Goal: Task Accomplishment & Management: Manage account settings

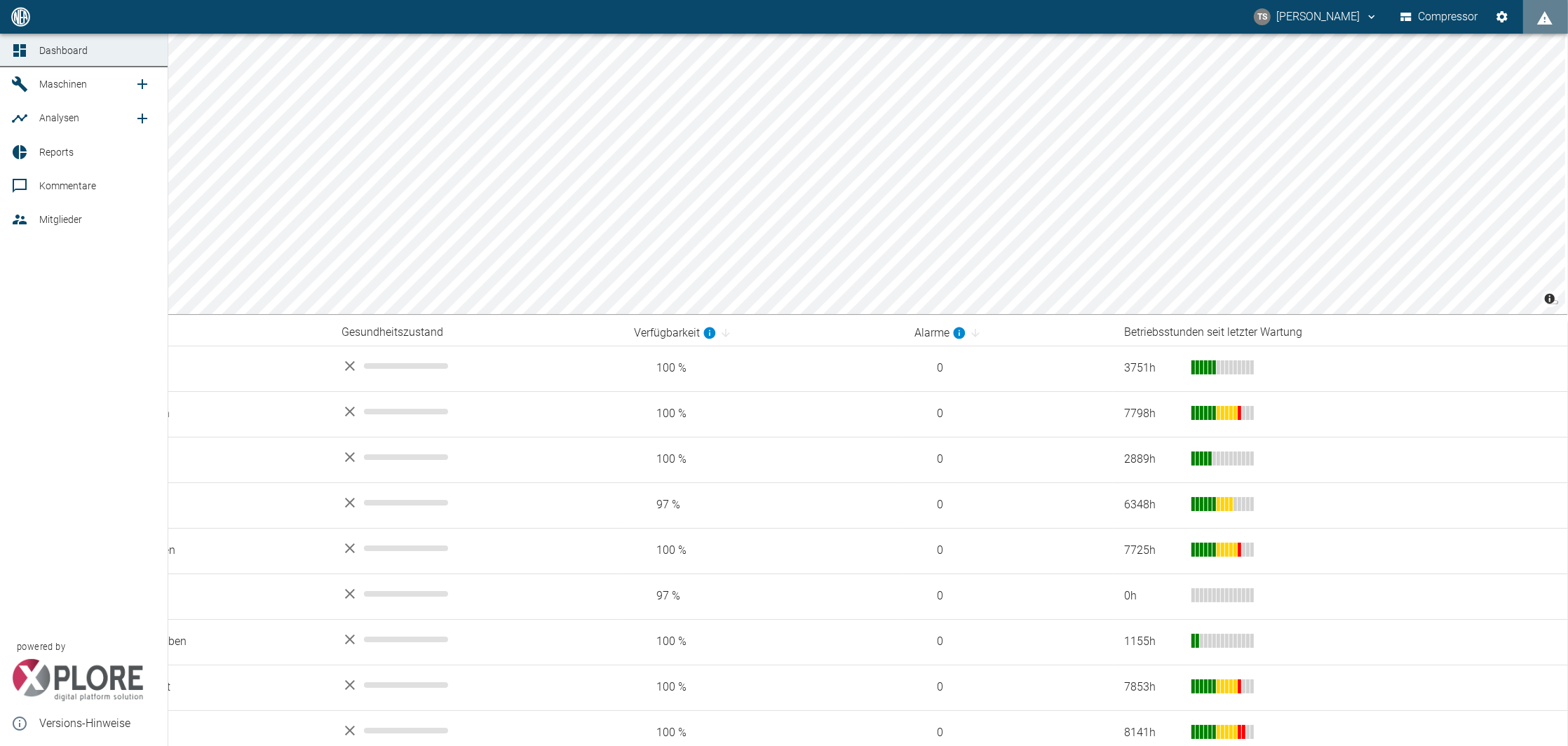
click at [54, 84] on span "Maschinen" at bounding box center [63, 84] width 48 height 11
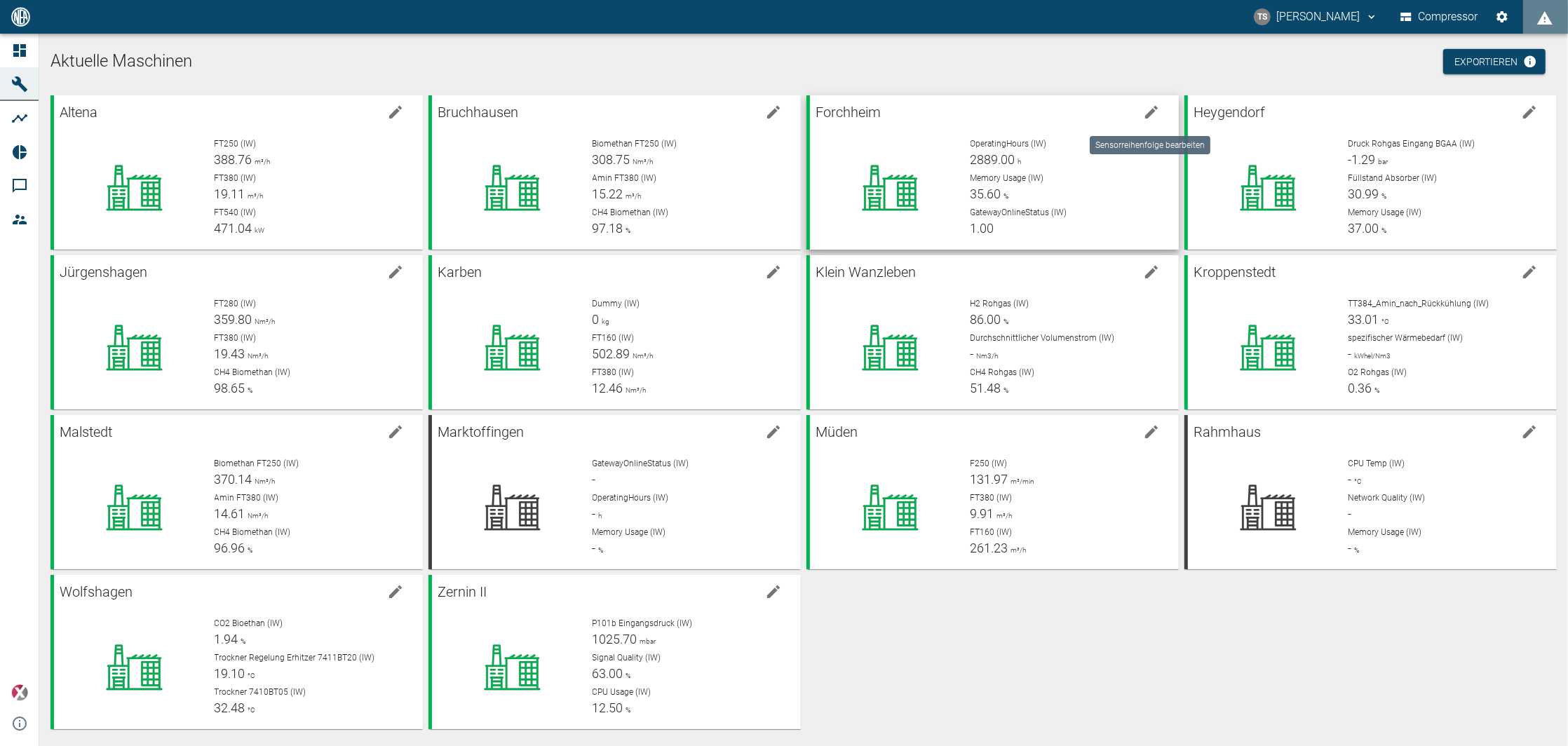
click at [877, 189] on icon at bounding box center [889, 187] width 110 height 56
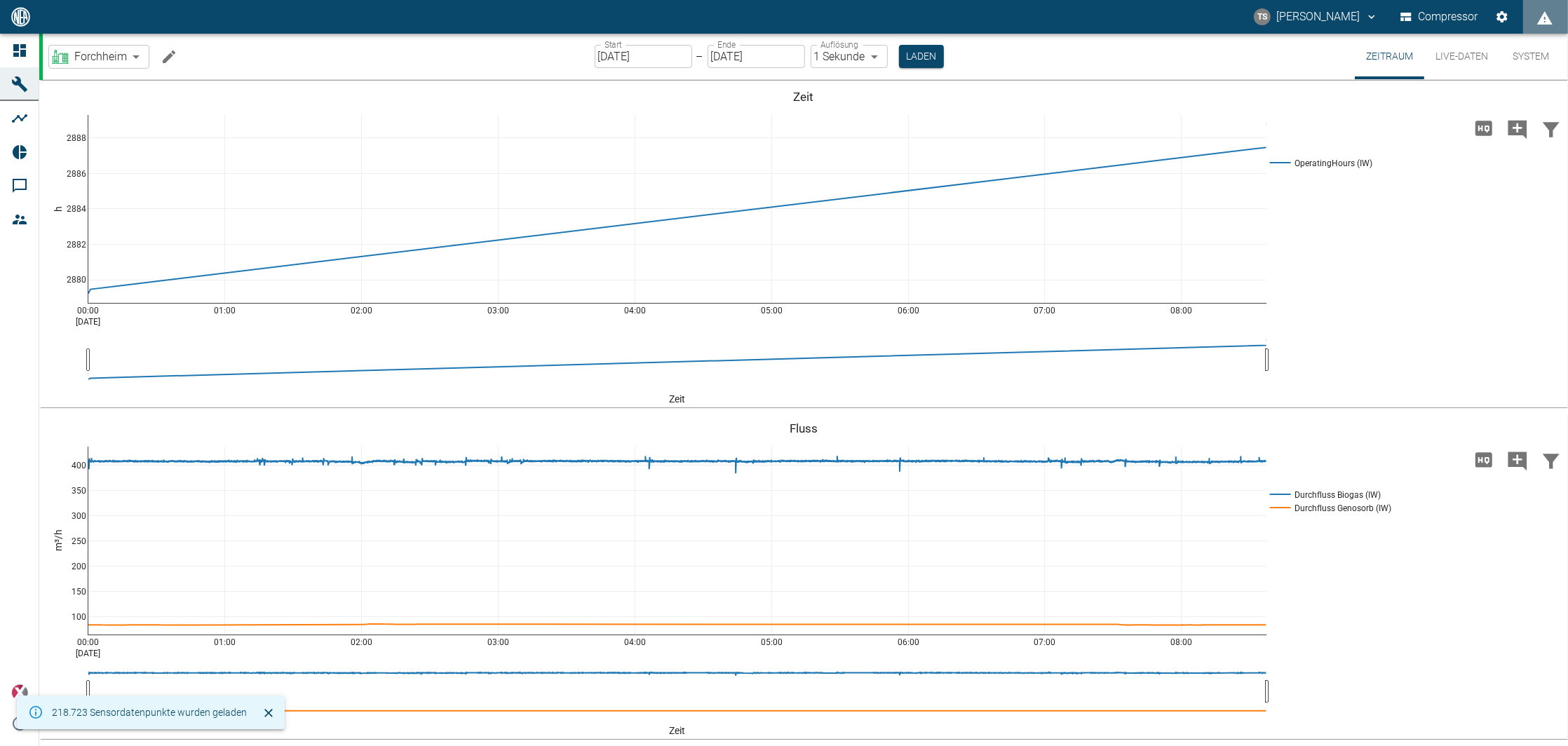
click at [168, 56] on icon "Machine bearbeiten" at bounding box center [169, 55] width 13 height 13
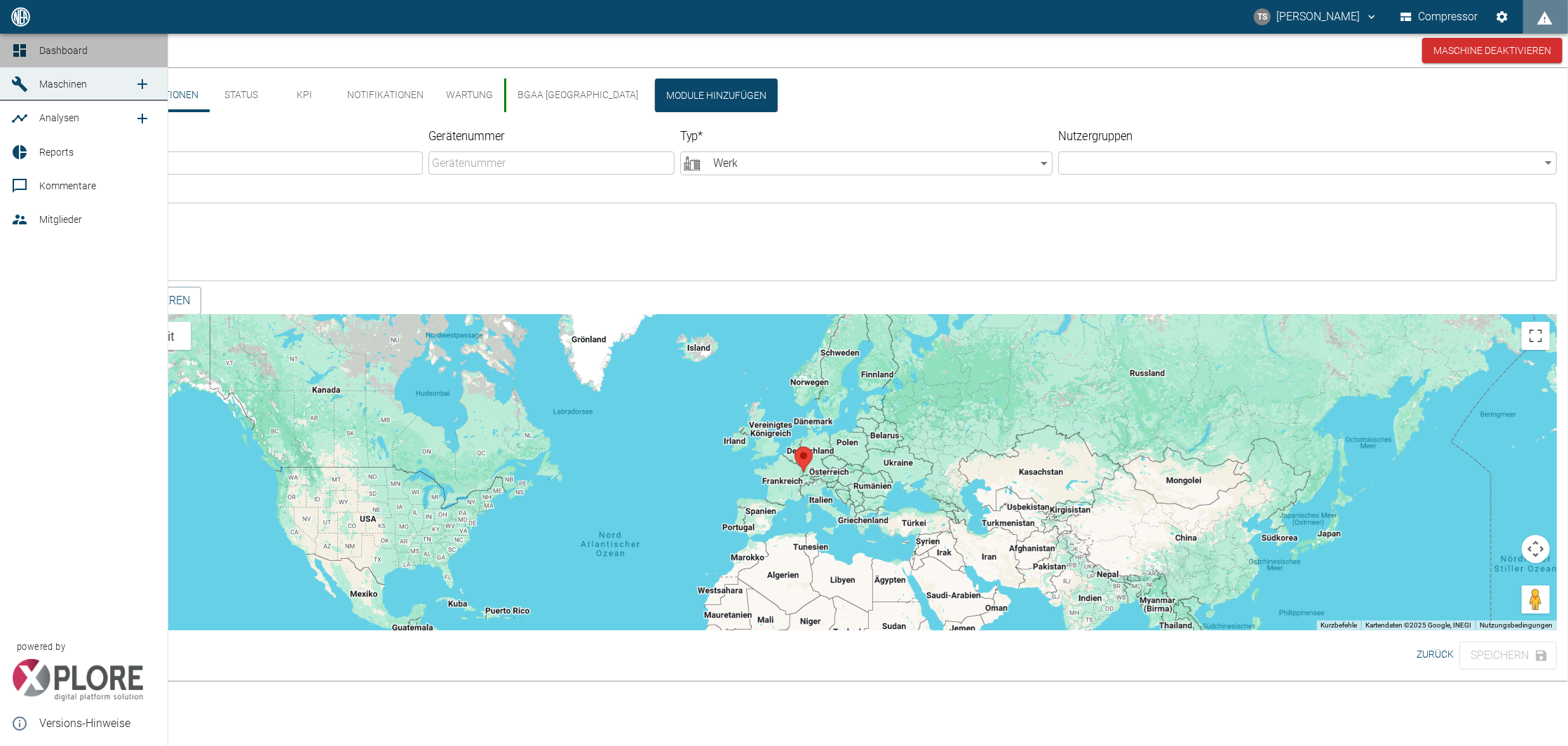
click at [20, 36] on link "Dashboard" at bounding box center [84, 50] width 168 height 34
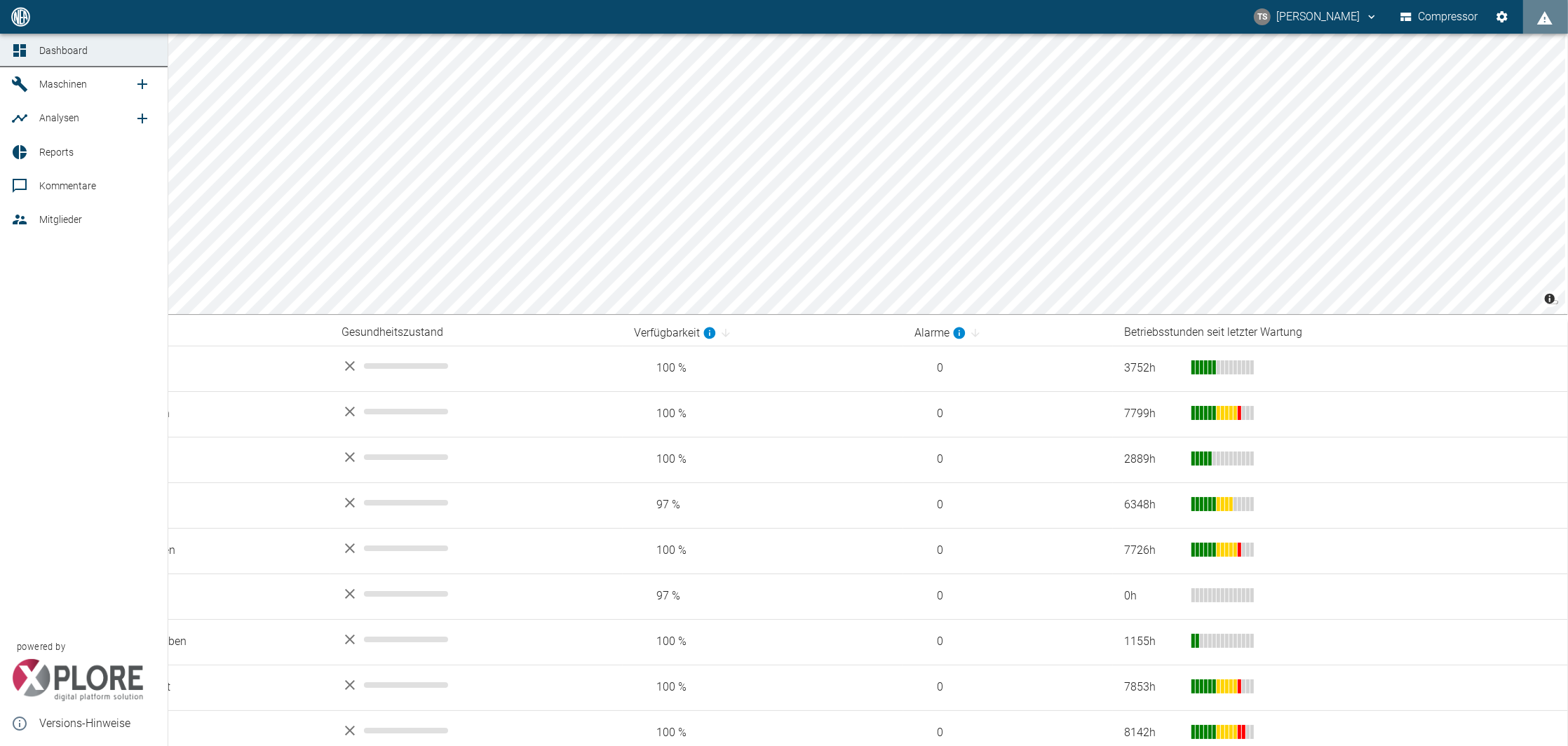
click at [28, 40] on link "Dashboard" at bounding box center [84, 50] width 168 height 34
click at [45, 75] on link "Maschinen" at bounding box center [84, 84] width 168 height 34
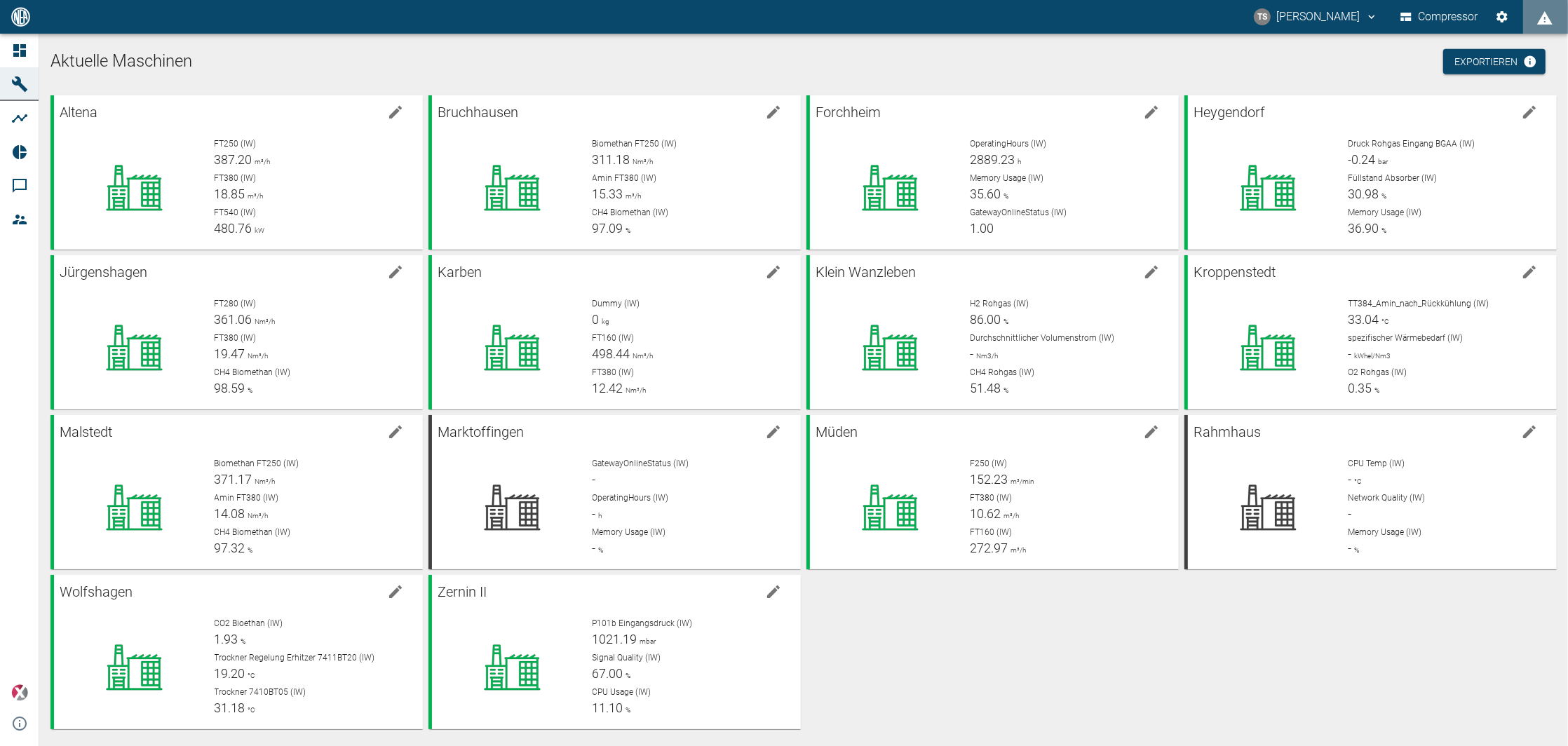
click at [376, 56] on h1 "Aktuelle Maschinen" at bounding box center [803, 61] width 1506 height 23
click at [1022, 623] on div "Altena FT250 (IW) 388.19 m³/h FT380 (IW) 18.81 m³/h FT540 (IW) 479.34 kW Bruchh…" at bounding box center [800, 409] width 1512 height 639
click at [1138, 115] on button "edit machine" at bounding box center [1151, 112] width 28 height 28
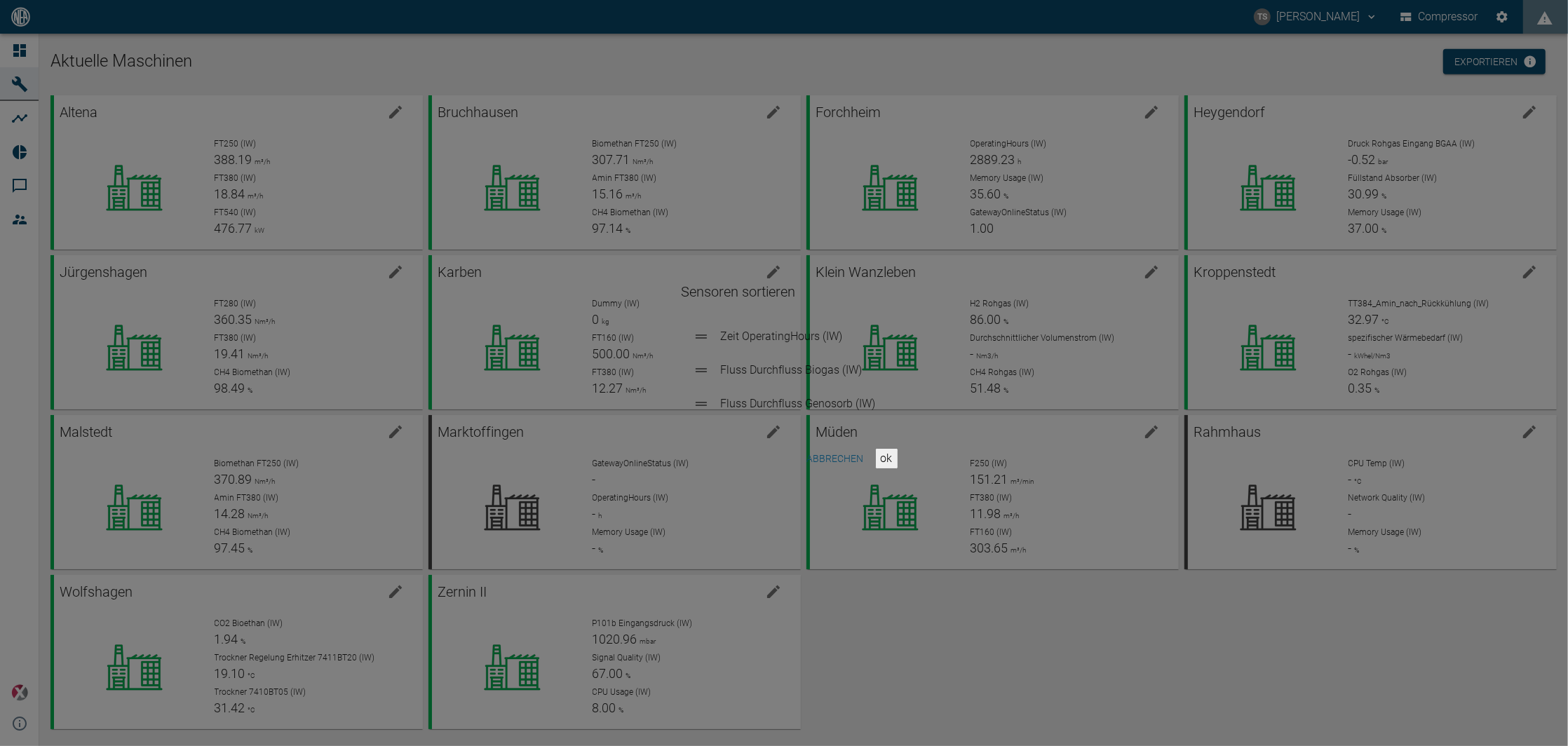
click at [855, 138] on div "Sensoren sortieren Zeit OperatingHours (IW) Fluss Durchfluss Biogas (IW) Fluss …" at bounding box center [784, 373] width 1568 height 746
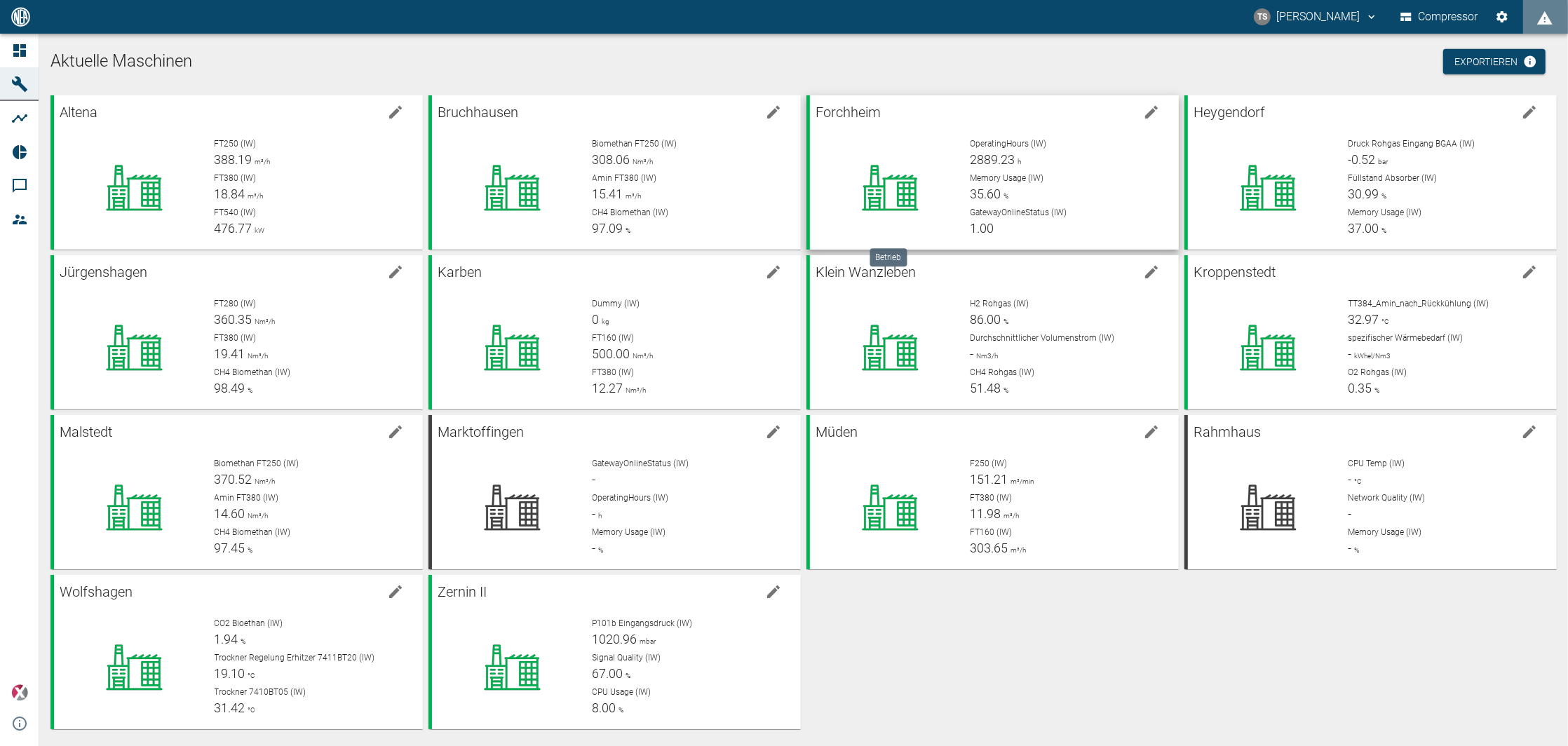
click at [904, 175] on icon at bounding box center [889, 188] width 56 height 45
click at [1152, 113] on icon "edit machine" at bounding box center [1151, 113] width 17 height 17
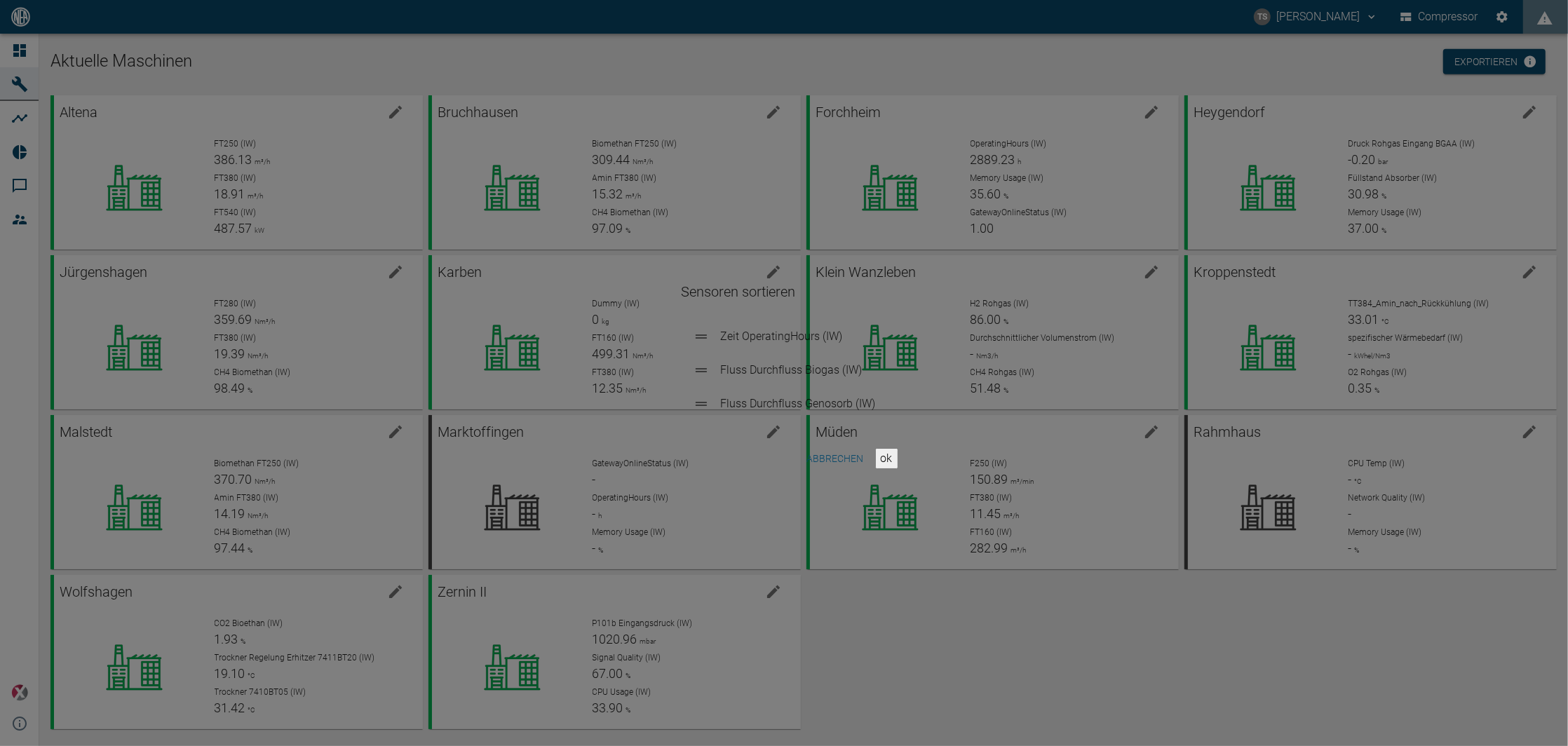
click at [802, 447] on button "Abbrechen" at bounding box center [835, 459] width 68 height 26
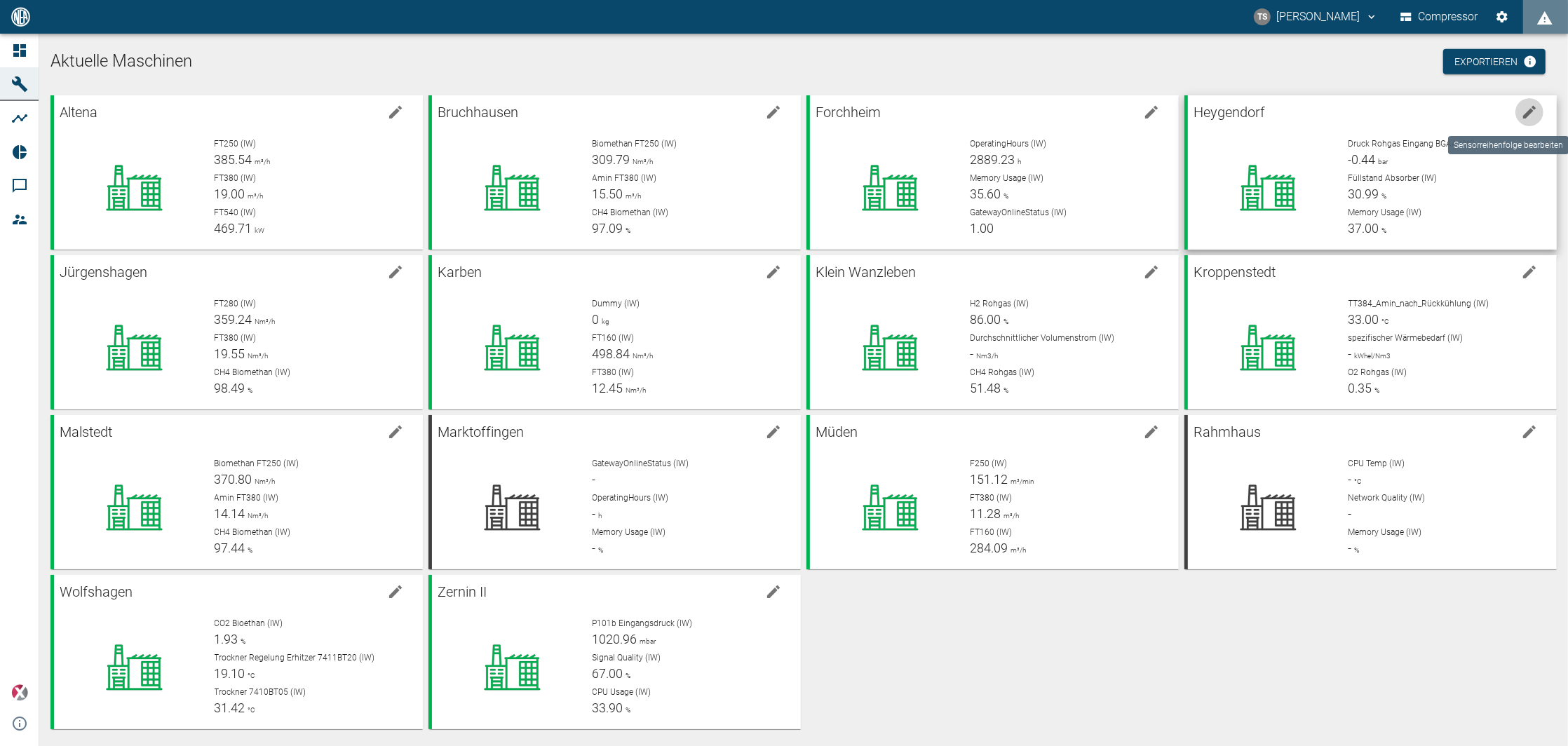
click at [1521, 114] on icon "edit machine" at bounding box center [1529, 113] width 17 height 17
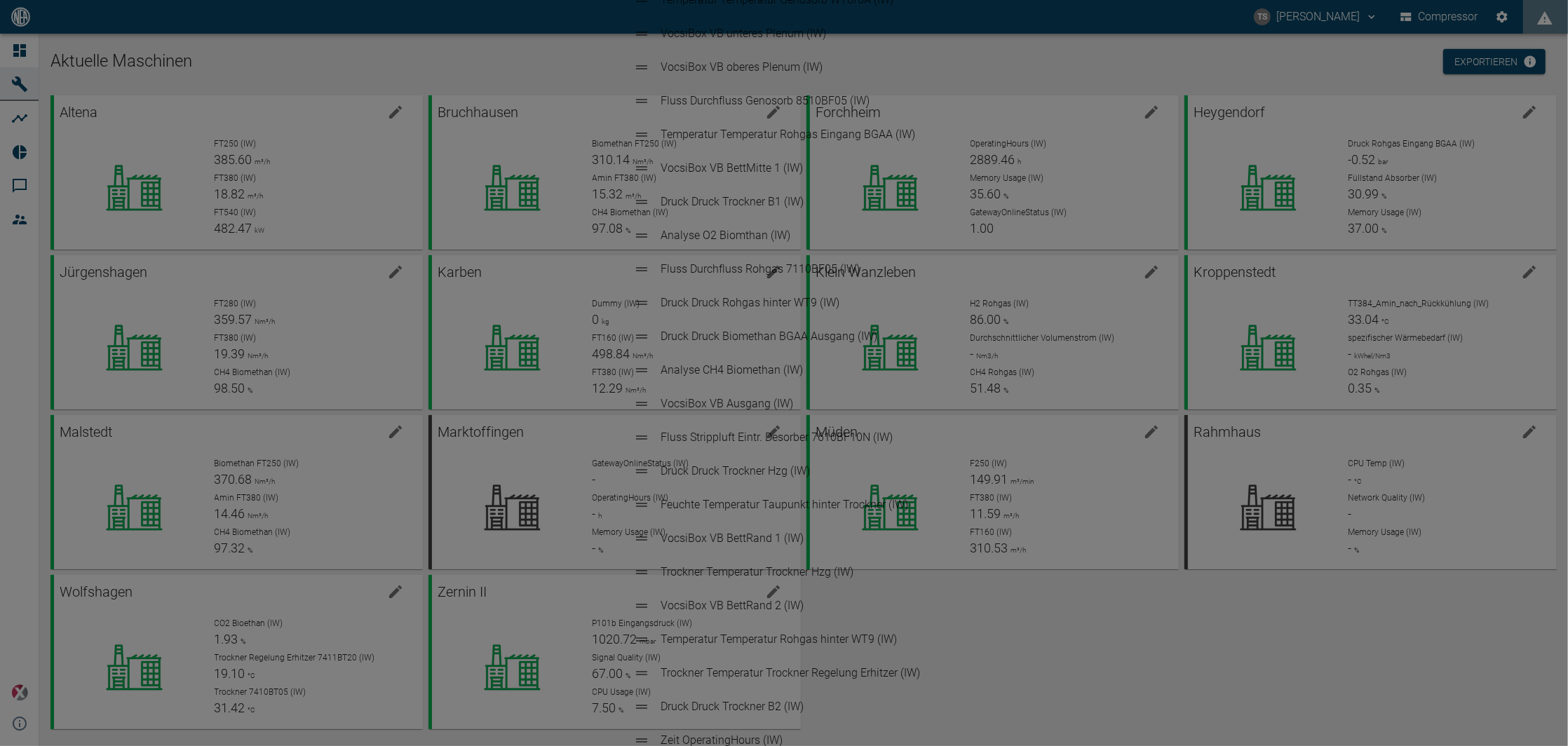
scroll to position [374, 0]
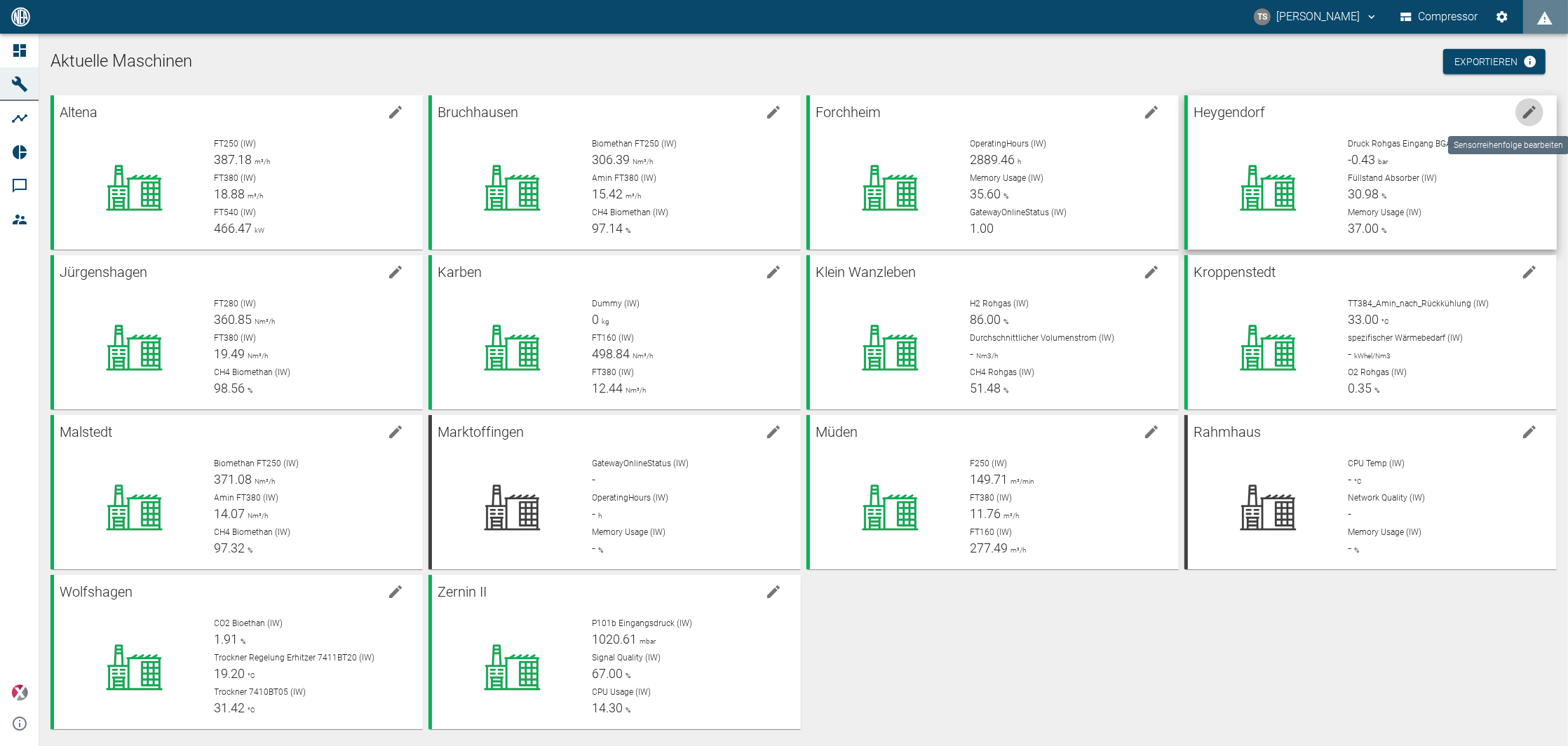
click at [1521, 108] on icon "edit machine" at bounding box center [1529, 113] width 17 height 17
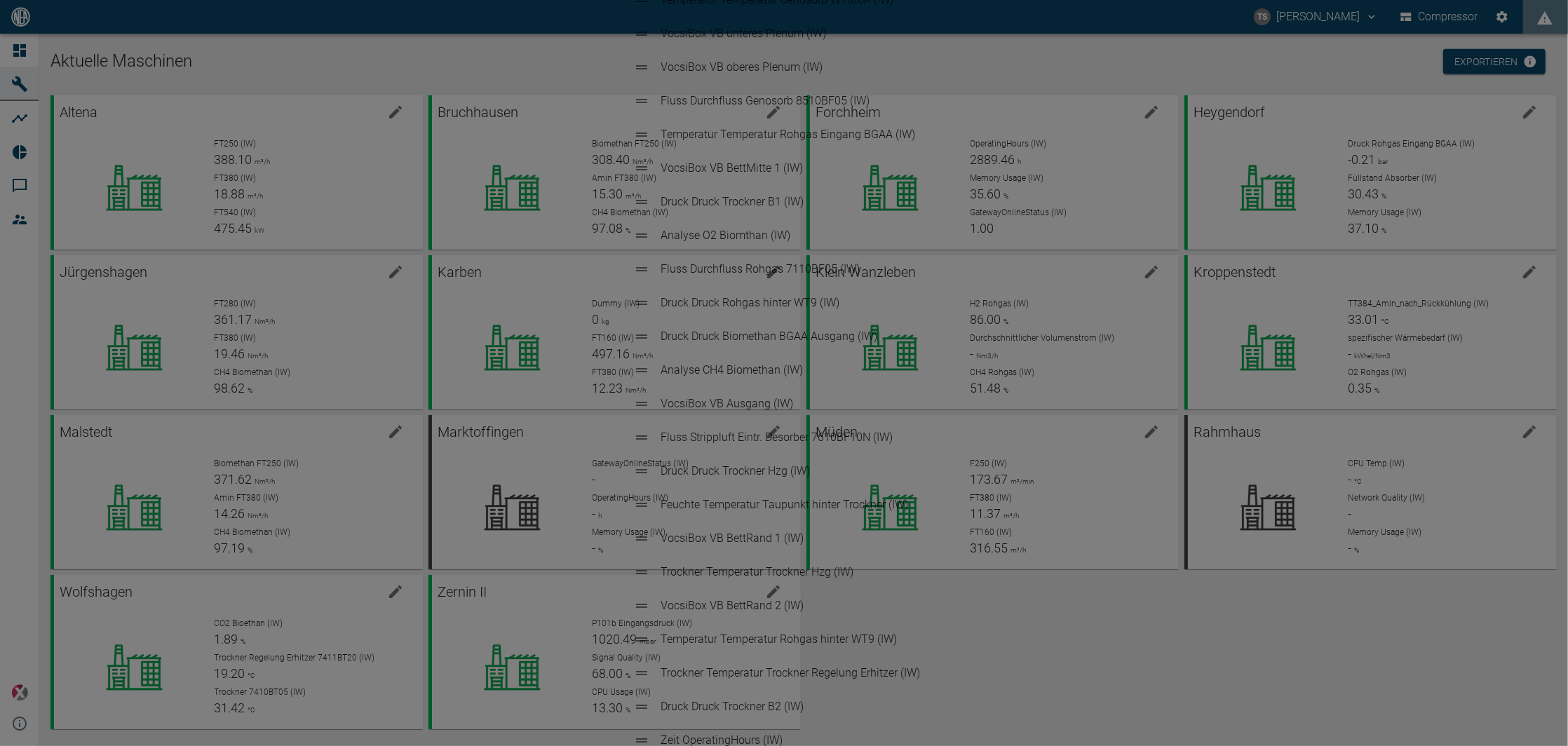
scroll to position [0, 0]
drag, startPoint x: 640, startPoint y: 427, endPoint x: 650, endPoint y: 66, distance: 361.1
click at [650, 66] on div "Sensoren sortieren Druck Druck Rohgas Eingang BGAA (IW) Füllstand Füllstand Abs…" at bounding box center [784, 373] width 359 height 1689
drag, startPoint x: 642, startPoint y: 317, endPoint x: 649, endPoint y: 124, distance: 193.1
click at [649, 123] on ul "Fluss Durchfluss Biomethan 7210BF05 (IW) Druck Druck Rohgas Eingang BGAA (IW) F…" at bounding box center [784, 370] width 325 height 1594
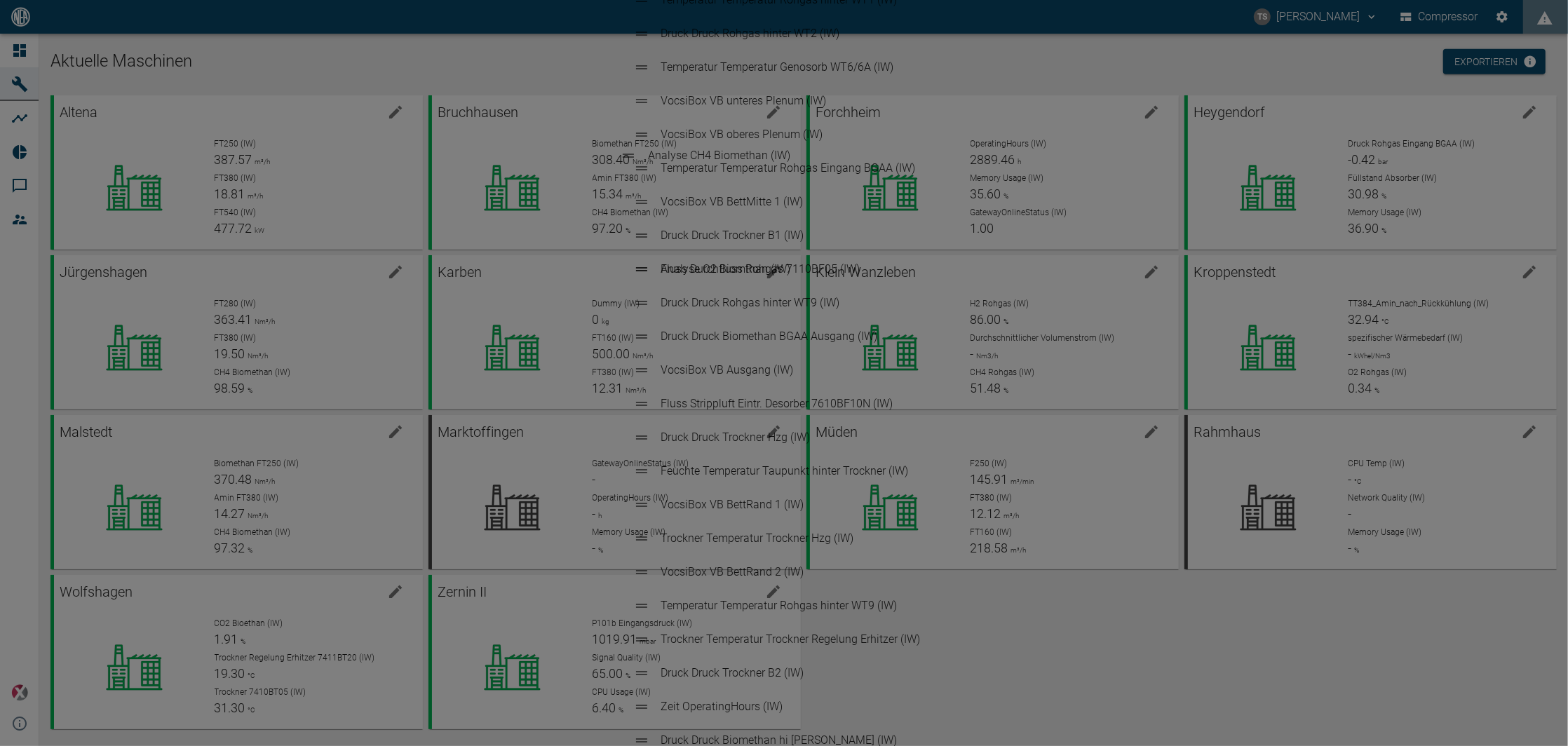
drag, startPoint x: 638, startPoint y: 347, endPoint x: 626, endPoint y: 153, distance: 194.4
click at [626, 153] on ul "Fluss Durchfluss Biomethan 7210BF05 (IW) Fluss Durchfluss Genosorb 8510BF05 (IW…" at bounding box center [784, 370] width 325 height 1594
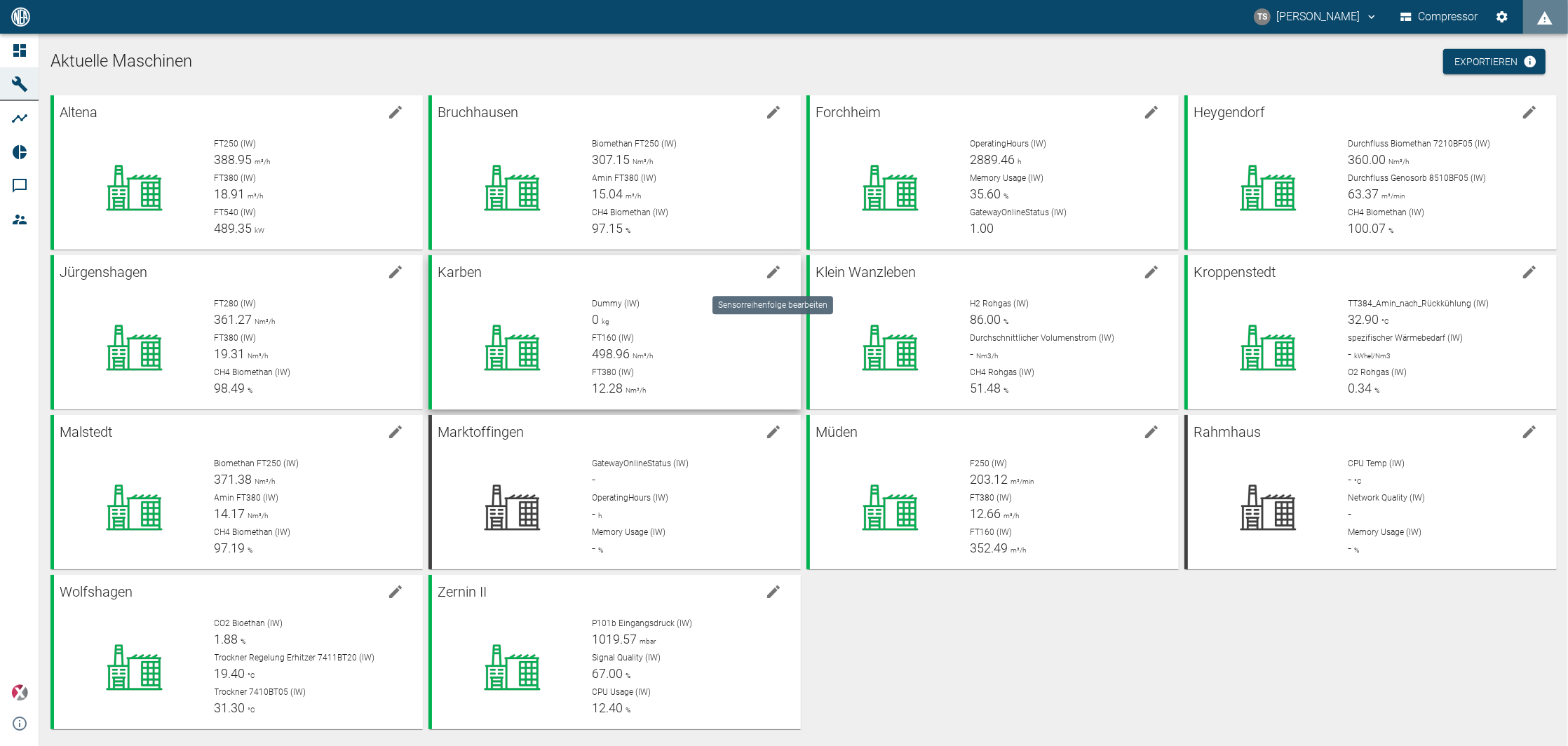
click at [775, 265] on icon "edit machine" at bounding box center [773, 271] width 13 height 13
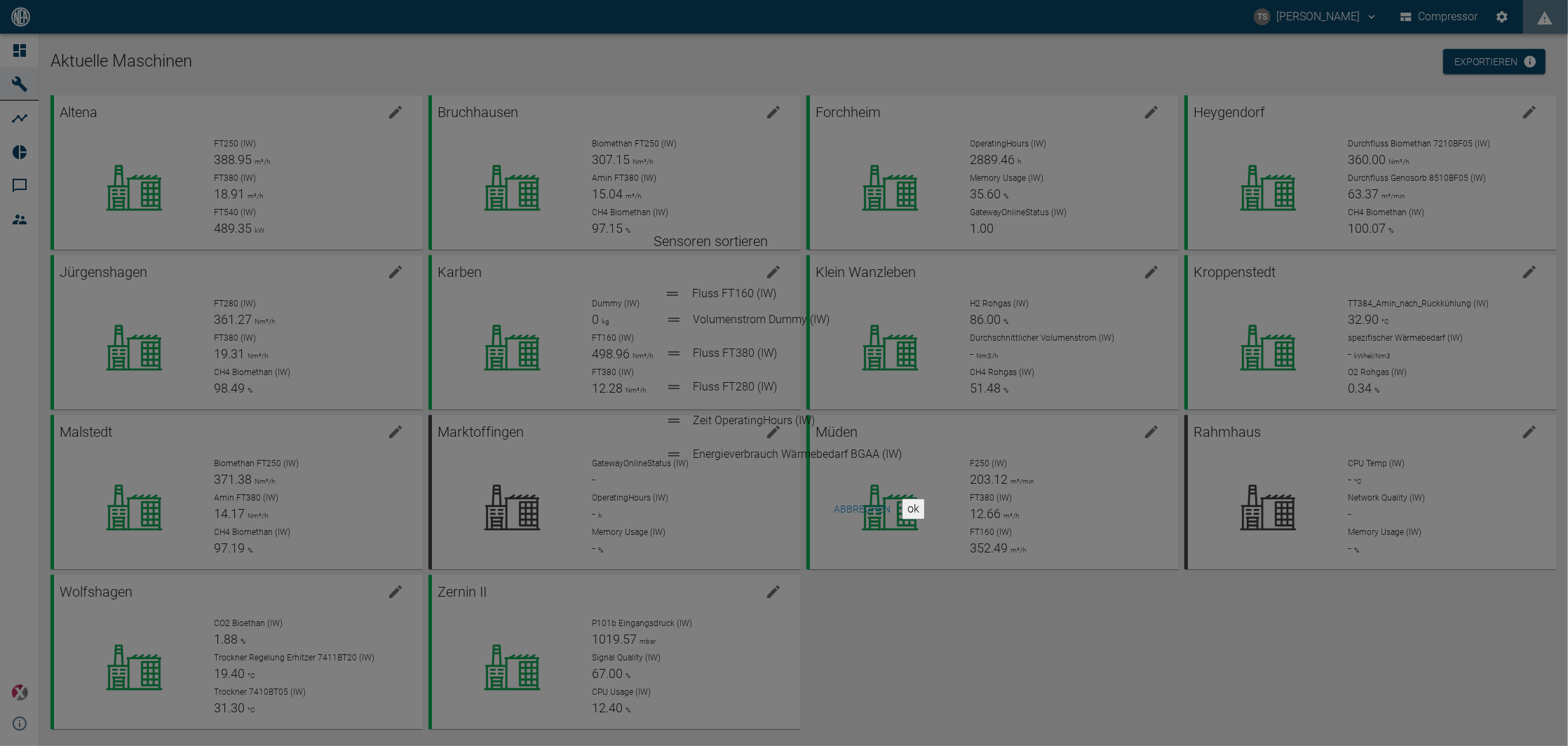
drag, startPoint x: 677, startPoint y: 323, endPoint x: 676, endPoint y: 286, distance: 37.0
click at [676, 286] on ul "Volumenstrom Dummy (IW) Fluss FT160 (IW) Fluss FT380 (IW) Fluss FT280 (IW) Zeit…" at bounding box center [784, 370] width 260 height 213
drag, startPoint x: 678, startPoint y: 386, endPoint x: 658, endPoint y: 320, distance: 69.0
click at [658, 320] on ul "Fluss FT160 (IW) Volumenstrom Dummy (IW) Fluss FT380 (IW) Fluss FT280 (IW) Zeit…" at bounding box center [784, 370] width 260 height 213
drag, startPoint x: 678, startPoint y: 395, endPoint x: 674, endPoint y: 353, distance: 42.2
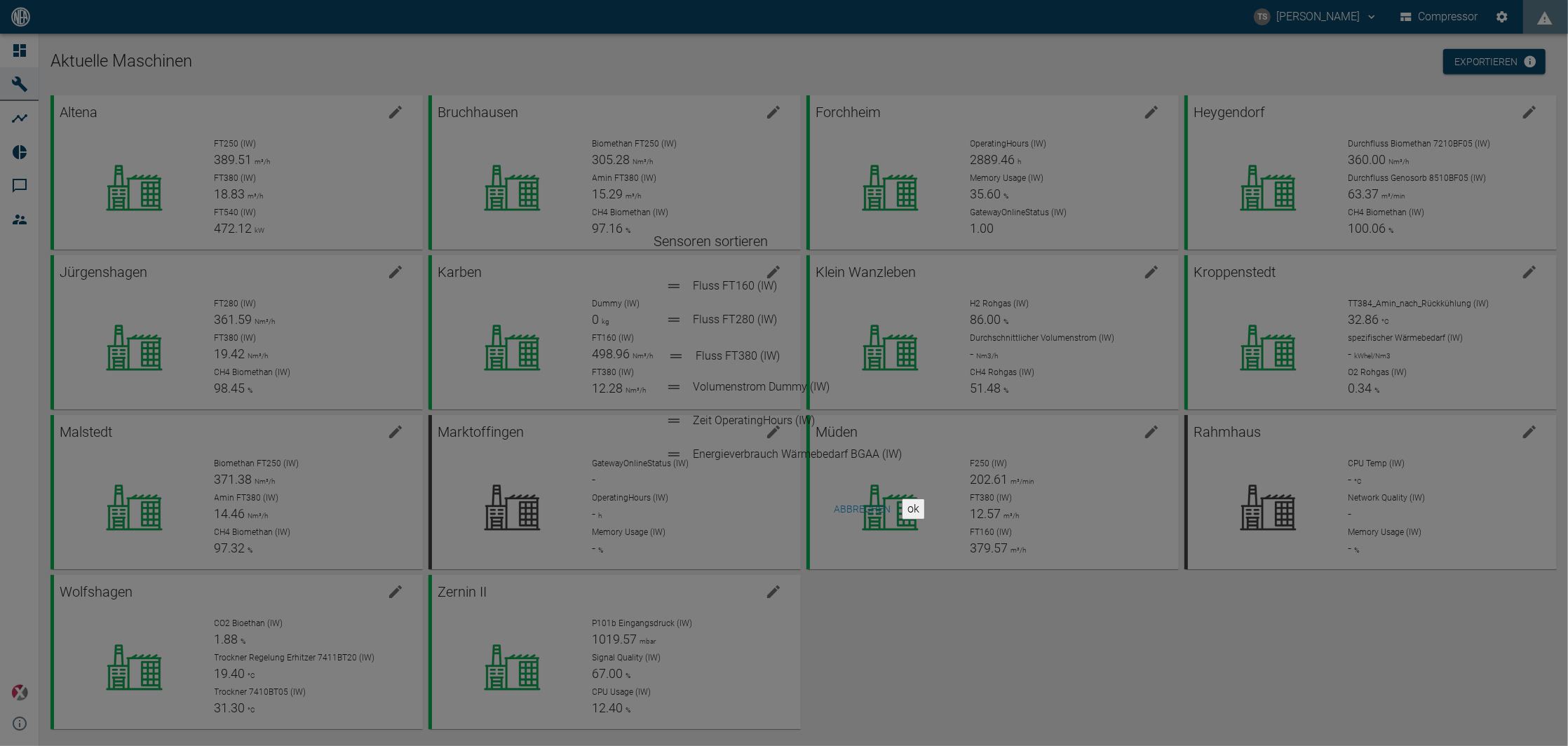
click at [674, 353] on ul "Fluss FT160 (IW) Fluss FT280 (IW) Volumenstrom Dummy (IW) Fluss FT380 (IW) Zeit…" at bounding box center [784, 370] width 260 height 213
click at [902, 509] on button "ok" at bounding box center [914, 509] width 24 height 21
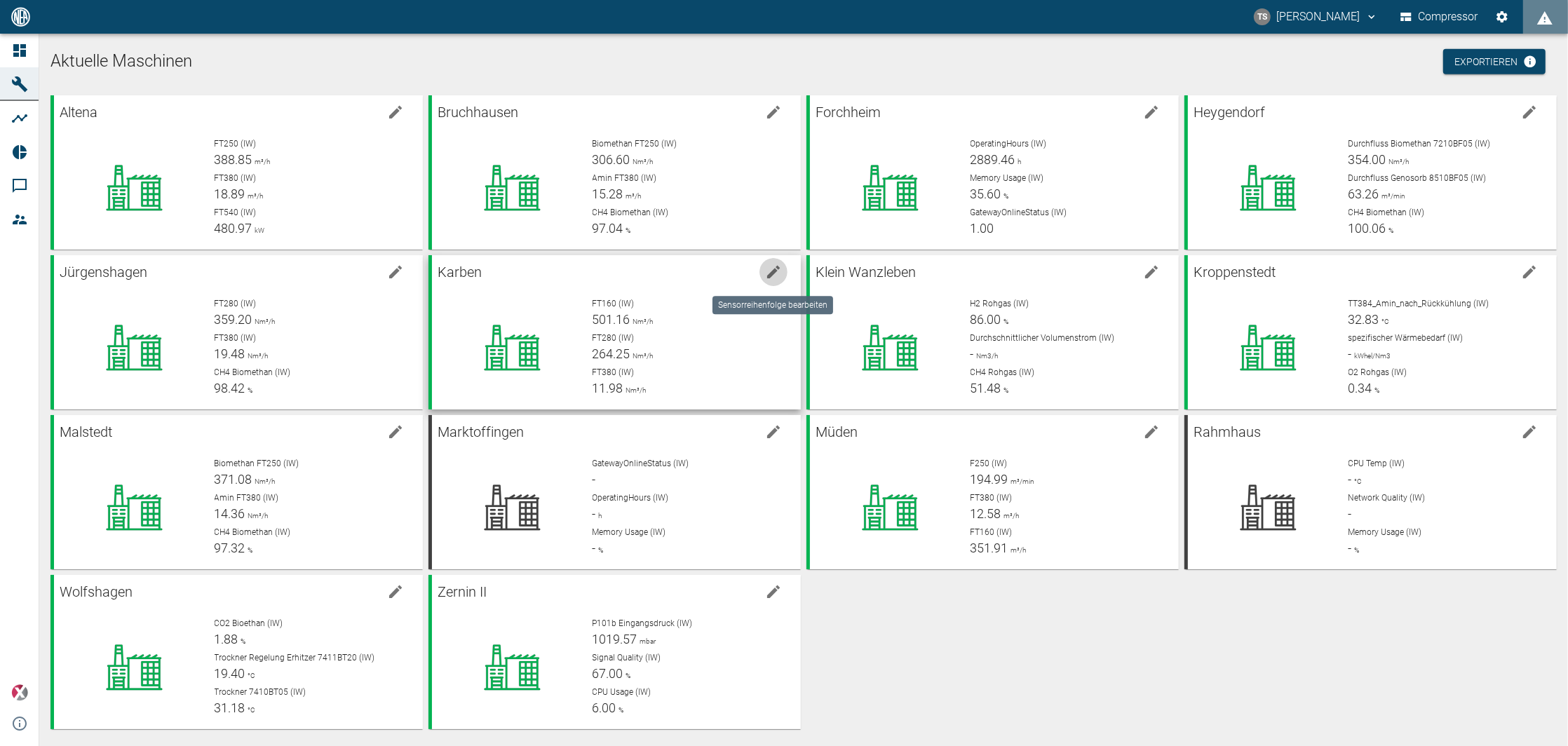
click at [773, 268] on icon "edit machine" at bounding box center [773, 271] width 13 height 13
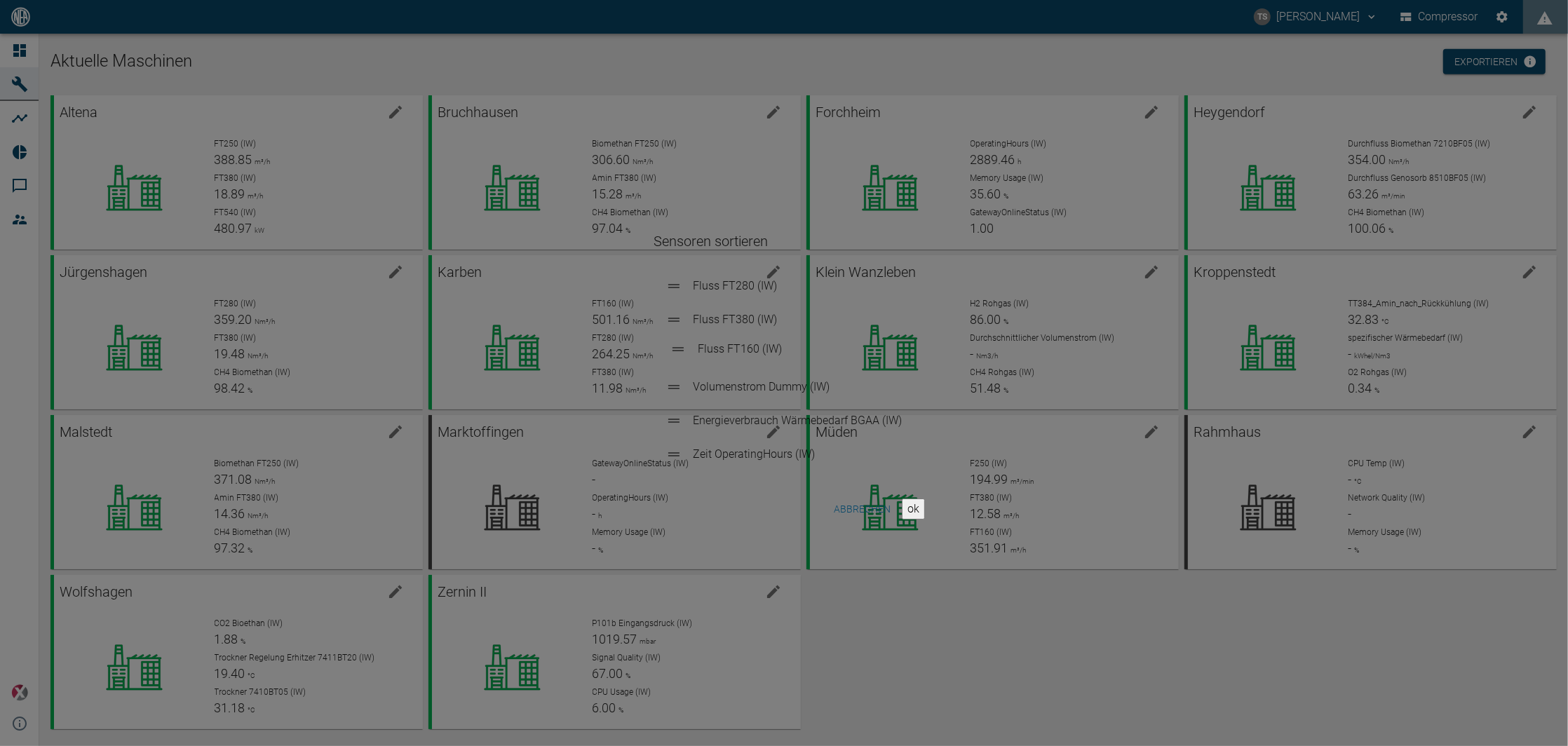
drag, startPoint x: 674, startPoint y: 291, endPoint x: 681, endPoint y: 367, distance: 76.3
click at [681, 367] on ul "Fluss FT160 (IW) Fluss FT280 (IW) Fluss FT380 (IW) Volumenstrom Dummy (IW) Ener…" at bounding box center [784, 370] width 260 height 213
click at [902, 508] on button "ok" at bounding box center [914, 509] width 24 height 21
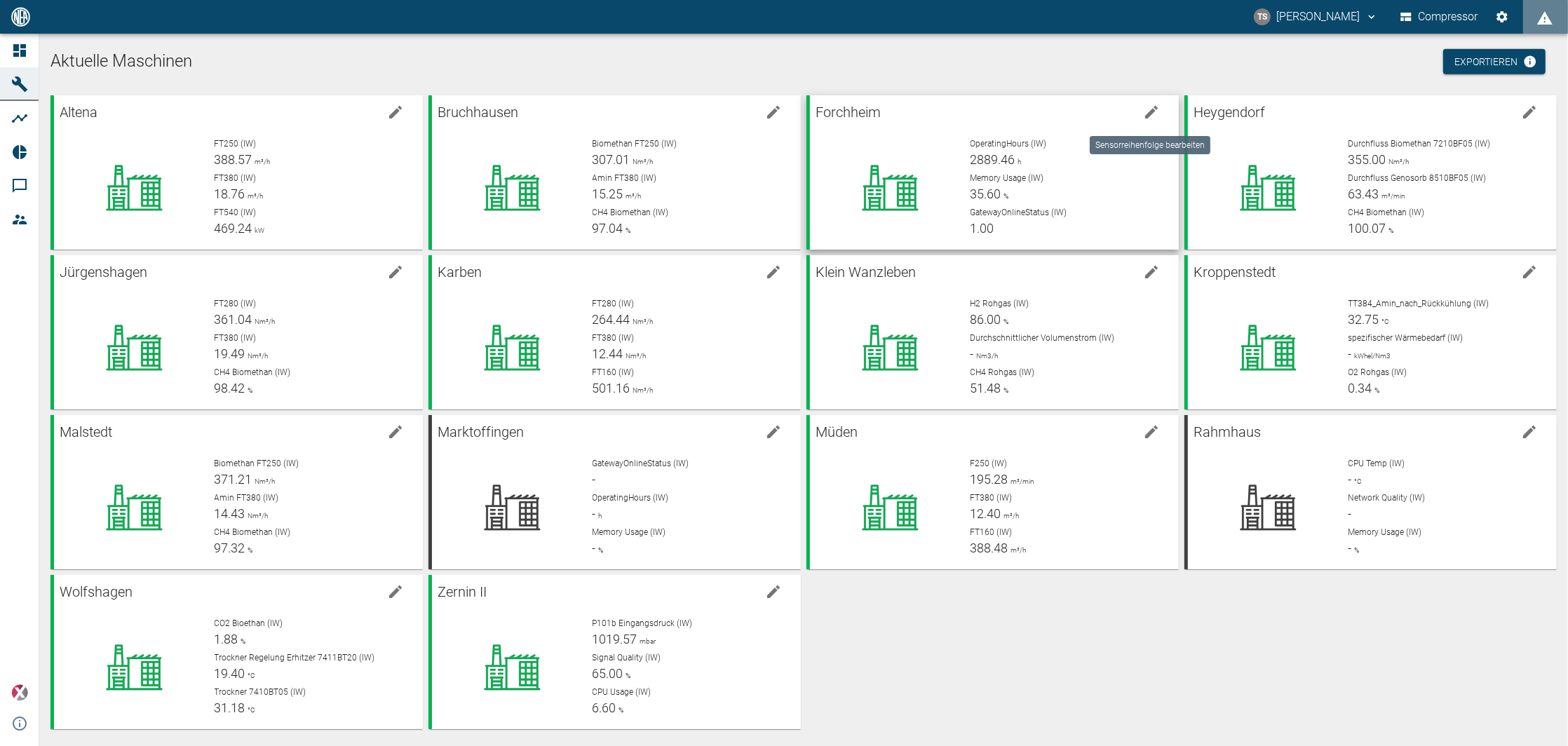
click at [1138, 103] on button "edit machine" at bounding box center [1151, 112] width 28 height 28
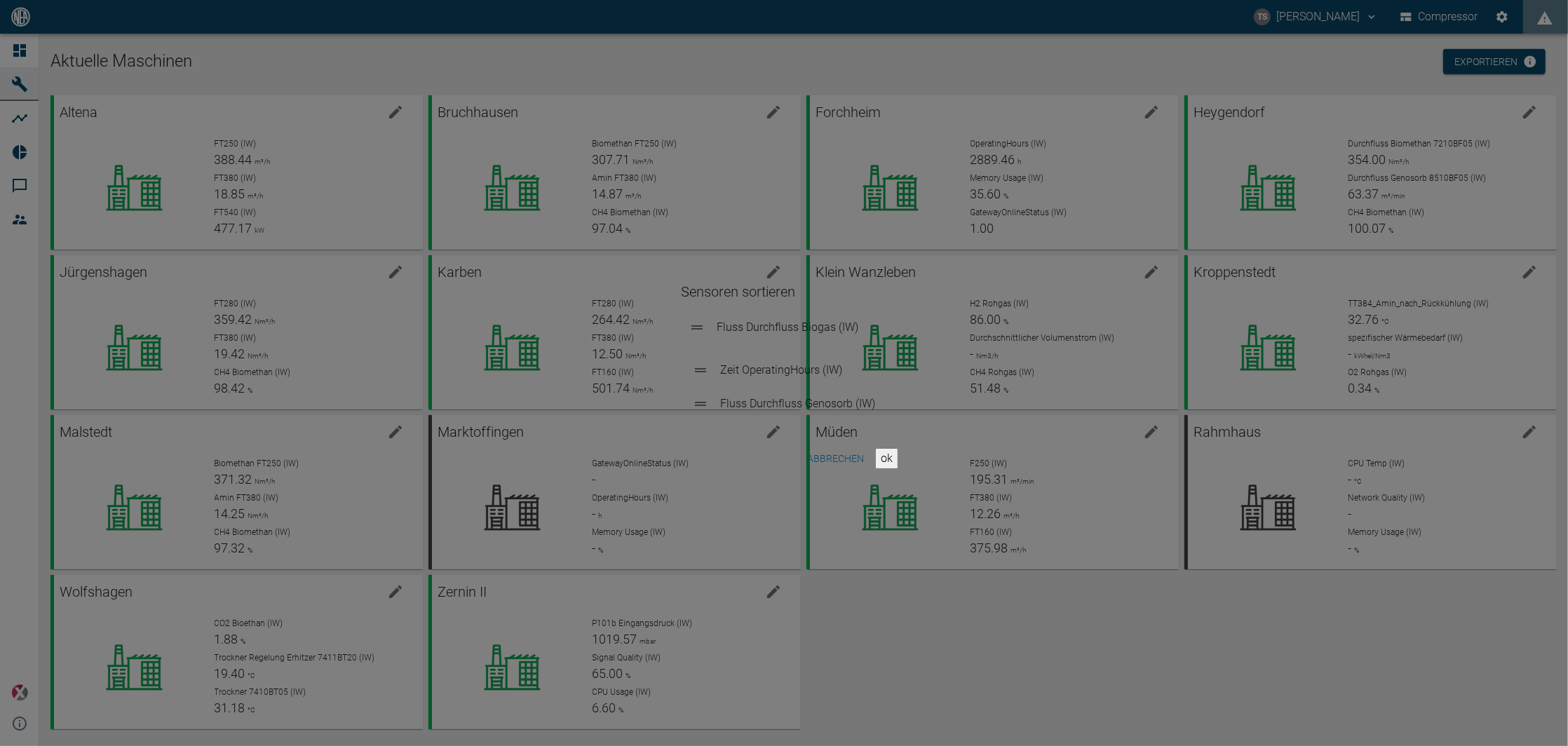
drag, startPoint x: 704, startPoint y: 379, endPoint x: 695, endPoint y: 329, distance: 50.8
click at [695, 329] on ul "Zeit OperatingHours (IW) Fluss Durchfluss Biogas (IW) Fluss Durchfluss Genosorb…" at bounding box center [784, 370] width 206 height 113
drag, startPoint x: 710, startPoint y: 408, endPoint x: 694, endPoint y: 349, distance: 61.1
click at [694, 349] on ul "Fluss Durchfluss Biogas (IW) Zeit OperatingHours (IW) Fluss Durchfluss Genosorb…" at bounding box center [784, 370] width 206 height 113
drag, startPoint x: 701, startPoint y: 376, endPoint x: 695, endPoint y: 342, distance: 34.5
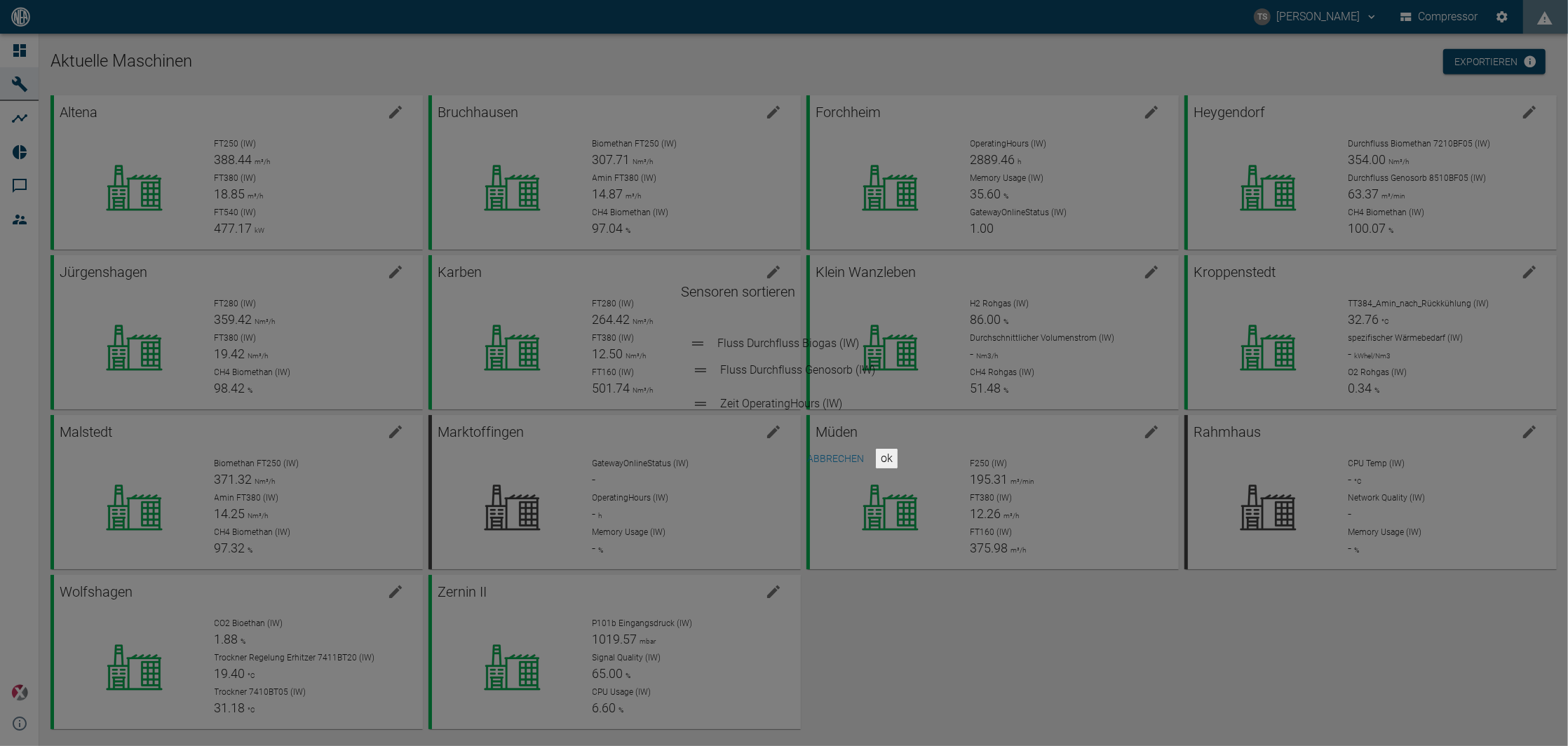
click at [695, 342] on ul "Fluss Durchfluss Genosorb (IW) Fluss Durchfluss Biogas (IW) Zeit OperatingHours…" at bounding box center [784, 370] width 206 height 113
click at [875, 468] on button "ok" at bounding box center [887, 459] width 24 height 21
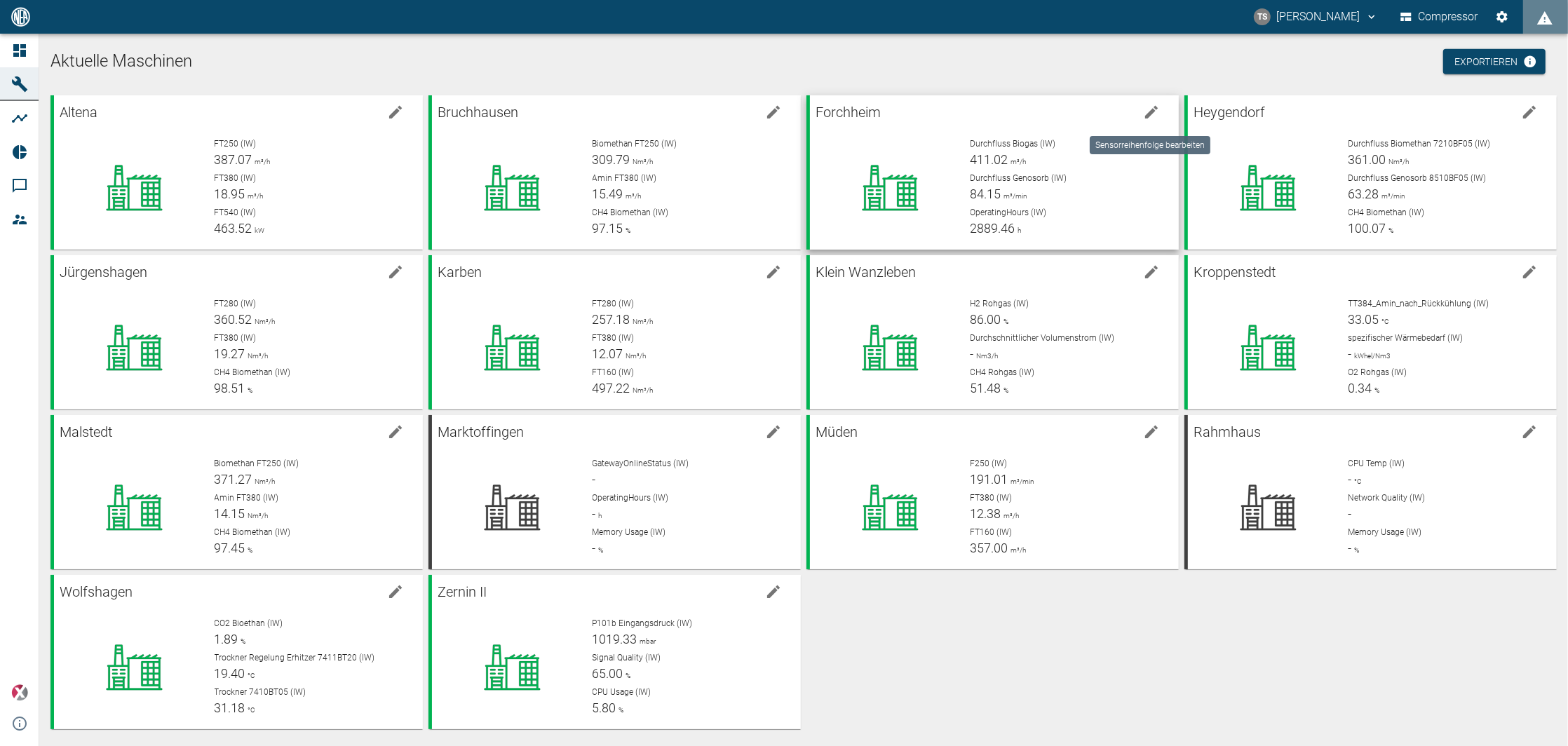
click at [1145, 122] on button "edit machine" at bounding box center [1151, 112] width 28 height 28
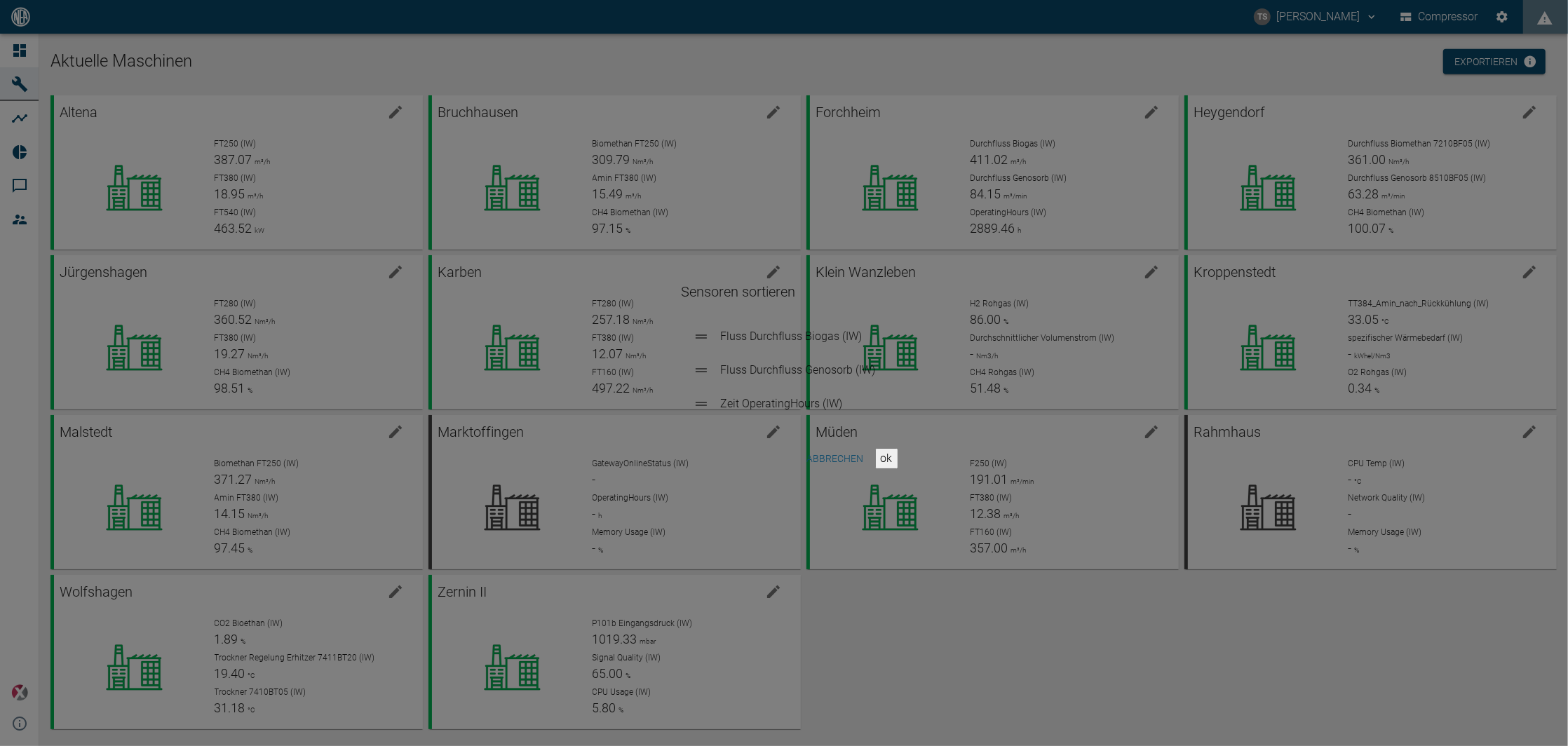
click at [817, 464] on button "Abbrechen" at bounding box center [835, 459] width 68 height 26
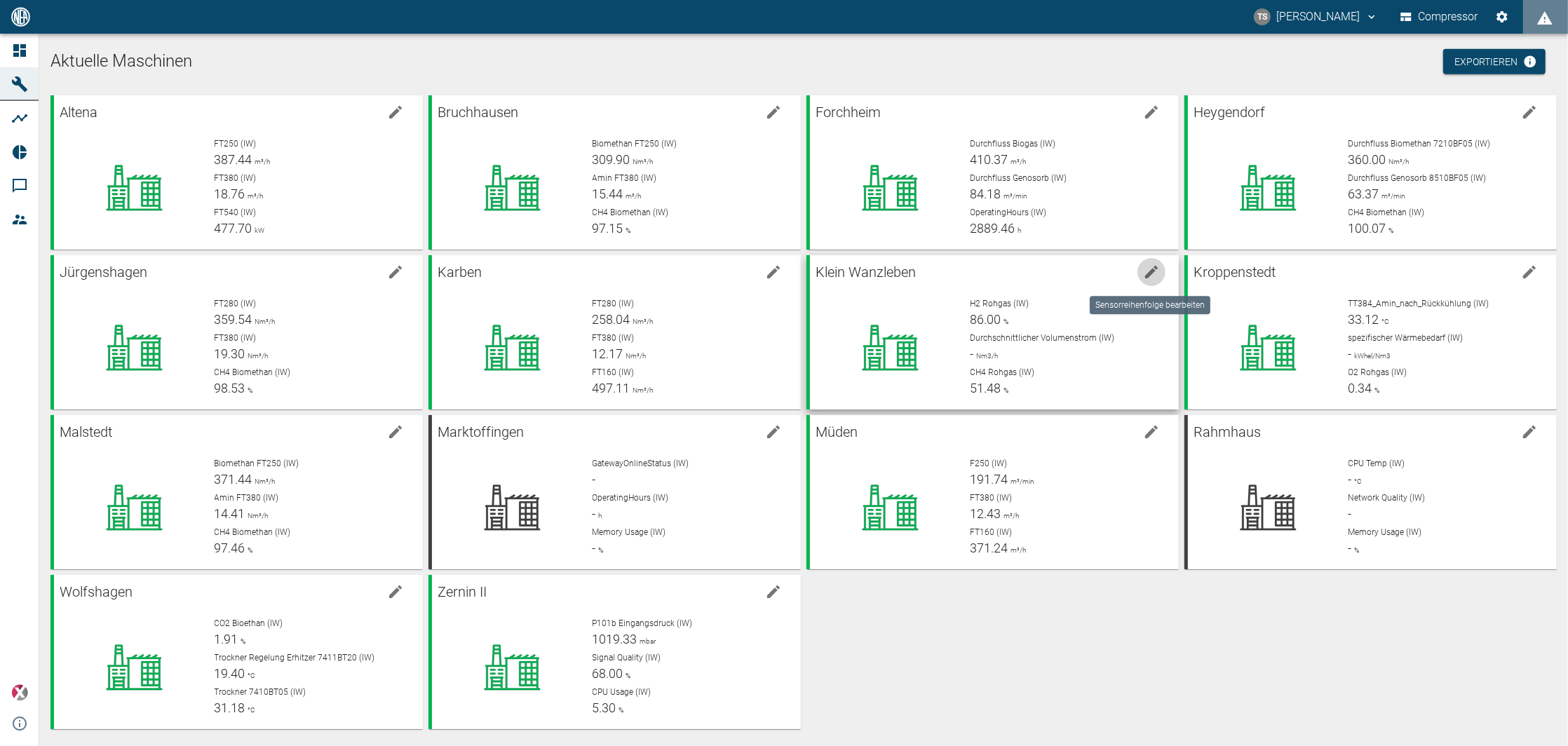
click at [1145, 266] on icon "edit machine" at bounding box center [1151, 272] width 17 height 17
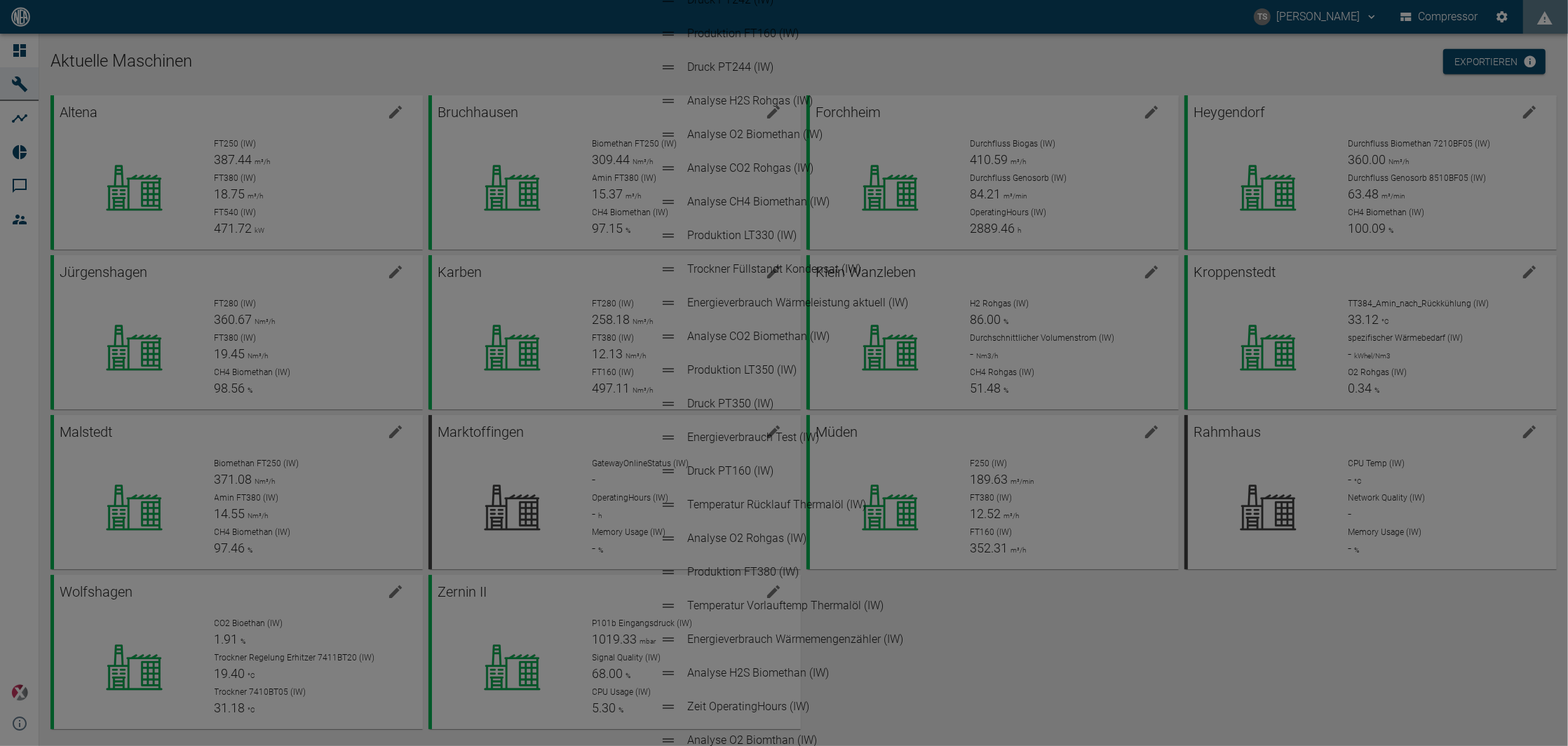
scroll to position [515, 0]
click at [670, 549] on ul "Analyse H2 Rohgas (IW) Analyse CH4 Rohgas (IW) Druck PT330 (IW) Druck PZT240 (I…" at bounding box center [784, 370] width 271 height 1122
drag, startPoint x: 668, startPoint y: 561, endPoint x: 650, endPoint y: 110, distance: 451.4
click at [650, 110] on ul "Analyse H2 Rohgas (IW) Analyse CH4 Rohgas (IW) Druck PT330 (IW) Druck PZT240 (I…" at bounding box center [784, 370] width 271 height 1122
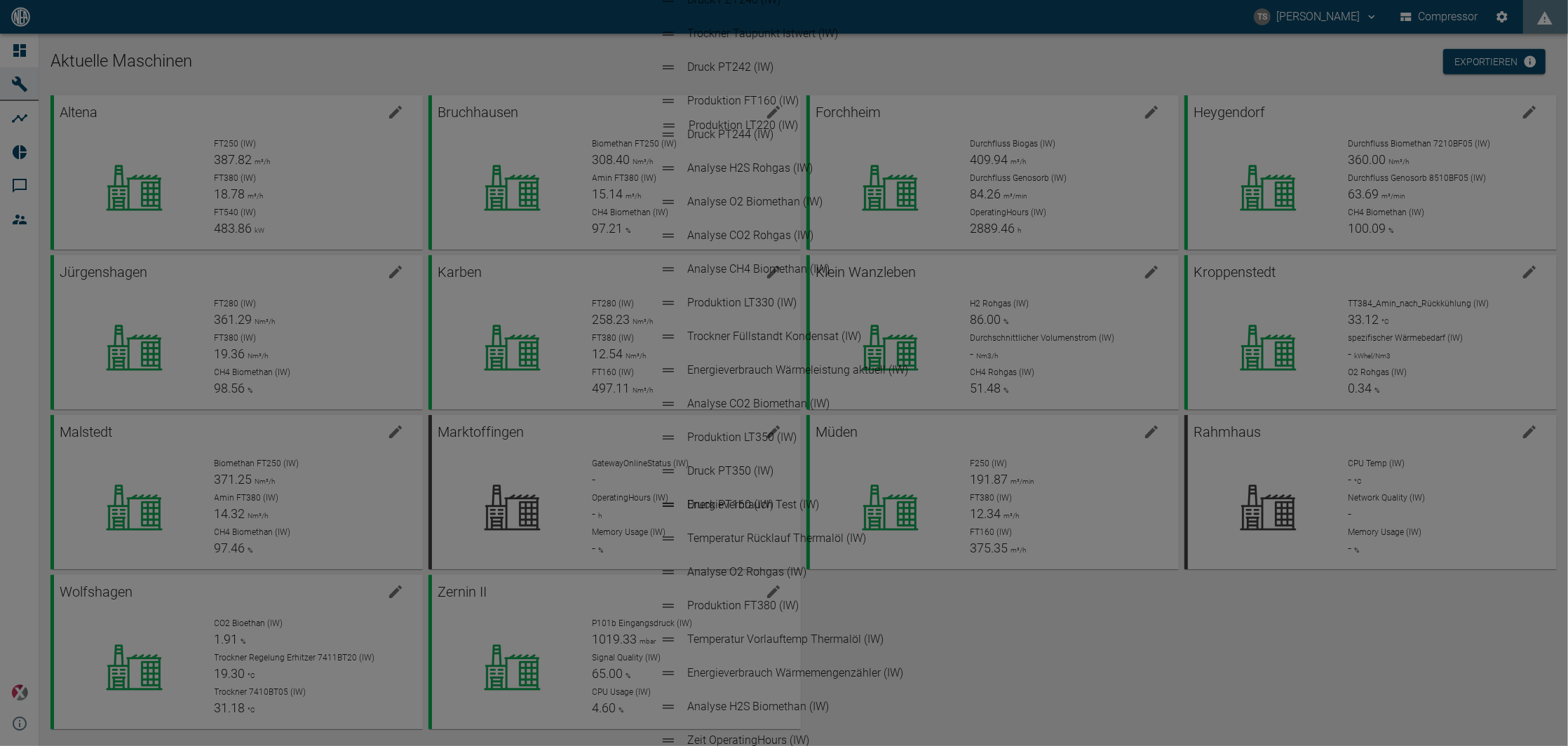
drag, startPoint x: 674, startPoint y: 632, endPoint x: 675, endPoint y: 133, distance: 499.0
click at [675, 133] on ul "Produktion FT280 (IW) Analyse H2 Rohgas (IW) Analyse CH4 Rohgas (IW) Druck PT33…" at bounding box center [784, 370] width 271 height 1122
drag, startPoint x: 671, startPoint y: 661, endPoint x: 671, endPoint y: 164, distance: 497.0
click at [671, 164] on ul "Produktion FT280 (IW) Produktion LT220 (IW) Analyse H2 Rohgas (IW) Analyse CH4 …" at bounding box center [784, 370] width 271 height 1122
drag, startPoint x: 674, startPoint y: 567, endPoint x: 690, endPoint y: 189, distance: 378.3
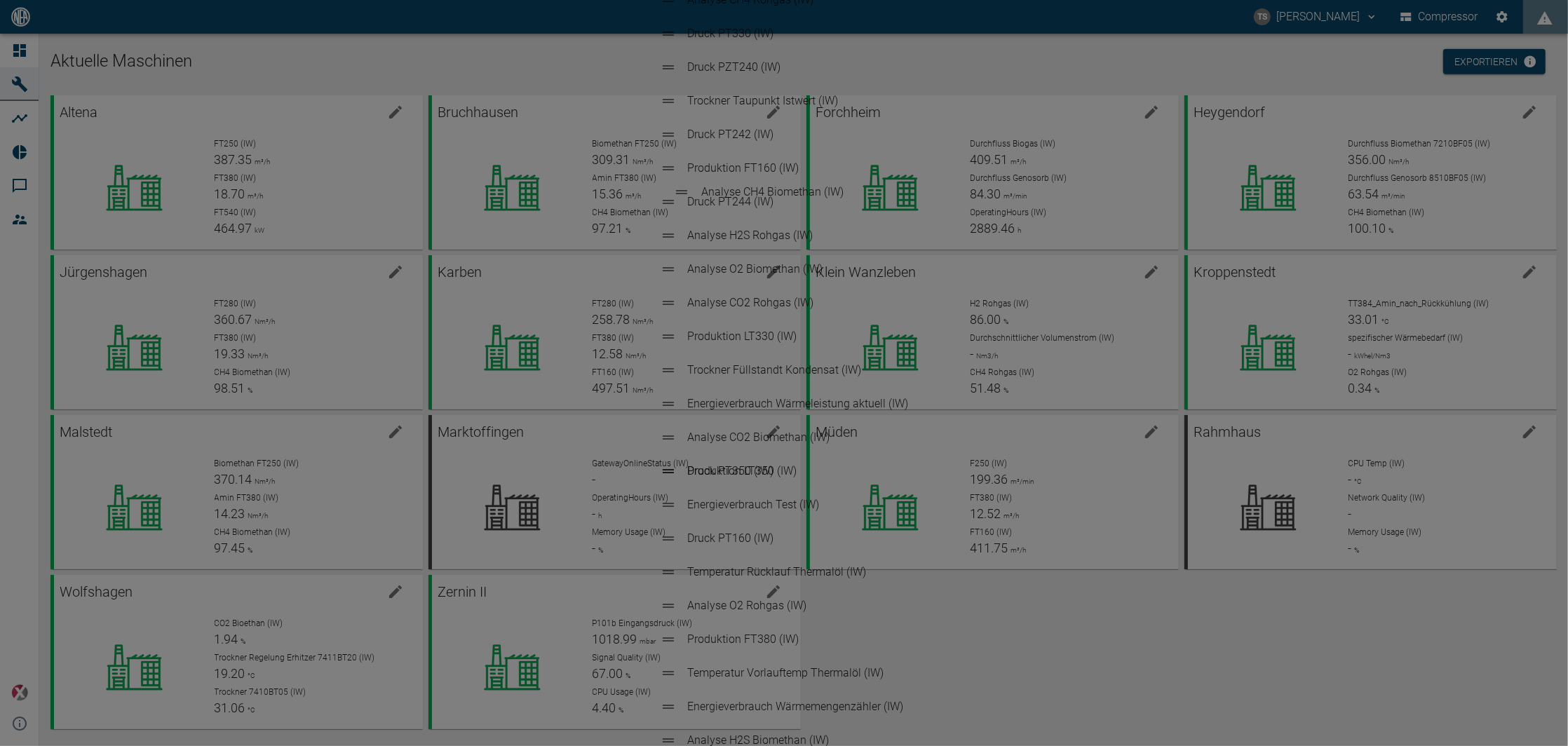
click at [690, 189] on ul "Produktion FT280 (IW) Produktion LT220 (IW) Produktion LT400 (IW) Analyse H2 Ro…" at bounding box center [784, 370] width 271 height 1122
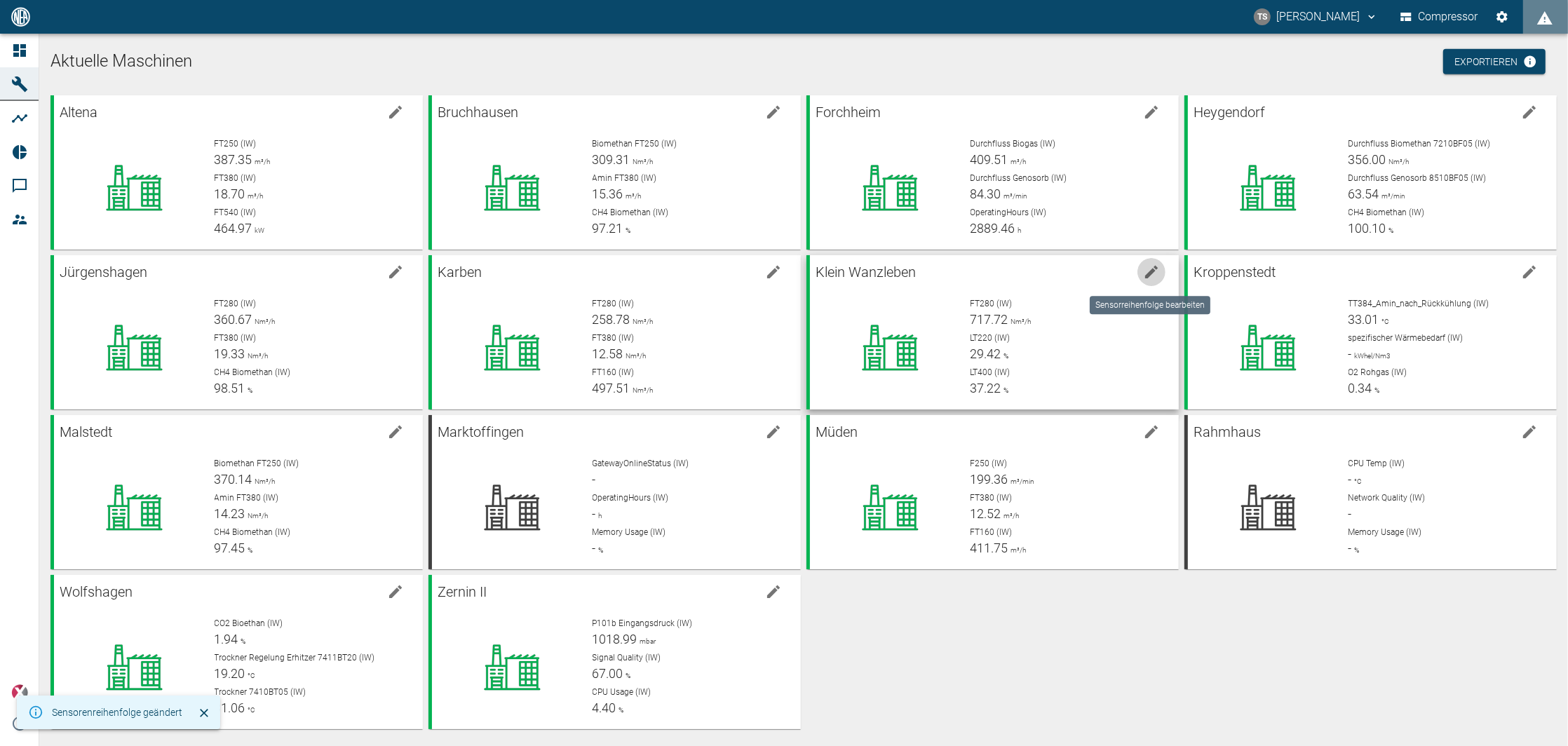
click at [1157, 275] on button "edit machine" at bounding box center [1151, 271] width 28 height 28
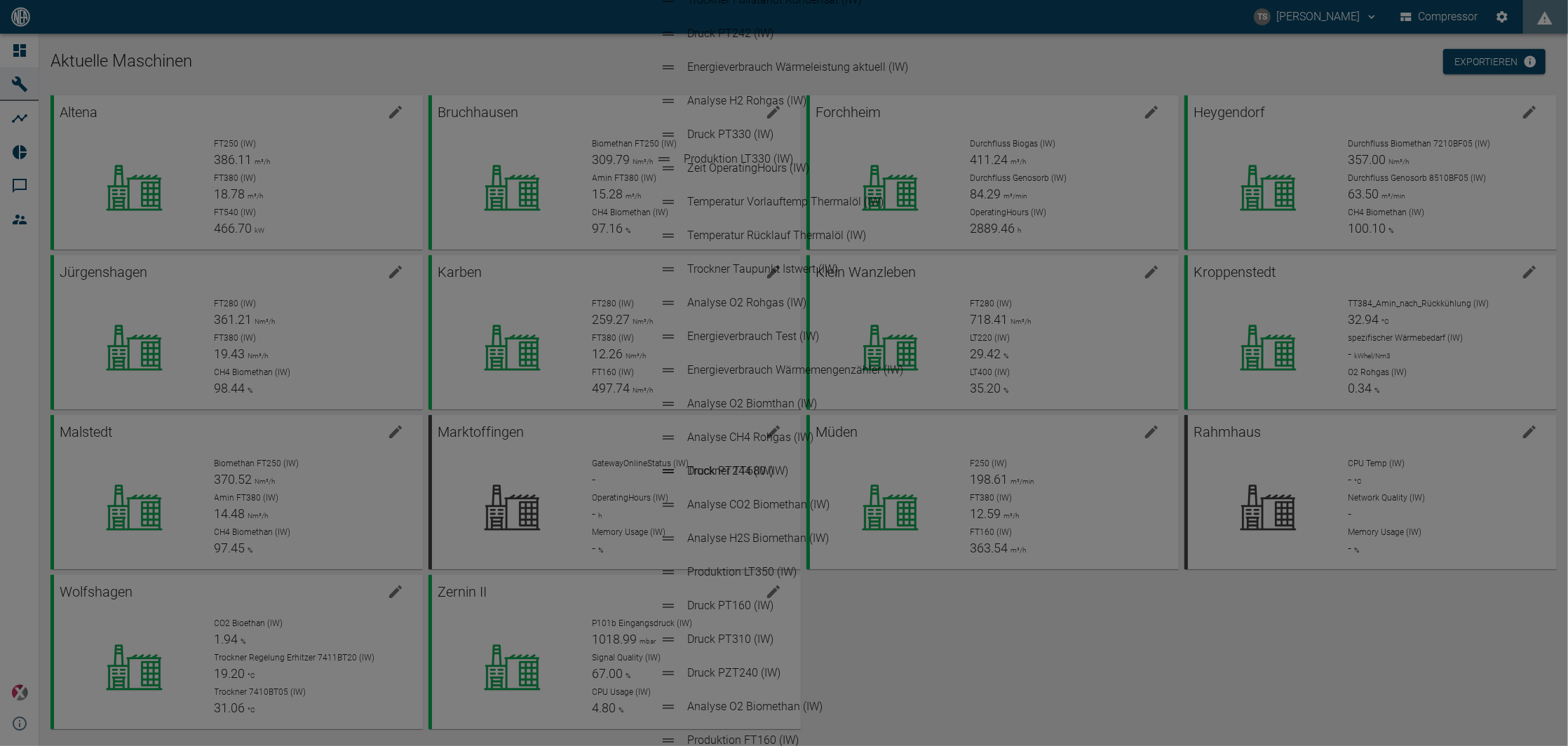
drag, startPoint x: 675, startPoint y: 190, endPoint x: 673, endPoint y: 150, distance: 40.0
click at [673, 150] on ul "Produktion FT280 (IW) Produktion LT220 (IW) Produktion LT400 (IW) Produktion LT…" at bounding box center [784, 370] width 271 height 1122
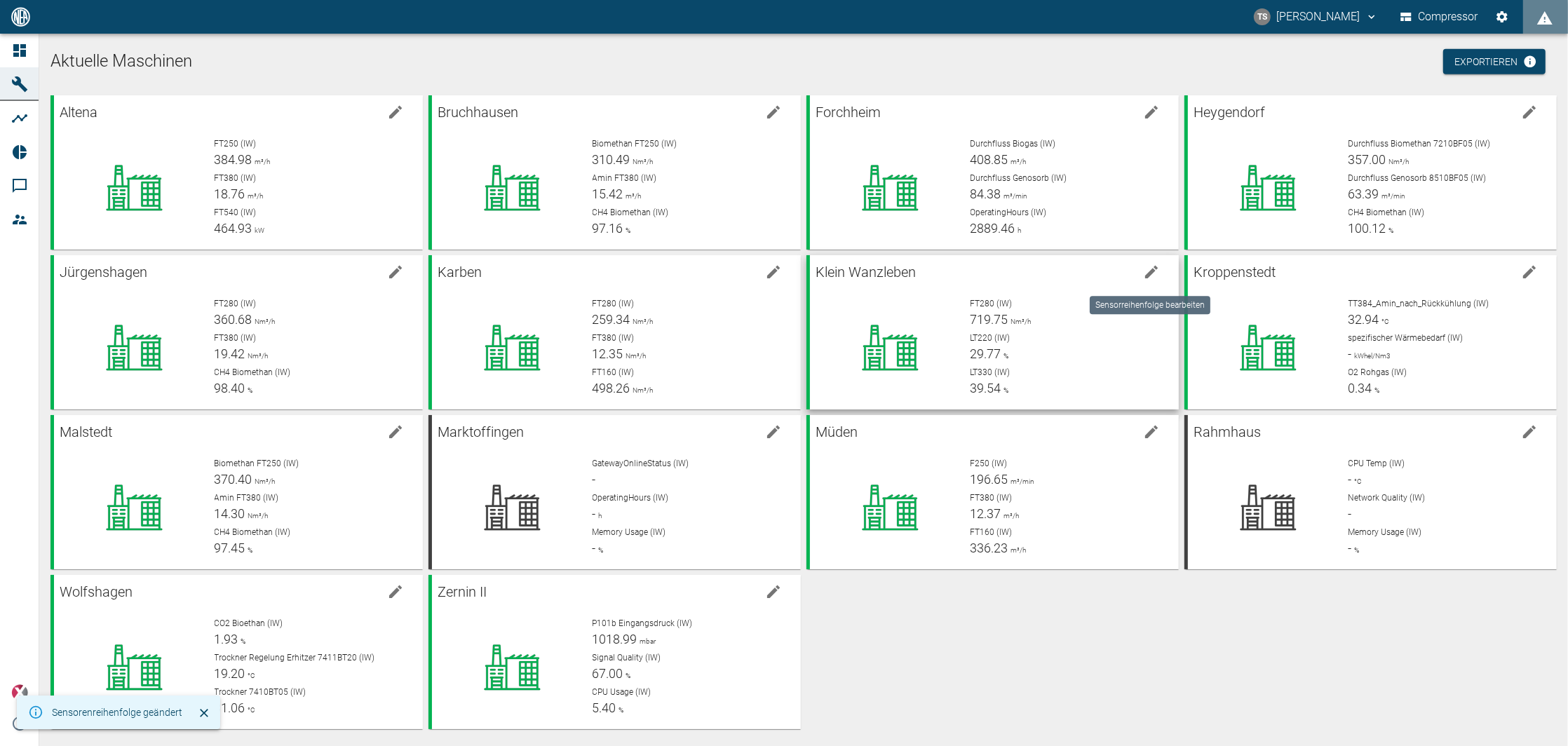
click at [1151, 261] on button "edit machine" at bounding box center [1151, 271] width 28 height 28
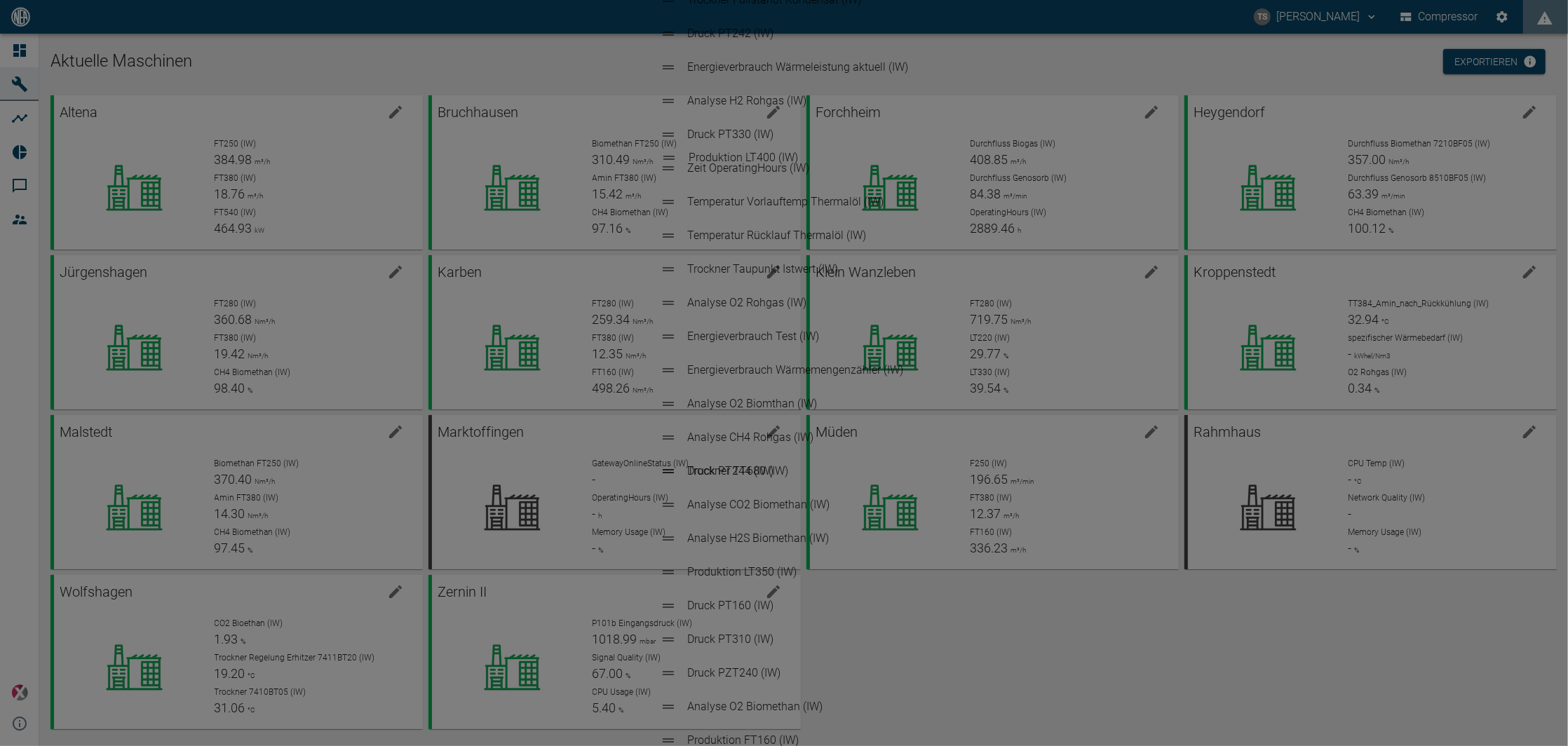
drag, startPoint x: 669, startPoint y: 190, endPoint x: 670, endPoint y: 150, distance: 40.0
click at [670, 150] on ul "Produktion FT280 (IW) Produktion LT220 (IW) Produktion LT330 (IW) Produktion LT…" at bounding box center [784, 370] width 271 height 1122
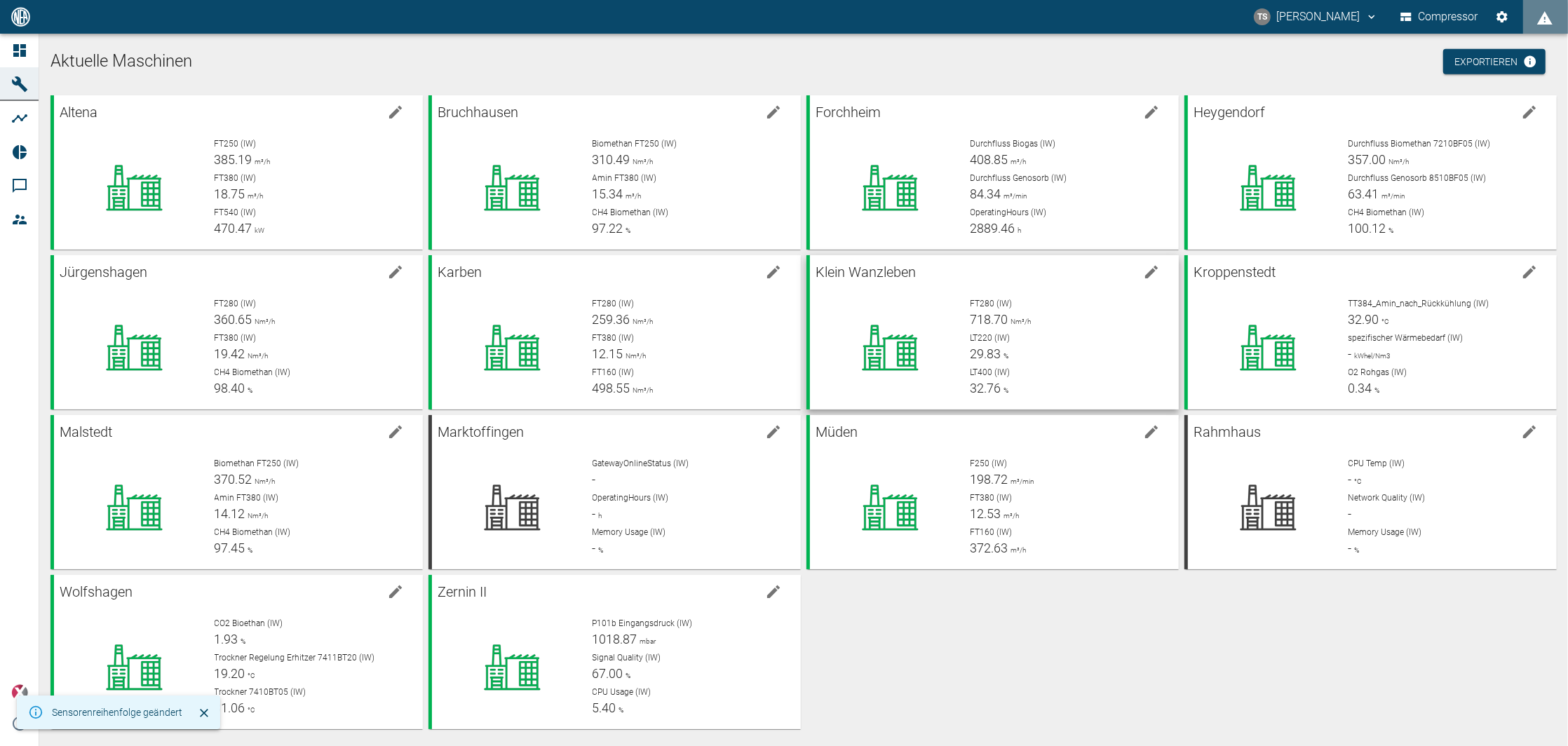
click at [1146, 270] on icon "edit machine" at bounding box center [1151, 272] width 17 height 17
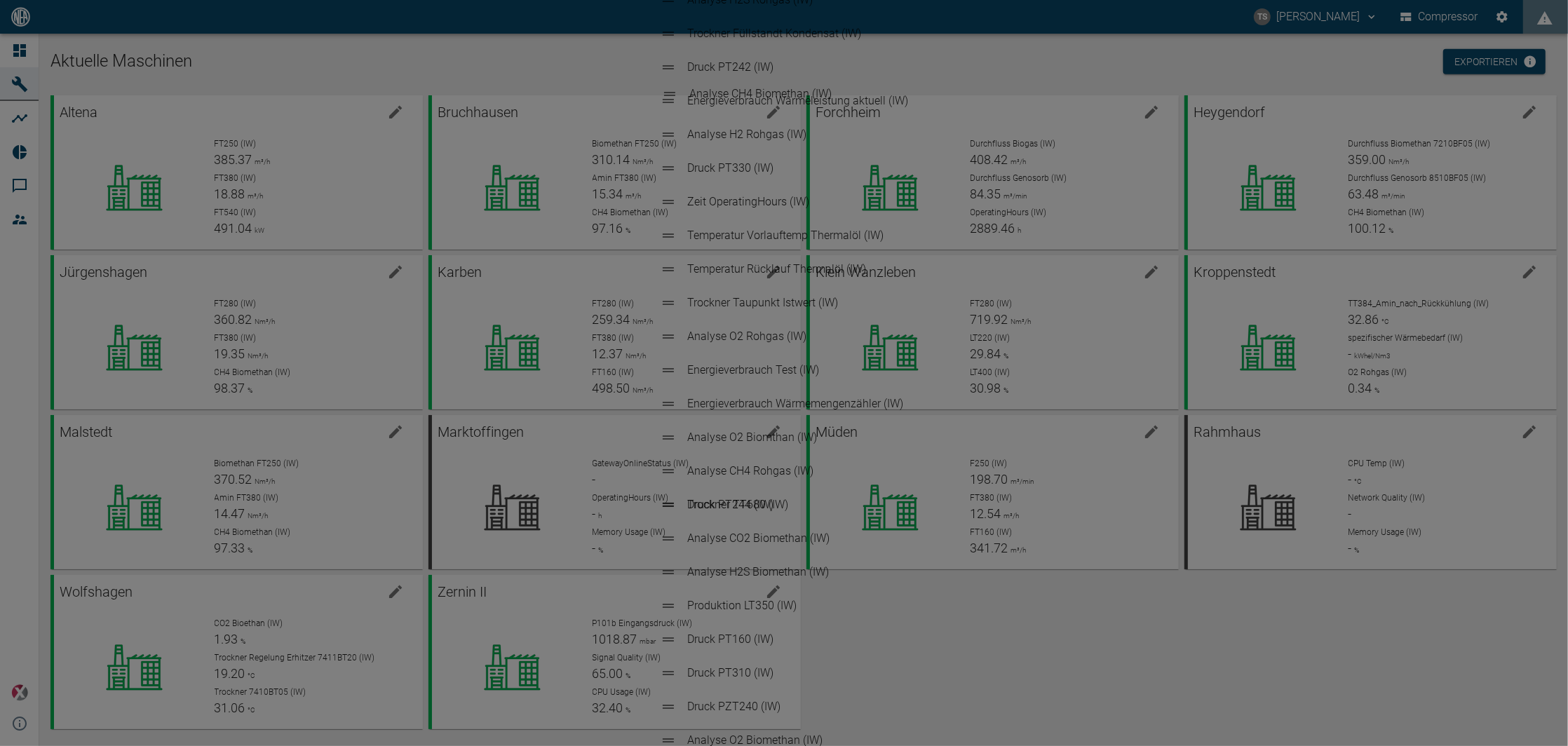
drag, startPoint x: 669, startPoint y: 623, endPoint x: 662, endPoint y: 96, distance: 527.0
click at [662, 96] on ul "Produktion FT280 (IW) Produktion LT220 (IW) Produktion LT400 (IW) Produktion LT…" at bounding box center [784, 370] width 271 height 1122
drag, startPoint x: 663, startPoint y: 558, endPoint x: 678, endPoint y: 91, distance: 467.2
click at [678, 91] on ul "Analyse CH4 Biomethan (IW) Produktion FT280 (IW) Produktion LT220 (IW) Produkti…" at bounding box center [784, 370] width 271 height 1122
drag, startPoint x: 674, startPoint y: 591, endPoint x: 676, endPoint y: 116, distance: 475.0
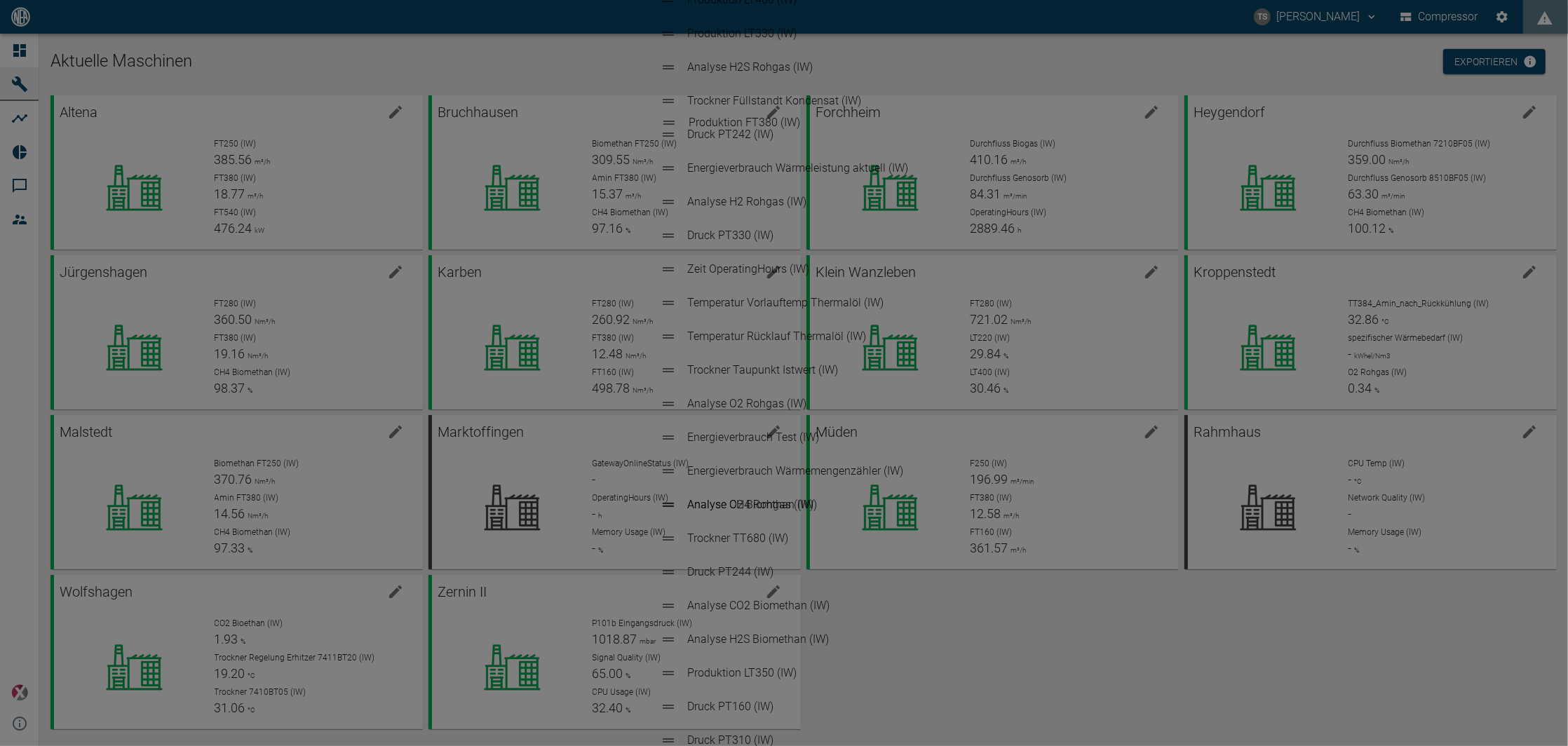
click at [676, 116] on ul "Produktion FT160 (IW) Analyse CH4 Biomethan (IW) Produktion FT280 (IW) Produkti…" at bounding box center [784, 370] width 271 height 1122
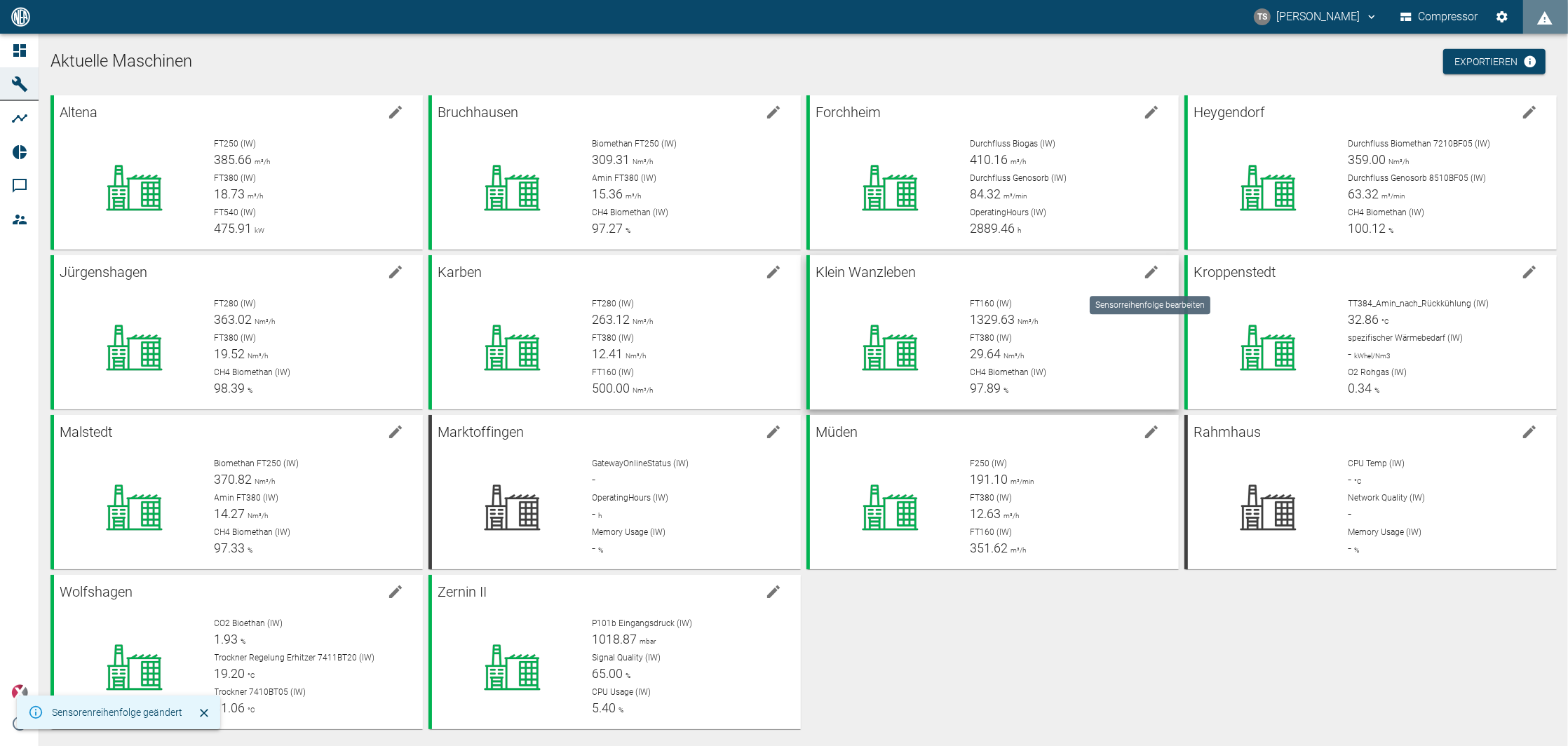
click at [1143, 280] on icon "edit machine" at bounding box center [1151, 272] width 17 height 17
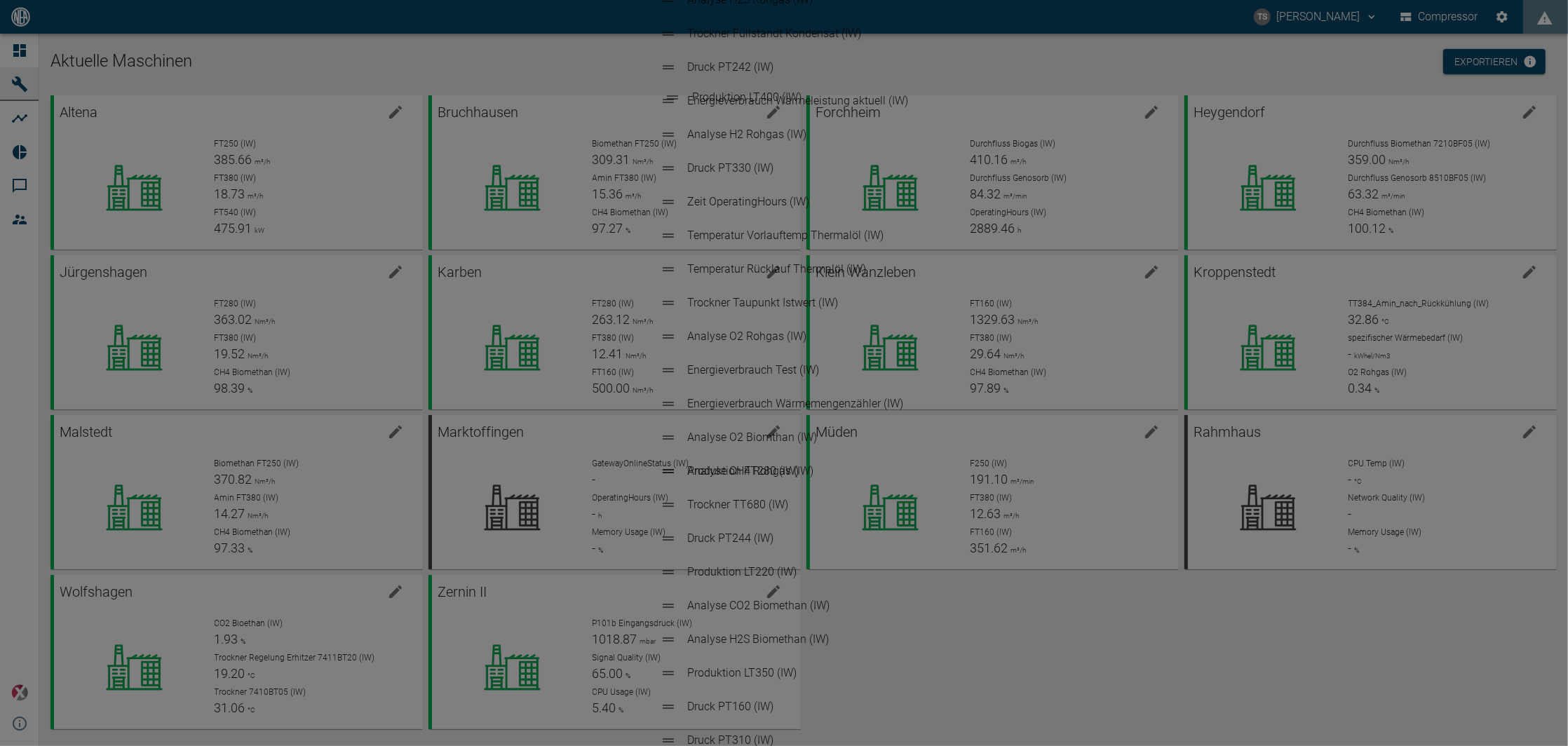
drag, startPoint x: 670, startPoint y: 200, endPoint x: 674, endPoint y: 90, distance: 110.1
click at [674, 90] on ul "Produktion FT160 (IW) Produktion FT380 (IW) Analyse CH4 Biomethan (IW) Produkti…" at bounding box center [784, 370] width 271 height 1122
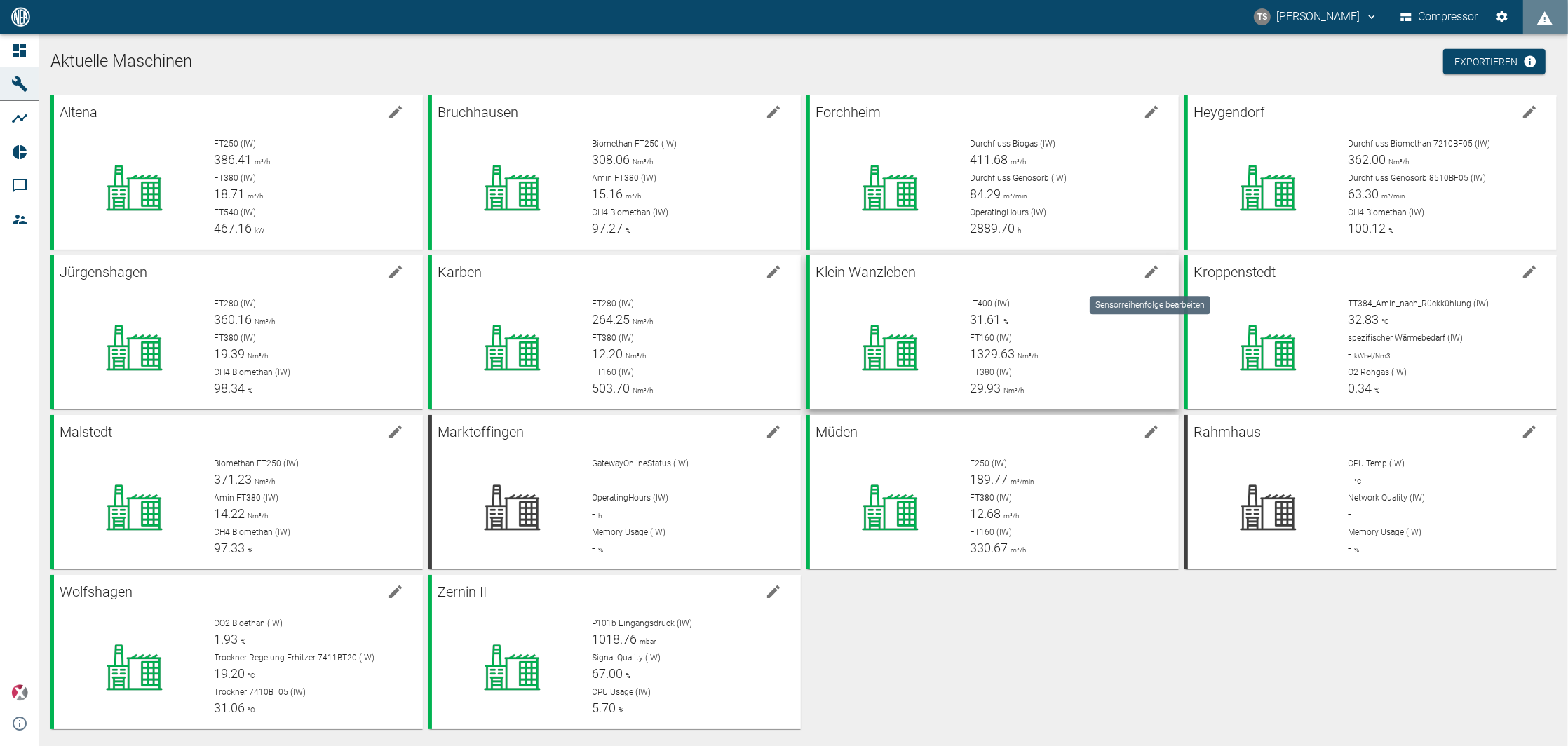
click at [1148, 270] on icon "edit machine" at bounding box center [1151, 272] width 17 height 17
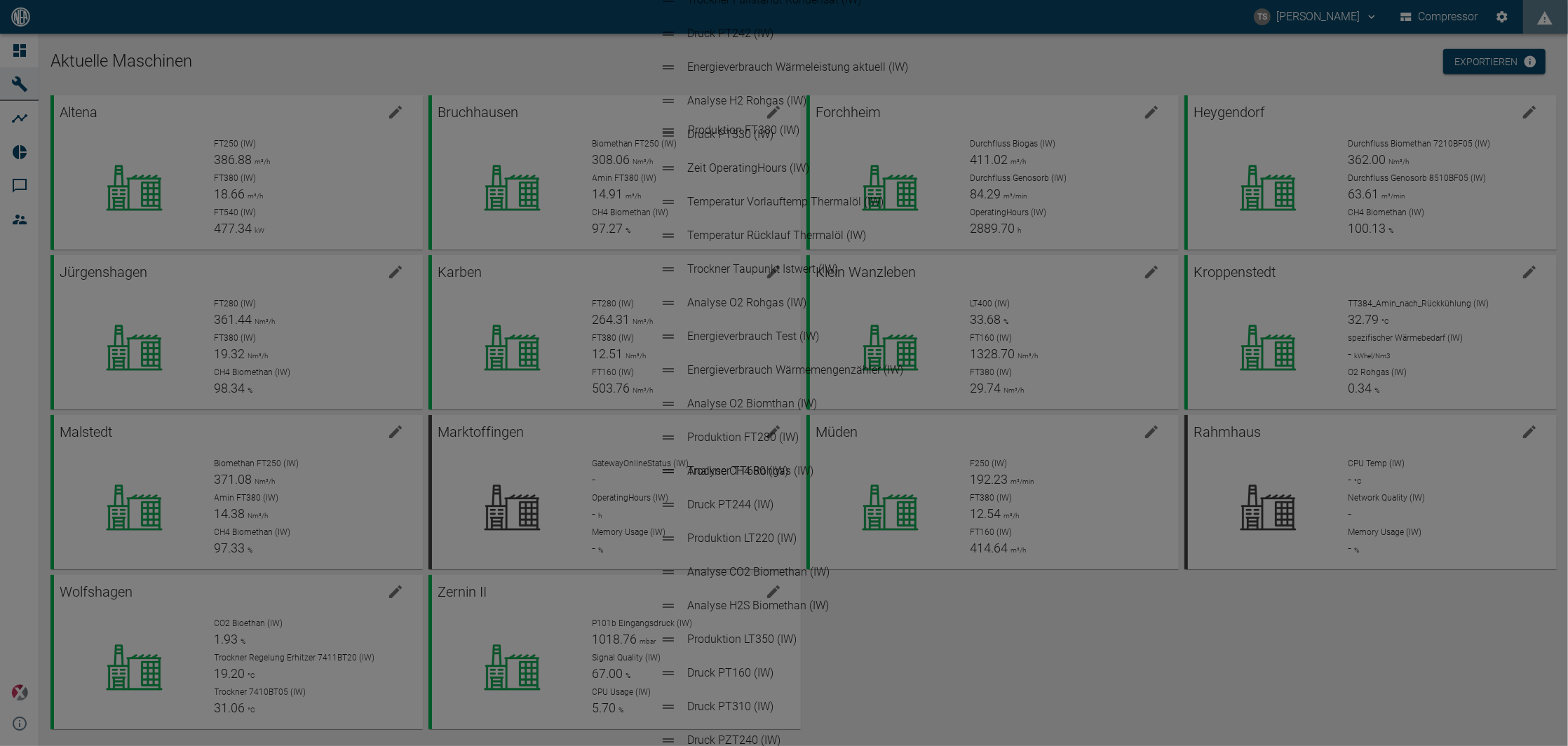
drag, startPoint x: 668, startPoint y: 158, endPoint x: 668, endPoint y: 126, distance: 32.0
click at [668, 126] on ul "Produktion LT400 (IW) Produktion FT160 (IW) Produktion FT380 (IW) Produktion LT…" at bounding box center [784, 370] width 271 height 1122
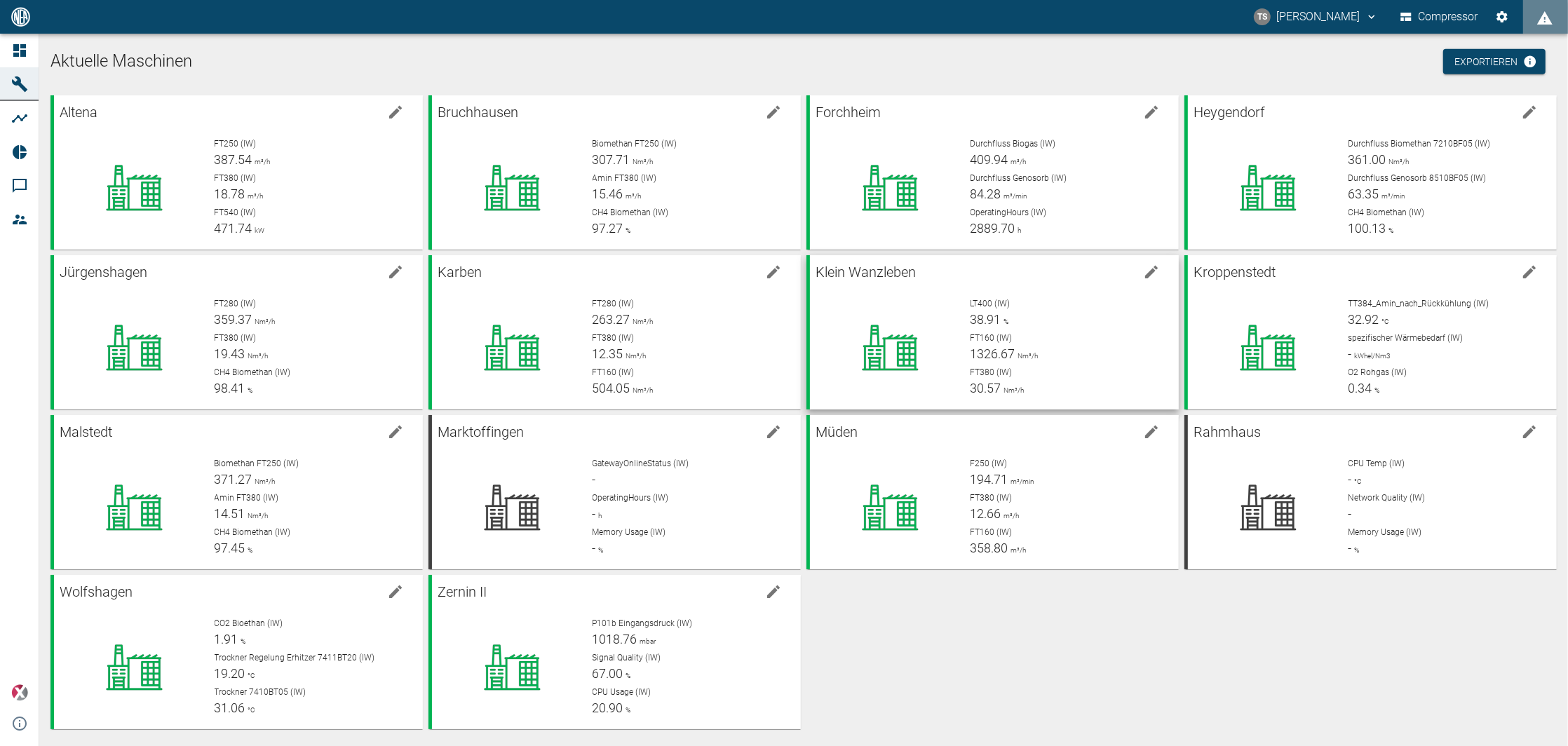
click at [1157, 273] on button "edit machine" at bounding box center [1151, 271] width 28 height 28
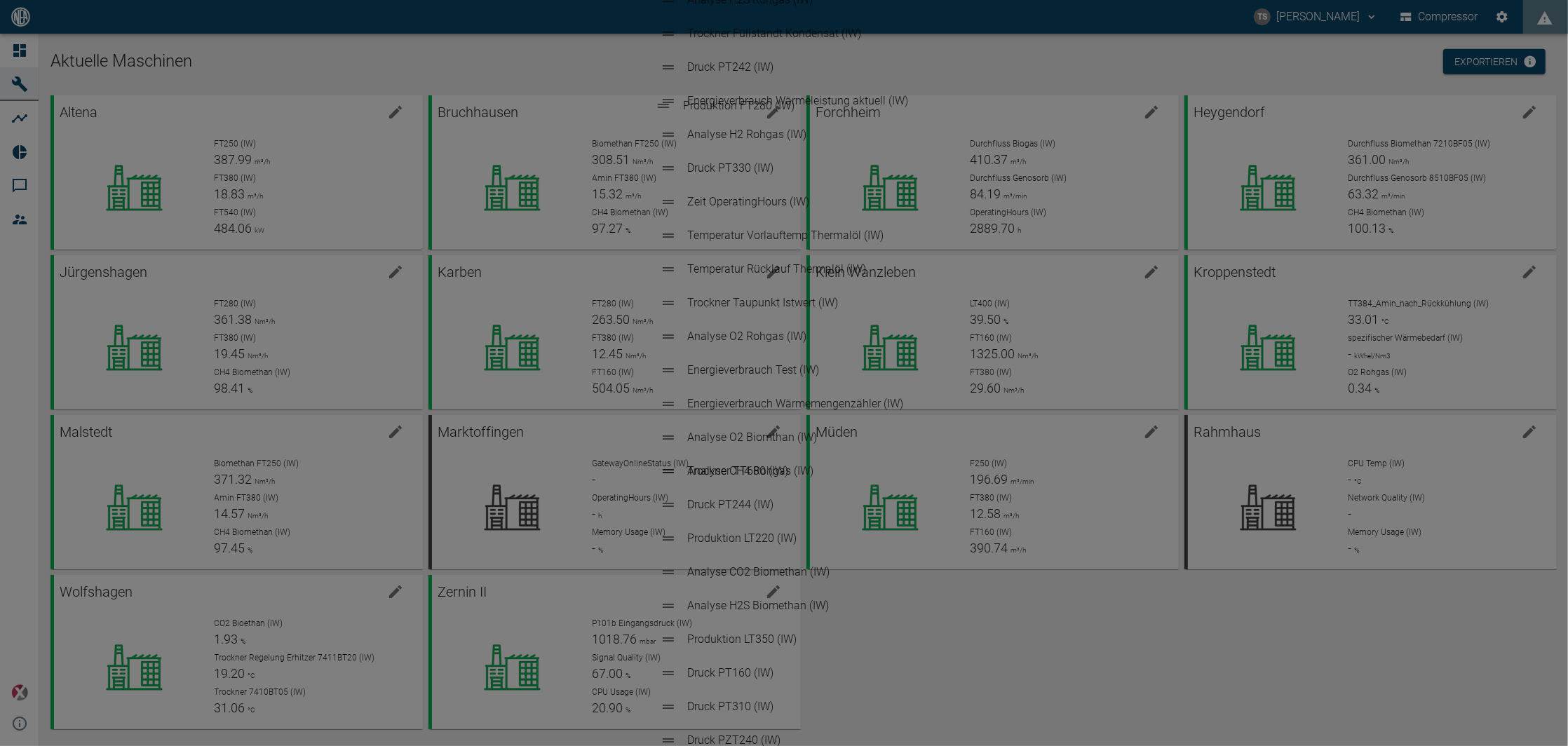
drag, startPoint x: 669, startPoint y: 185, endPoint x: 661, endPoint y: 107, distance: 78.4
click at [661, 107] on ul "Produktion LT400 (IW) Produktion FT160 (IW) Produktion FT380 (IW) Produktion LT…" at bounding box center [784, 370] width 271 height 1122
drag, startPoint x: 667, startPoint y: 197, endPoint x: 669, endPoint y: 130, distance: 67.0
click at [669, 130] on ul "Produktion FT280 (IW) Produktion LT400 (IW) Produktion FT160 (IW) Produktion FT…" at bounding box center [784, 370] width 271 height 1122
drag, startPoint x: 669, startPoint y: 618, endPoint x: 679, endPoint y: 160, distance: 458.1
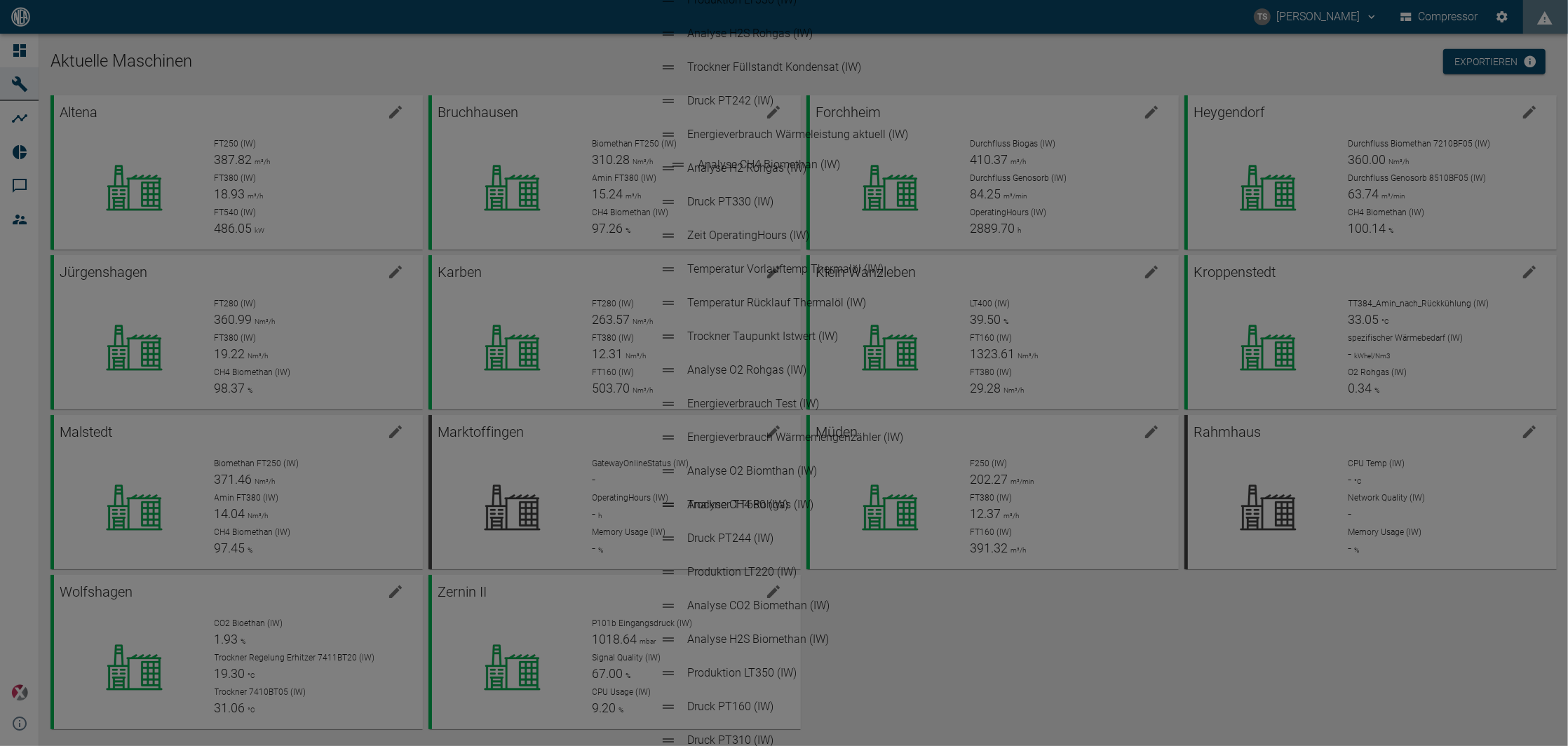
click at [679, 160] on ul "Produktion FT280 (IW) Produktion FT380 (IW) Produktion LT400 (IW) Produktion FT…" at bounding box center [784, 370] width 271 height 1122
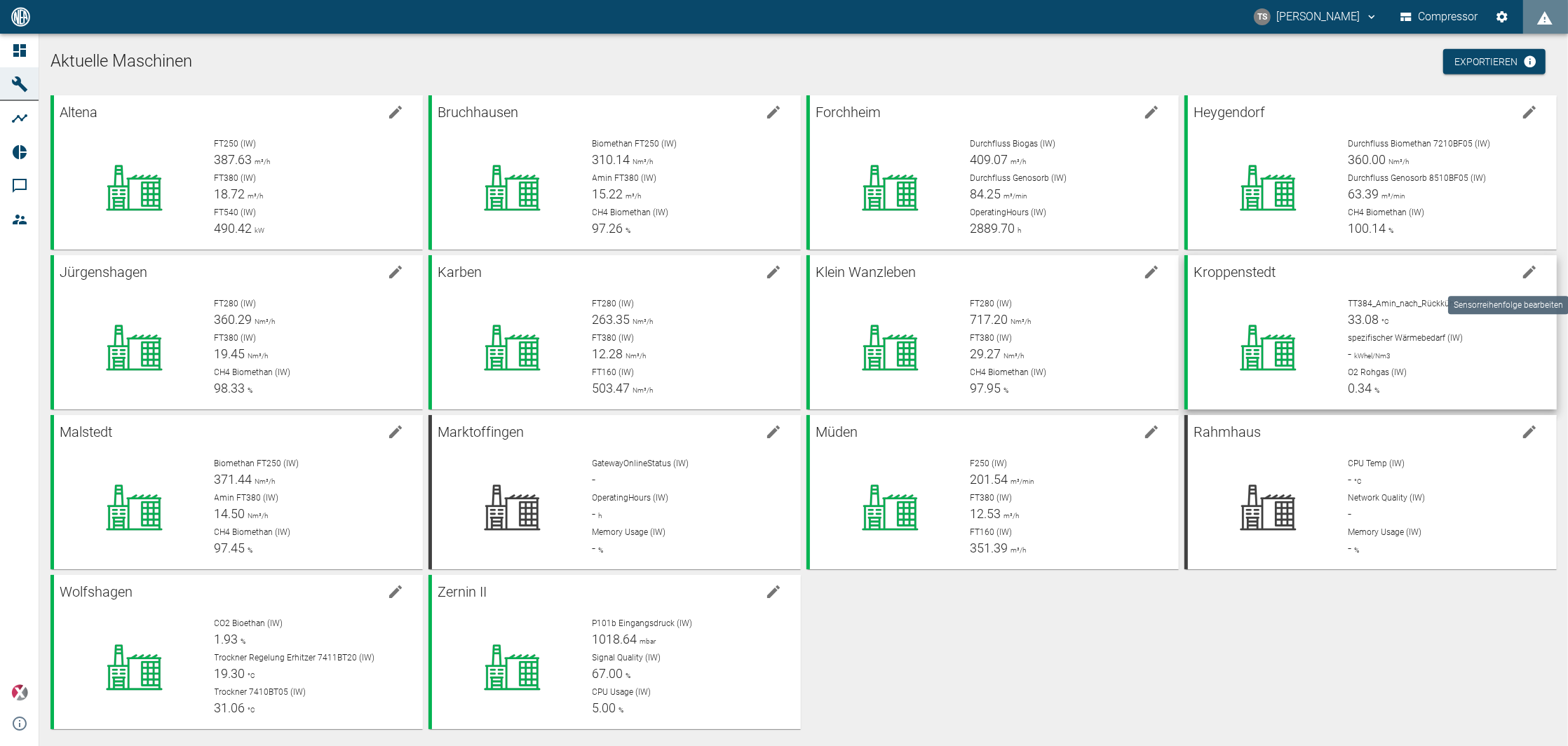
click at [1523, 276] on icon "edit machine" at bounding box center [1529, 271] width 13 height 13
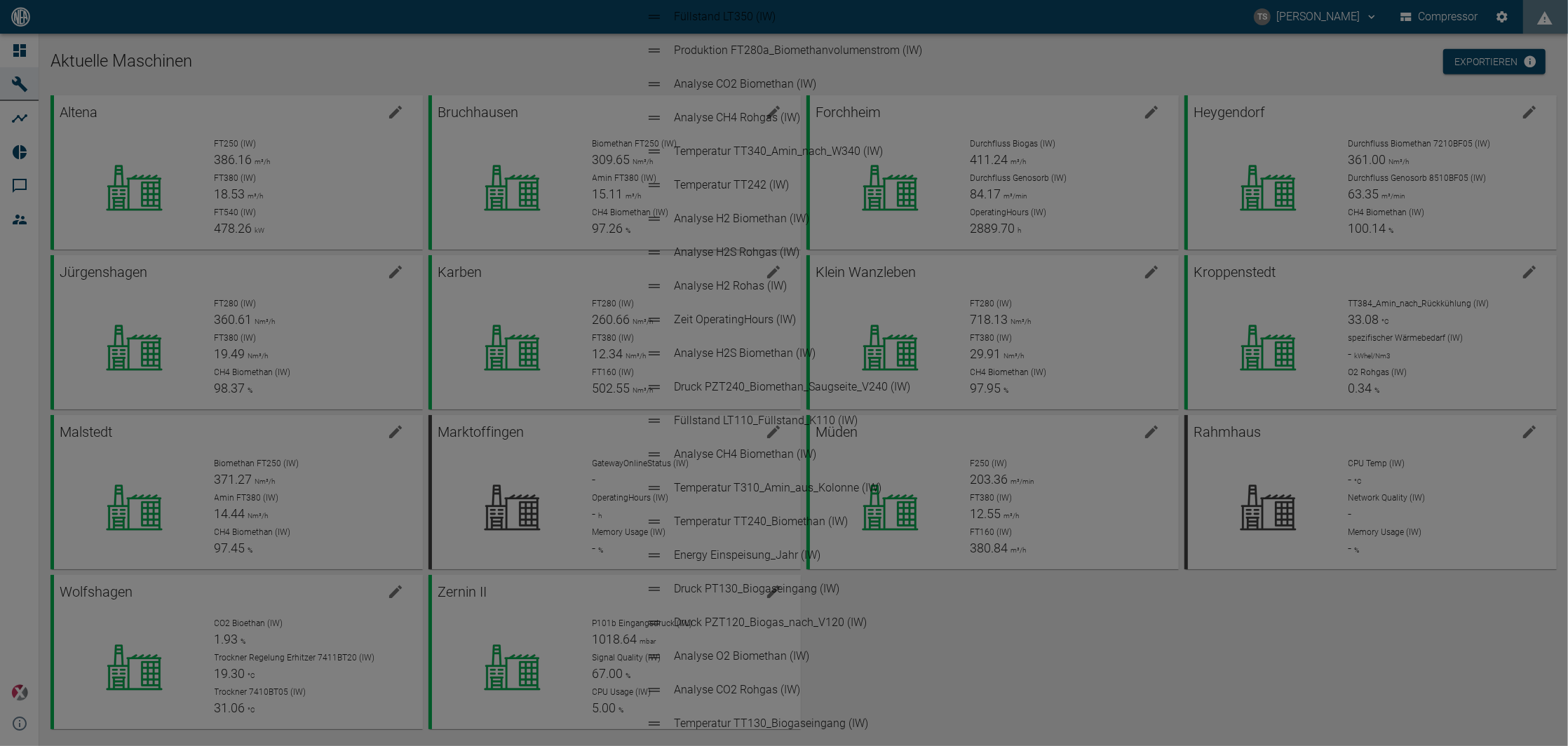
drag, startPoint x: 1132, startPoint y: 719, endPoint x: 1131, endPoint y: 705, distance: 14.0
click at [1132, 717] on div "Sensoren sortieren Temperatur TT384_Amin_nach_Rückkühlung (IW) Analyse O2 Rohga…" at bounding box center [784, 373] width 1568 height 746
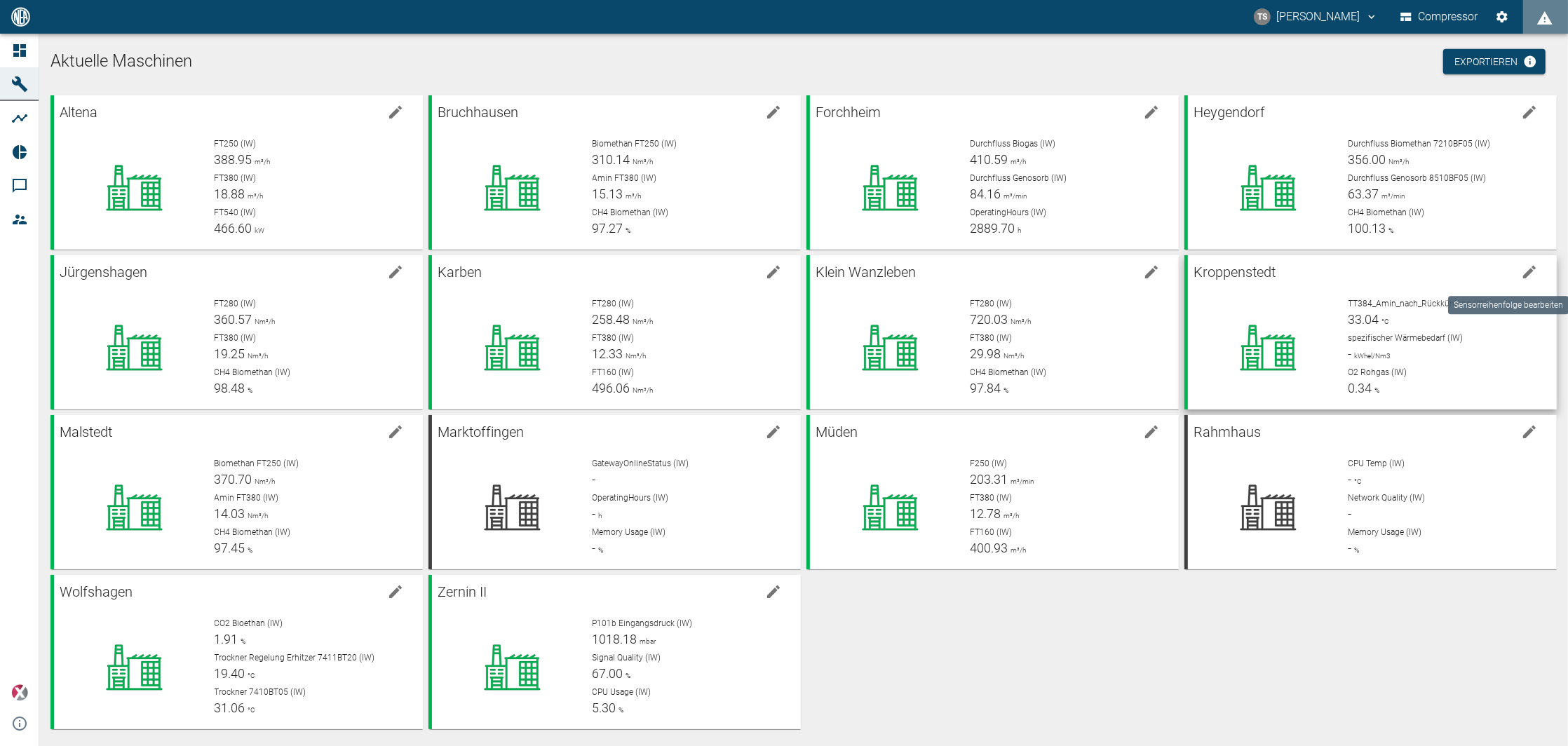
click at [1523, 277] on icon "edit machine" at bounding box center [1529, 272] width 17 height 17
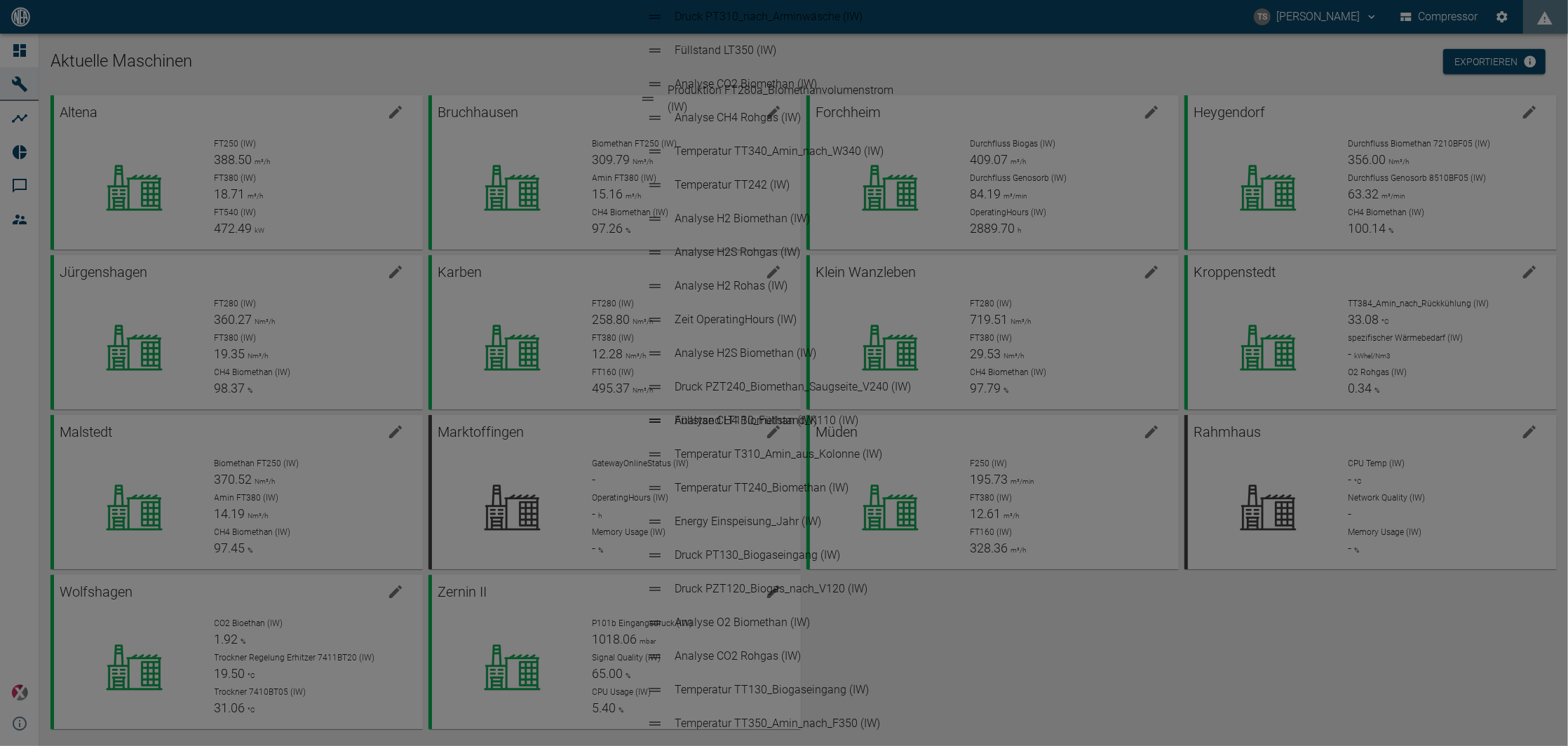
drag, startPoint x: 648, startPoint y: 363, endPoint x: 642, endPoint y: 83, distance: 280.1
click at [642, 83] on ul "Temperatur TT384_Amin_nach_Rückkühlung (IW) Analyse O2 Rohgas (IW) Füllstand LT…" at bounding box center [783, 370] width 296 height 1223
drag, startPoint x: 656, startPoint y: 521, endPoint x: 649, endPoint y: 122, distance: 399.1
click at [649, 122] on ul "Produktion FT280a_Biomethanvolumenstrom (IW) Temperatur TT384_Amin_nach_Rückküh…" at bounding box center [784, 370] width 299 height 1223
drag, startPoint x: 653, startPoint y: 279, endPoint x: 656, endPoint y: 159, distance: 120.0
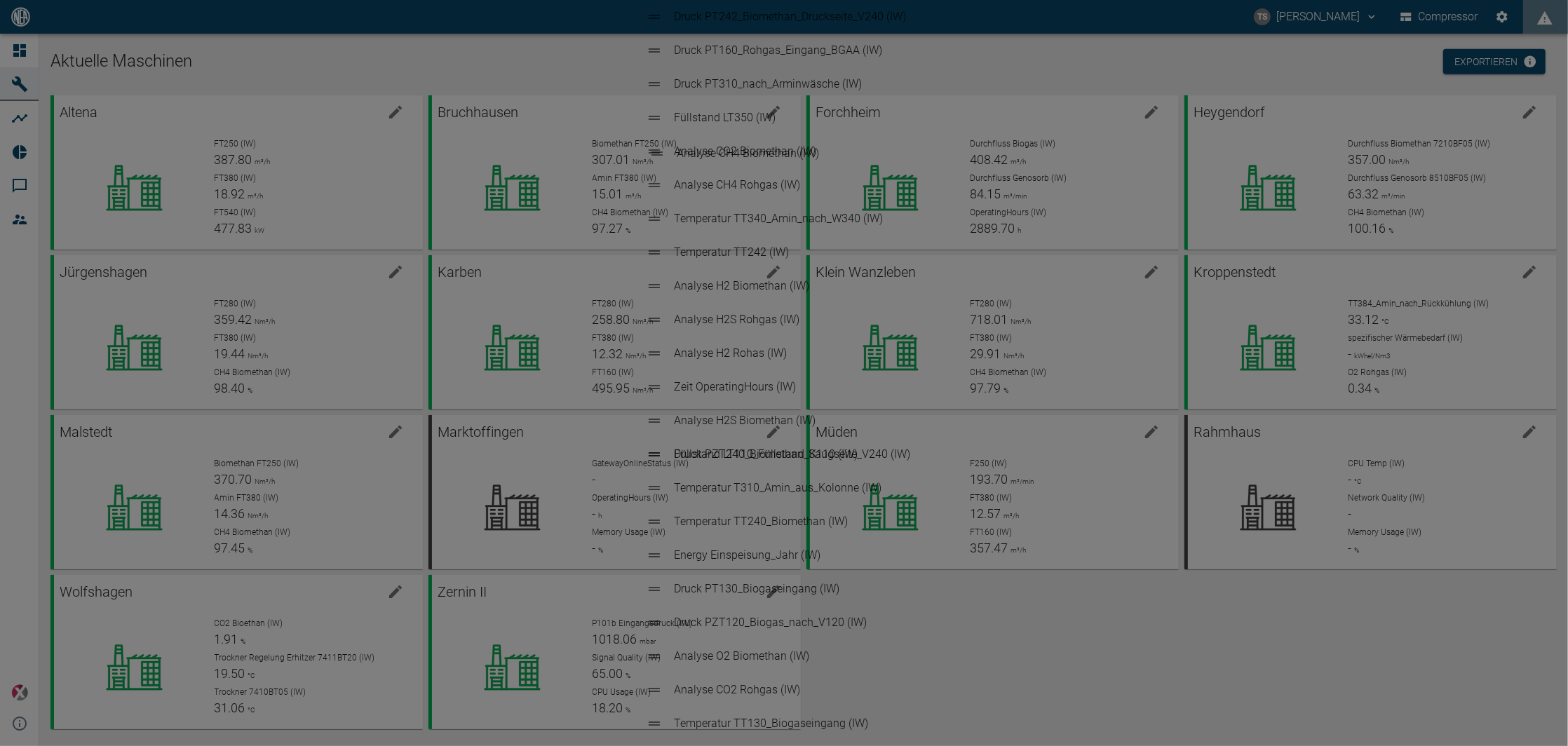
click at [656, 159] on ul "Produktion FT280a_Biomethanvolumenstrom (IW) Produktion FT380_Aminvolumenstrom …" at bounding box center [784, 370] width 299 height 1223
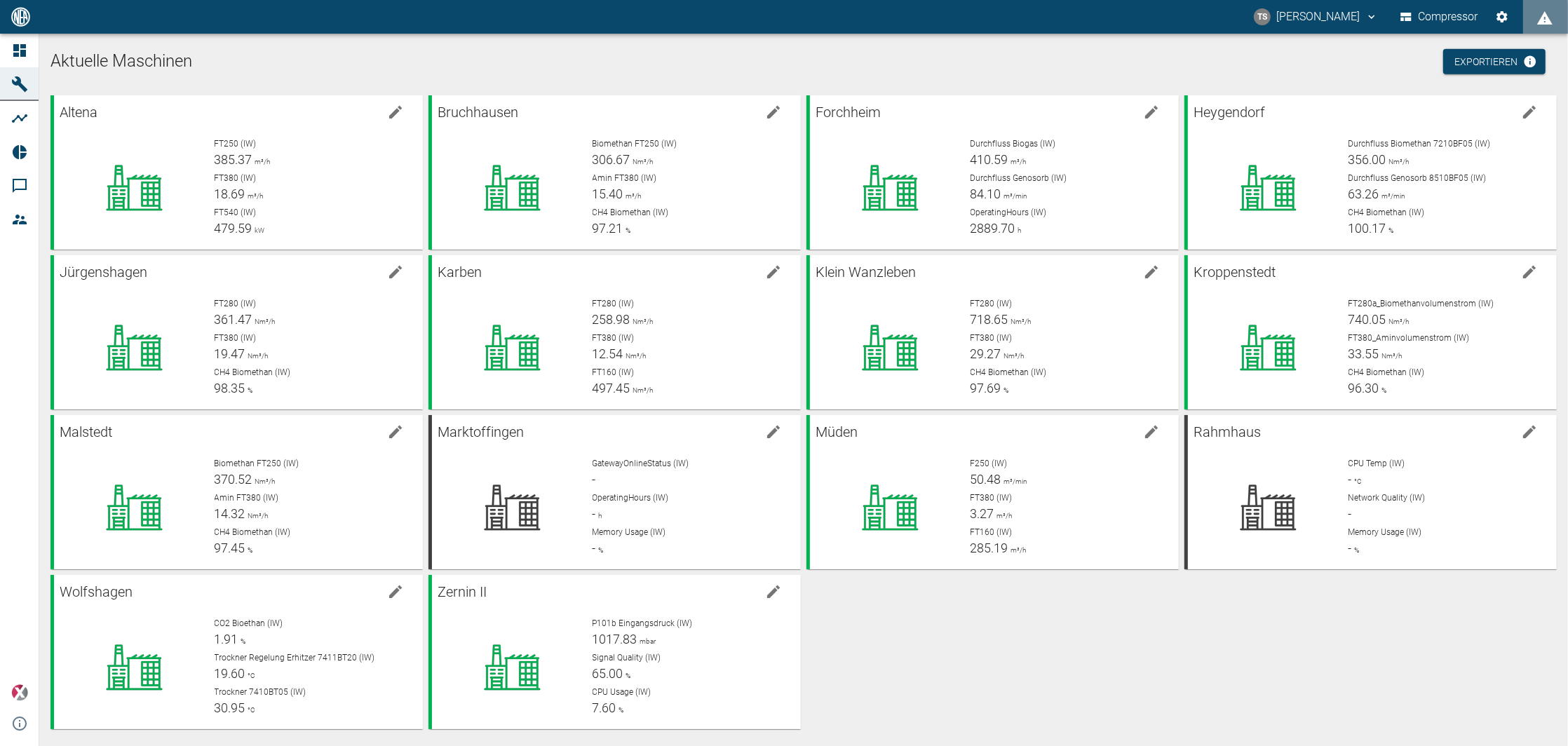
scroll to position [5, 0]
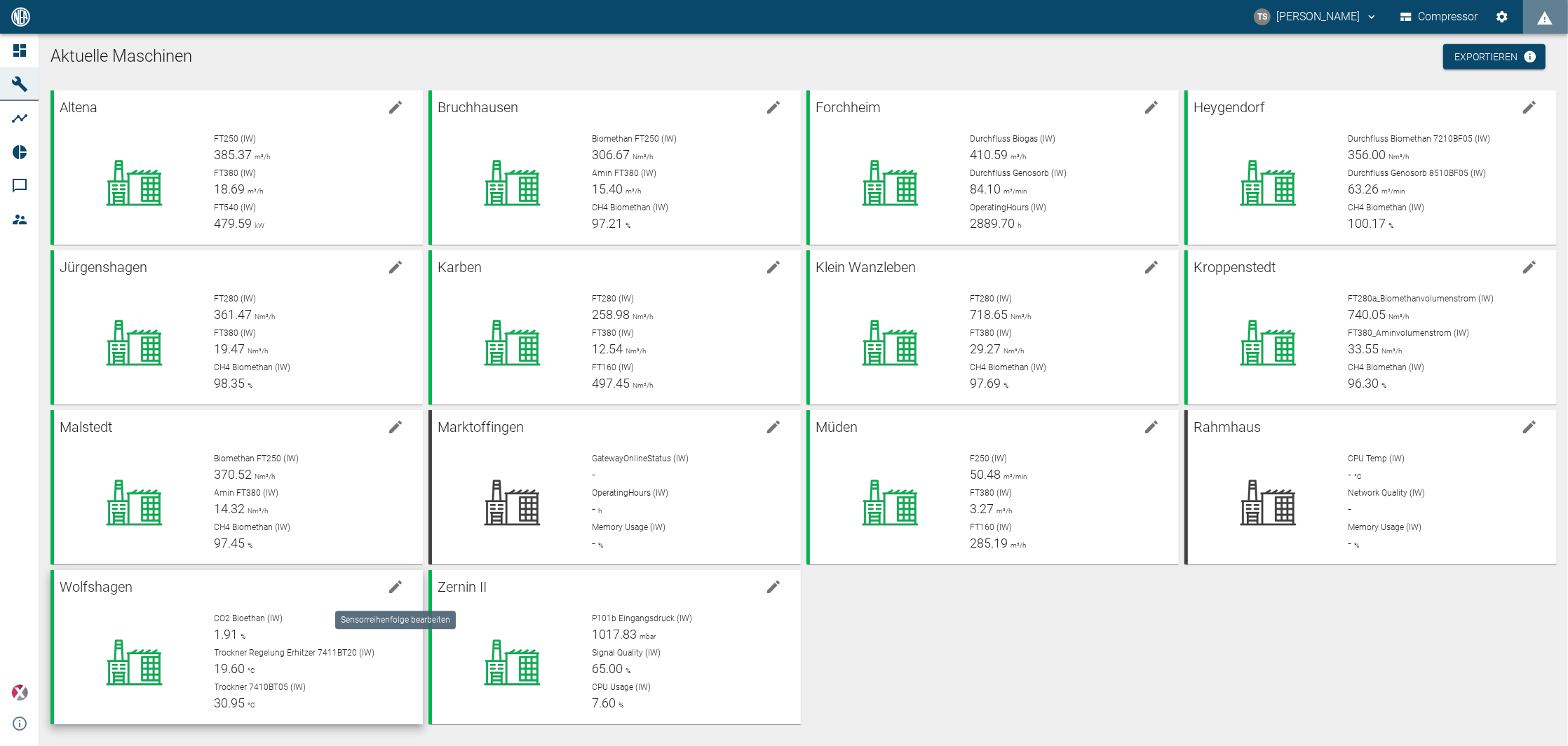
click at [389, 586] on icon "edit machine" at bounding box center [396, 587] width 17 height 17
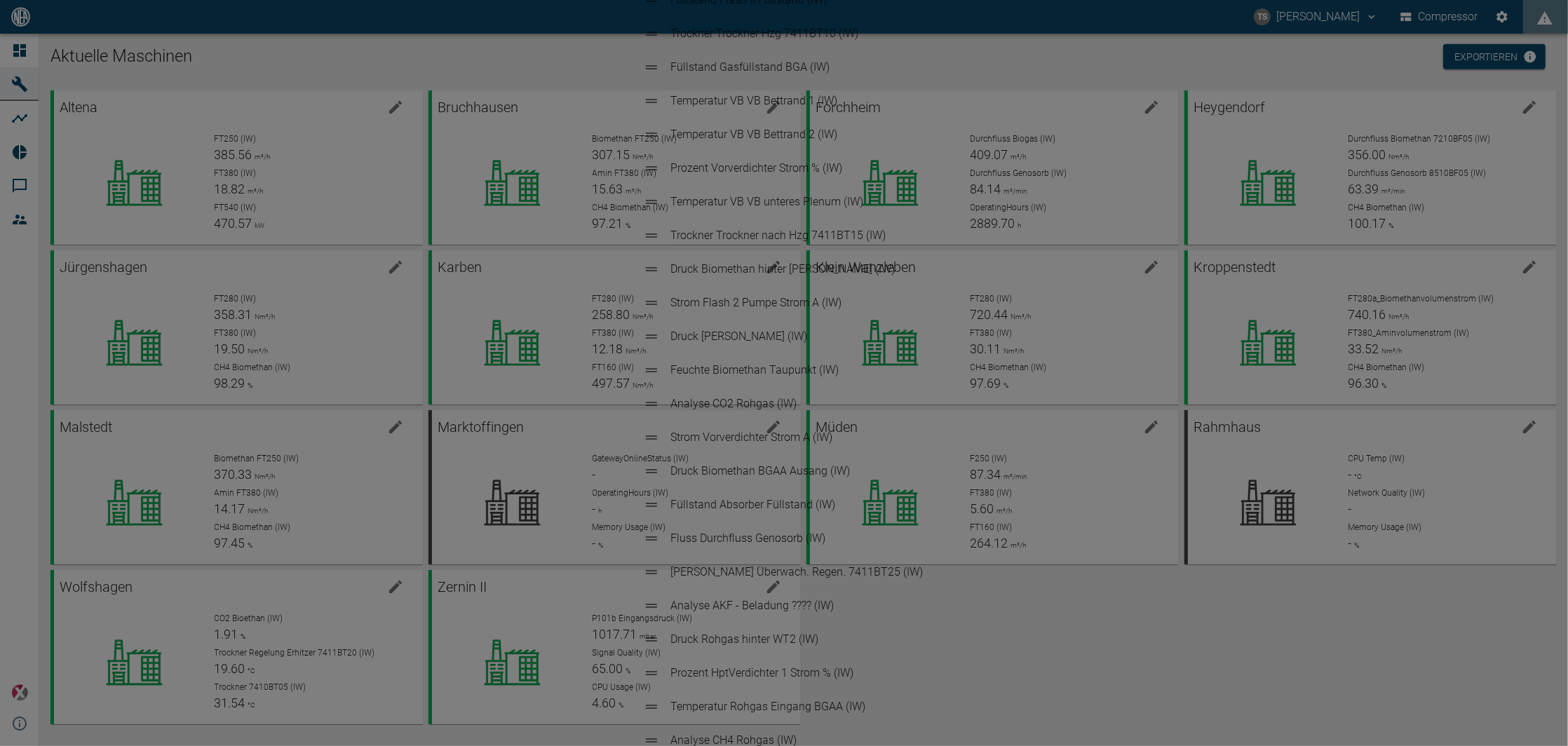
scroll to position [0, 0]
click at [1038, 582] on div "Sensoren sortieren Analyse CO2 Bioethan (IW) Trockner Trockner Regelung Erhitze…" at bounding box center [784, 373] width 1568 height 746
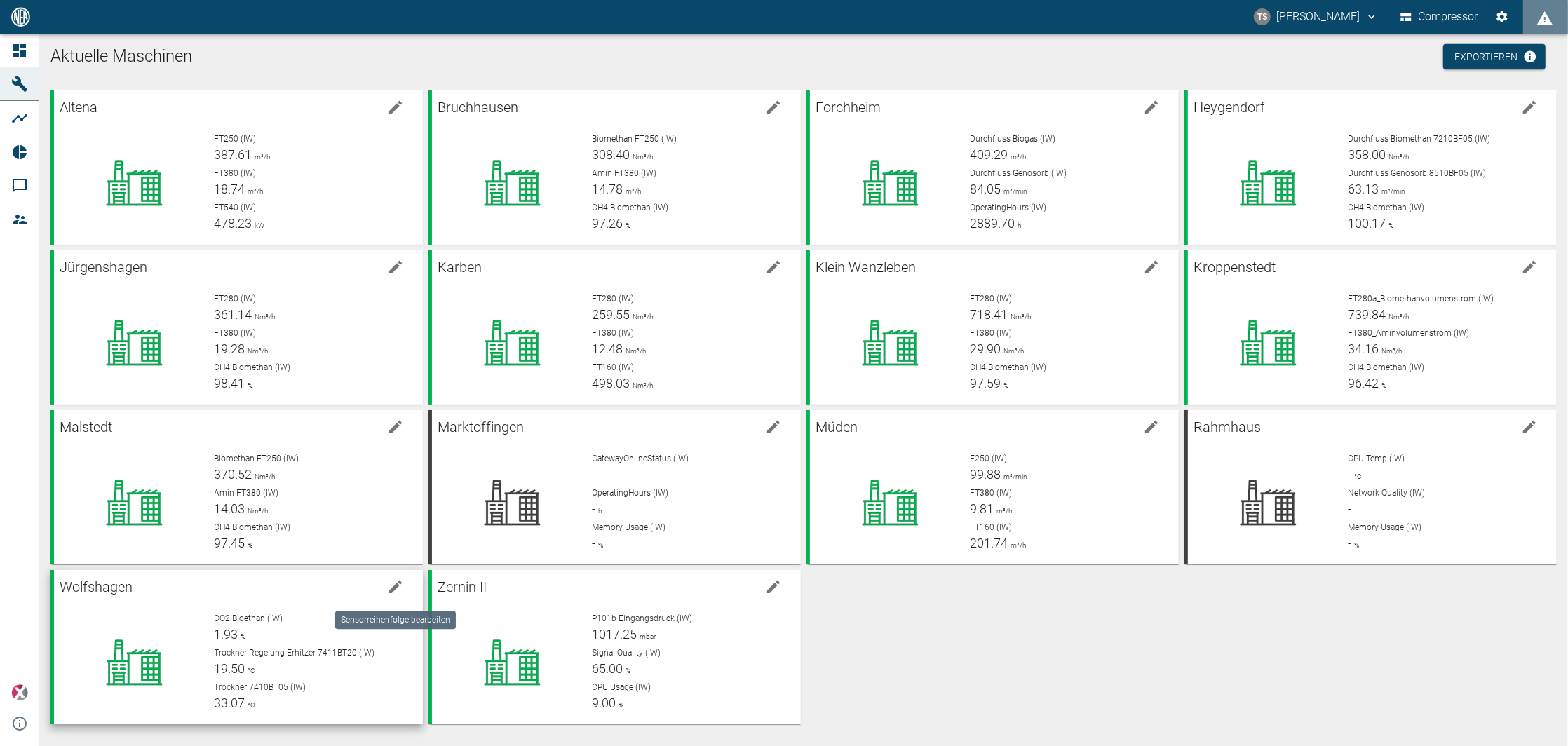
click at [401, 587] on icon "edit machine" at bounding box center [396, 587] width 17 height 17
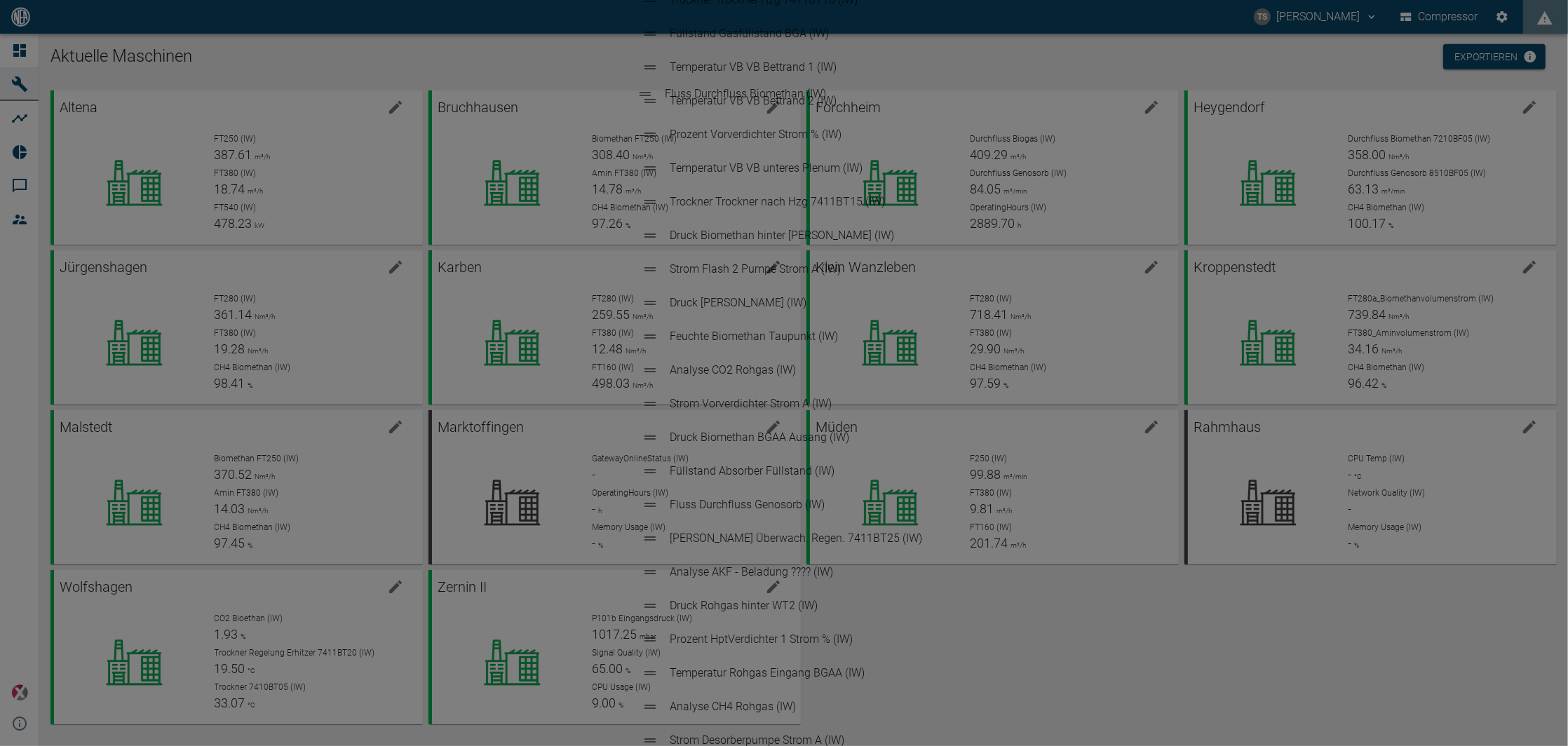
drag, startPoint x: 643, startPoint y: 192, endPoint x: 644, endPoint y: 78, distance: 114.0
click at [644, 78] on ul "Analyse CO2 Bioethan (IW) Trockner Trockner Regelung Erhitzer 7411BT20 (IW) Tro…" at bounding box center [784, 370] width 308 height 2132
drag, startPoint x: 652, startPoint y: 468, endPoint x: 652, endPoint y: 118, distance: 350.0
click at [652, 118] on ul "Fluss Durchfluss Biomethan (IW) Analyse CO2 Bioethan (IW) Trockner Trockner Reg…" at bounding box center [784, 370] width 308 height 2132
drag, startPoint x: 643, startPoint y: 470, endPoint x: 652, endPoint y: 145, distance: 325.1
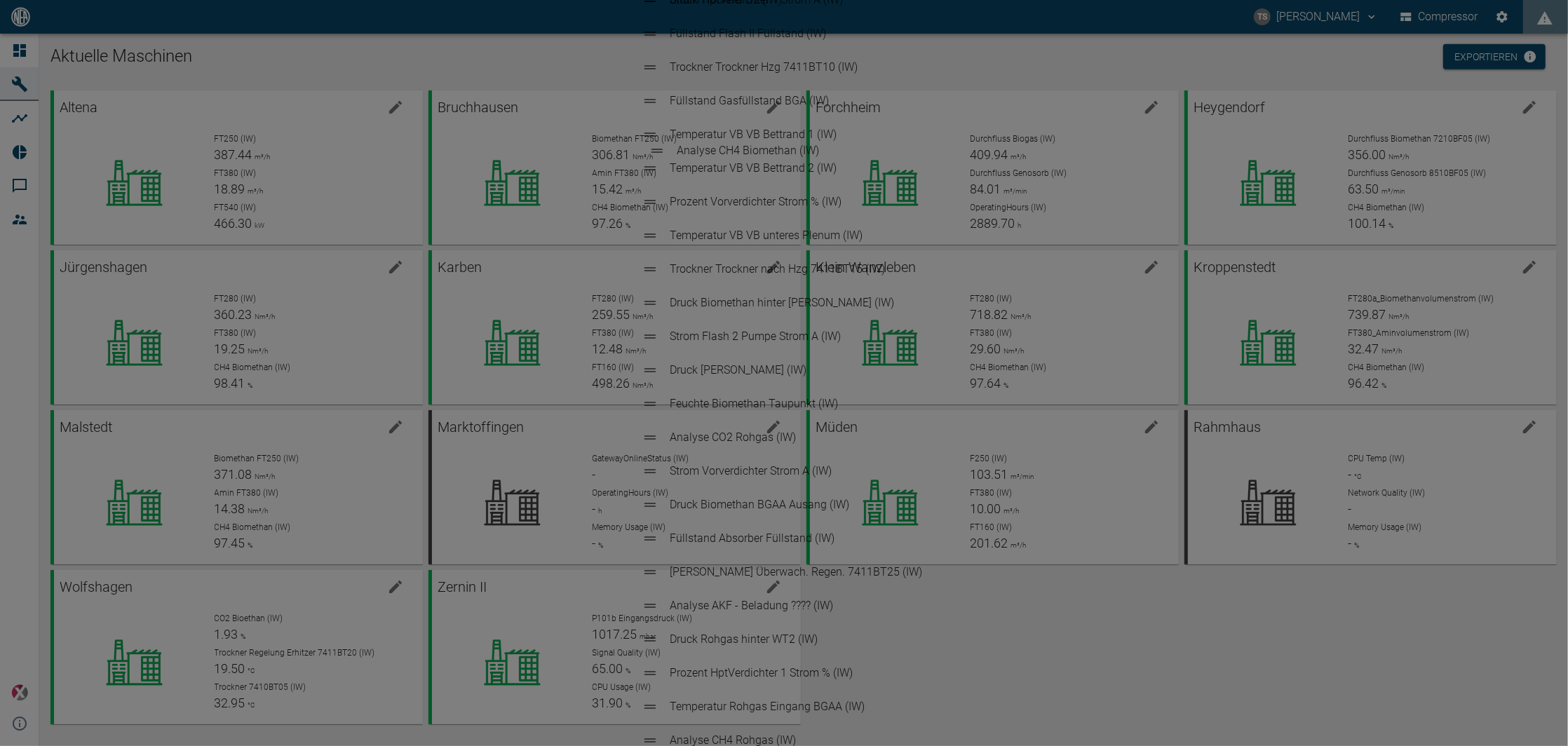
click at [652, 145] on ul "Fluss Durchfluss Biomethan (IW) Fluss Durchfluss Genosorb (IW) Analyse CO2 Bioe…" at bounding box center [784, 370] width 308 height 2132
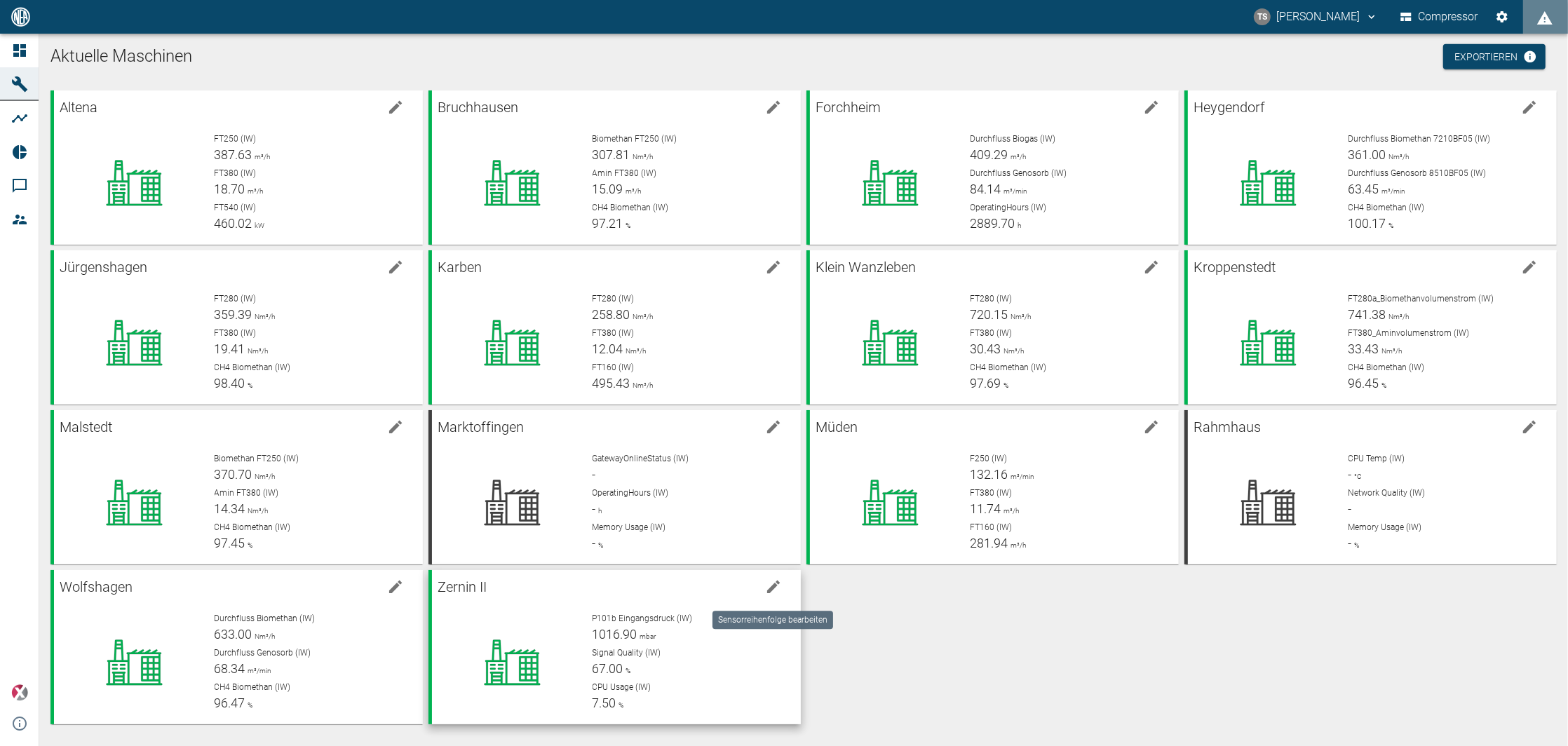
click at [765, 586] on icon "edit machine" at bounding box center [774, 587] width 17 height 17
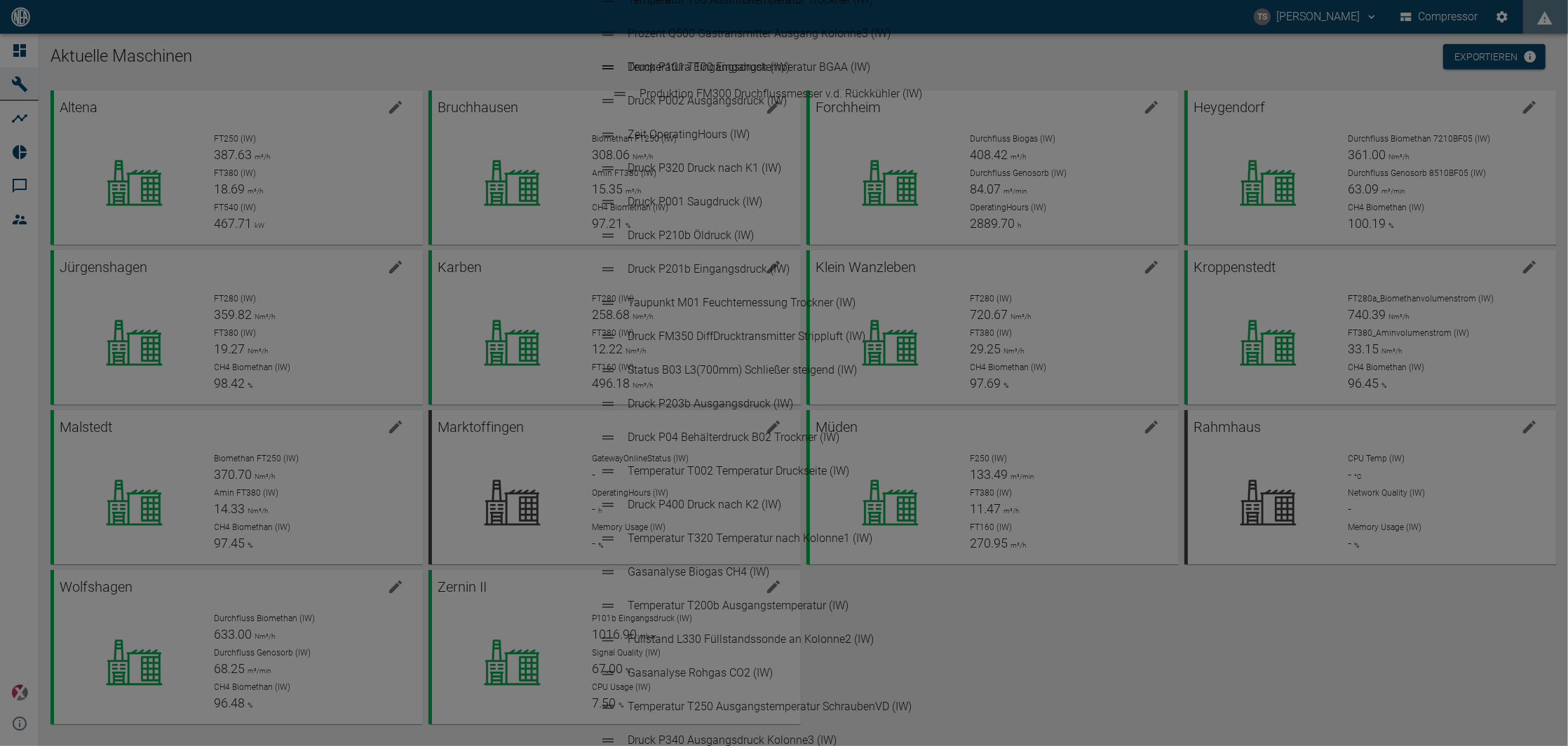
drag, startPoint x: 628, startPoint y: 223, endPoint x: 622, endPoint y: 87, distance: 136.1
click at [622, 87] on ul "Druck P101b Eingangsdruck (IW) Temperatur T03 Austrittstemperatur H01Trockner (…" at bounding box center [784, 370] width 391 height 1931
drag, startPoint x: 622, startPoint y: 345, endPoint x: 635, endPoint y: 79, distance: 266.3
click at [635, 79] on ul "Produktion FM300 Druchflussmesser v.d. Rückkühler (IW) Druck P101b Eingangsdruc…" at bounding box center [784, 370] width 353 height 1931
drag, startPoint x: 635, startPoint y: 439, endPoint x: 637, endPoint y: 141, distance: 298.0
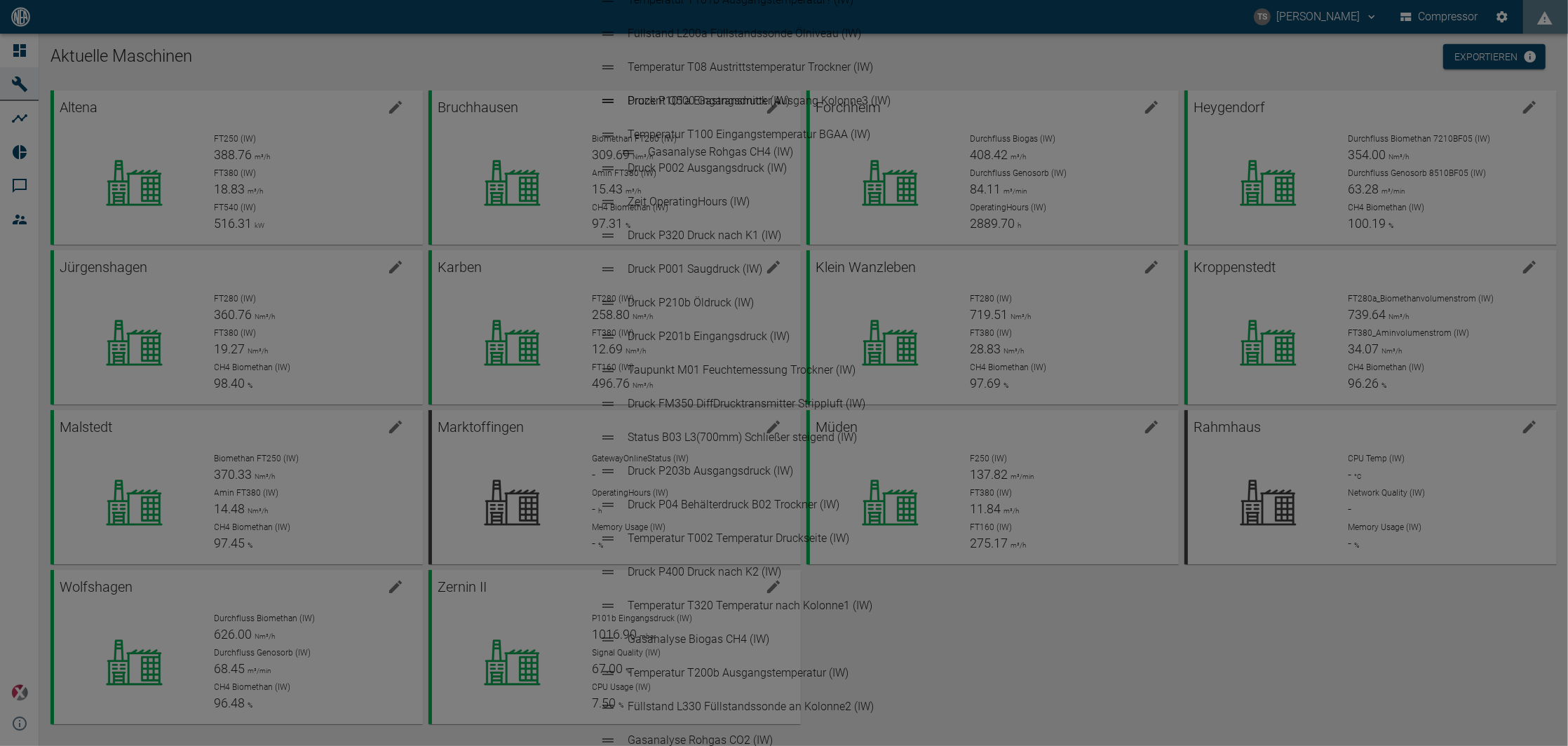
click at [637, 141] on ul "Produktion FM400 Durchflussmesser nach K2 (IW) Produktion FM300 Druchflussmesse…" at bounding box center [784, 370] width 391 height 1931
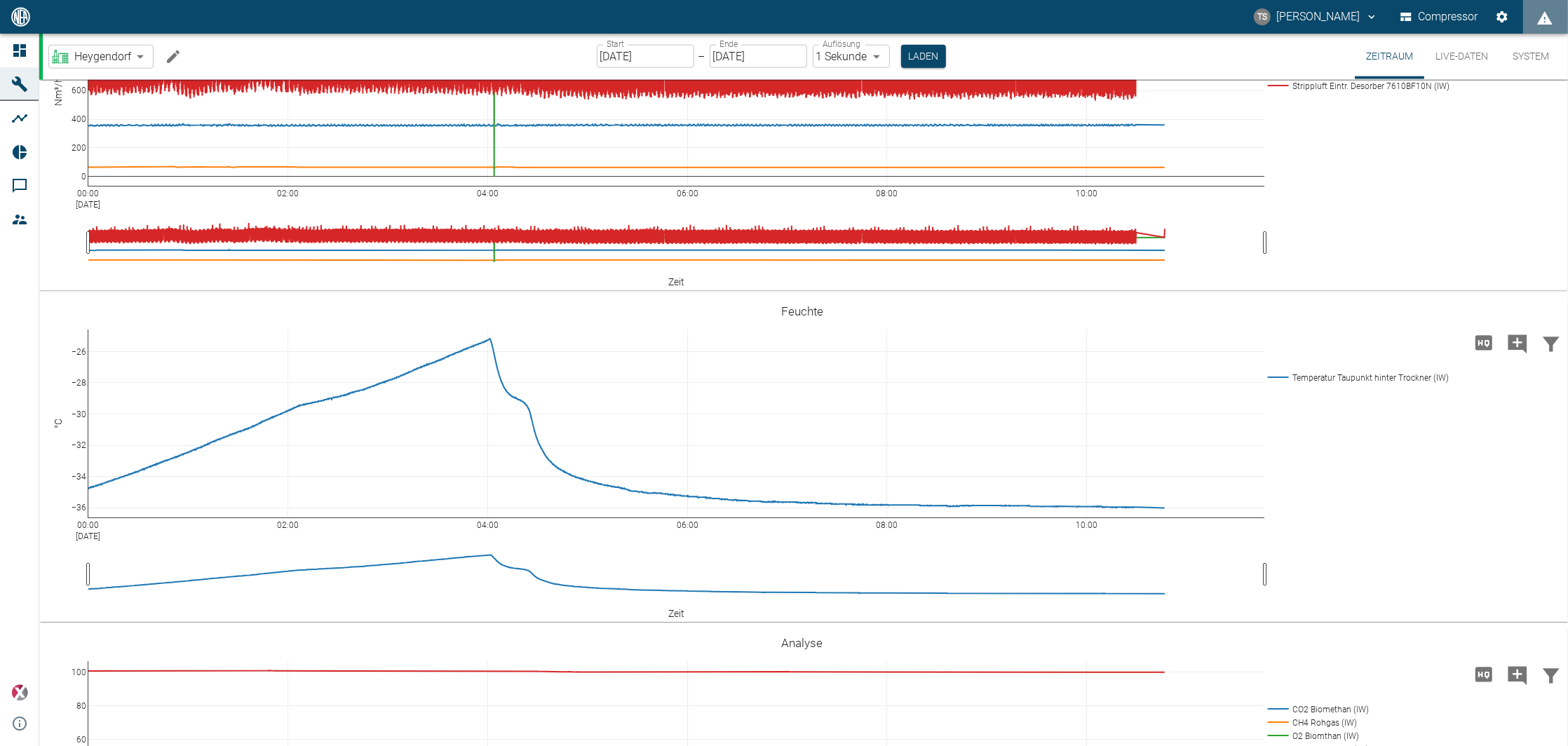
scroll to position [2151, 0]
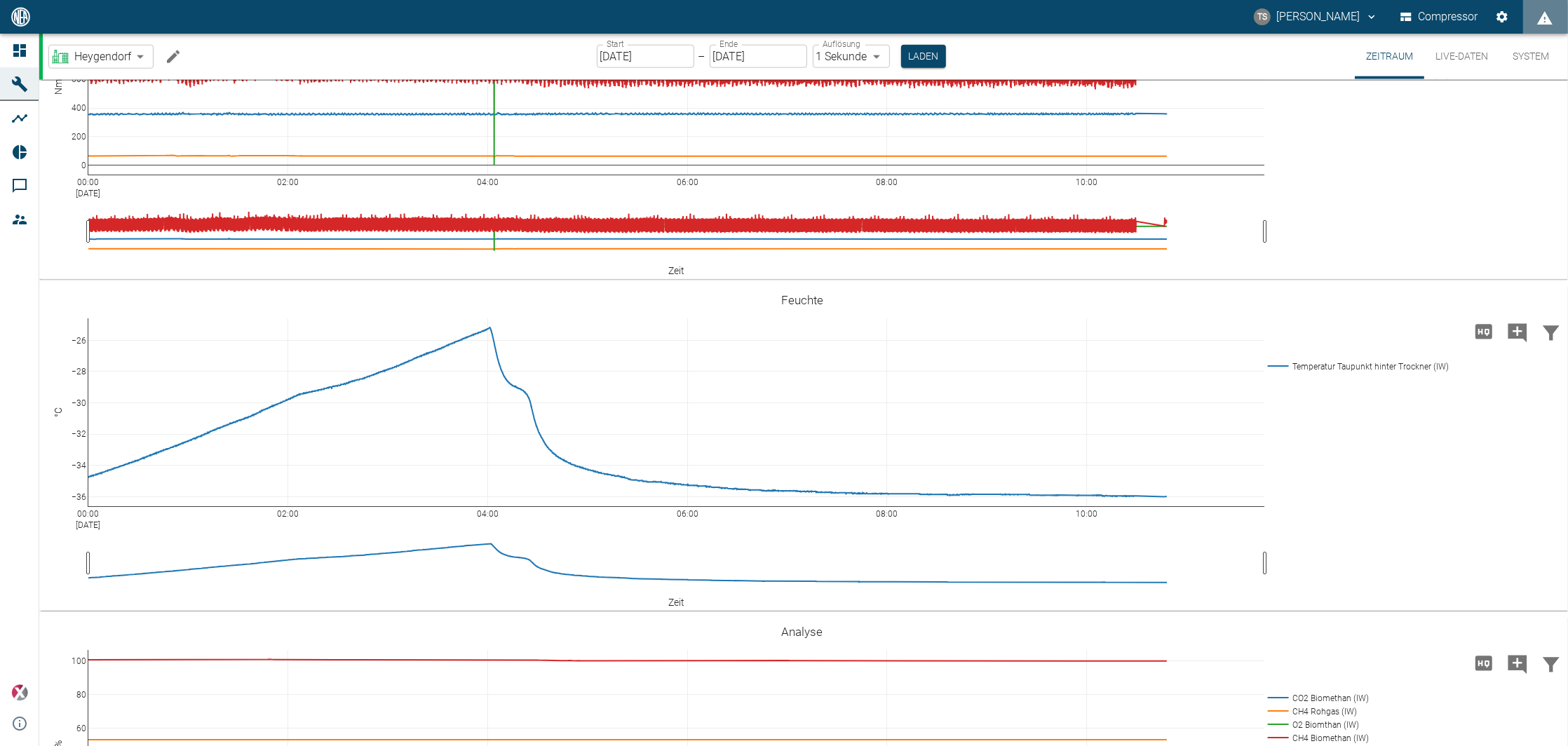
click at [1360, 274] on div "00:00 Aug 22, 2025 02:00 04:00 06:00 08:00 10:00 0 200 400 600 800 1000 1200 Du…" at bounding box center [802, 117] width 1526 height 316
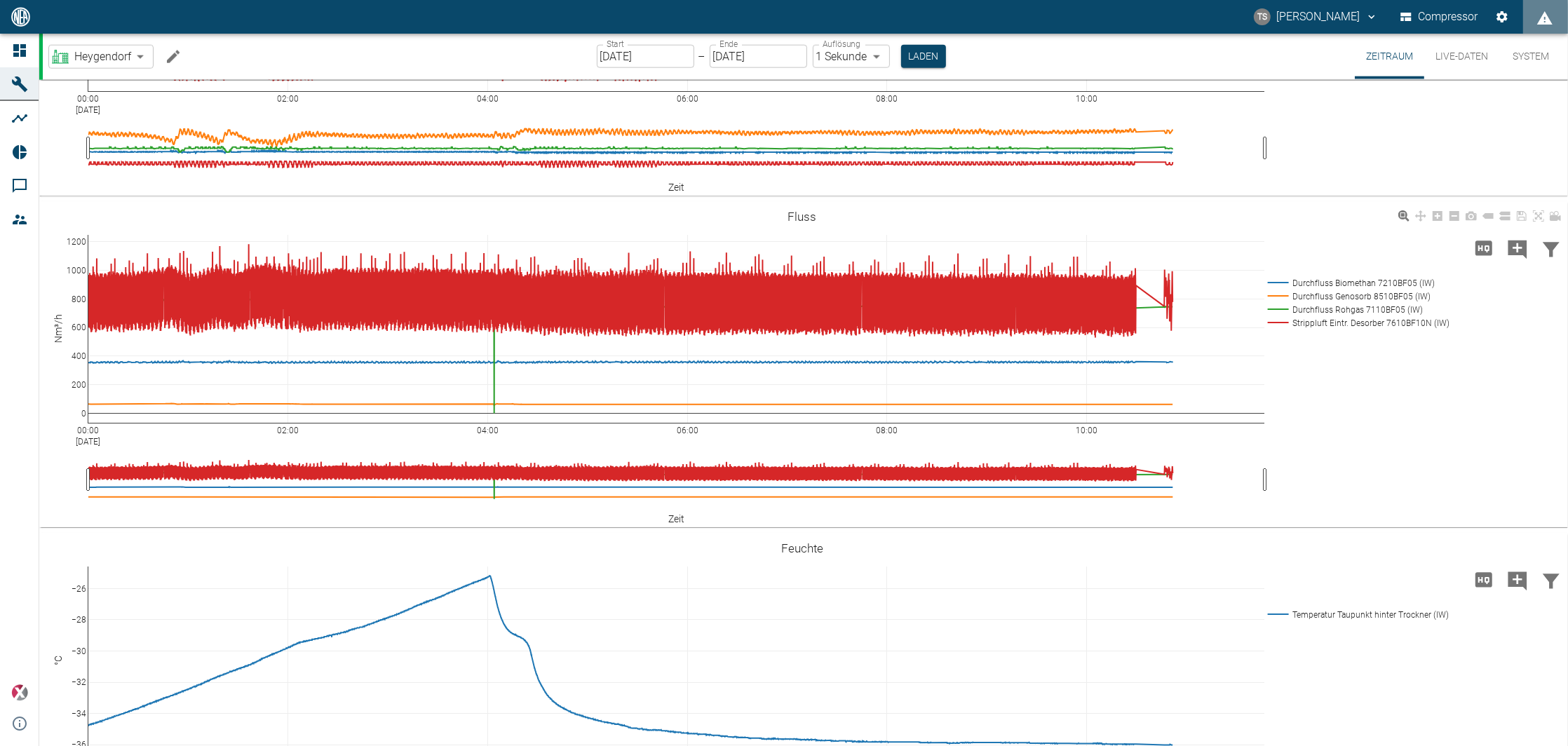
scroll to position [2649, 0]
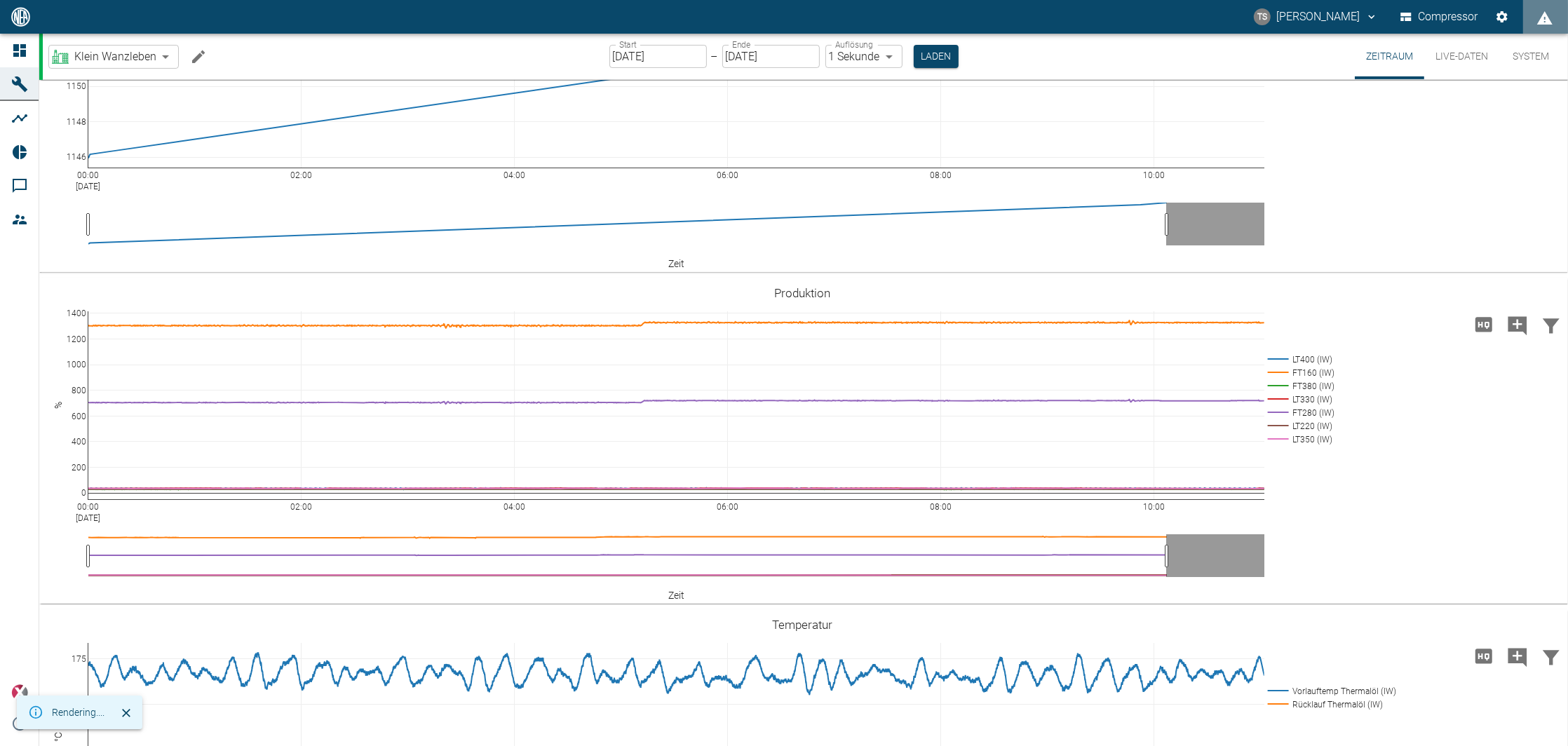
scroll to position [561, 0]
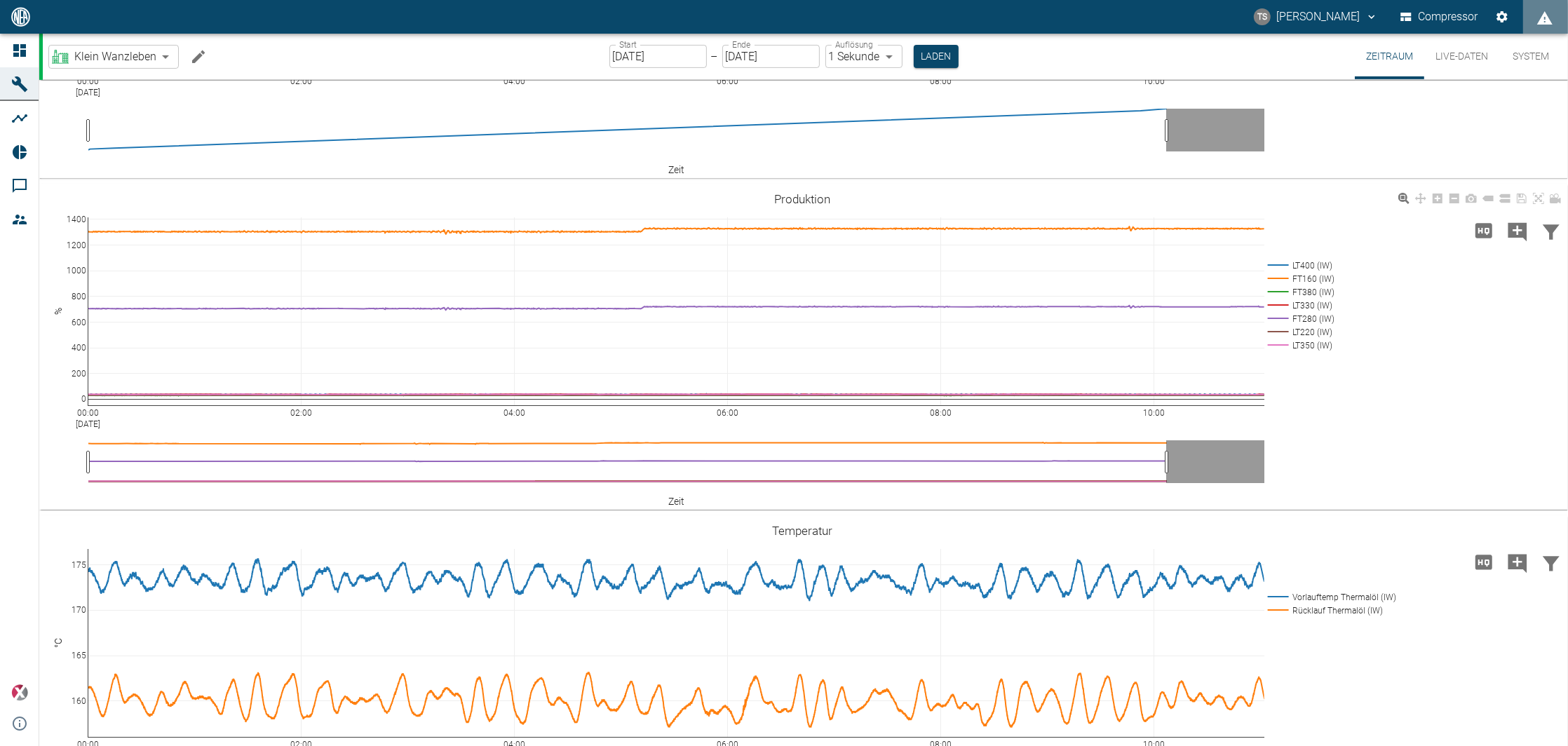
click at [1366, 372] on div "00:00 Aug 22, 2025 02:00 04:00 06:00 08:00 10:00 0 200 400 600 800 1000 1200 14…" at bounding box center [802, 347] width 1526 height 316
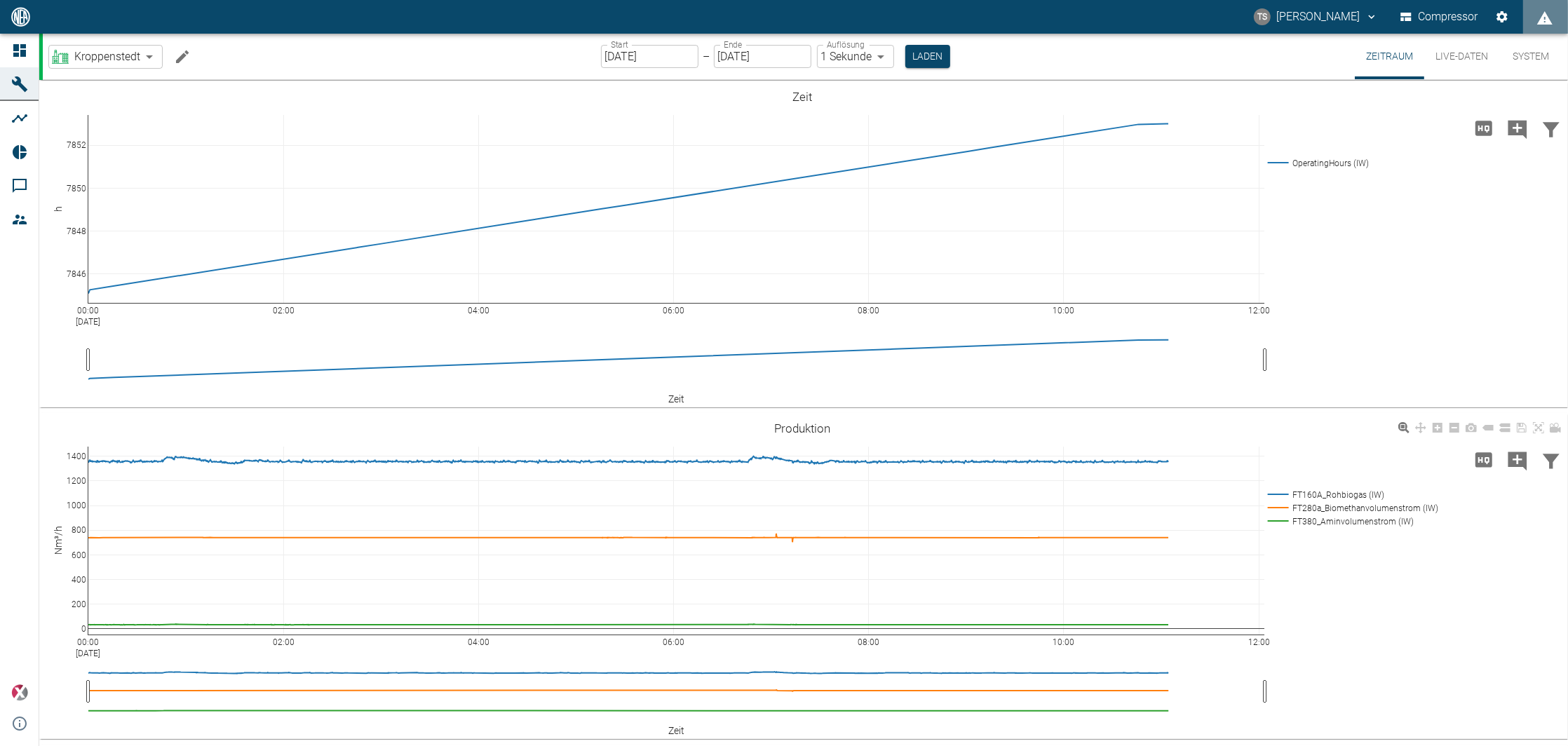
click at [1385, 555] on div "00:00 Aug 22, 2025 02:00 04:00 06:00 08:00 10:00 12:00 0 200 400 600 800 1000 1…" at bounding box center [802, 576] width 1526 height 316
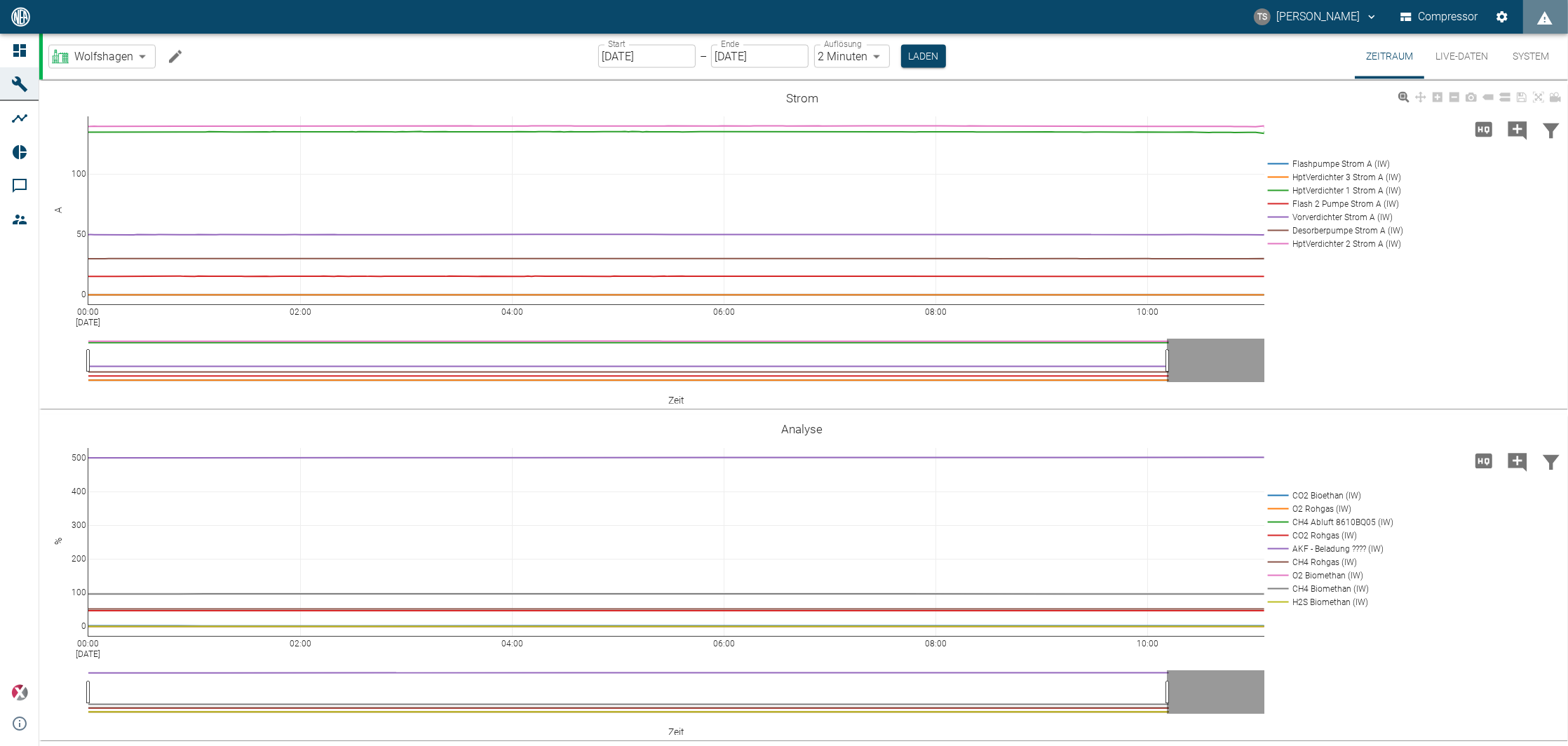
scroll to position [3312, 0]
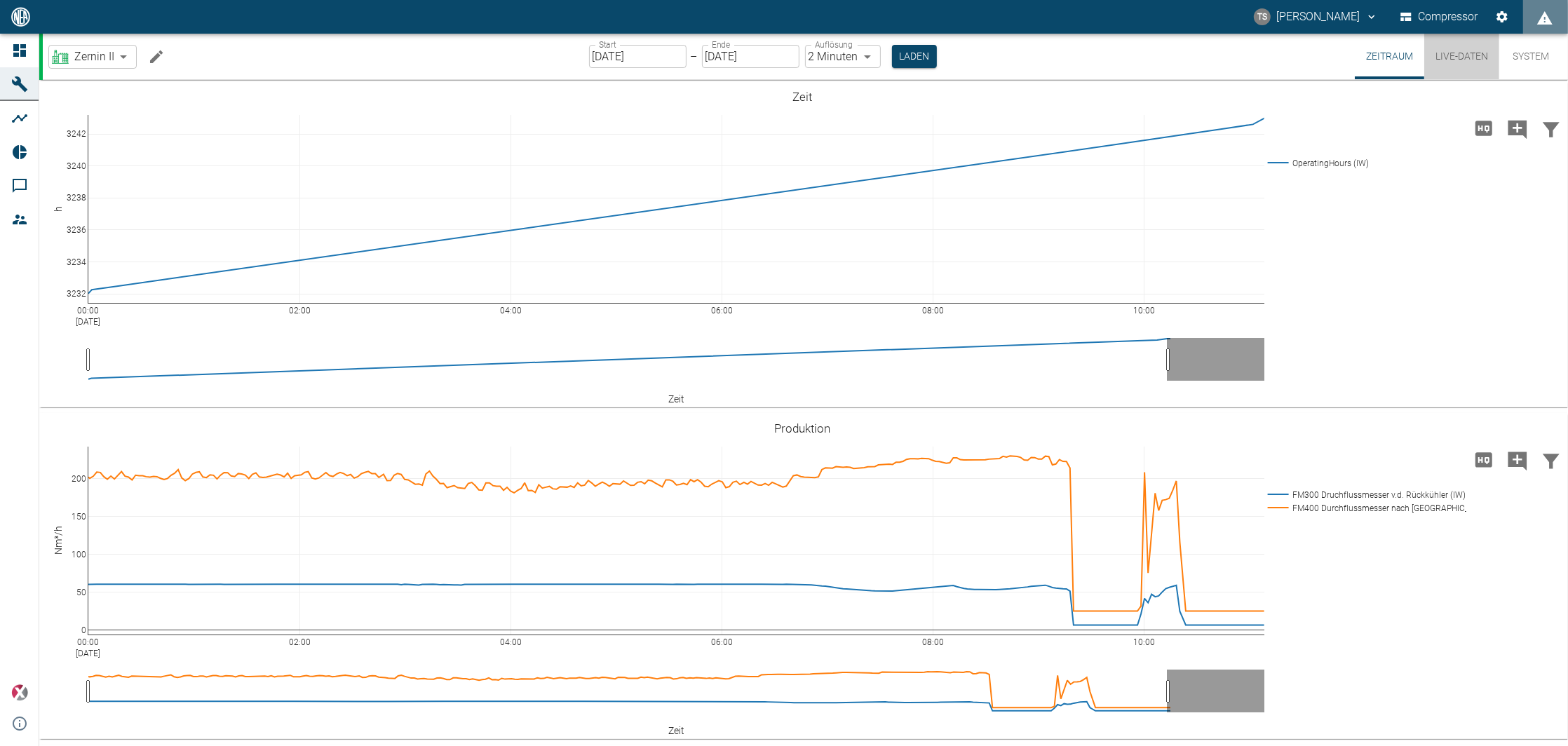
click at [1445, 47] on button "Live-Daten" at bounding box center [1461, 56] width 75 height 45
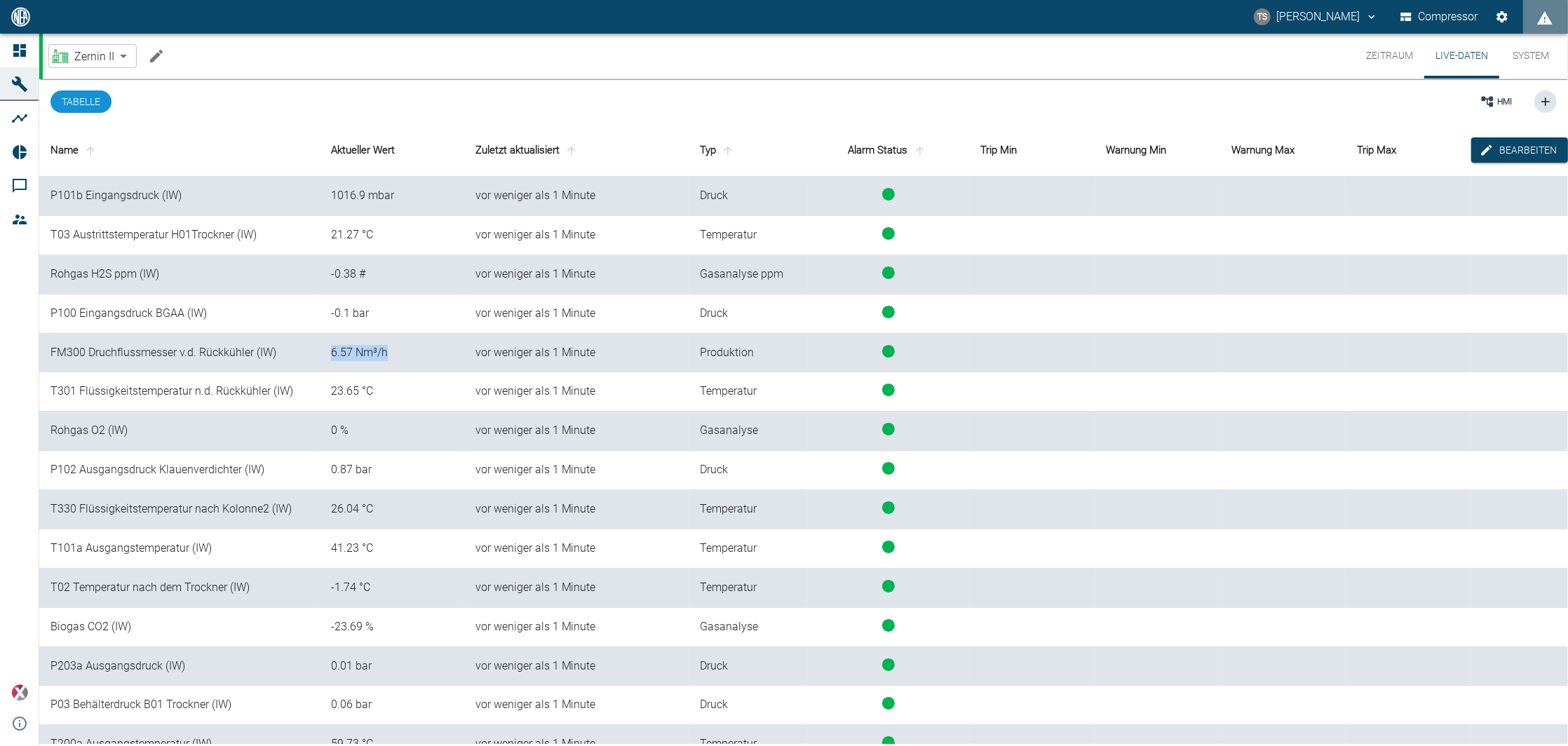
drag, startPoint x: 328, startPoint y: 351, endPoint x: 391, endPoint y: 360, distance: 63.6
click at [391, 360] on td "6.57 Nm³/h" at bounding box center [392, 353] width 144 height 39
drag, startPoint x: 391, startPoint y: 360, endPoint x: 373, endPoint y: 402, distance: 45.7
click at [373, 402] on td "23.65 °C" at bounding box center [392, 391] width 144 height 39
click at [711, 148] on th "Typ" at bounding box center [748, 150] width 119 height 53
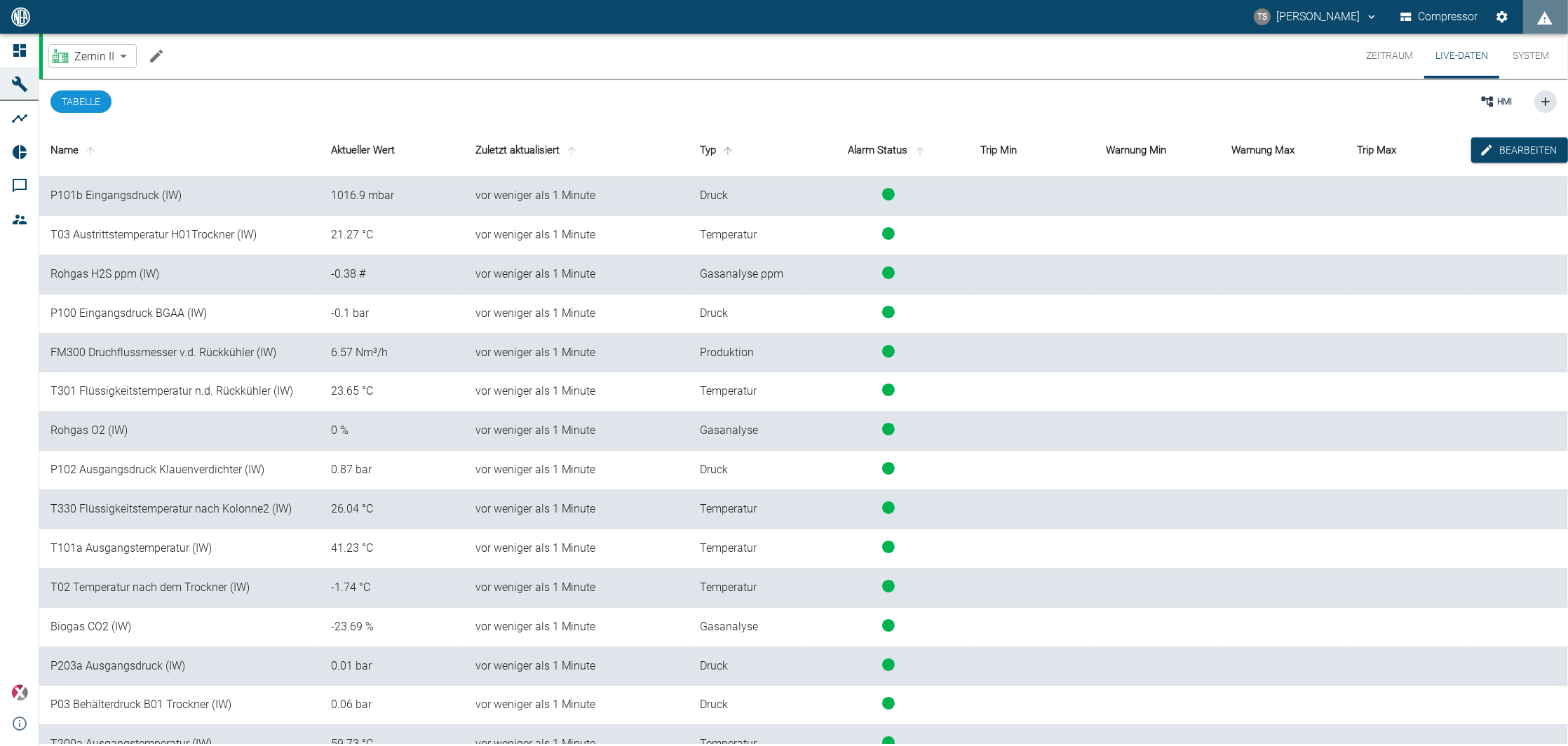
click at [724, 150] on icon "sort-type" at bounding box center [728, 150] width 8 height 8
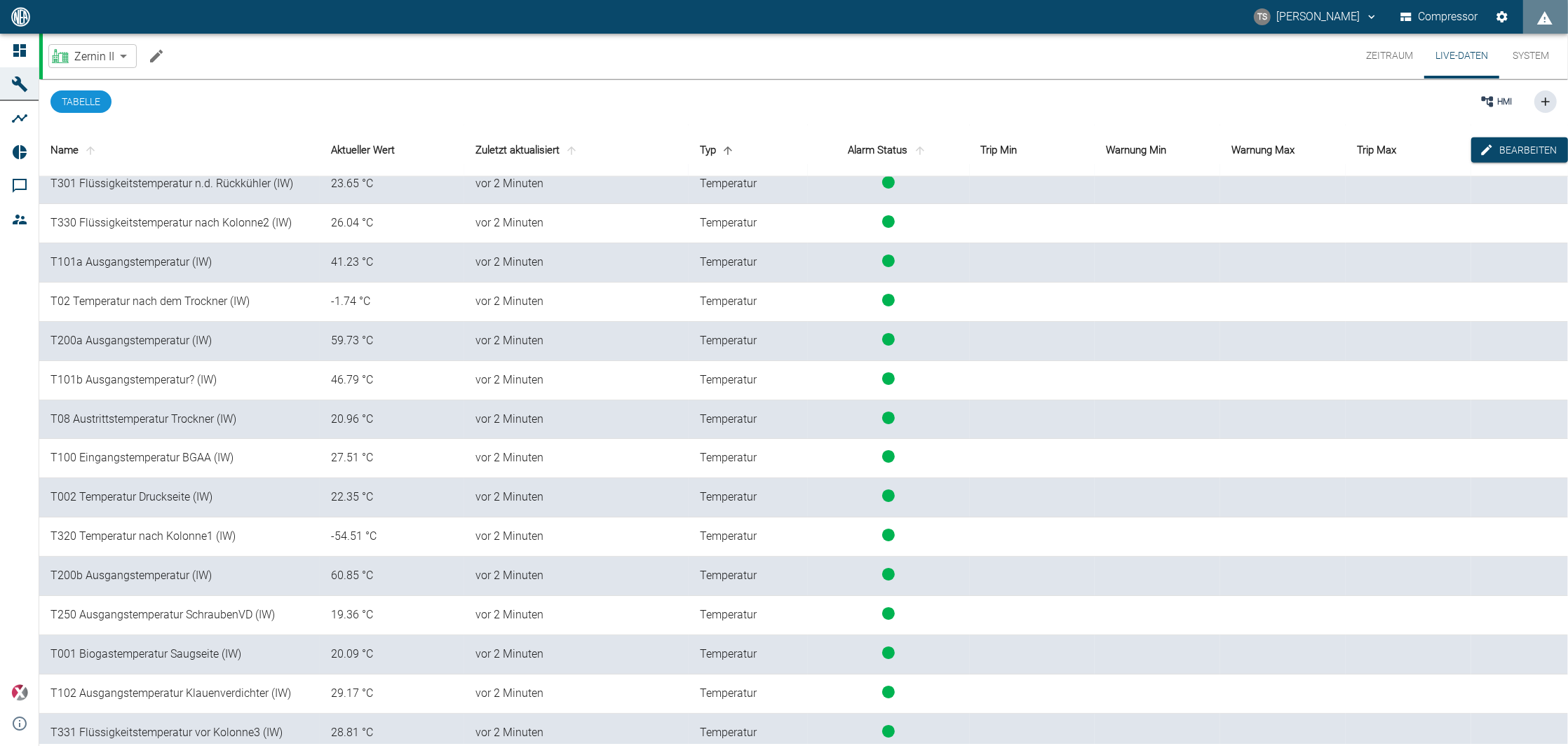
scroll to position [1484, 0]
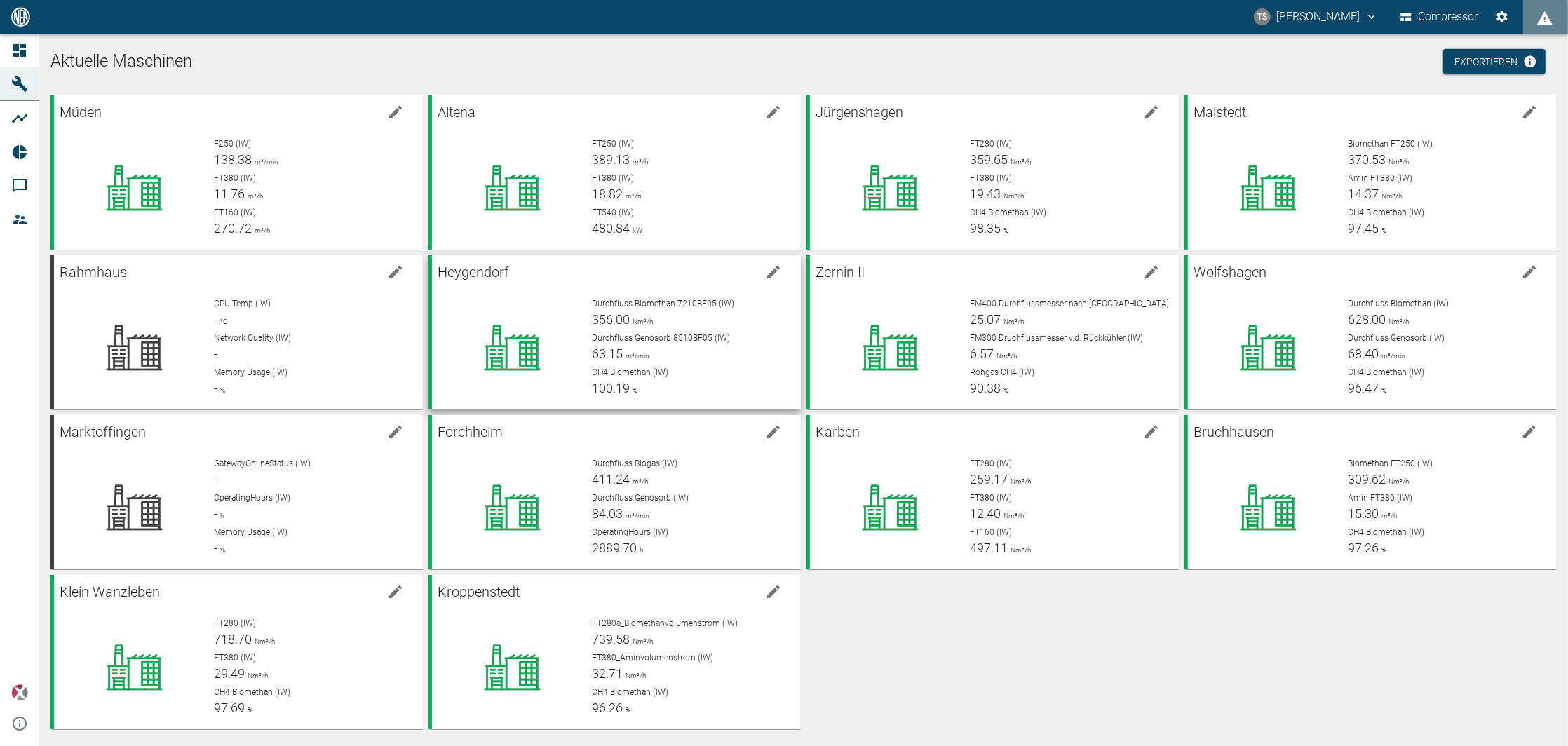
scroll to position [5, 0]
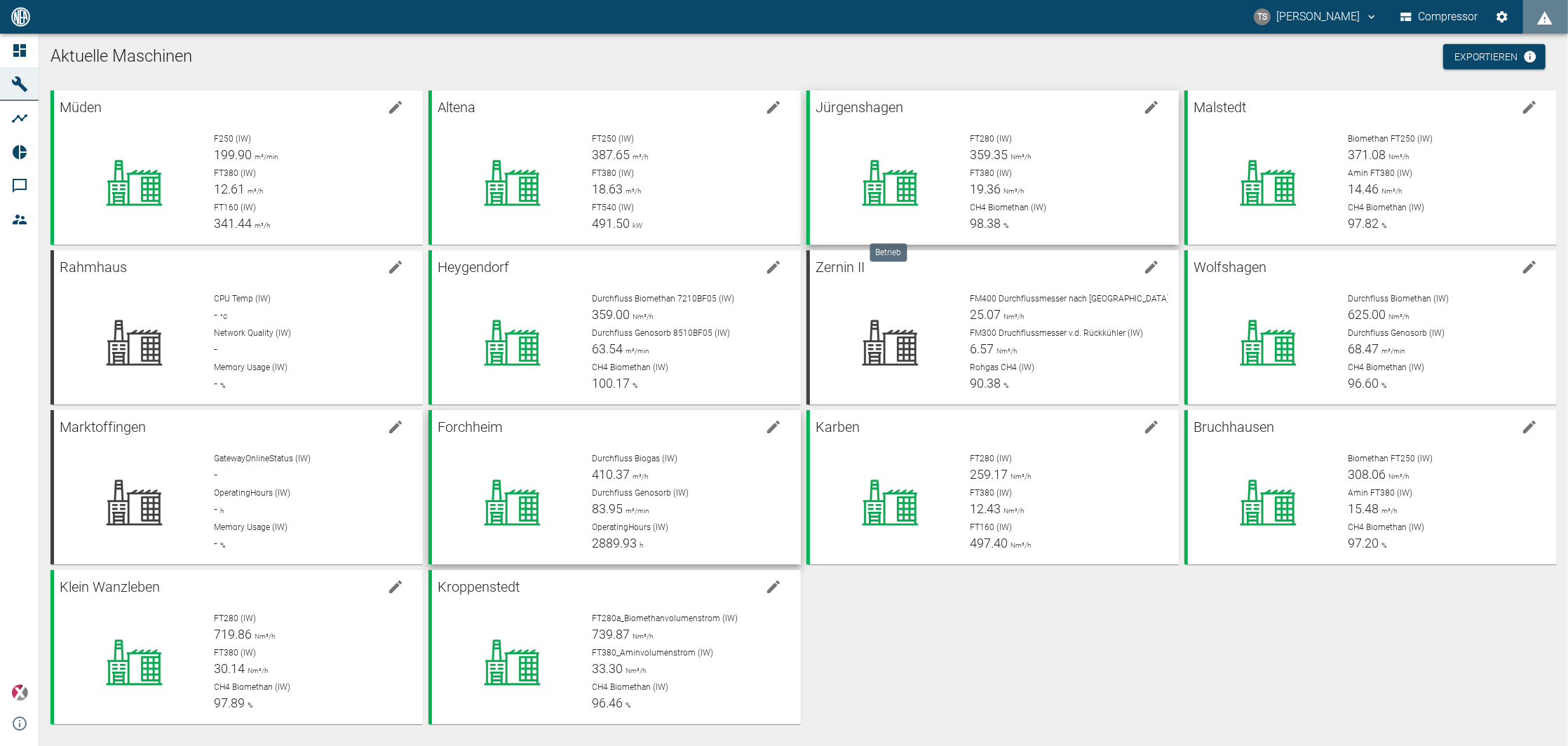
click at [743, 439] on div "Forchheim" at bounding box center [616, 425] width 369 height 31
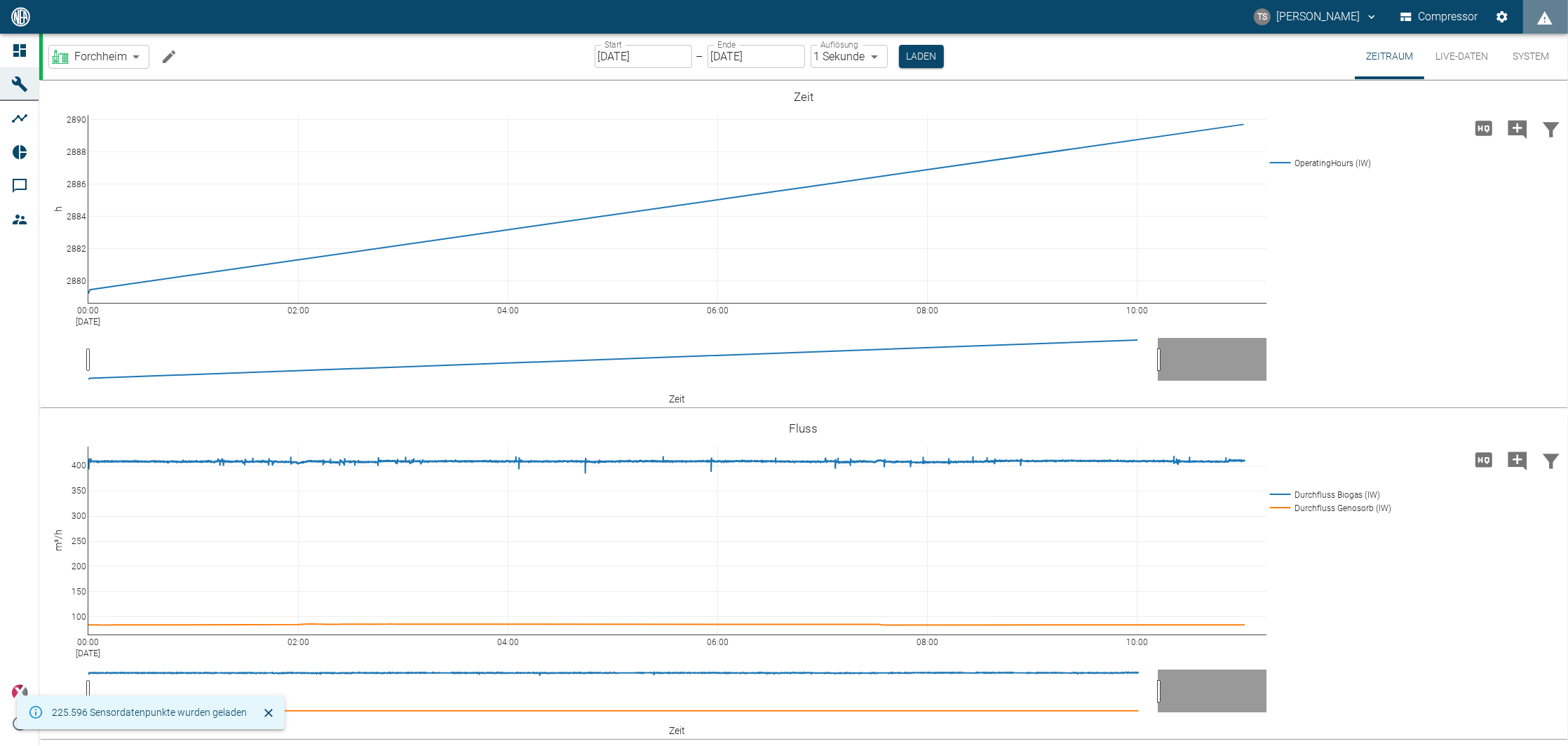
click at [169, 62] on icon "Machine bearbeiten" at bounding box center [169, 57] width 17 height 17
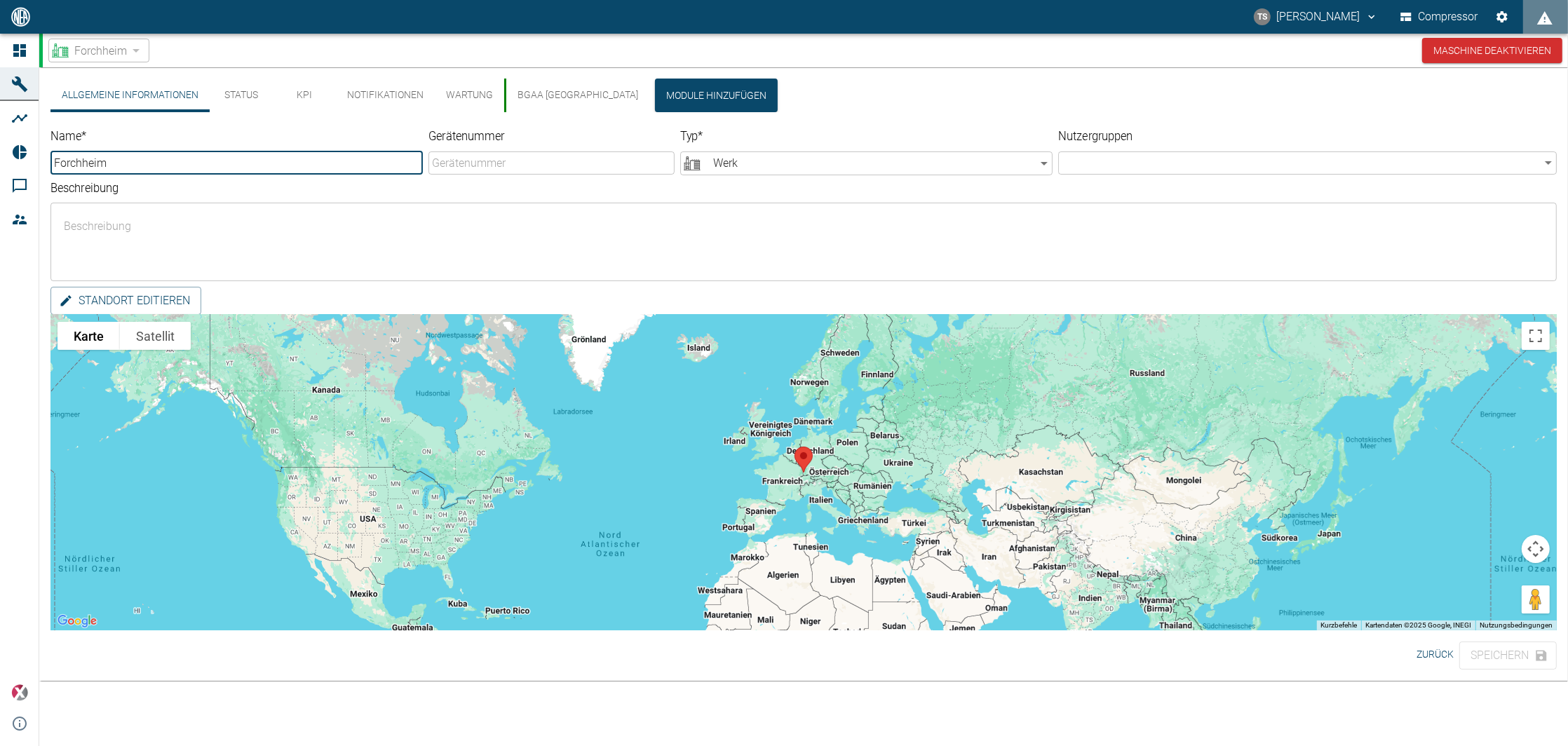
click at [301, 96] on button "KPI" at bounding box center [304, 96] width 63 height 34
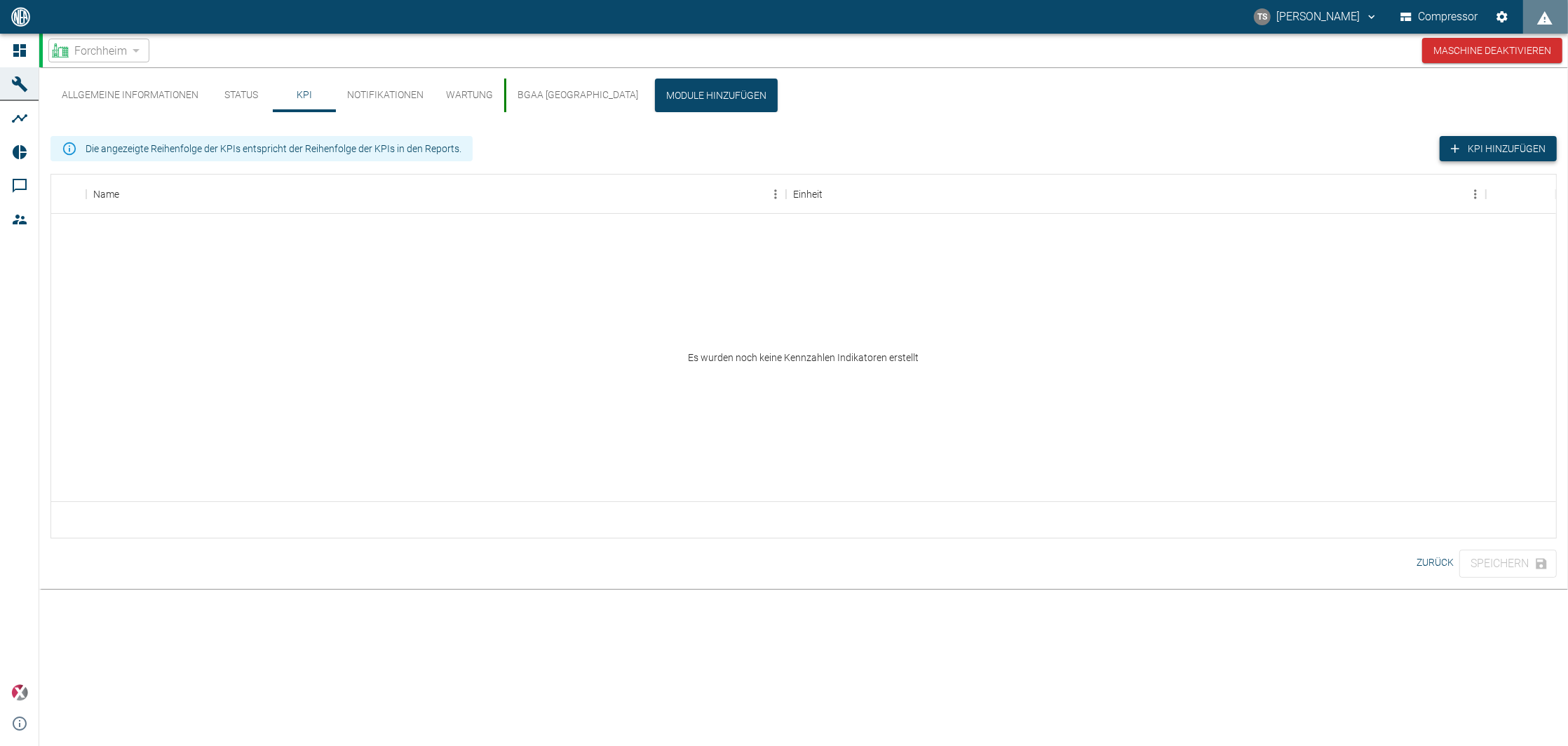
click at [1485, 148] on button "KPI hinzufügen" at bounding box center [1497, 149] width 117 height 26
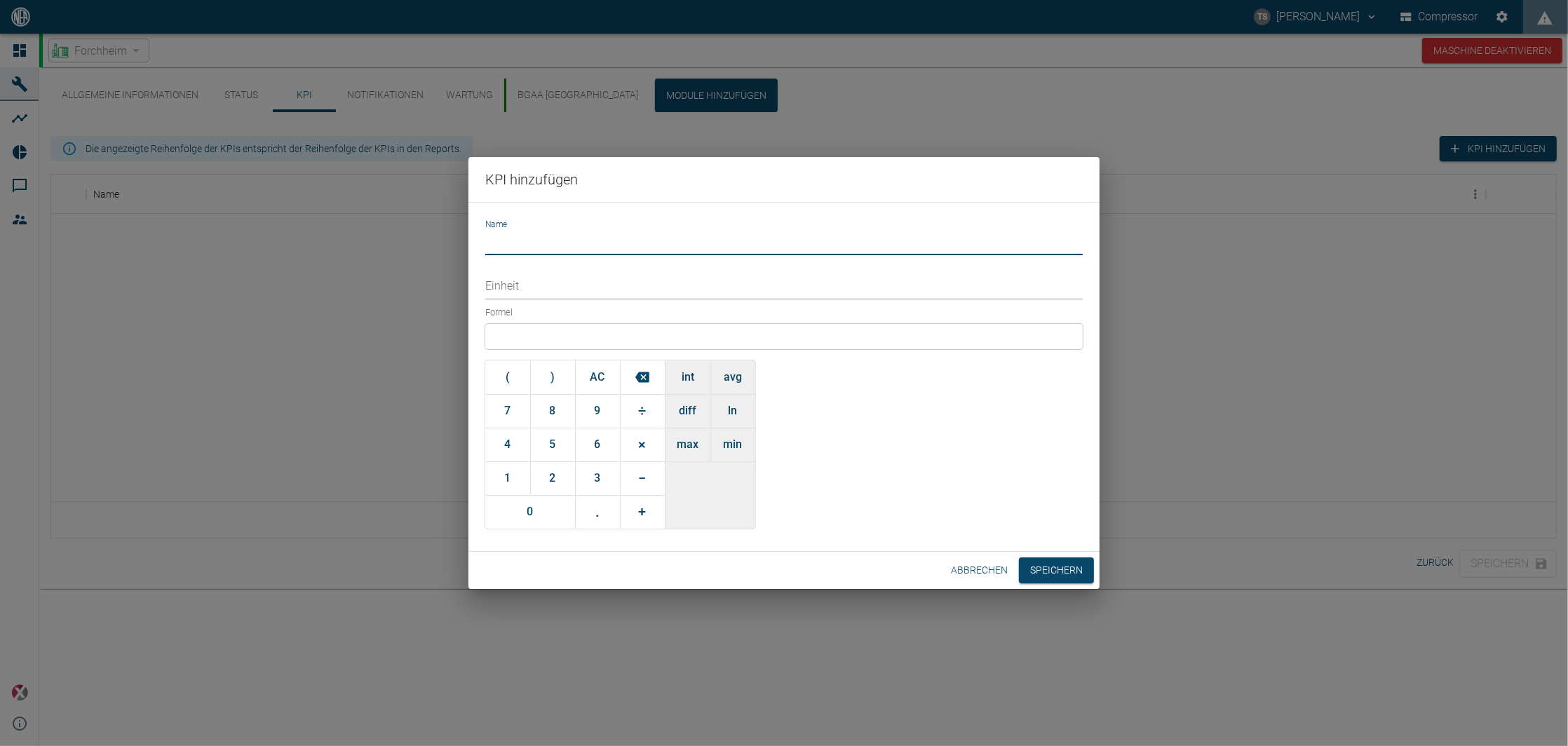
click at [557, 236] on input "Name" at bounding box center [784, 243] width 597 height 24
type input "Volumenstrom Rohbiogas Ø24h"
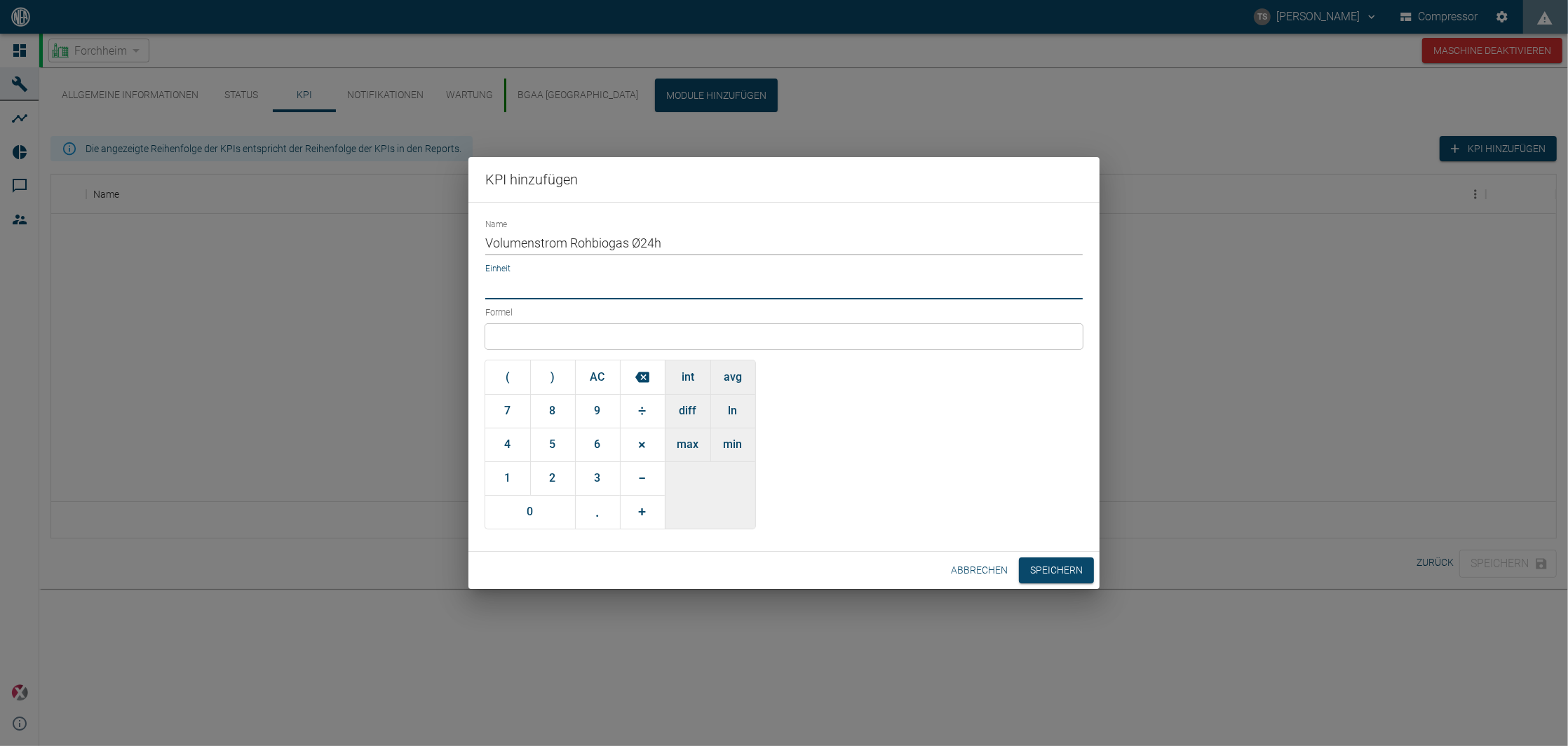
click at [579, 293] on input "Einheit" at bounding box center [784, 286] width 597 height 24
type input "Nm³/h"
click at [536, 334] on div at bounding box center [784, 337] width 597 height 25
click at [720, 377] on button "avg" at bounding box center [732, 377] width 45 height 34
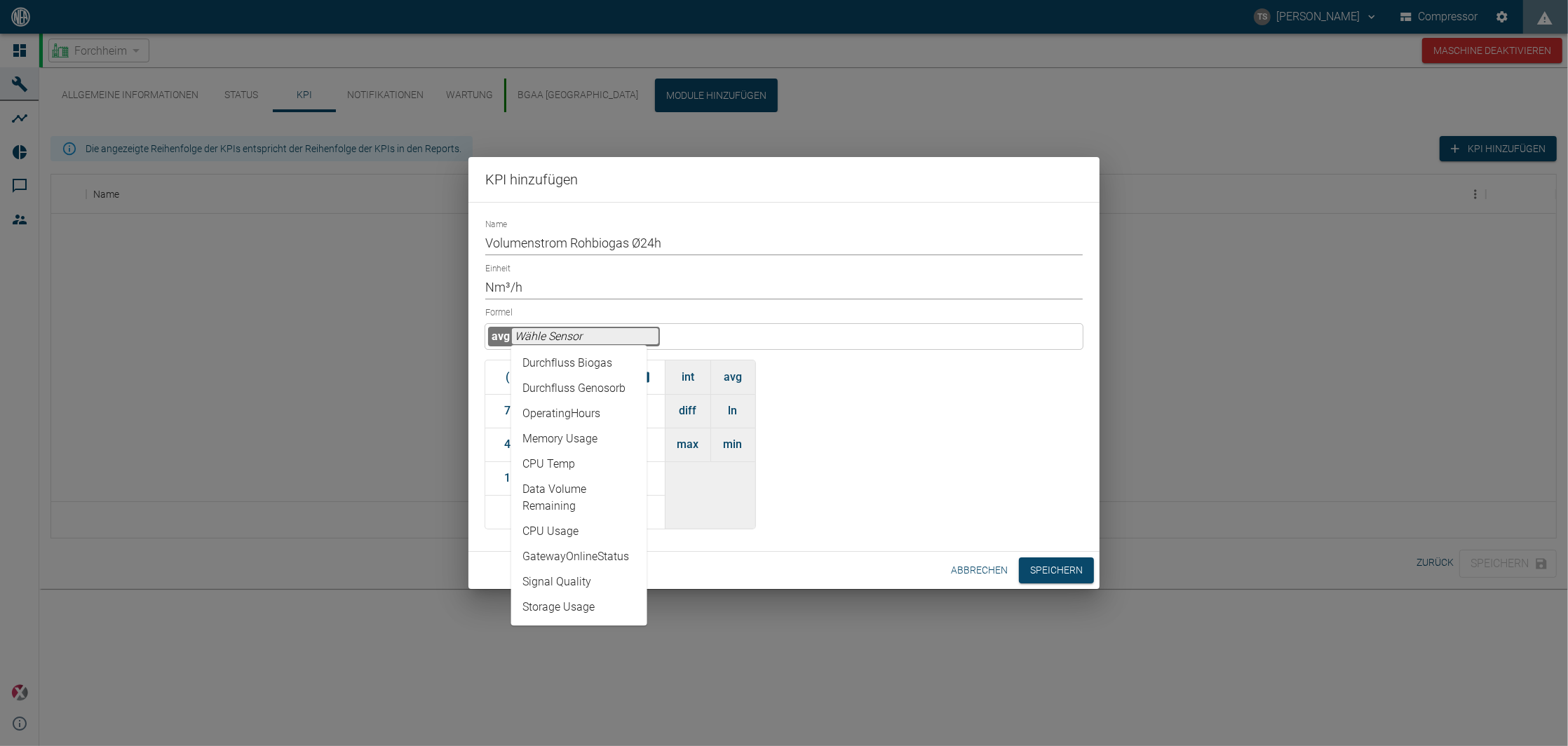
click at [575, 333] on input "text" at bounding box center [585, 336] width 146 height 16
click at [560, 372] on li "Durchfluss Biogas" at bounding box center [579, 363] width 136 height 25
type input "Durchfluss Biogas"
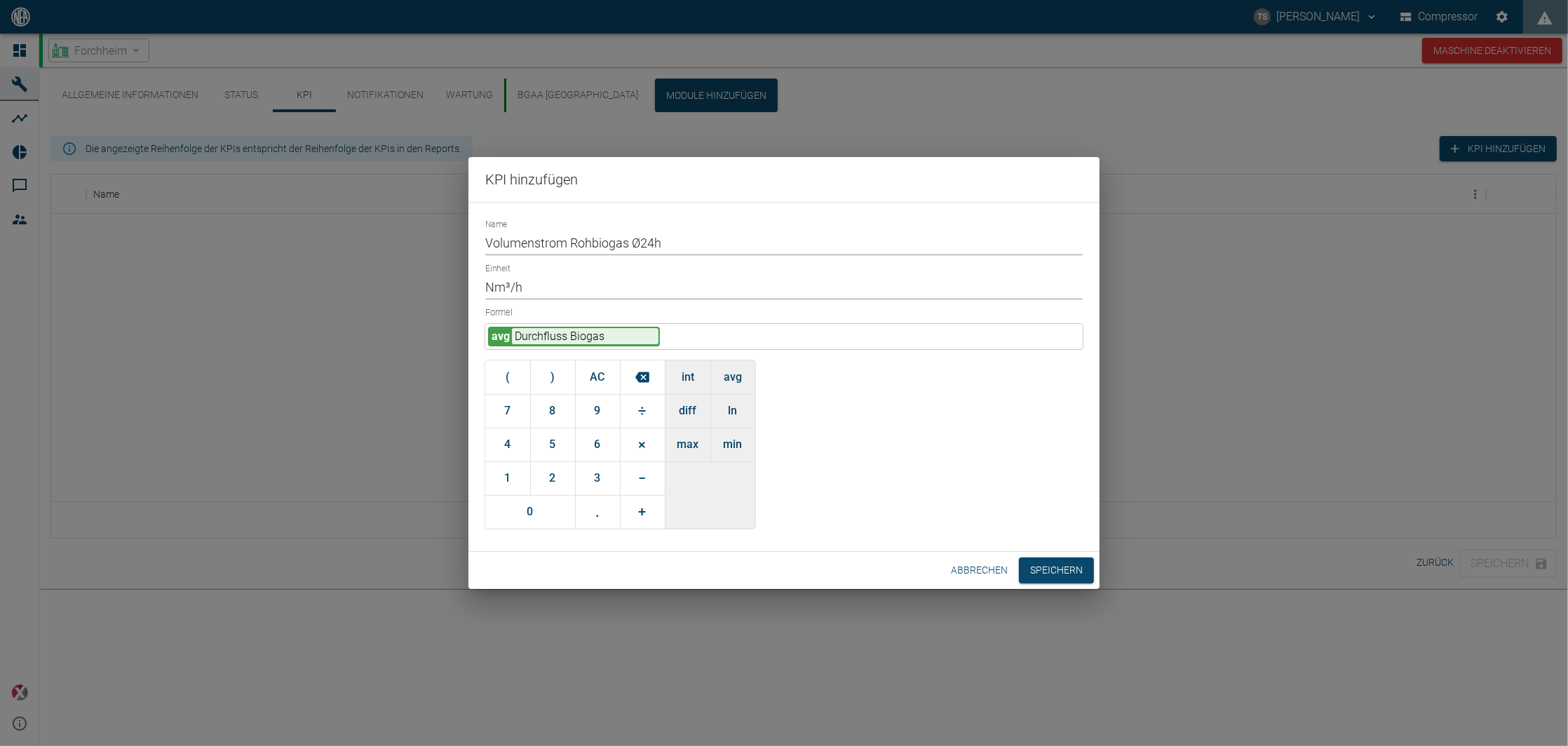
click at [593, 243] on input "Volumenstrom Rohbiogas Ø24h" at bounding box center [784, 243] width 597 height 24
drag, startPoint x: 696, startPoint y: 236, endPoint x: 228, endPoint y: 281, distance: 470.2
click at [228, 281] on div "KPI hinzufügen Name Volumenstrom Rohbiogas Ø24h Einheit Nm³/h Formel avg Durchf…" at bounding box center [784, 373] width 1568 height 746
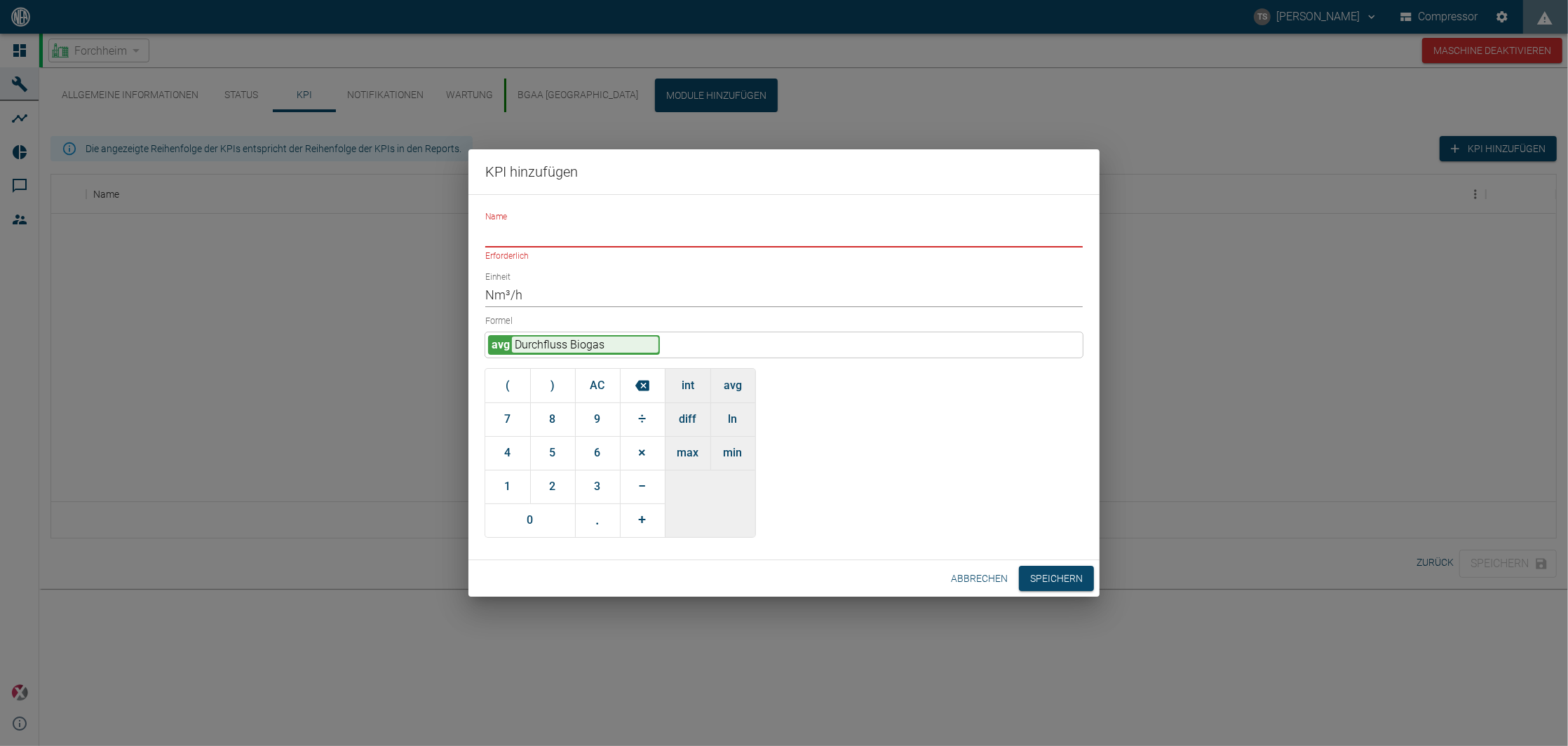
click at [499, 226] on input "Name" at bounding box center [784, 235] width 597 height 24
type input "Volumenstrom Biomethan Ø24h"
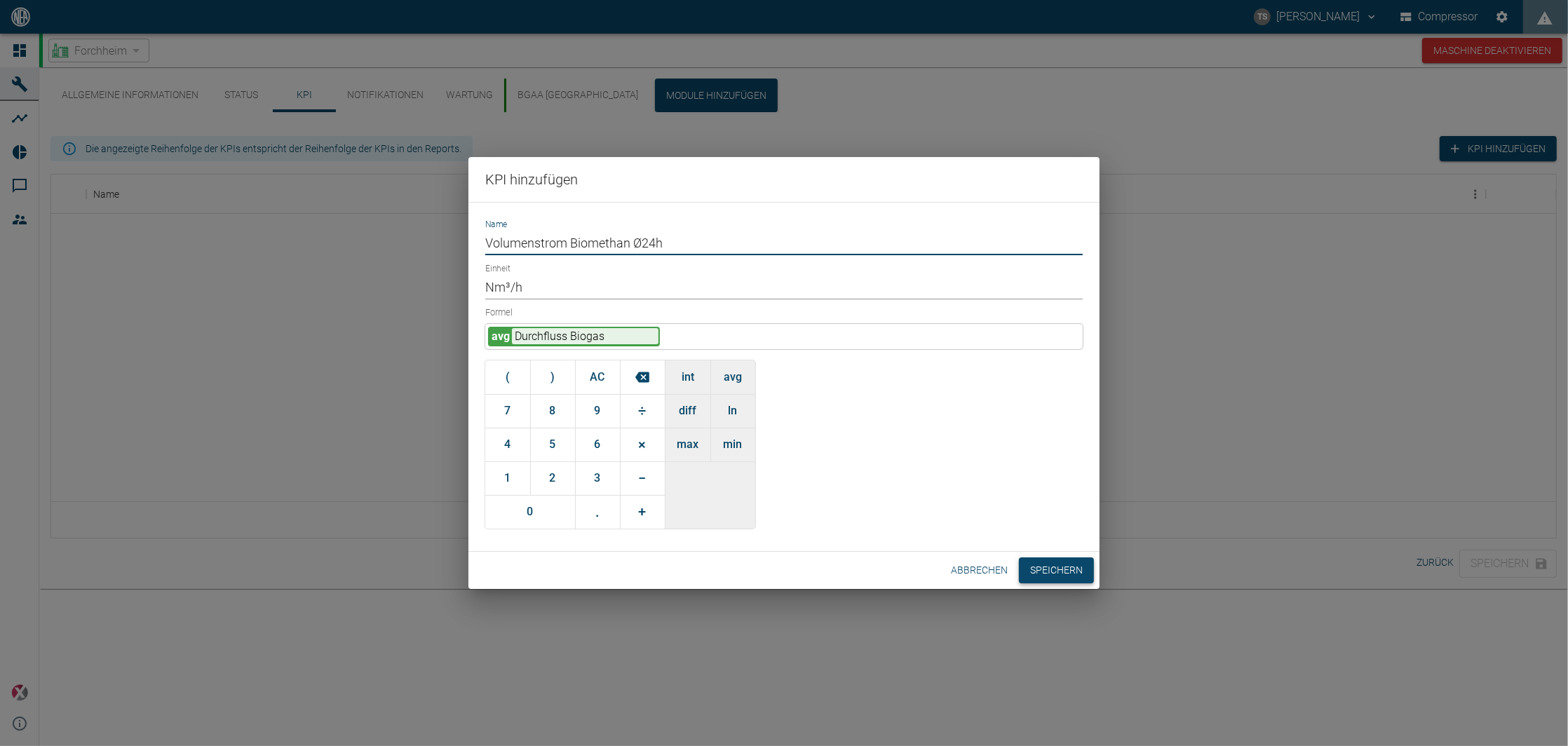
click at [1051, 565] on button "Speichern" at bounding box center [1056, 570] width 75 height 26
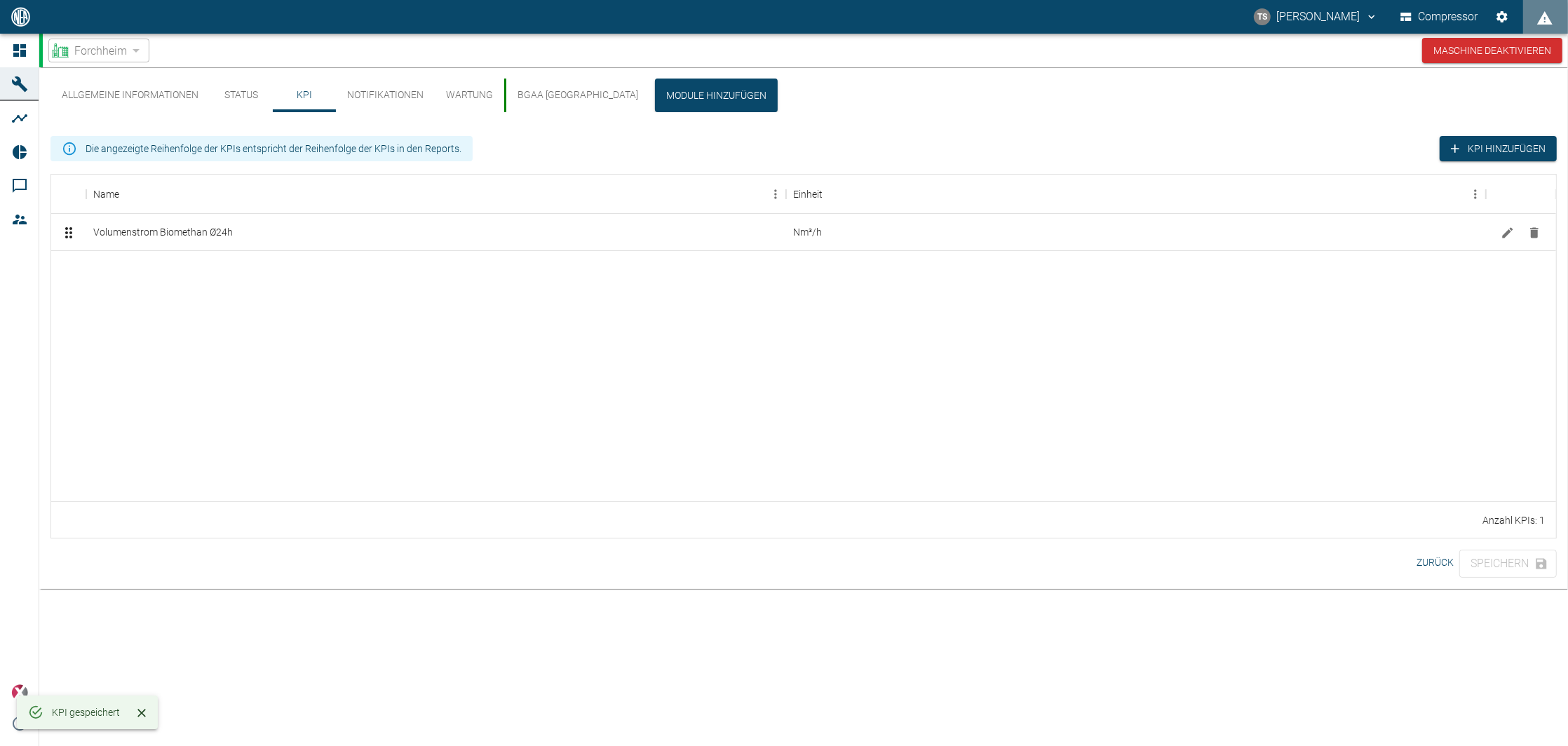
click at [166, 87] on button "Allgemeine Informationen" at bounding box center [130, 96] width 160 height 34
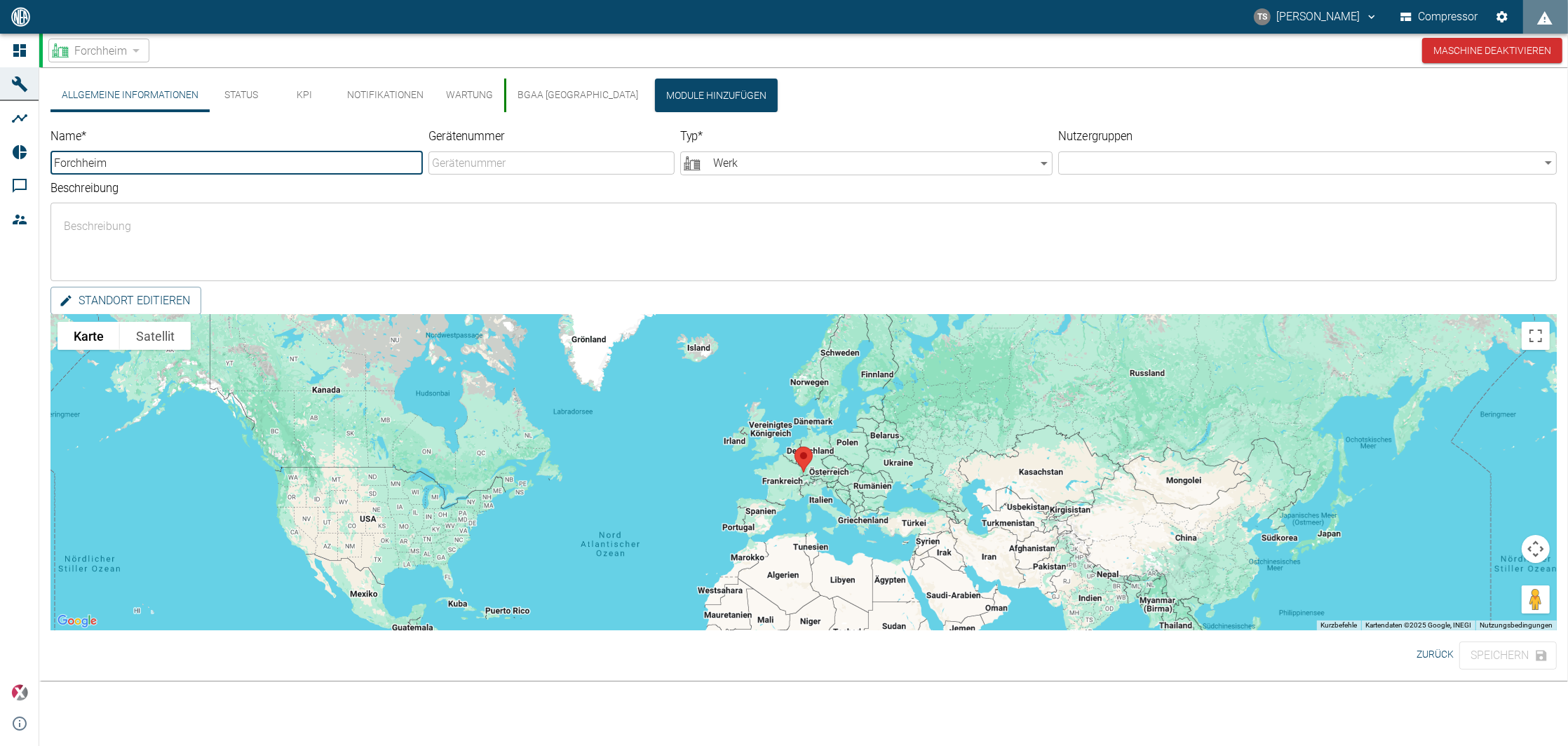
click at [244, 92] on button "Status" at bounding box center [241, 96] width 63 height 34
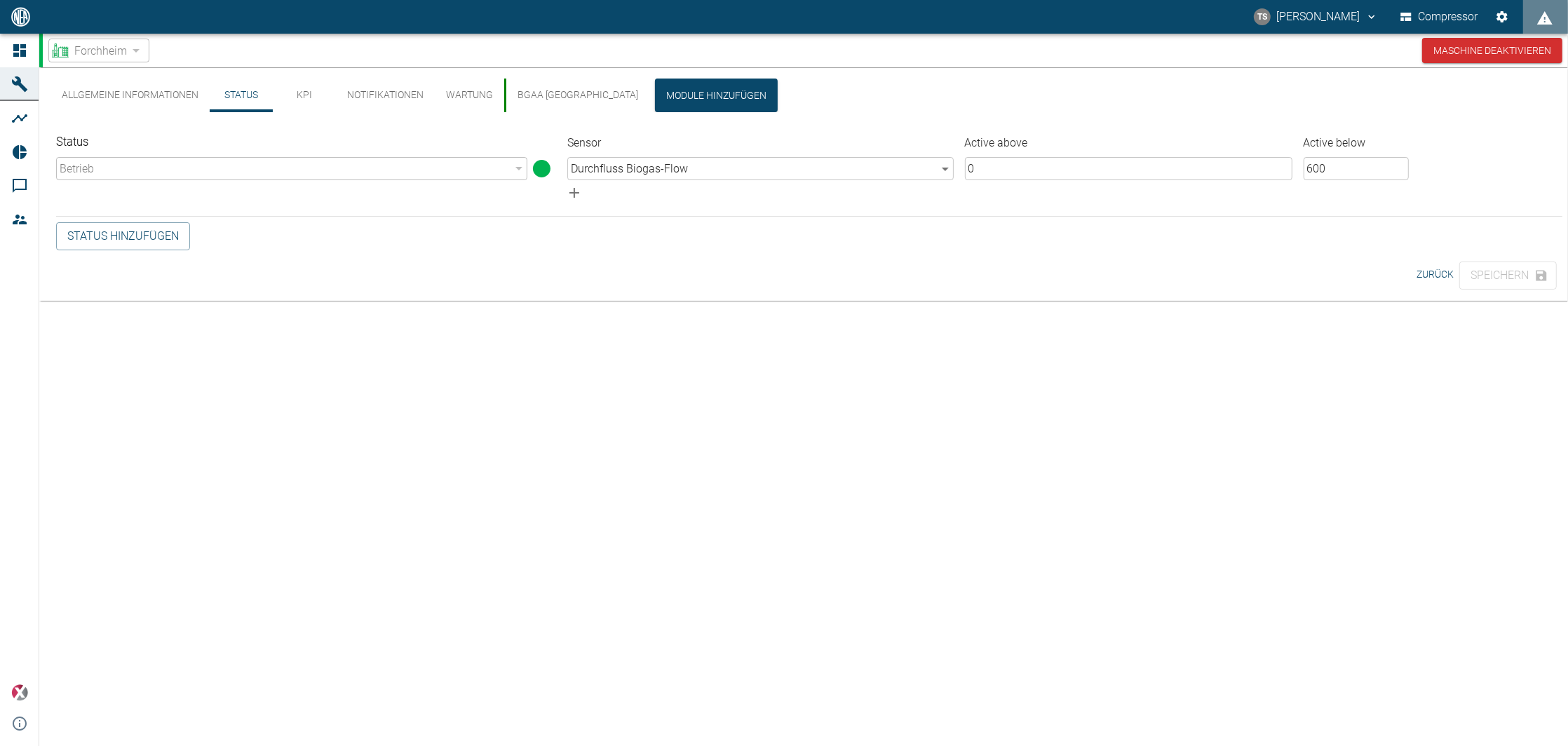
click at [308, 88] on button "KPI" at bounding box center [304, 96] width 63 height 34
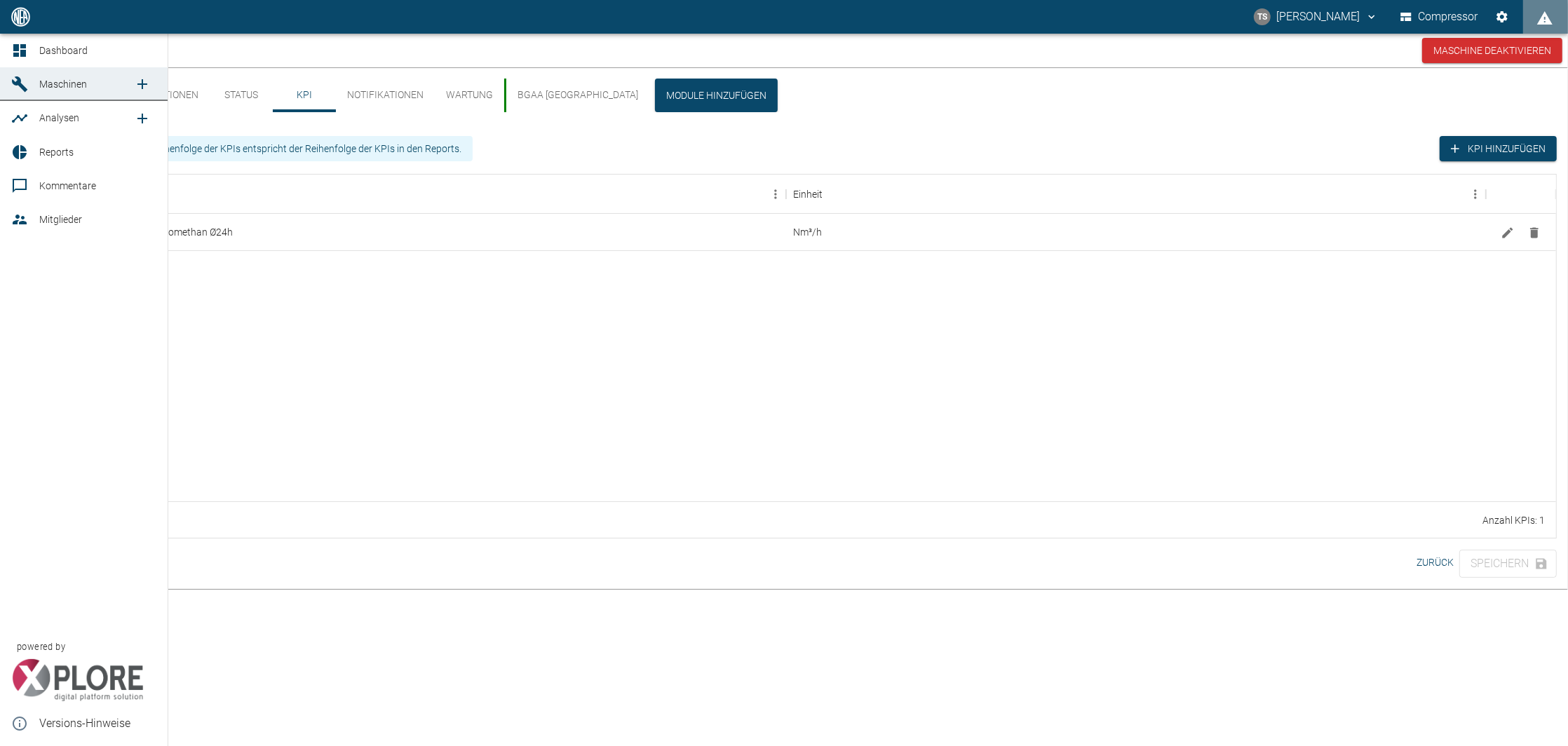
click at [57, 88] on span "Maschinen" at bounding box center [63, 84] width 48 height 11
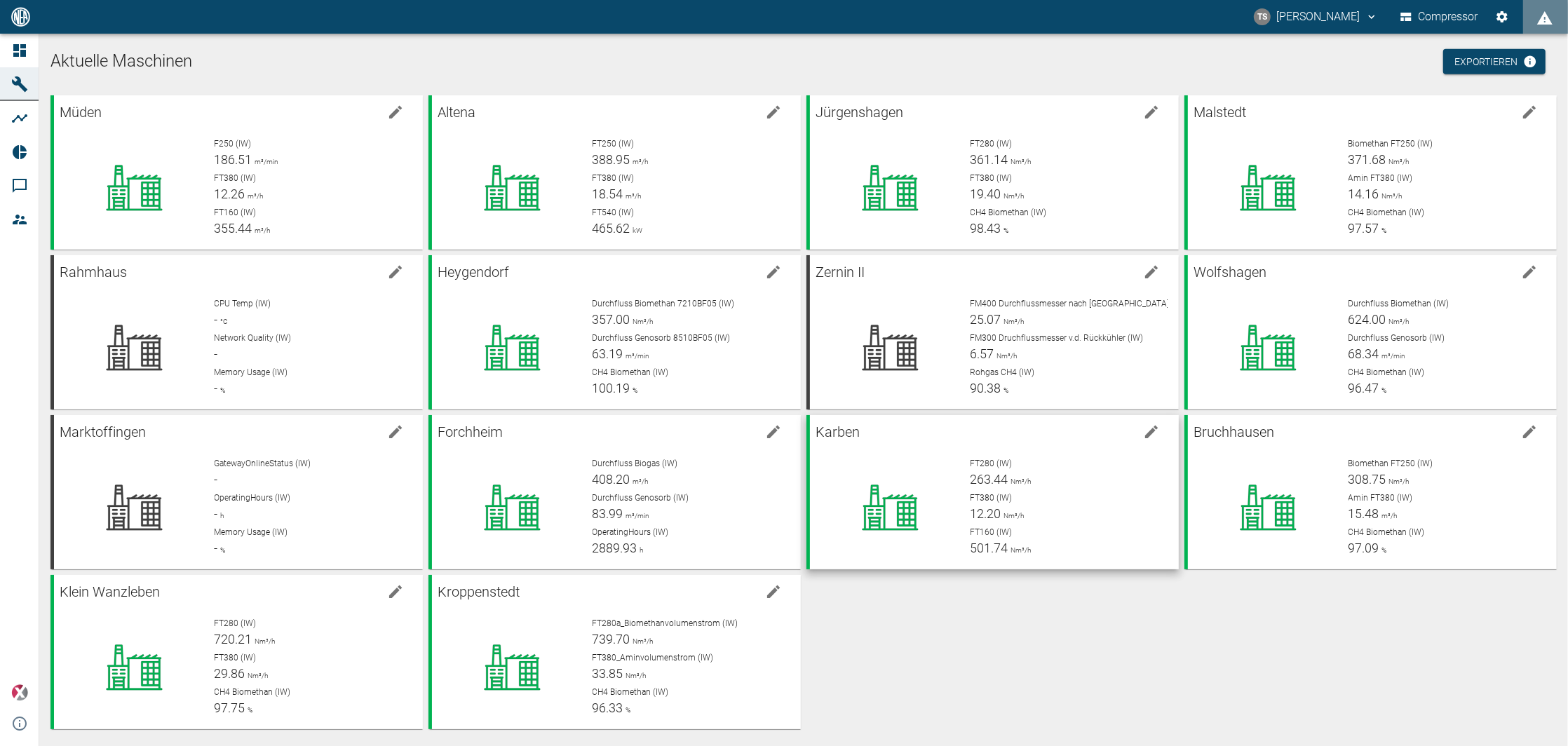
drag, startPoint x: 1073, startPoint y: 449, endPoint x: 1014, endPoint y: 444, distance: 59.2
click at [1073, 450] on div "FT280 (IW) 263.44 Nm³/h FT380 (IW) 12.20 Nm³/h FT160 (IW) 501.74 Nm³/h" at bounding box center [1063, 502] width 208 height 113
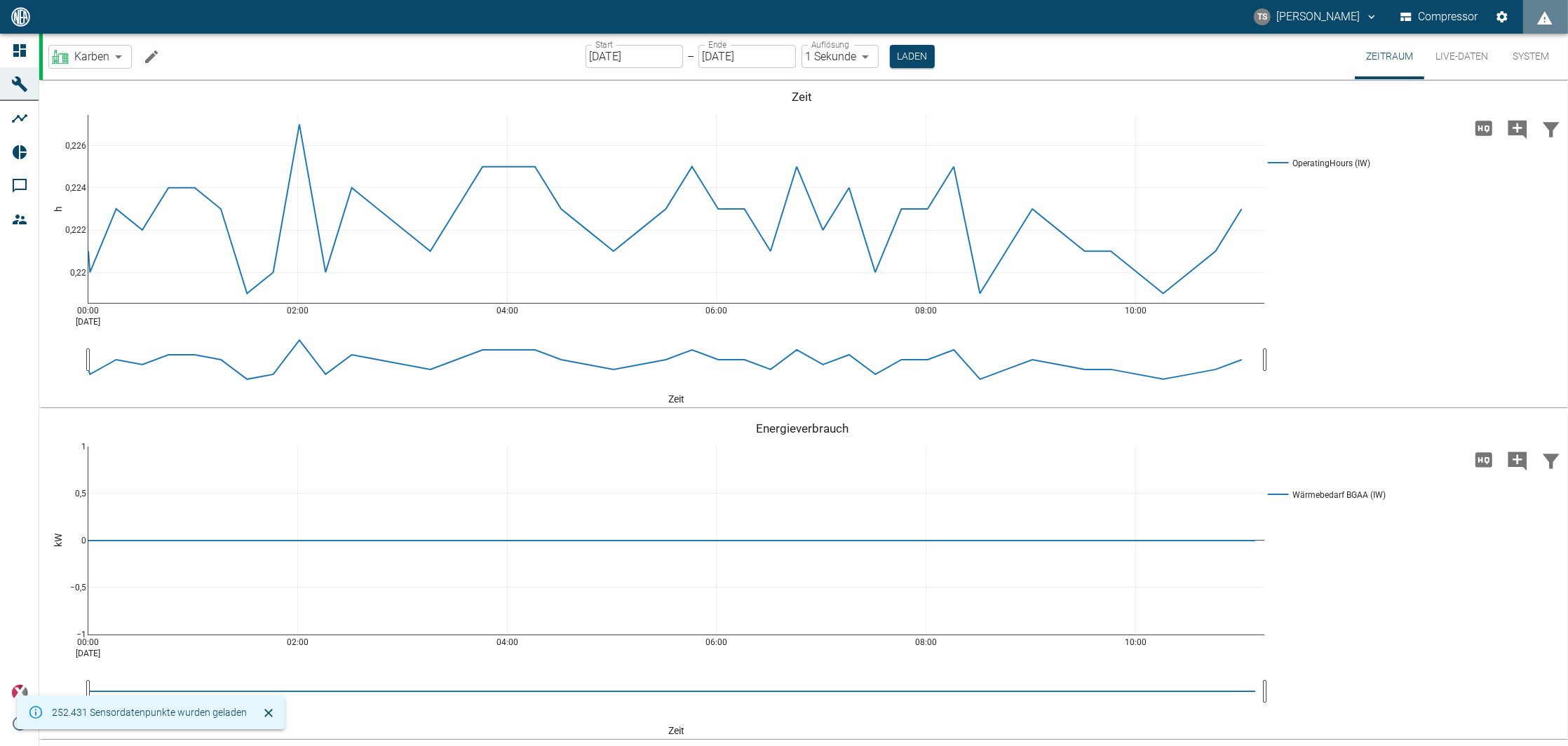
click at [149, 55] on icon "Machine bearbeiten" at bounding box center [151, 57] width 17 height 17
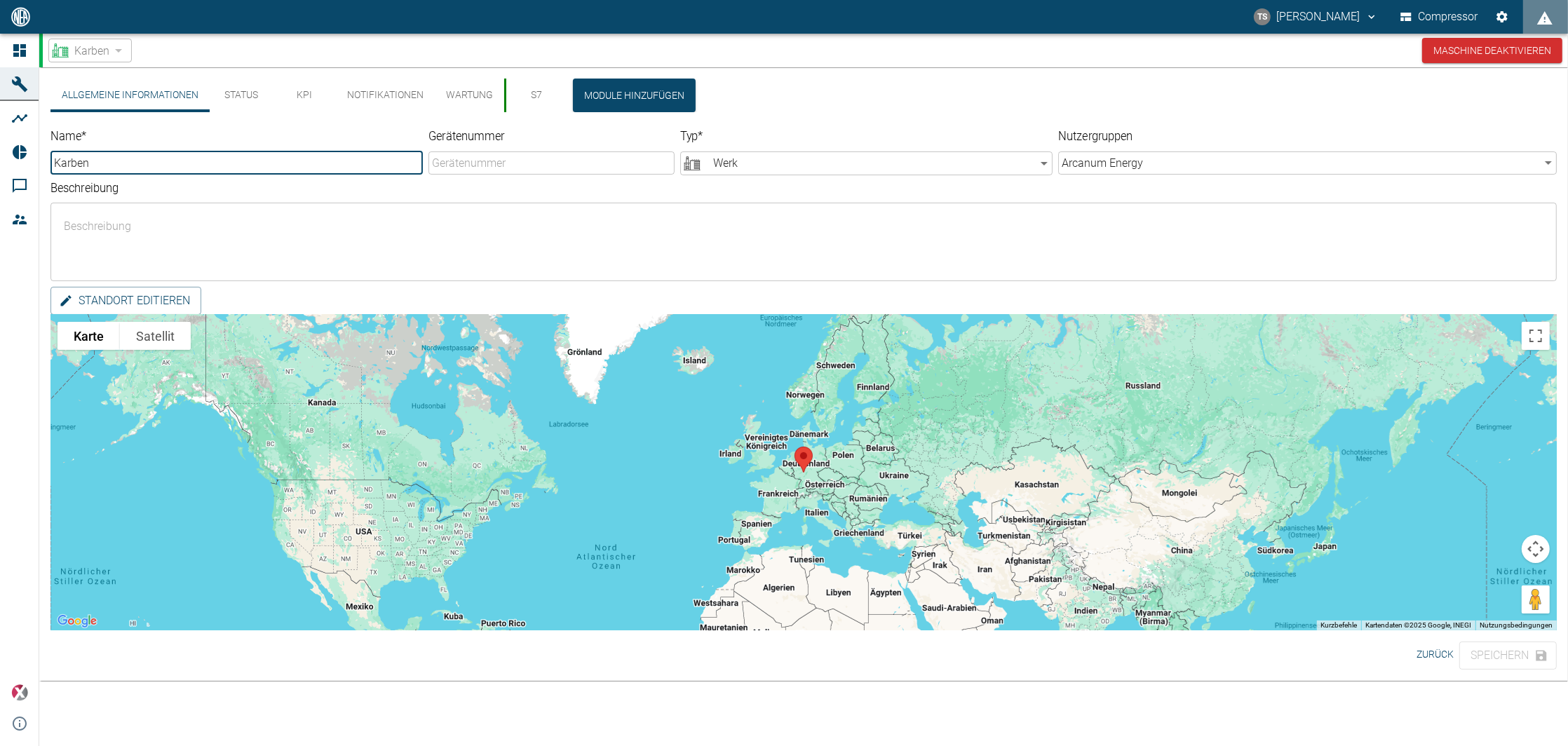
click at [316, 92] on button "KPI" at bounding box center [304, 96] width 63 height 34
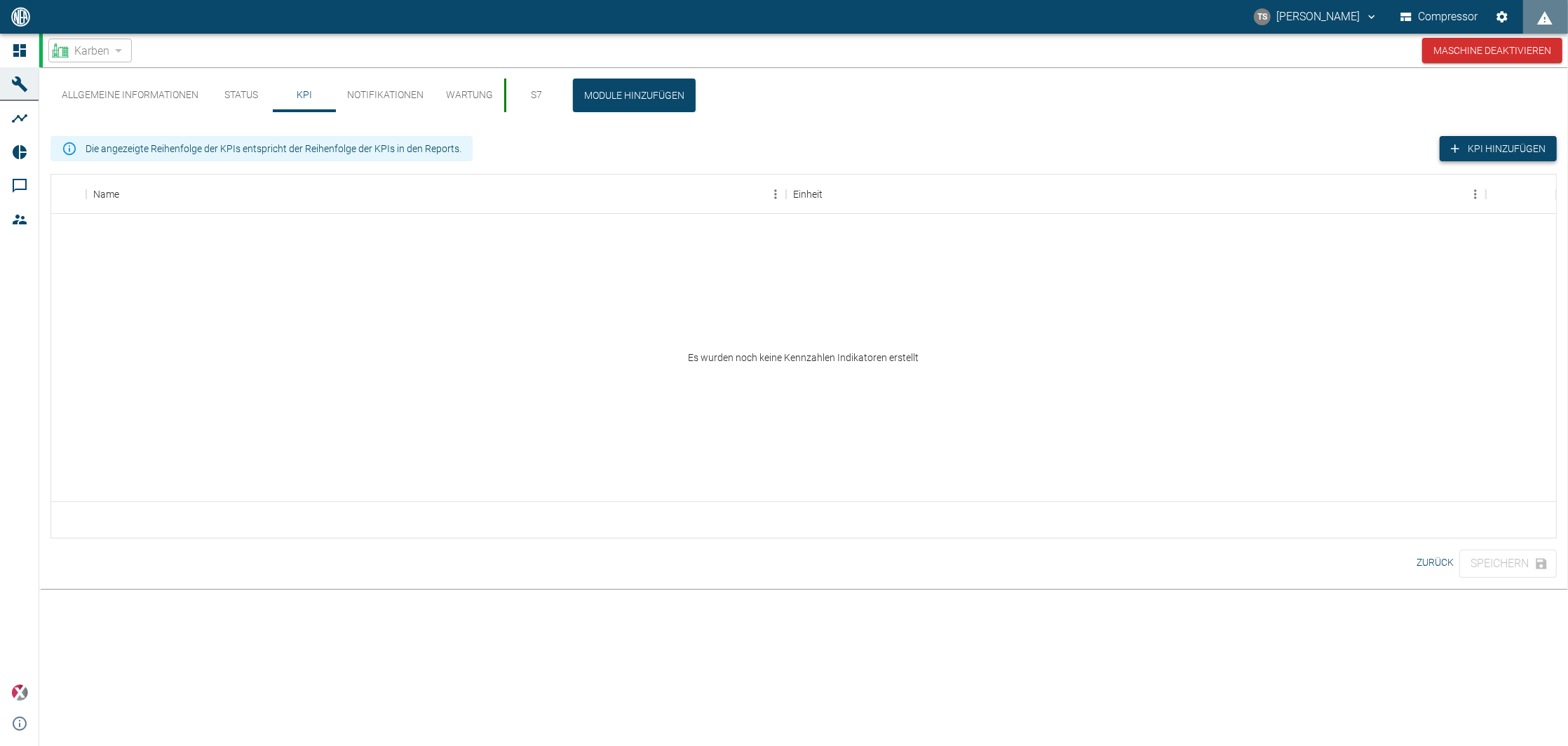
click at [1496, 146] on button "KPI hinzufügen" at bounding box center [1497, 149] width 117 height 26
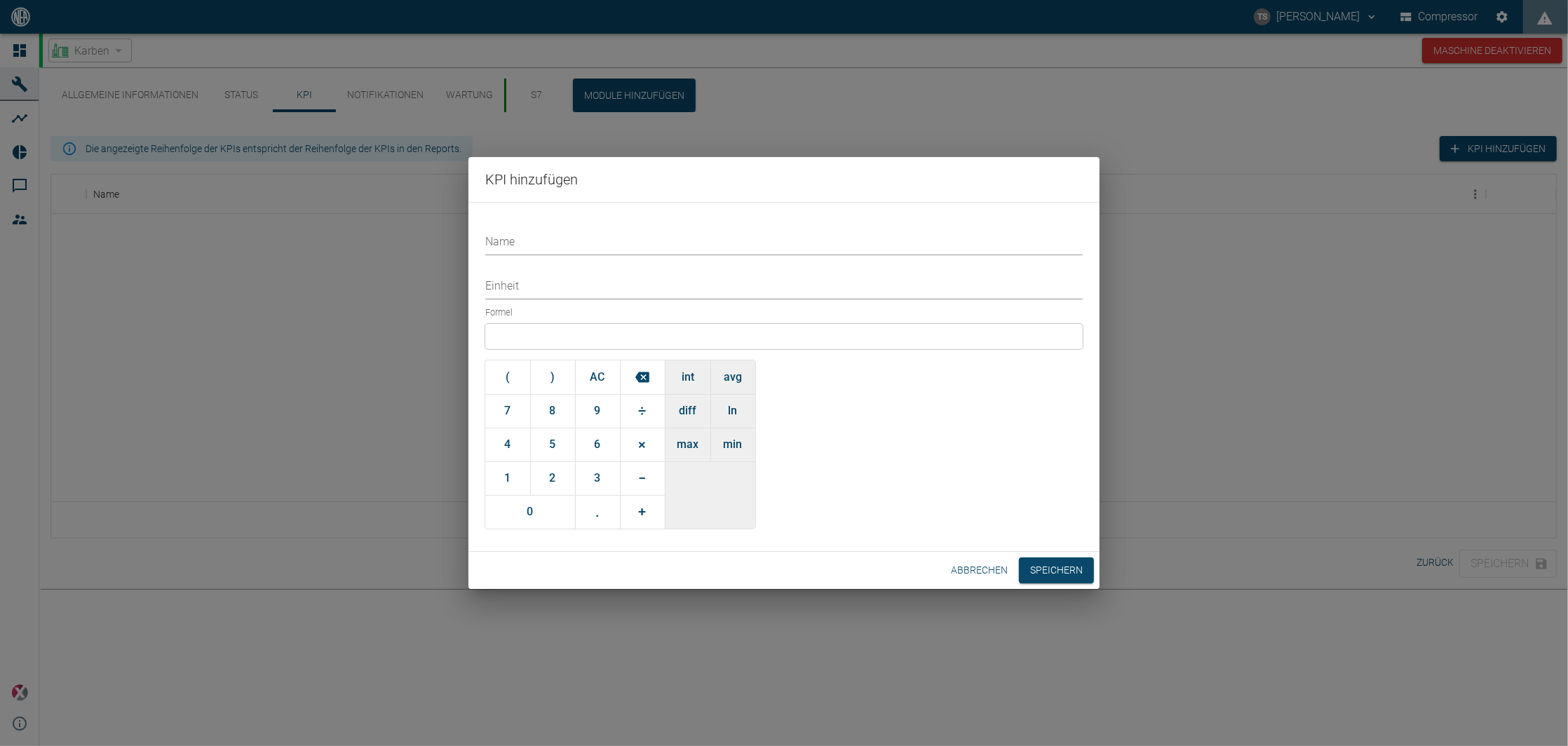
click at [550, 246] on input "Name" at bounding box center [784, 243] width 597 height 24
type input "Volumenstrom Rohbiogas Ø24h"
click at [579, 327] on div at bounding box center [784, 337] width 597 height 25
drag, startPoint x: 740, startPoint y: 381, endPoint x: 701, endPoint y: 353, distance: 48.0
click at [739, 381] on button "avg" at bounding box center [732, 377] width 45 height 34
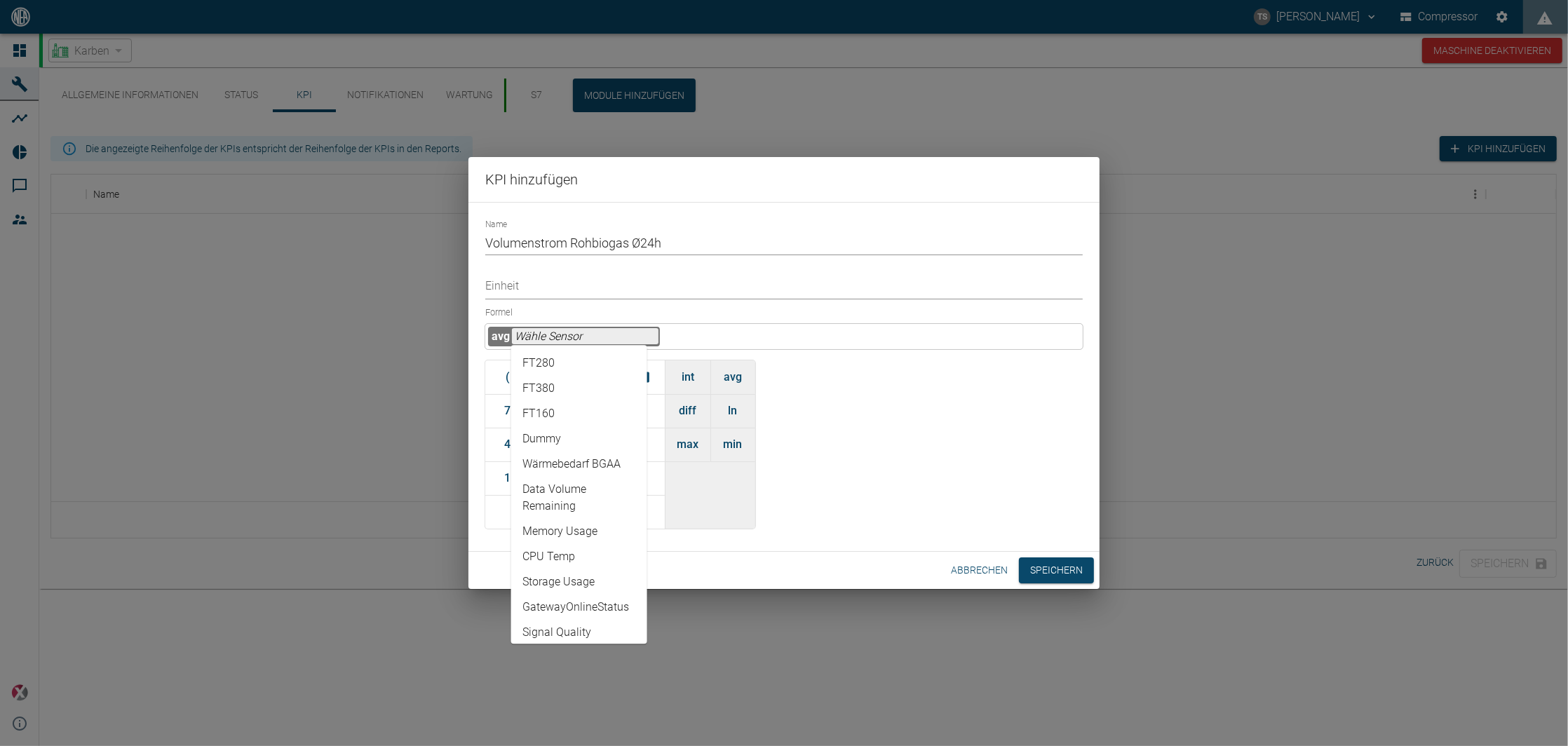
click at [594, 338] on input "text" at bounding box center [585, 336] width 146 height 16
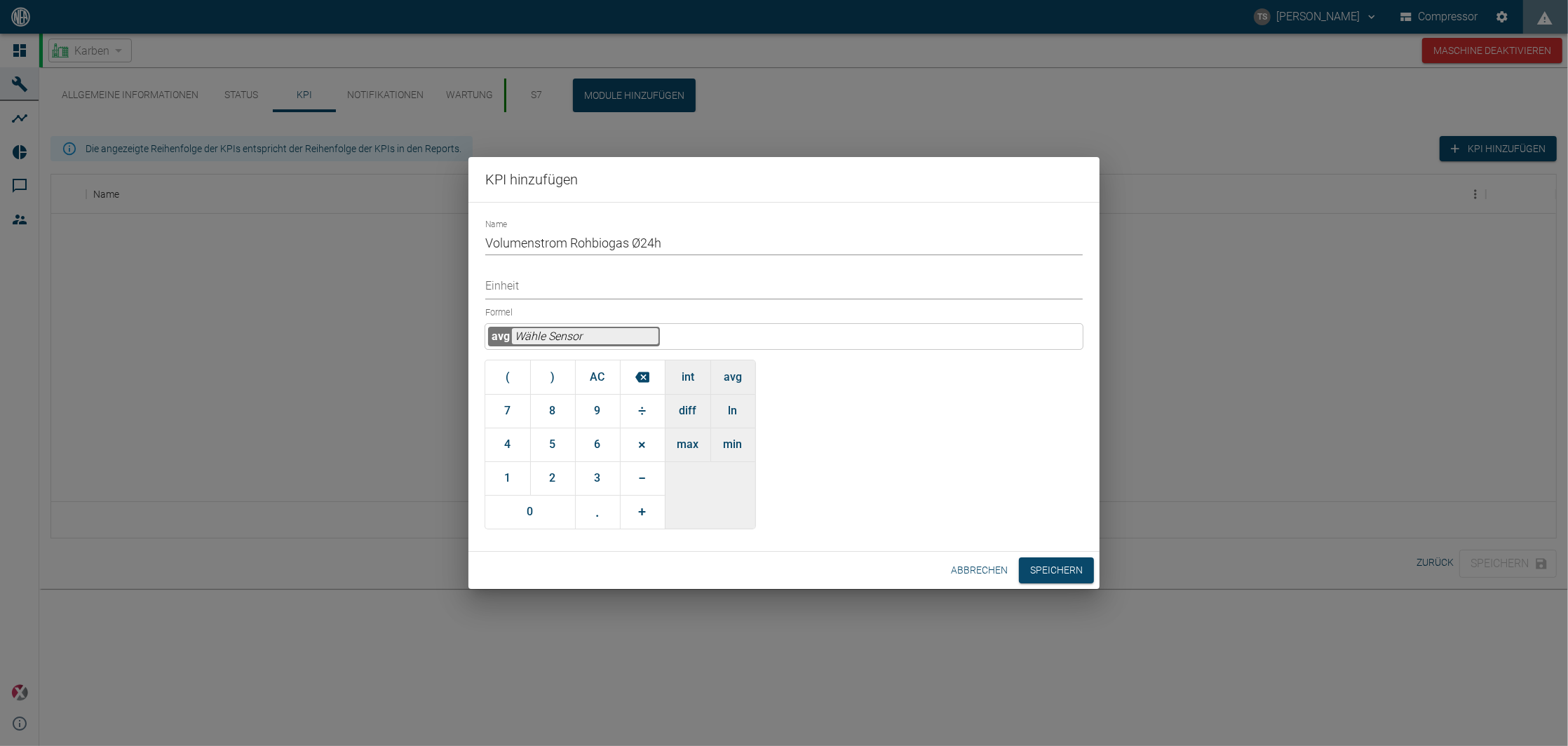
click at [417, 352] on div "KPI hinzufügen Name Volumenstrom Rohbiogas Ø24h Einheit Formel avg ( ) AC 7 8 9…" at bounding box center [784, 373] width 1568 height 746
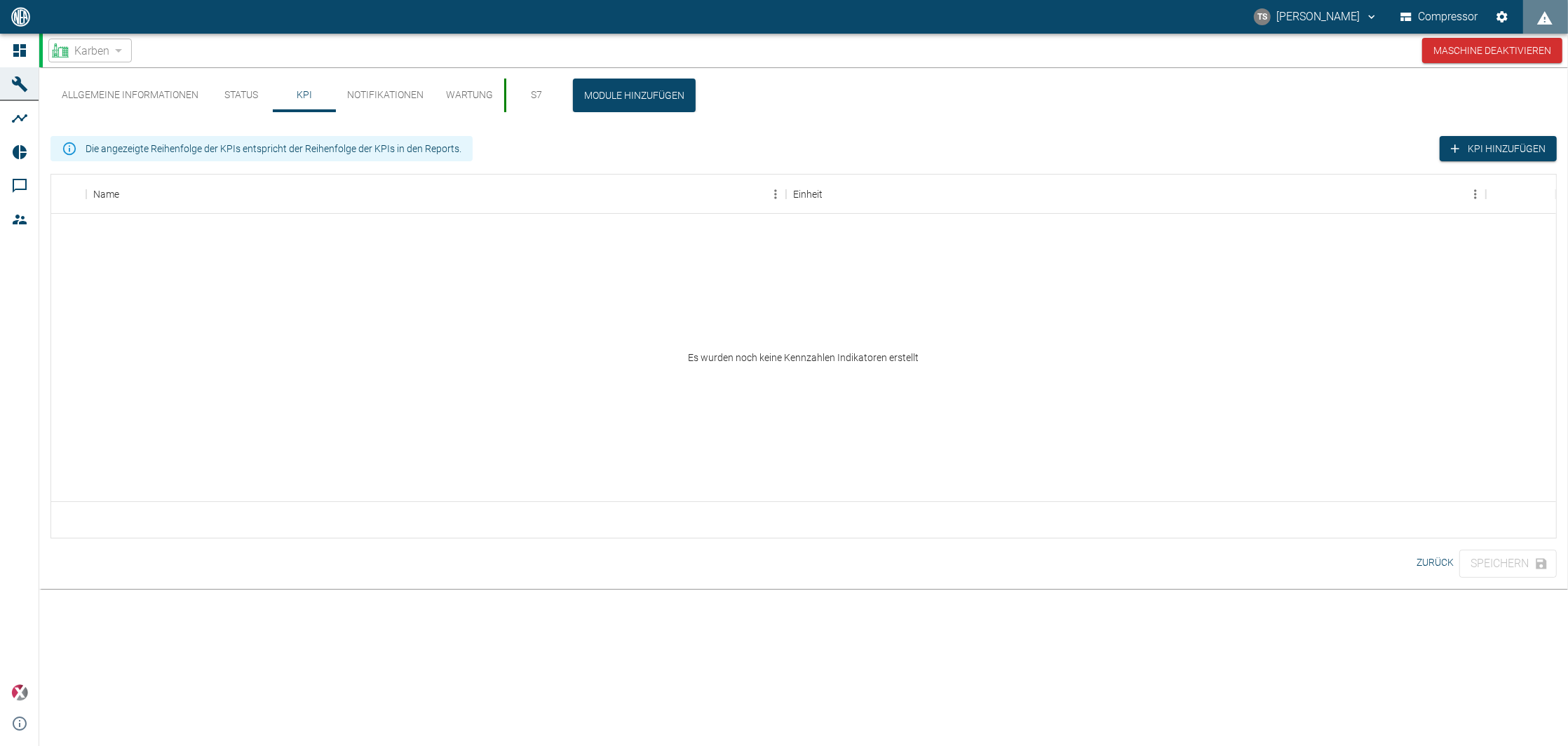
click at [464, 281] on div "Es wurden noch keine Kennzahlen Indikatoren erstellt" at bounding box center [804, 358] width 1505 height 287
click at [1481, 151] on button "KPI hinzufügen" at bounding box center [1497, 149] width 117 height 26
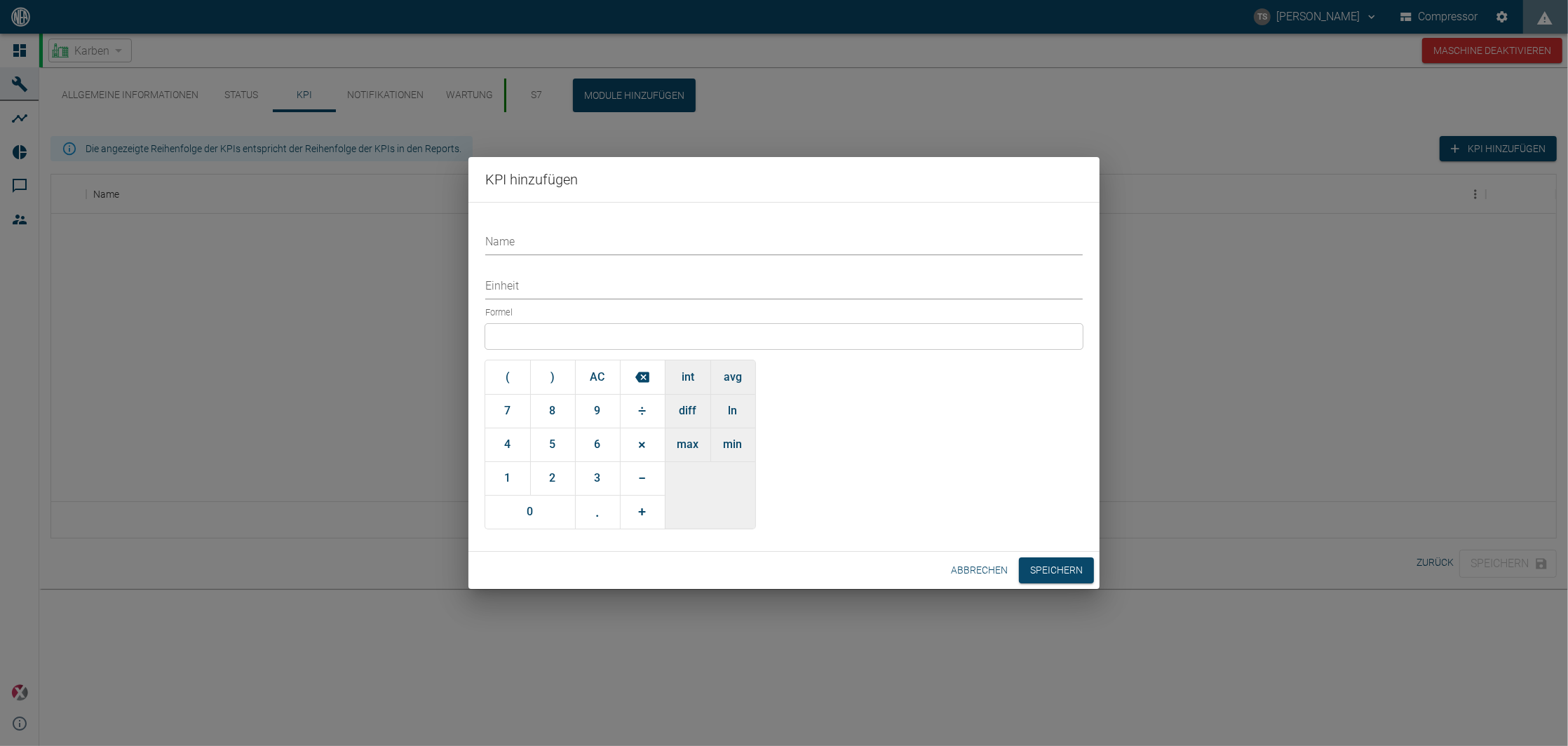
click at [618, 245] on input "Name" at bounding box center [784, 243] width 597 height 24
type input "Volumenstrom Rohbiogas Ø24h"
click at [516, 338] on div at bounding box center [784, 337] width 597 height 25
click at [730, 371] on button "avg" at bounding box center [732, 377] width 45 height 34
click at [610, 334] on input "text" at bounding box center [585, 336] width 146 height 16
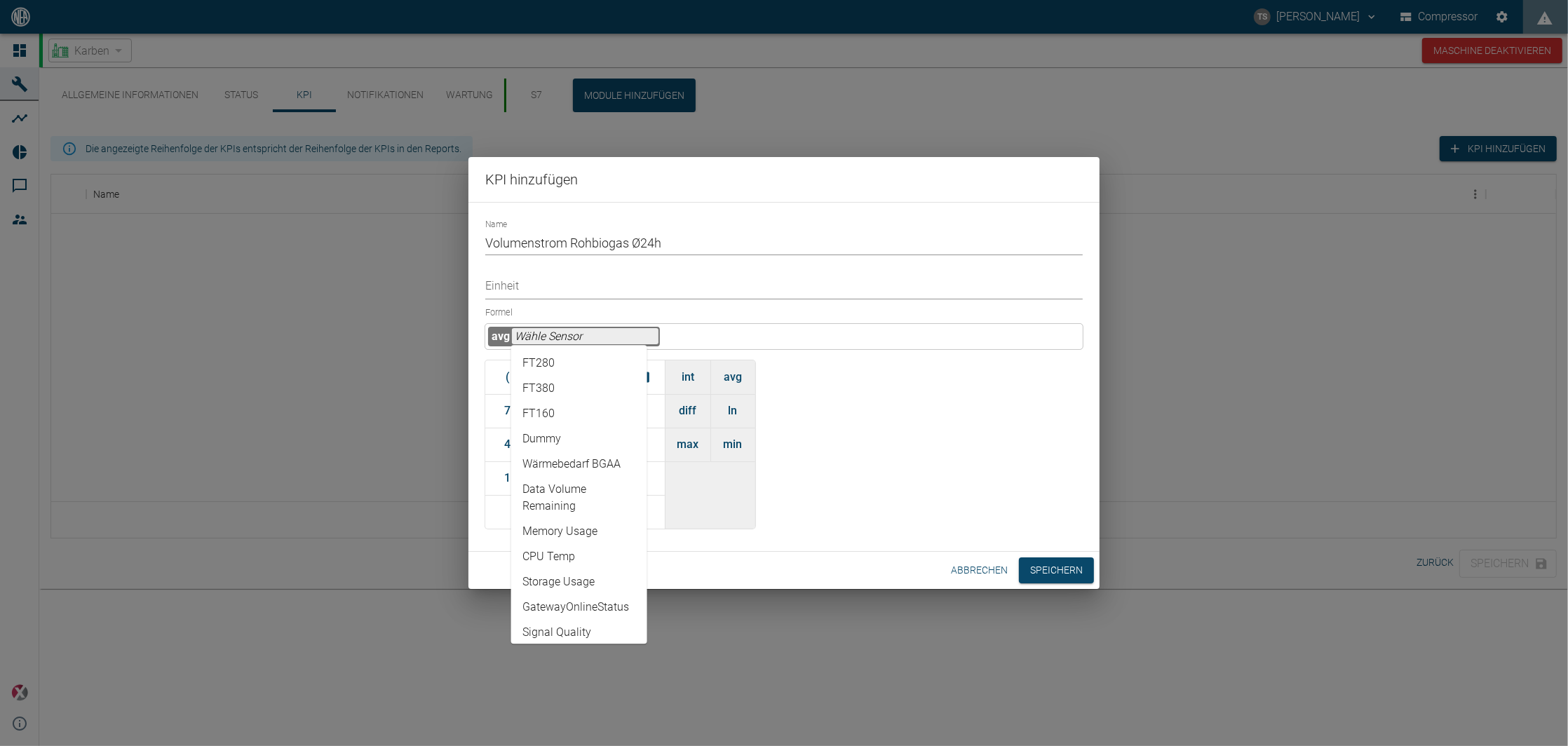
click at [569, 413] on li "FT160" at bounding box center [579, 414] width 136 height 25
type input "FT160"
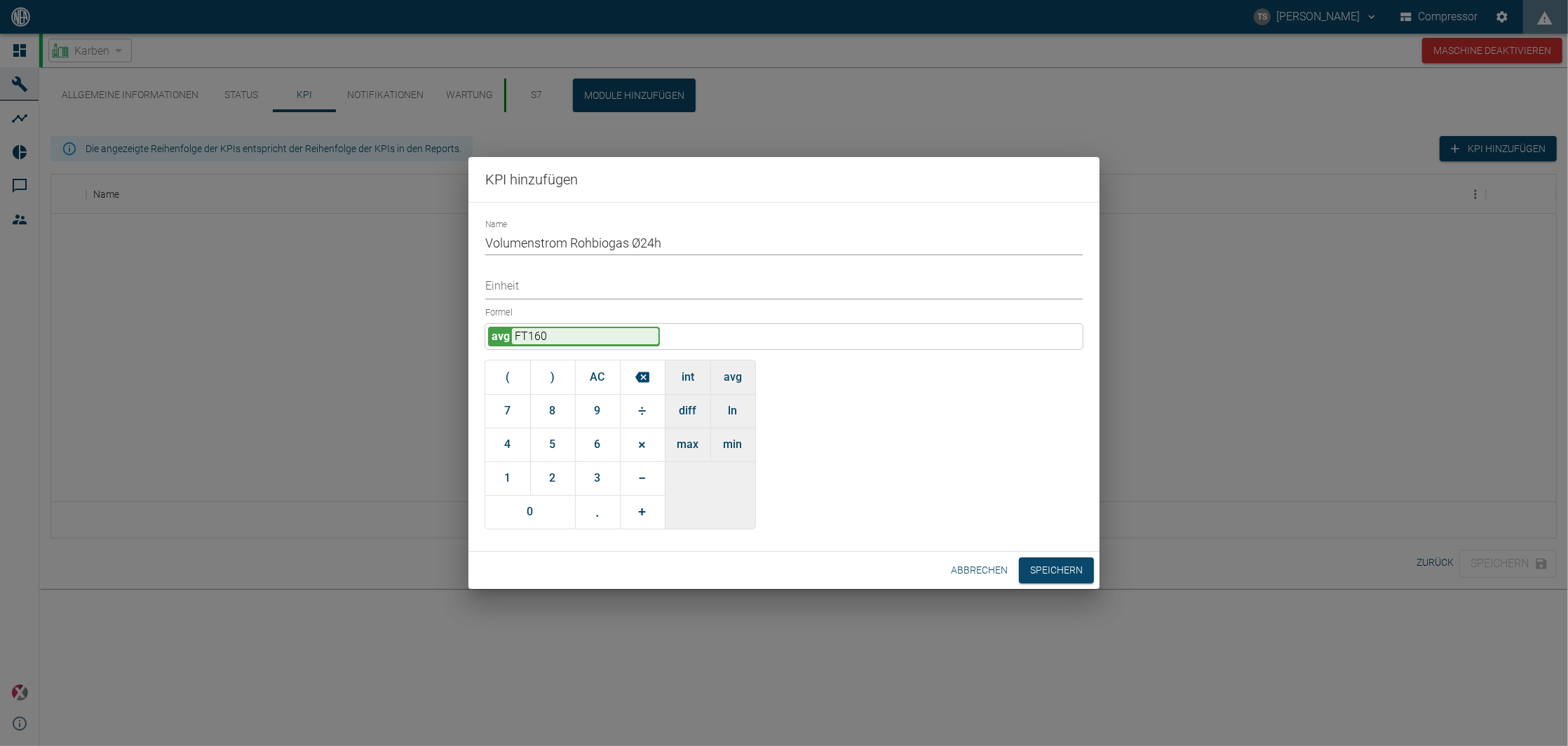
click at [554, 291] on input "Einheit" at bounding box center [784, 286] width 597 height 24
type input "Nm³/h"
click at [1041, 569] on button "Speichern" at bounding box center [1056, 570] width 75 height 26
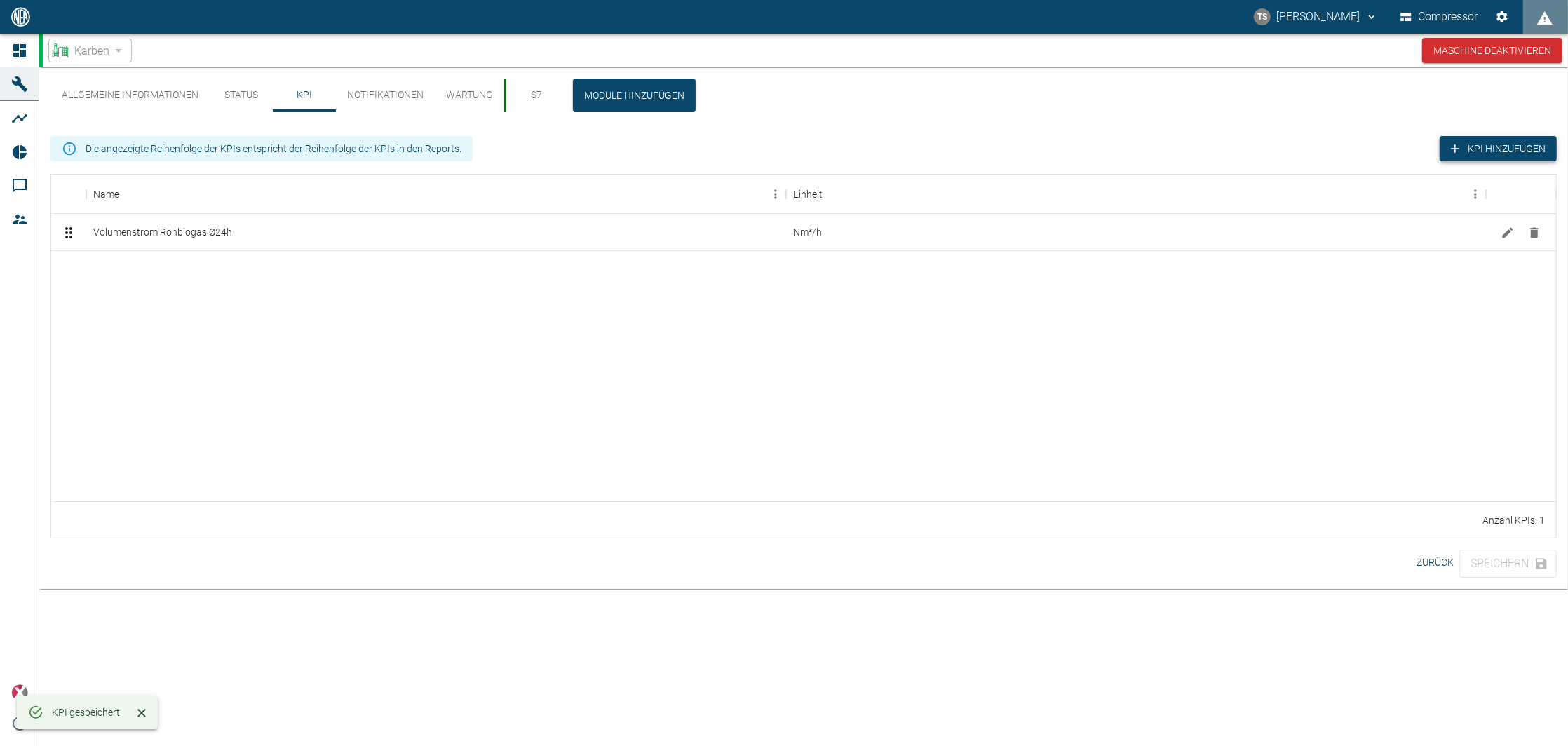
click at [1447, 148] on button "KPI hinzufügen" at bounding box center [1497, 149] width 117 height 26
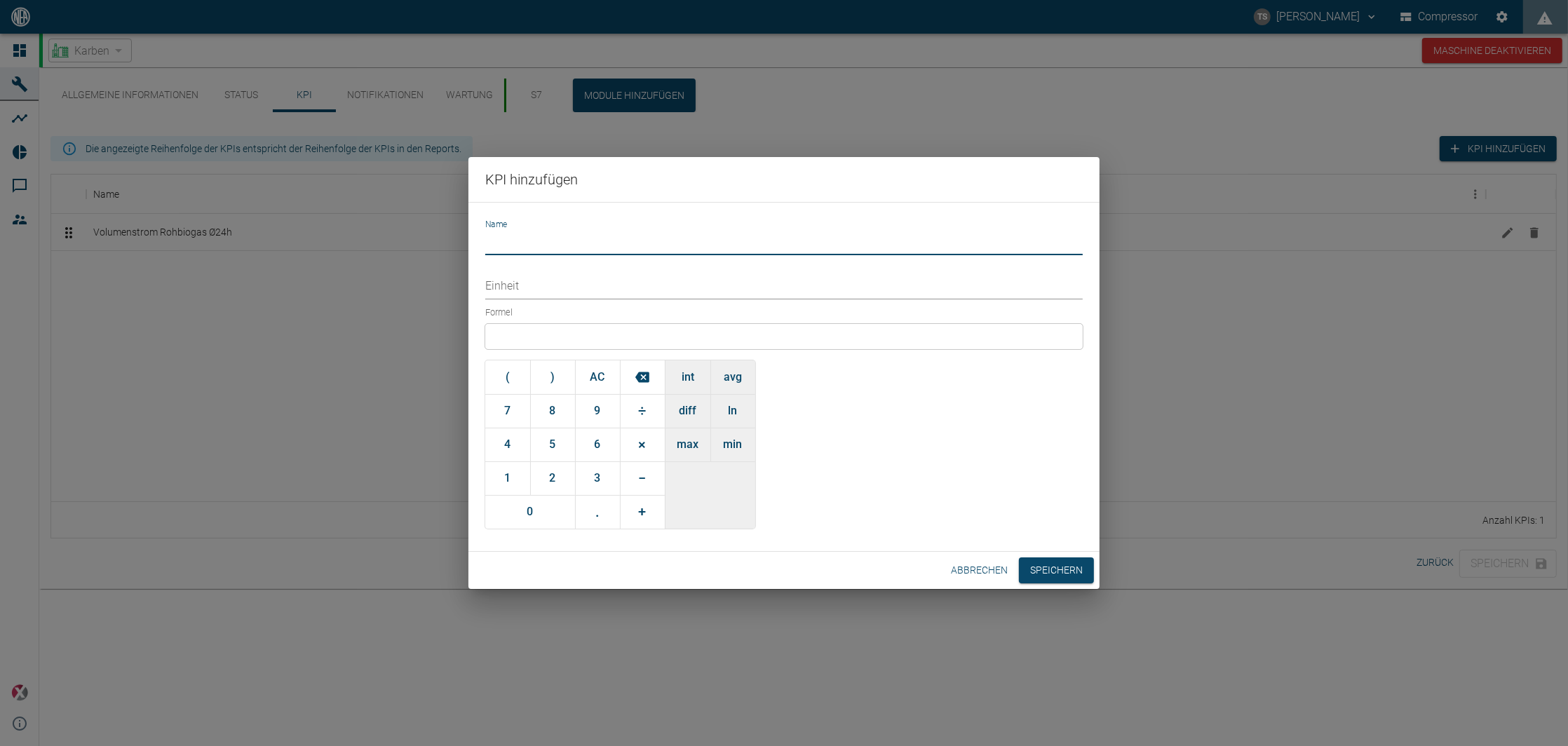
click at [518, 231] on input "Name" at bounding box center [784, 243] width 597 height 24
type input "Volumenstrom Biomethan Ø24h"
click at [535, 338] on div at bounding box center [784, 337] width 597 height 25
drag, startPoint x: 726, startPoint y: 392, endPoint x: 650, endPoint y: 364, distance: 81.0
click at [726, 391] on button "avg" at bounding box center [732, 377] width 45 height 34
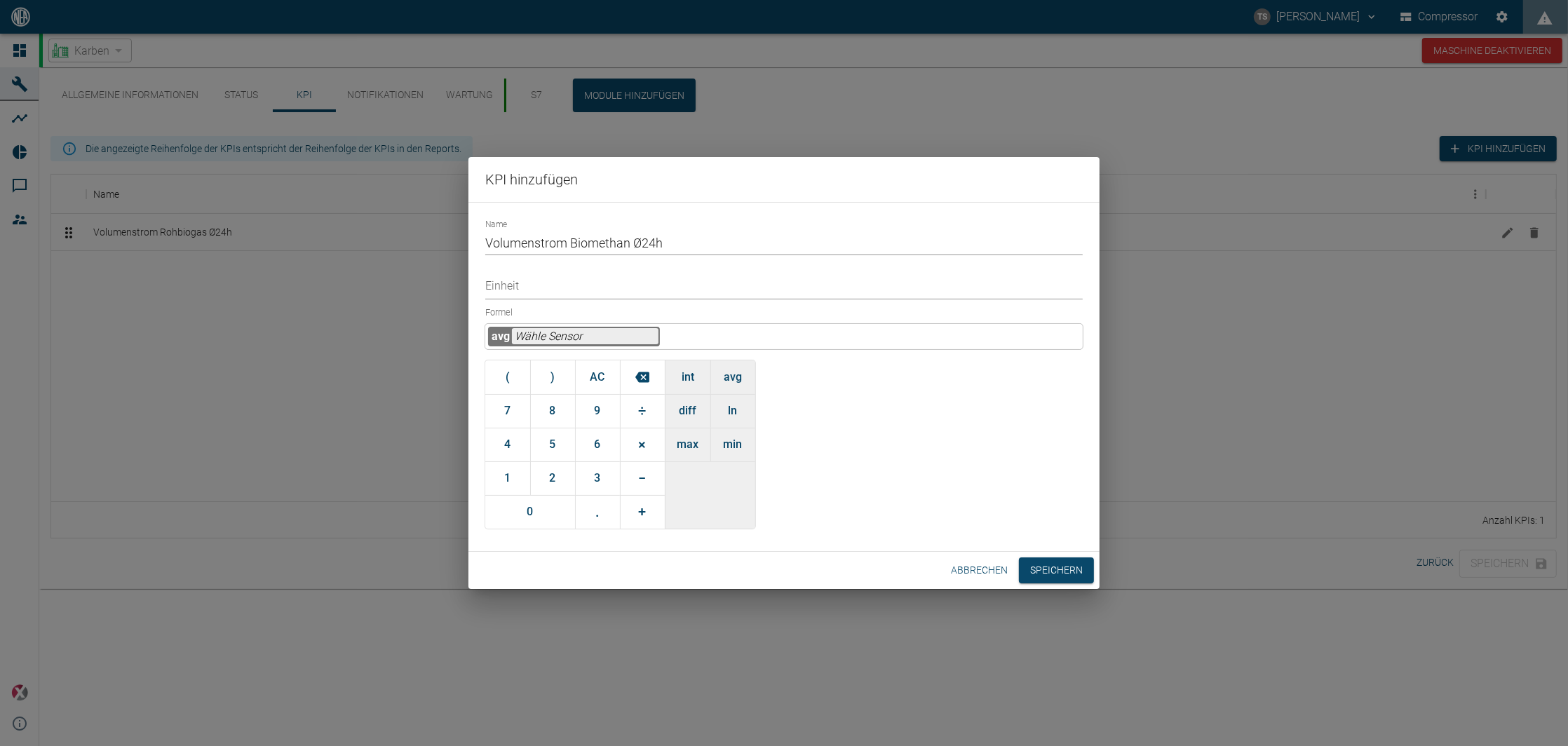
click at [601, 325] on div "avg" at bounding box center [784, 337] width 597 height 25
click at [617, 342] on input "text" at bounding box center [585, 336] width 146 height 16
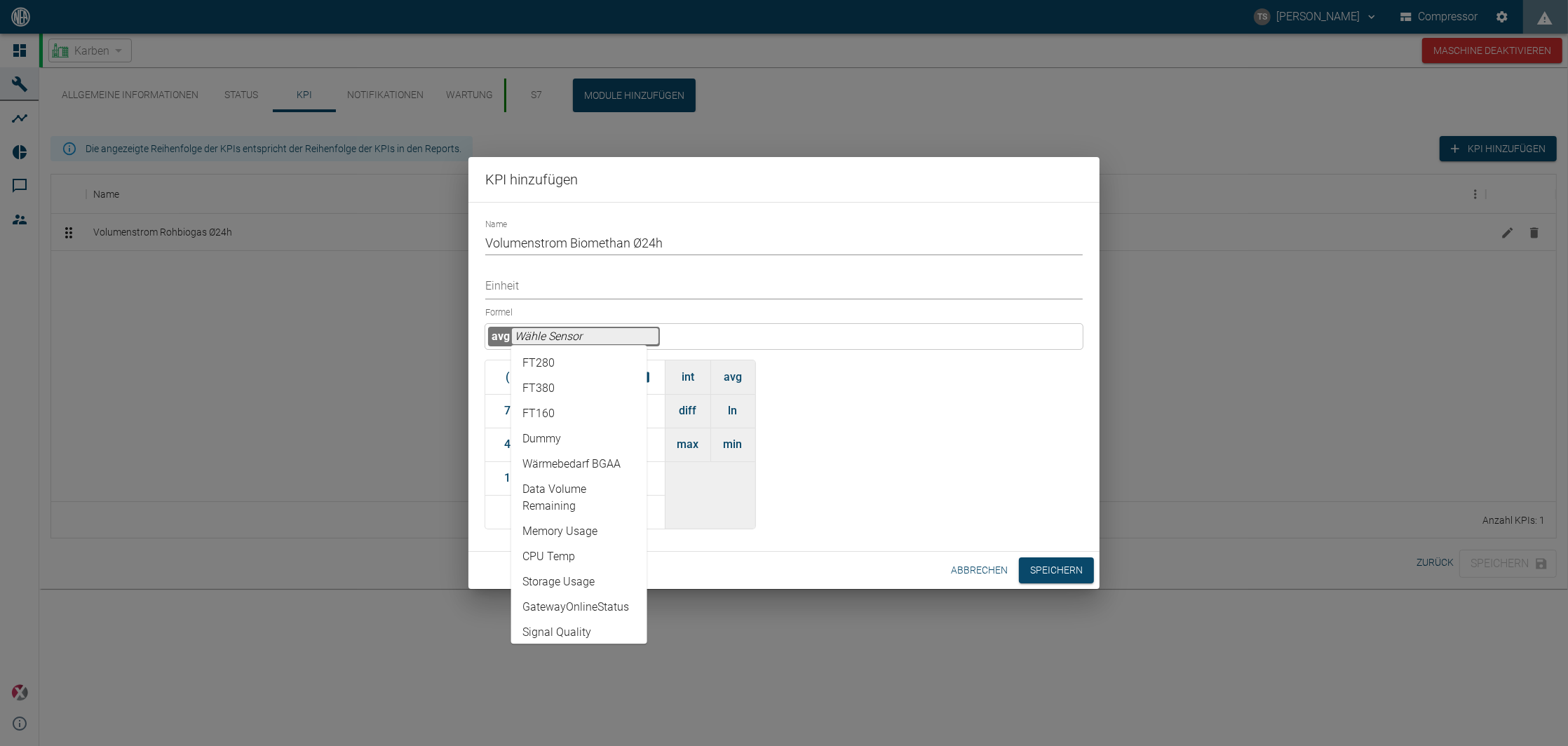
click at [579, 359] on li "FT280" at bounding box center [579, 363] width 136 height 25
type input "FT280"
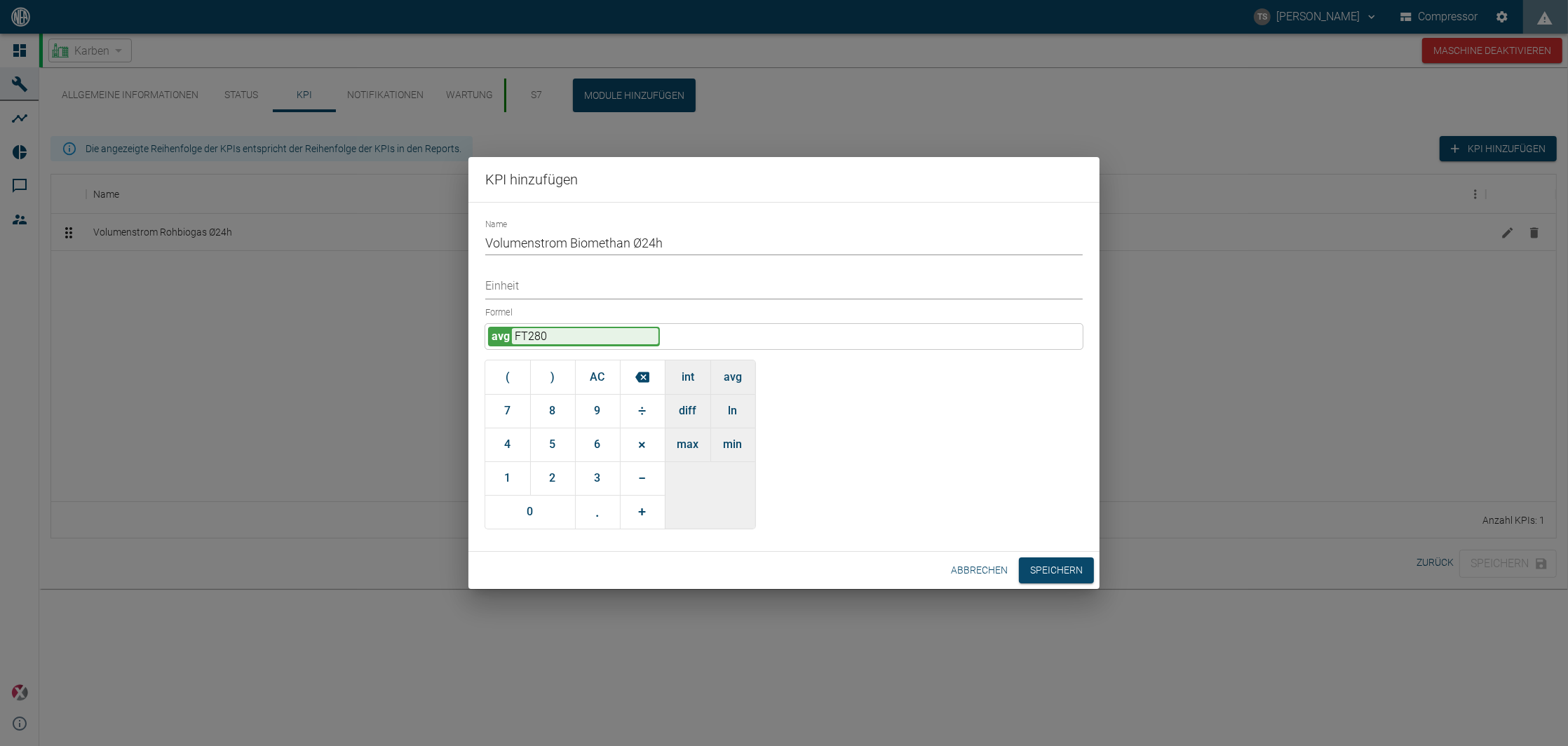
click at [567, 303] on div "Formel avg FT280" at bounding box center [784, 326] width 597 height 47
click at [569, 288] on input "Einheit" at bounding box center [784, 286] width 597 height 24
type input "Nm³/h"
click at [1041, 564] on button "Speichern" at bounding box center [1056, 570] width 75 height 26
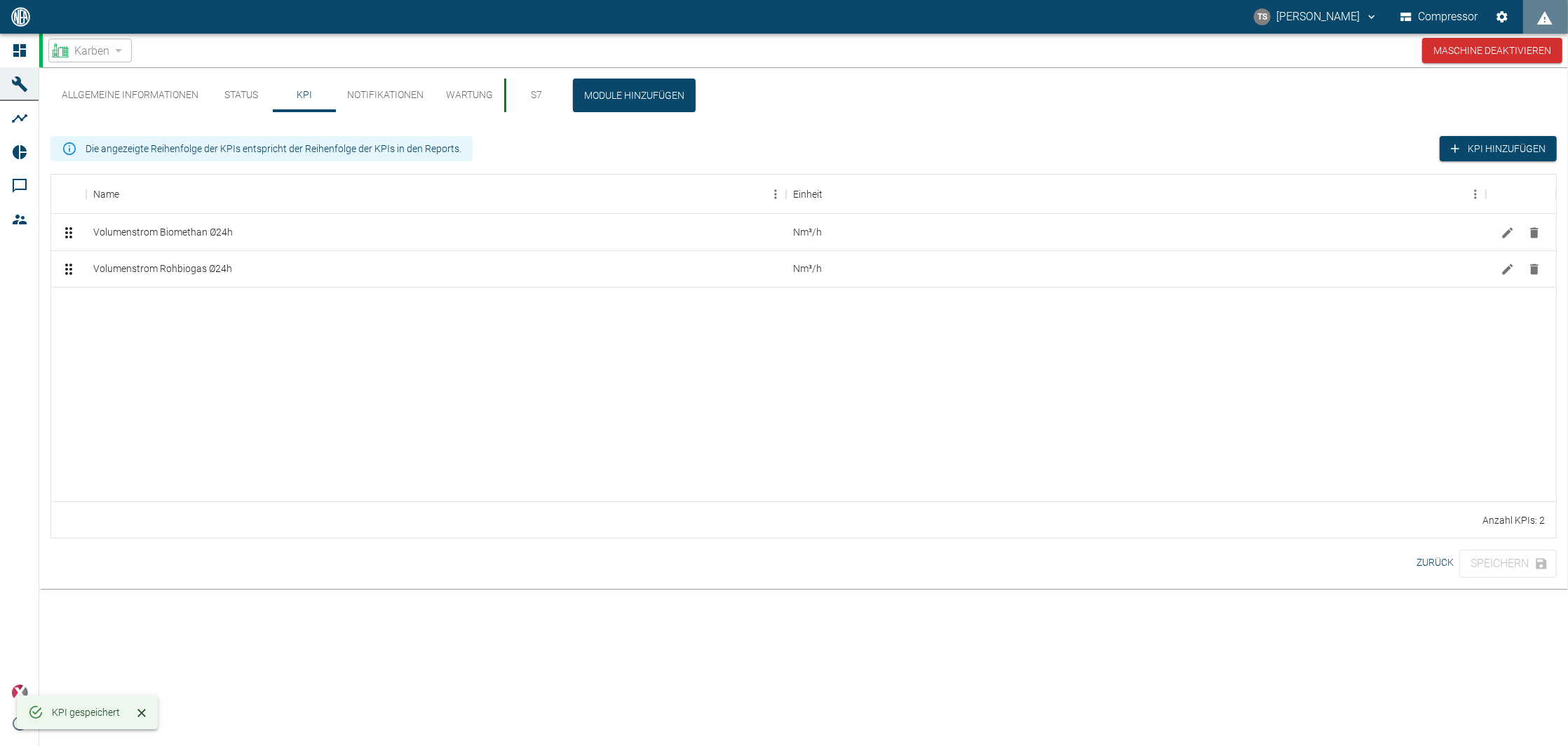
click at [630, 430] on div at bounding box center [804, 393] width 1505 height 214
click at [1468, 154] on button "KPI hinzufügen" at bounding box center [1497, 149] width 117 height 26
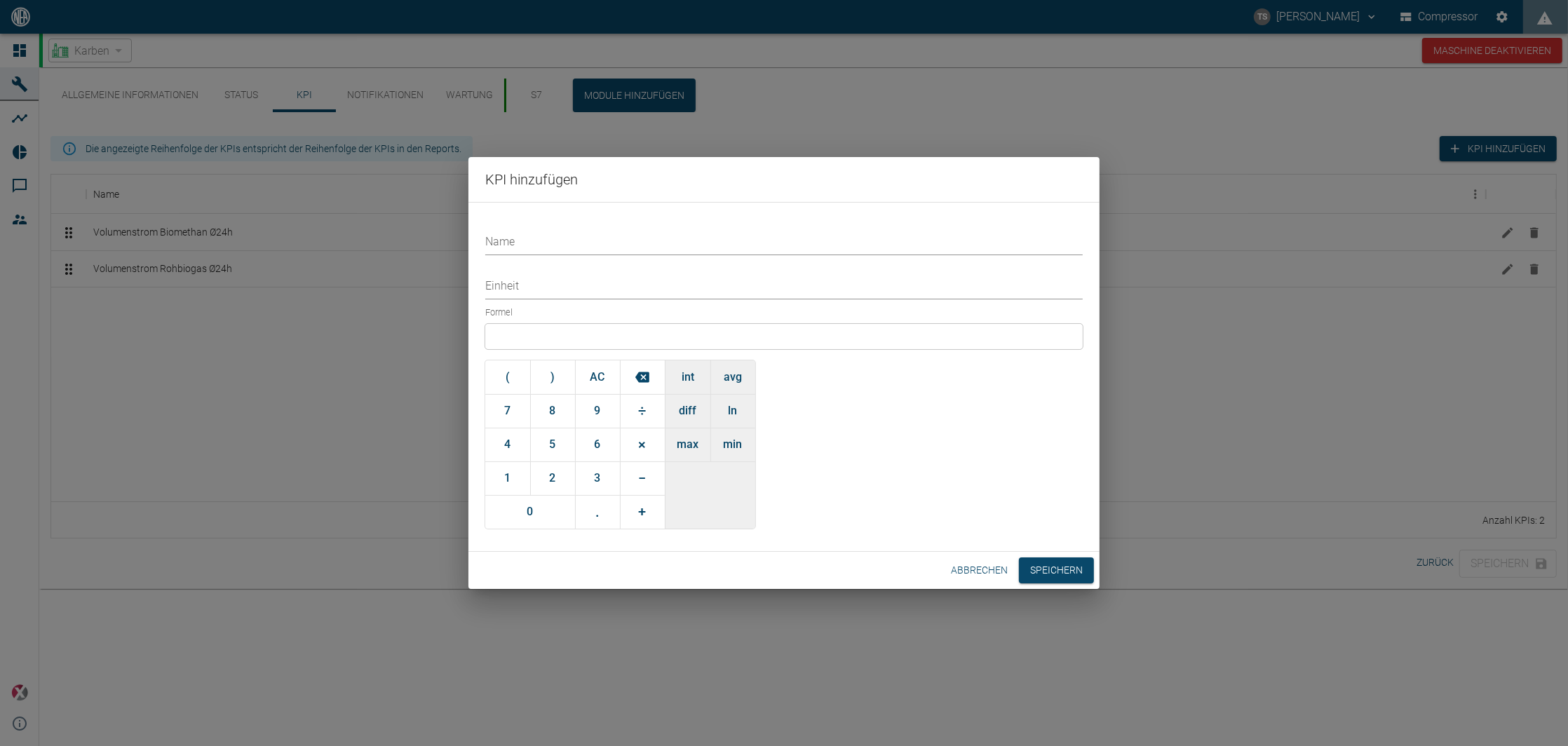
click at [582, 338] on div at bounding box center [784, 337] width 597 height 25
click at [722, 381] on button "avg" at bounding box center [732, 377] width 45 height 34
click at [603, 337] on input "text" at bounding box center [585, 336] width 146 height 16
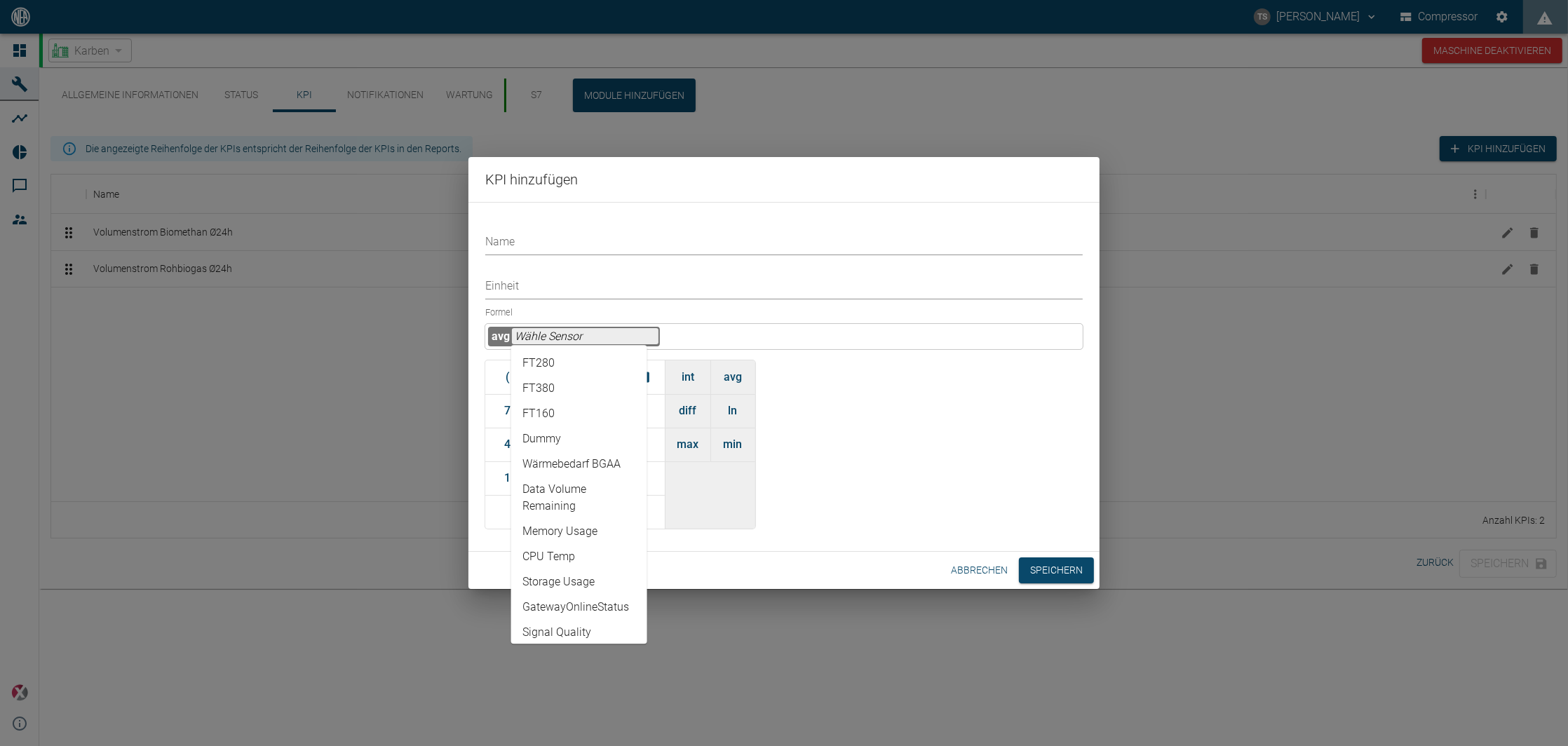
click at [940, 413] on div "Formel avg ( ) AC 7 8 9 ÷ 4 5 6 × 1 2 3 − 0 . + int avg diff ln max min" at bounding box center [784, 416] width 597 height 227
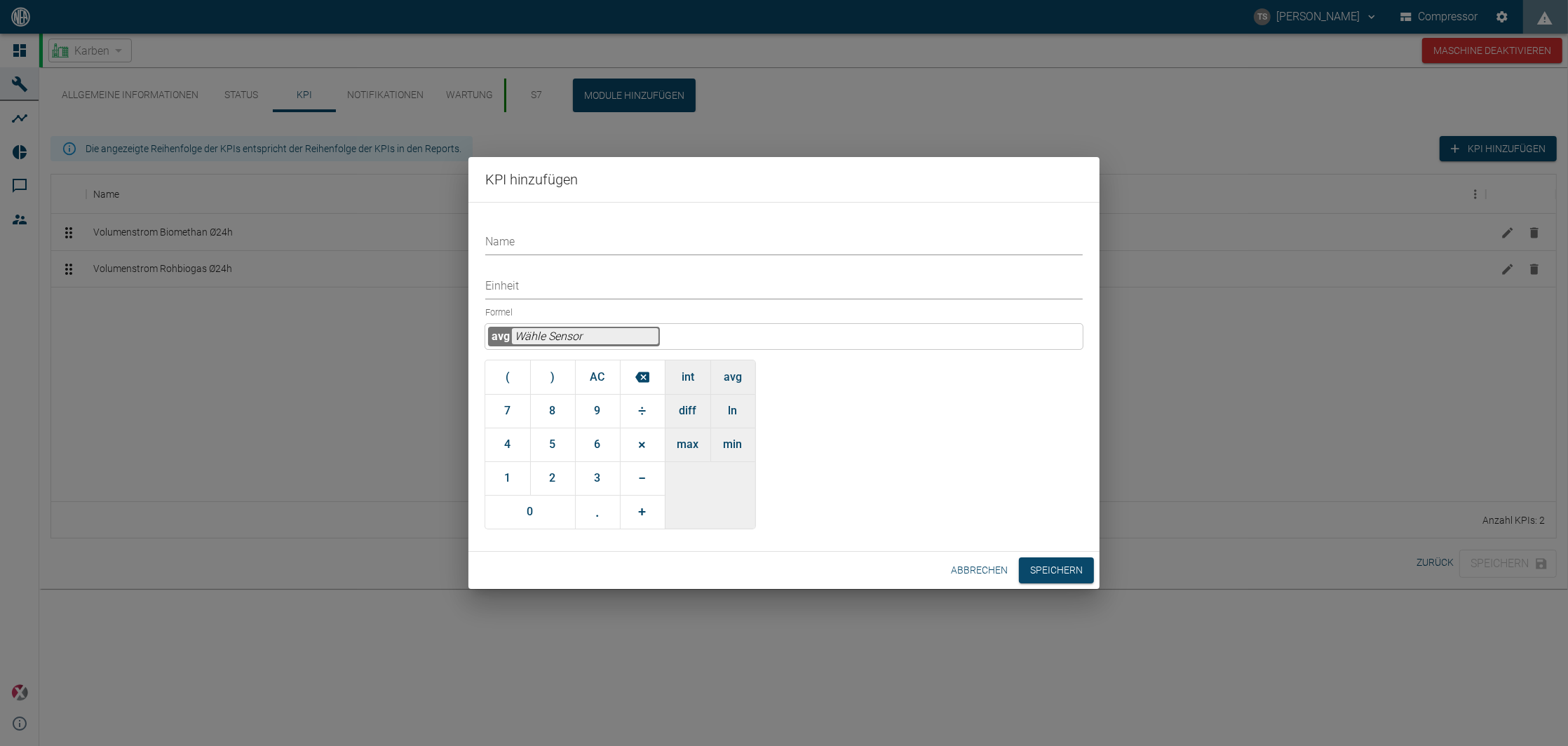
click at [978, 565] on button "Abbrechen" at bounding box center [978, 570] width 68 height 26
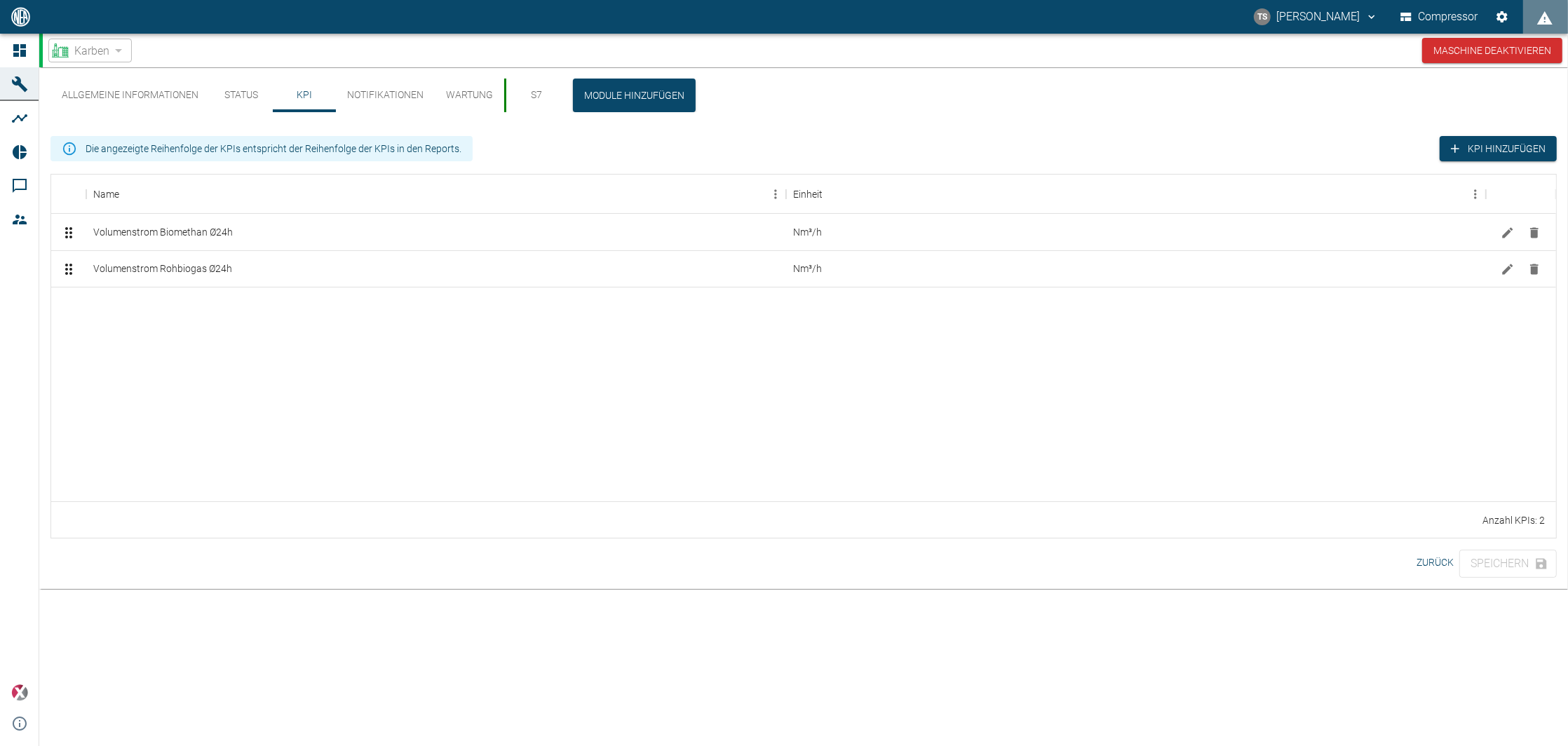
click at [363, 421] on div at bounding box center [804, 393] width 1505 height 214
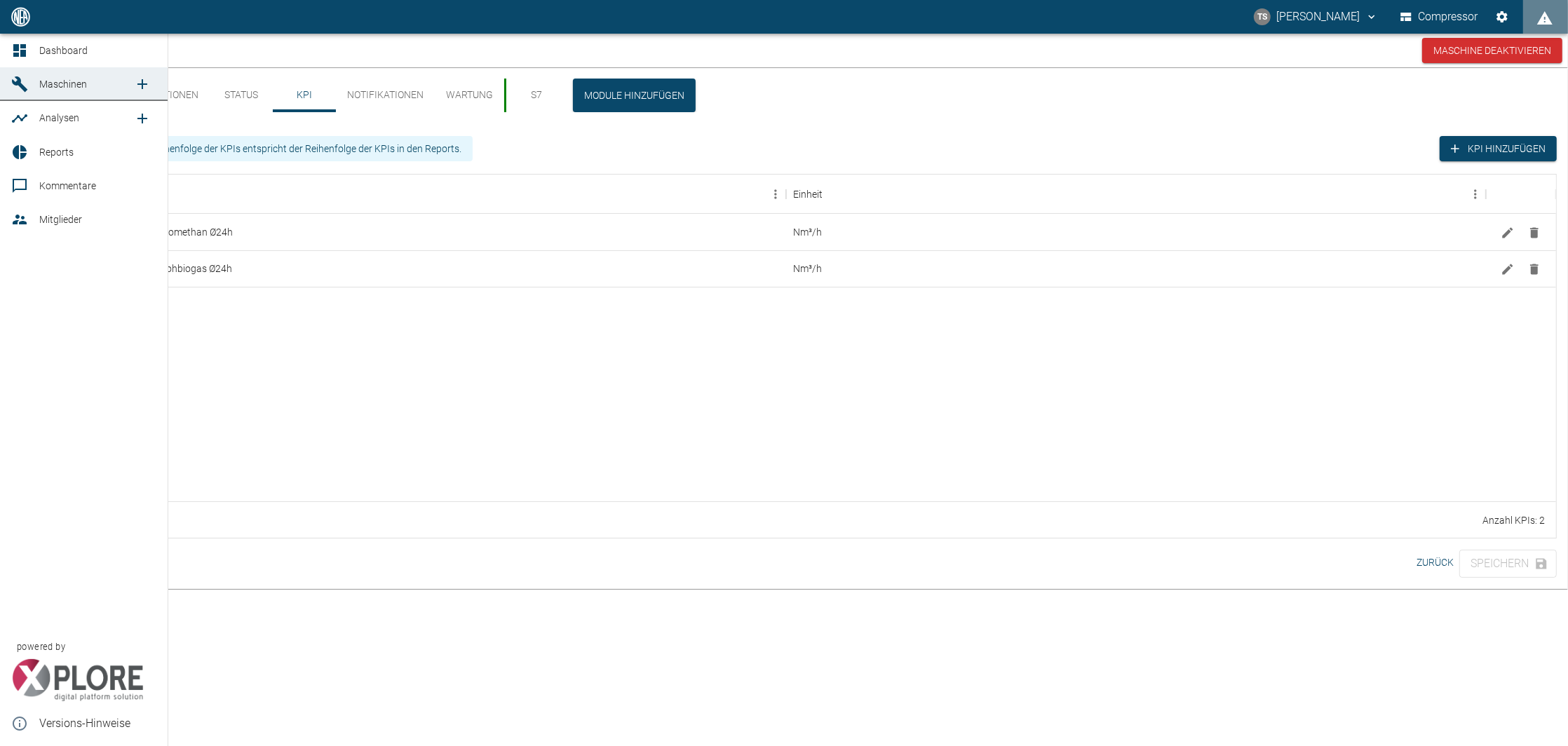
click at [58, 79] on span "Maschinen" at bounding box center [87, 84] width 95 height 17
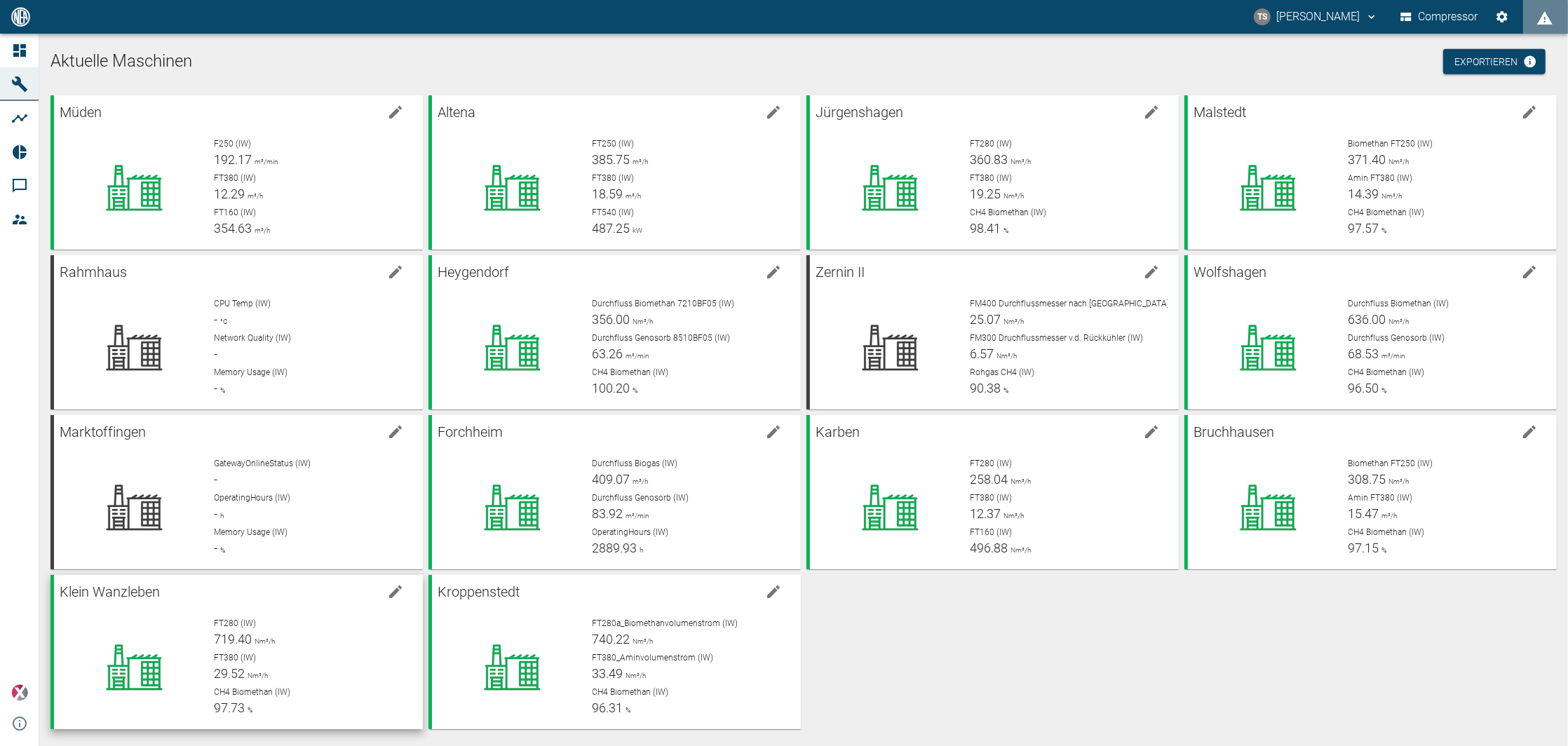
click at [296, 626] on p "FT280 (IW)" at bounding box center [312, 623] width 197 height 13
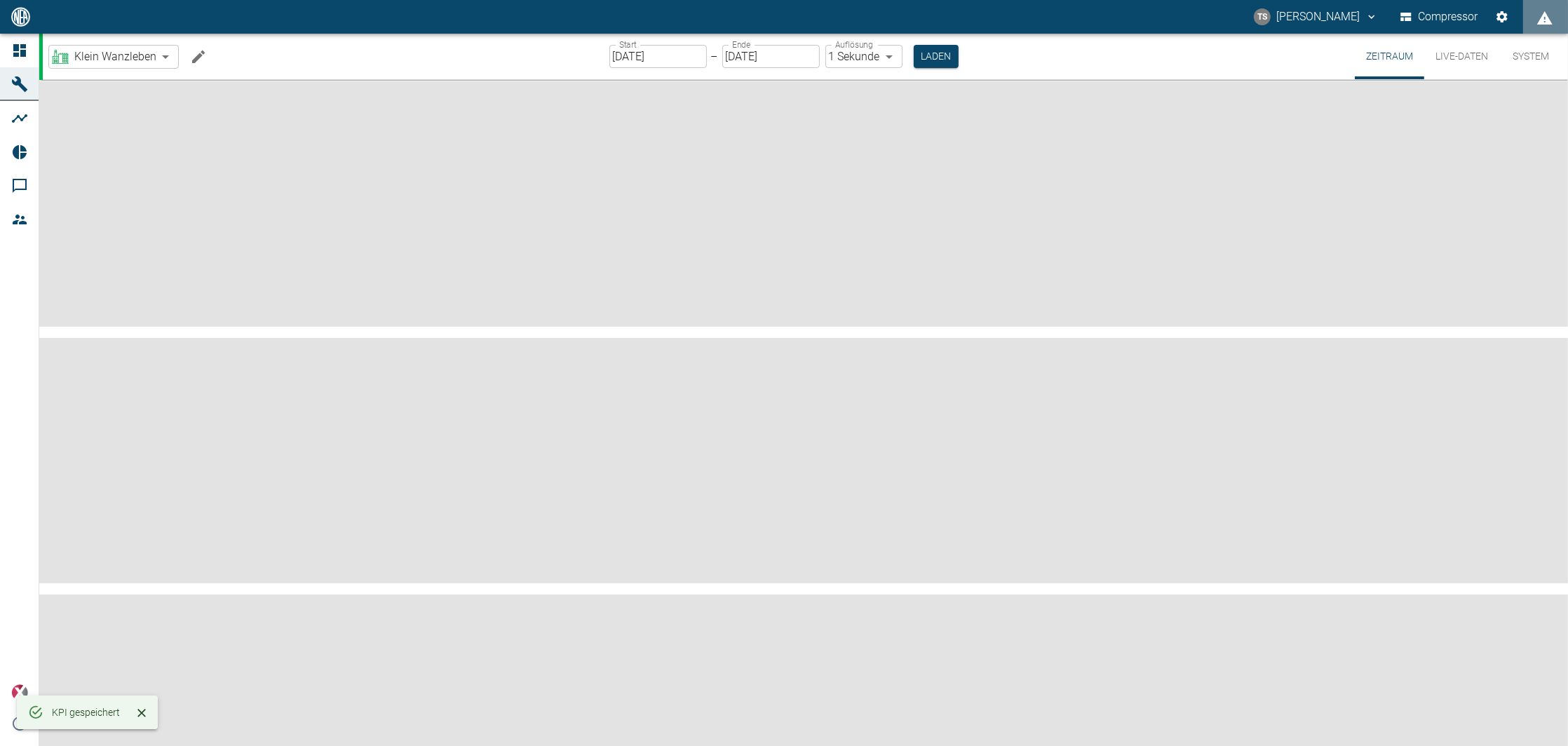
drag, startPoint x: 197, startPoint y: 63, endPoint x: 291, endPoint y: 4, distance: 111.0
click at [197, 61] on icon "Machine bearbeiten" at bounding box center [198, 57] width 17 height 17
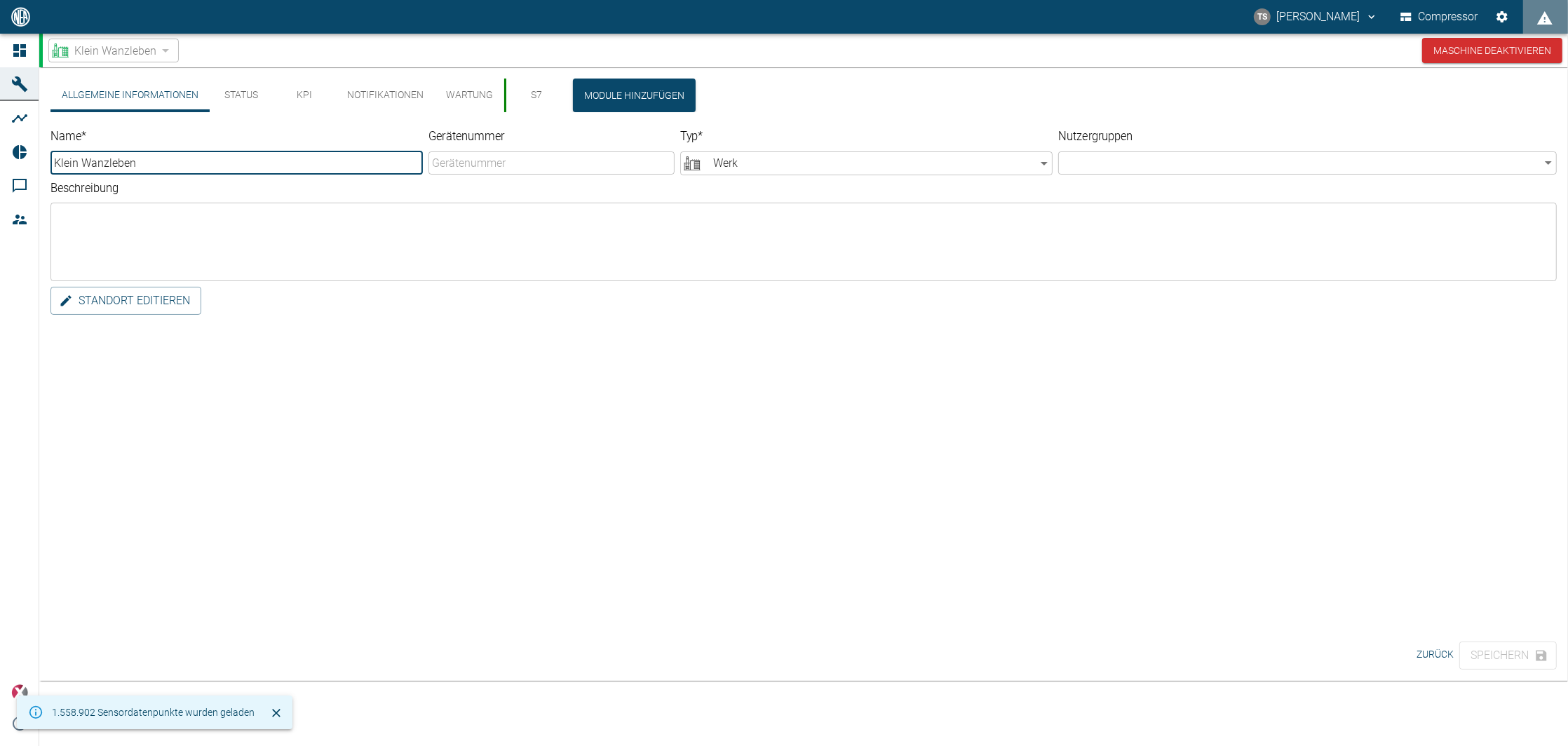
type input "Klein Wanzleben"
type input "Factory"
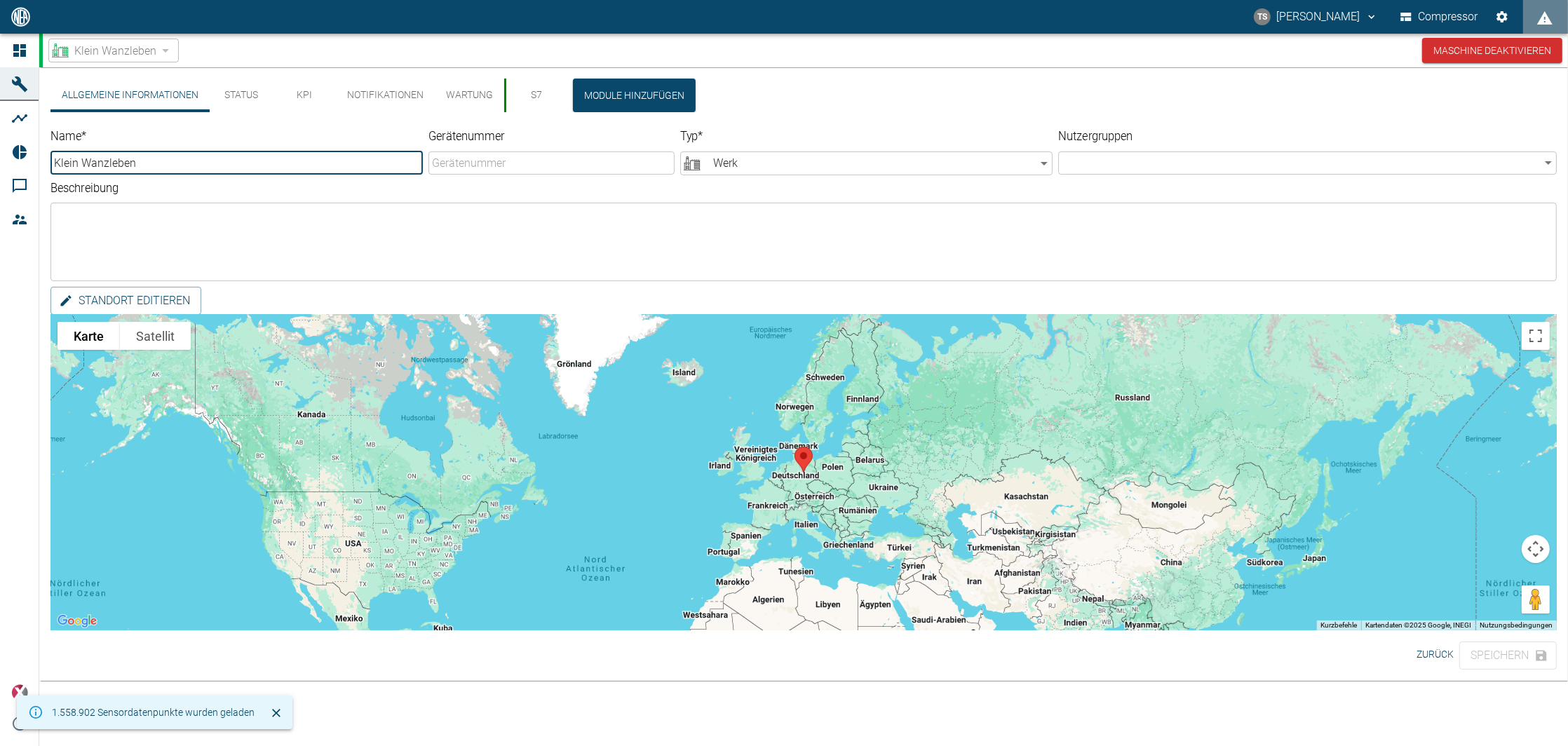
click at [296, 100] on button "KPI" at bounding box center [304, 96] width 63 height 34
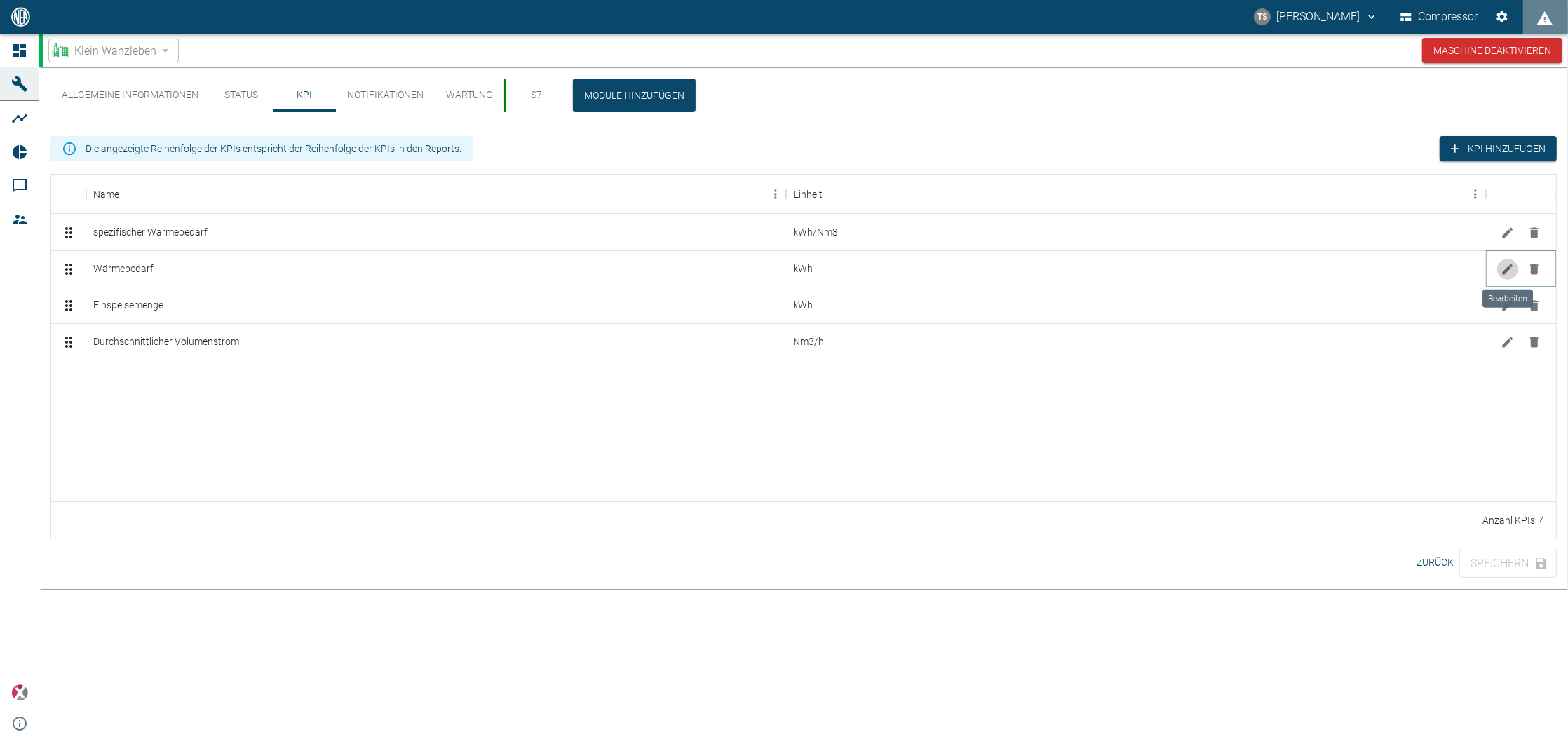
click at [1510, 267] on icon "Bearbeiten" at bounding box center [1508, 269] width 14 height 14
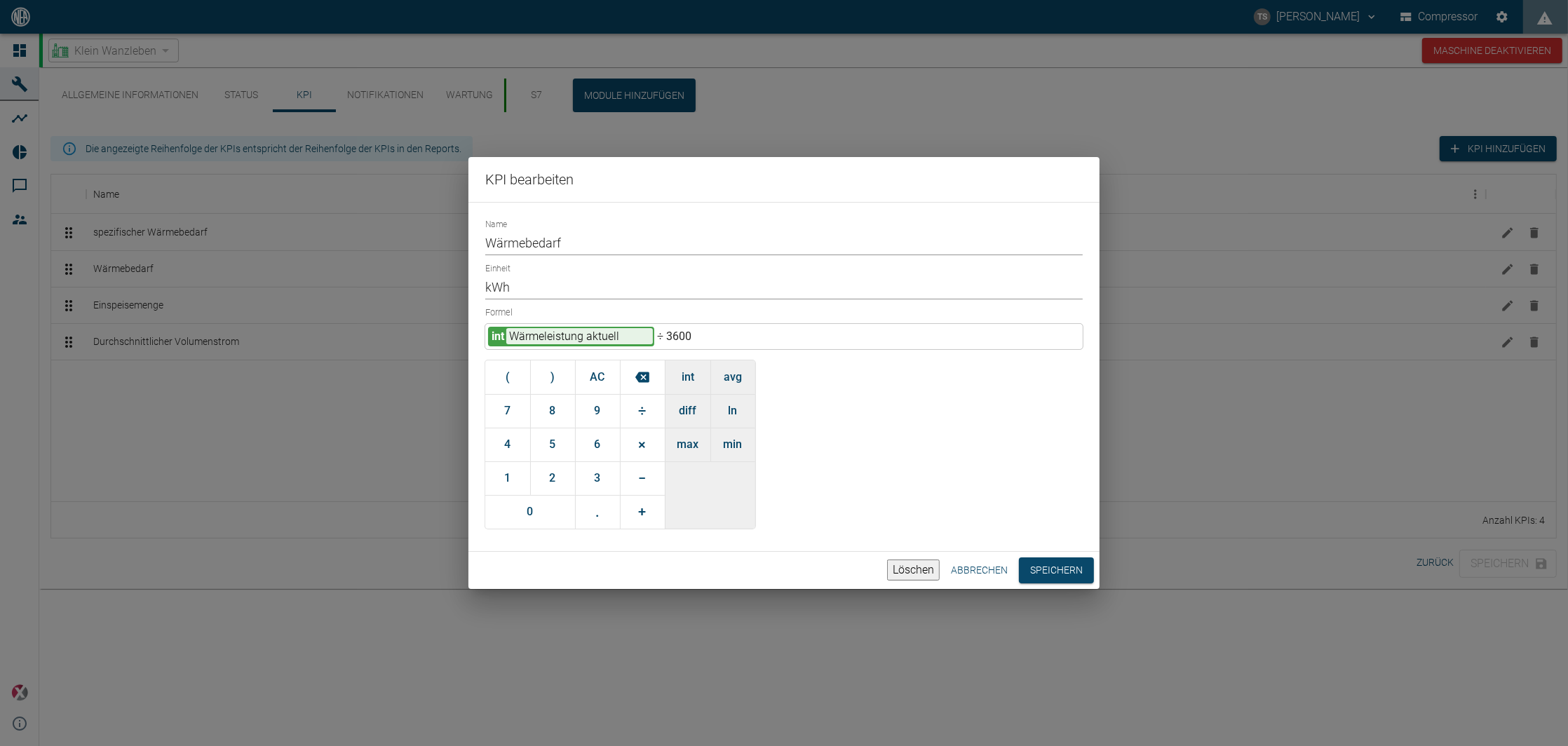
click at [986, 567] on button "Abbrechen" at bounding box center [978, 570] width 68 height 26
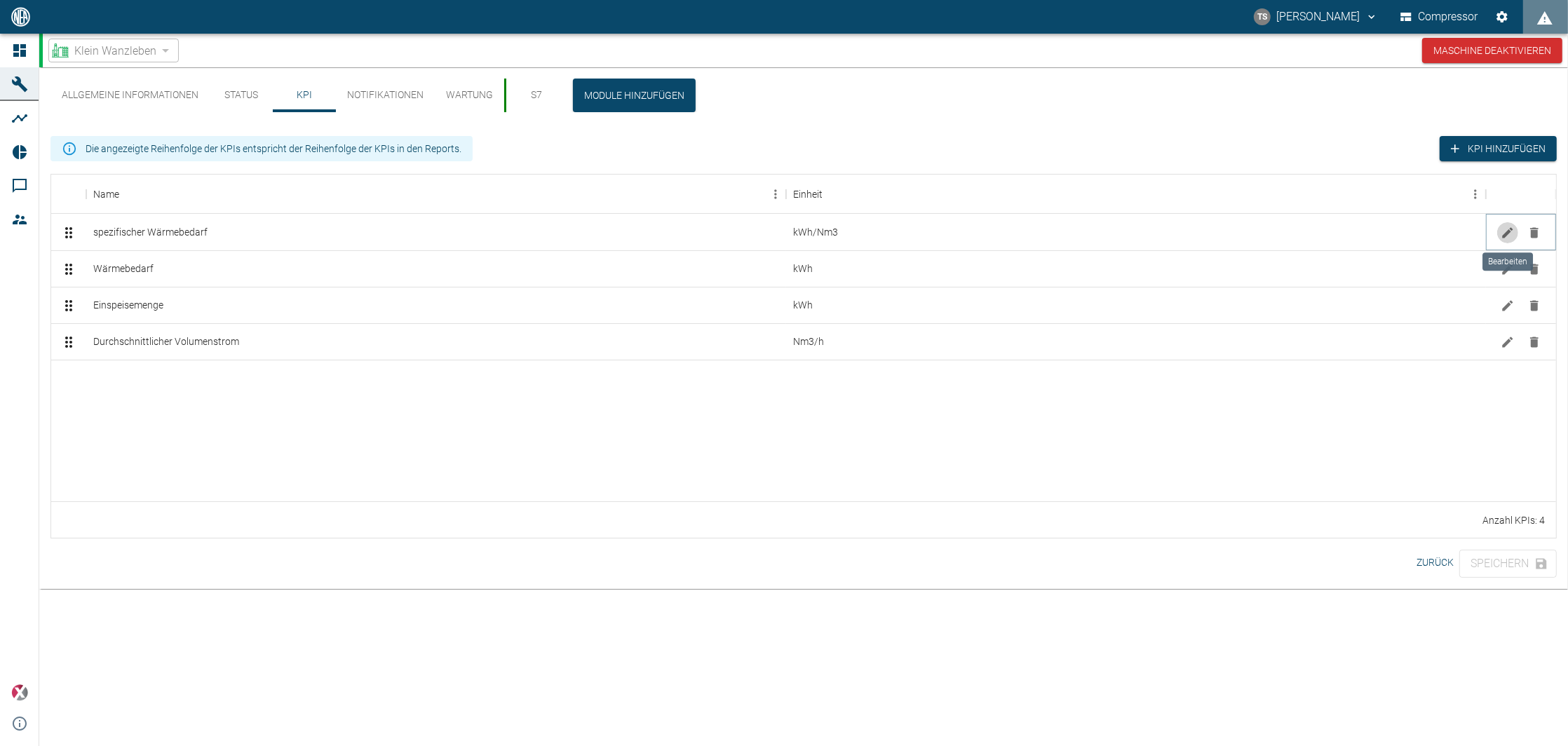
click at [1497, 232] on button "Bearbeiten" at bounding box center [1508, 233] width 21 height 21
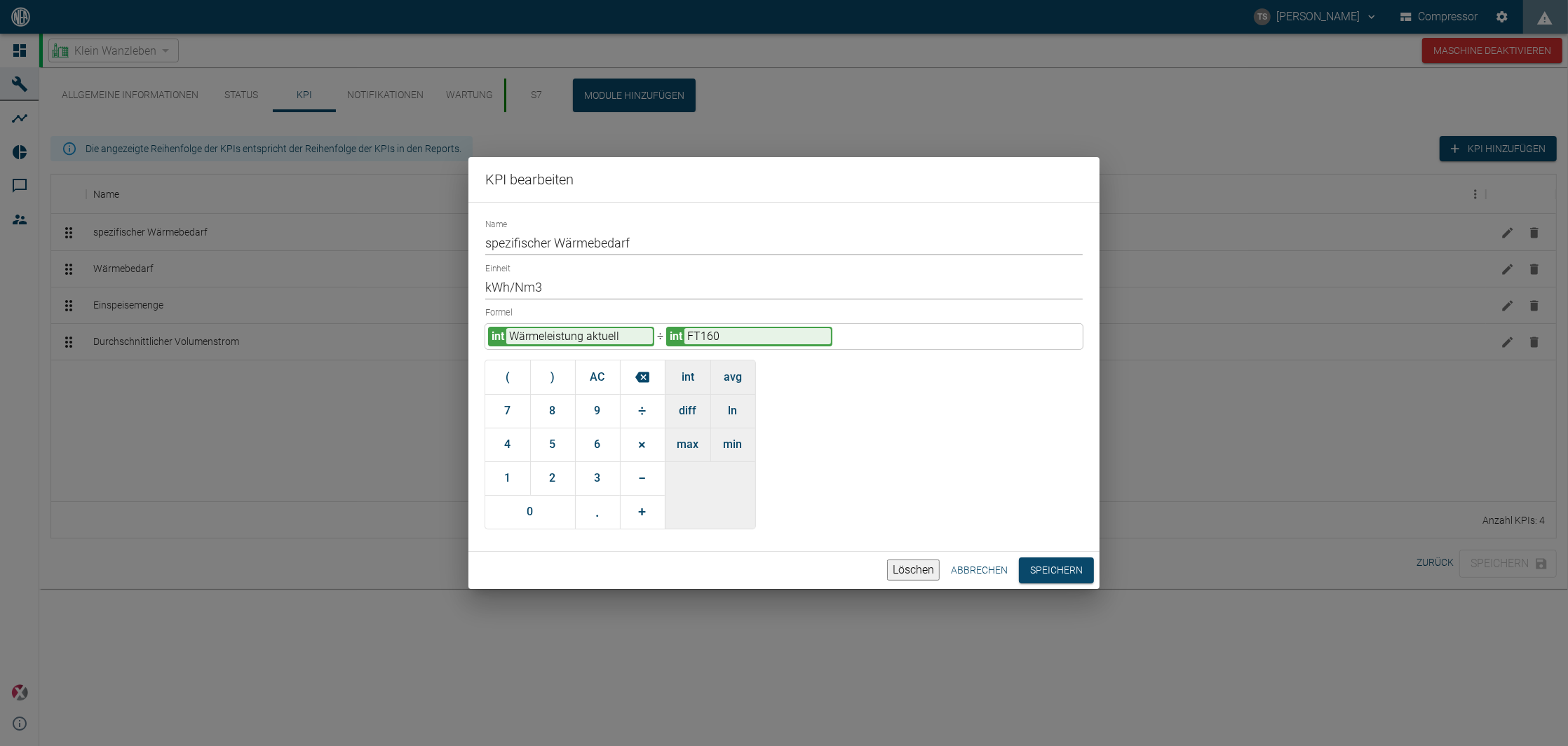
click at [575, 281] on input "kWh/Nm3" at bounding box center [784, 286] width 597 height 24
type input "k"
click at [585, 276] on input "Einheit" at bounding box center [784, 286] width 597 height 24
type input "kWh/Nm³"
click at [1035, 575] on button "Speichern" at bounding box center [1056, 570] width 75 height 26
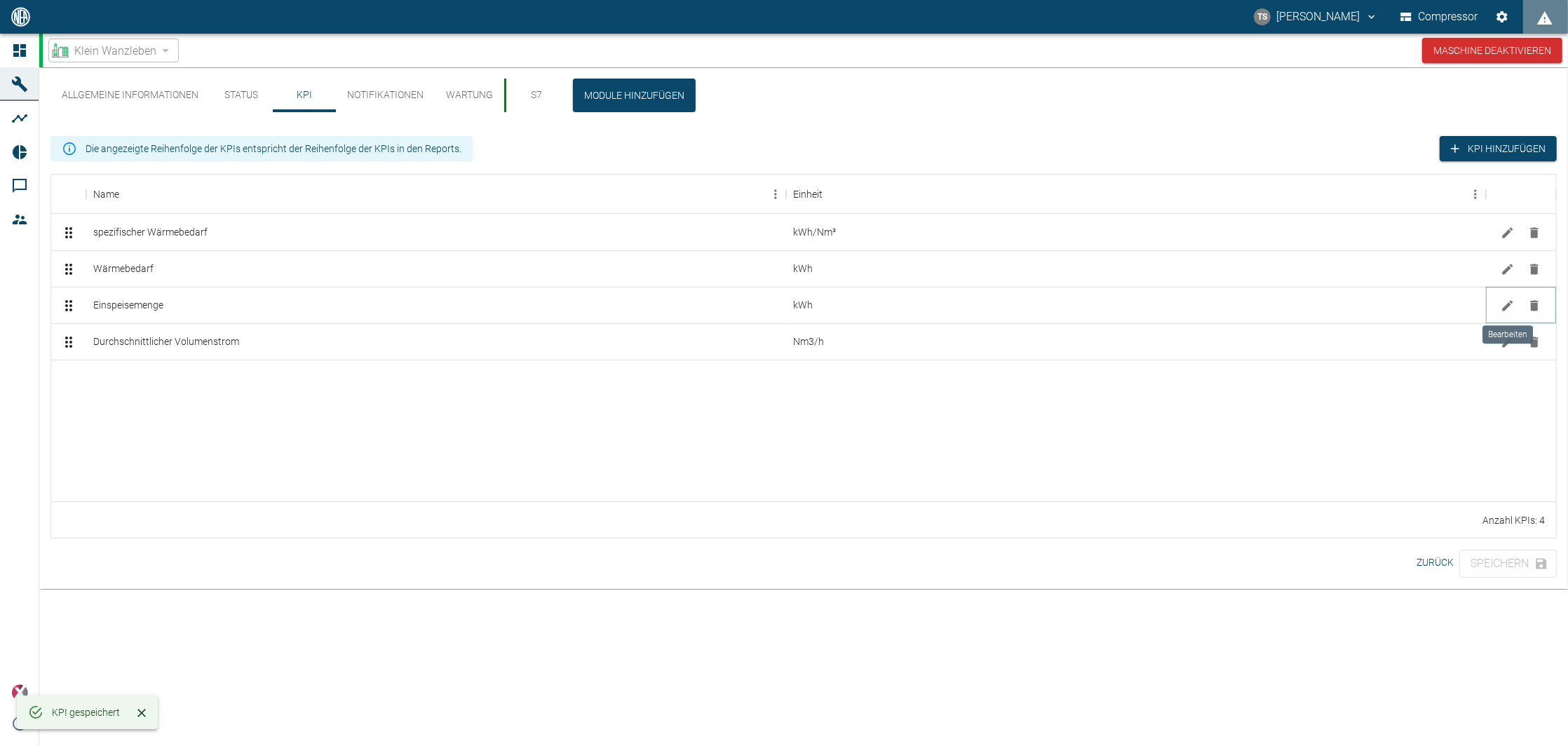
click at [1508, 300] on icon "Bearbeiten" at bounding box center [1508, 306] width 14 height 14
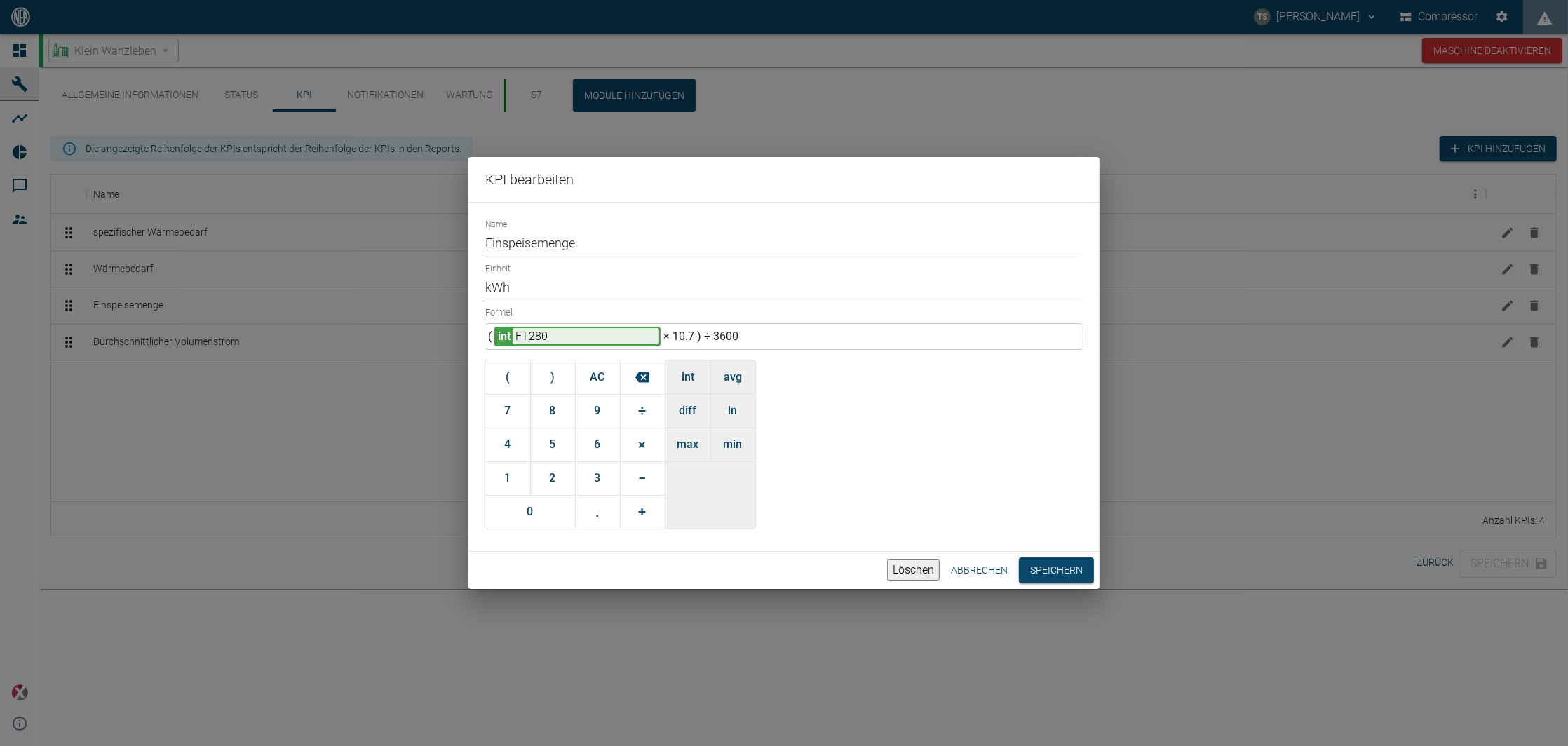
click at [982, 571] on button "Abbrechen" at bounding box center [978, 570] width 68 height 26
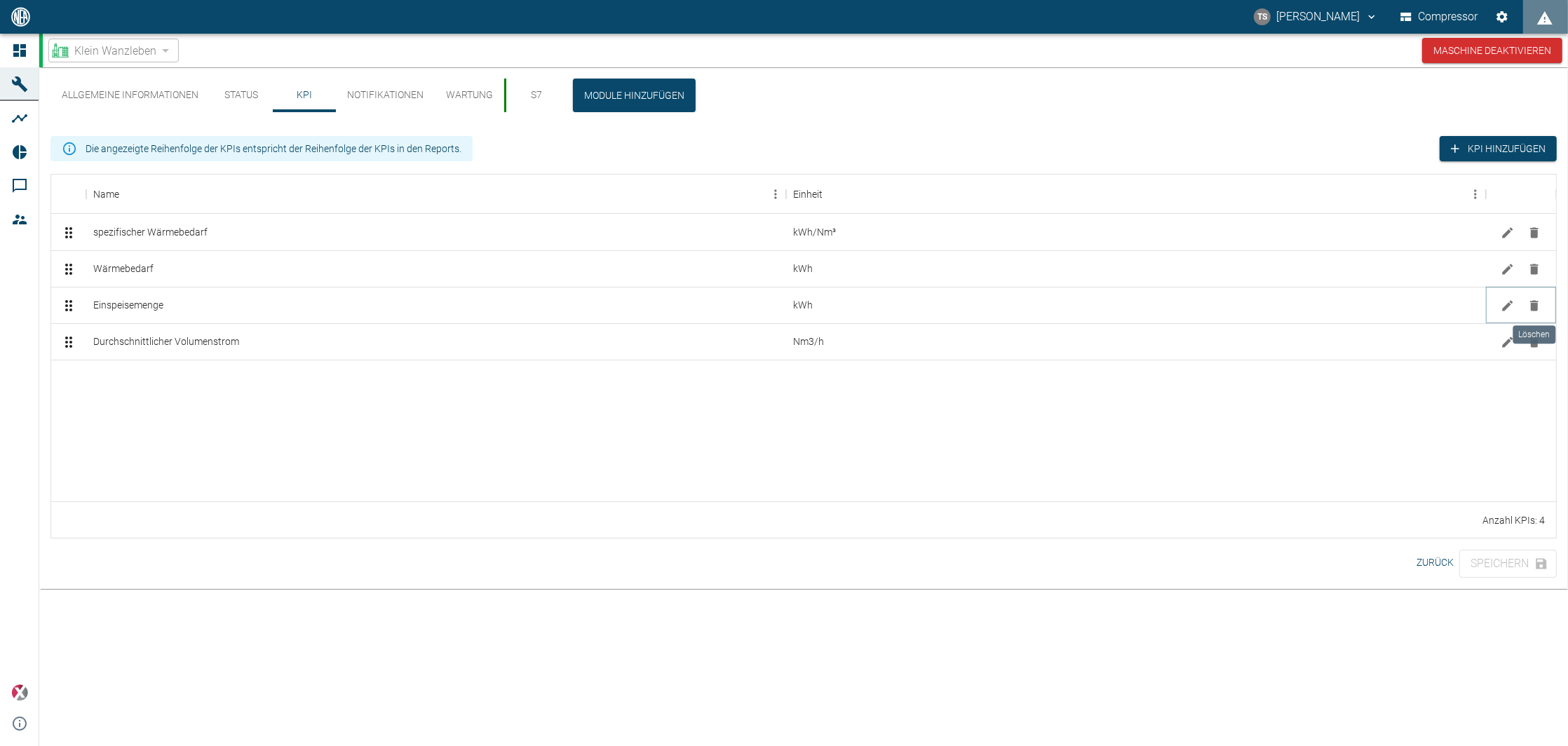
click at [1531, 300] on icon "Löschen" at bounding box center [1534, 306] width 14 height 14
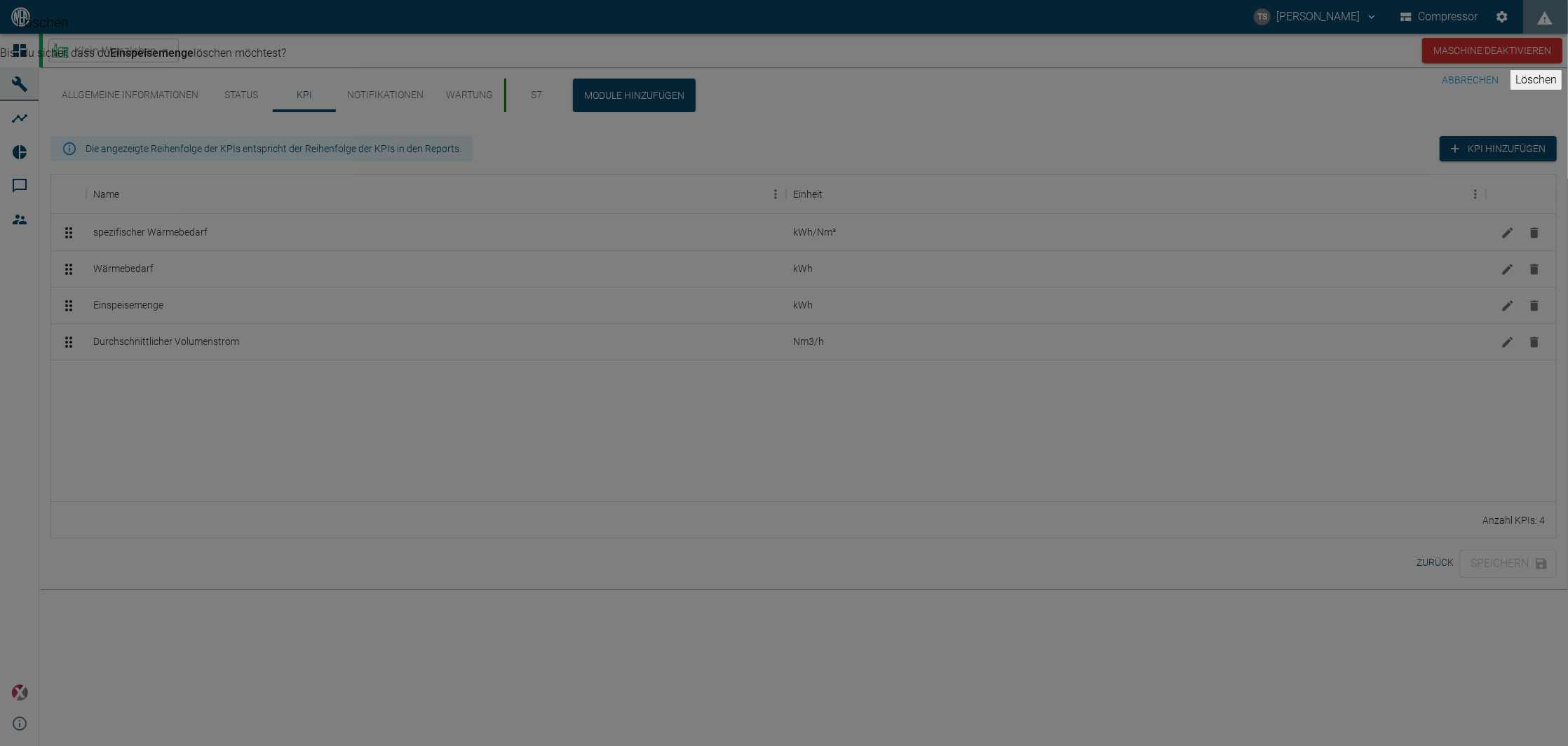
click at [1510, 91] on button "Löschen" at bounding box center [1536, 80] width 53 height 21
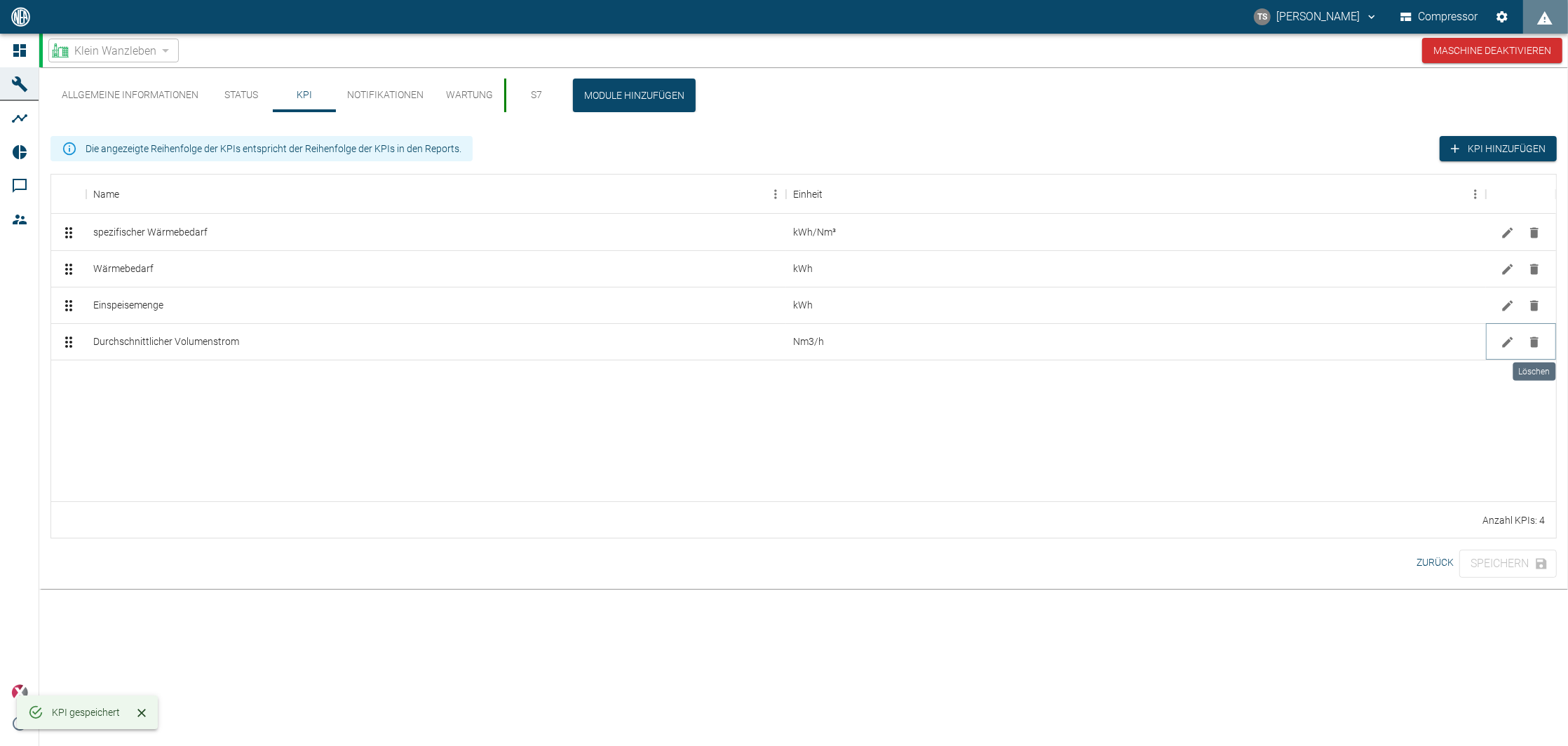
click at [1536, 335] on icon "Löschen" at bounding box center [1534, 342] width 14 height 14
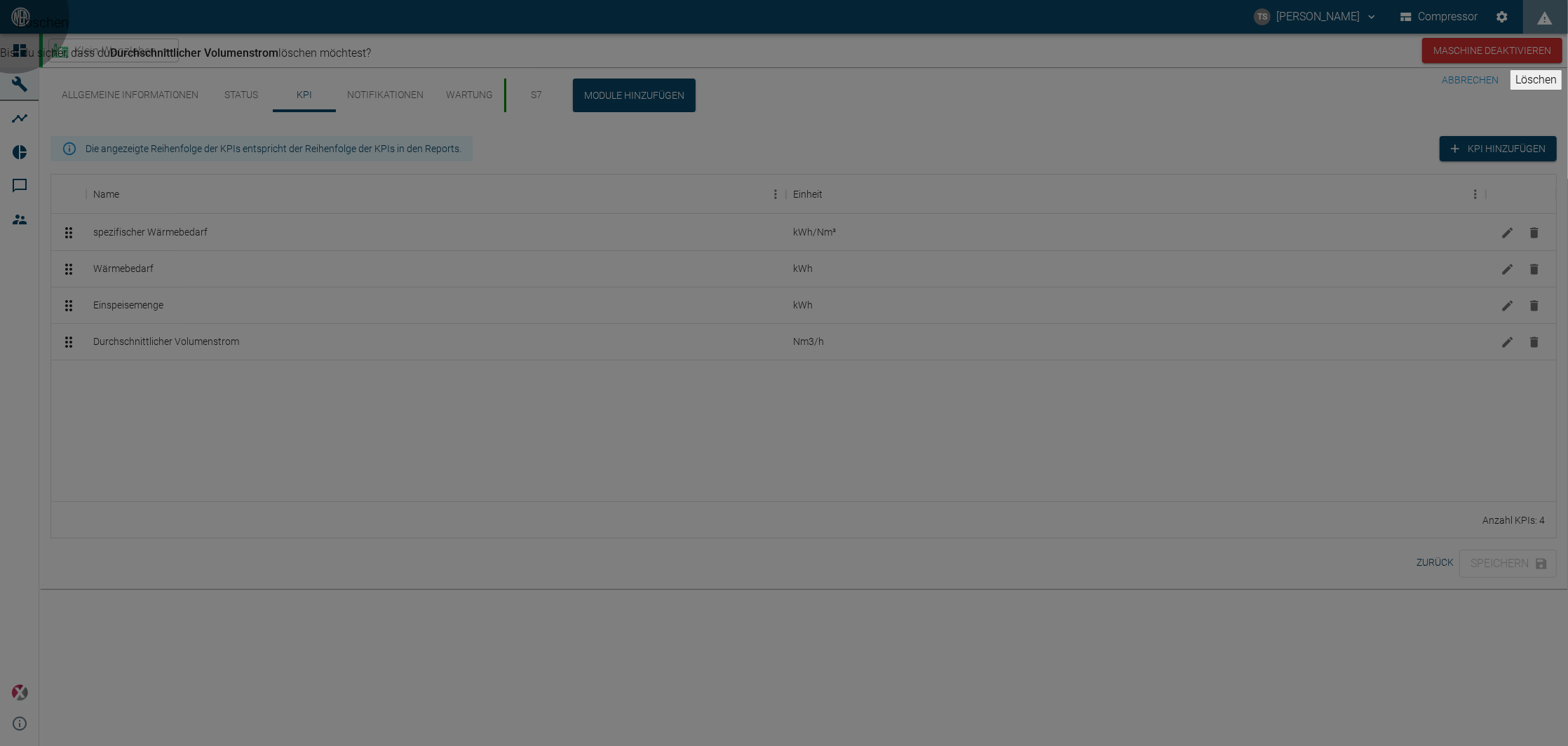
click at [1510, 91] on button "Löschen" at bounding box center [1536, 80] width 53 height 21
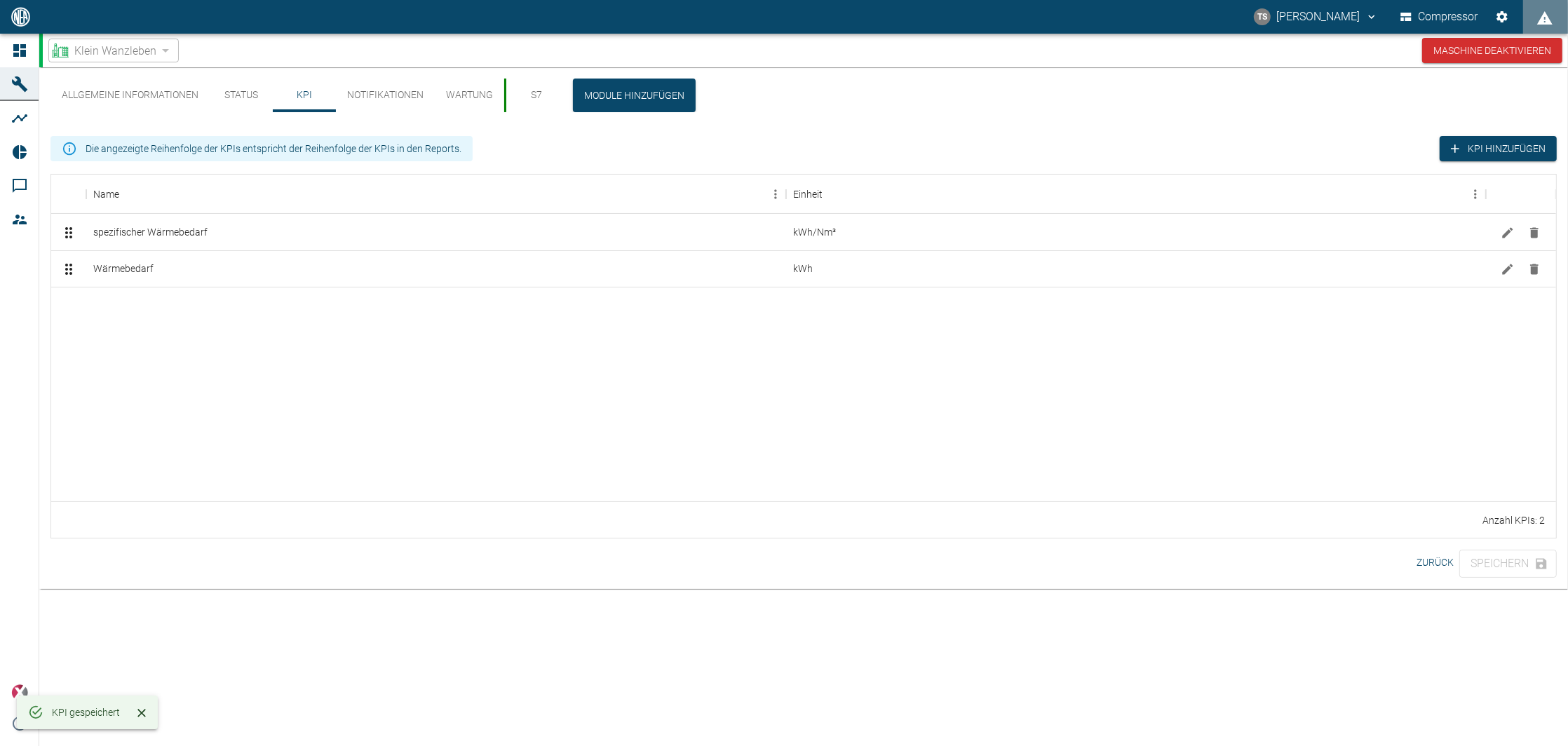
click at [379, 324] on div at bounding box center [804, 393] width 1505 height 214
click at [427, 377] on div at bounding box center [804, 393] width 1505 height 214
click at [1463, 151] on button "KPI hinzufügen" at bounding box center [1497, 149] width 117 height 26
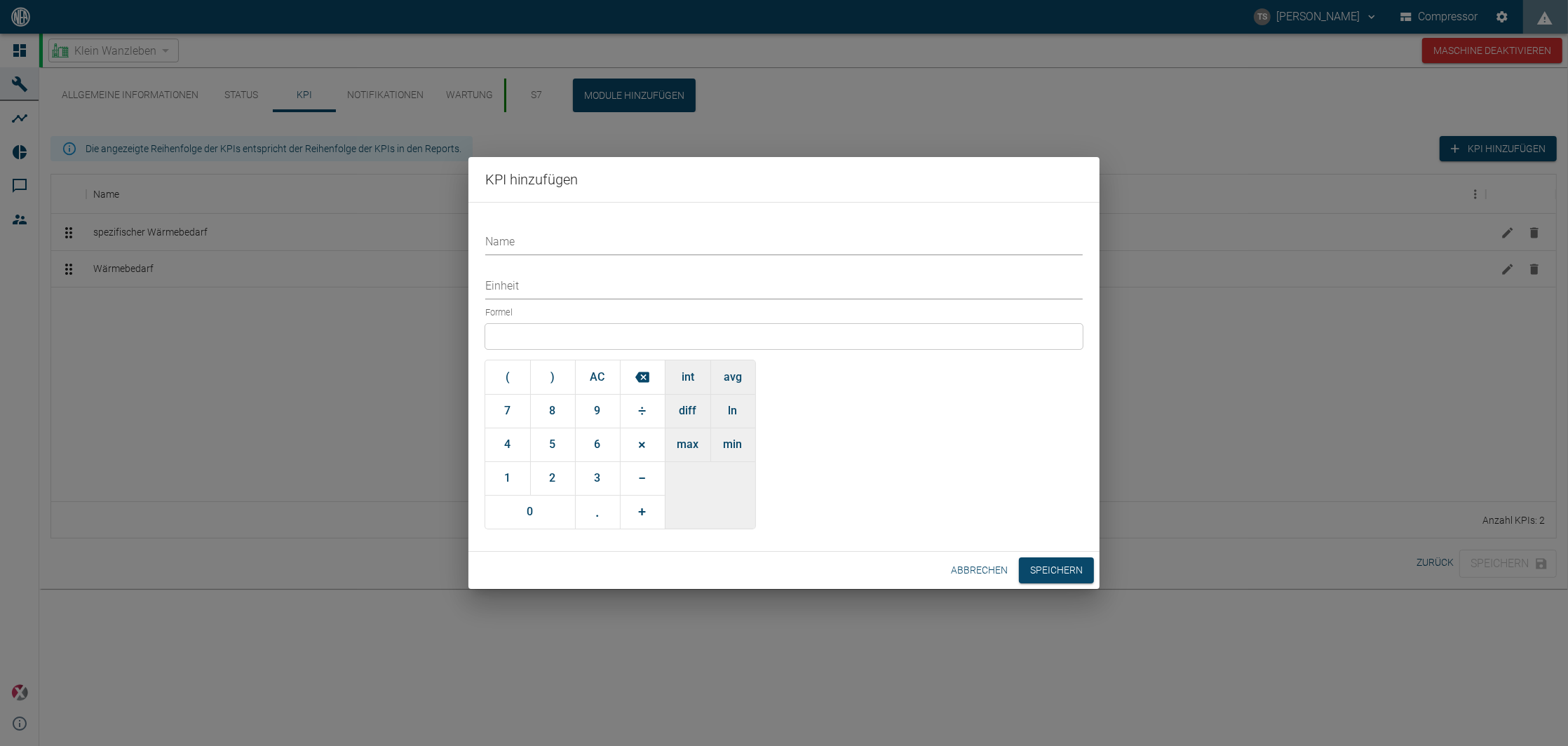
click at [627, 249] on input "Name" at bounding box center [784, 243] width 597 height 24
type input "Volumenstrom Rohbiogas Ø24h"
click at [597, 337] on div at bounding box center [784, 337] width 597 height 25
click at [727, 372] on button "avg" at bounding box center [732, 377] width 45 height 34
click at [571, 338] on input "text" at bounding box center [585, 336] width 146 height 16
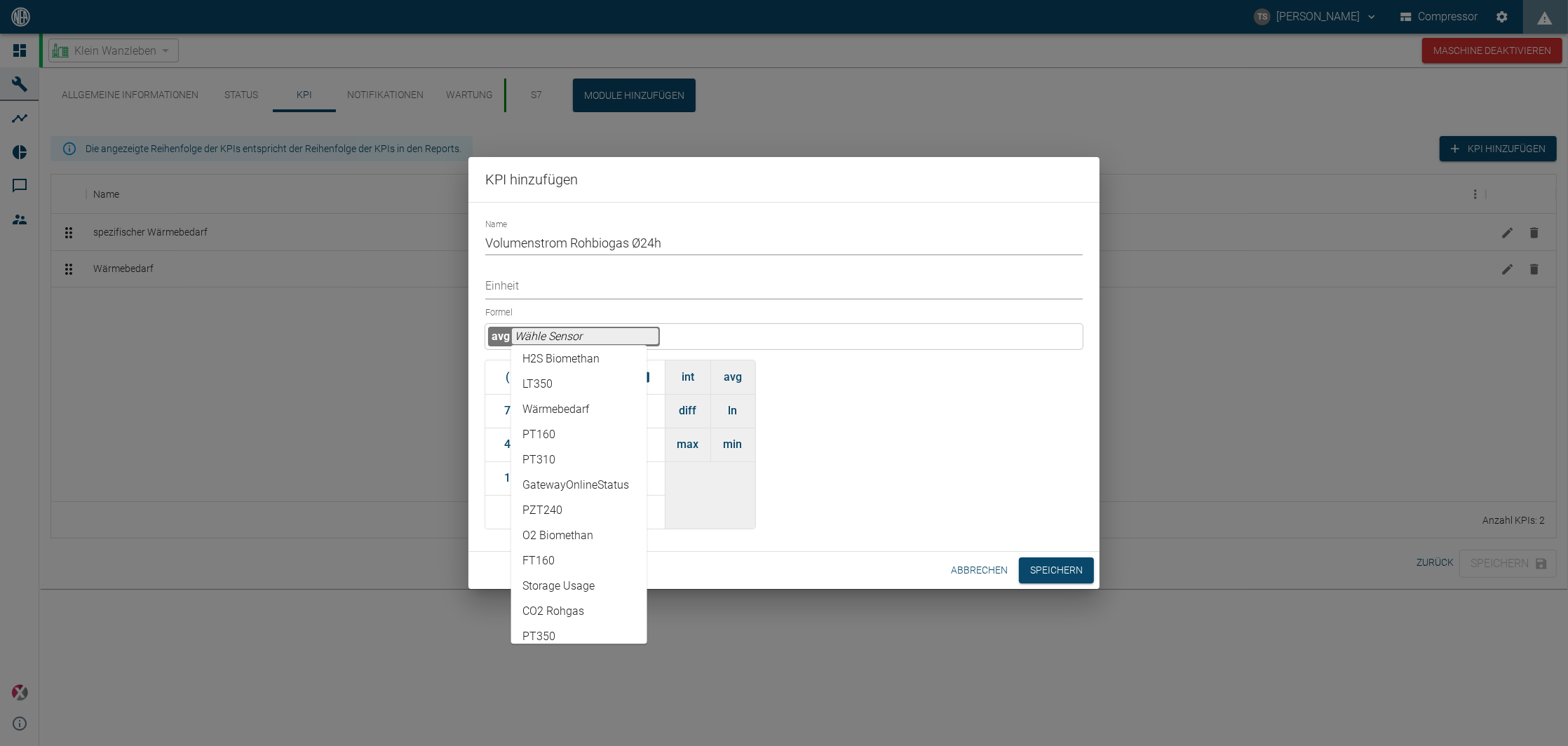
scroll to position [890, 0]
click at [570, 547] on li "FT160" at bounding box center [579, 550] width 136 height 25
type input "FT160"
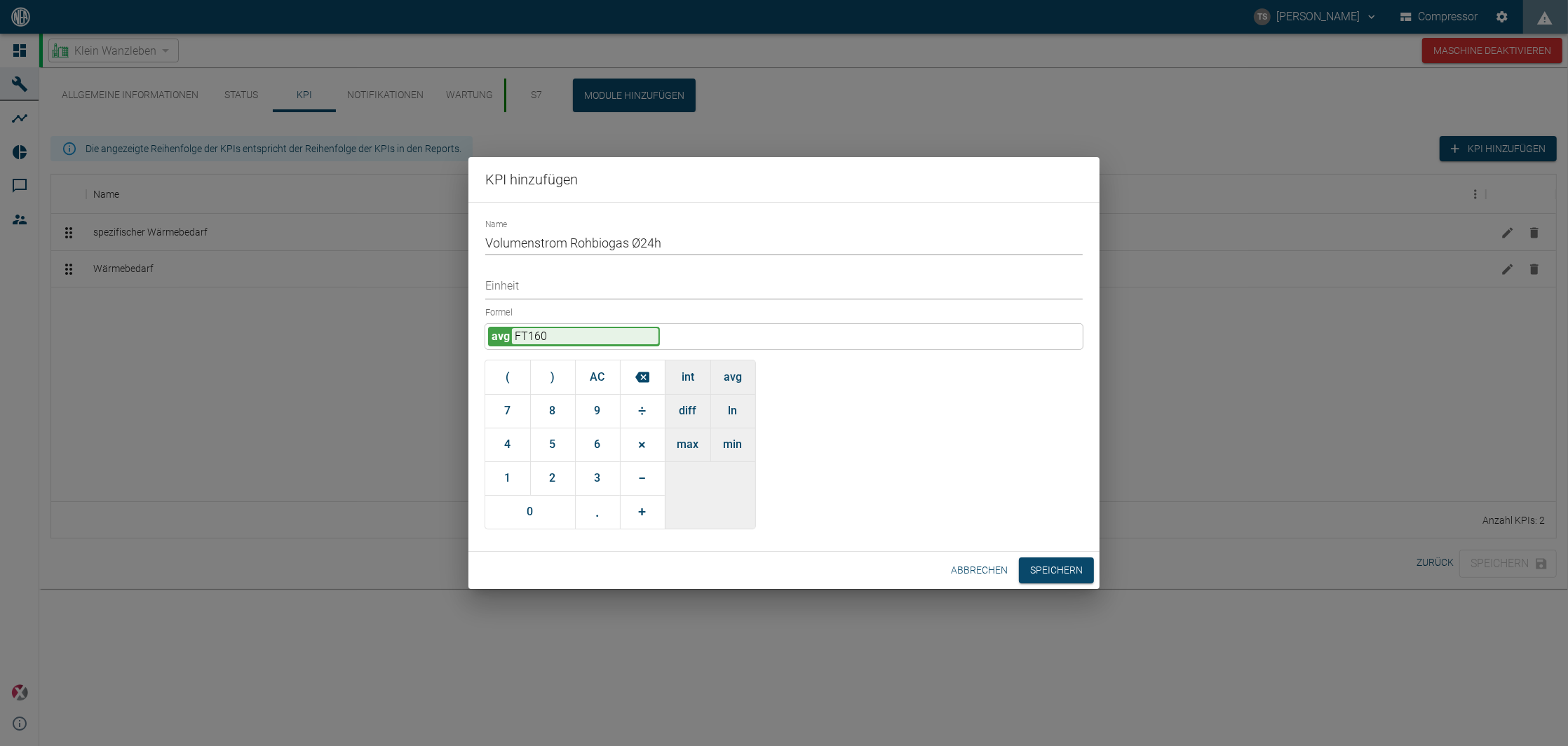
click at [584, 286] on input "Einheit" at bounding box center [784, 286] width 597 height 24
type input "Nm³/h"
click at [1057, 567] on button "Speichern" at bounding box center [1056, 570] width 75 height 26
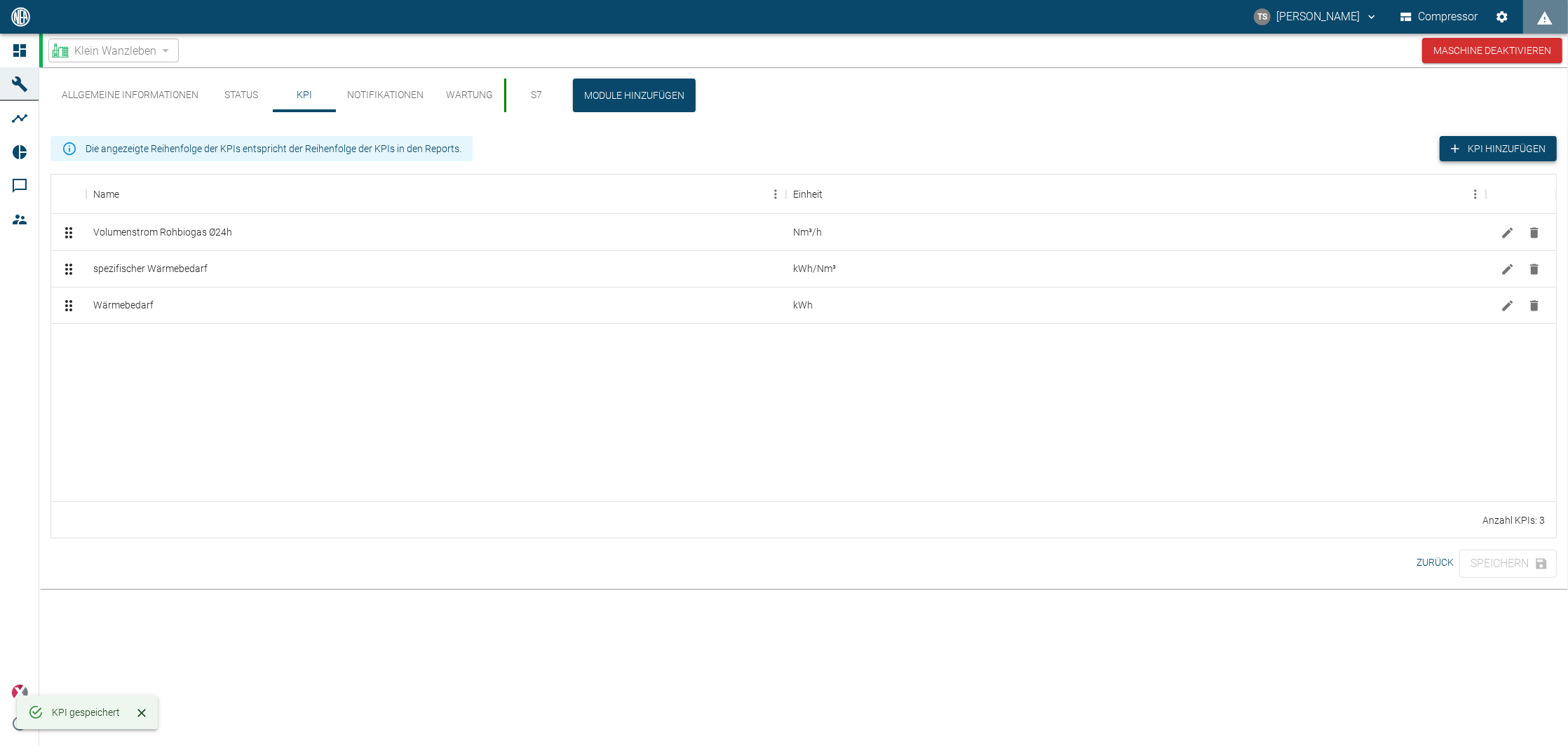
click at [1471, 145] on button "KPI hinzufügen" at bounding box center [1497, 149] width 117 height 26
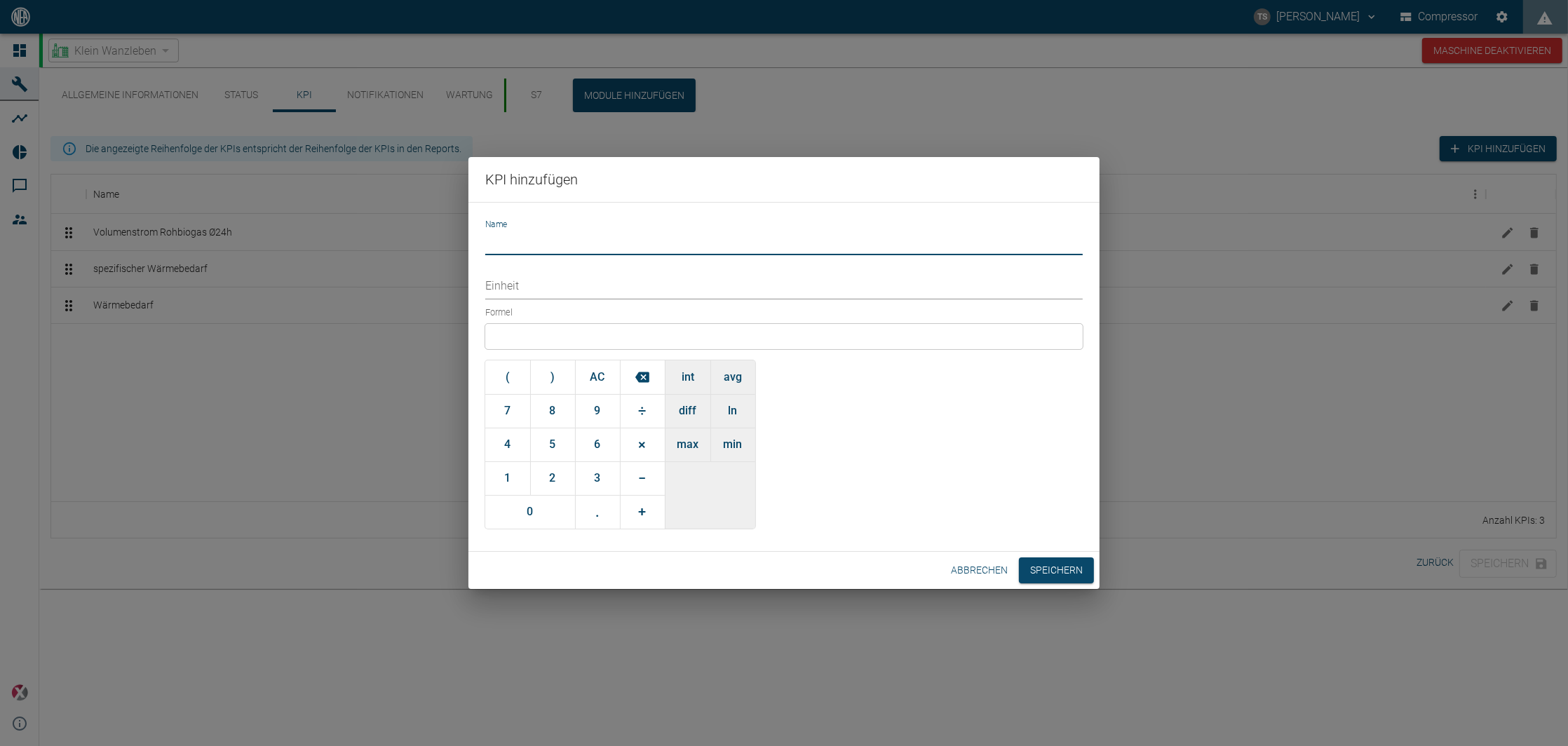
click at [529, 239] on input "Name" at bounding box center [784, 243] width 597 height 24
type input "Volumenstrom Biomethan Ø24h"
click at [585, 291] on input "Einheit" at bounding box center [784, 286] width 597 height 24
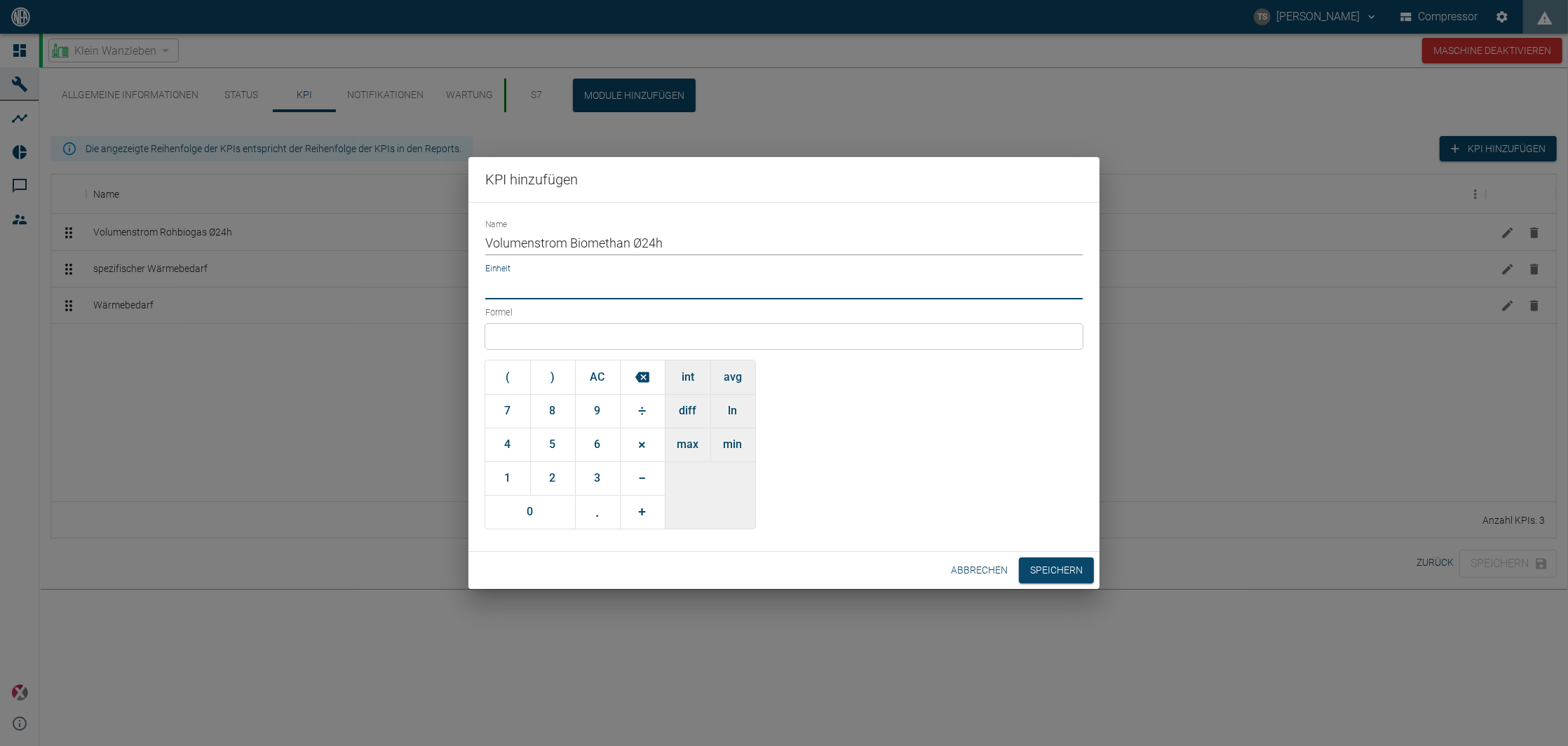
type input "Nm³/h"
click at [554, 334] on div at bounding box center [784, 337] width 597 height 25
click at [720, 377] on button "avg" at bounding box center [732, 377] width 45 height 34
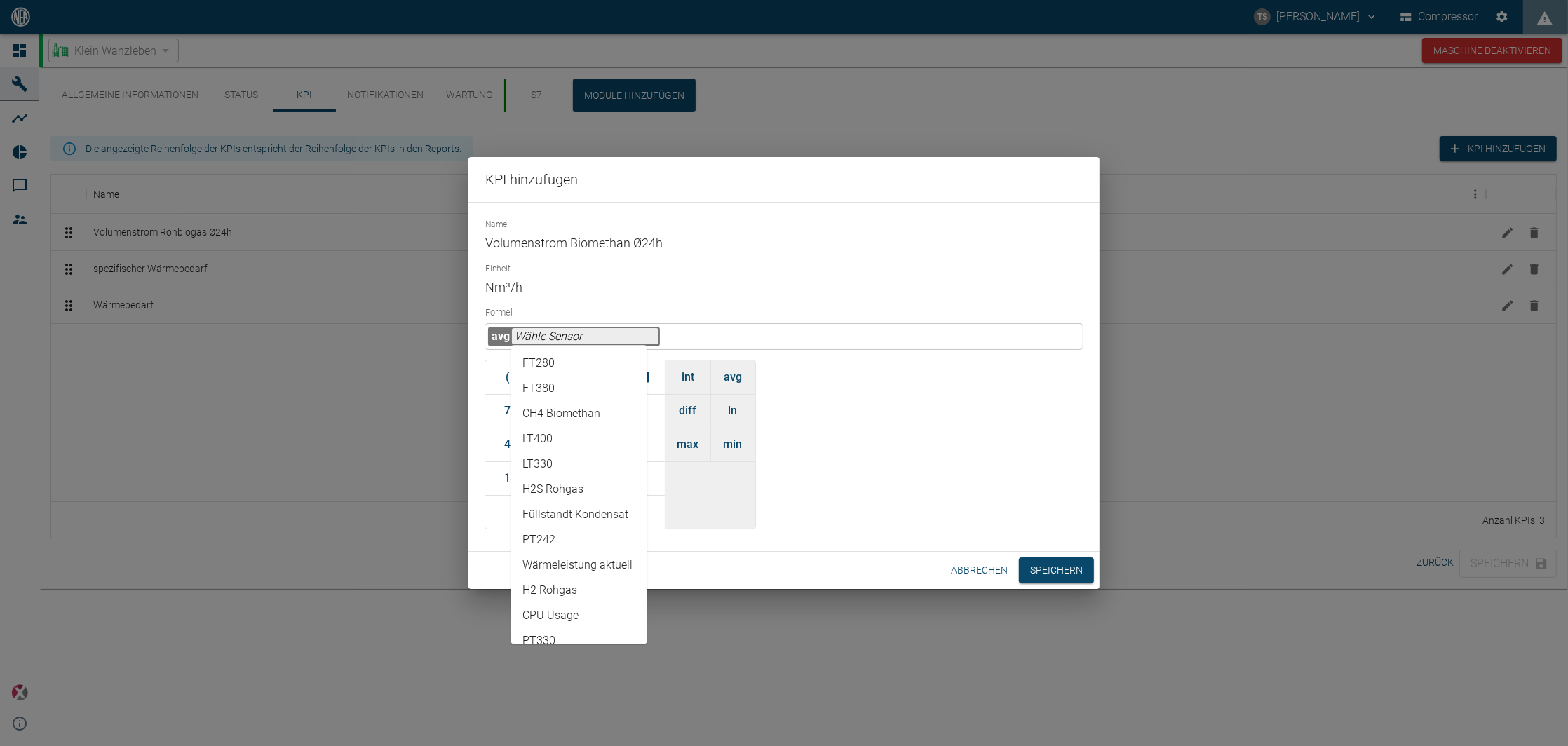
click at [574, 330] on input "text" at bounding box center [585, 336] width 146 height 16
click at [571, 359] on li "FT280" at bounding box center [579, 363] width 136 height 25
type input "FT280"
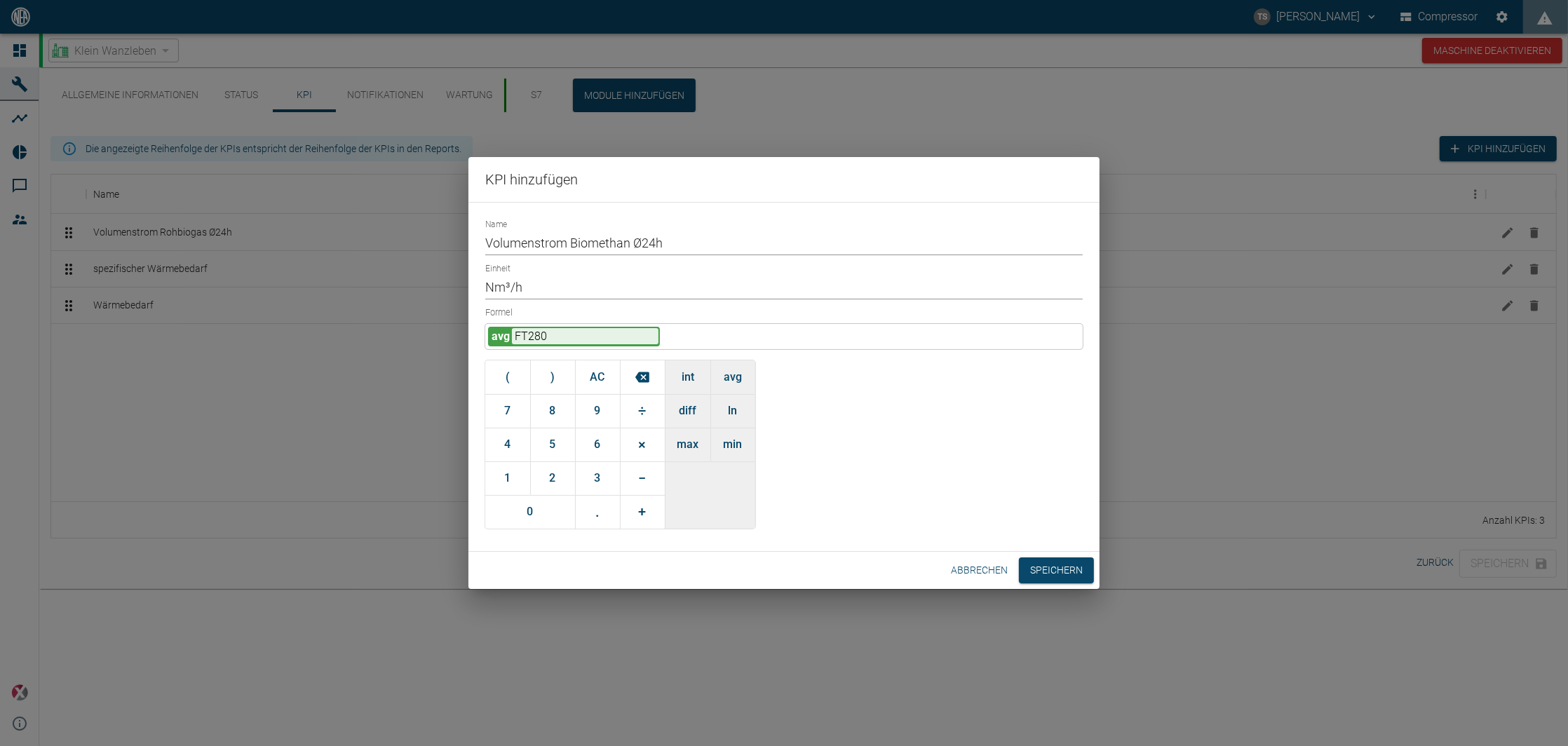
click at [1070, 575] on button "Speichern" at bounding box center [1056, 570] width 75 height 26
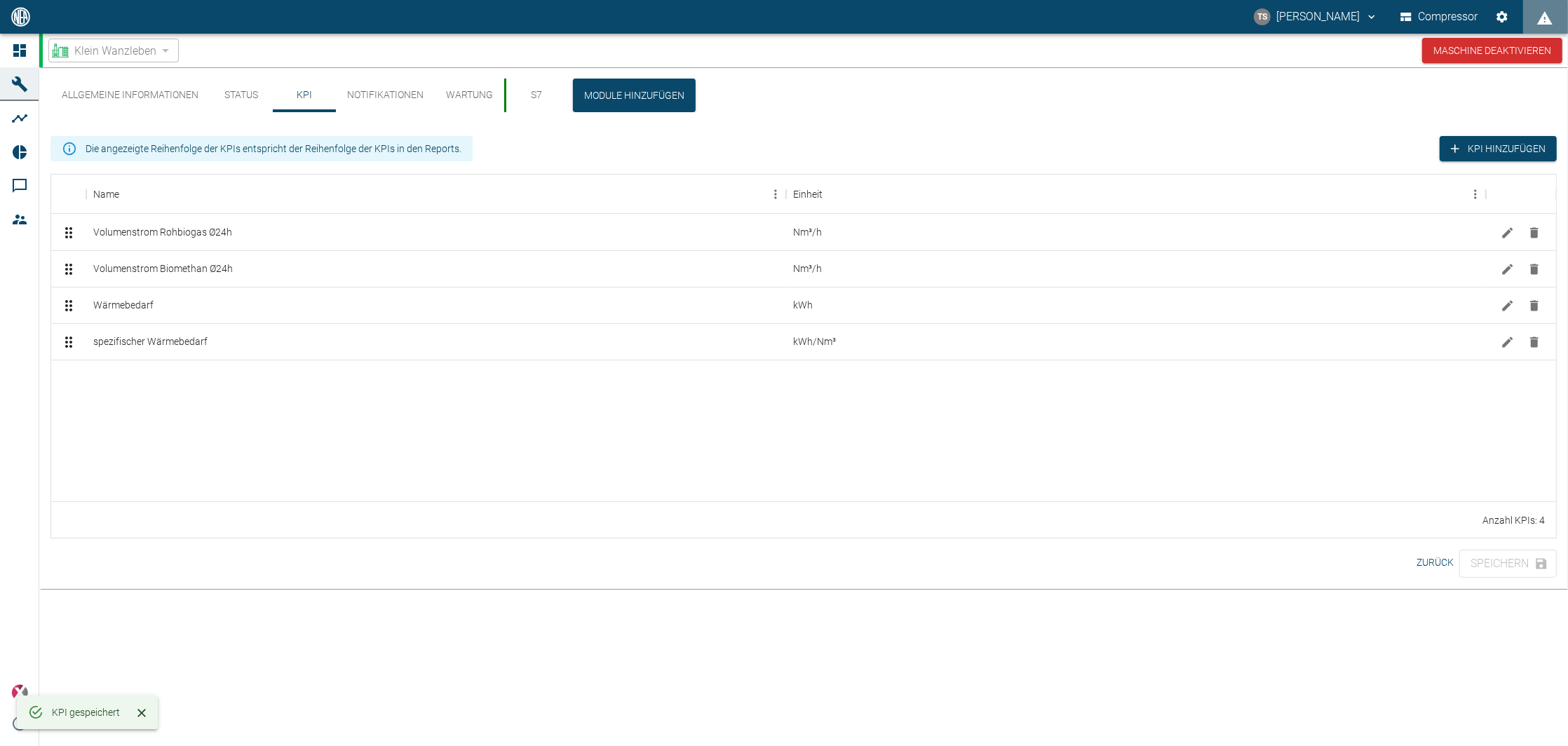
click at [132, 387] on div at bounding box center [804, 430] width 1505 height 142
click at [1463, 146] on button "KPI hinzufügen" at bounding box center [1497, 149] width 117 height 26
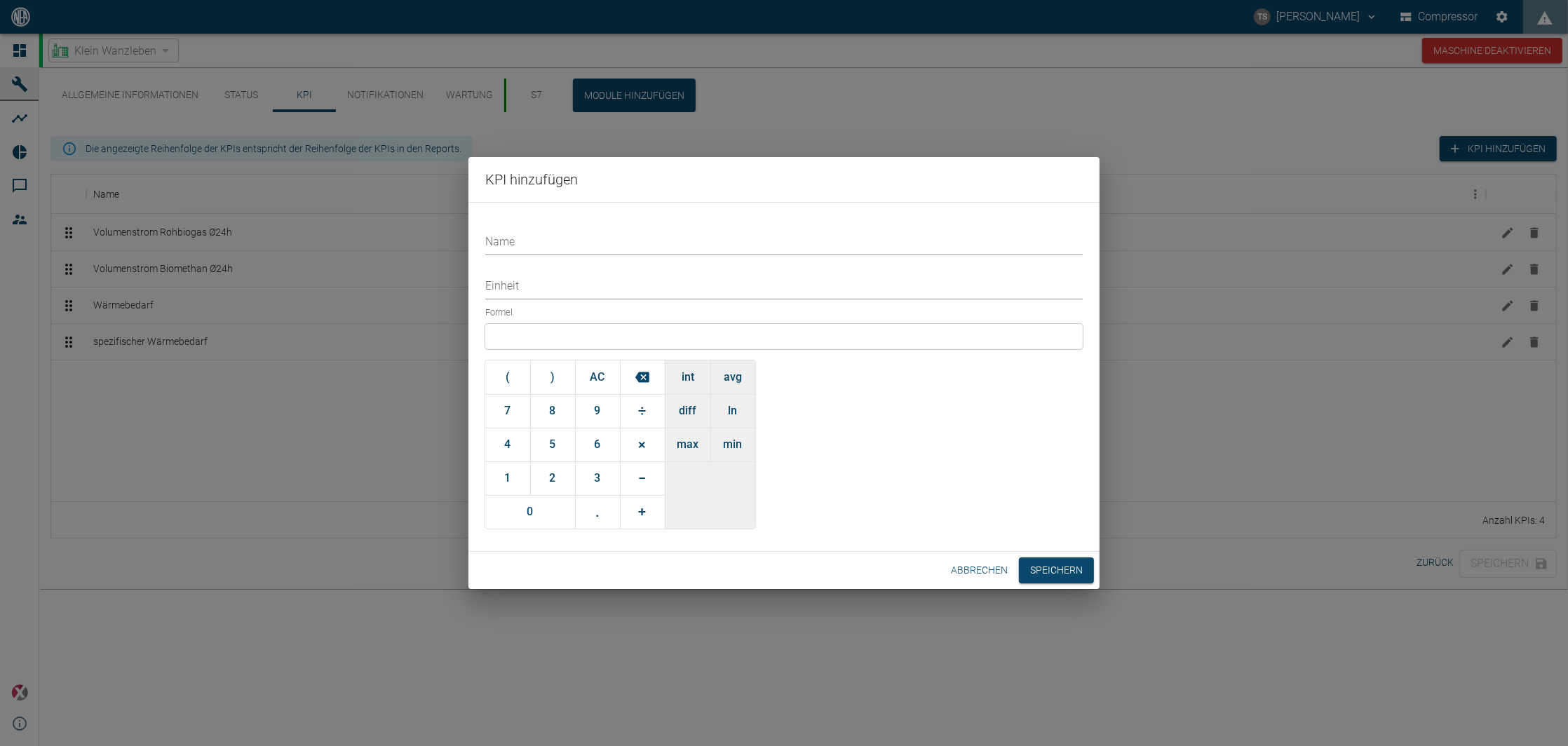
click at [572, 249] on input "Name" at bounding box center [784, 243] width 597 height 24
type input "Brennwert"
click at [513, 293] on input "Einheit" at bounding box center [784, 286] width 597 height 24
type input "kWh/Nm³"
click at [532, 337] on div at bounding box center [784, 337] width 597 height 25
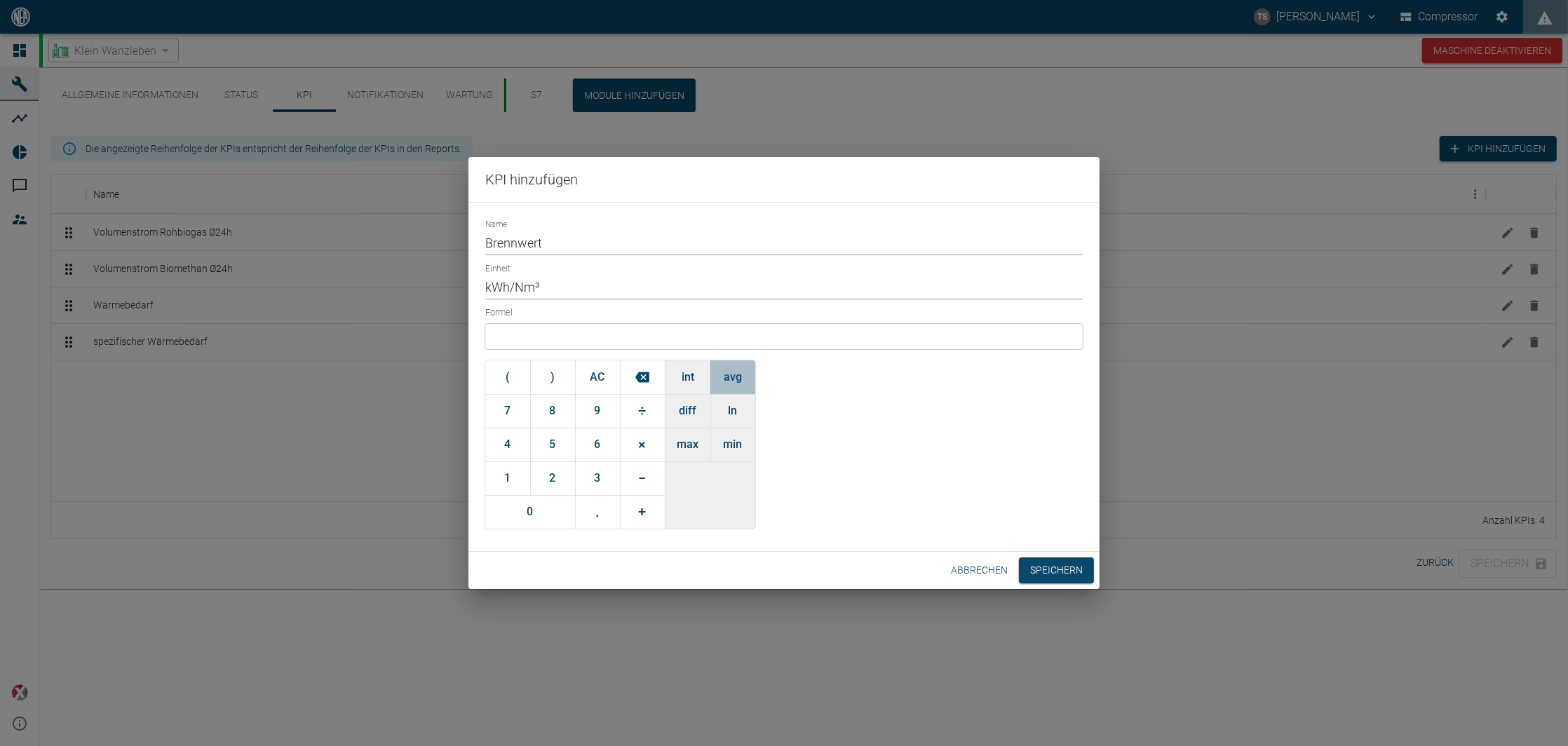
click at [744, 372] on button "avg" at bounding box center [732, 377] width 45 height 34
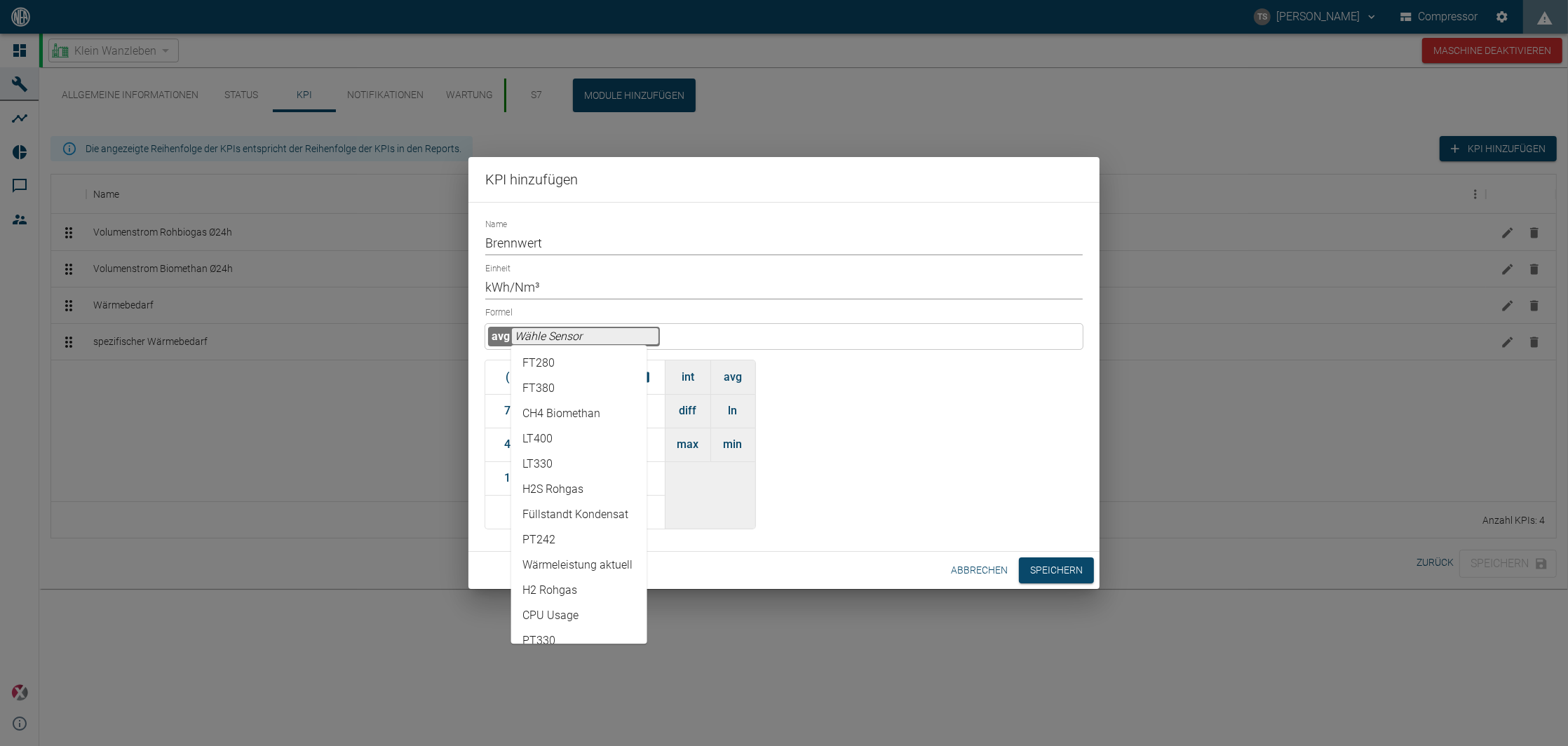
click at [629, 328] on input "text" at bounding box center [585, 336] width 146 height 16
click at [579, 412] on li "CH4 Biomethan" at bounding box center [579, 414] width 136 height 25
type input "CH4 Biomethan"
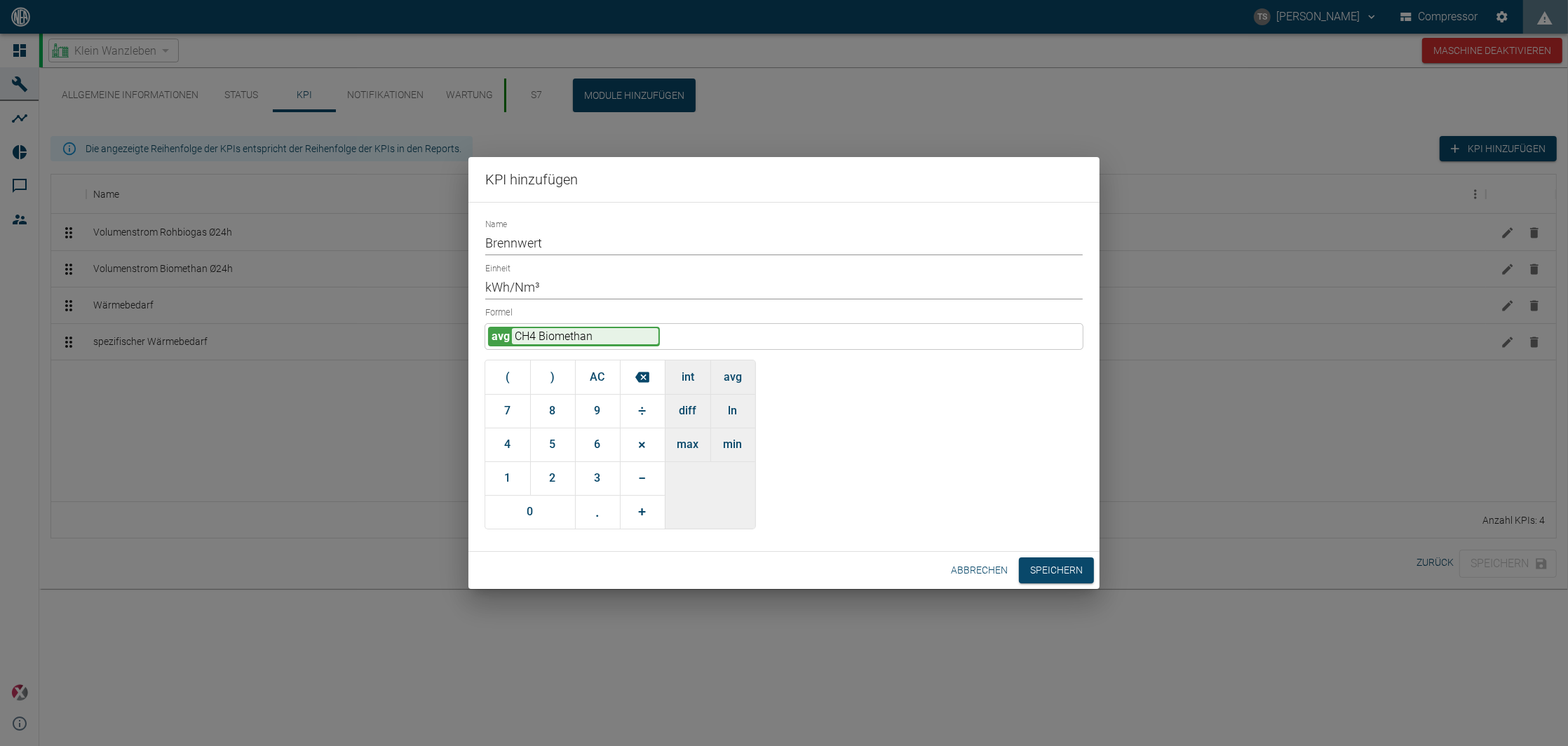
click at [733, 325] on div "avg CH4 Biomethan" at bounding box center [784, 337] width 597 height 25
click at [730, 325] on div "avg CH4 Biomethan" at bounding box center [784, 337] width 597 height 25
click at [690, 330] on div "avg CH4 Biomethan" at bounding box center [784, 337] width 597 height 25
click at [637, 418] on button "÷" at bounding box center [642, 411] width 45 height 34
click at [519, 479] on button "1" at bounding box center [507, 478] width 45 height 34
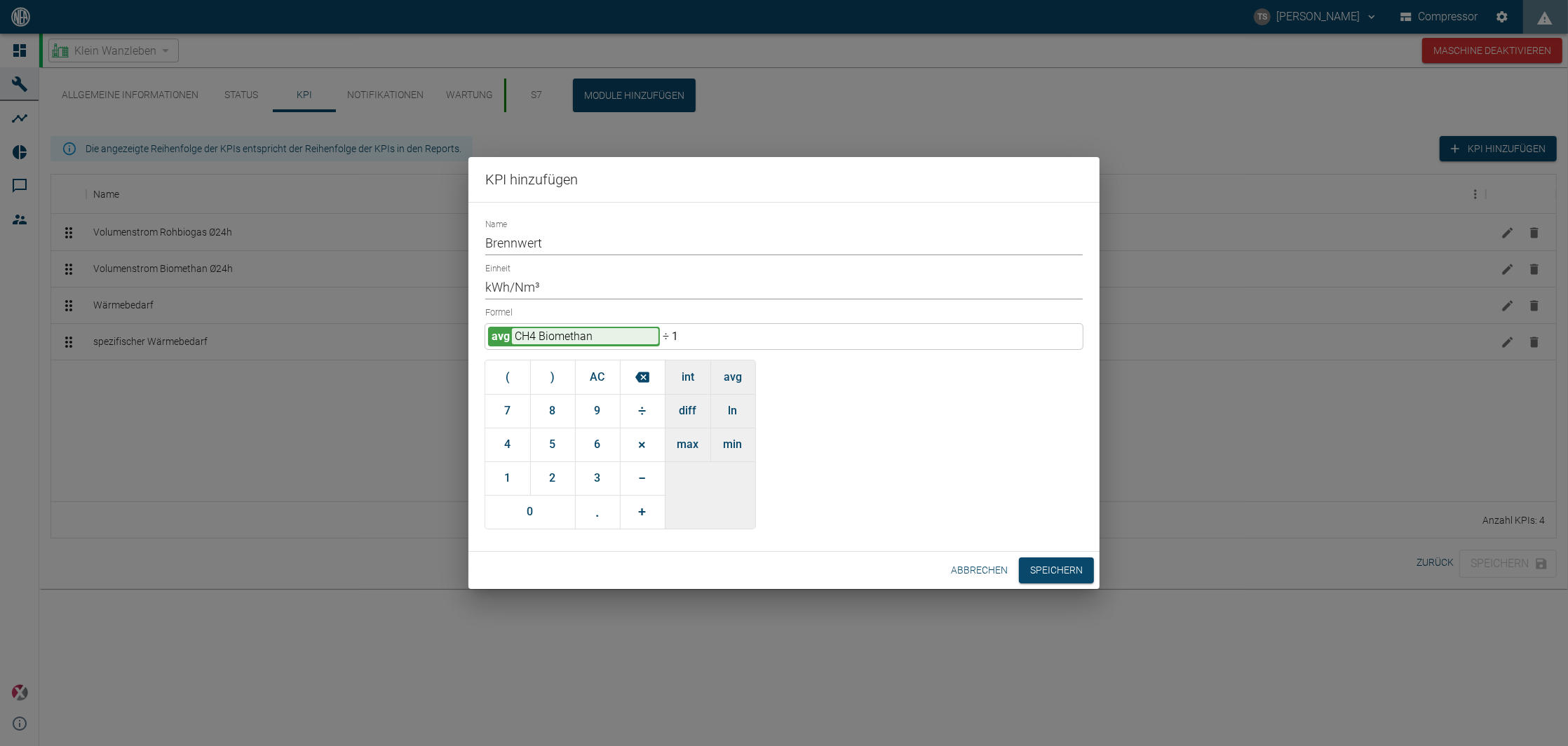
click at [541, 512] on button "0" at bounding box center [530, 512] width 90 height 34
click at [633, 446] on button "×" at bounding box center [642, 444] width 45 height 34
click at [517, 483] on button "1" at bounding box center [507, 478] width 45 height 34
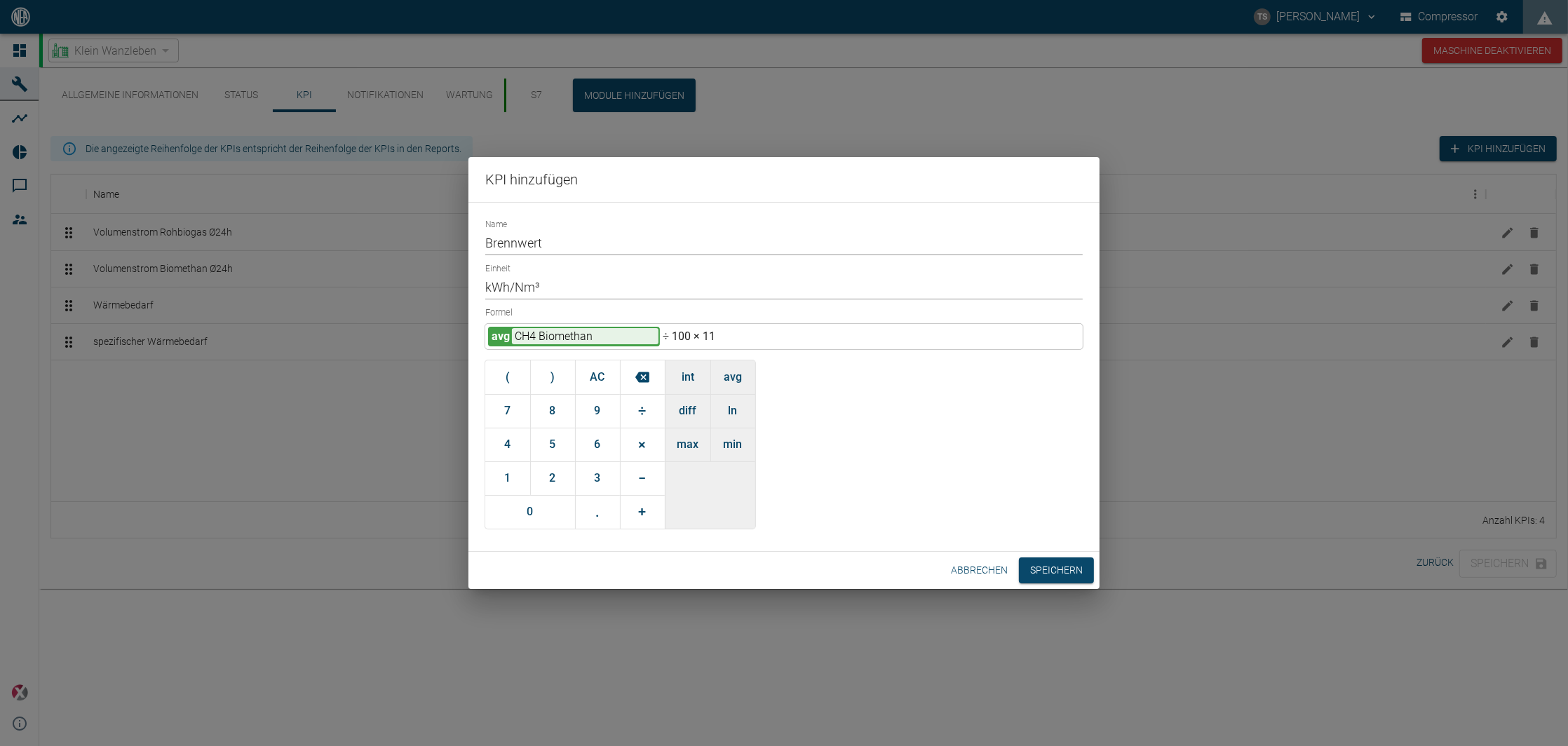
click at [585, 516] on button "." at bounding box center [597, 512] width 45 height 34
click at [526, 516] on button "0" at bounding box center [530, 512] width 90 height 34
click at [595, 445] on button "6" at bounding box center [597, 444] width 45 height 34
click at [595, 444] on button "6" at bounding box center [597, 444] width 45 height 34
click at [1038, 570] on button "Speichern" at bounding box center [1056, 570] width 75 height 26
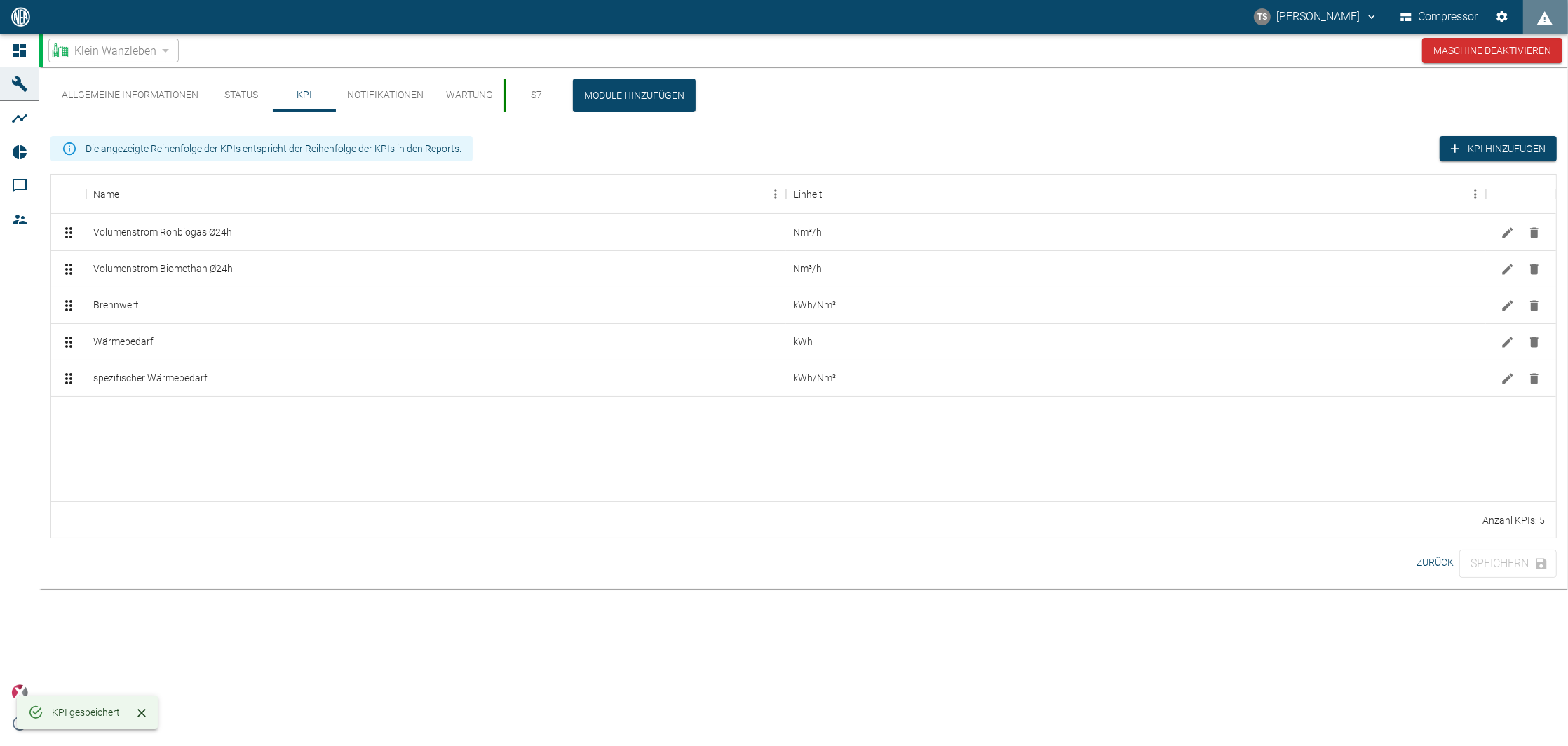
click at [200, 431] on div at bounding box center [804, 449] width 1505 height 105
click at [658, 533] on div "Anzahl KPIs: 5" at bounding box center [804, 519] width 1505 height 36
drag, startPoint x: 338, startPoint y: 519, endPoint x: 318, endPoint y: 499, distance: 28.3
click at [338, 518] on div "Anzahl KPIs: 5" at bounding box center [804, 519] width 1505 height 36
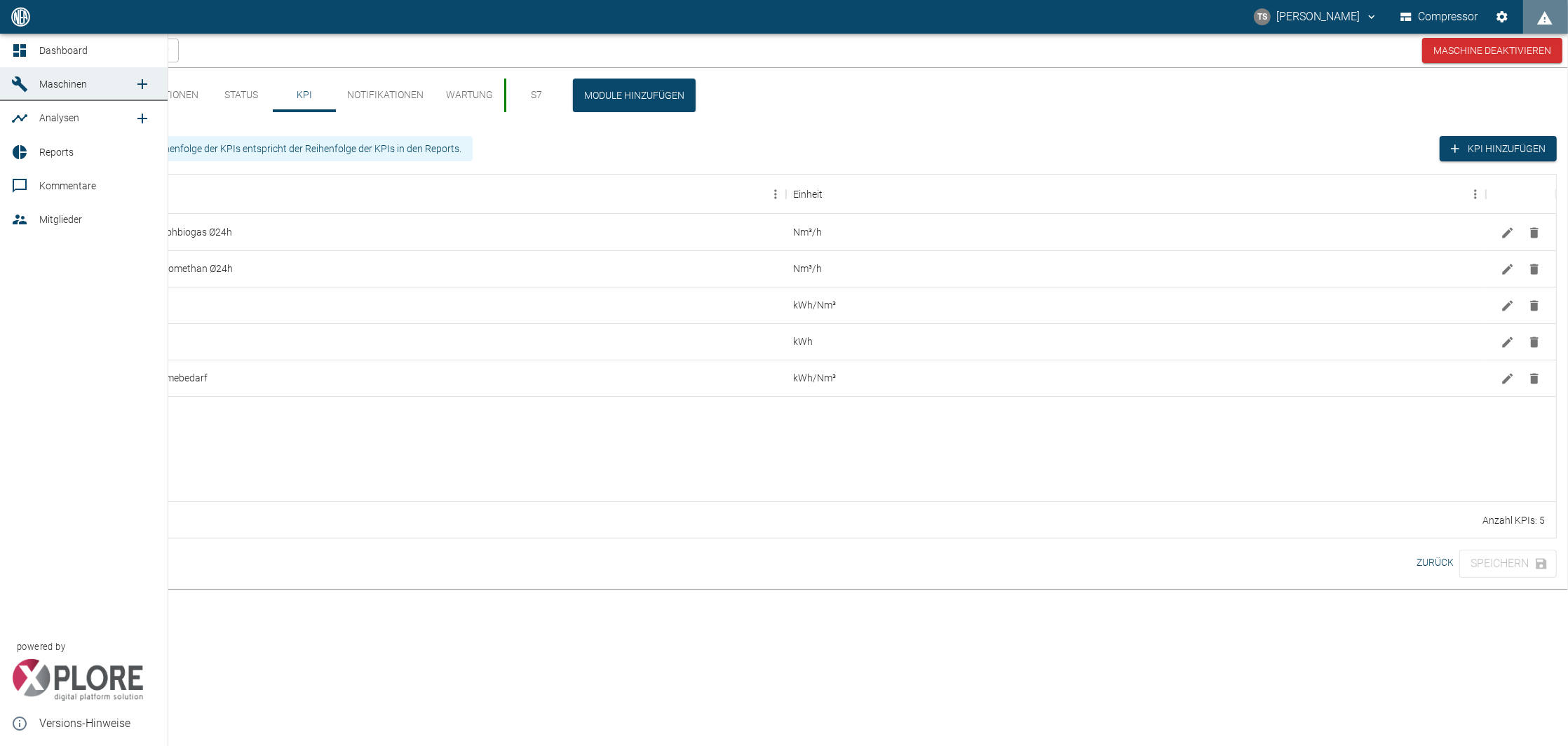
click at [49, 52] on span "Dashboard" at bounding box center [64, 50] width 49 height 11
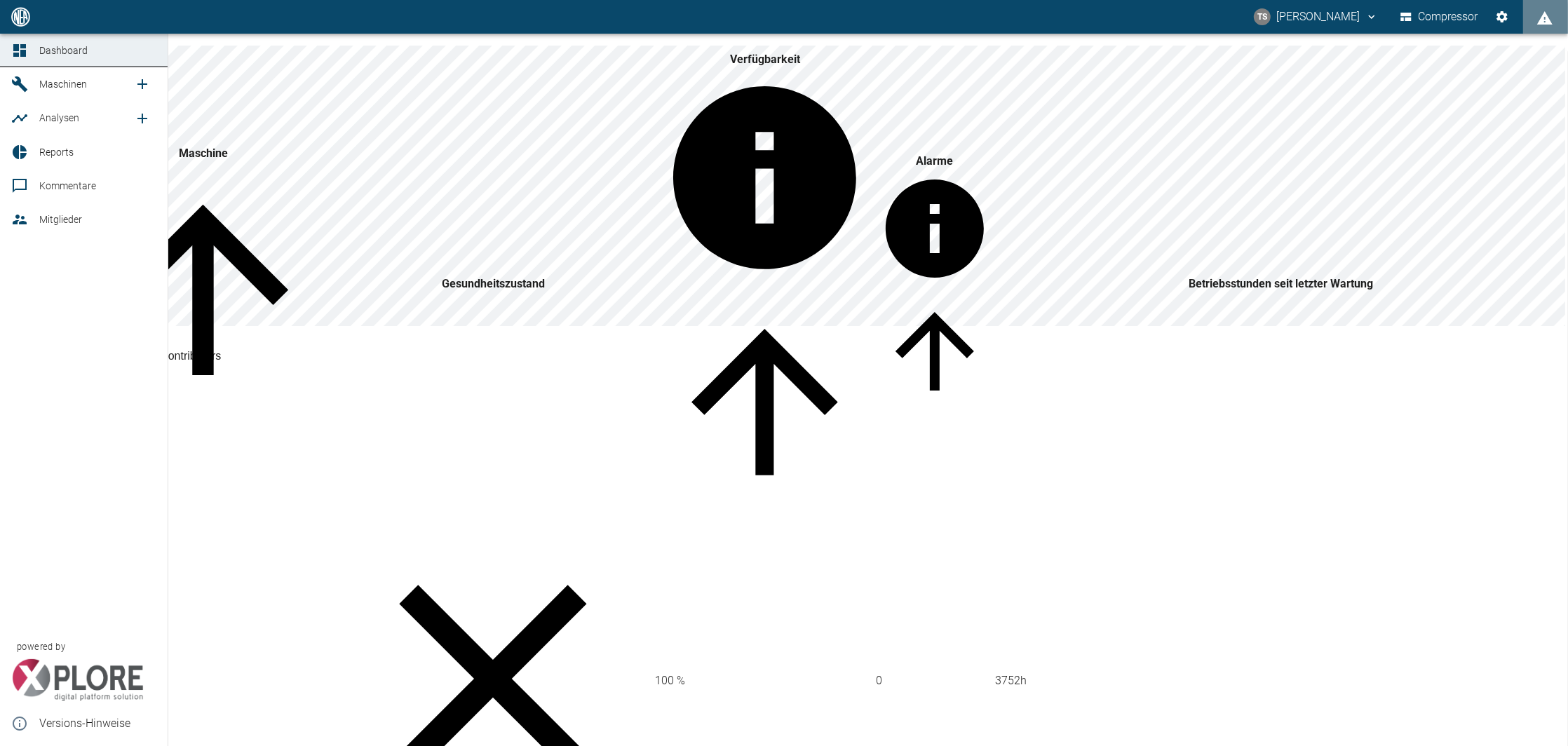
click at [24, 84] on icon at bounding box center [19, 84] width 17 height 17
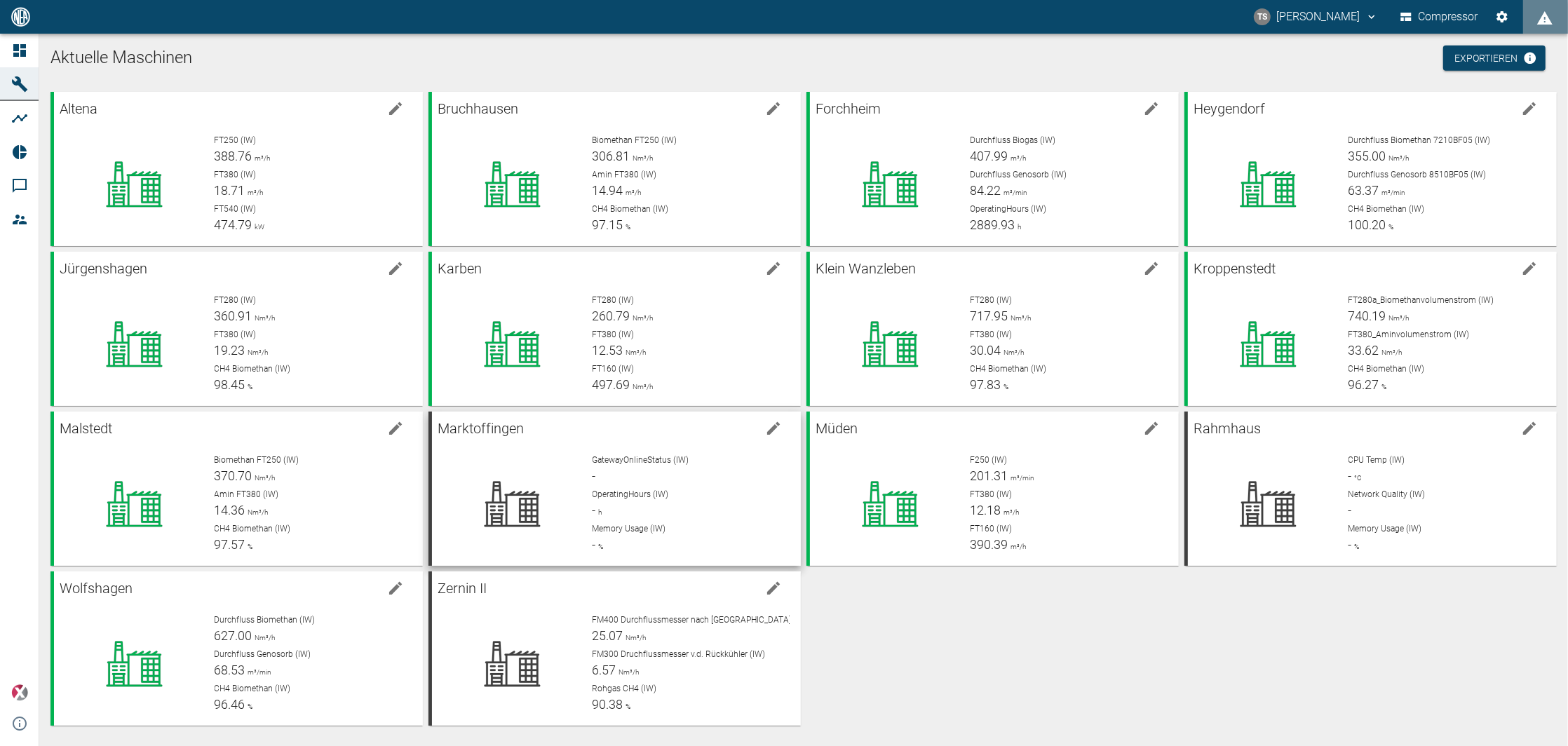
scroll to position [5, 0]
click at [1289, 294] on div at bounding box center [1268, 343] width 138 height 101
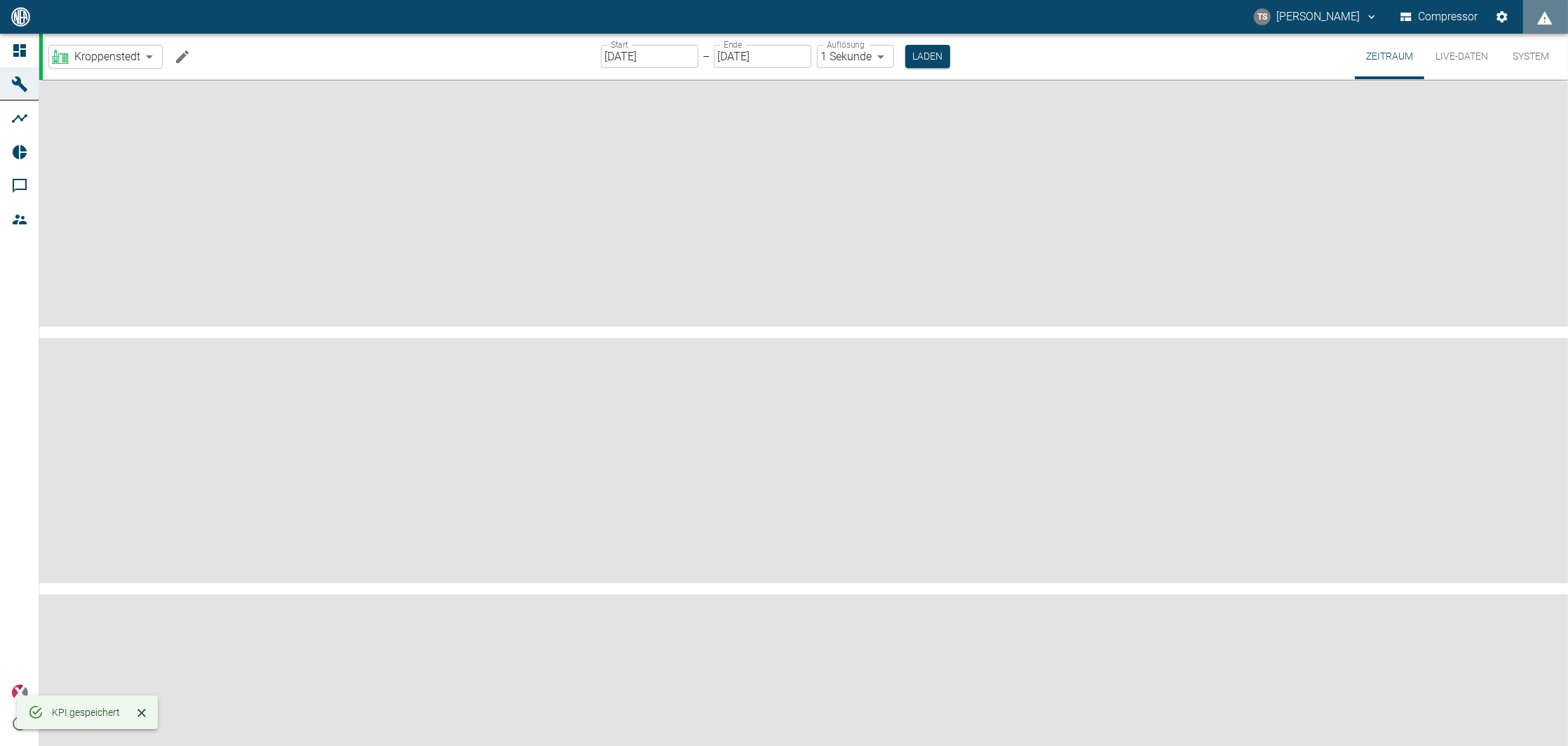
click at [187, 57] on icon "Machine bearbeiten" at bounding box center [182, 57] width 17 height 17
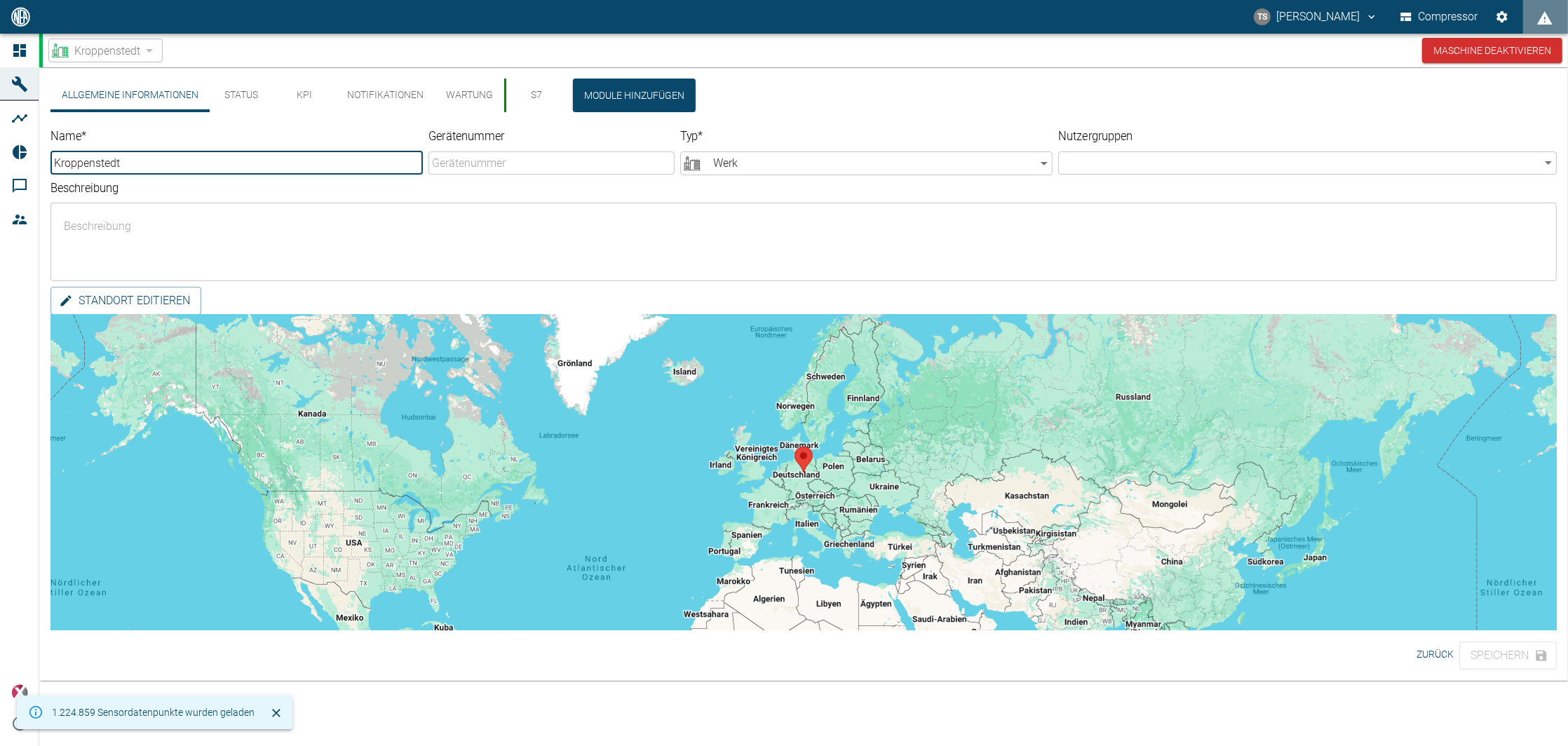
click at [315, 92] on button "KPI" at bounding box center [304, 96] width 63 height 34
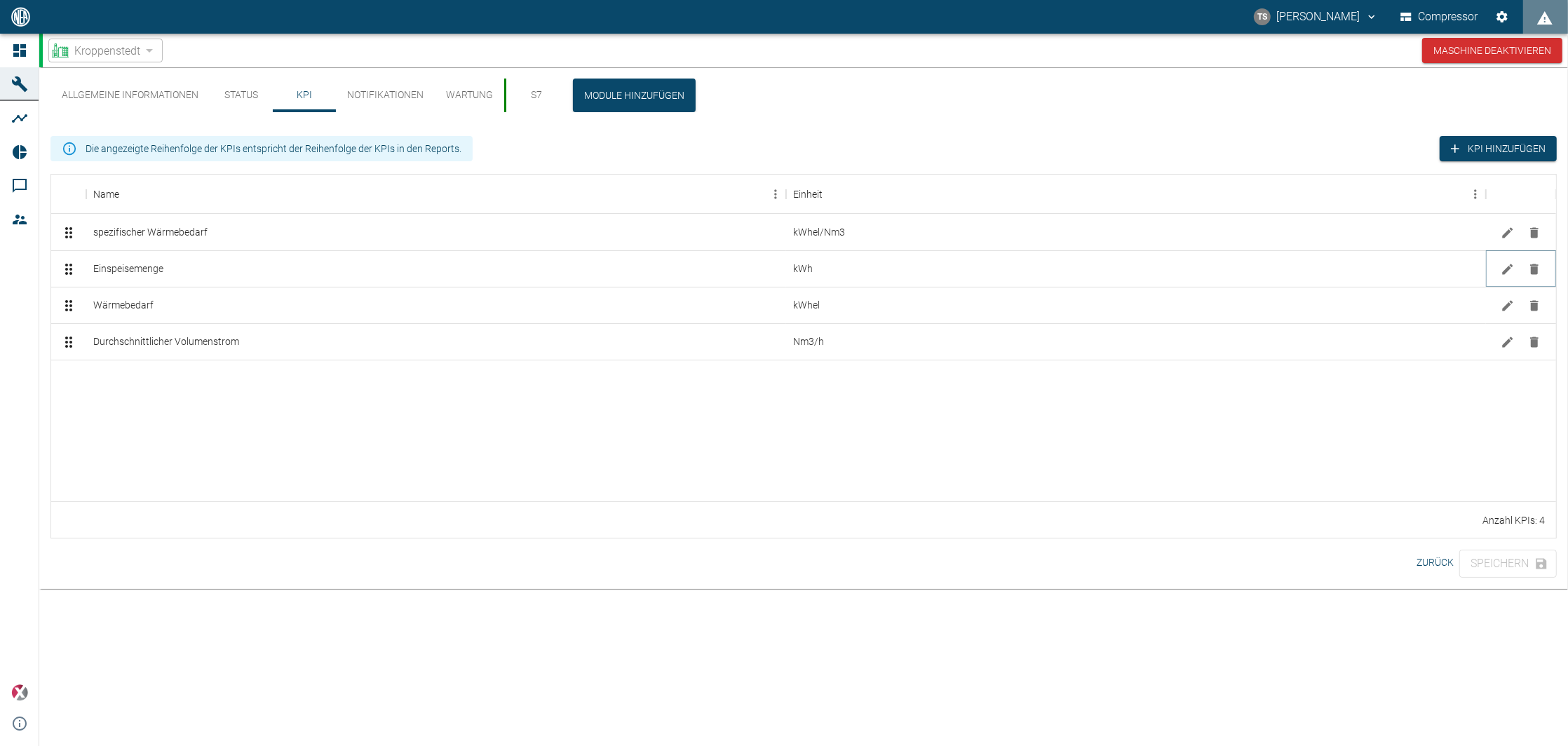
click at [1534, 270] on icon "Löschen" at bounding box center [1534, 269] width 8 height 11
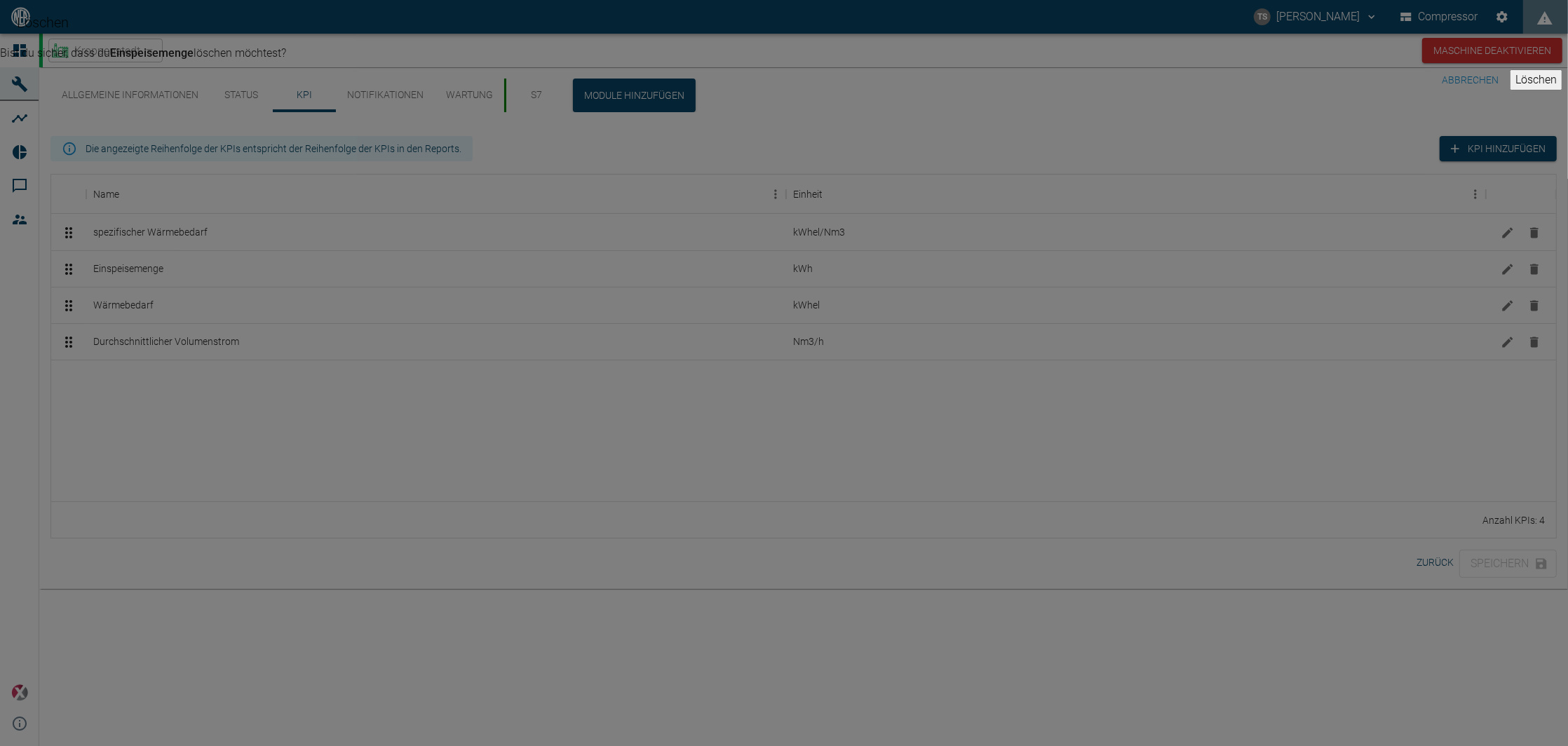
click at [1510, 91] on button "Löschen" at bounding box center [1536, 80] width 53 height 21
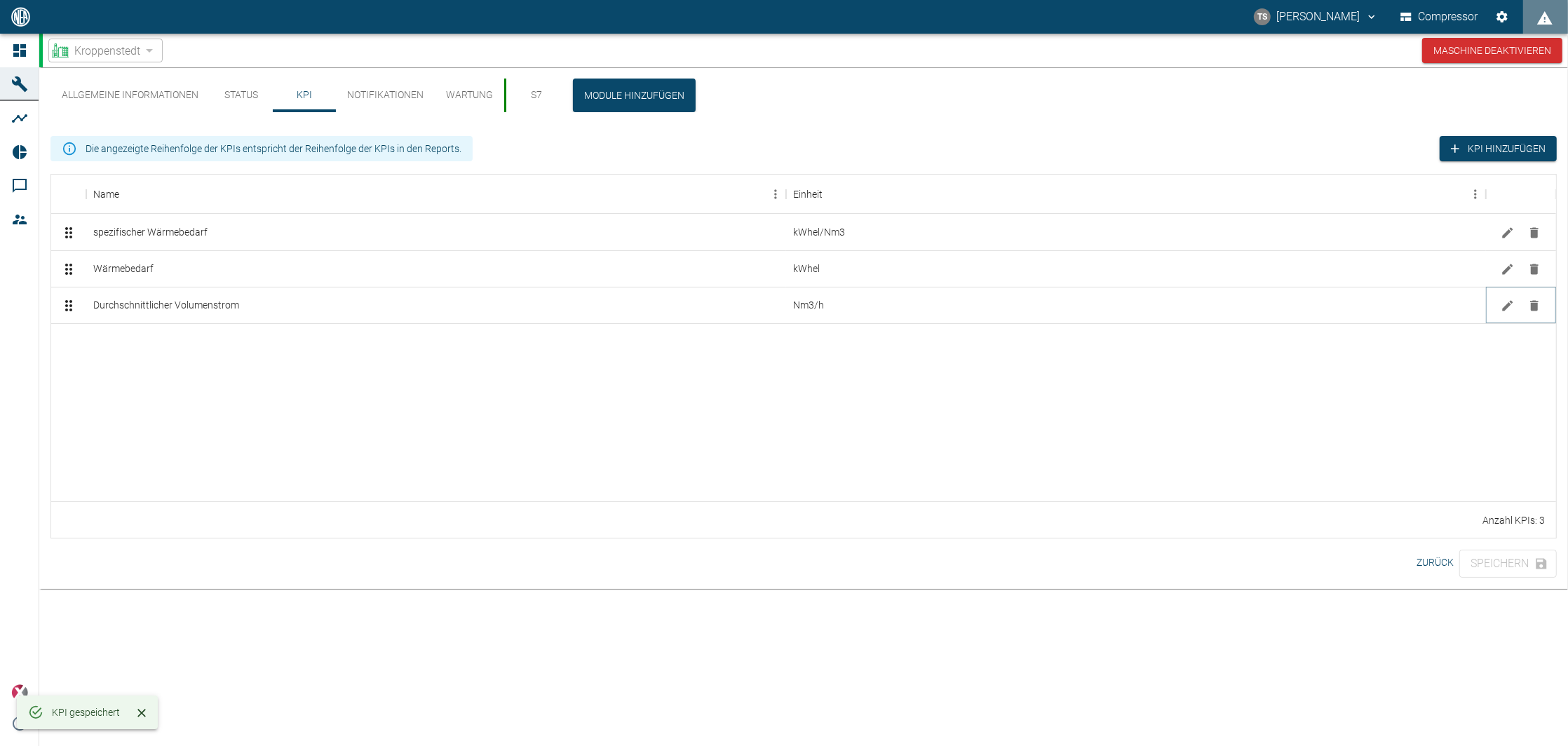
click at [1538, 305] on icon "Löschen" at bounding box center [1534, 306] width 14 height 14
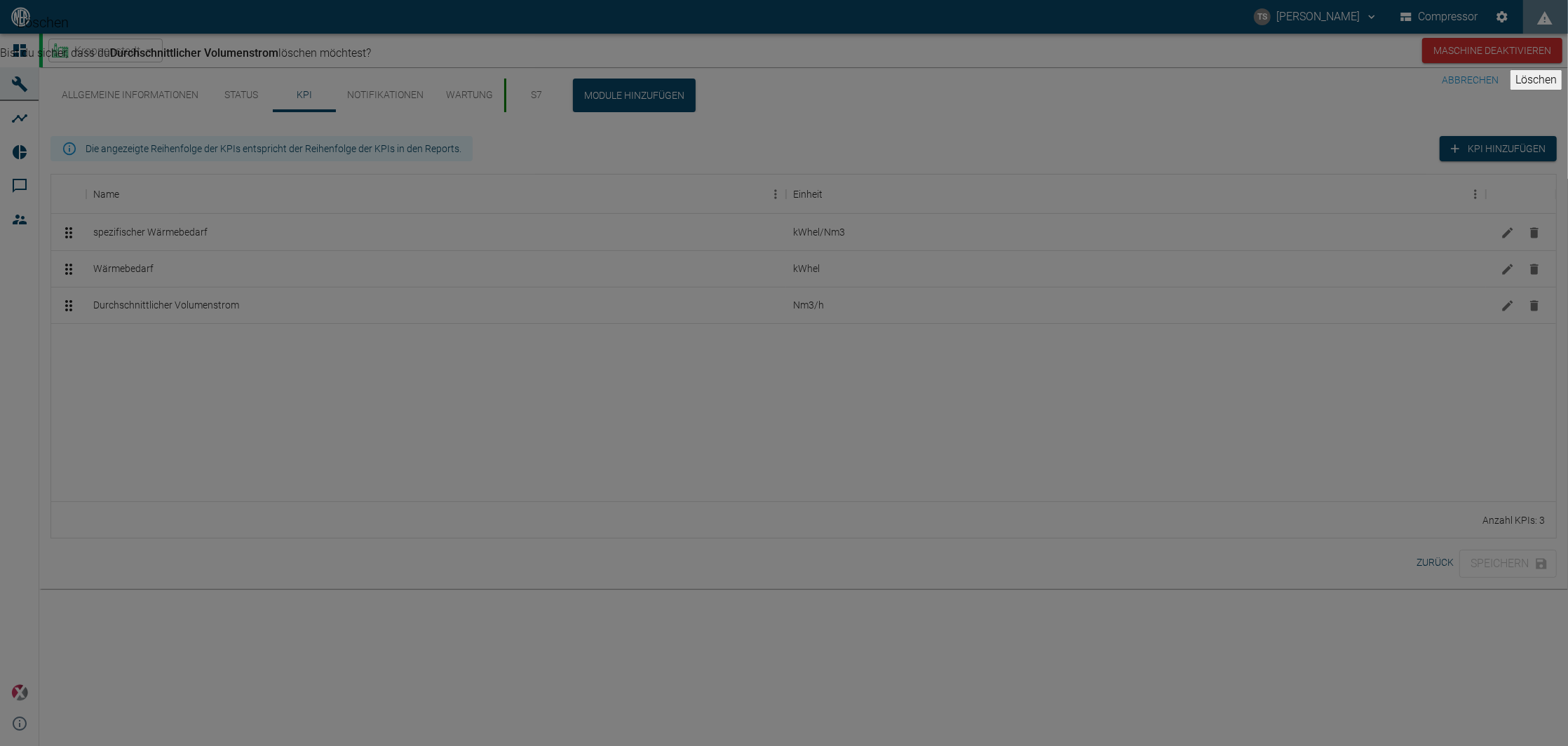
click at [1510, 91] on button "Löschen" at bounding box center [1536, 80] width 53 height 21
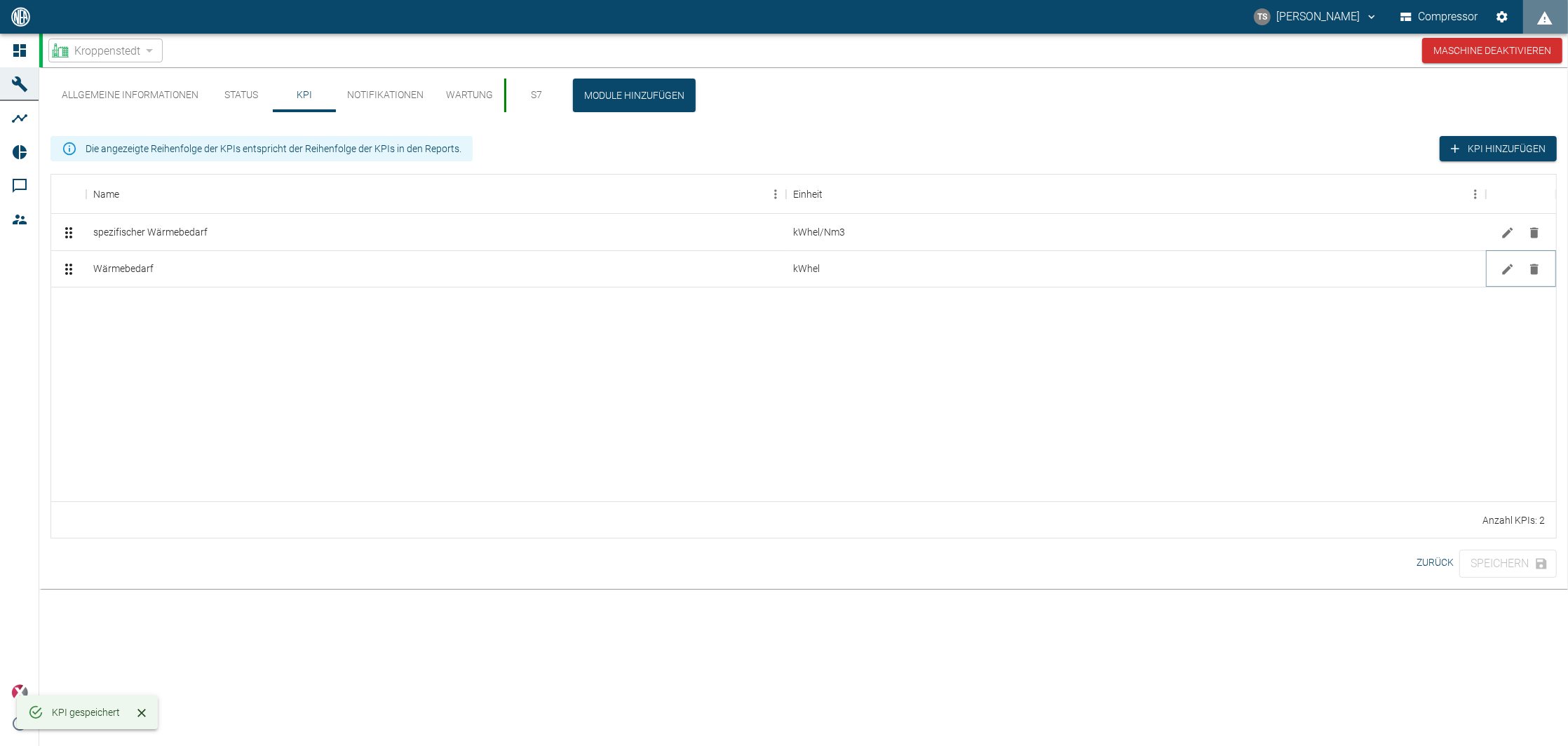
click at [1508, 265] on icon "Bearbeiten" at bounding box center [1508, 269] width 14 height 14
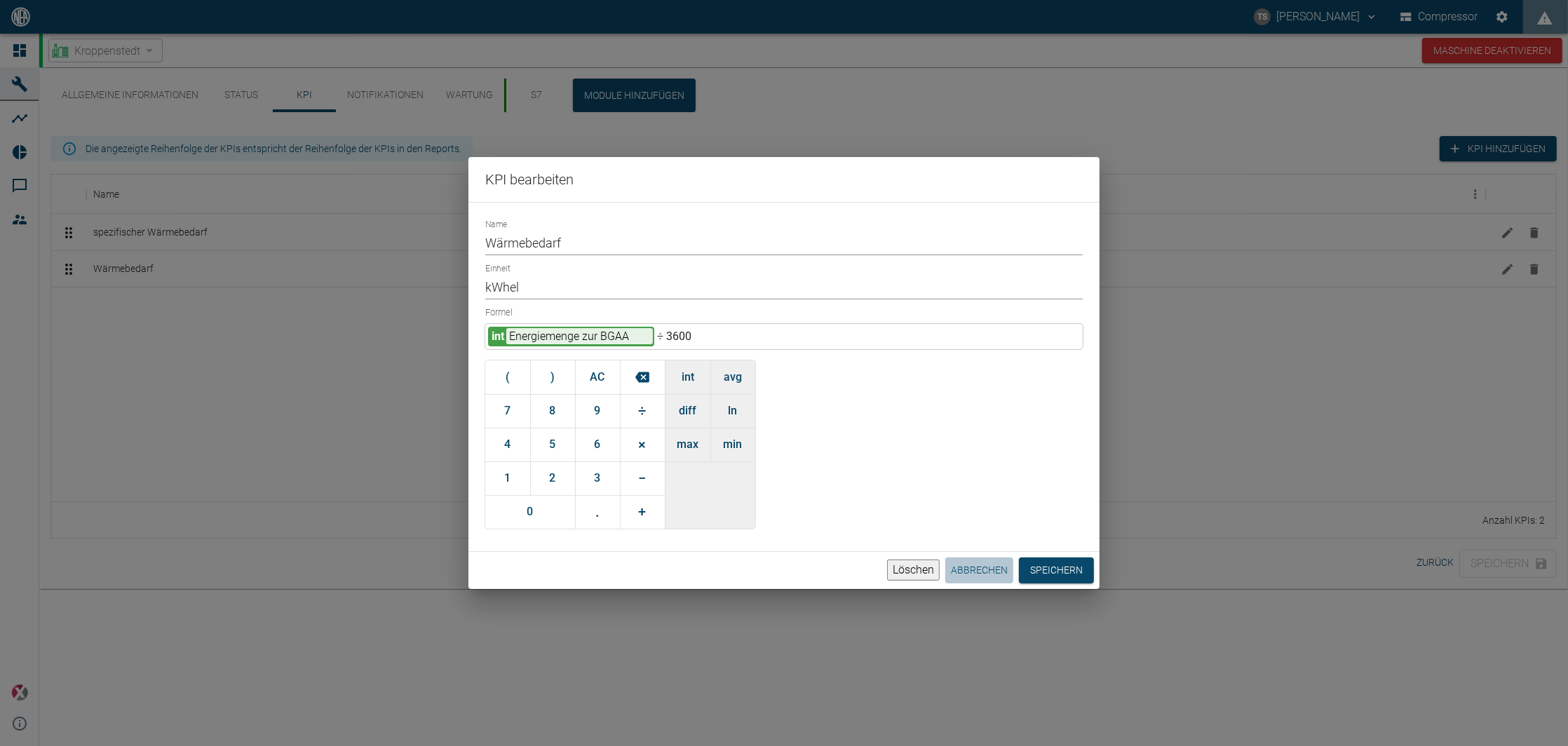
click at [984, 572] on button "Abbrechen" at bounding box center [978, 570] width 68 height 26
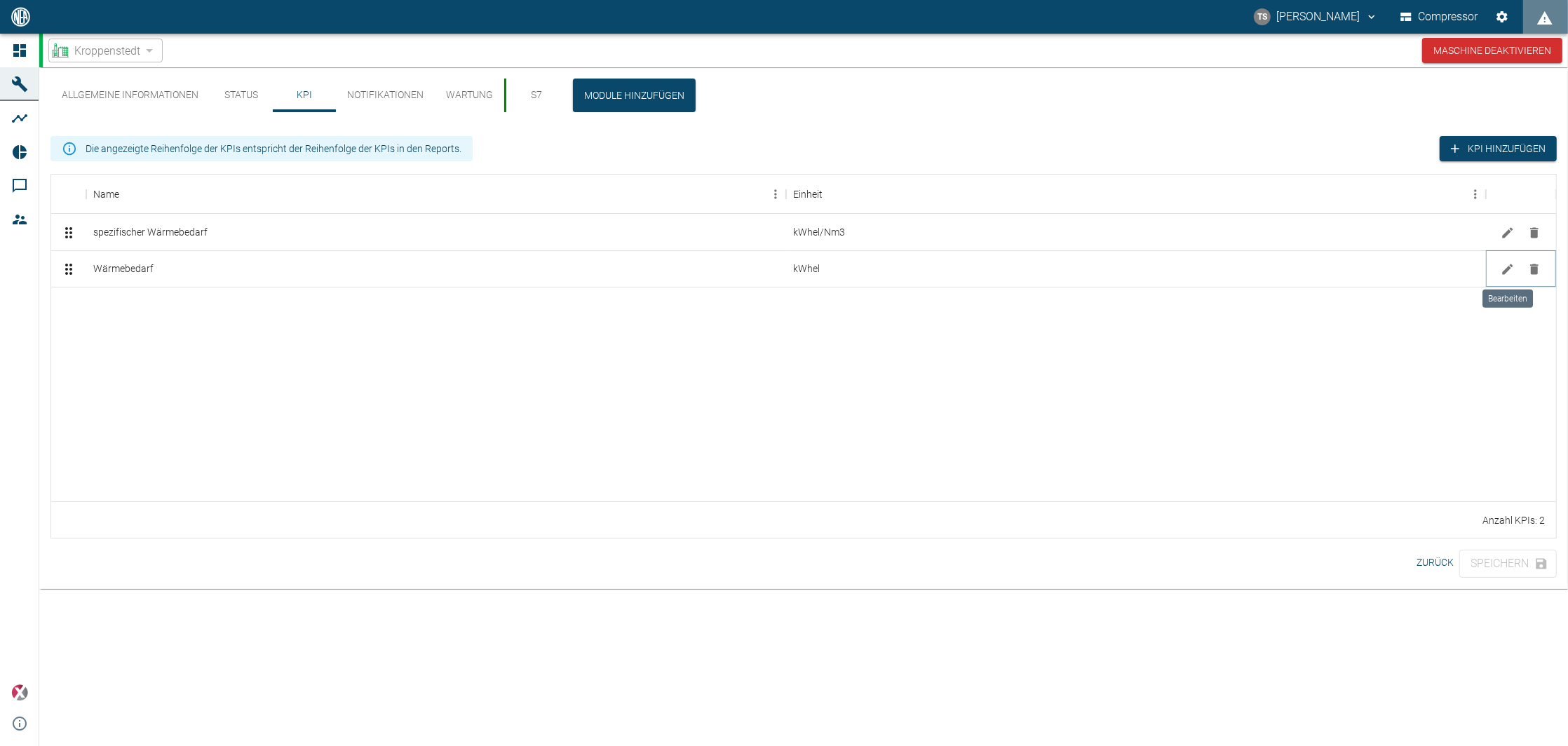
click at [1499, 263] on button "Bearbeiten" at bounding box center [1508, 269] width 21 height 21
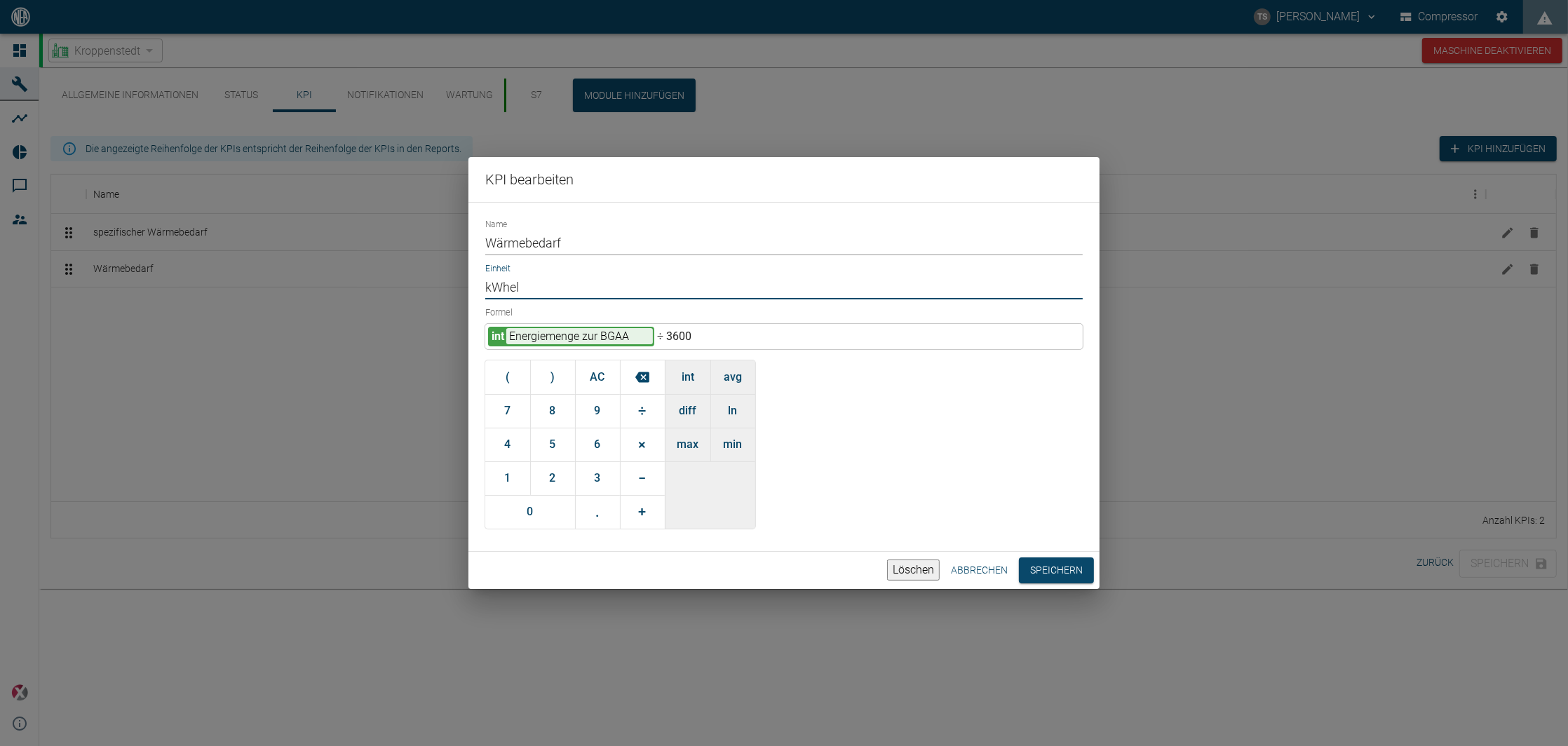
click at [601, 291] on input "kWhel" at bounding box center [784, 286] width 597 height 24
drag, startPoint x: 588, startPoint y: 286, endPoint x: 240, endPoint y: 281, distance: 348.0
click at [238, 281] on div "KPI bearbeiten Name Wärmebedarf Einheit kWhel Formel int Energiemenge zur BGAA …" at bounding box center [784, 373] width 1568 height 746
click at [509, 285] on input "Einheit" at bounding box center [784, 286] width 597 height 24
type input "kWh"
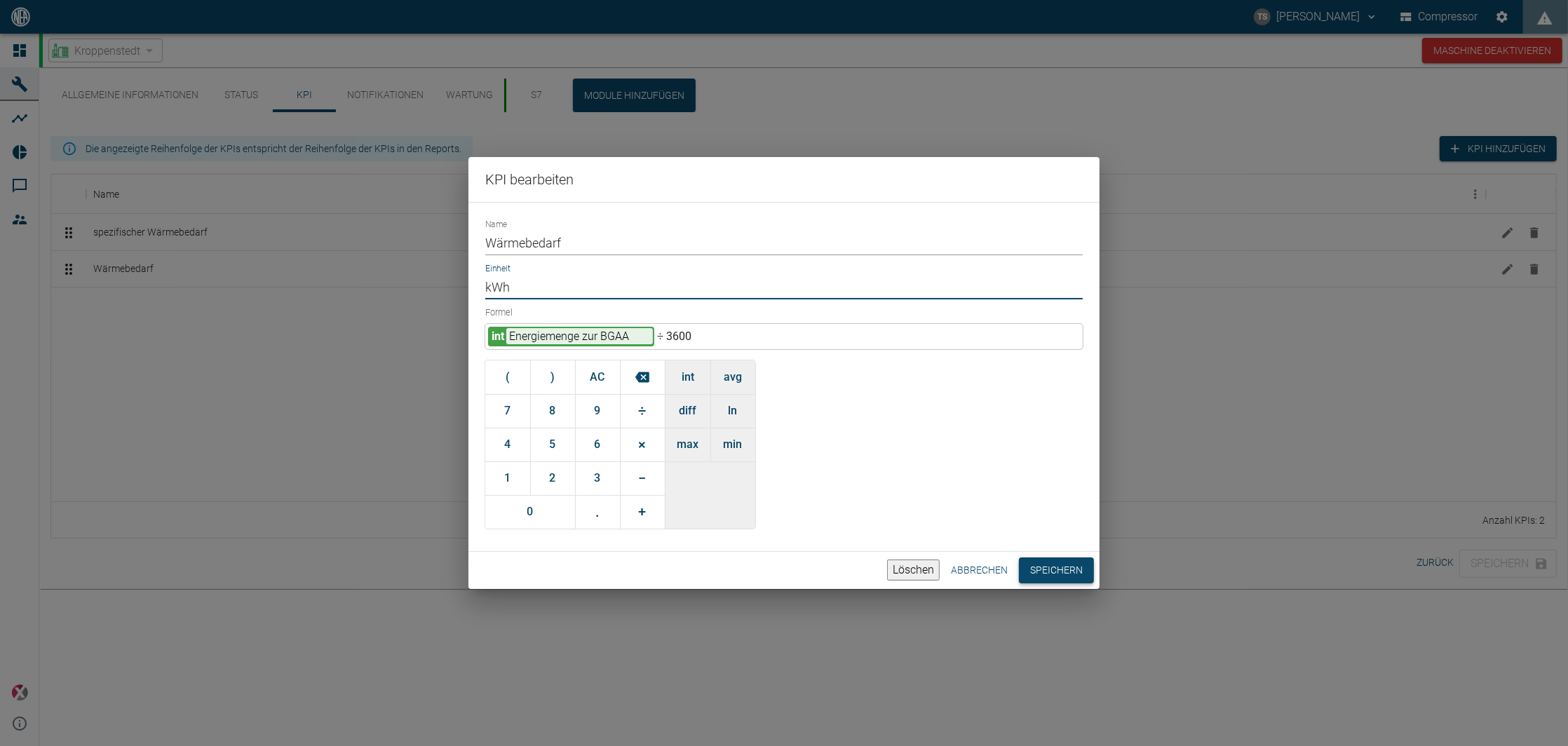
click at [1040, 562] on button "Speichern" at bounding box center [1056, 570] width 75 height 26
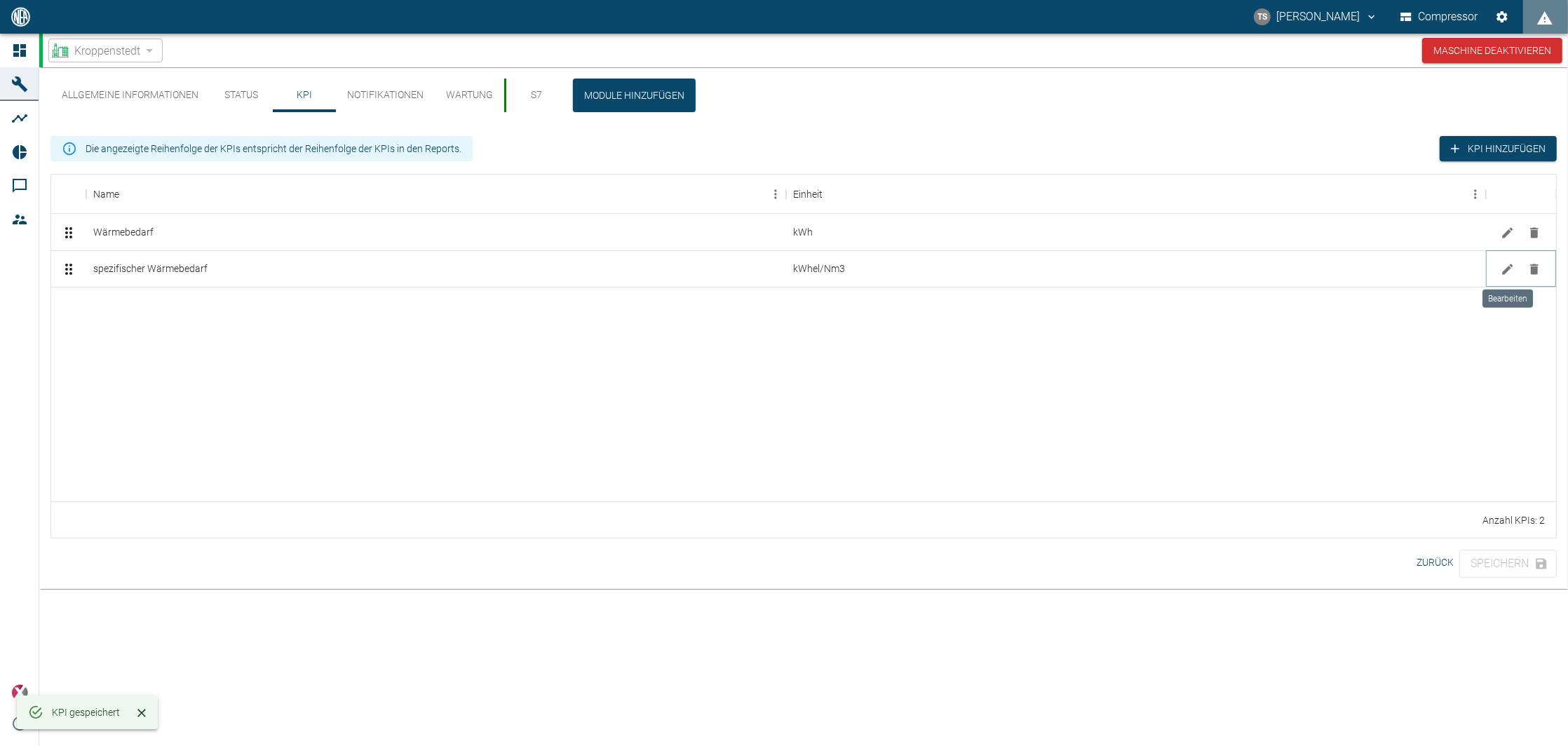
click at [1501, 267] on icon "Bearbeiten" at bounding box center [1508, 269] width 14 height 14
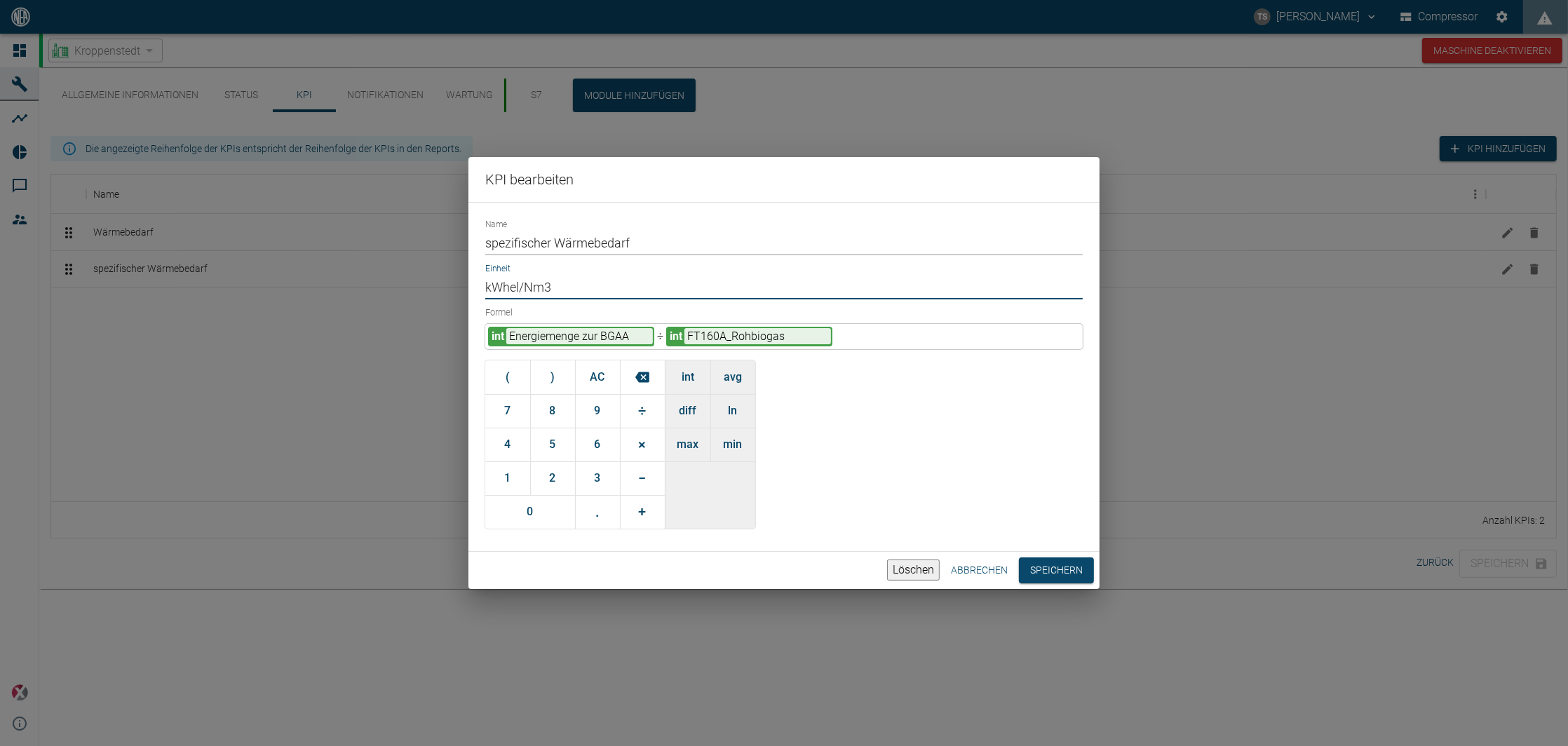
drag, startPoint x: 478, startPoint y: 291, endPoint x: -10, endPoint y: 255, distance: 489.3
click at [0, 255] on html "TS Timo Streitbürger Compressor Dashboard Maschinen Analysen Reports Kommentare…" at bounding box center [784, 373] width 1568 height 746
click at [552, 291] on input "Einheit" at bounding box center [784, 286] width 597 height 24
type input "kWh/Nm³"
click at [1053, 567] on button "Speichern" at bounding box center [1056, 570] width 75 height 26
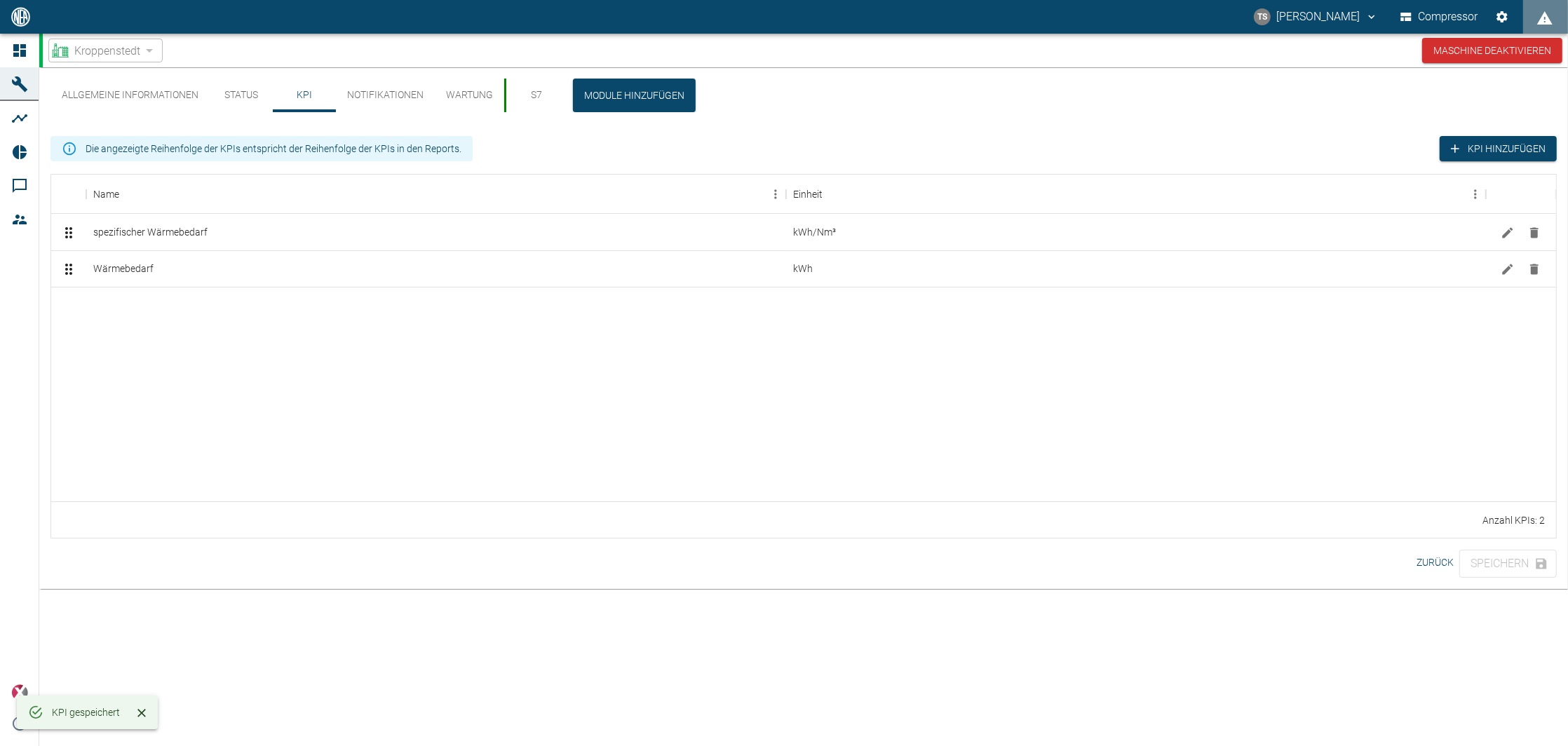
click at [477, 396] on div at bounding box center [804, 393] width 1505 height 214
click at [1506, 142] on button "KPI hinzufügen" at bounding box center [1497, 149] width 117 height 26
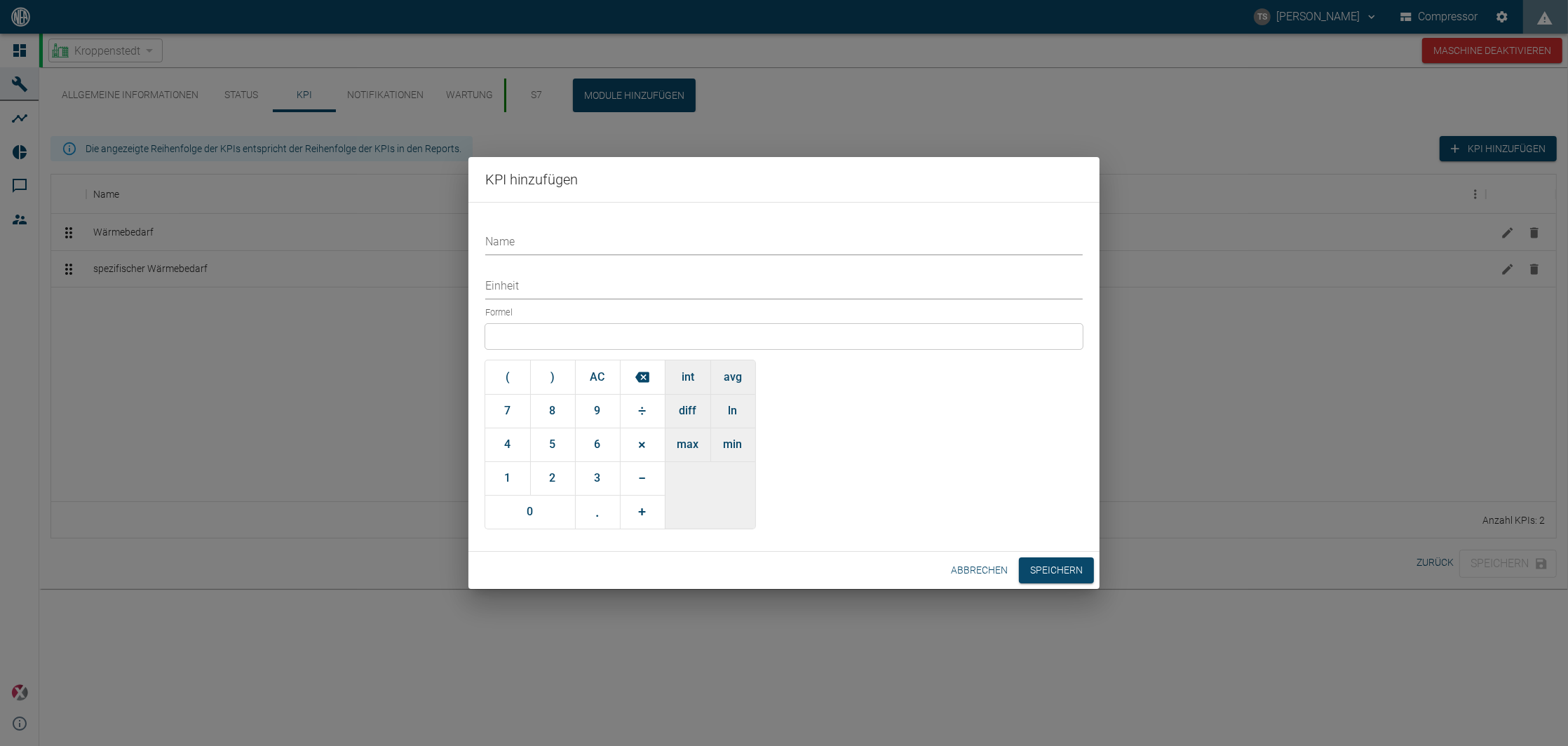
click at [590, 243] on input "Name" at bounding box center [784, 243] width 597 height 24
type input "Volumenstrom Rohbiogas Ø24h"
click at [562, 281] on input "Einheit" at bounding box center [784, 286] width 597 height 24
type input "Nm³/h"
click at [550, 339] on div at bounding box center [784, 337] width 597 height 25
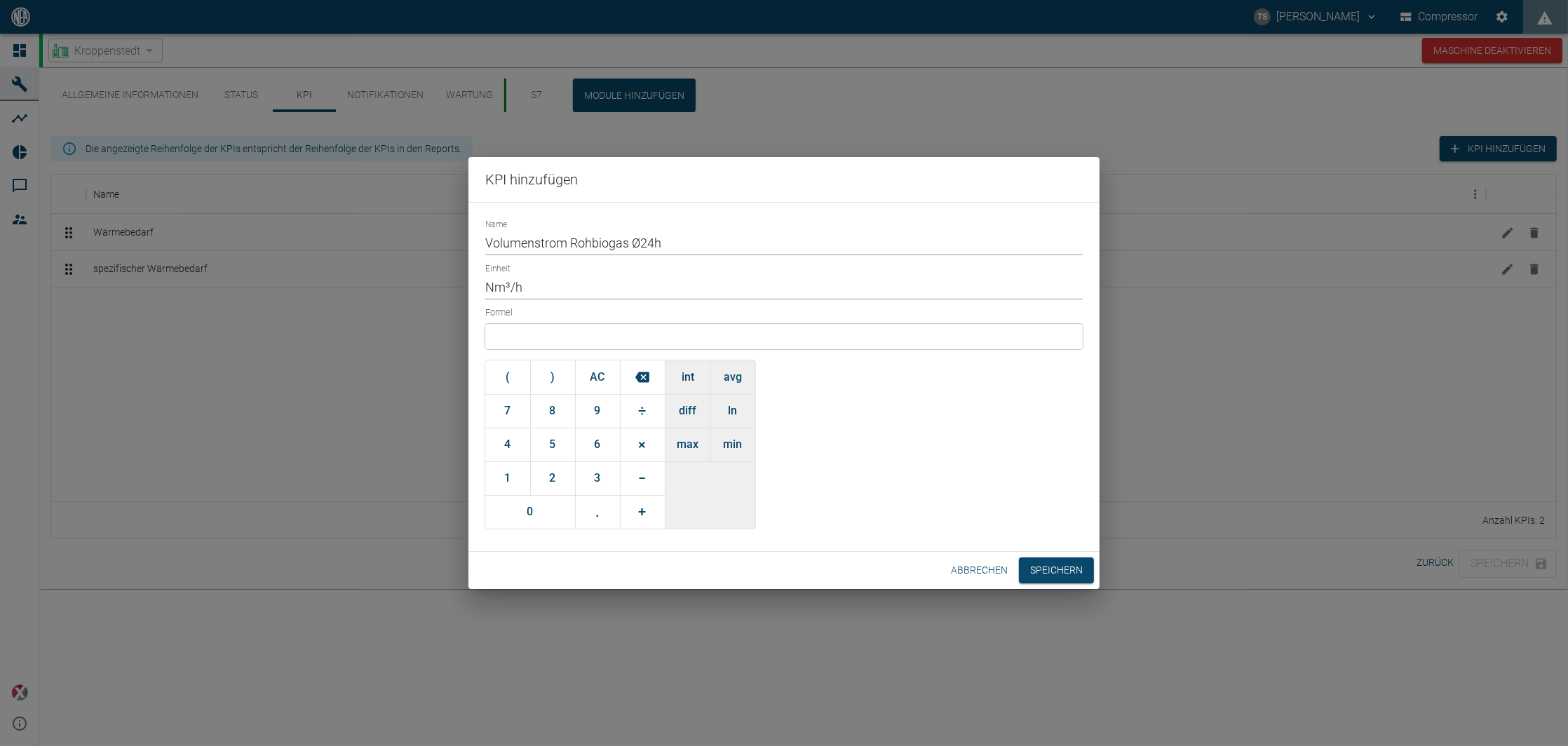
click at [637, 327] on div at bounding box center [784, 337] width 597 height 25
click at [746, 376] on button "avg" at bounding box center [732, 377] width 45 height 34
click at [570, 339] on input "text" at bounding box center [585, 336] width 146 height 16
click at [585, 339] on input "text" at bounding box center [585, 336] width 146 height 16
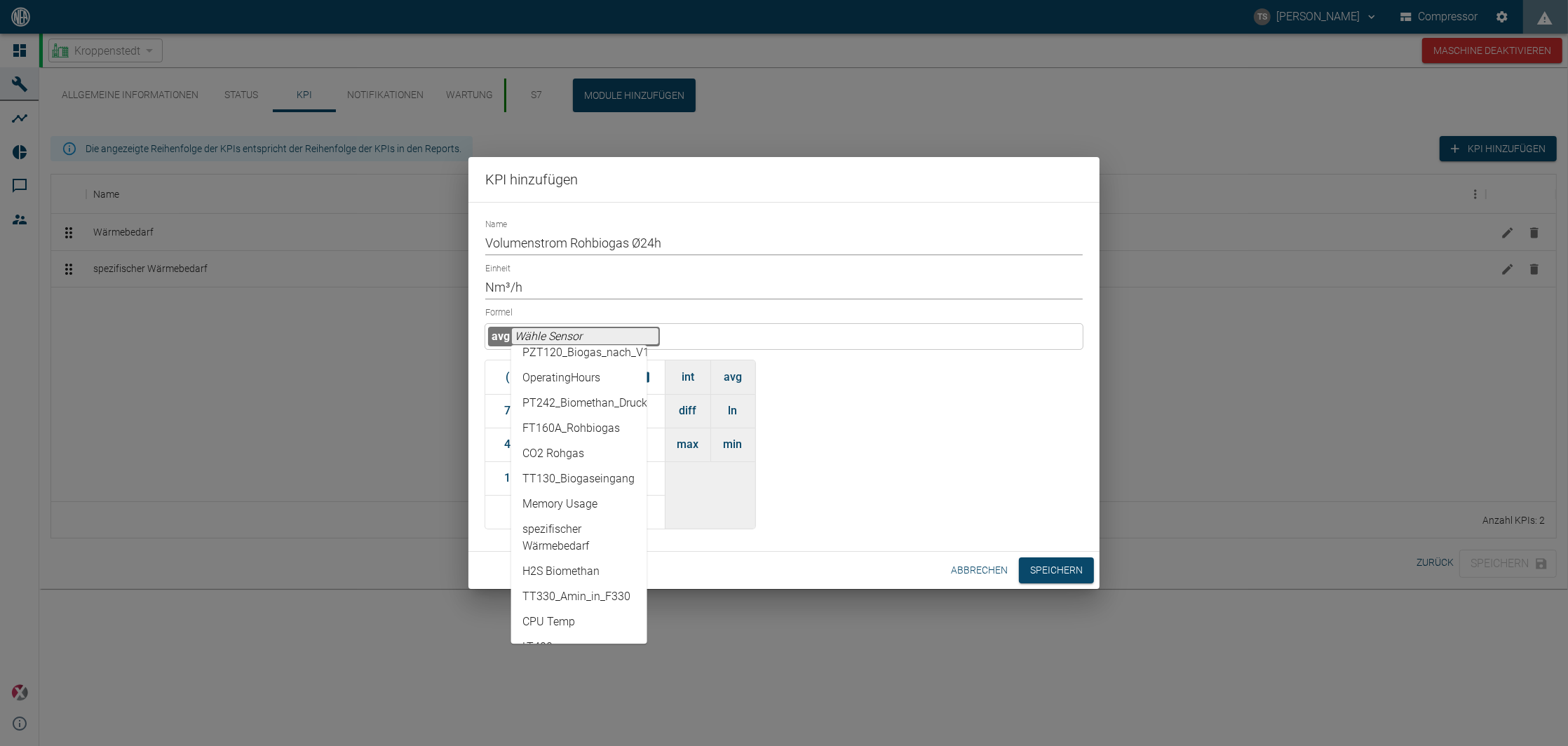
scroll to position [423, 0]
click at [576, 521] on li "FT160A_Rohbiogas" at bounding box center [579, 522] width 136 height 25
type input "FT160A_Rohbiogas"
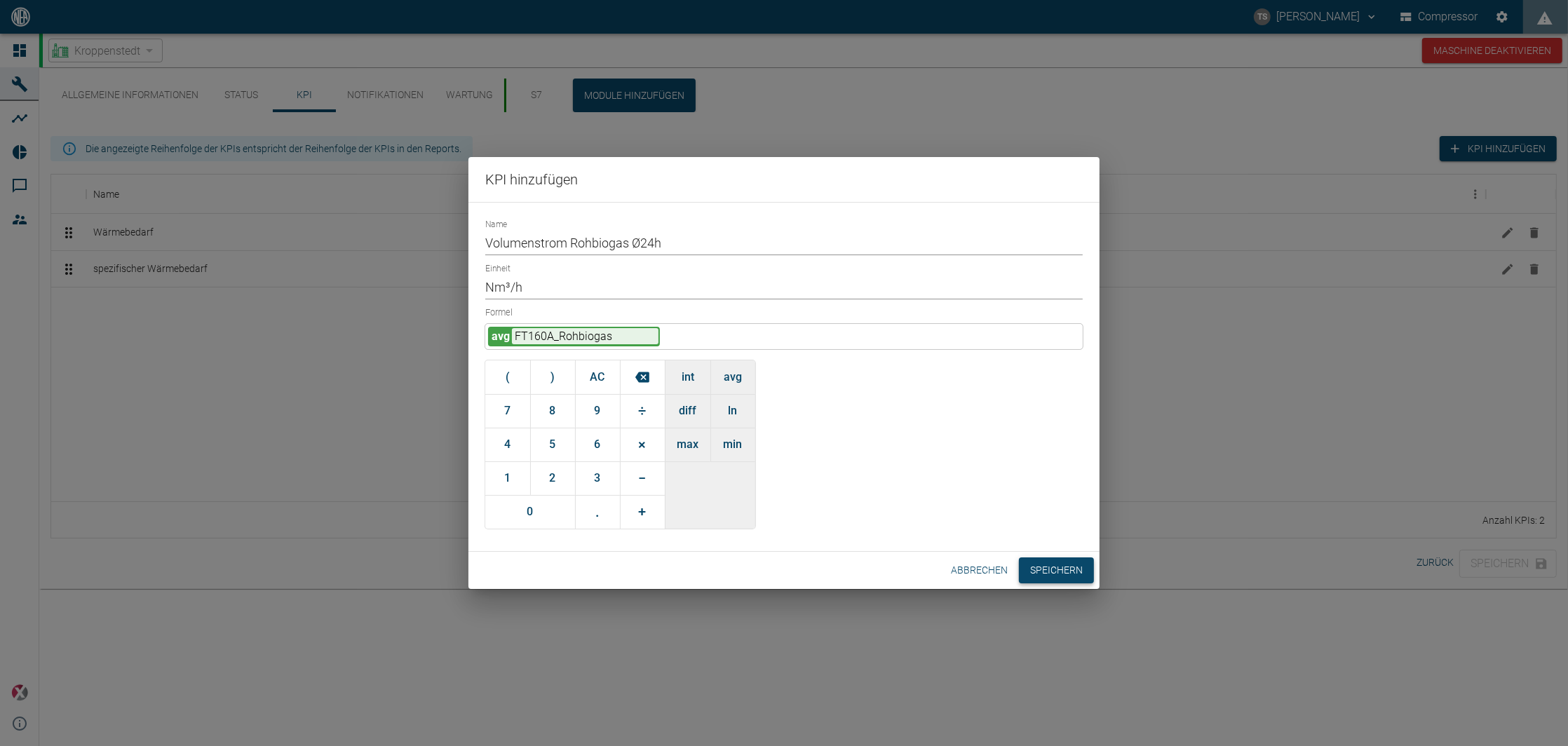
click at [1050, 581] on button "Speichern" at bounding box center [1056, 570] width 75 height 26
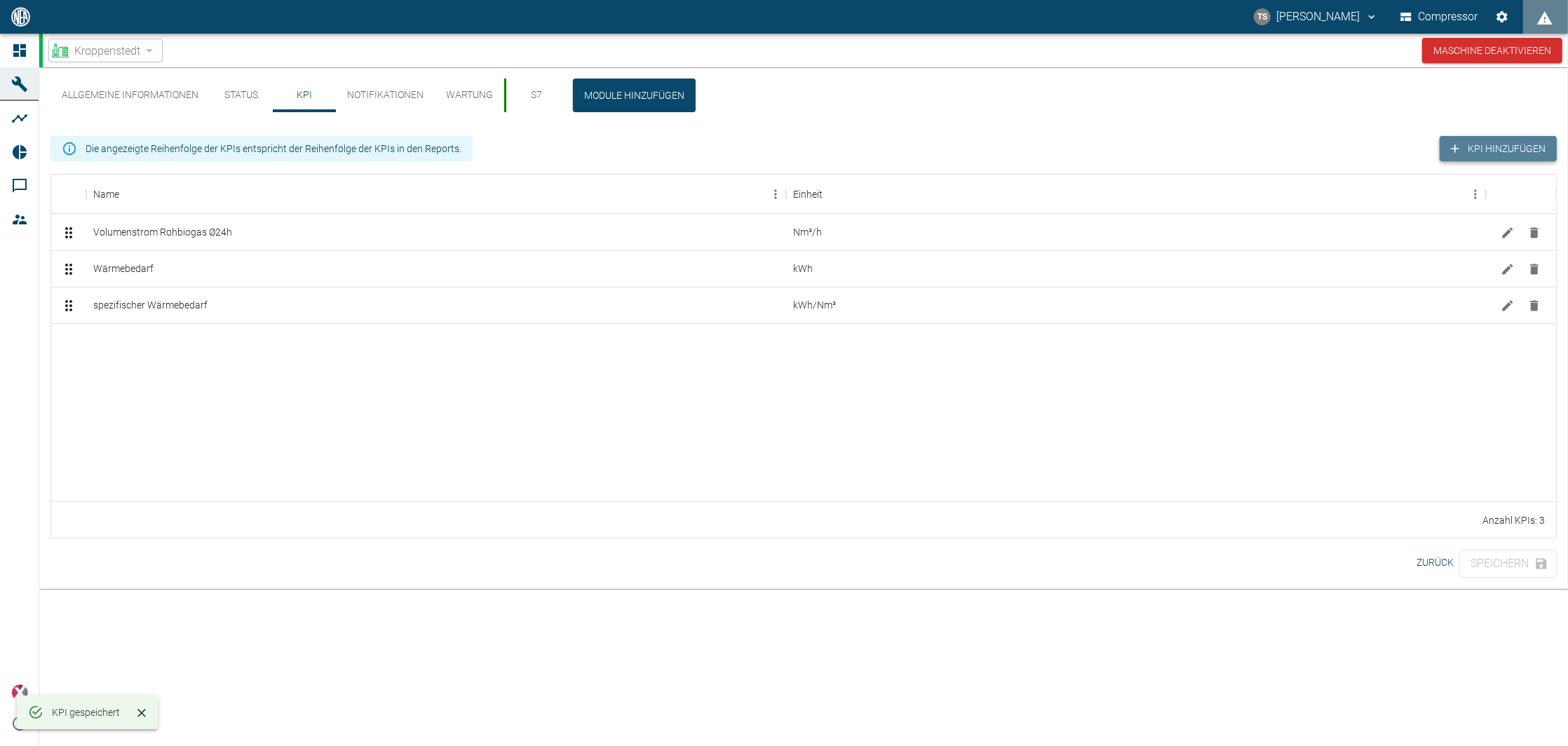
click at [1490, 144] on button "KPI hinzufügen" at bounding box center [1497, 149] width 117 height 26
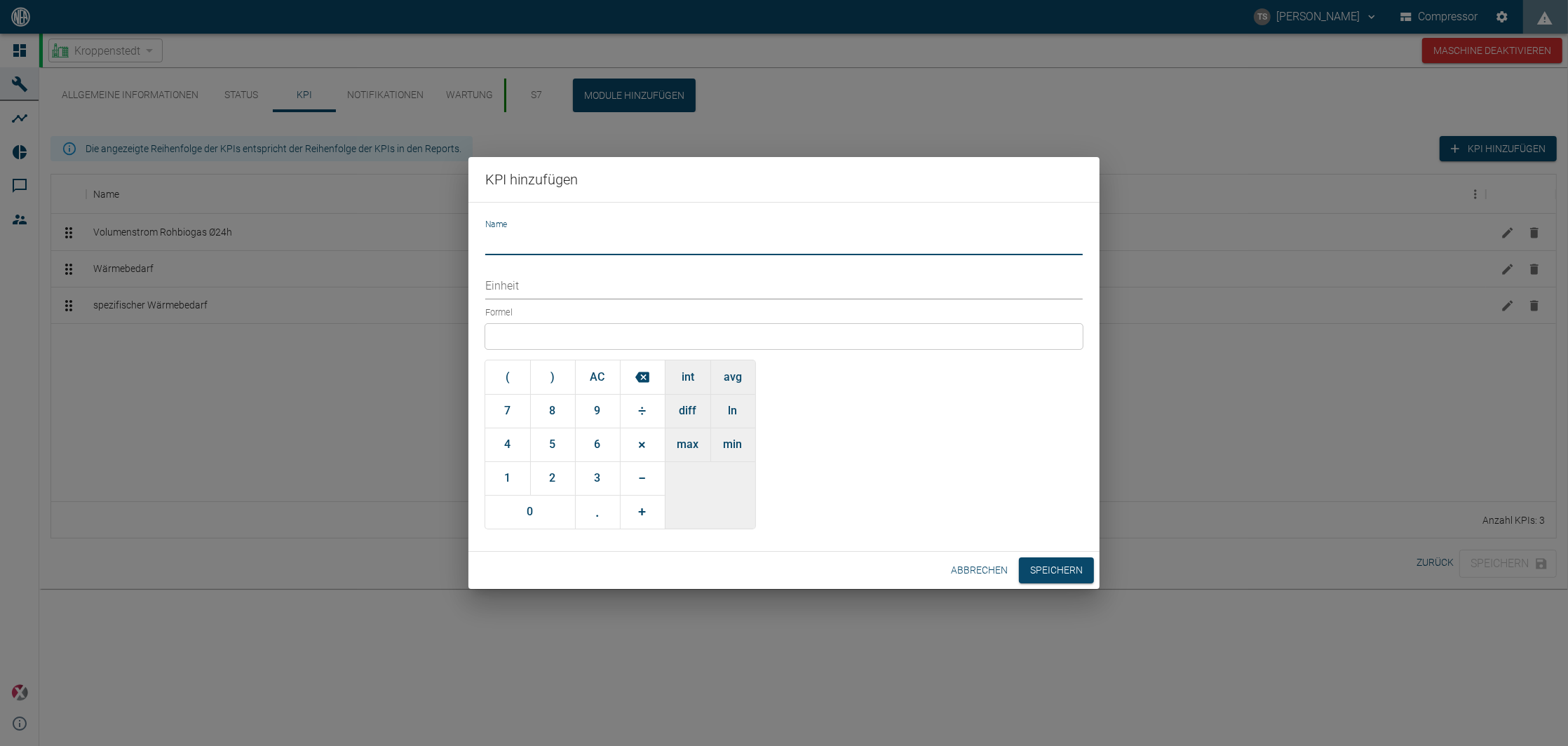
click at [609, 240] on input "Name" at bounding box center [784, 243] width 597 height 24
type input "Volumenstrom Biomethan Ø24h"
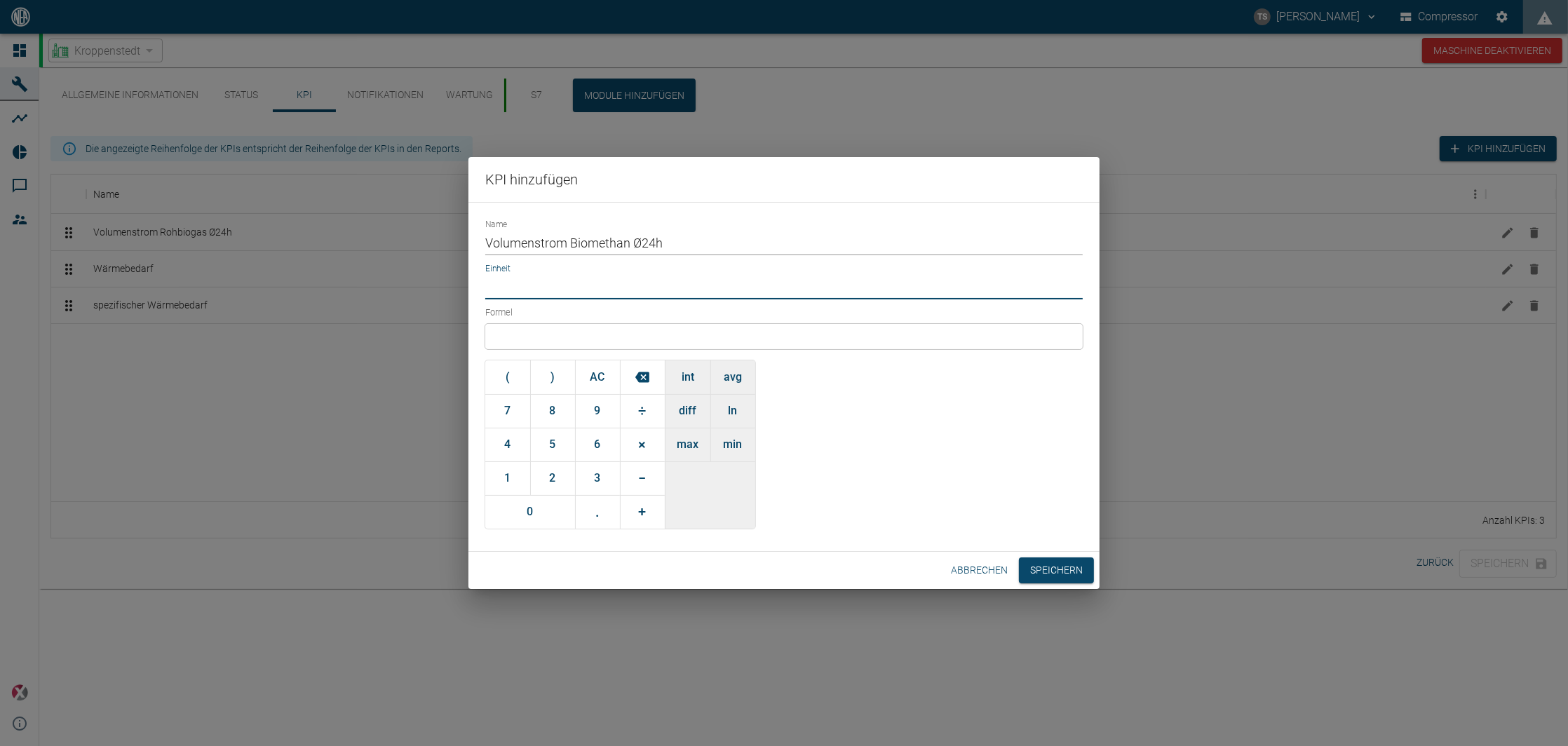
click at [577, 292] on input "Einheit" at bounding box center [784, 286] width 597 height 24
type input "Nm³/h"
click at [541, 334] on div at bounding box center [784, 337] width 597 height 25
click at [736, 382] on button "avg" at bounding box center [732, 377] width 45 height 34
click at [585, 334] on input "text" at bounding box center [585, 336] width 146 height 16
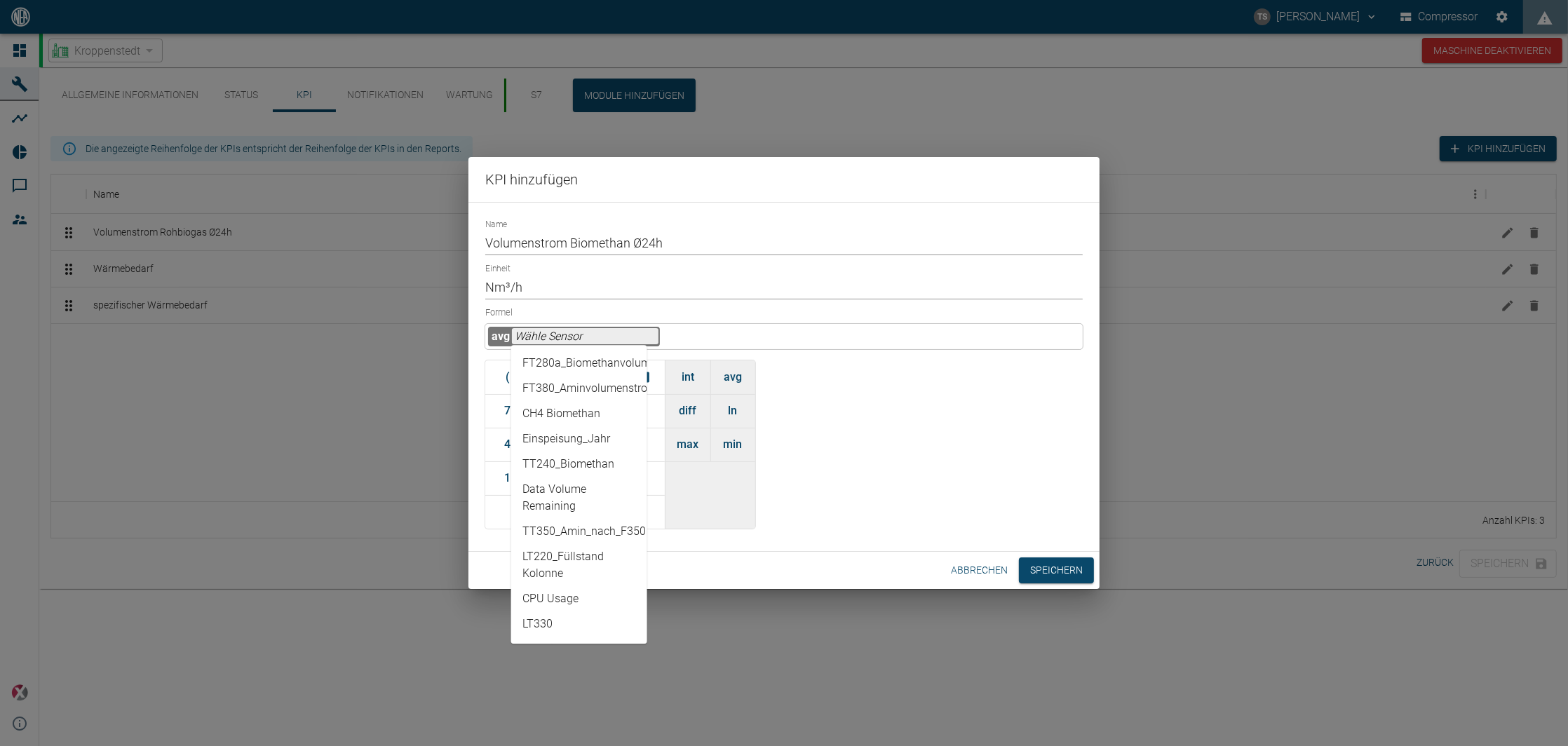
click at [606, 363] on li "FT280a_Biomethanvolumenstrom" at bounding box center [579, 363] width 136 height 25
type input "FT280a_Biomethanvolumenstrom"
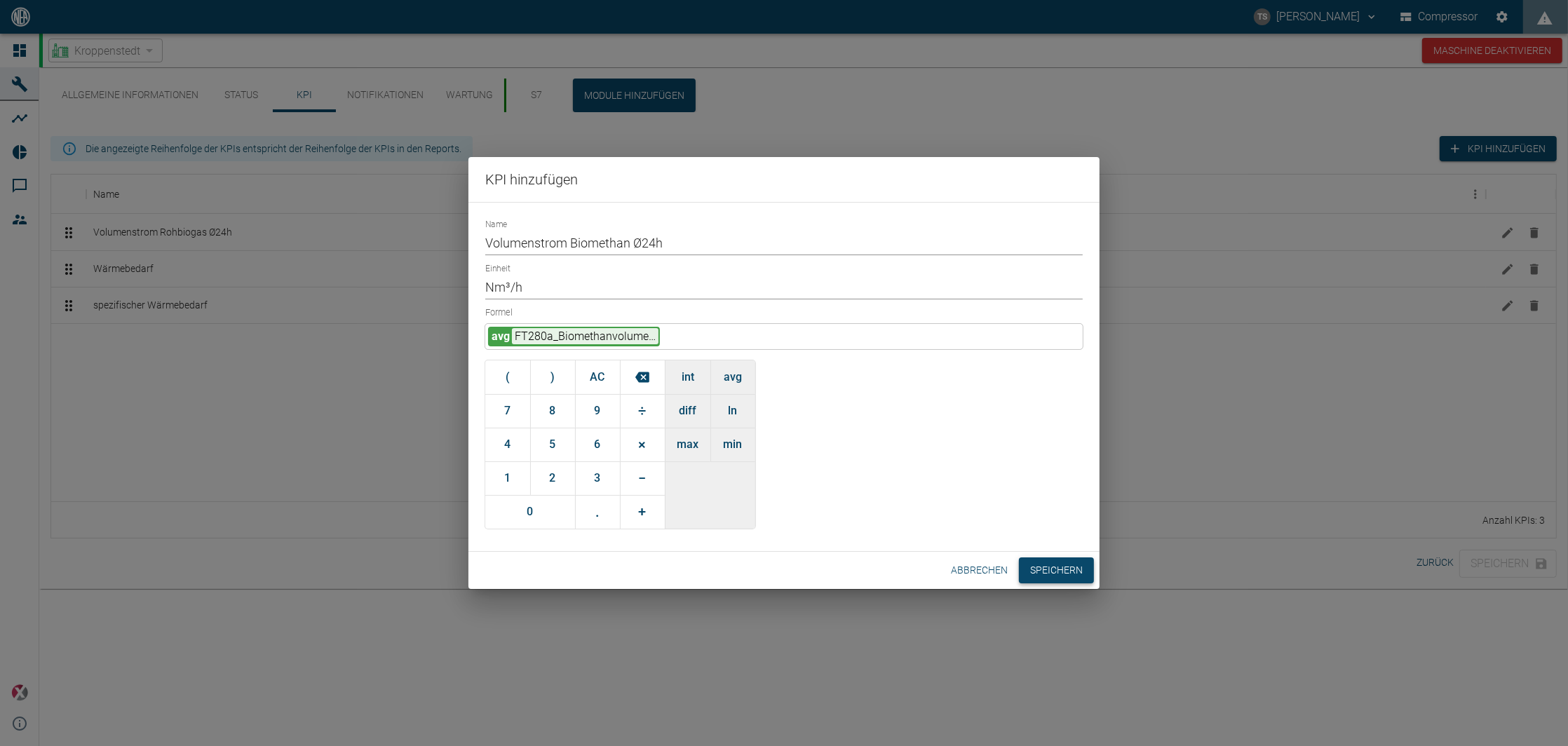
click at [1064, 564] on button "Speichern" at bounding box center [1056, 570] width 75 height 26
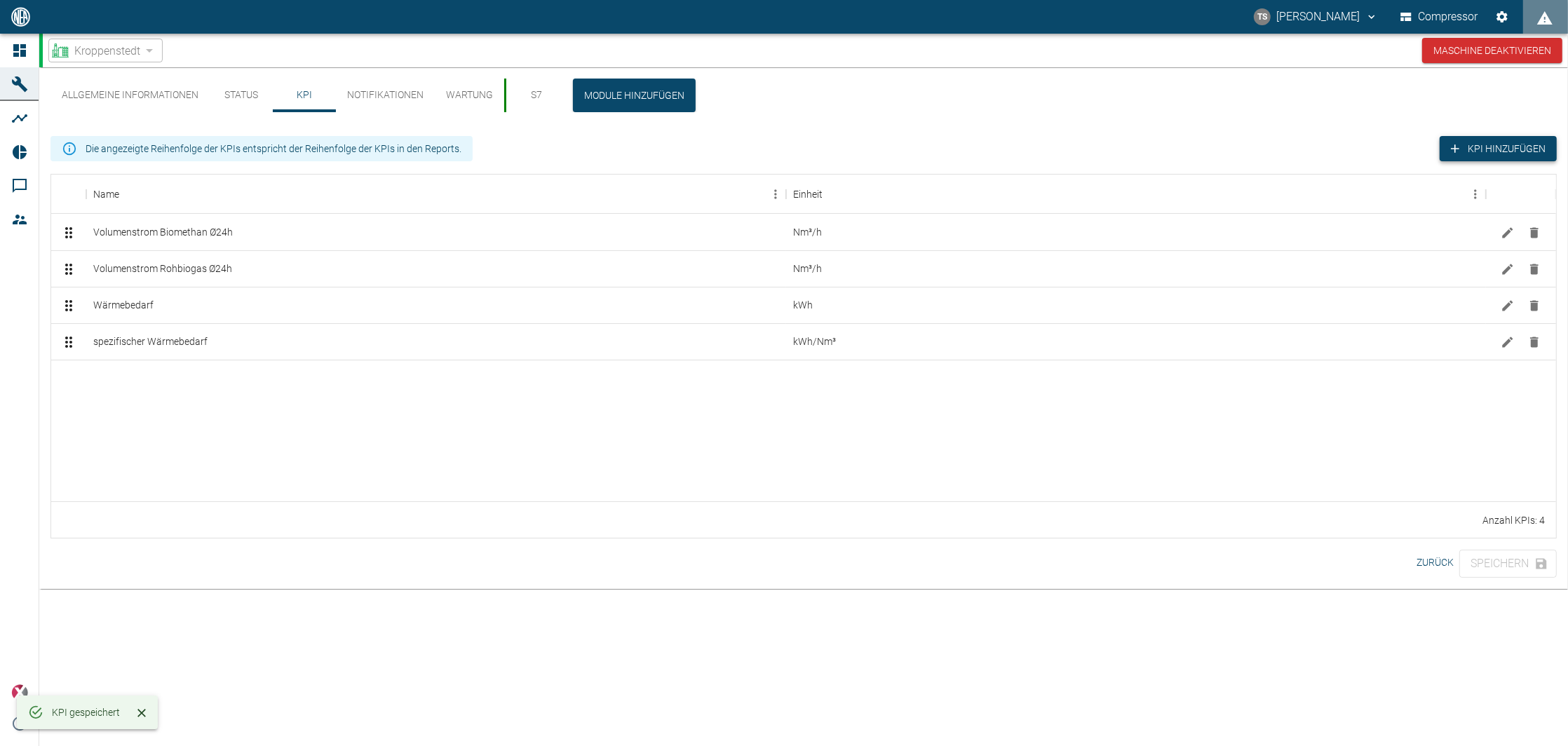
click at [1515, 142] on button "KPI hinzufügen" at bounding box center [1497, 149] width 117 height 26
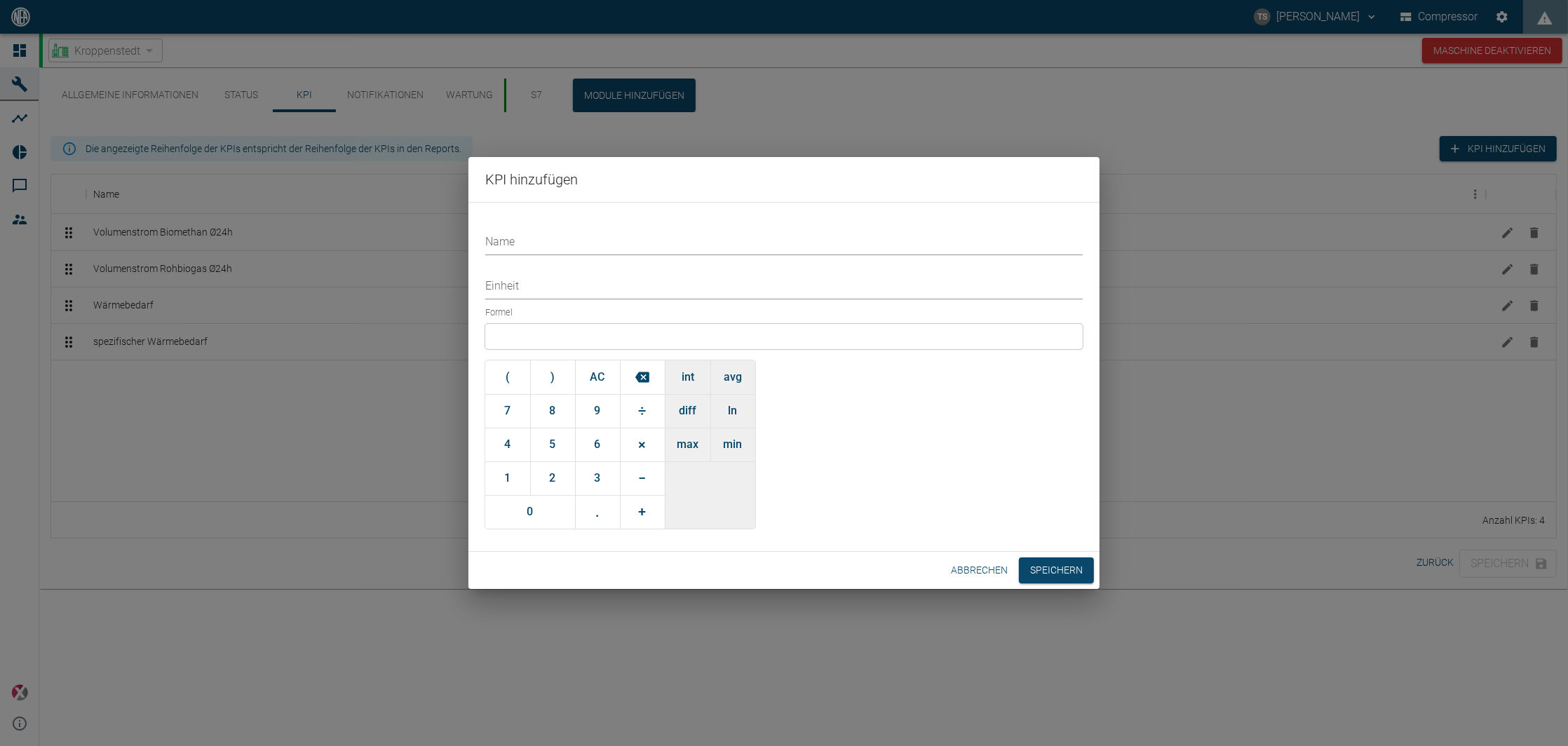
click at [526, 250] on input "Name" at bounding box center [784, 243] width 597 height 24
type input "Brennwert"
click at [519, 281] on input "Einheit" at bounding box center [784, 286] width 597 height 24
type input "kWh/Nm³"
click at [529, 334] on div at bounding box center [784, 337] width 597 height 25
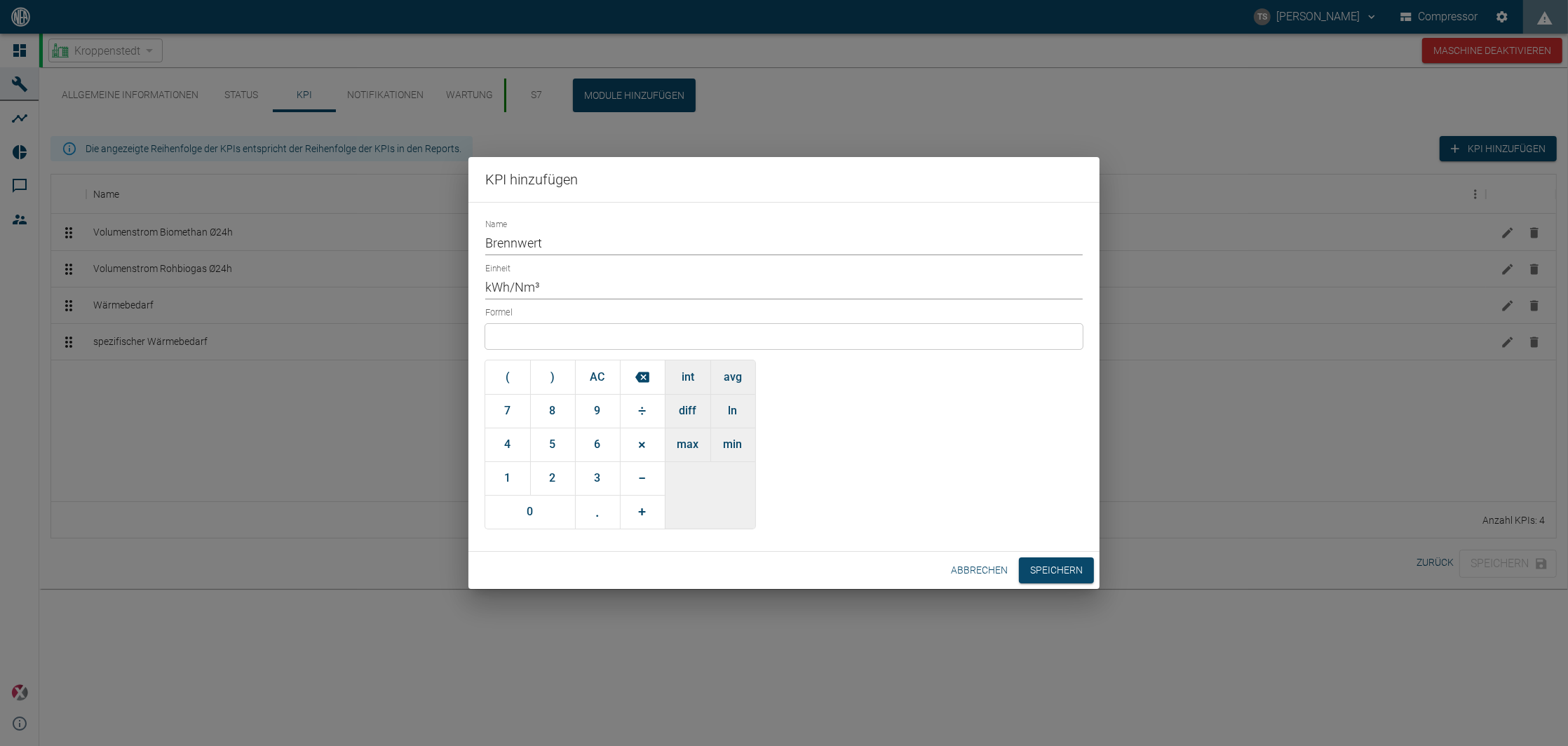
click at [643, 340] on div at bounding box center [784, 337] width 597 height 25
click at [730, 378] on button "avg" at bounding box center [732, 377] width 45 height 34
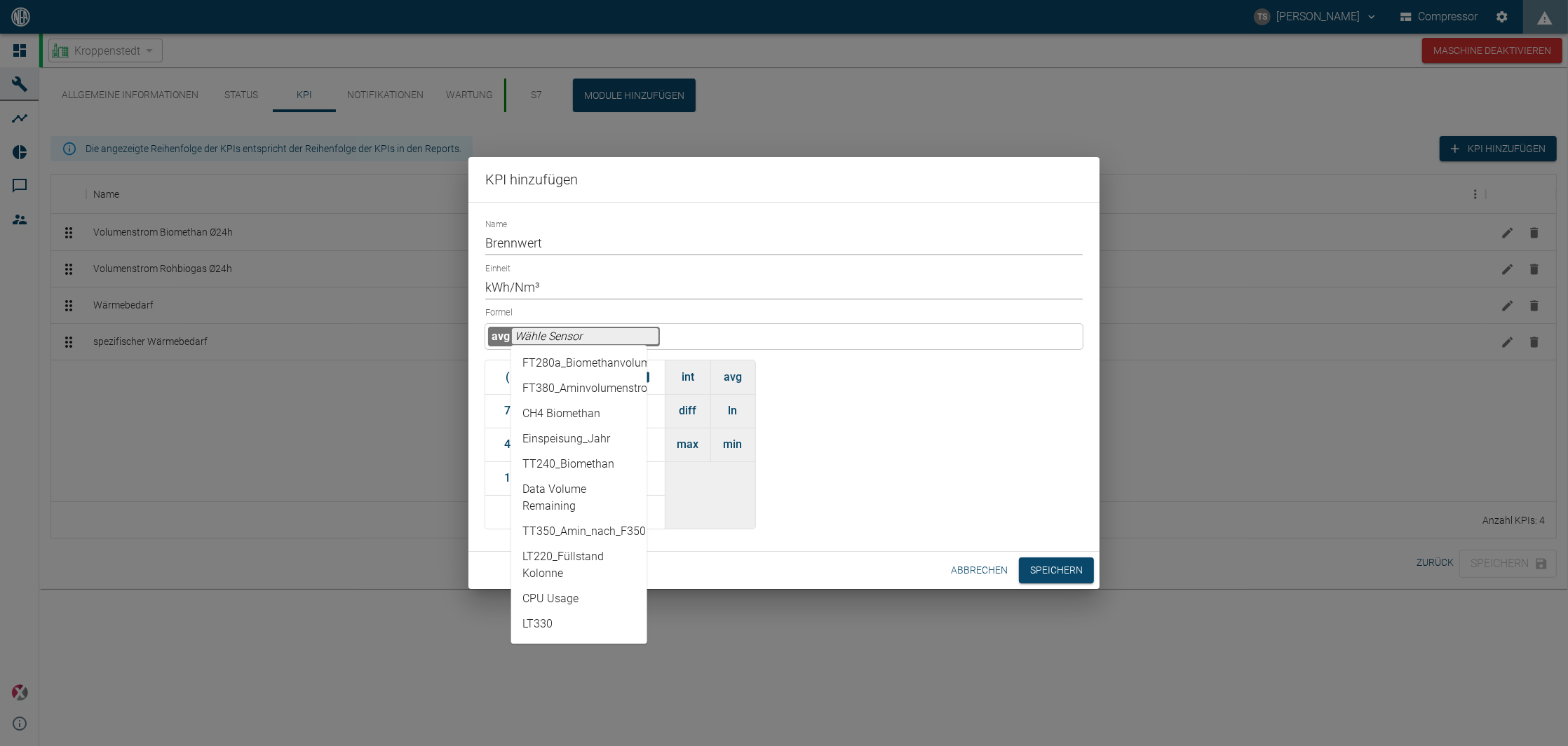
click at [542, 332] on input "text" at bounding box center [585, 336] width 146 height 16
click at [590, 423] on li "CH4 Biomethan" at bounding box center [579, 414] width 136 height 25
type input "CH4 Biomethan"
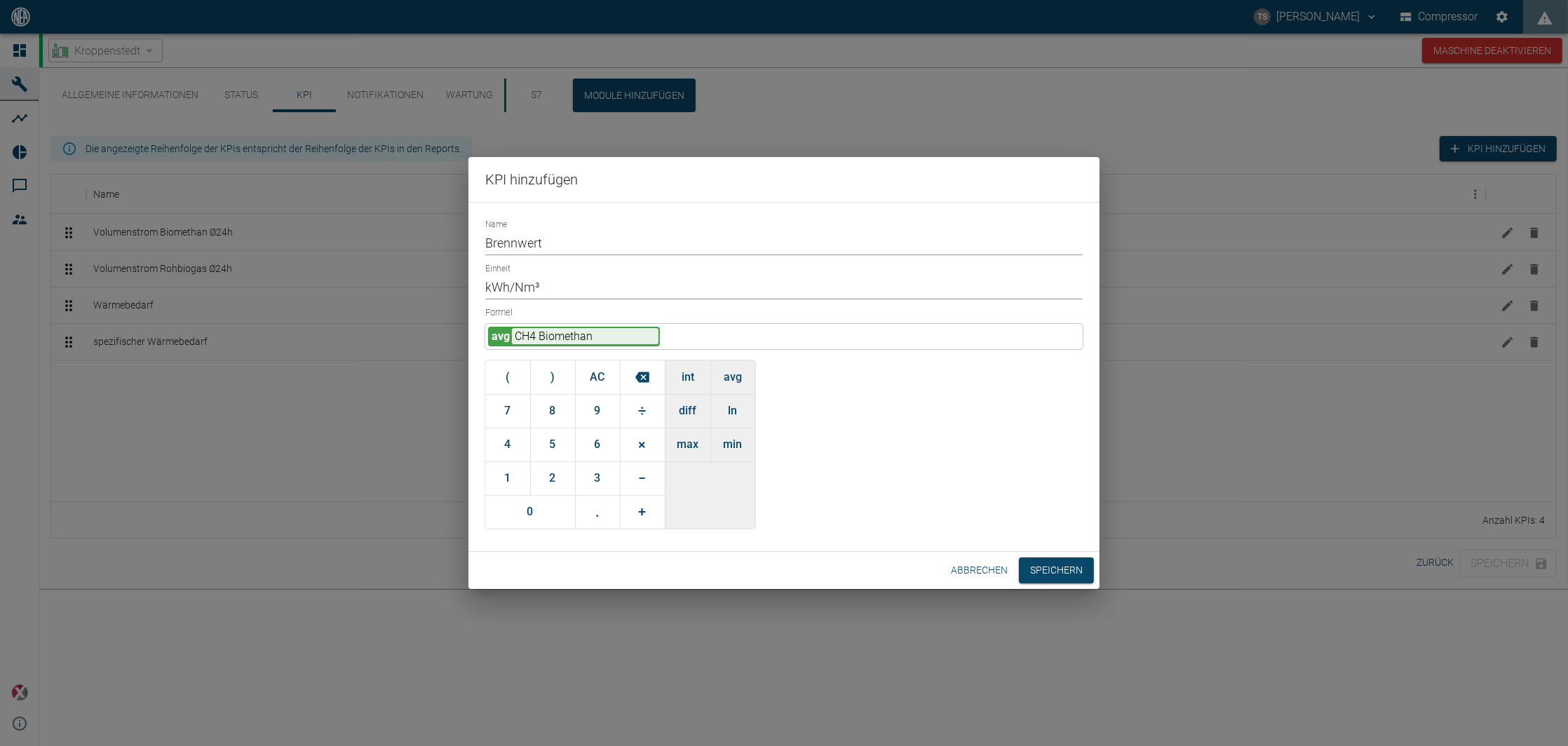
click at [665, 338] on div "avg CH4 Biomethan" at bounding box center [784, 337] width 597 height 25
click at [642, 402] on span "÷" at bounding box center [642, 411] width 8 height 24
click at [523, 475] on button "1" at bounding box center [507, 478] width 45 height 34
click at [538, 507] on button "0" at bounding box center [530, 512] width 90 height 34
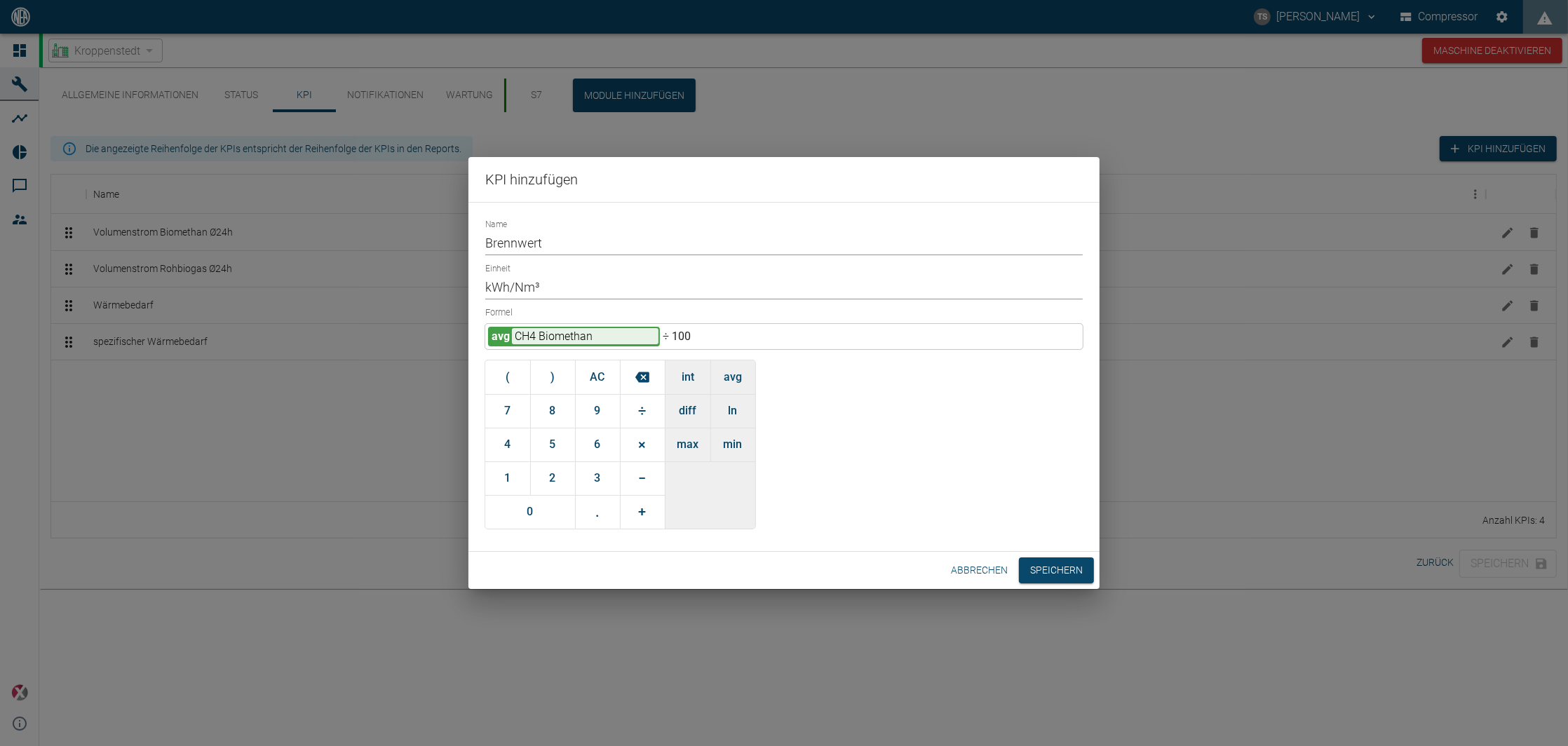
click at [628, 439] on button "×" at bounding box center [642, 444] width 45 height 34
click at [491, 473] on button "1" at bounding box center [507, 478] width 45 height 34
click at [606, 518] on button "." at bounding box center [597, 512] width 45 height 34
click at [545, 512] on button "0" at bounding box center [530, 512] width 90 height 34
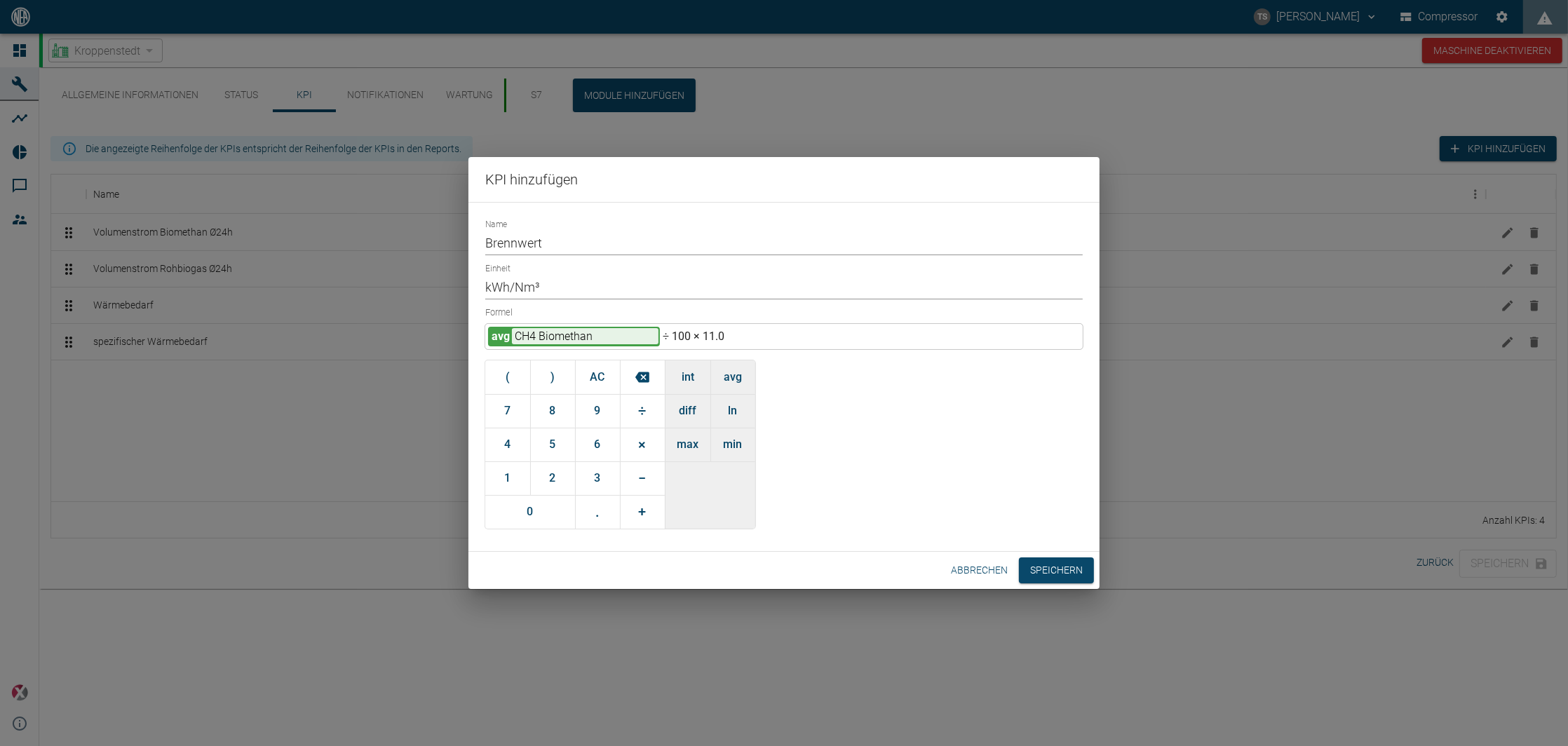
click at [593, 446] on button "6" at bounding box center [597, 444] width 45 height 34
click at [595, 449] on button "6" at bounding box center [597, 444] width 45 height 34
click at [1054, 572] on button "Speichern" at bounding box center [1056, 570] width 75 height 26
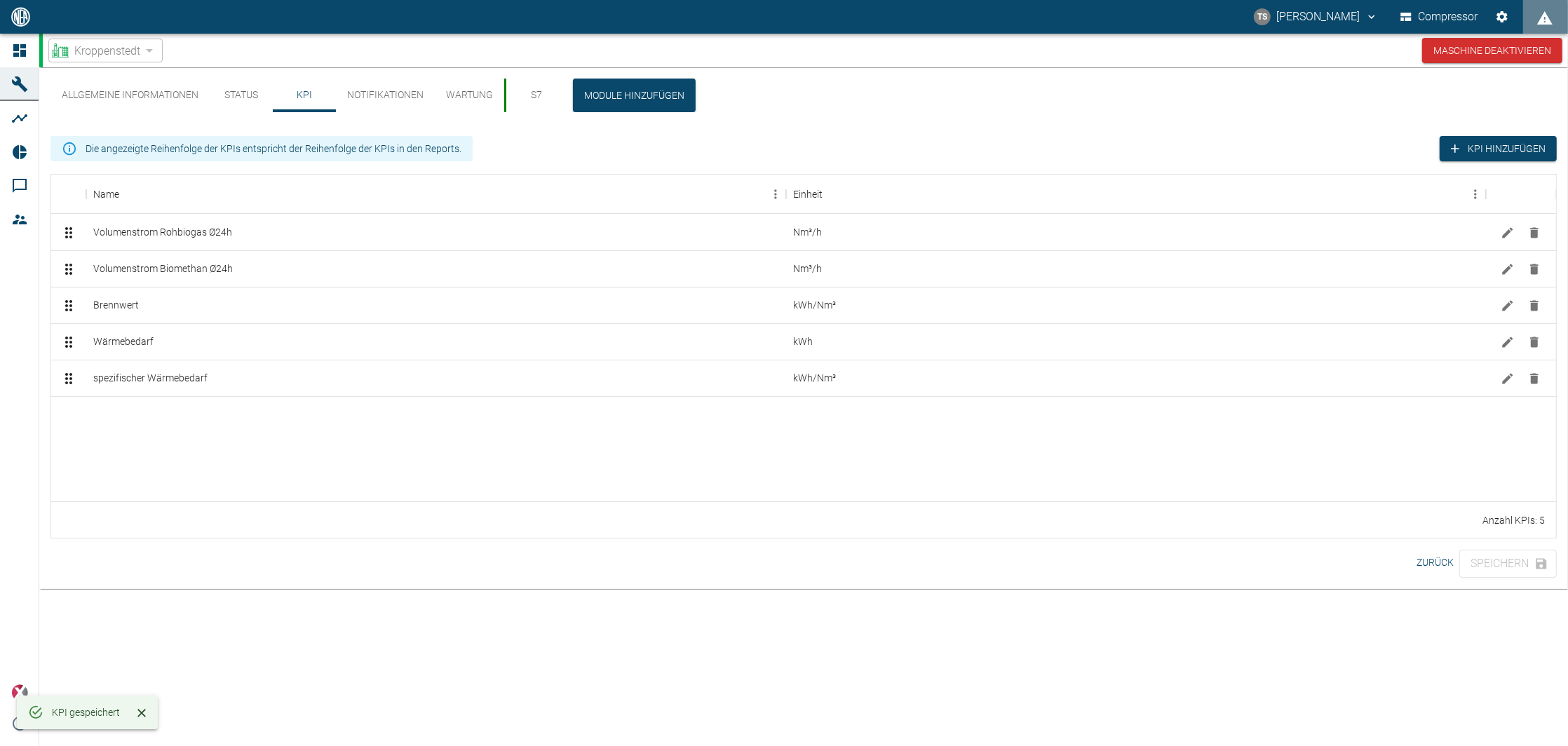
click at [140, 464] on div at bounding box center [804, 449] width 1505 height 105
click at [190, 453] on div at bounding box center [804, 449] width 1505 height 105
drag, startPoint x: 967, startPoint y: 103, endPoint x: 868, endPoint y: 96, distance: 99.2
click at [967, 103] on div "Allgemeine Informationen Status KPI Notifikationen Wartung S7 Module hinzufügen" at bounding box center [803, 96] width 1506 height 34
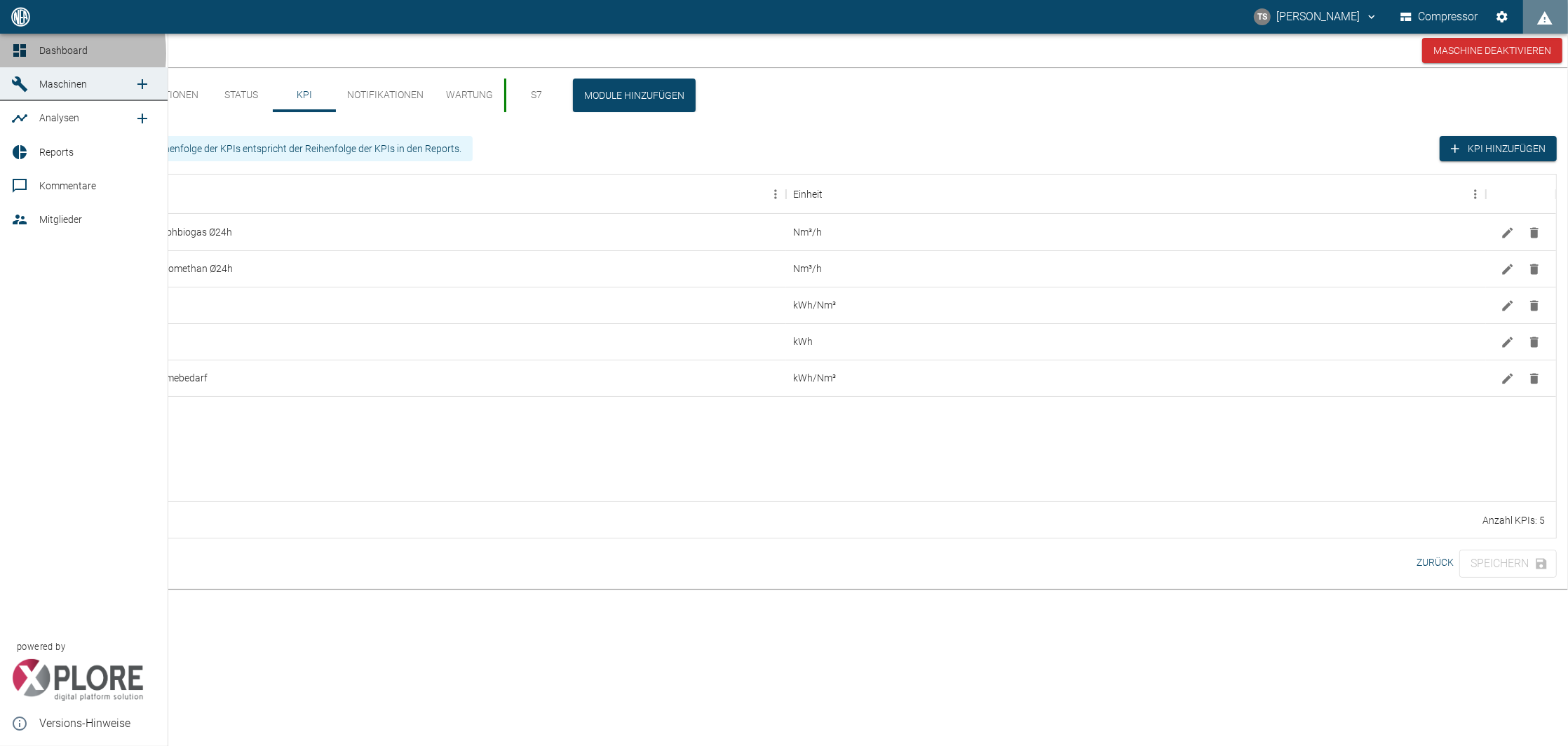
click at [21, 53] on icon at bounding box center [19, 50] width 13 height 13
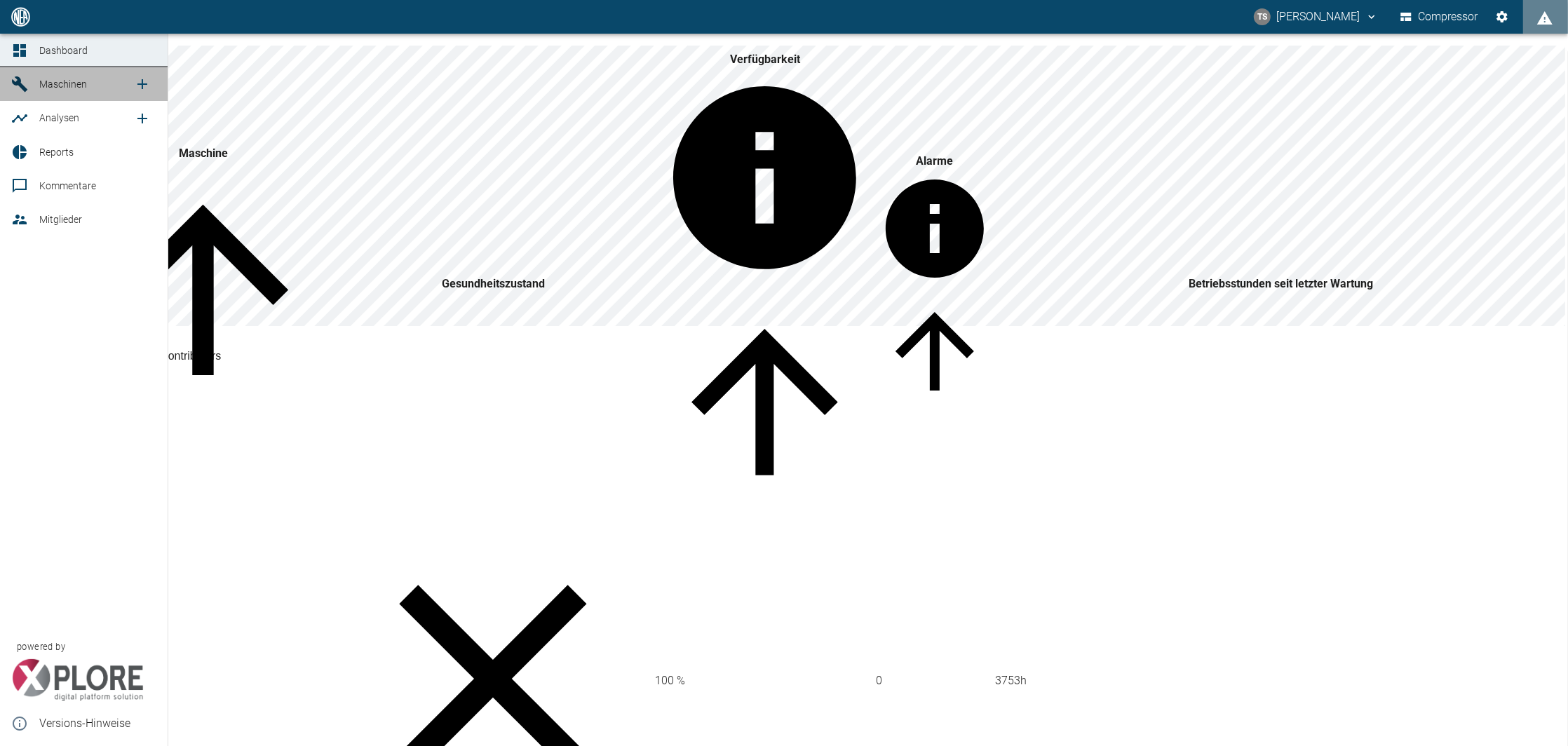
click at [29, 95] on link "Maschinen" at bounding box center [84, 84] width 168 height 34
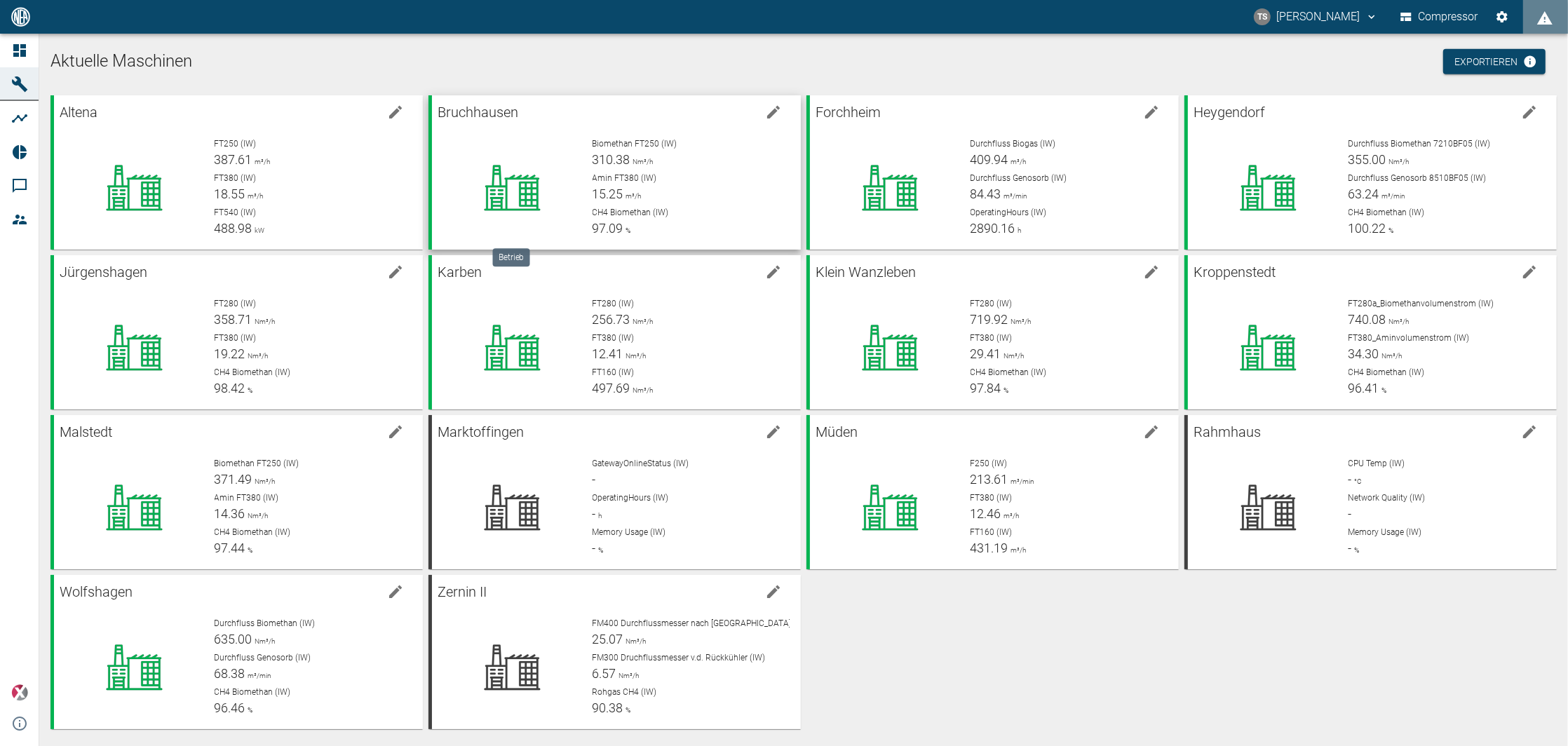
click at [533, 190] on icon at bounding box center [511, 187] width 110 height 56
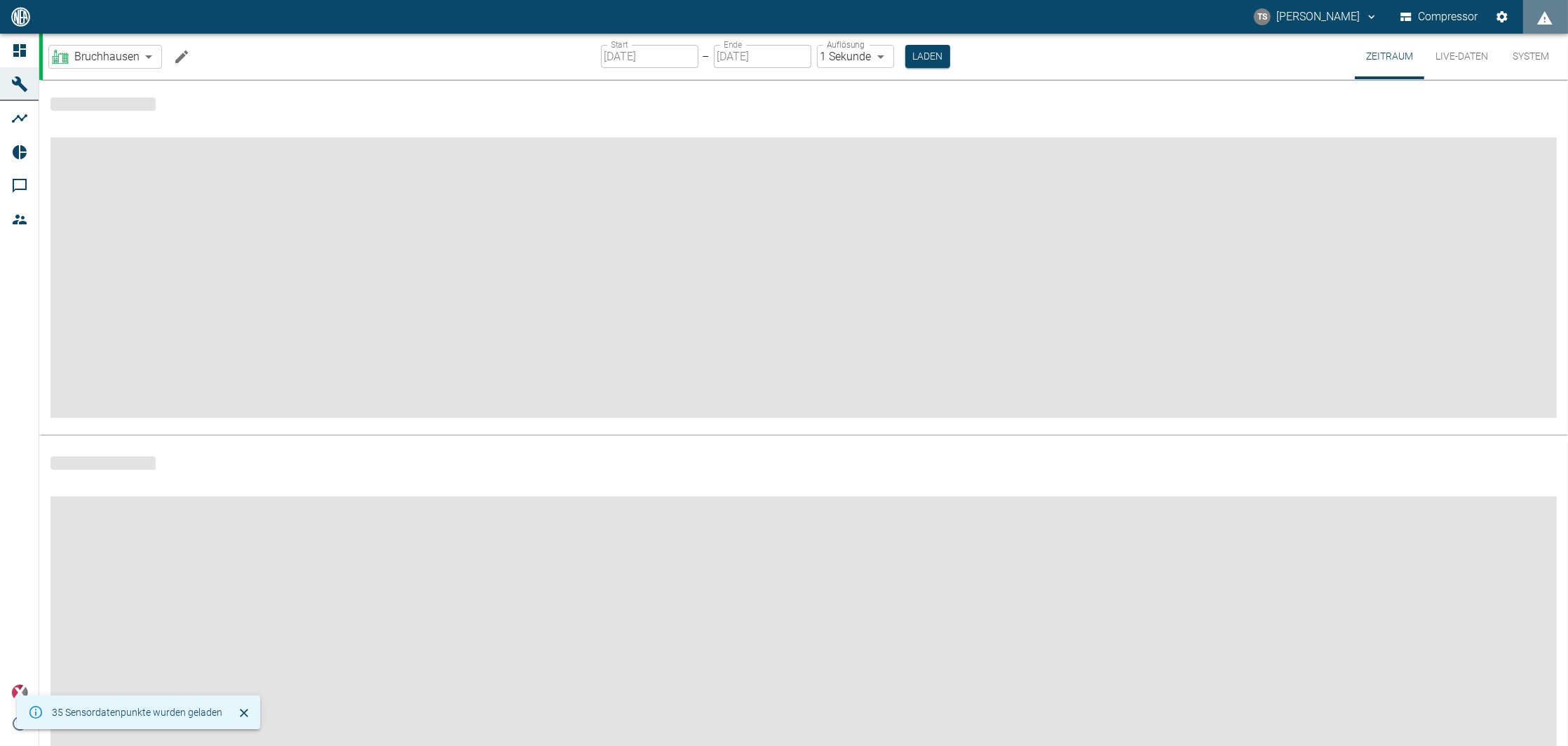
click at [20, 150] on icon at bounding box center [19, 152] width 14 height 14
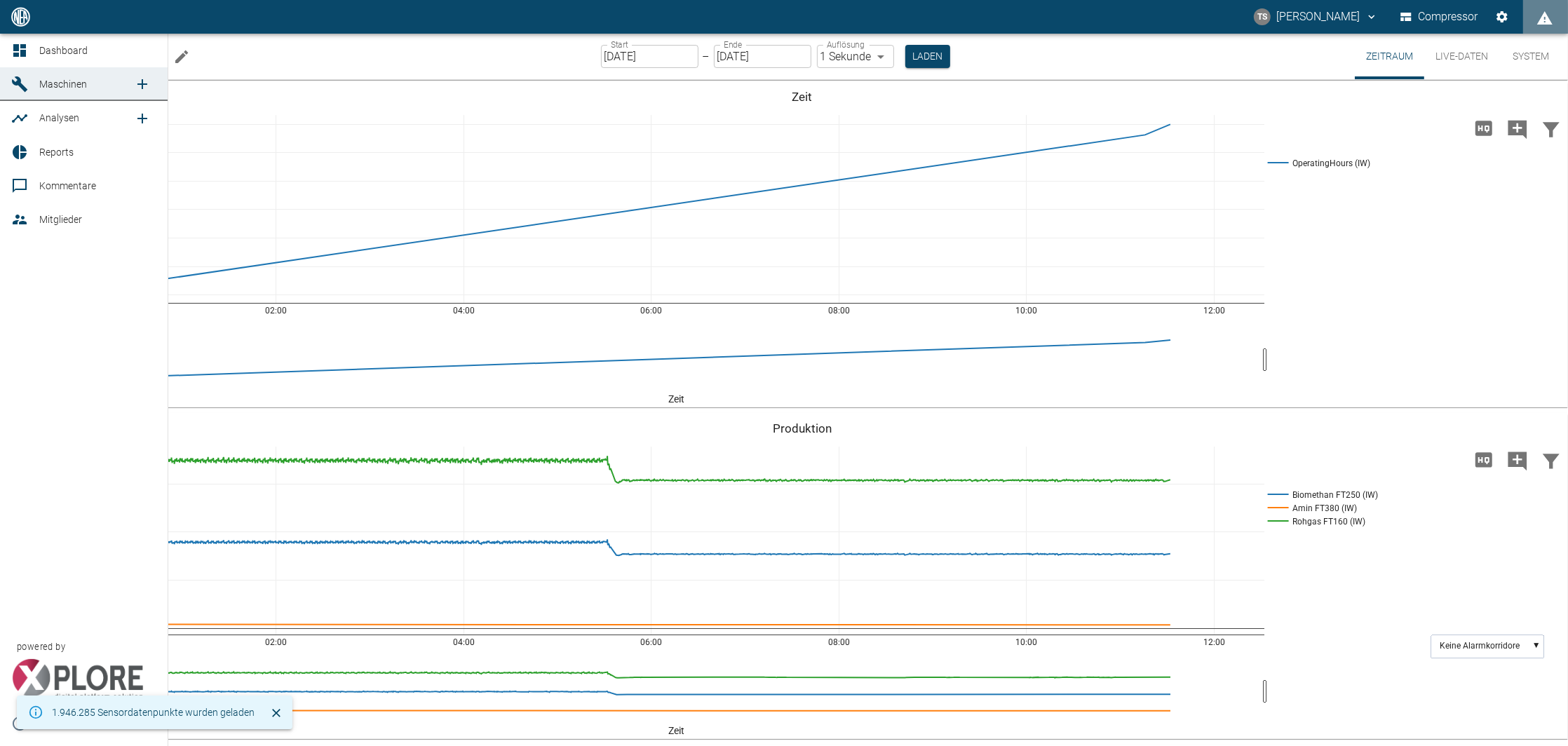
click at [20, 150] on icon at bounding box center [19, 152] width 14 height 14
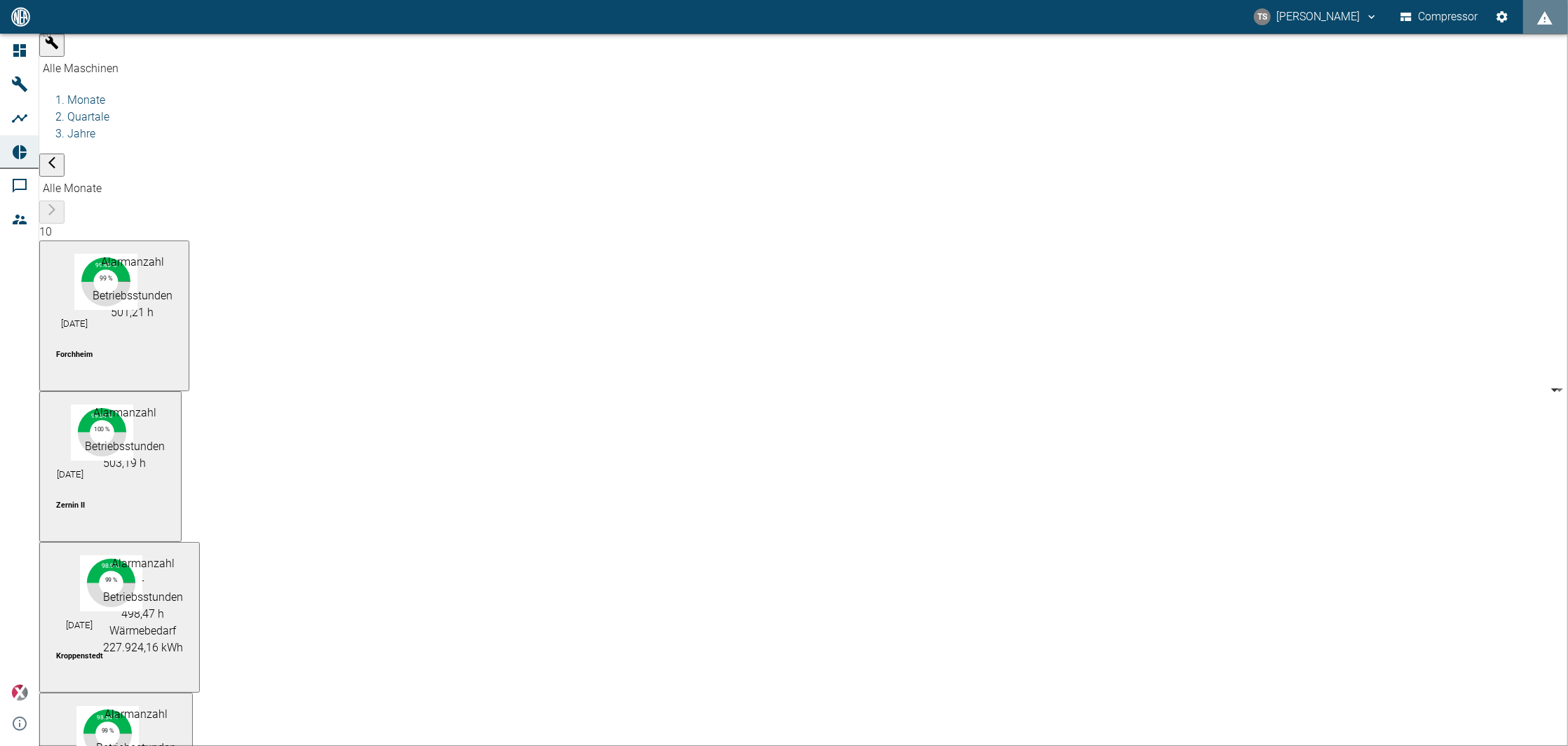
type input "af7d40c2-c812-4a17-a281-d871ce7187b0"
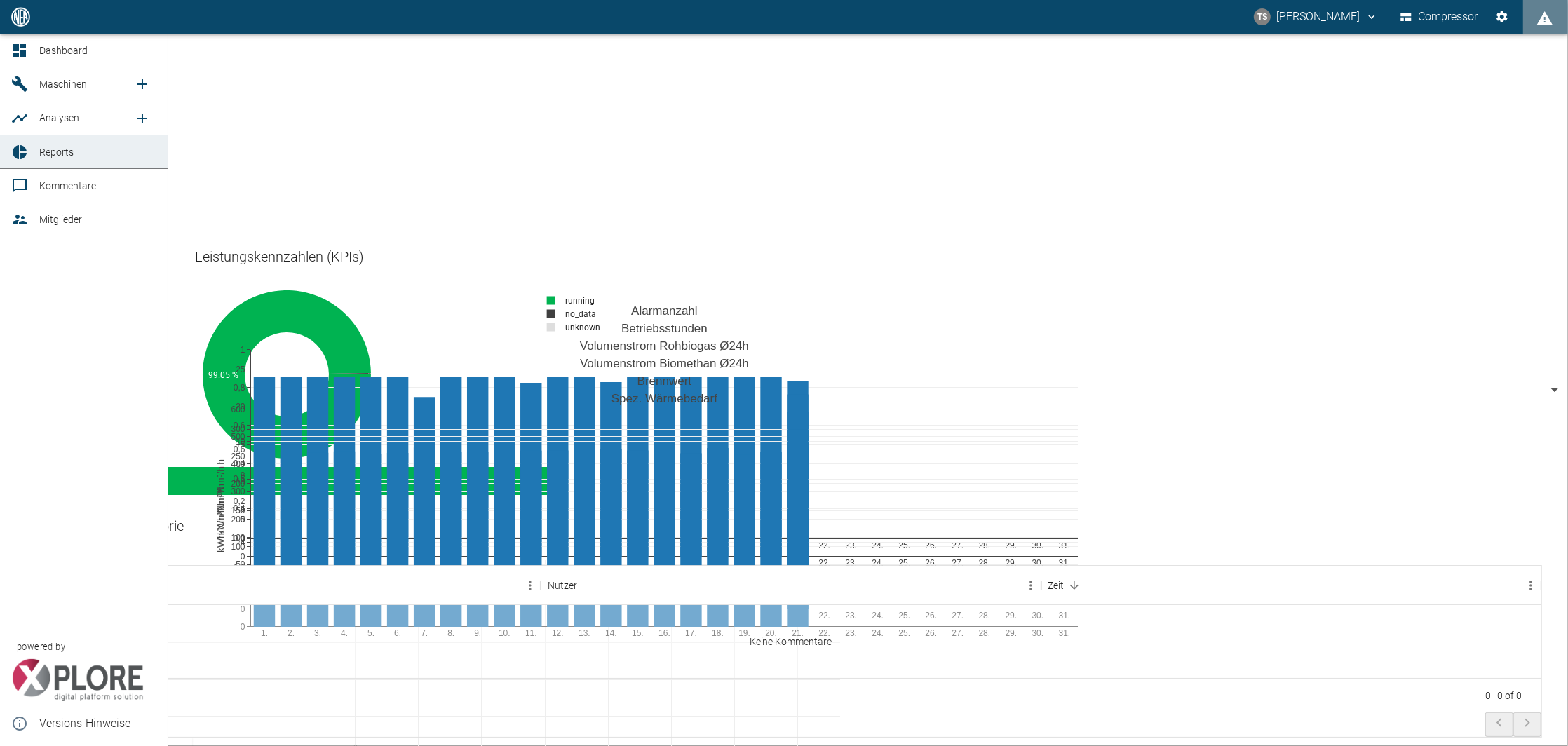
click at [47, 48] on span "Dashboard" at bounding box center [64, 50] width 49 height 11
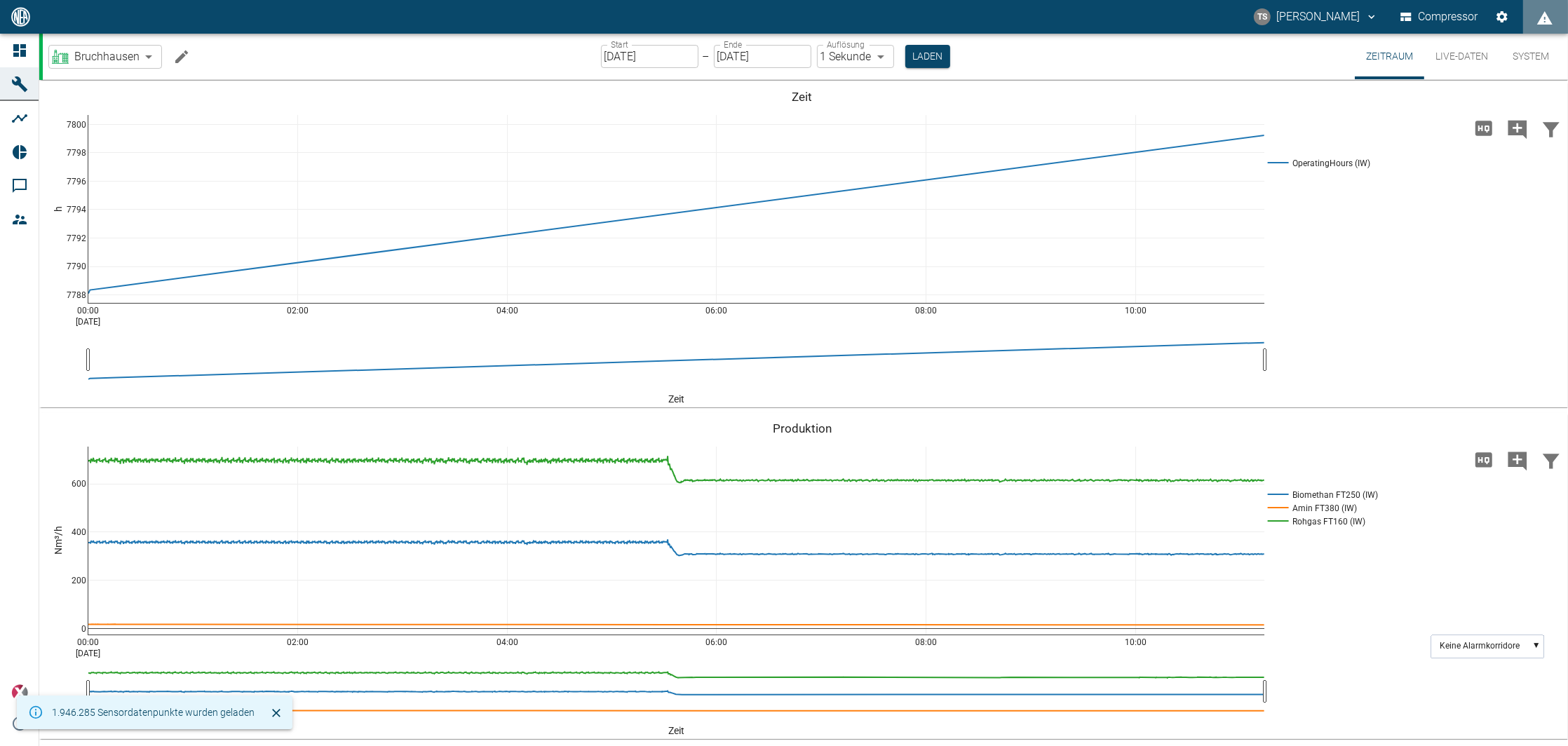
click at [179, 59] on icon "Machine bearbeiten" at bounding box center [181, 55] width 13 height 13
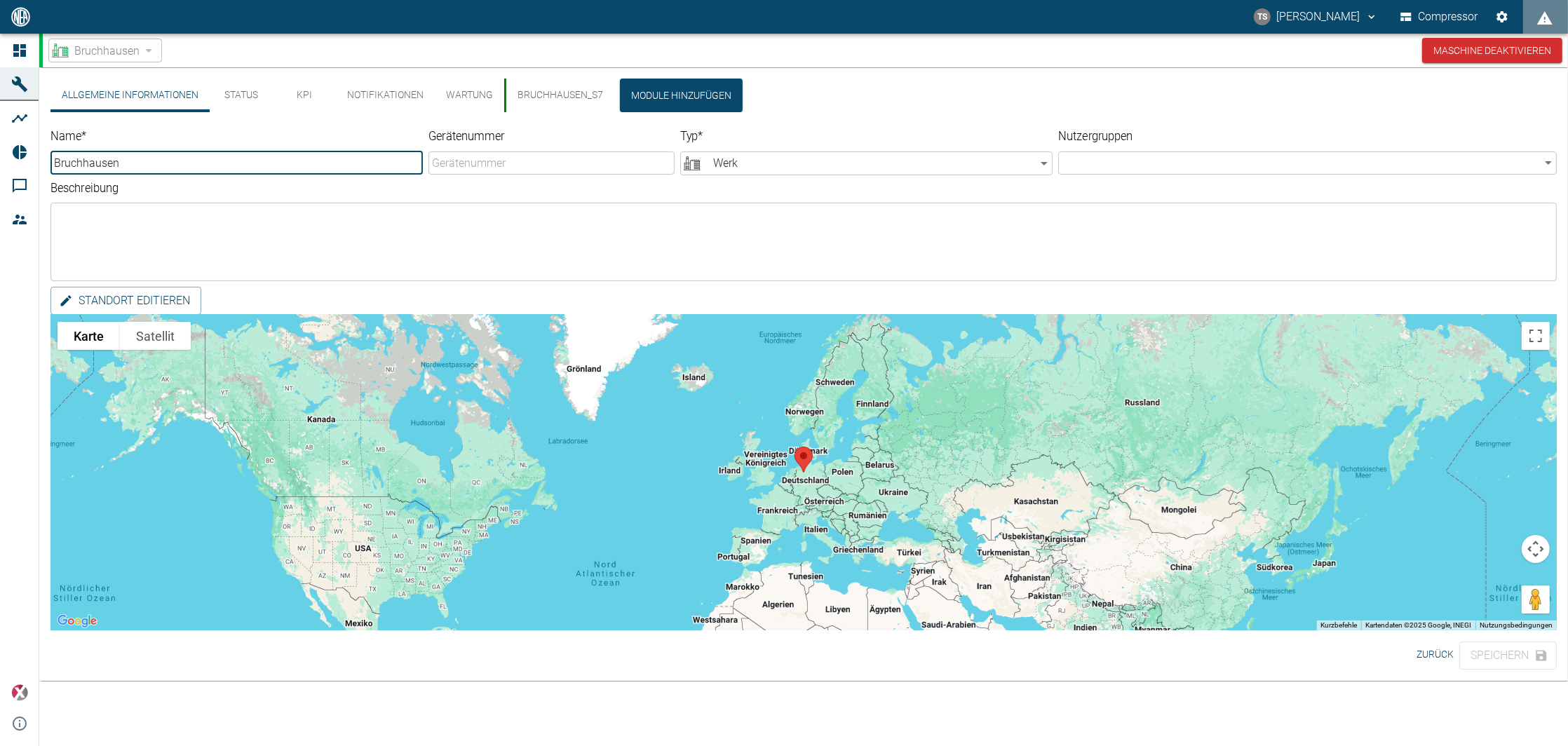
click at [294, 83] on button "KPI" at bounding box center [304, 96] width 63 height 34
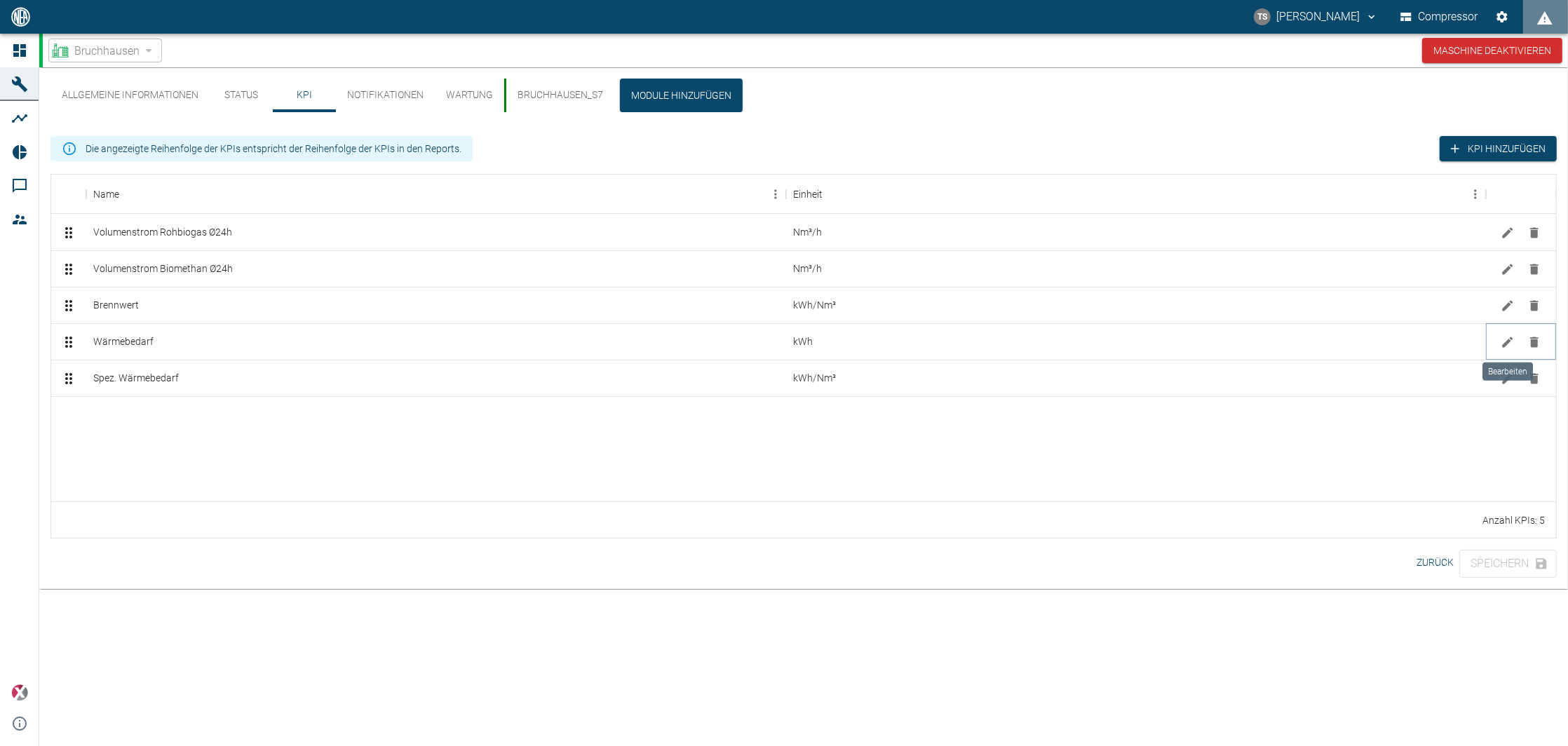
click at [1505, 339] on icon "Bearbeiten" at bounding box center [1508, 342] width 14 height 14
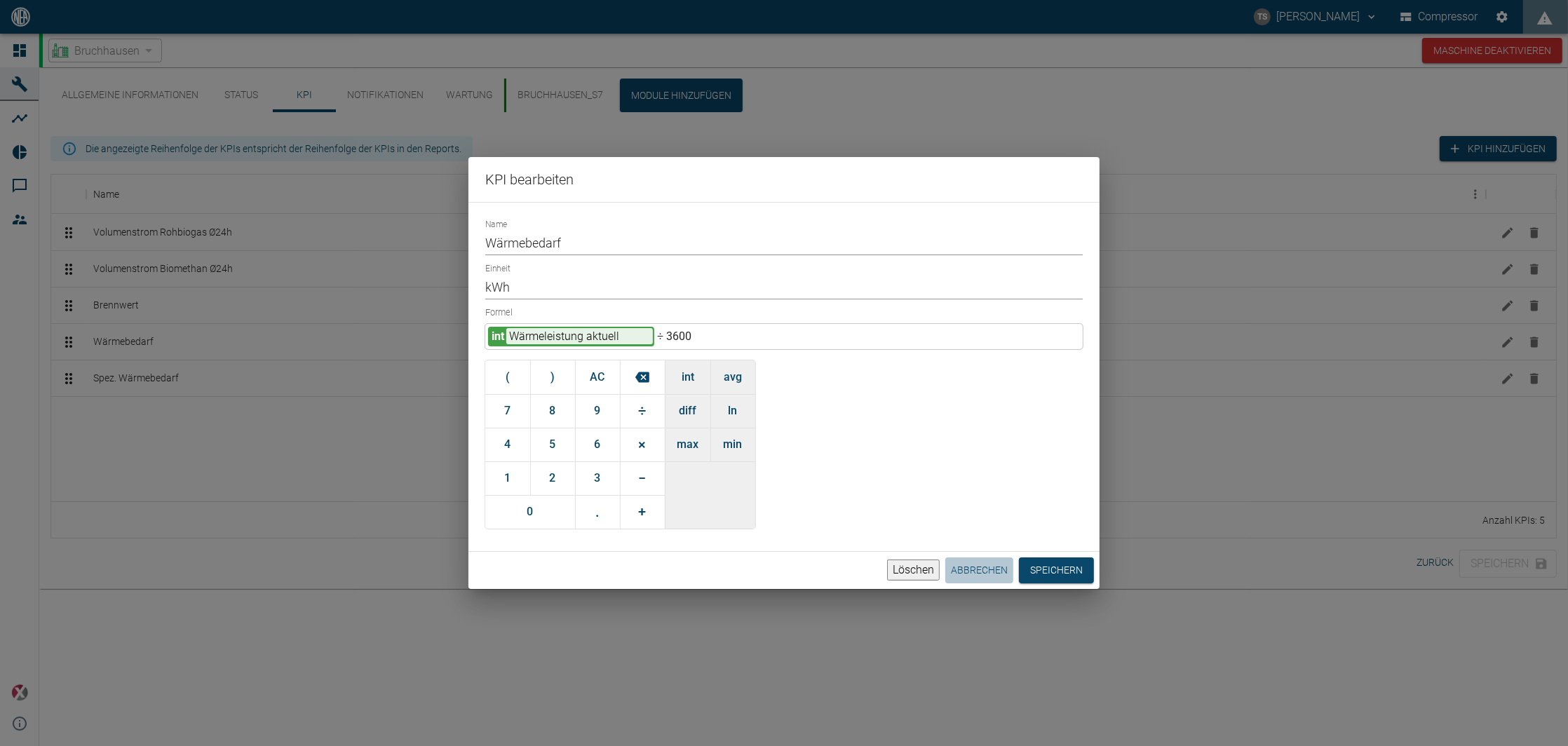
click at [972, 563] on button "Abbrechen" at bounding box center [978, 570] width 68 height 26
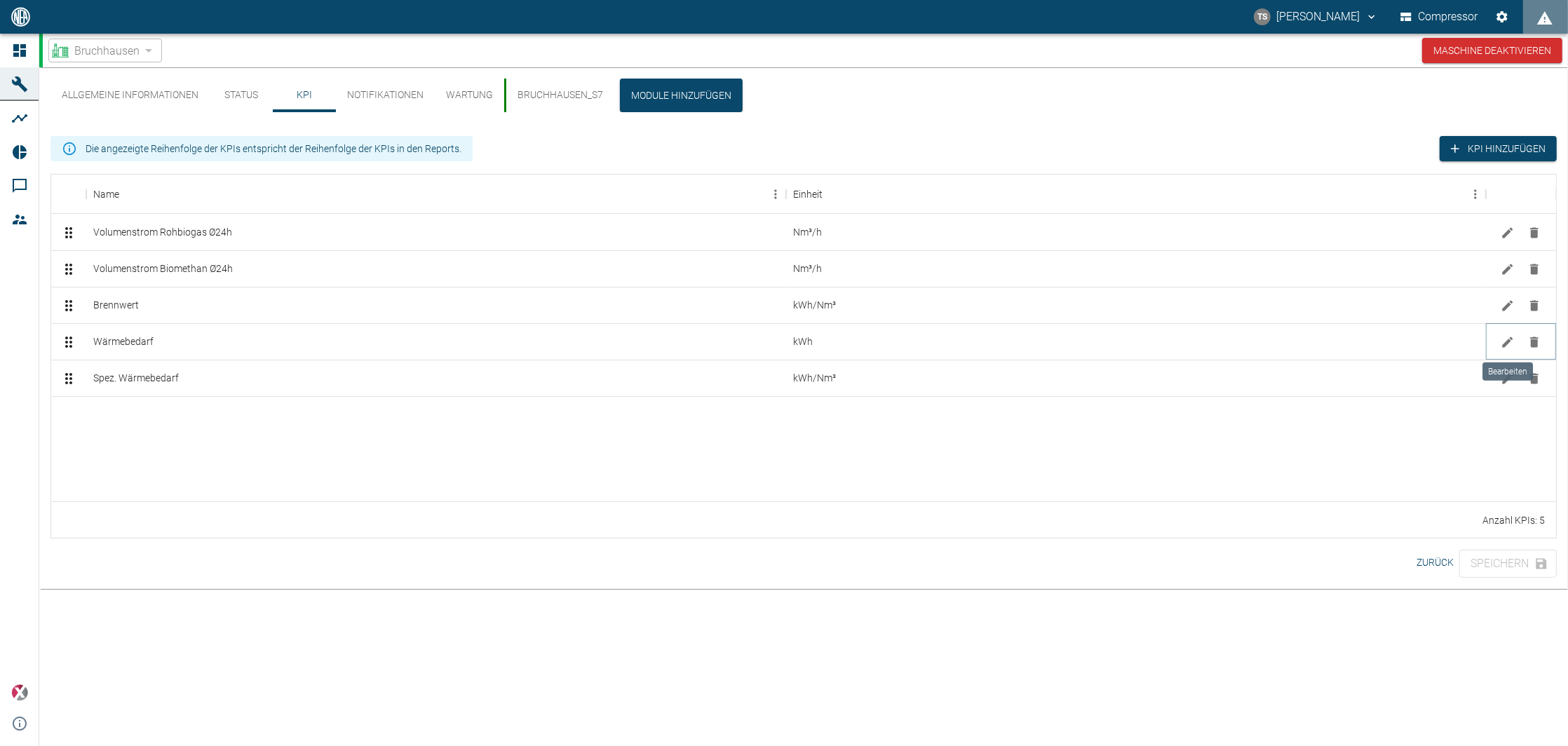
click at [1506, 342] on icon "Bearbeiten" at bounding box center [1507, 342] width 11 height 11
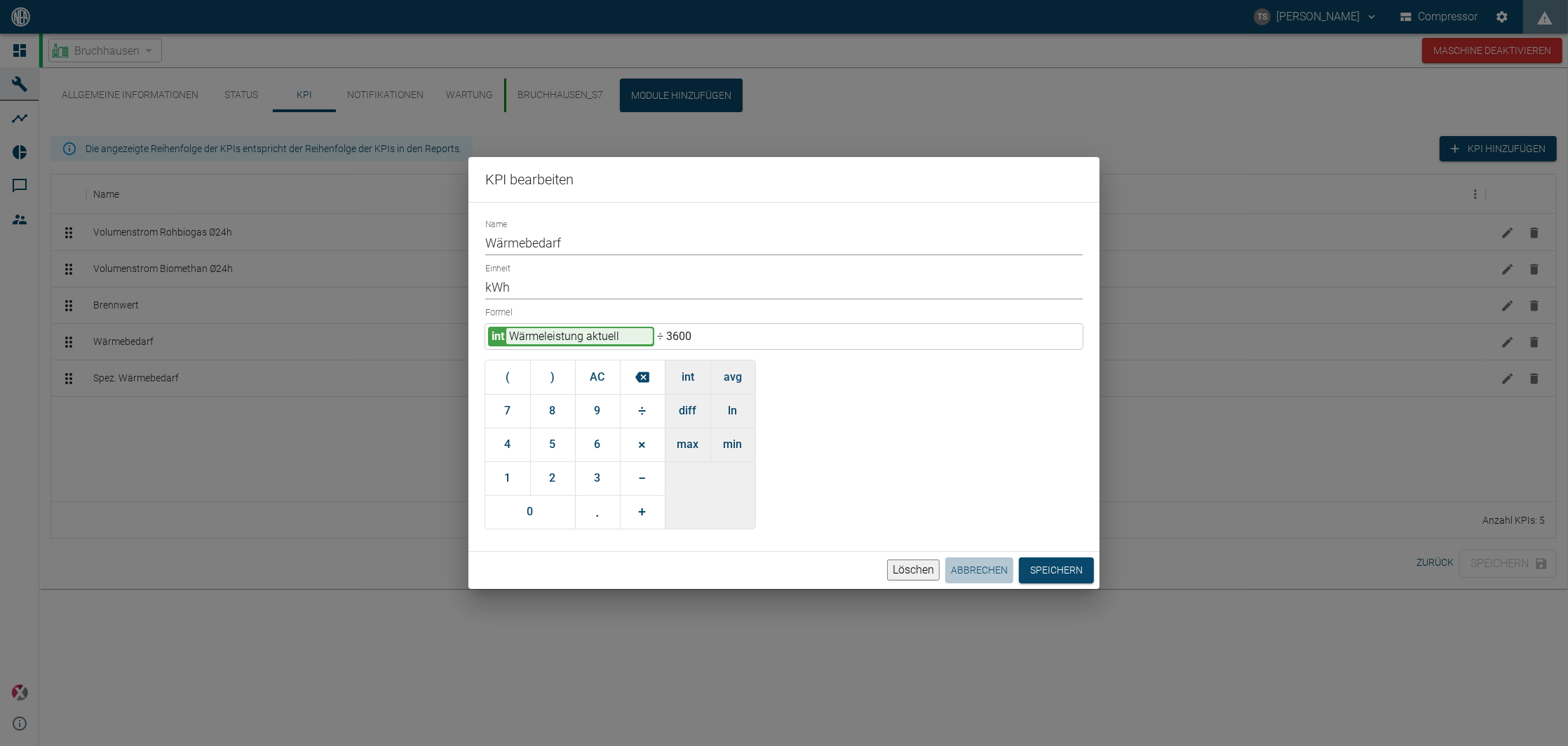
click at [966, 563] on button "Abbrechen" at bounding box center [978, 570] width 68 height 26
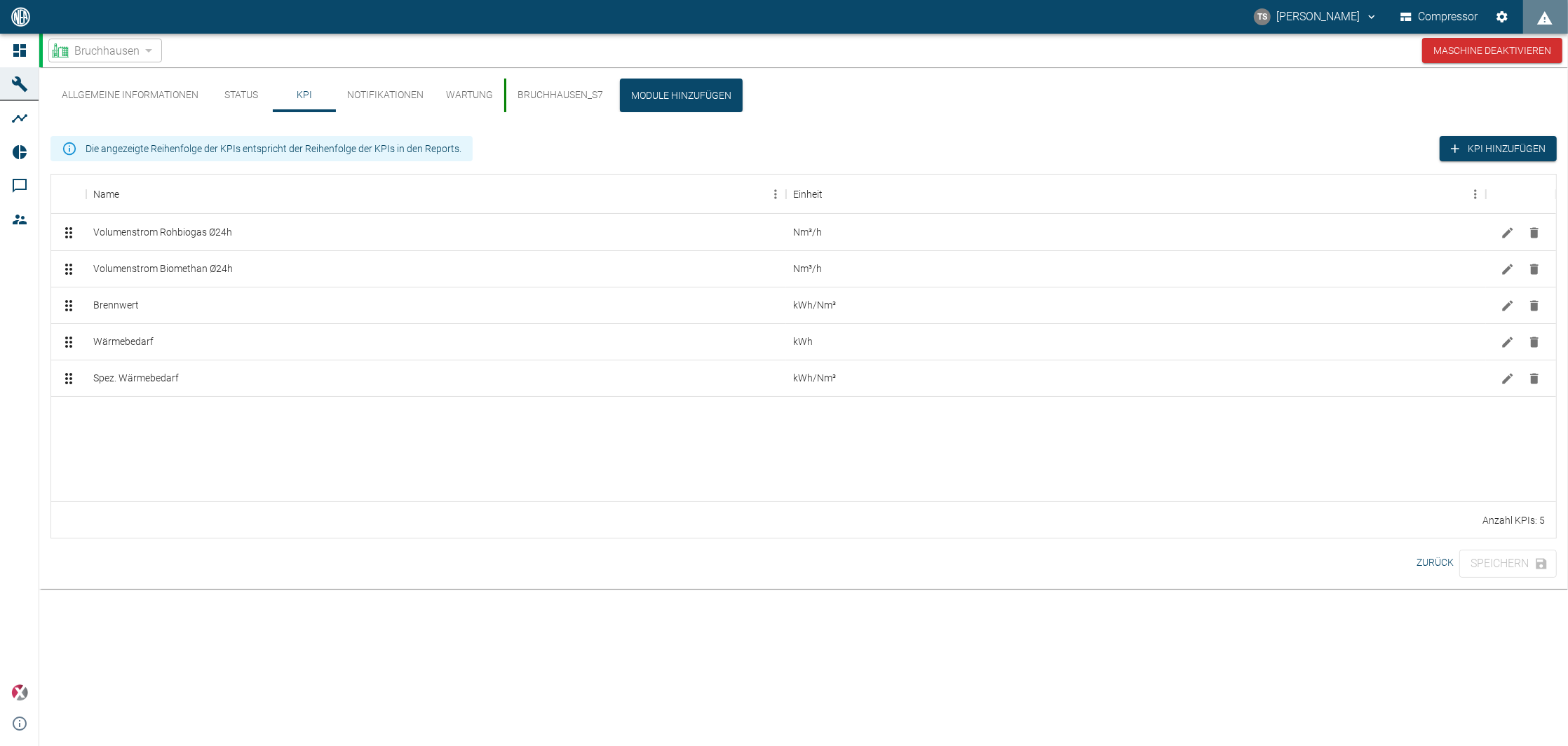
click at [592, 484] on div at bounding box center [804, 449] width 1505 height 105
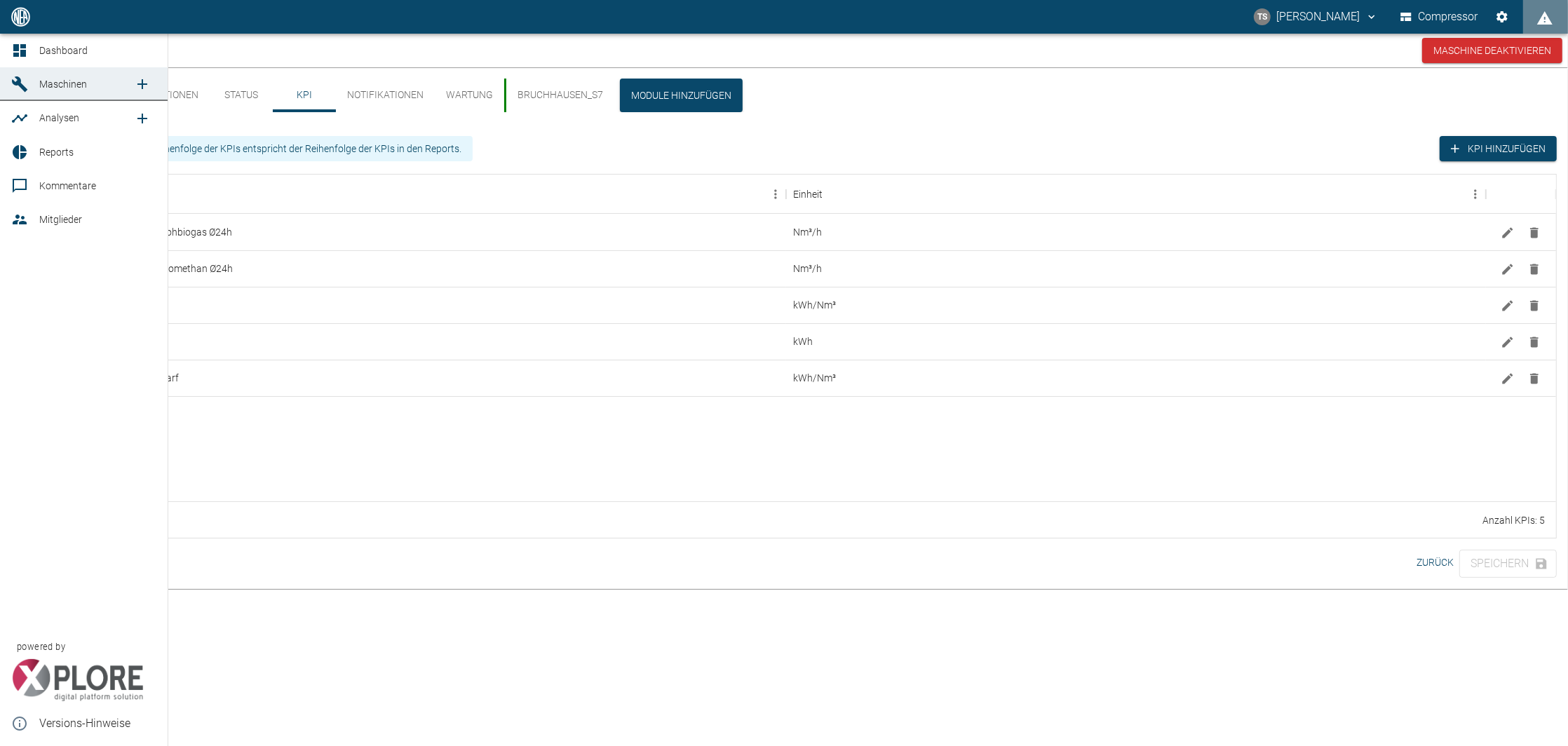
click at [32, 58] on link "Dashboard" at bounding box center [84, 50] width 168 height 34
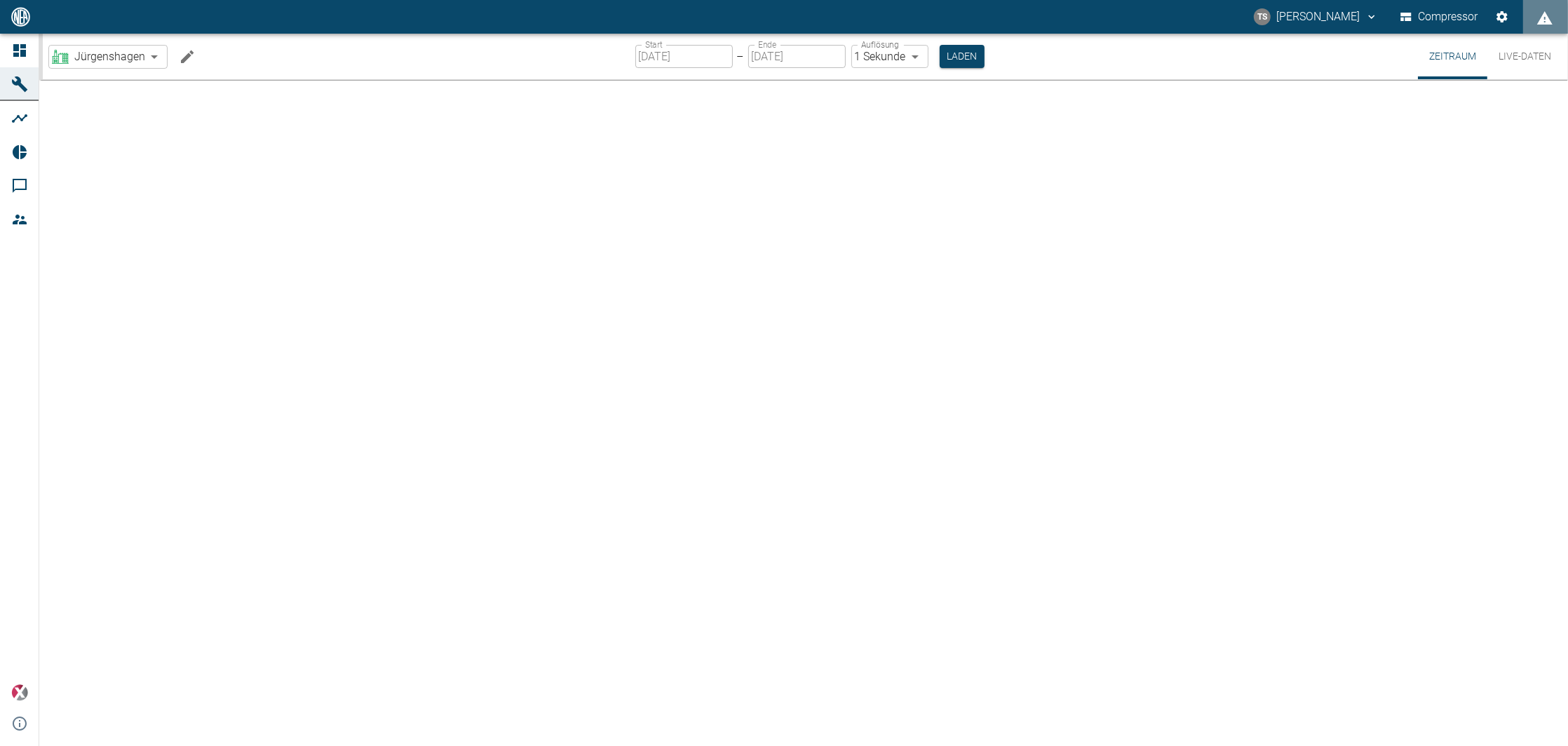
type input "2min"
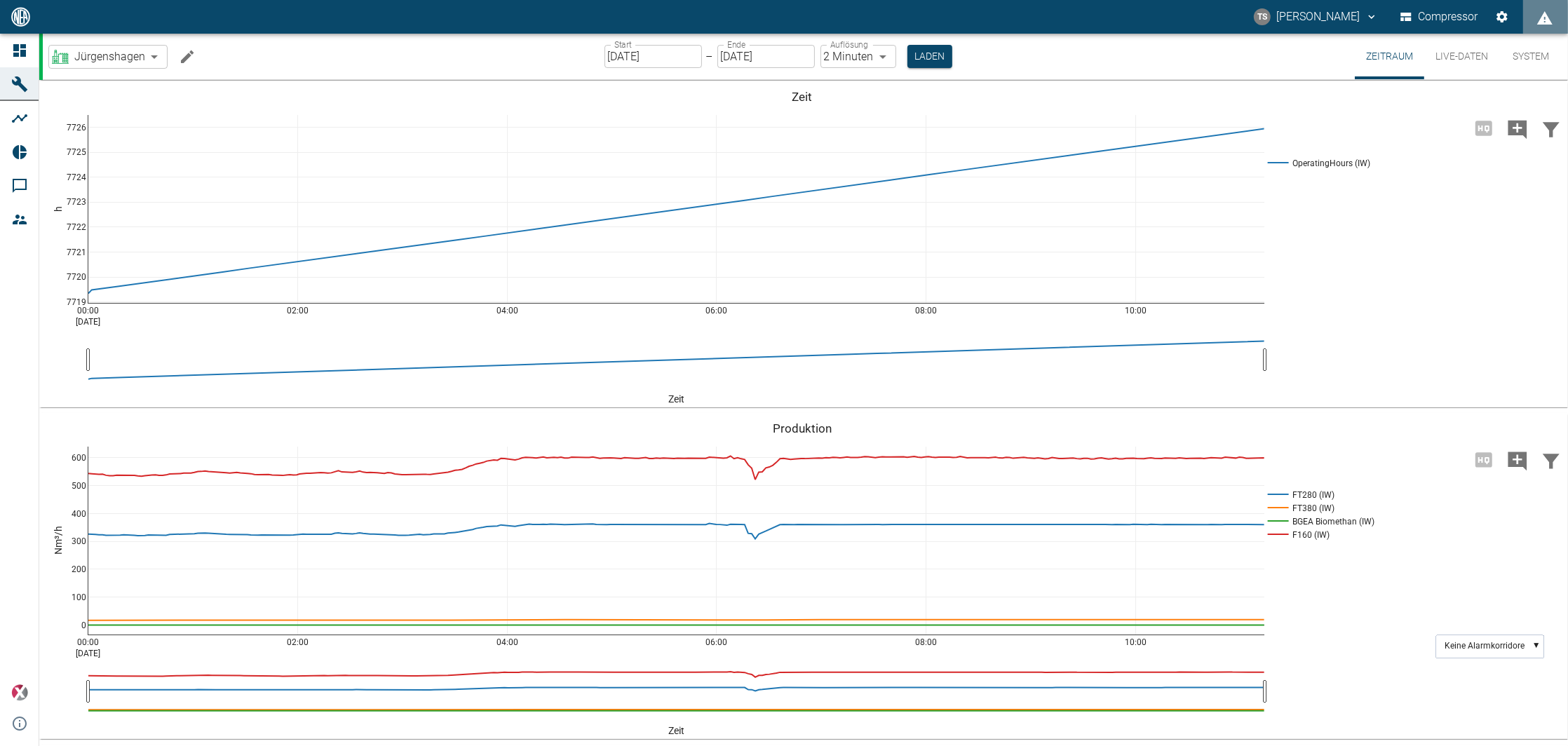
click at [28, 145] on icon at bounding box center [19, 152] width 17 height 17
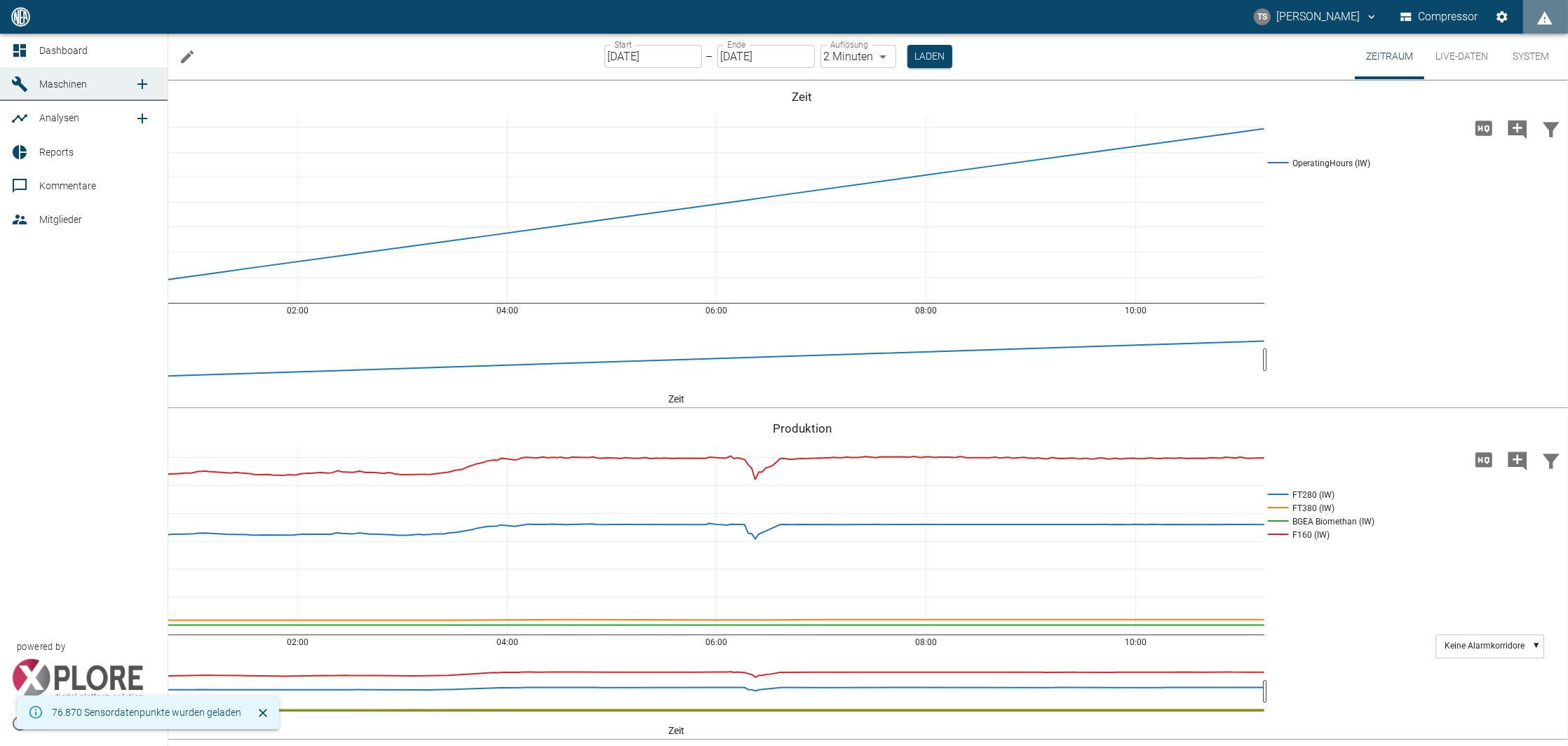
click at [51, 151] on span "Reports" at bounding box center [56, 151] width 34 height 11
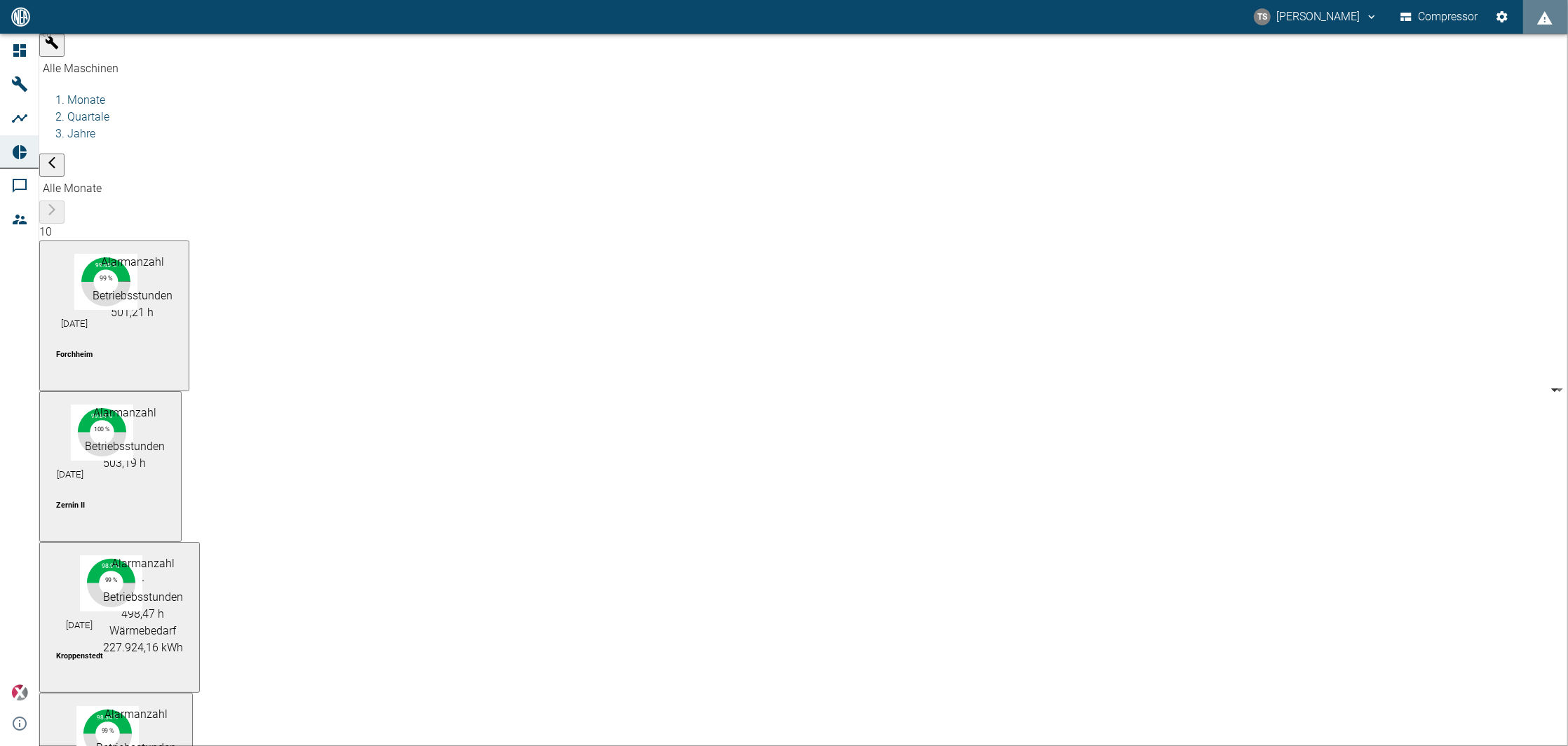
type input "381d891b-1471-48c8-b76d-f56620aafa3d"
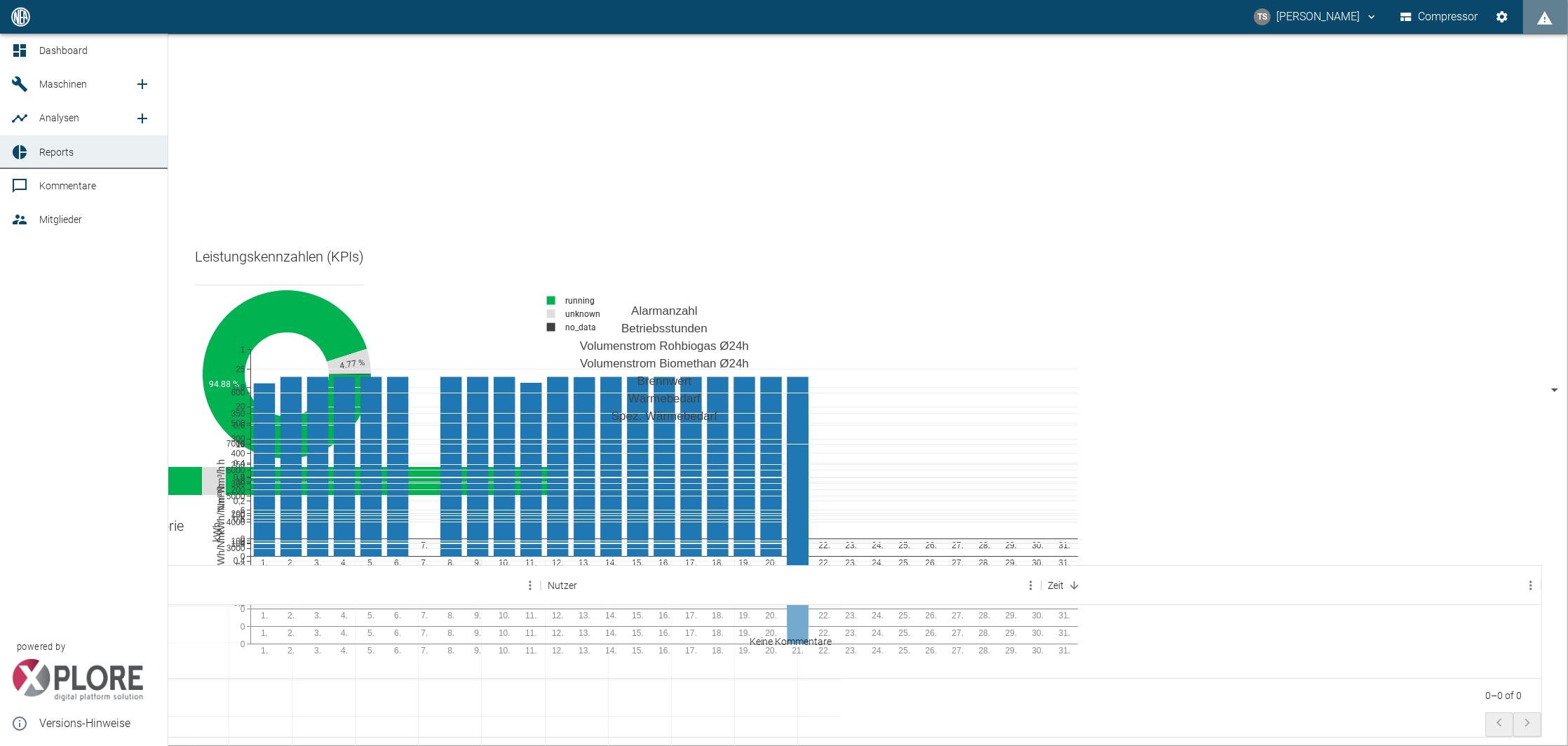
click at [45, 87] on span "Maschinen" at bounding box center [63, 84] width 48 height 11
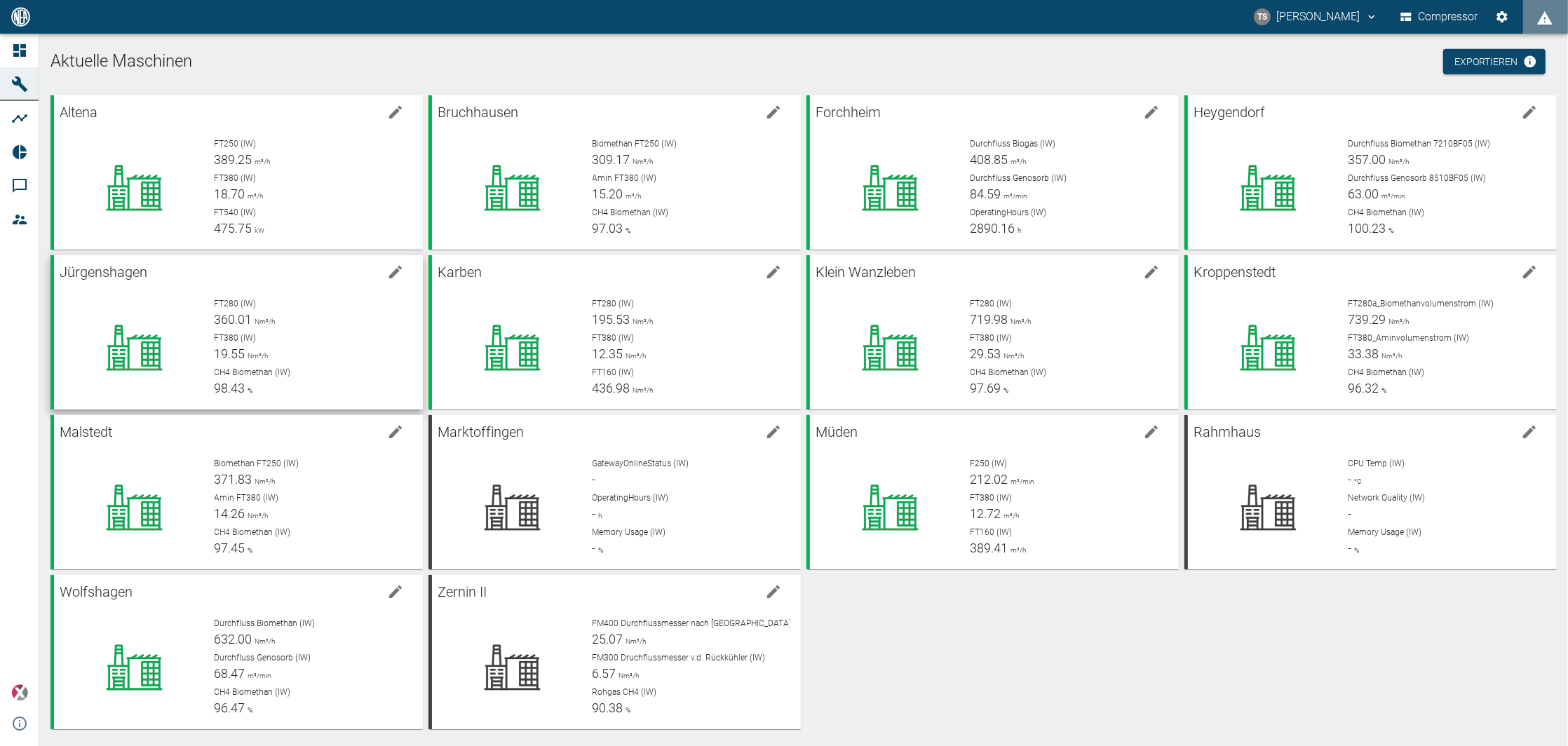
click at [232, 301] on span "FT280 (IW)" at bounding box center [235, 304] width 42 height 10
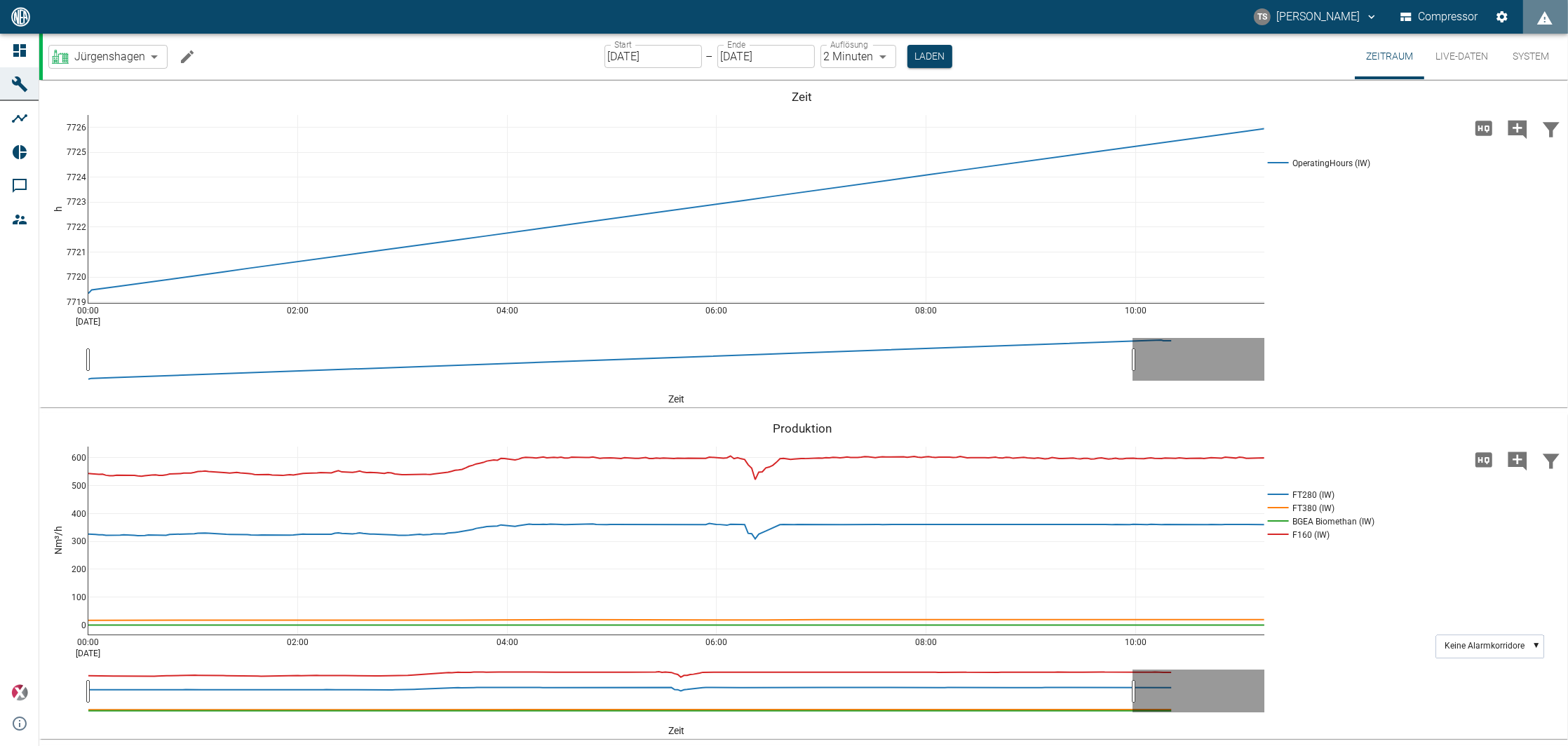
click at [1466, 46] on button "Live-Daten" at bounding box center [1461, 56] width 75 height 45
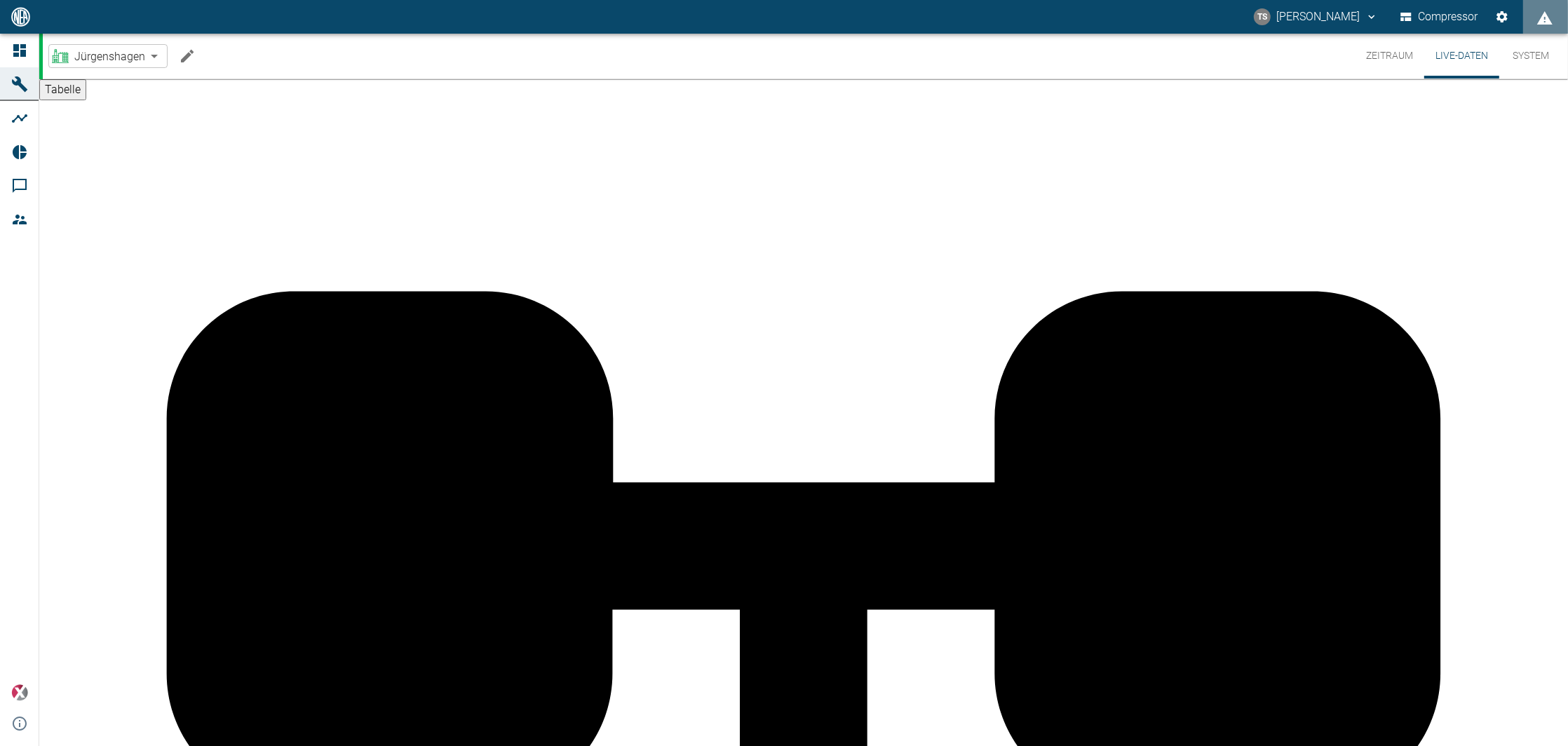
scroll to position [2222, 0]
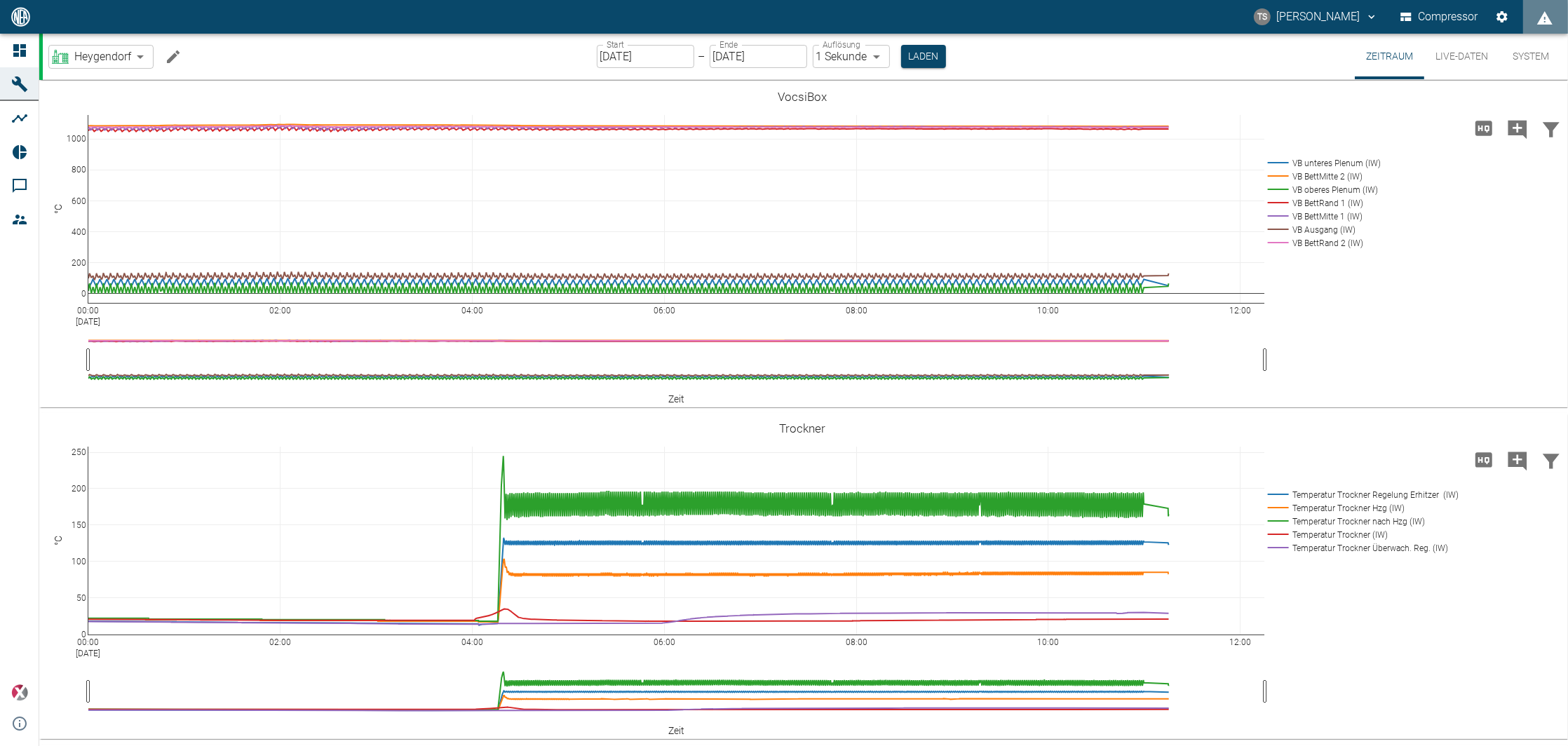
click at [248, 66] on div "Heygendorf 3e9d410b-b9f6-4423-86d9-5c969bdb7148 ​ Start [DATE] Start – Ende [DA…" at bounding box center [805, 56] width 1525 height 45
click at [165, 57] on icon "Machine bearbeiten" at bounding box center [173, 57] width 17 height 17
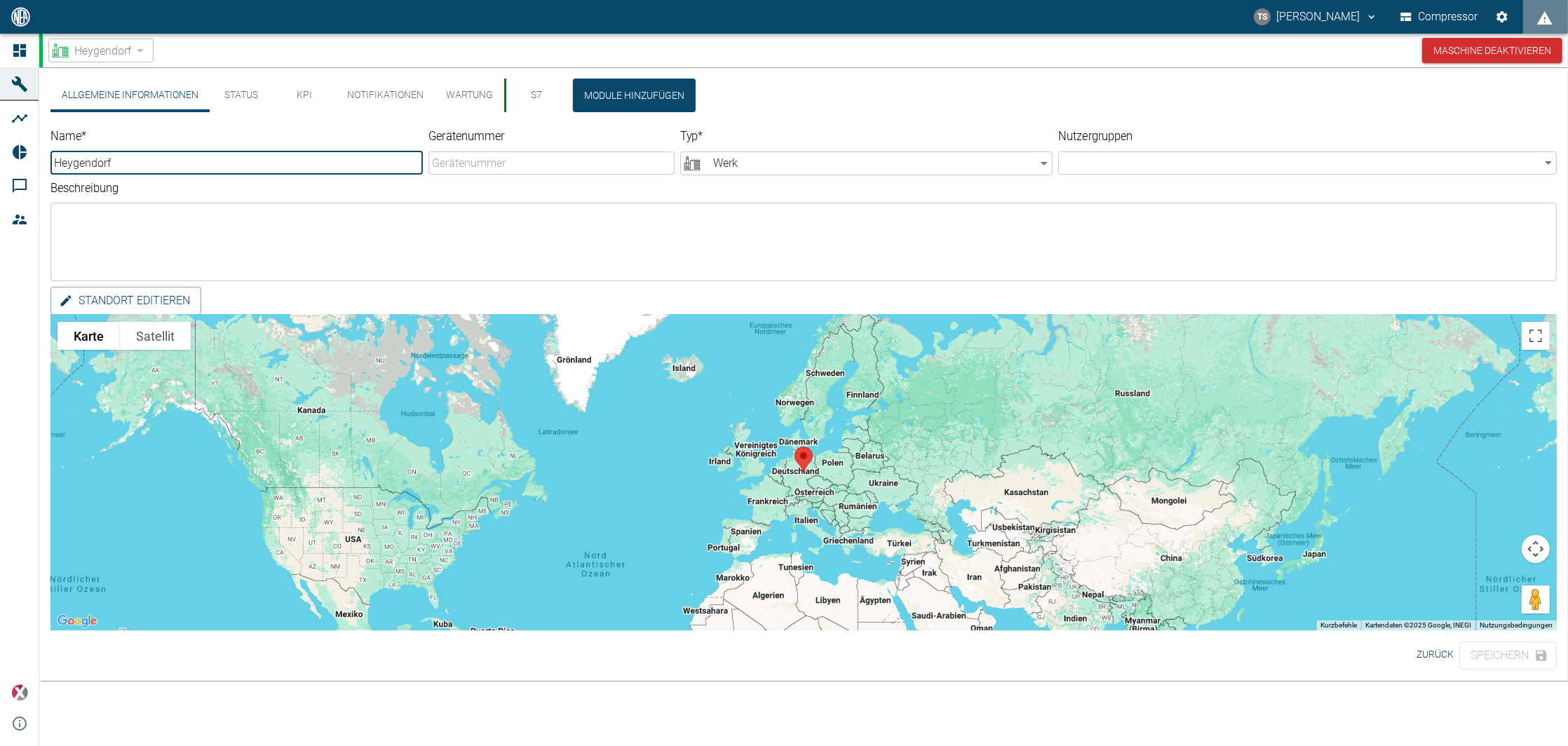
click at [311, 93] on button "KPI" at bounding box center [304, 96] width 63 height 34
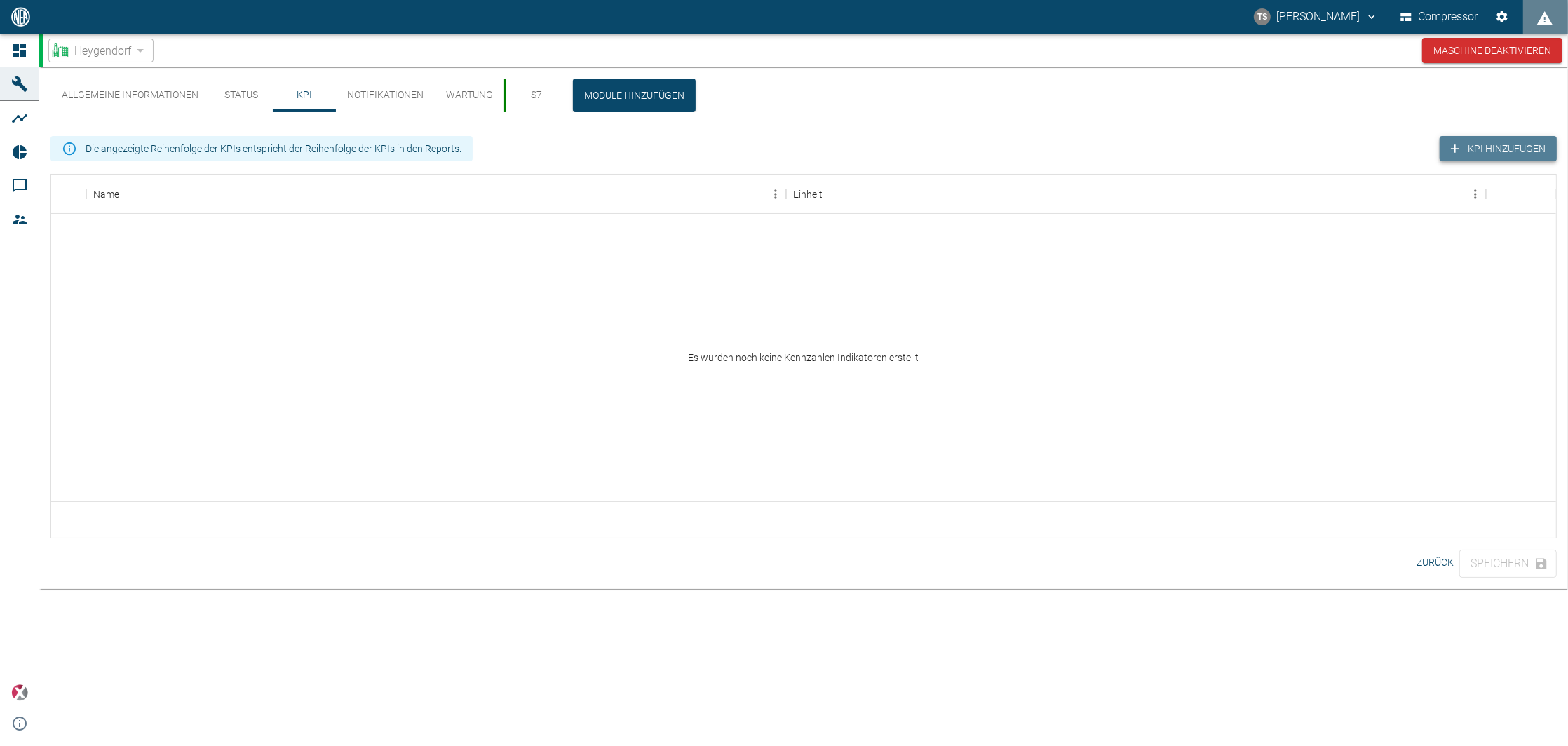
click at [1499, 139] on button "KPI hinzufügen" at bounding box center [1497, 149] width 117 height 26
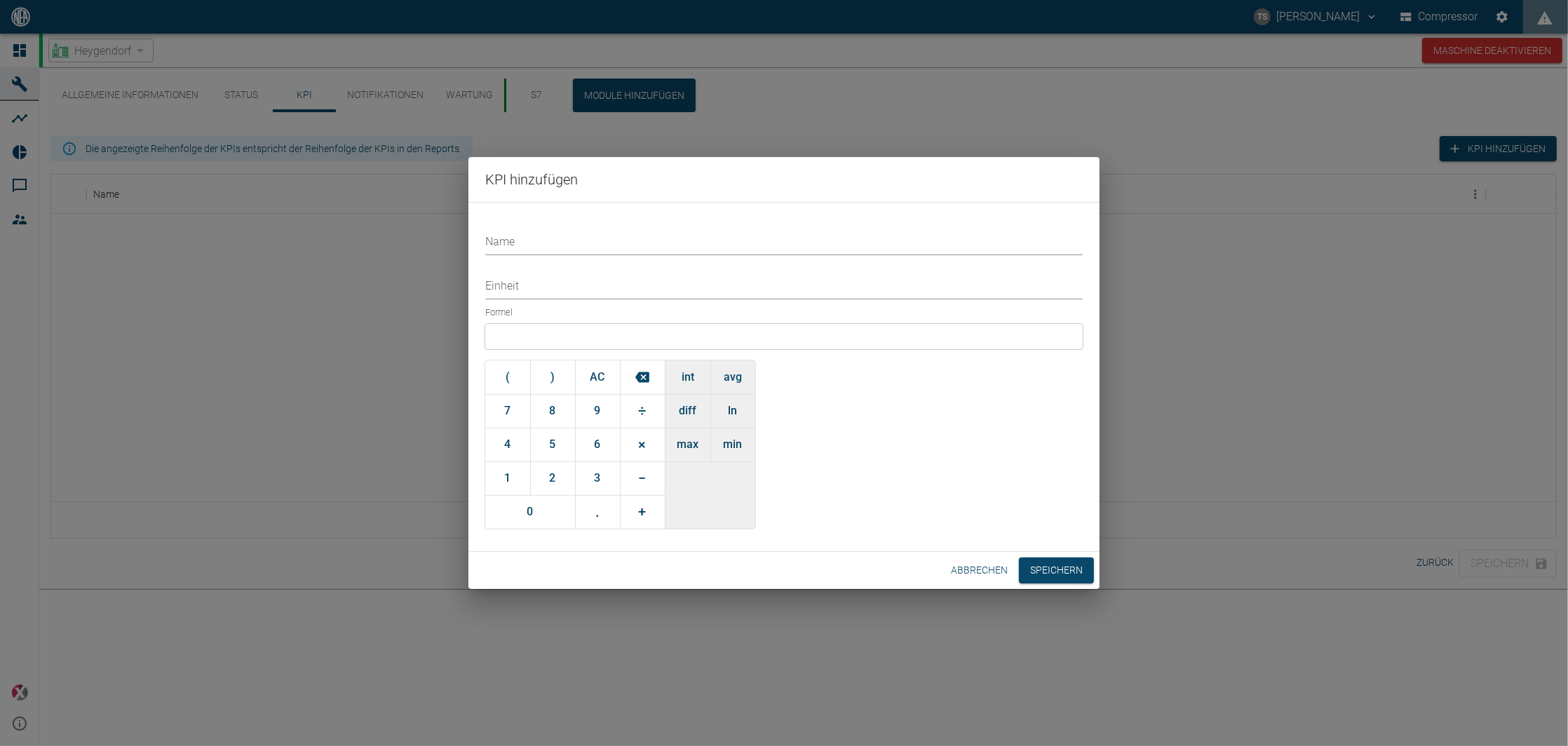
click at [576, 228] on div "Name" at bounding box center [784, 237] width 597 height 36
click at [574, 248] on input "Name" at bounding box center [784, 243] width 597 height 24
type input "Volumenstrom Rohbiogas Ø24h"
click at [546, 294] on input "Einheit" at bounding box center [784, 286] width 597 height 24
type input "Nm³/h"
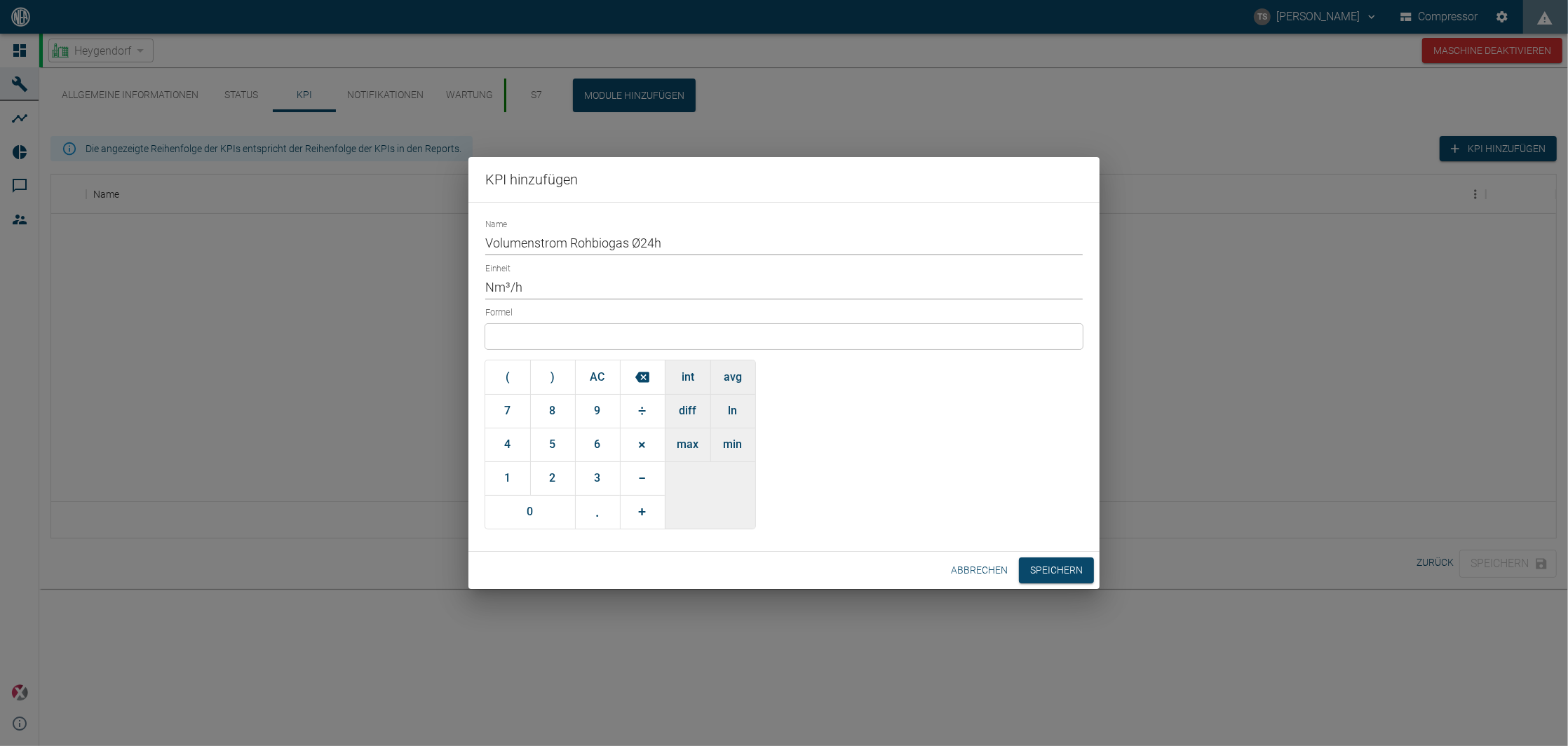
click at [532, 329] on div at bounding box center [784, 337] width 597 height 25
click at [533, 338] on div at bounding box center [784, 337] width 597 height 25
click at [582, 342] on div at bounding box center [784, 337] width 597 height 25
click at [730, 384] on button "avg" at bounding box center [732, 377] width 45 height 34
click at [579, 333] on input "text" at bounding box center [585, 336] width 146 height 16
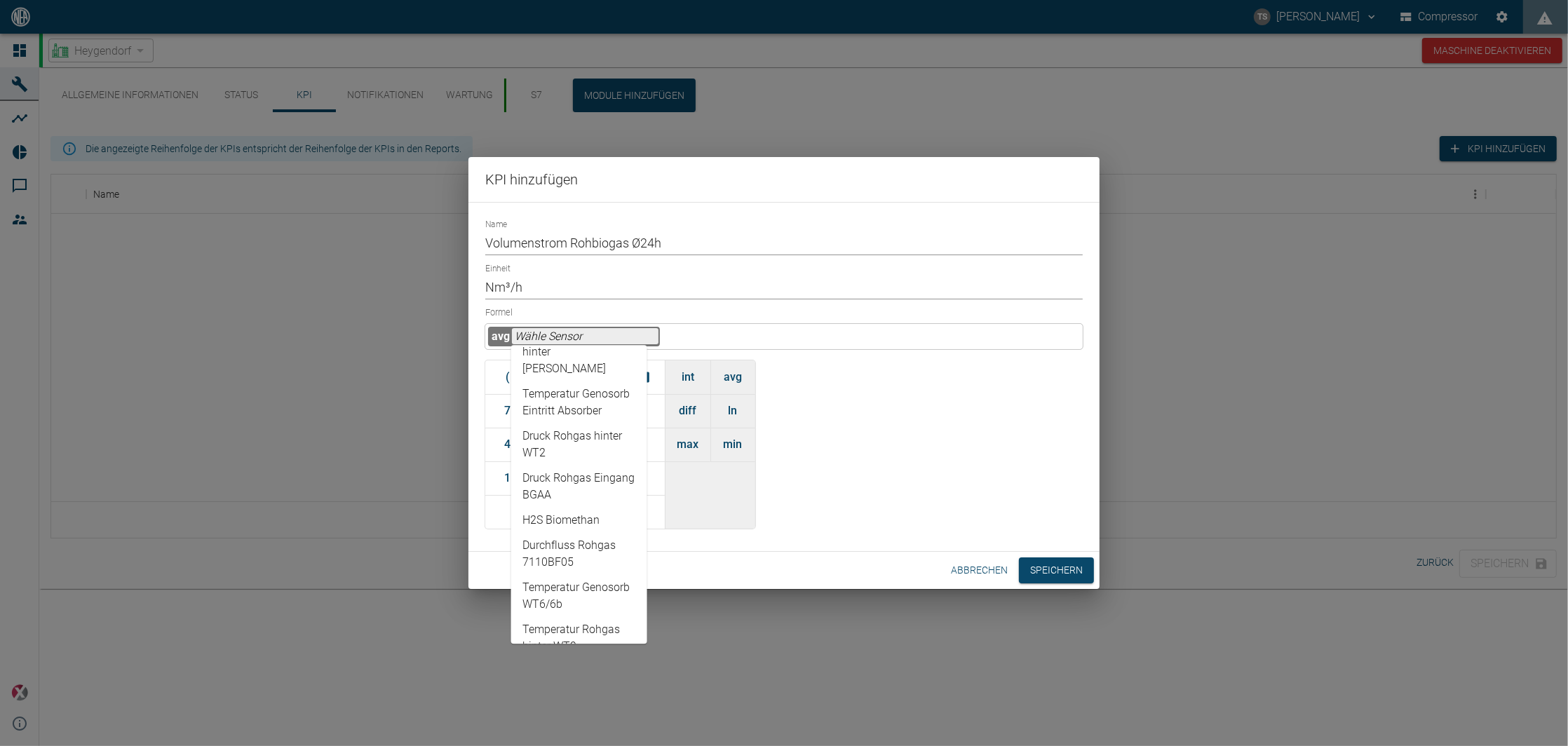
scroll to position [374, 0]
click at [587, 450] on li "Durchfluss Rohgas 7110BF05" at bounding box center [579, 460] width 136 height 42
type input "Durchfluss Rohgas 7110BF05"
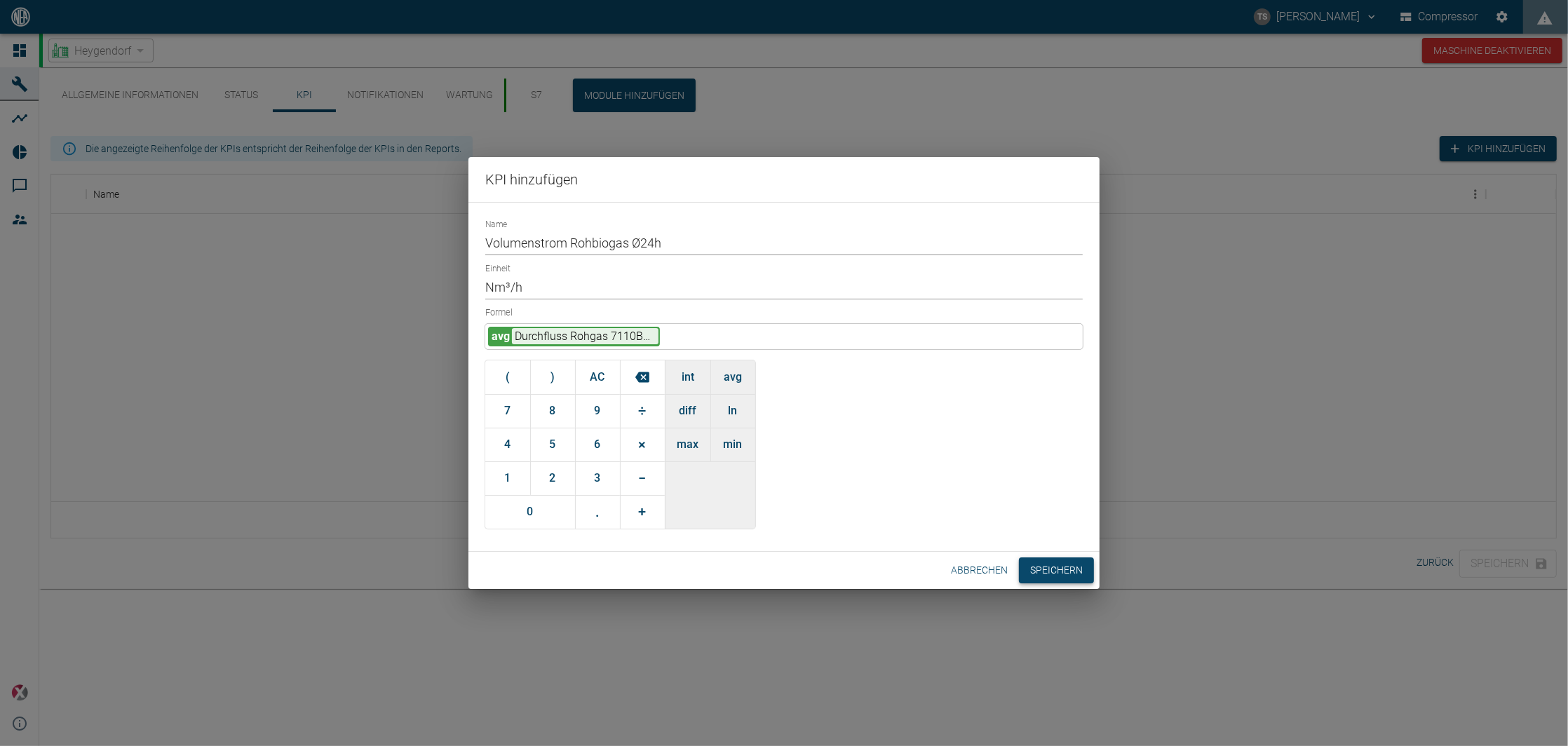
click at [1043, 575] on button "Speichern" at bounding box center [1056, 570] width 75 height 26
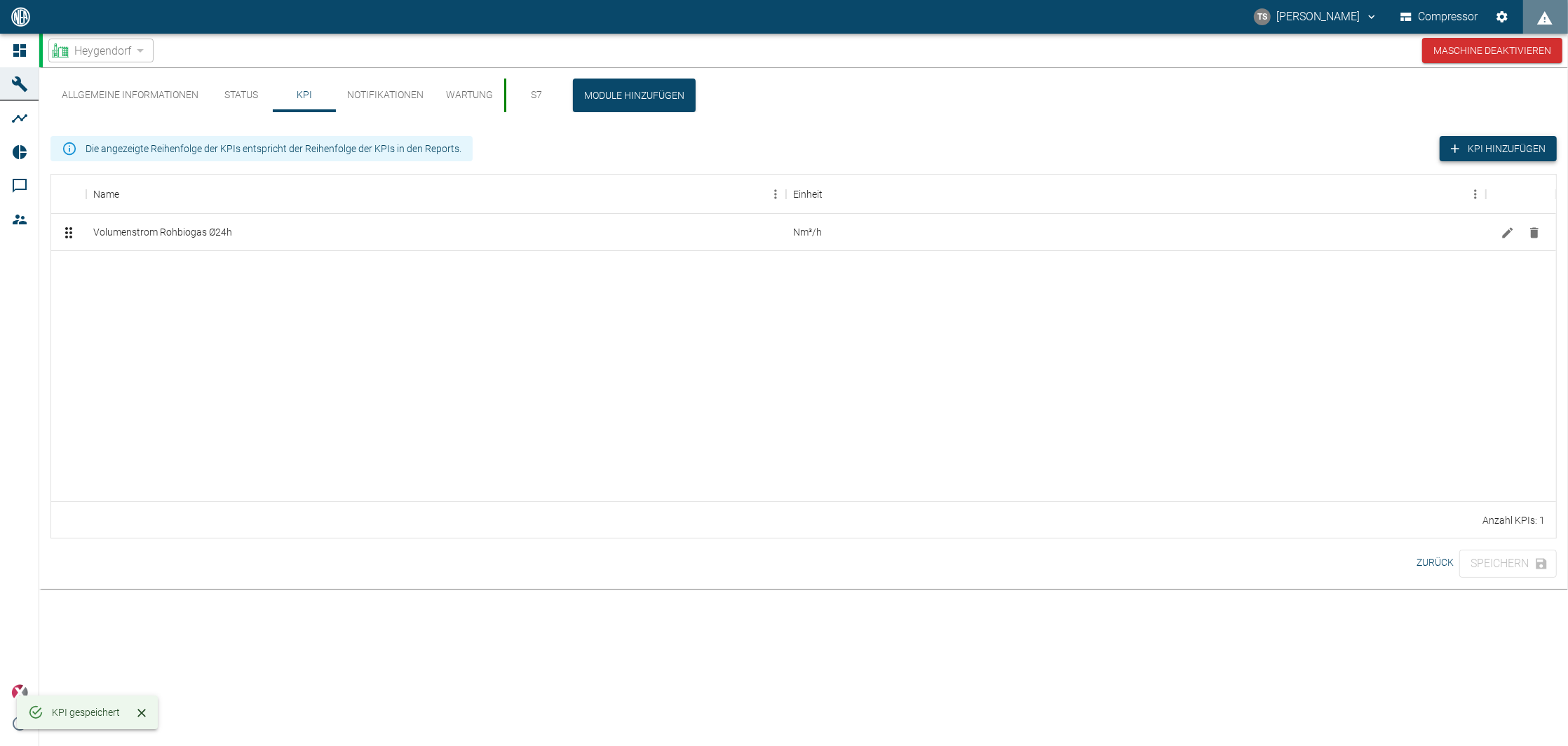
click at [1475, 140] on button "KPI hinzufügen" at bounding box center [1497, 149] width 117 height 26
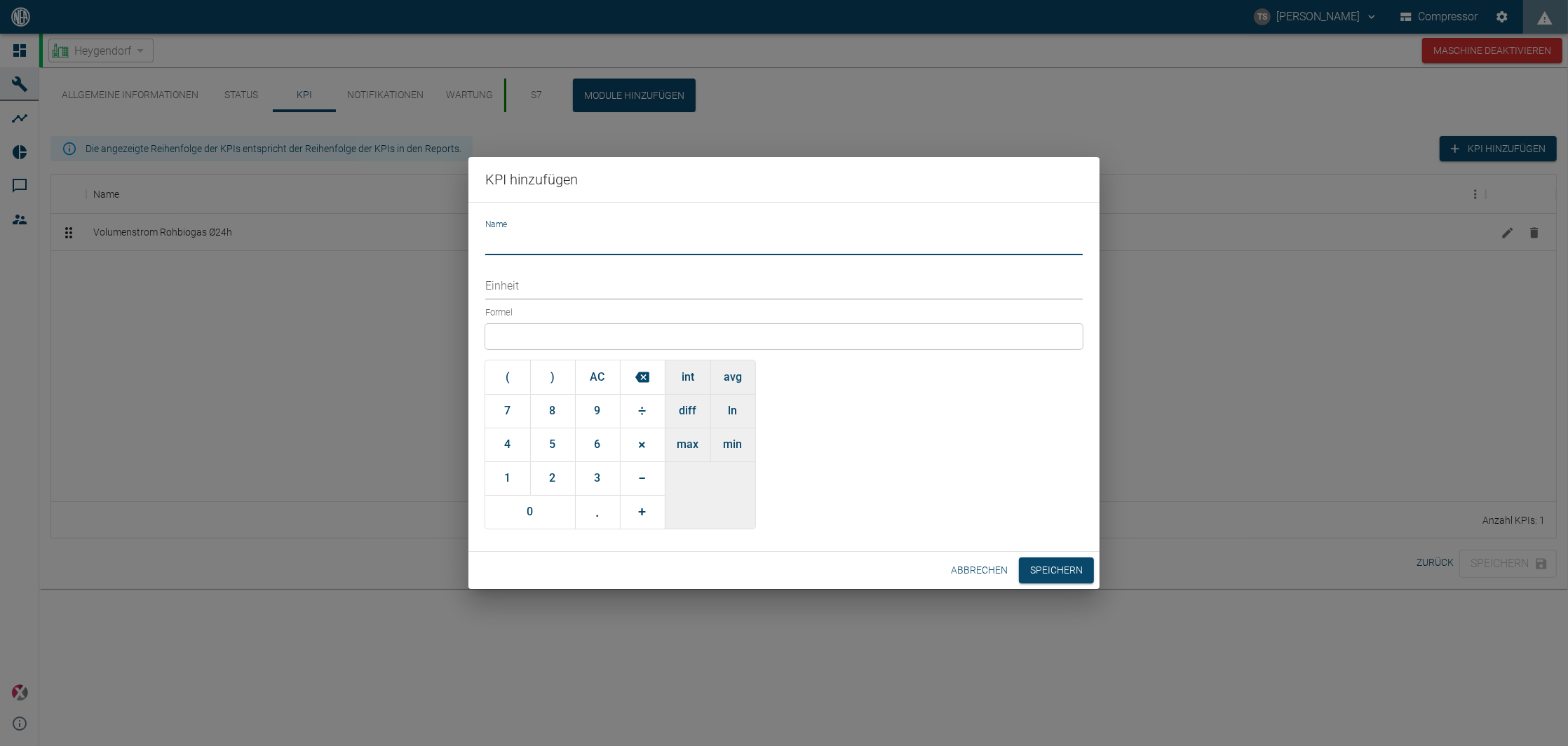
click at [556, 250] on input "Name" at bounding box center [784, 243] width 597 height 24
type input "Volumenstrom Biomethan Ø24h"
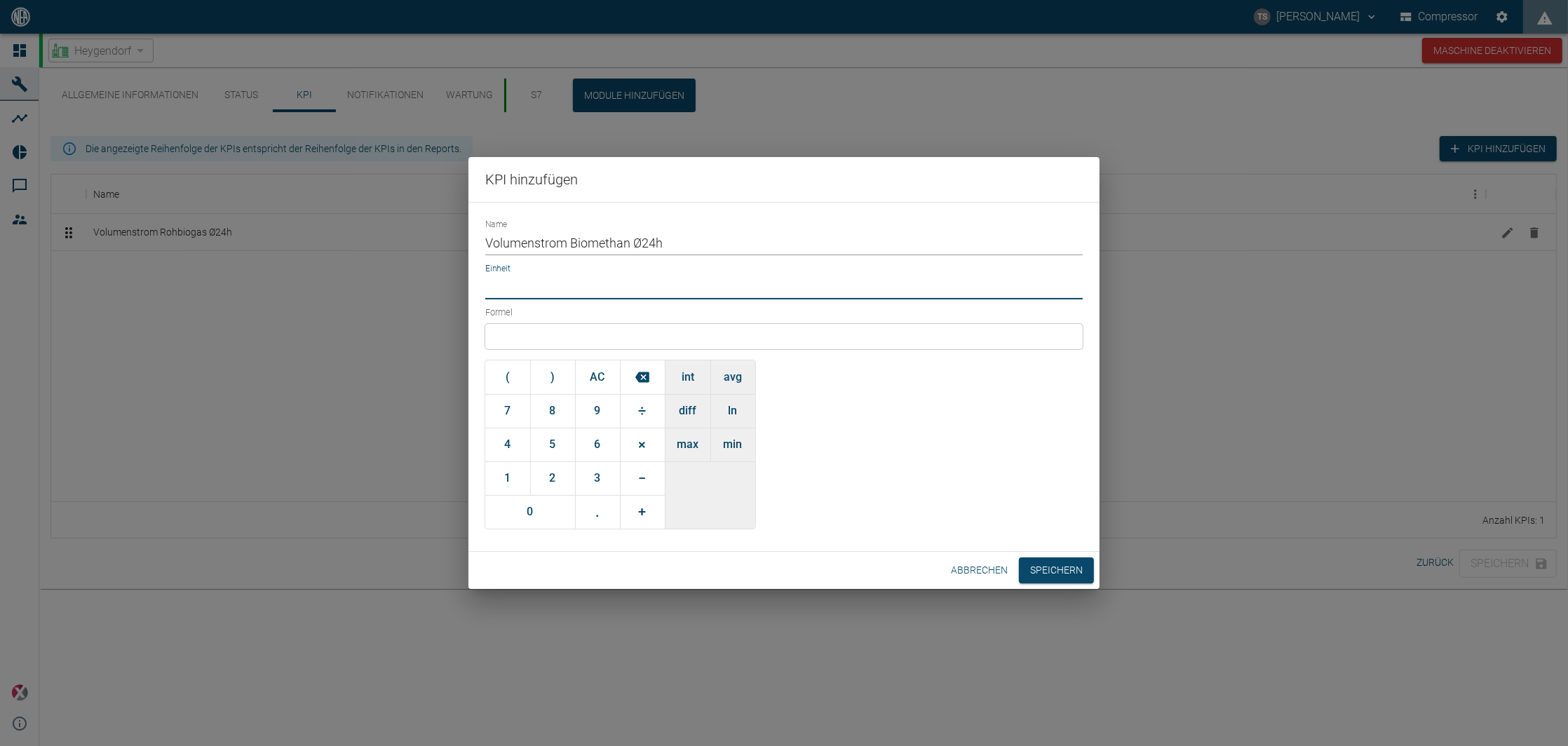
click at [585, 294] on input "Einheit" at bounding box center [784, 286] width 597 height 24
type input "Nm³/h"
click at [607, 334] on div at bounding box center [784, 337] width 597 height 25
click at [735, 349] on div at bounding box center [784, 337] width 597 height 25
click at [740, 388] on button "avg" at bounding box center [732, 377] width 45 height 34
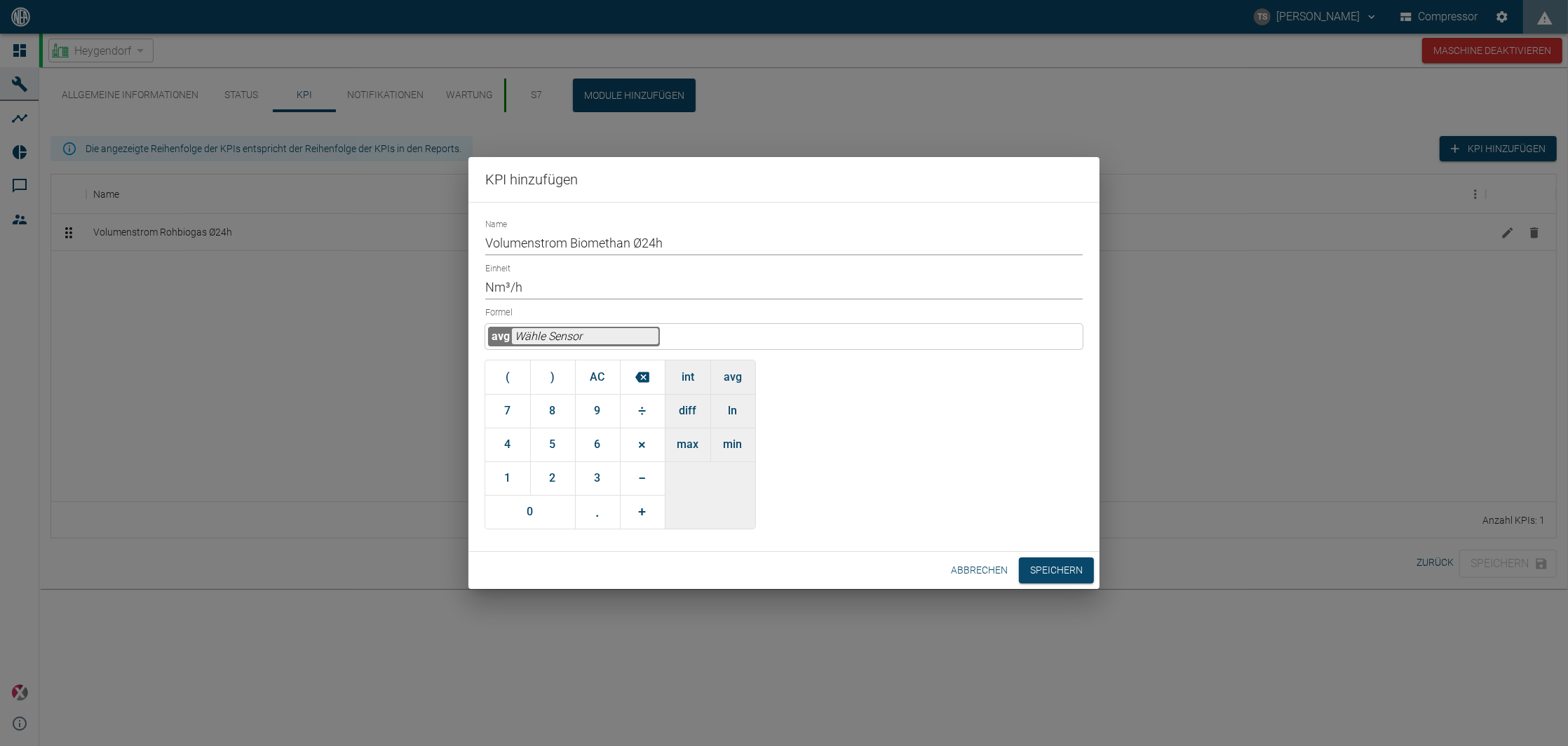
click at [555, 334] on input "text" at bounding box center [585, 336] width 146 height 16
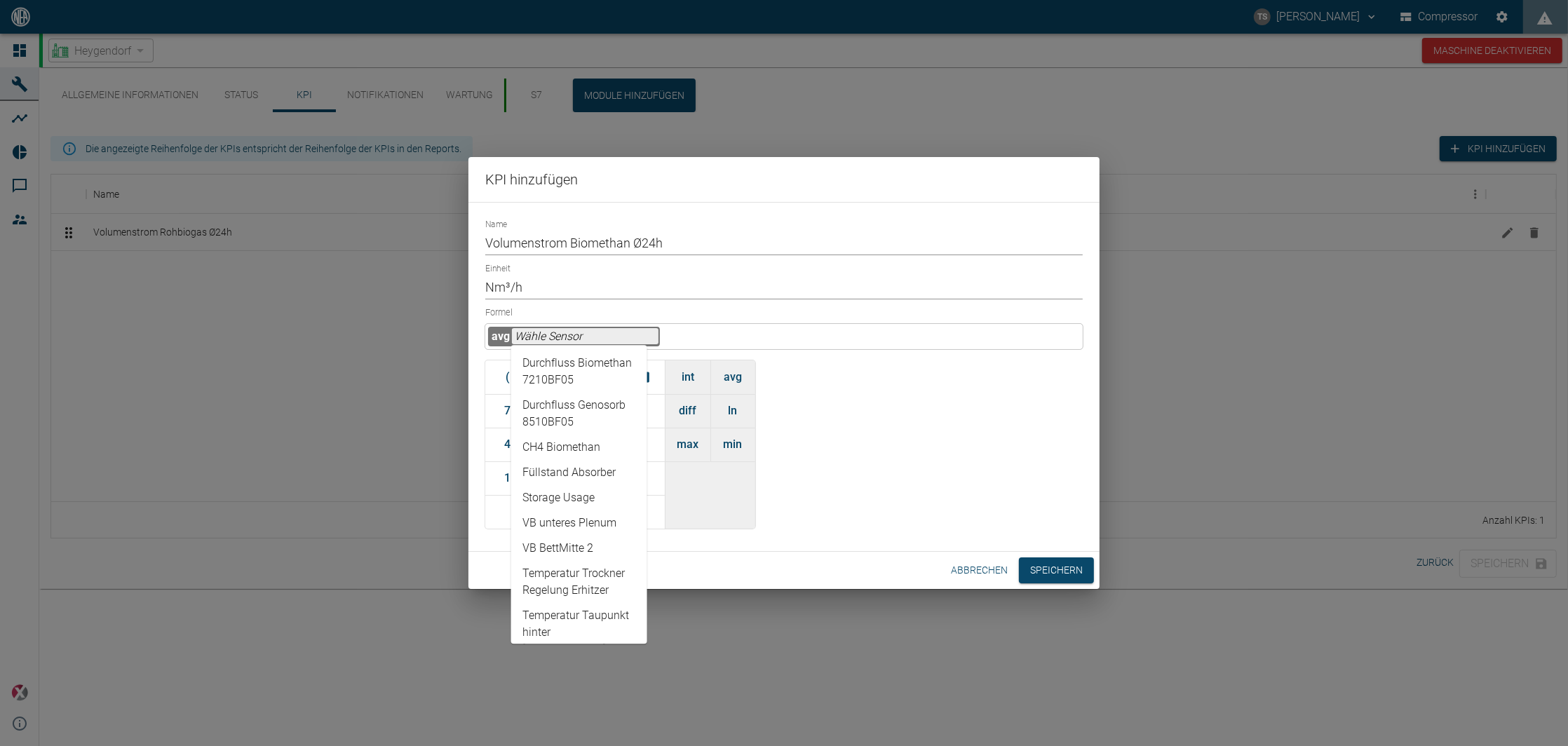
click at [584, 378] on li "Durchfluss Biomethan 7210BF05" at bounding box center [579, 371] width 136 height 42
type input "Durchfluss Biomethan 7210BF05"
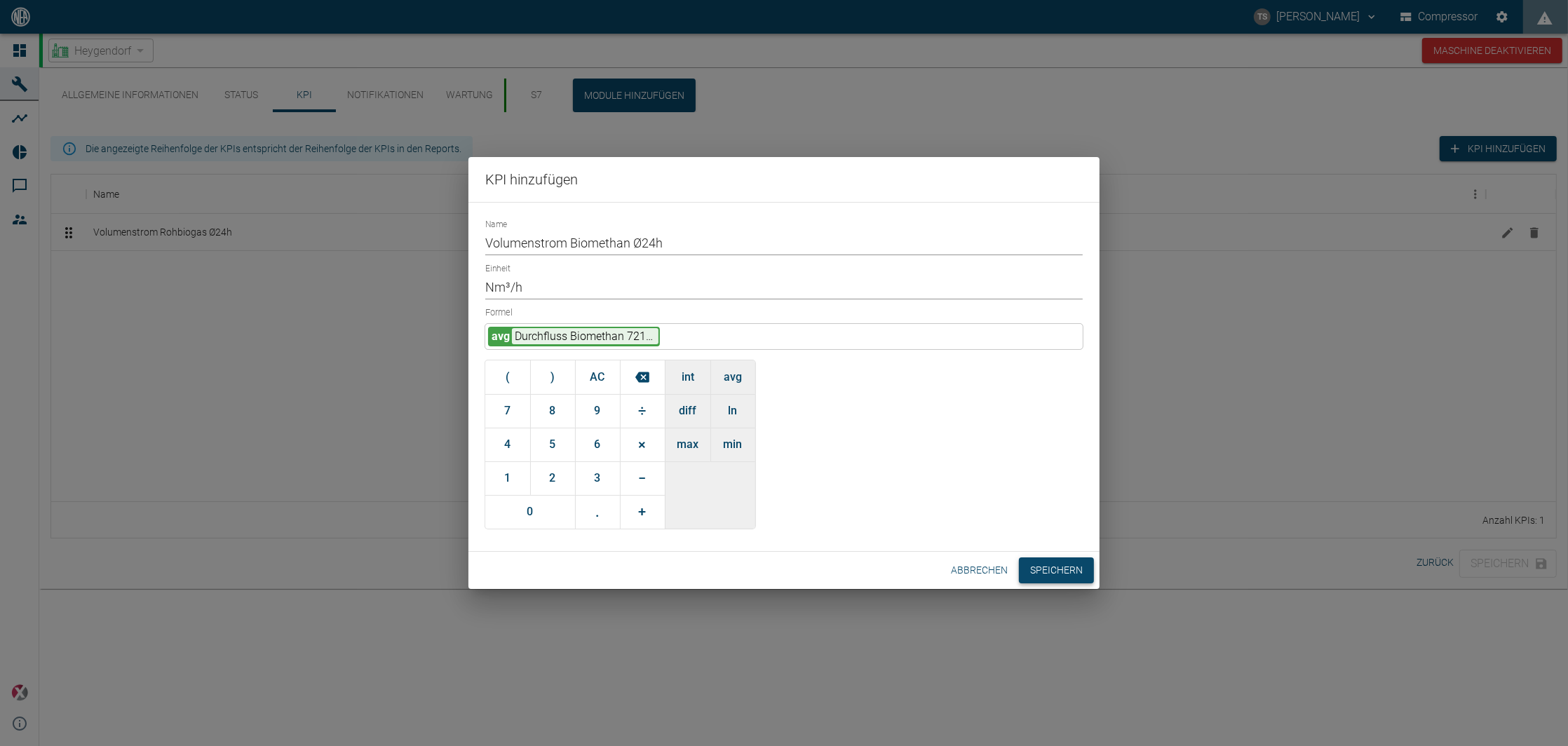
click at [1049, 567] on button "Speichern" at bounding box center [1056, 570] width 75 height 26
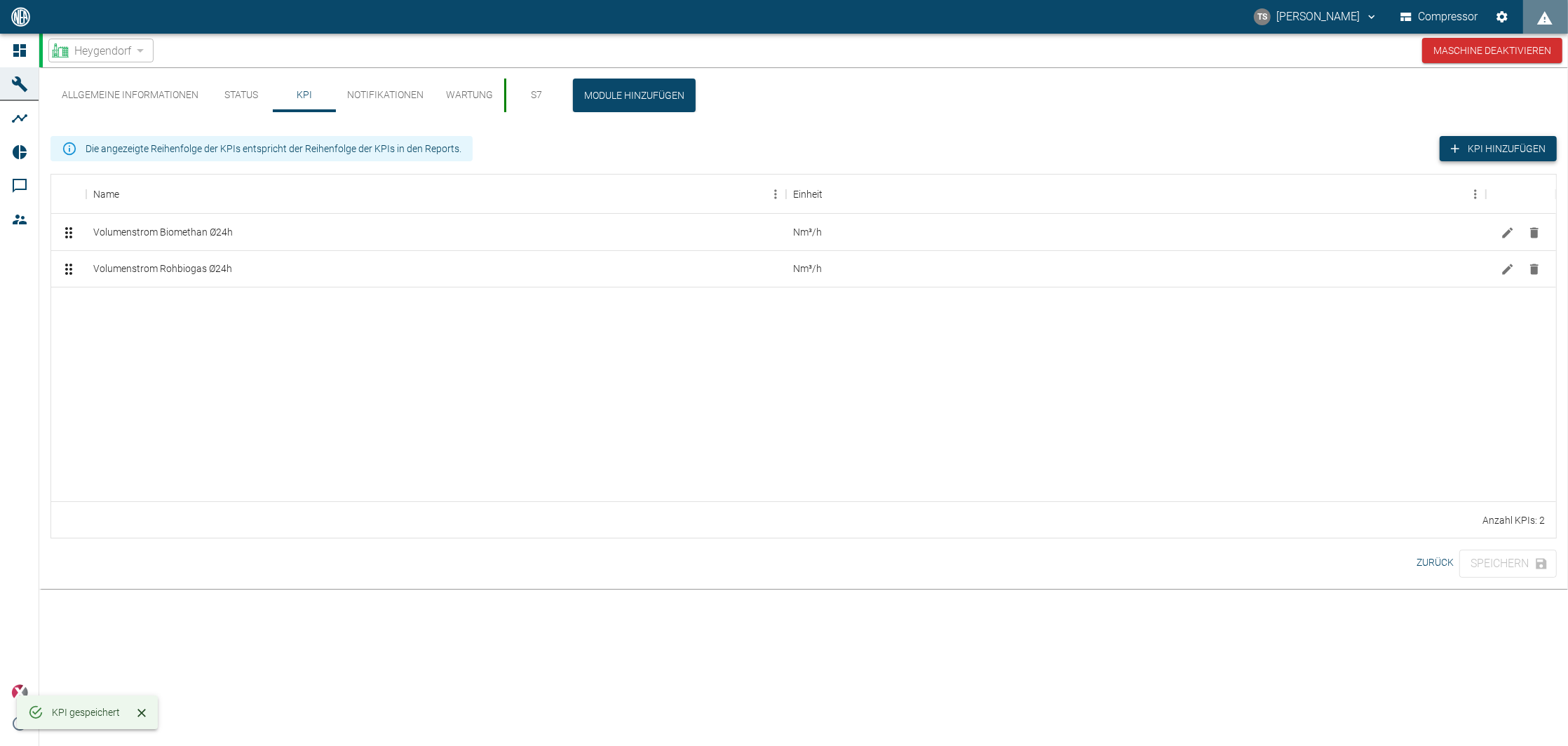
click at [1487, 139] on button "KPI hinzufügen" at bounding box center [1497, 149] width 117 height 26
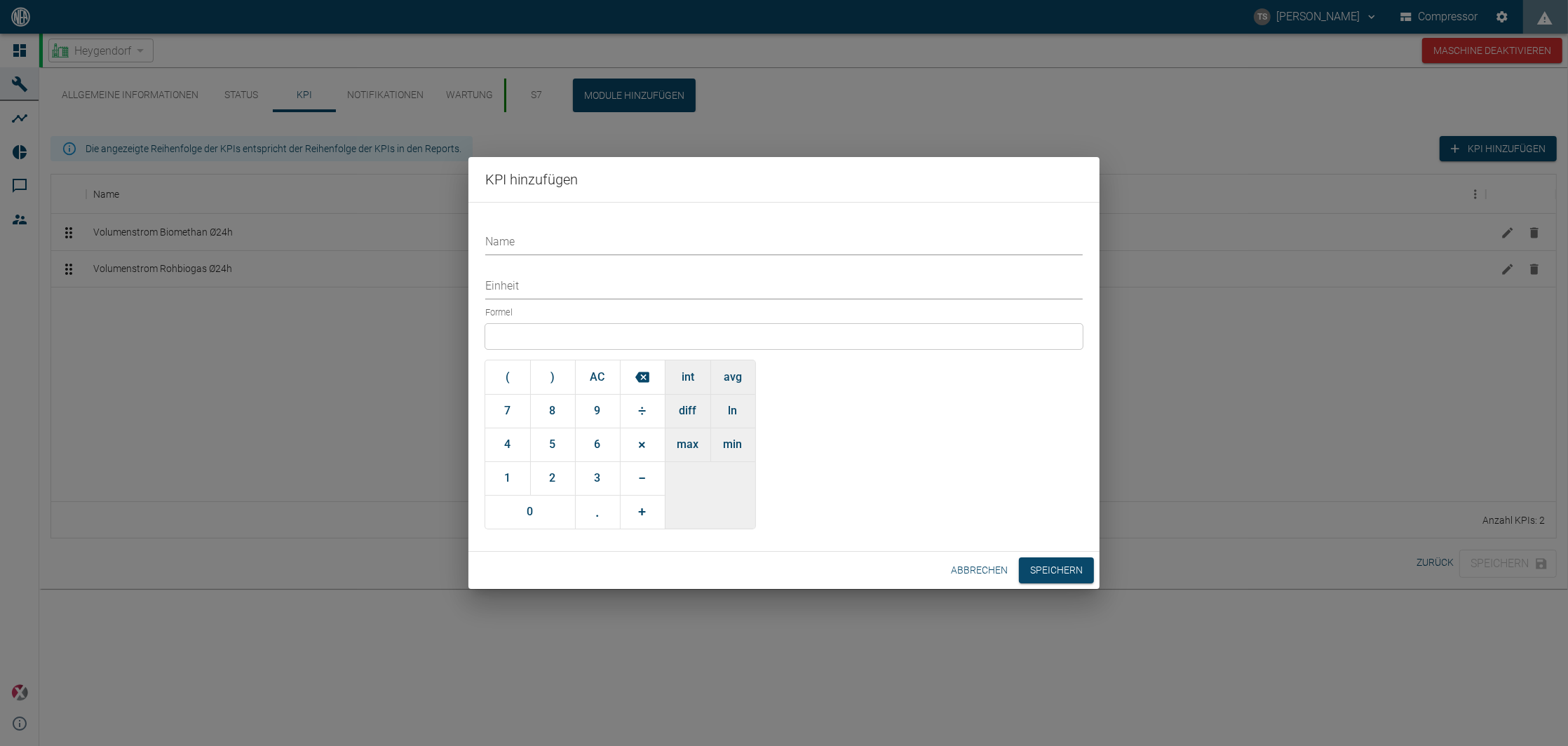
click at [542, 248] on input "Name" at bounding box center [784, 243] width 597 height 24
type input "Brennwert"
click at [571, 292] on input "Einheit" at bounding box center [784, 286] width 597 height 24
type input "kWh/Nm³"
click at [586, 342] on div at bounding box center [784, 337] width 597 height 25
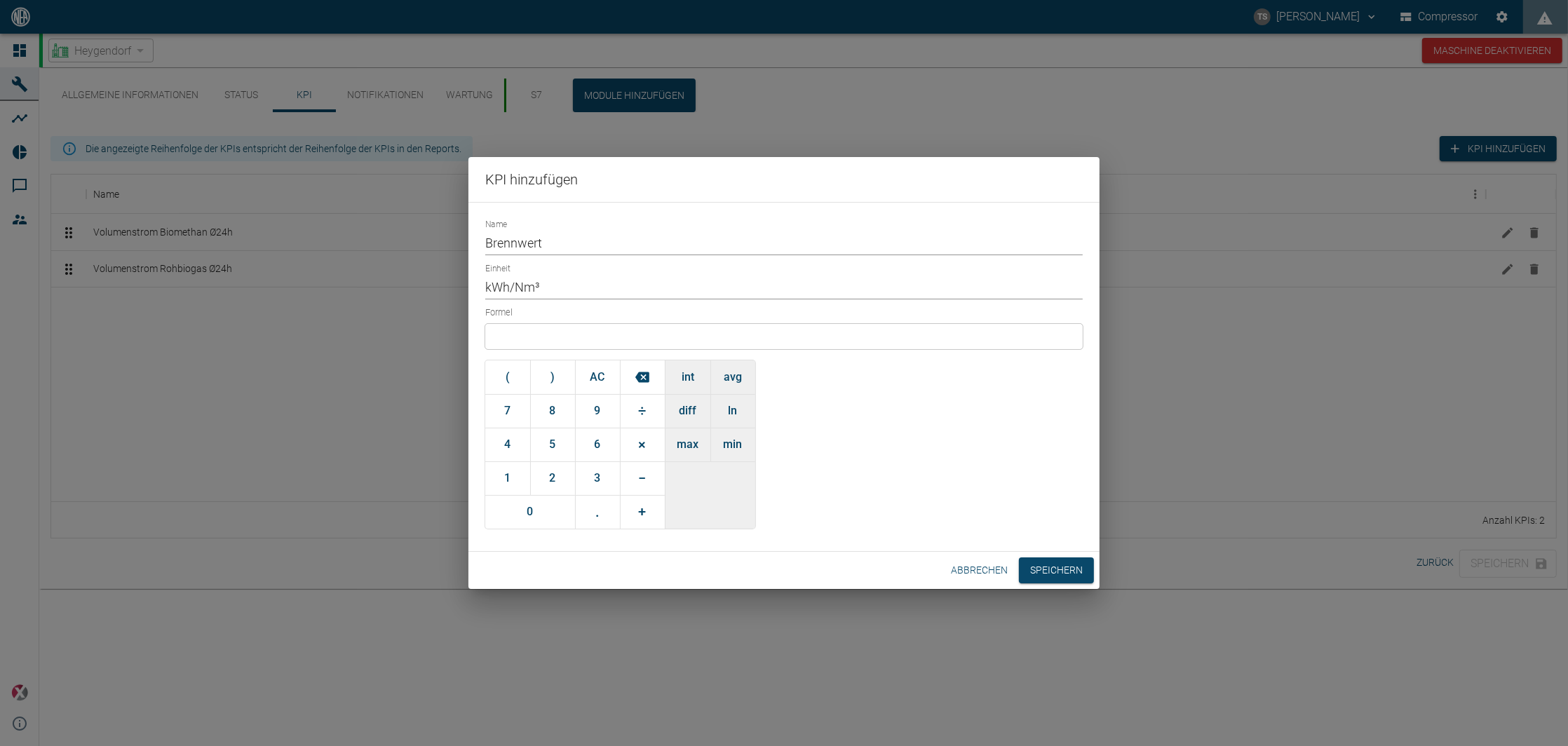
click at [732, 368] on button "avg" at bounding box center [732, 377] width 45 height 34
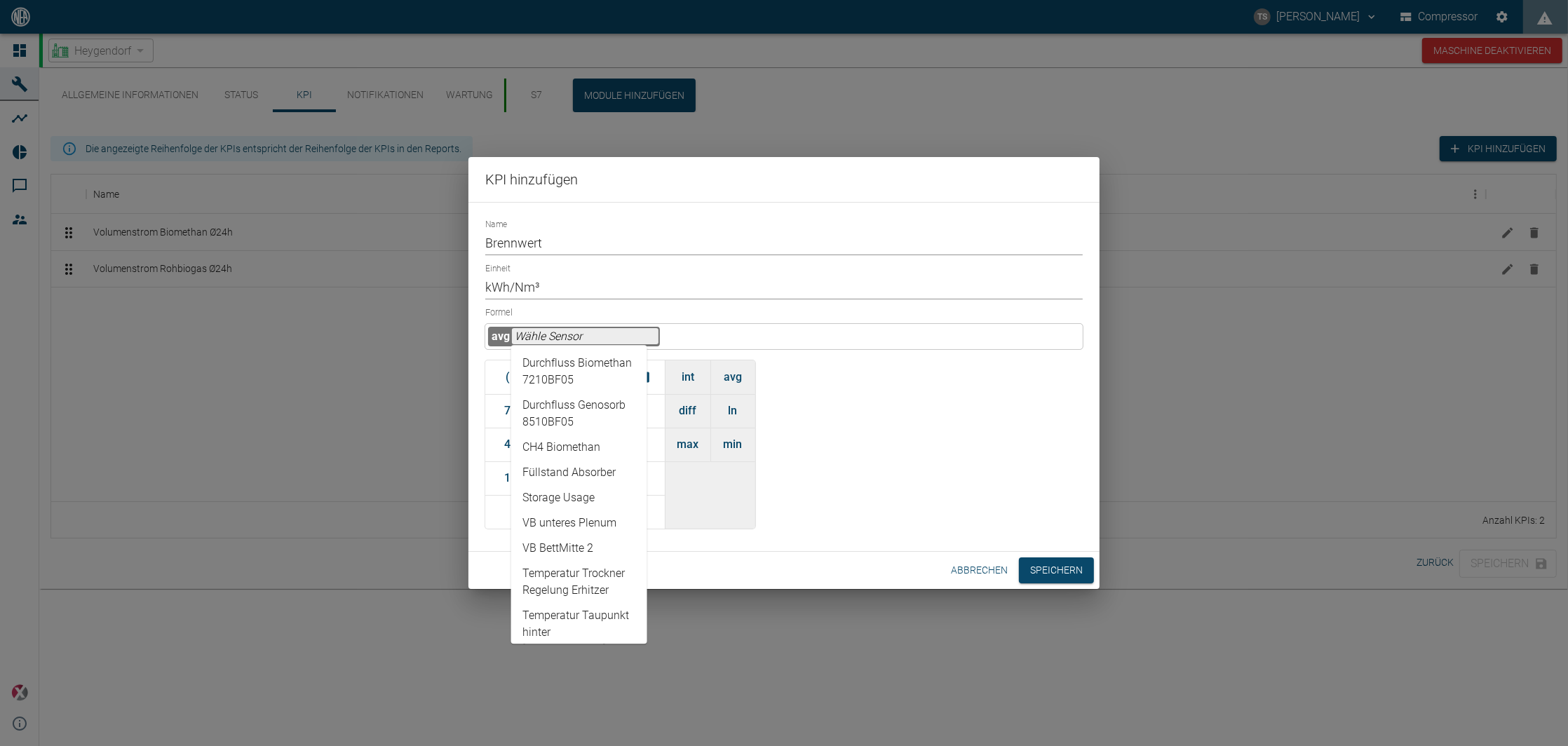
click at [600, 328] on input "text" at bounding box center [585, 336] width 146 height 16
click at [581, 445] on li "CH4 Biomethan" at bounding box center [579, 448] width 136 height 25
type input "CH4 Biomethan"
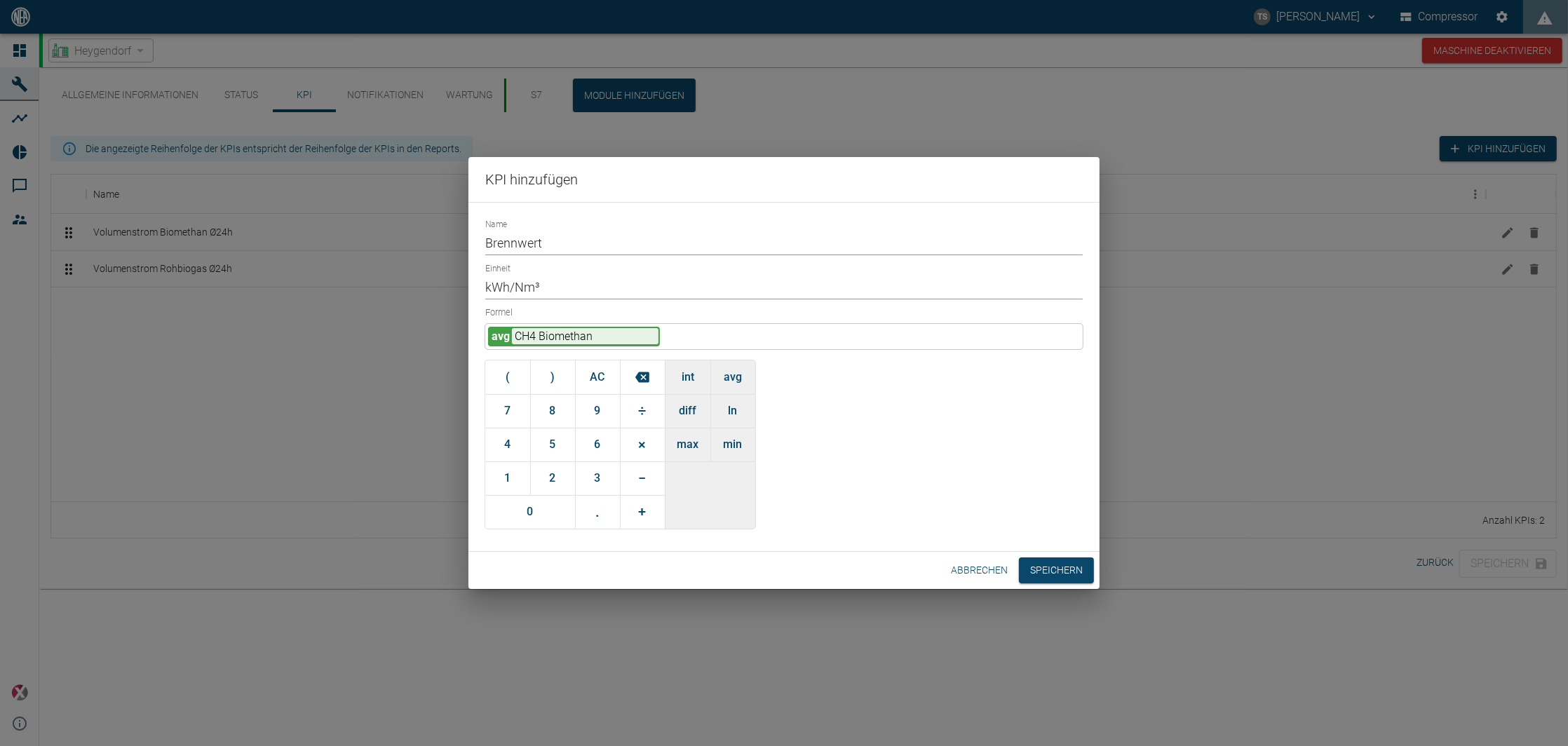
click at [664, 335] on div "avg CH4 Biomethan" at bounding box center [784, 337] width 597 height 25
click at [639, 413] on span "÷" at bounding box center [642, 411] width 8 height 24
click at [500, 467] on button "1" at bounding box center [507, 478] width 45 height 34
click at [527, 512] on button "0" at bounding box center [530, 512] width 90 height 34
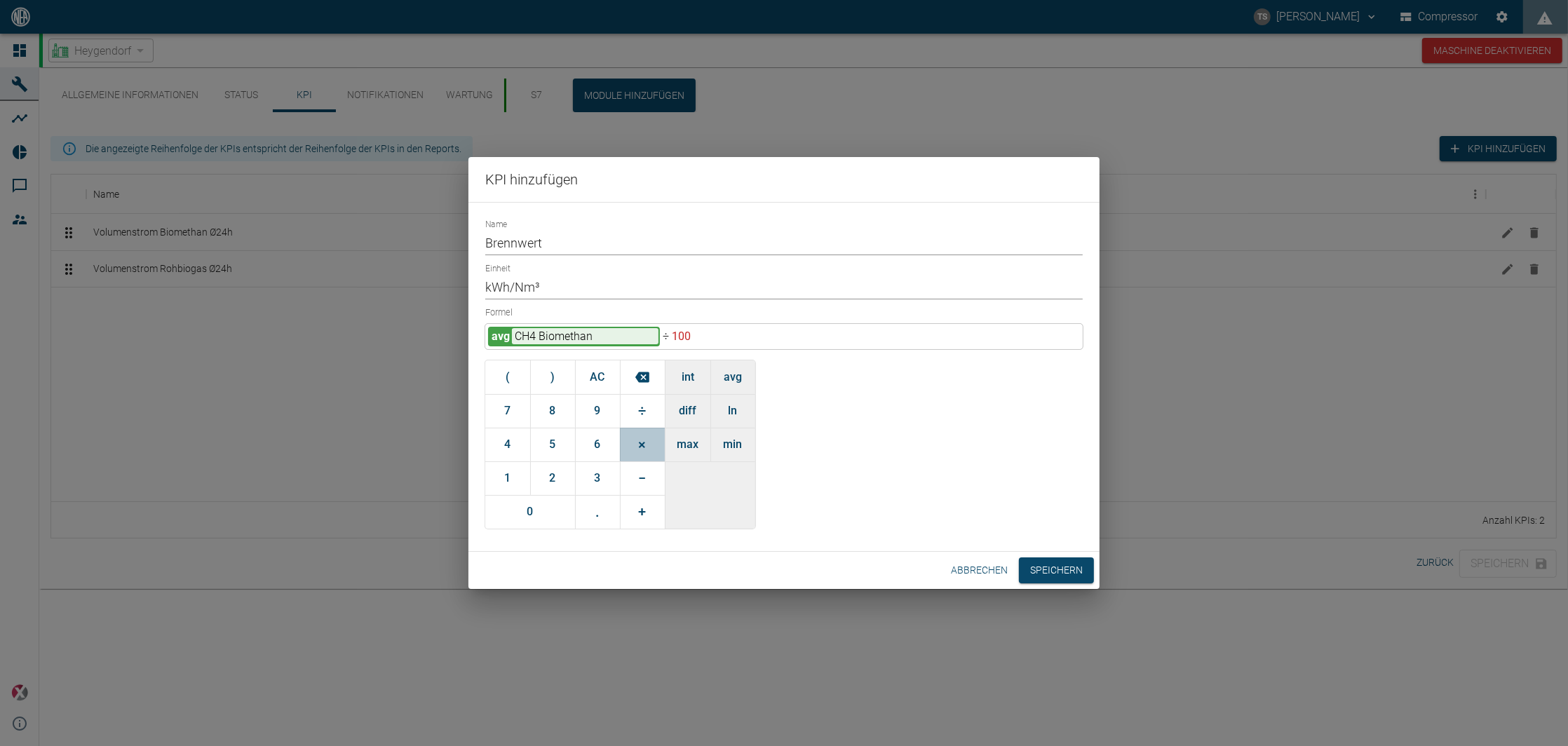
click at [656, 442] on button "×" at bounding box center [642, 444] width 45 height 34
click at [502, 482] on button "1" at bounding box center [507, 478] width 45 height 34
click at [614, 512] on button "." at bounding box center [597, 512] width 45 height 34
click at [551, 516] on button "0" at bounding box center [530, 512] width 90 height 34
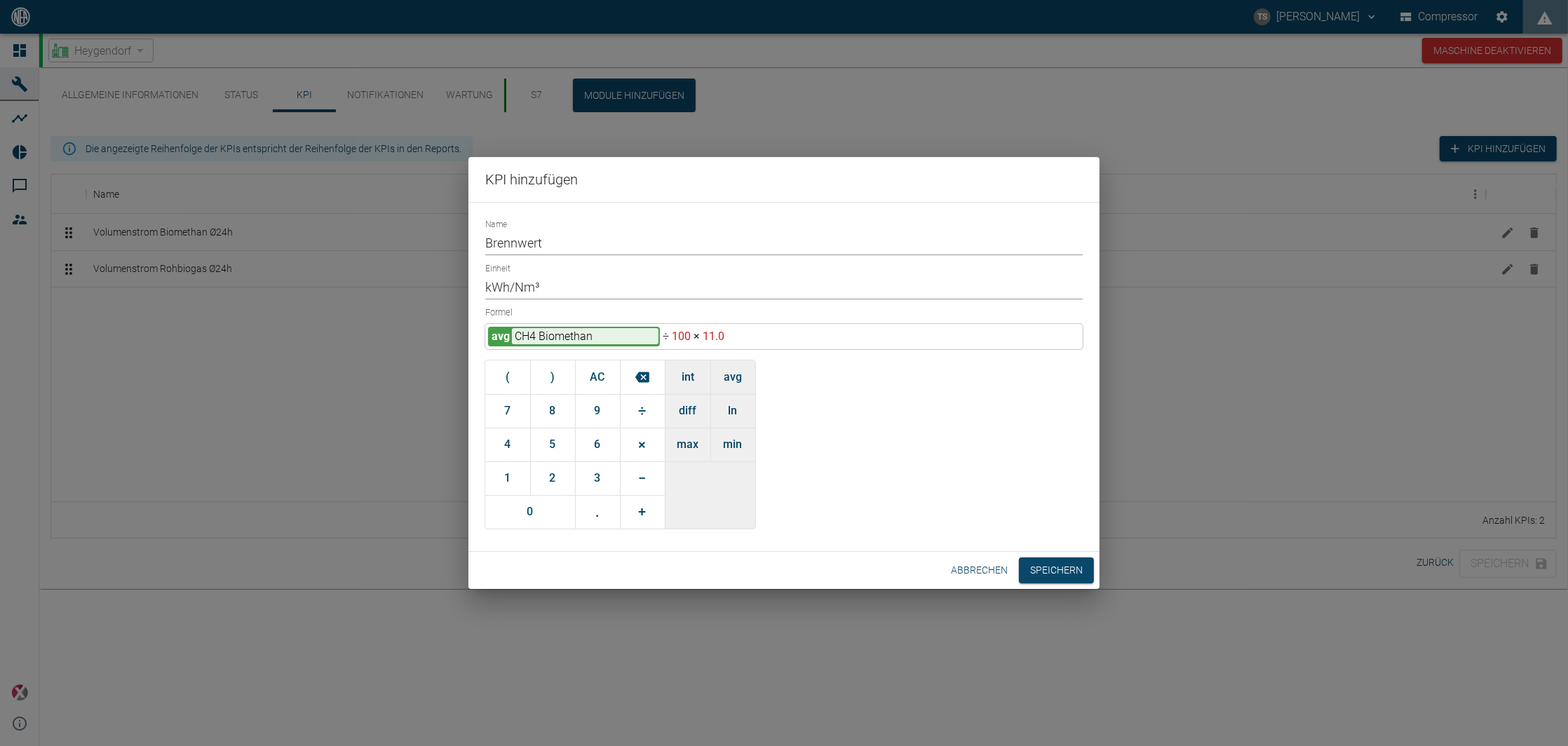
click at [600, 457] on button "6" at bounding box center [597, 444] width 45 height 34
click at [1054, 575] on button "Speichern" at bounding box center [1056, 570] width 75 height 26
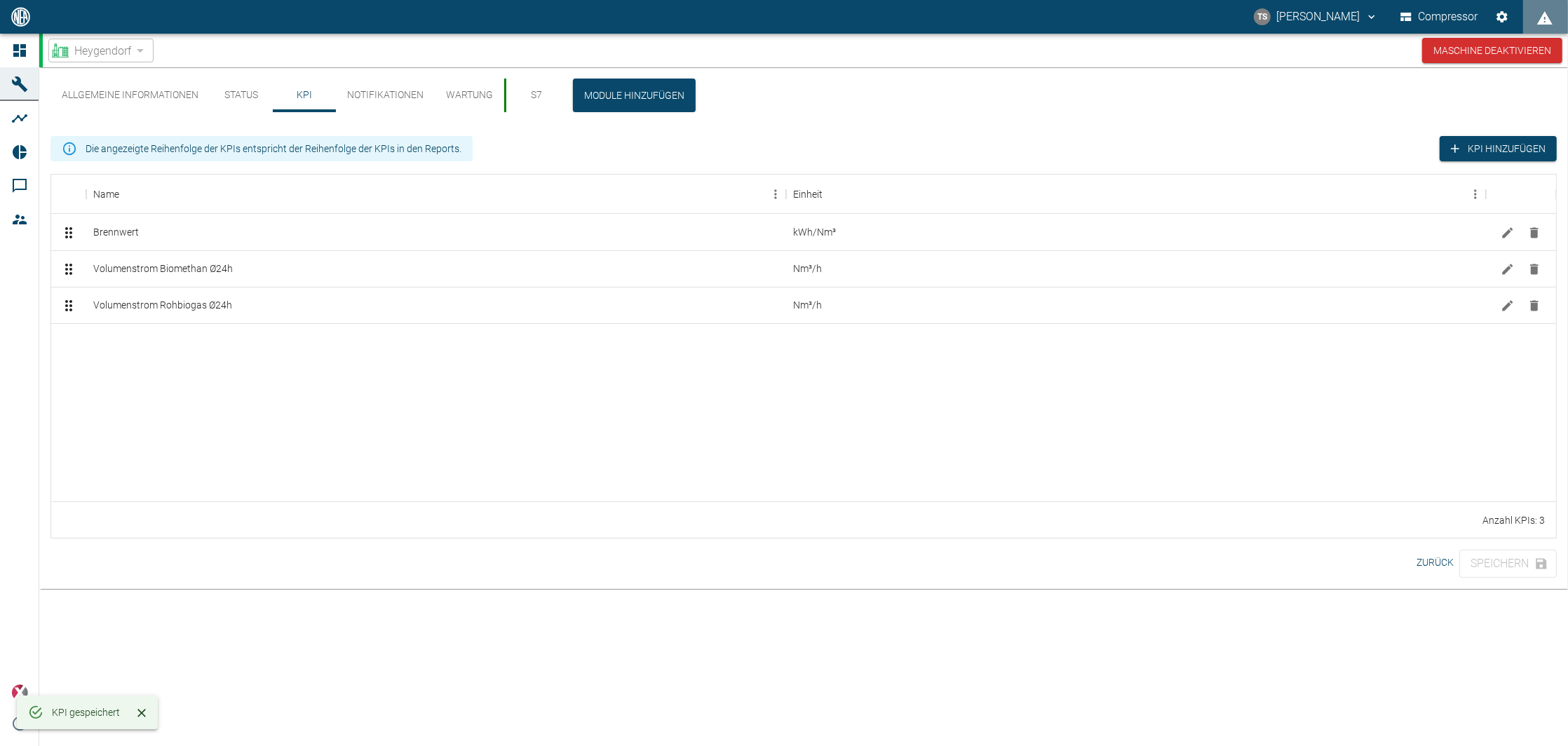
click at [499, 381] on div at bounding box center [804, 412] width 1505 height 178
click at [915, 415] on div at bounding box center [804, 412] width 1505 height 178
click at [1465, 146] on button "KPI hinzufügen" at bounding box center [1497, 149] width 117 height 26
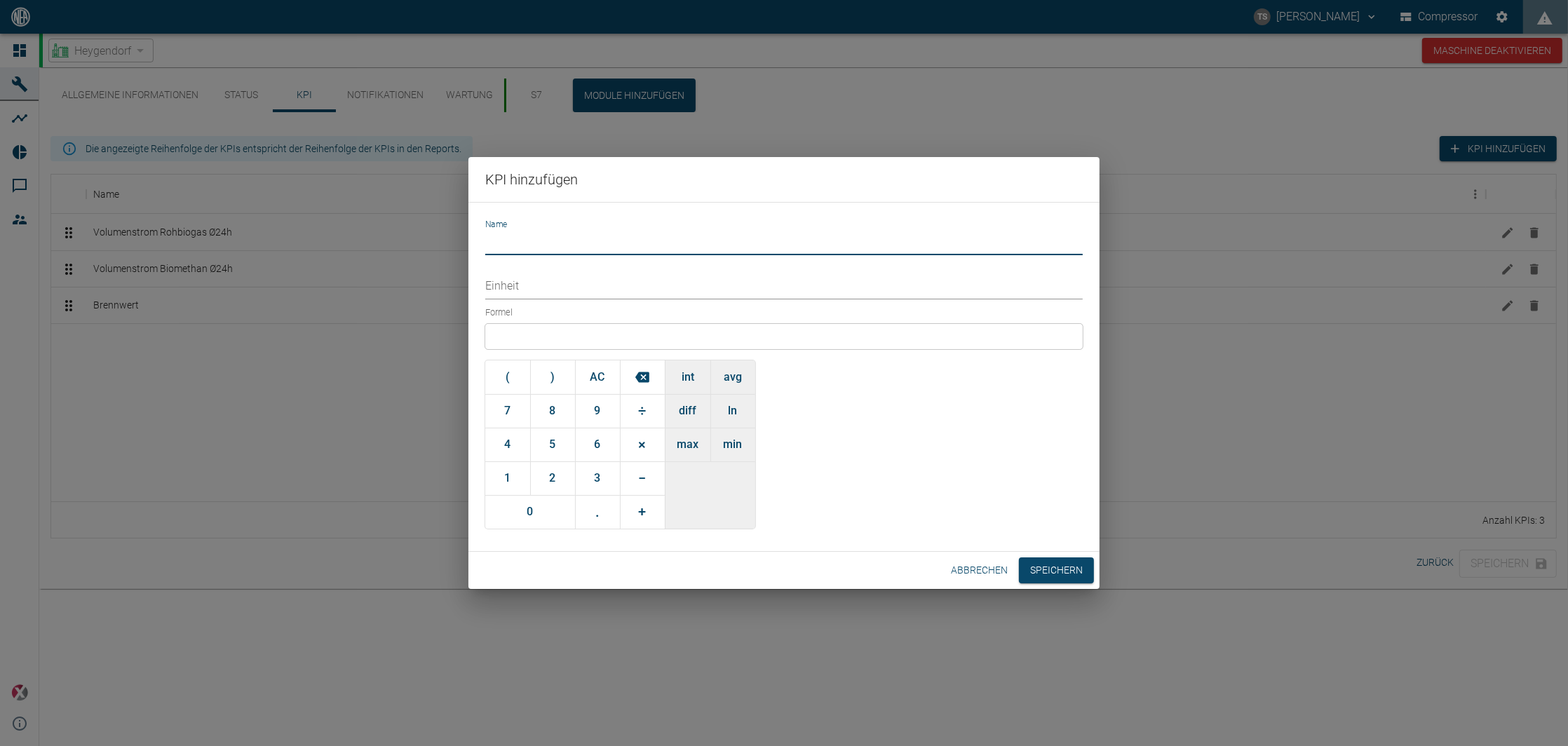
click at [580, 238] on input "Name" at bounding box center [784, 243] width 597 height 24
type input "Wärmebedarf"
type input "kWh"
click at [527, 332] on div at bounding box center [784, 337] width 597 height 25
click at [532, 342] on div at bounding box center [784, 337] width 597 height 25
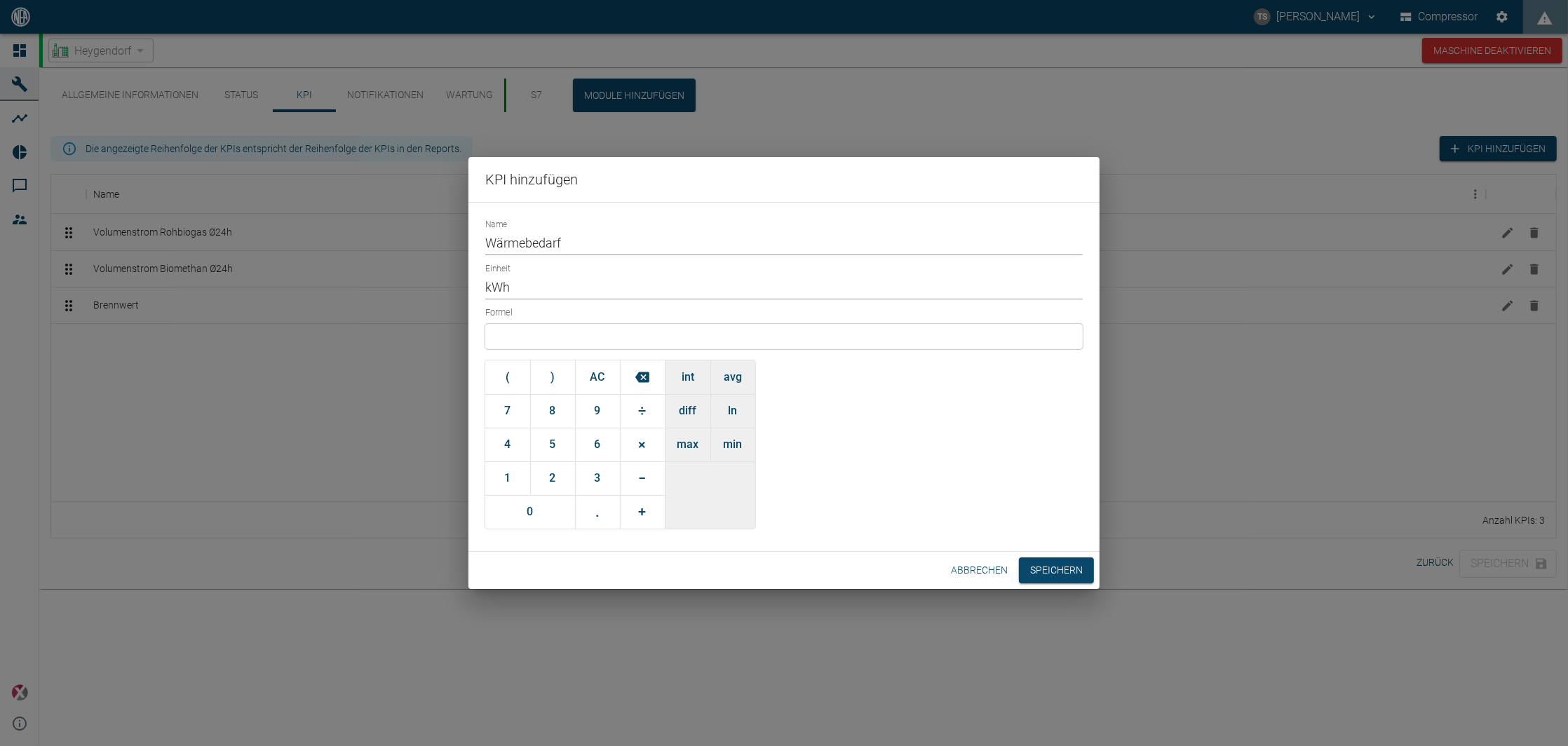
click at [698, 371] on button "int" at bounding box center [687, 377] width 45 height 34
click at [569, 332] on input "text" at bounding box center [579, 336] width 146 height 16
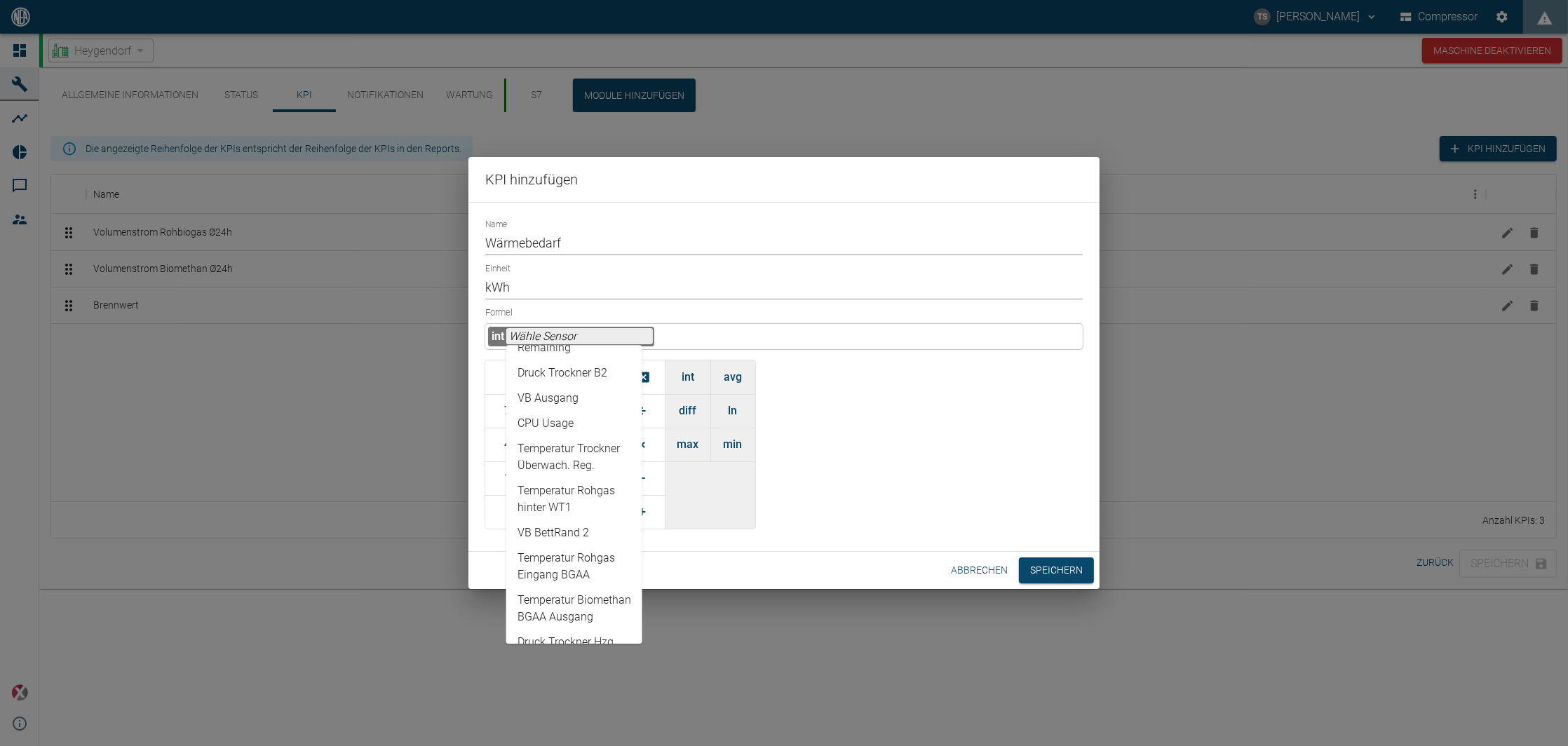
scroll to position [1480, 0]
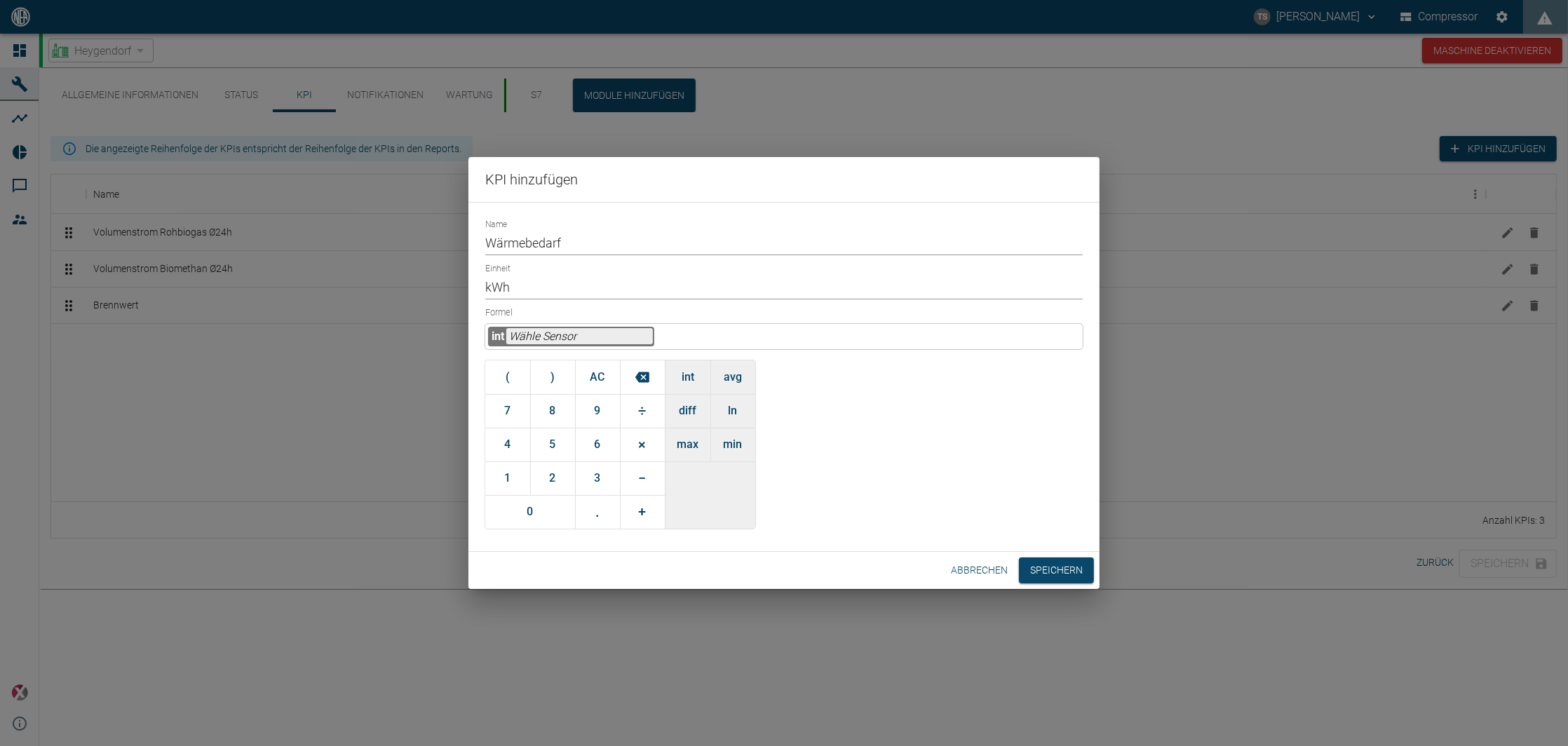
click at [979, 572] on button "Abbrechen" at bounding box center [978, 570] width 68 height 26
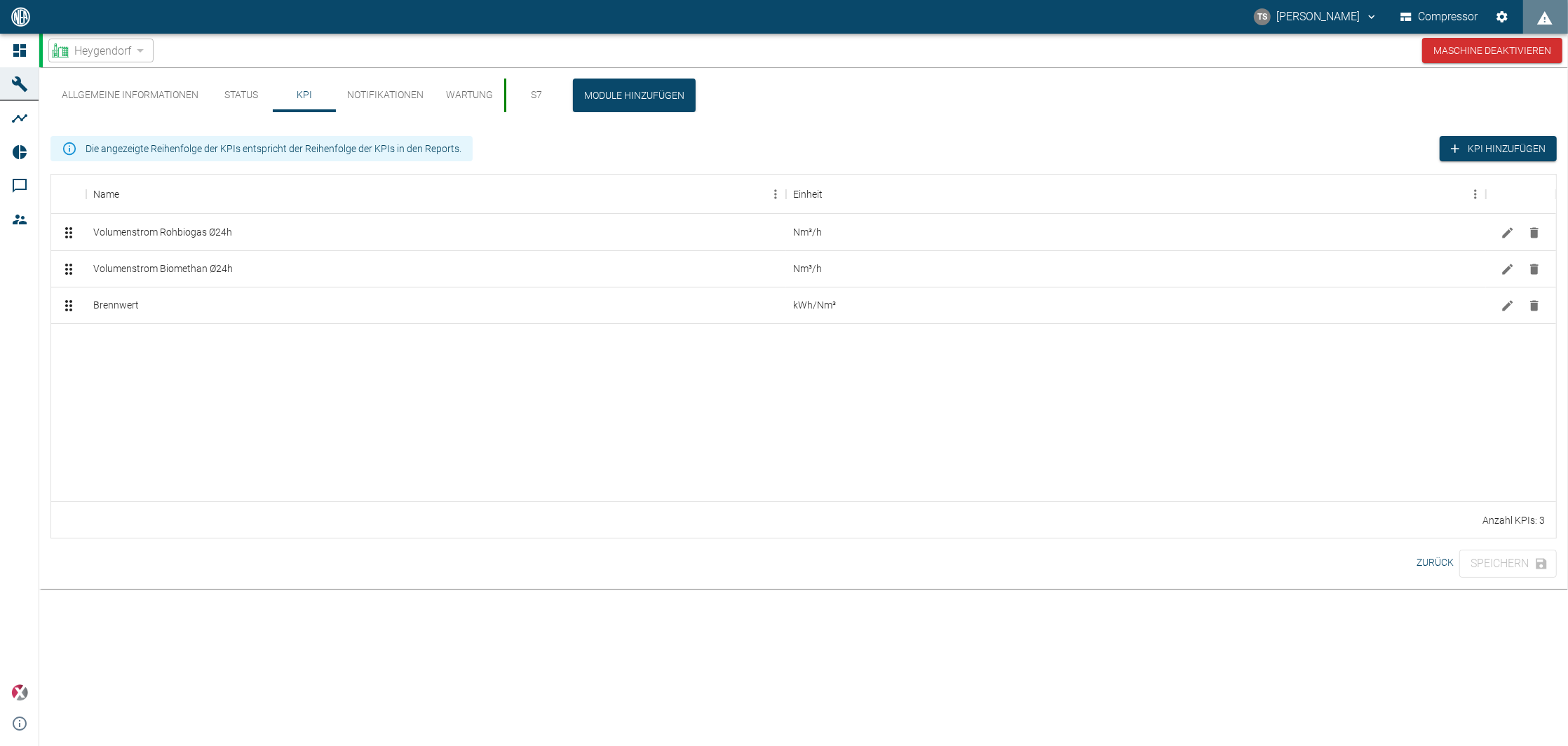
click at [532, 385] on div at bounding box center [804, 412] width 1505 height 178
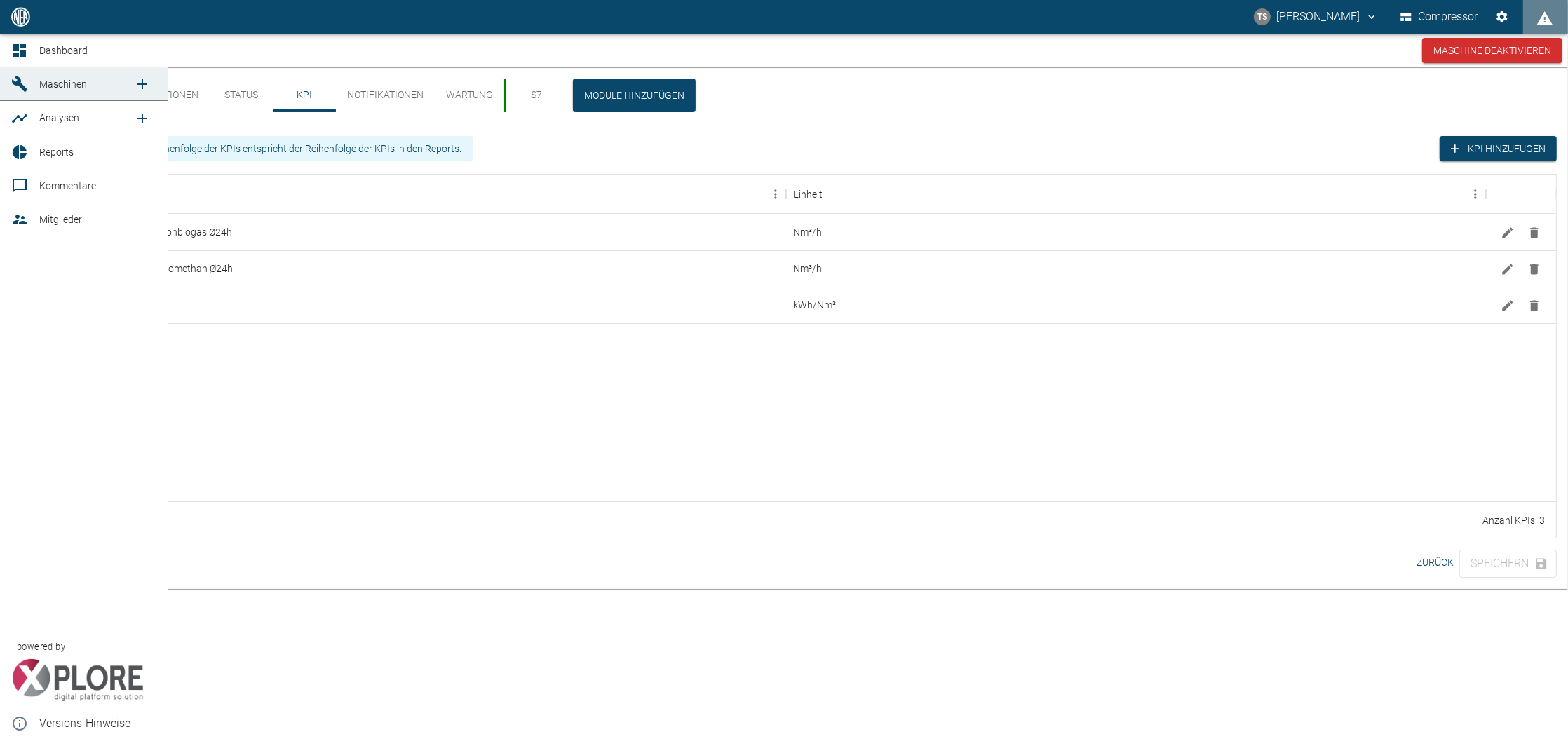
click at [42, 81] on span "Maschinen" at bounding box center [63, 84] width 48 height 11
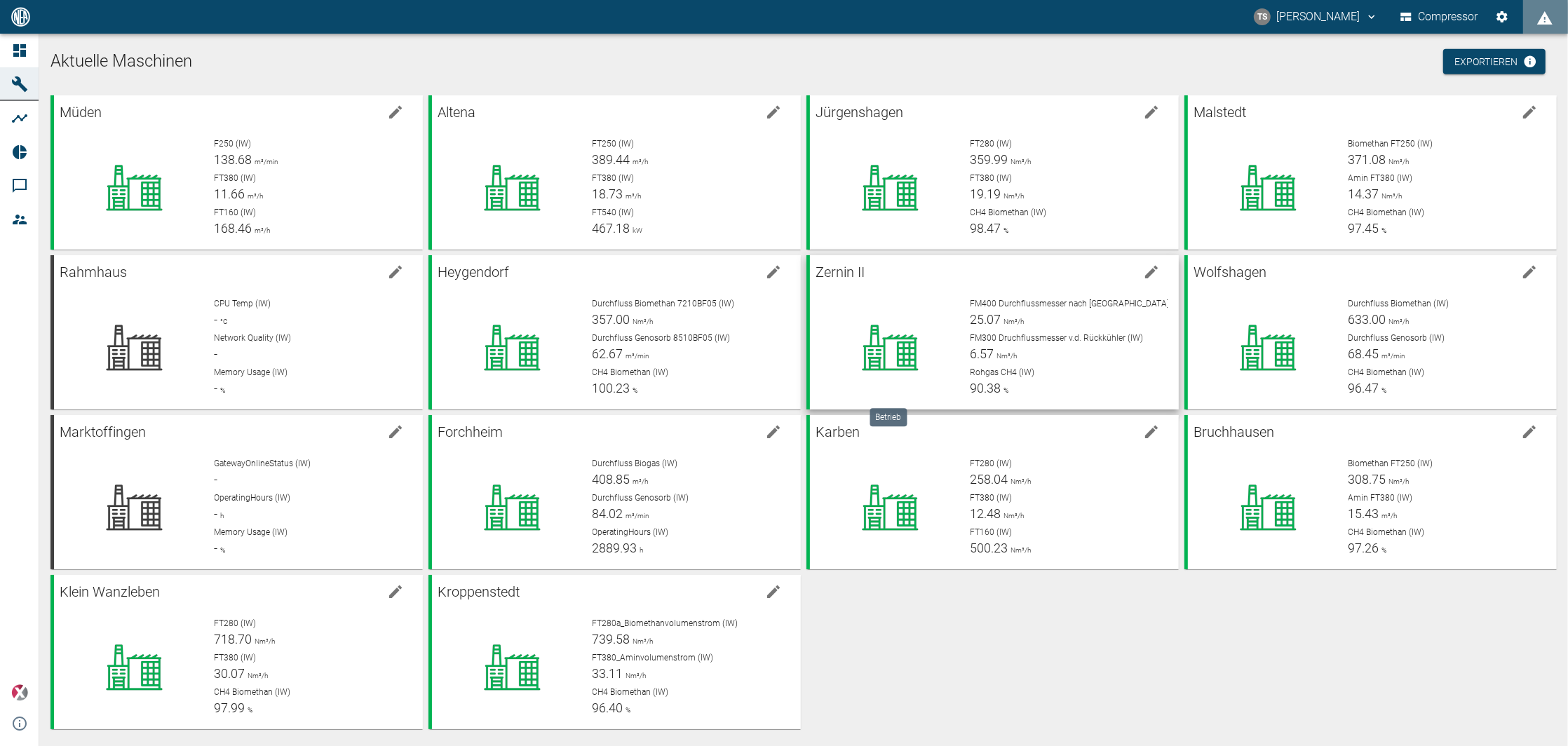
click at [899, 329] on icon at bounding box center [889, 348] width 110 height 56
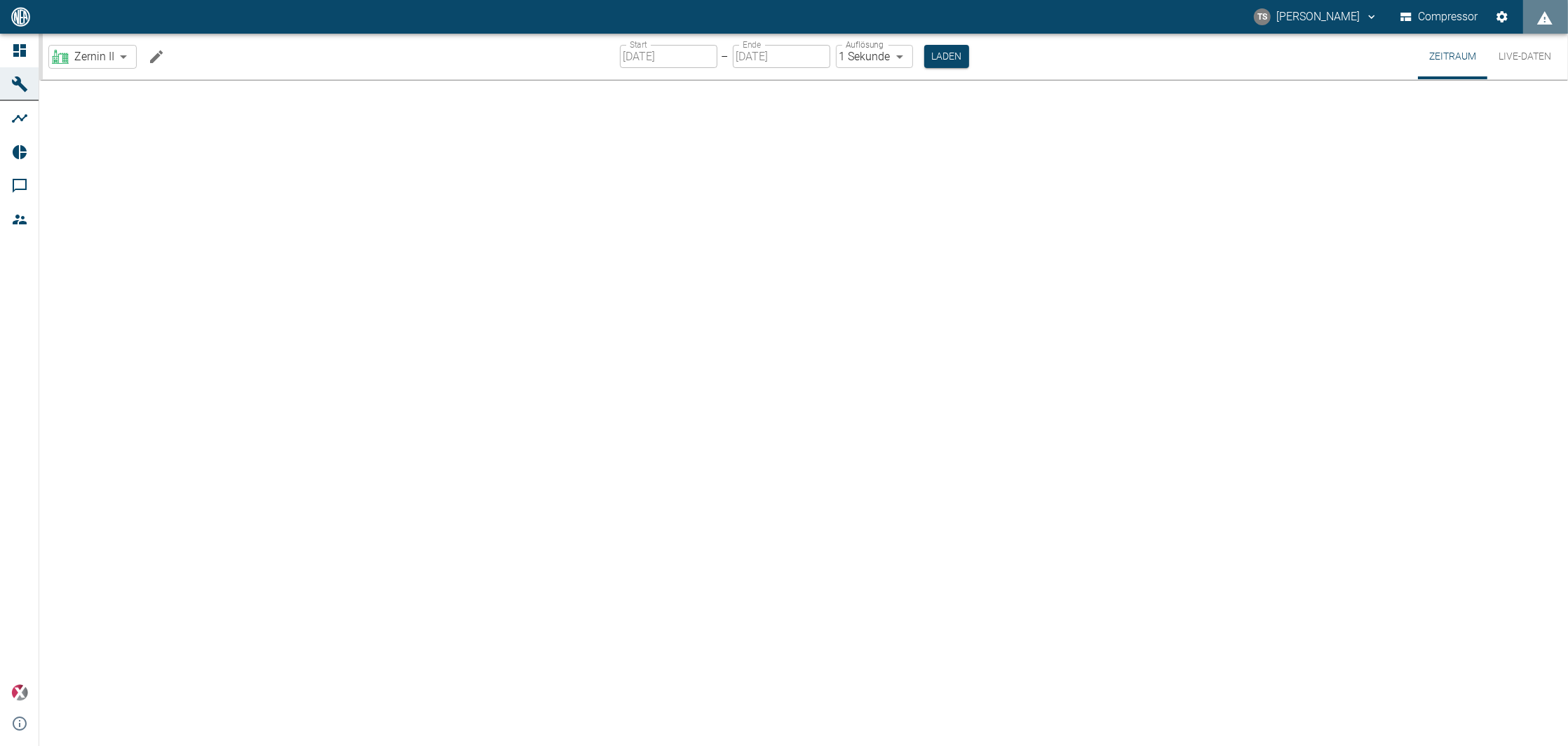
type input "2min"
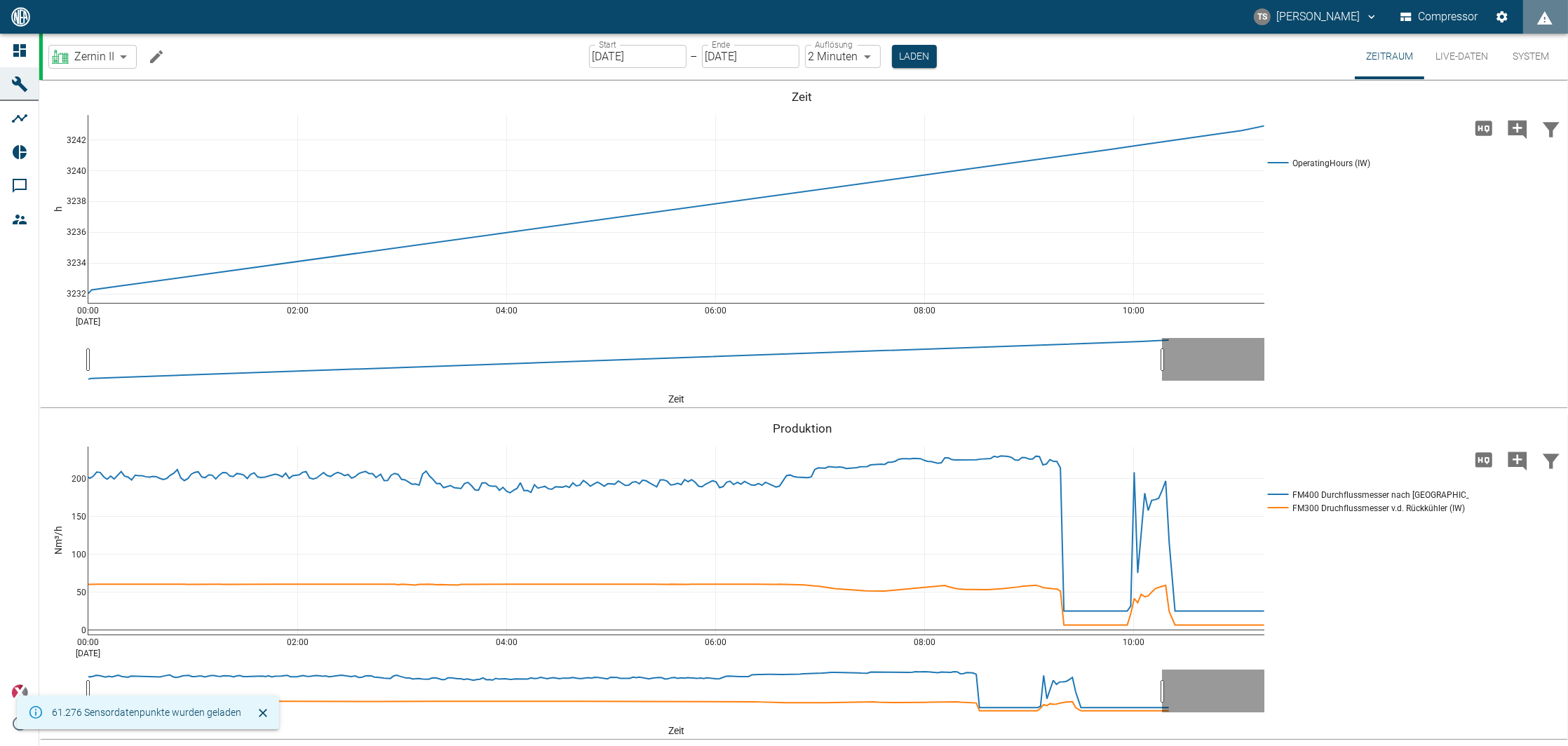
click at [291, 53] on div "Zernin II 0d2ec0a9-5c6e-4a67-8fc8-8d946c848074 ​ Start 22.08.2025 Start – Ende …" at bounding box center [805, 56] width 1525 height 45
click at [148, 57] on icon "Machine bearbeiten" at bounding box center [156, 57] width 17 height 17
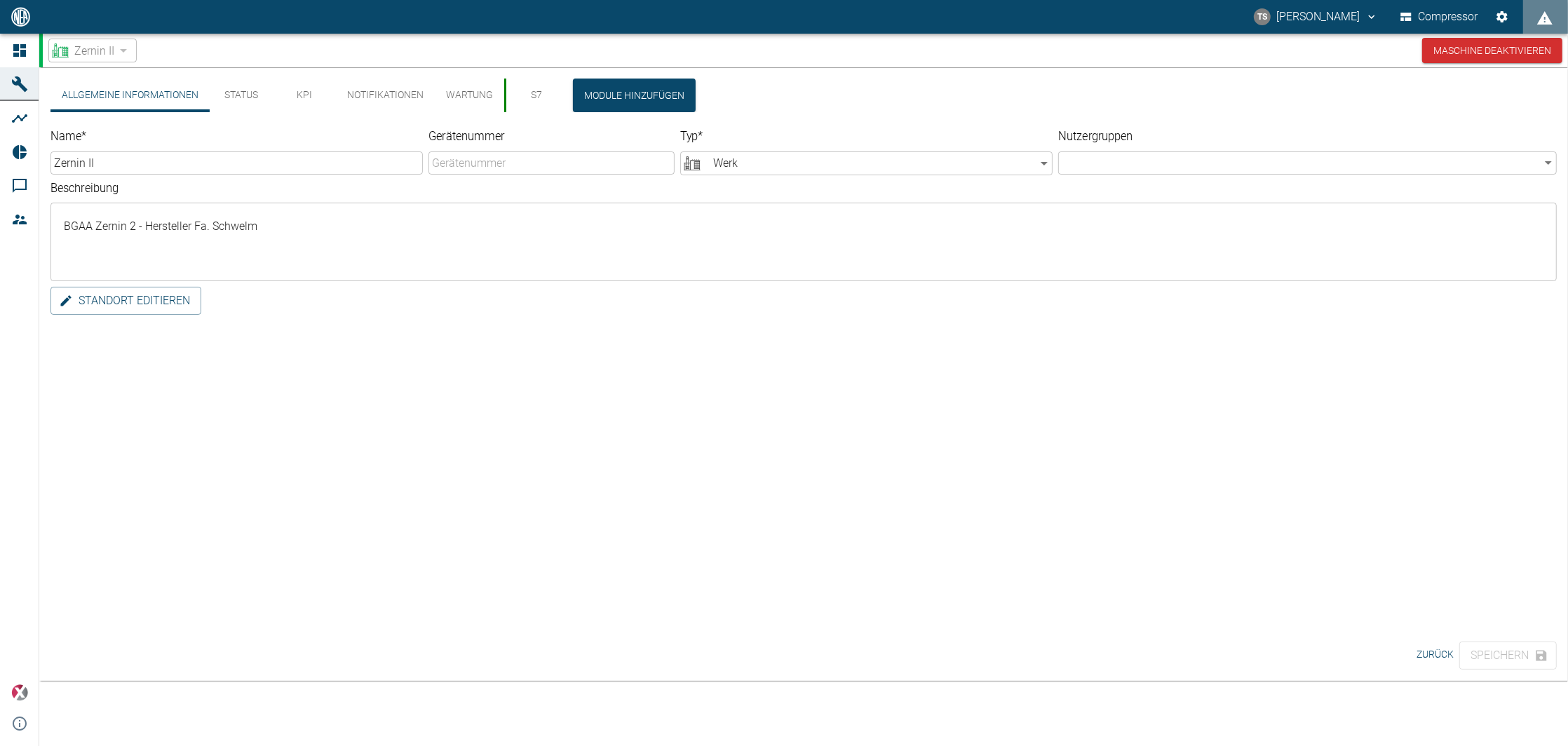
type input "Zernin II"
type input "Factory"
type textarea "BGAA Zernin 2 - Hersteller Fa. Schwelm"
click at [155, 64] on div "Zernin II 0d2ec0a9-5c6e-4a67-8fc8-8d946c848074 ​ Maschine deaktivieren" at bounding box center [805, 50] width 1525 height 34
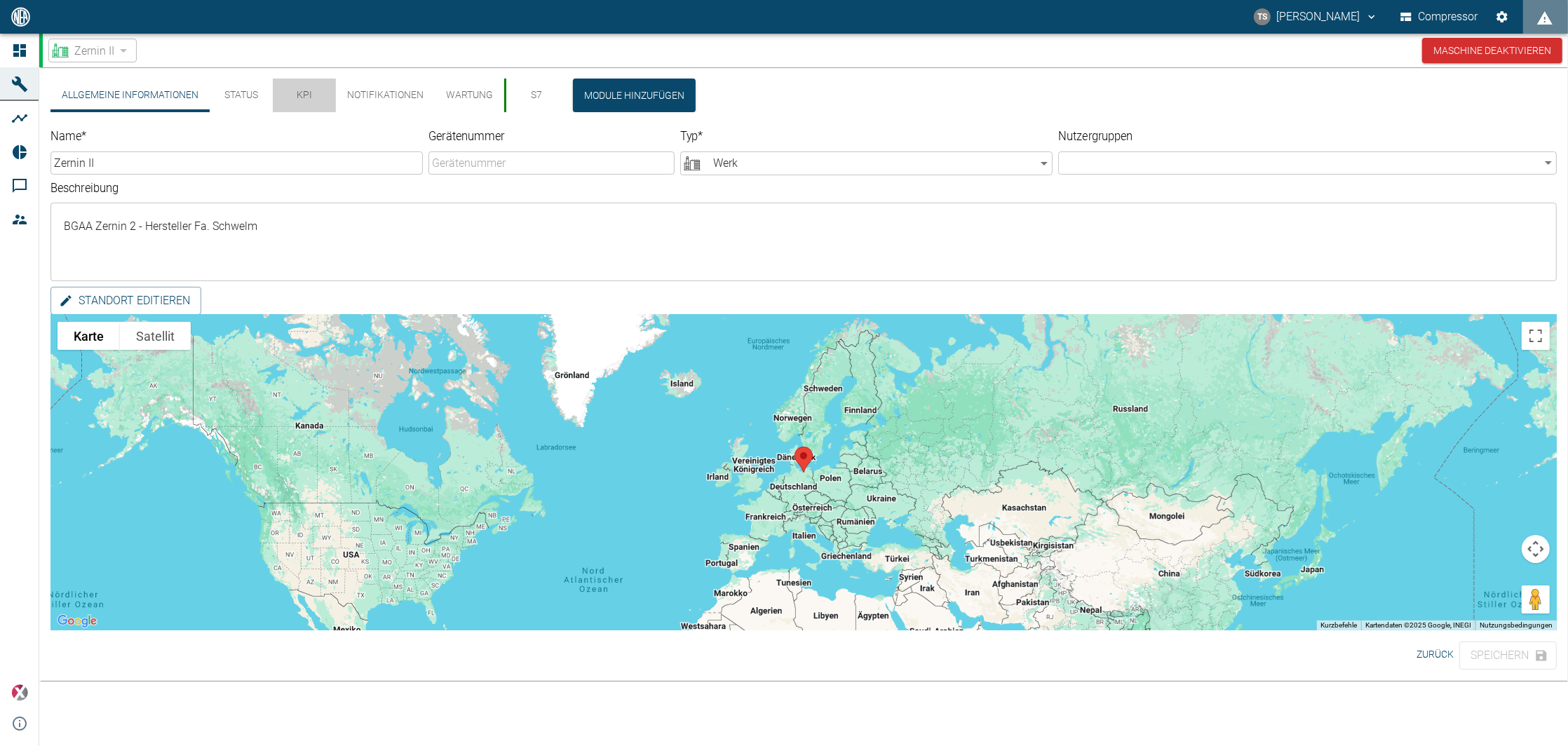
click at [315, 98] on button "KPI" at bounding box center [304, 96] width 63 height 34
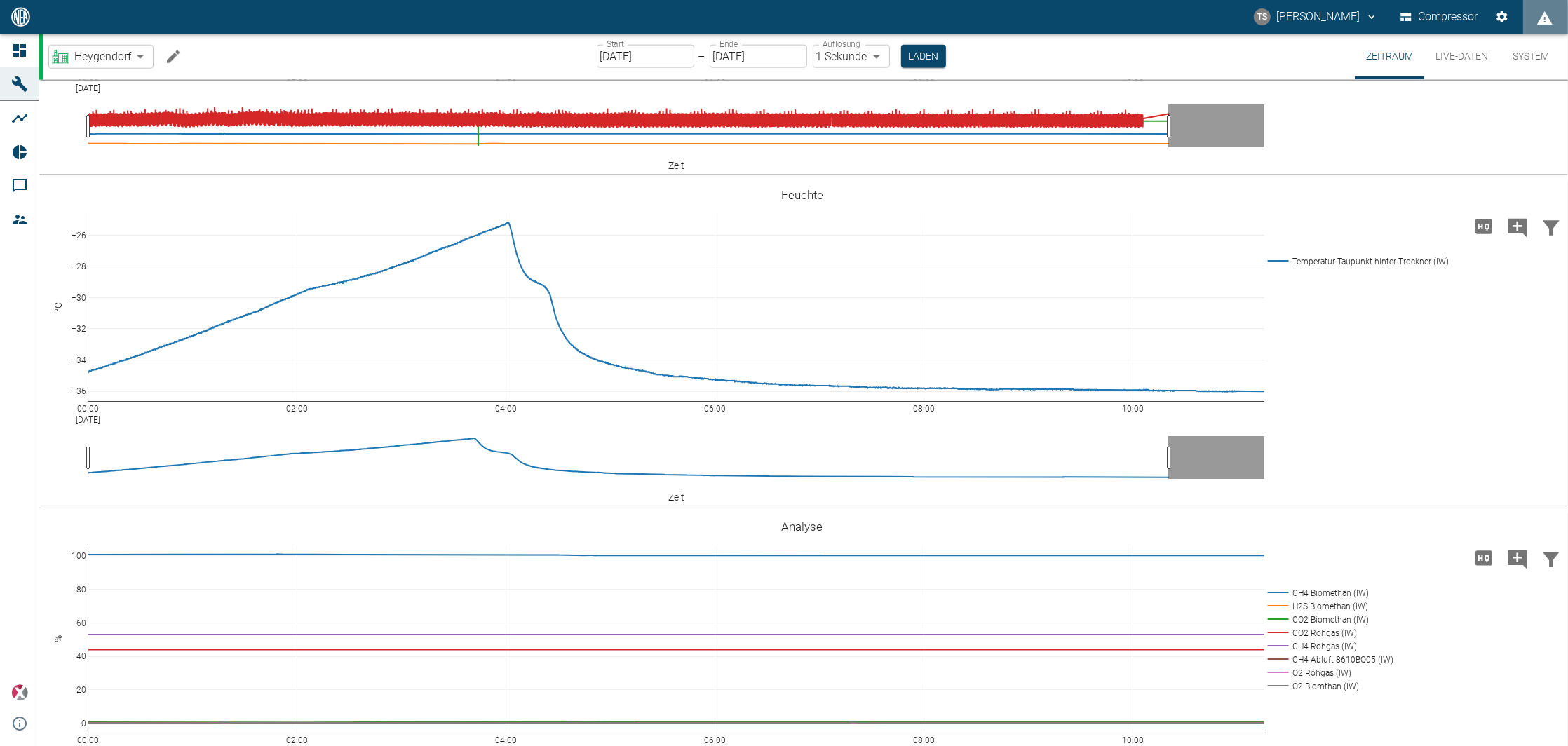
scroll to position [2245, 0]
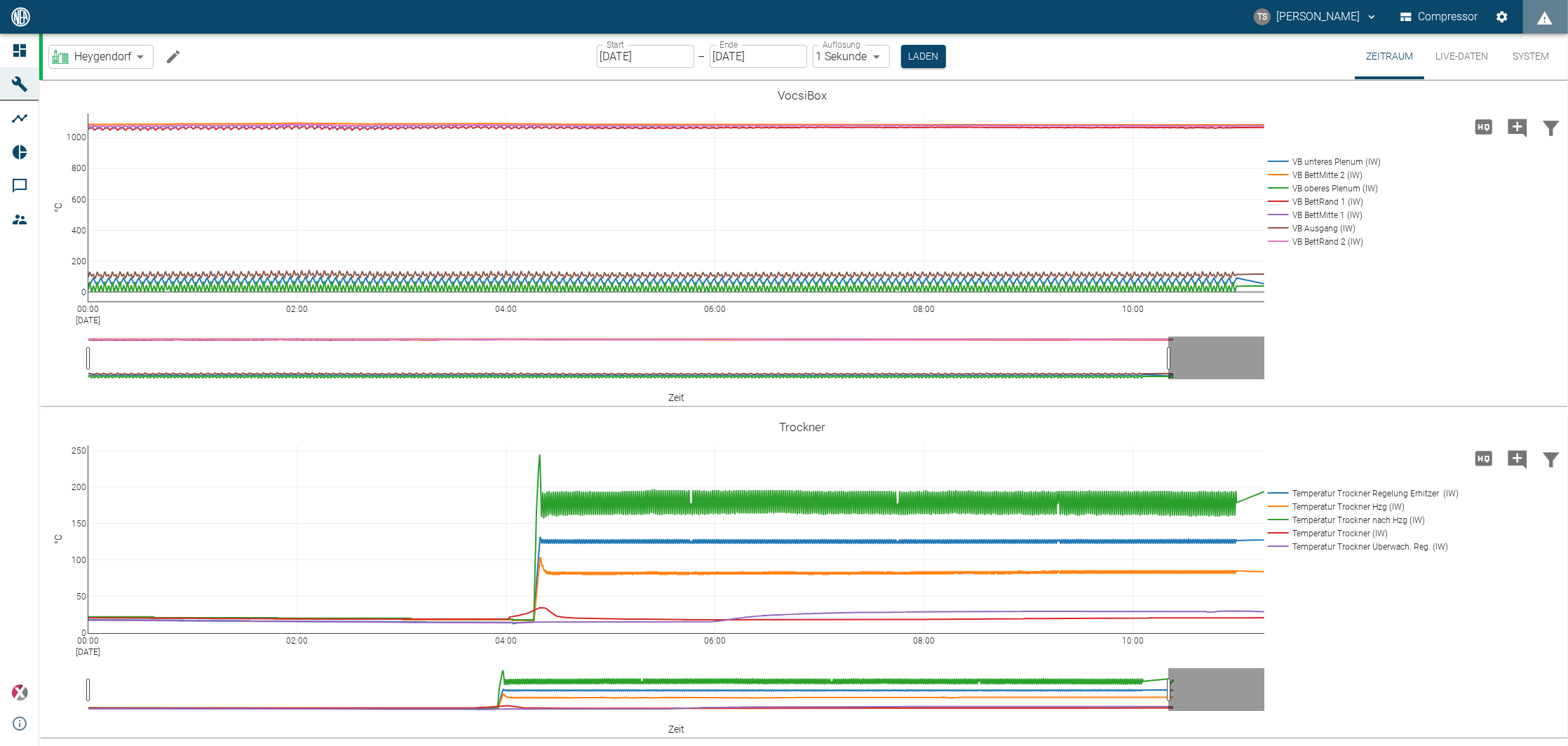
scroll to position [0, 0]
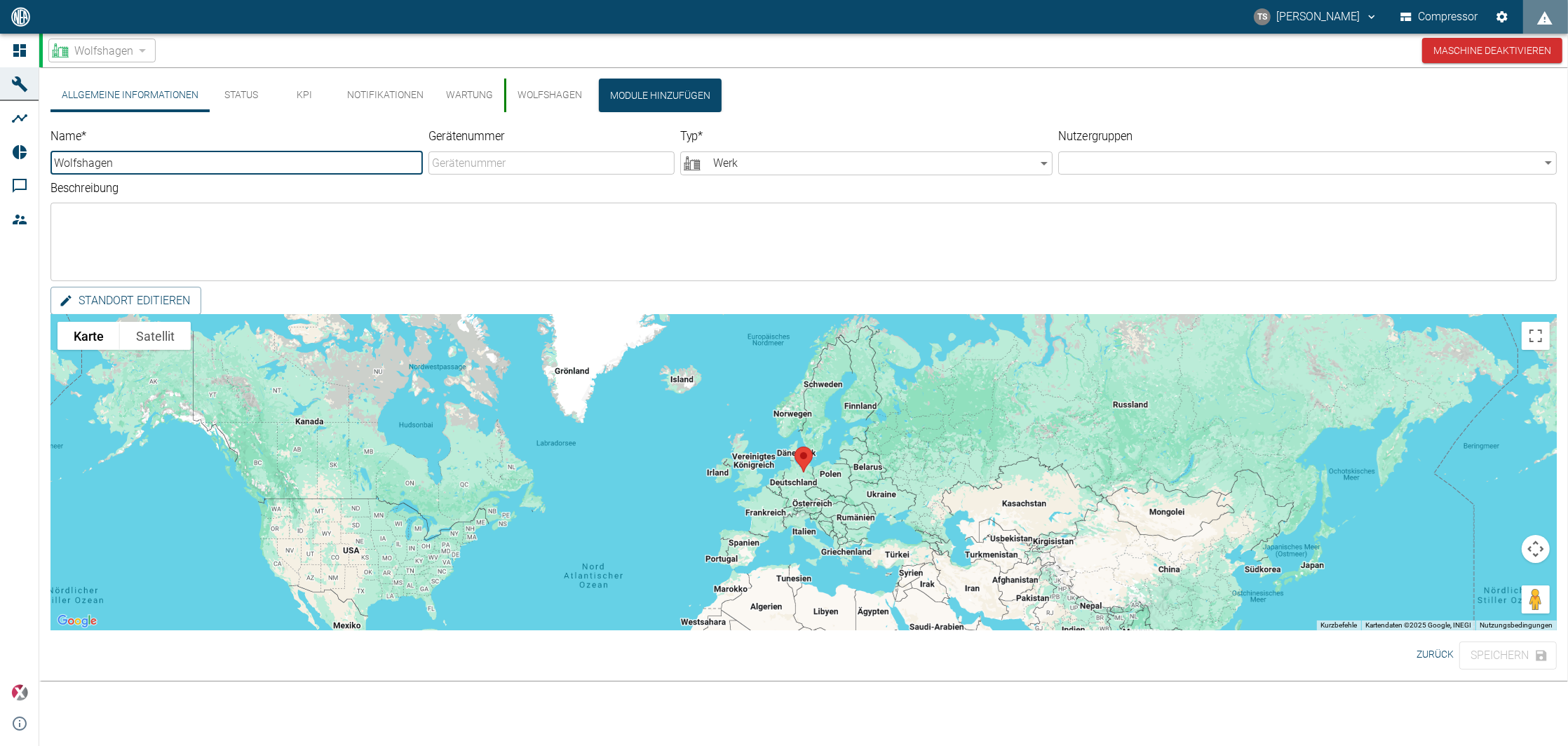
click at [290, 96] on button "KPI" at bounding box center [304, 96] width 63 height 34
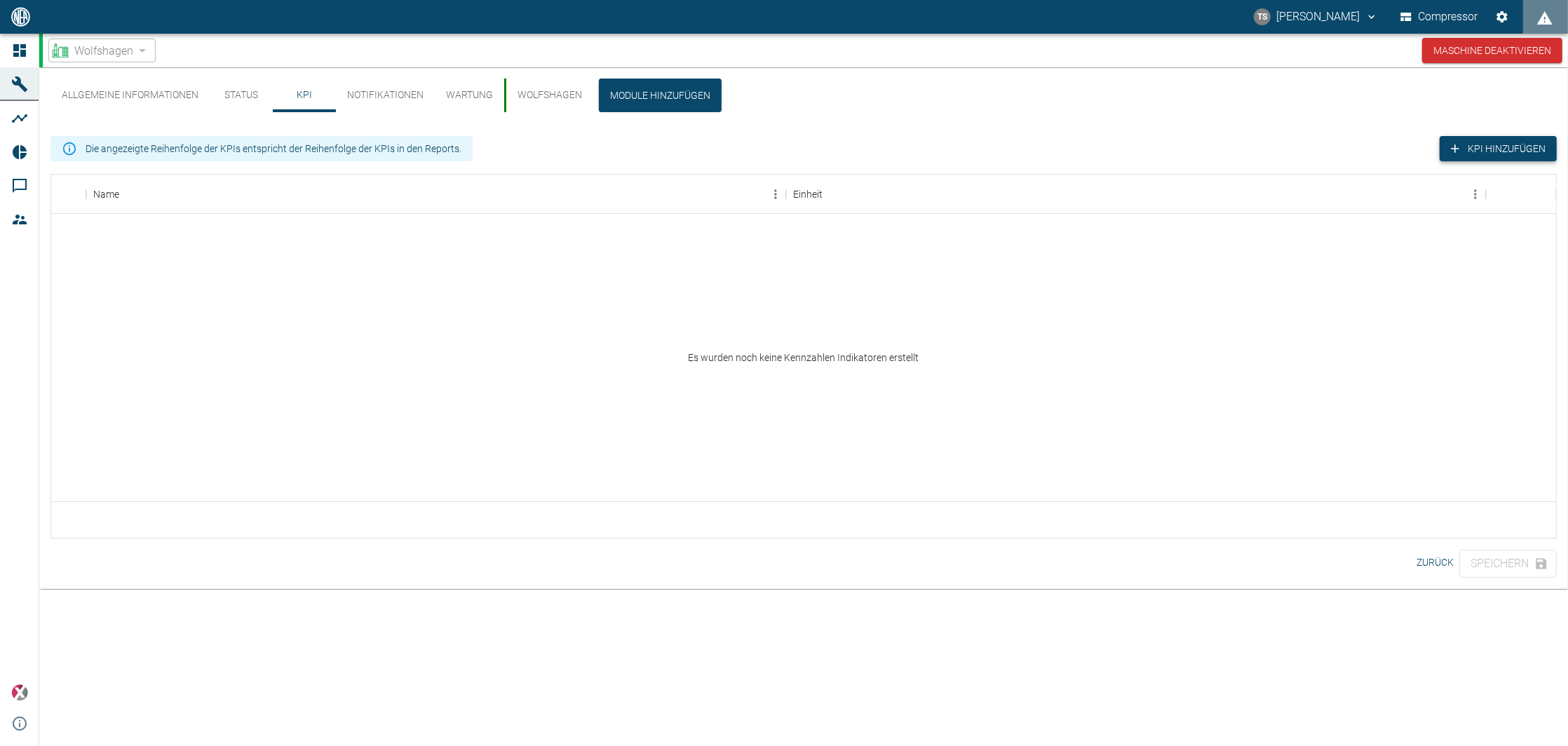
click at [1502, 154] on button "KPI hinzufügen" at bounding box center [1497, 149] width 117 height 26
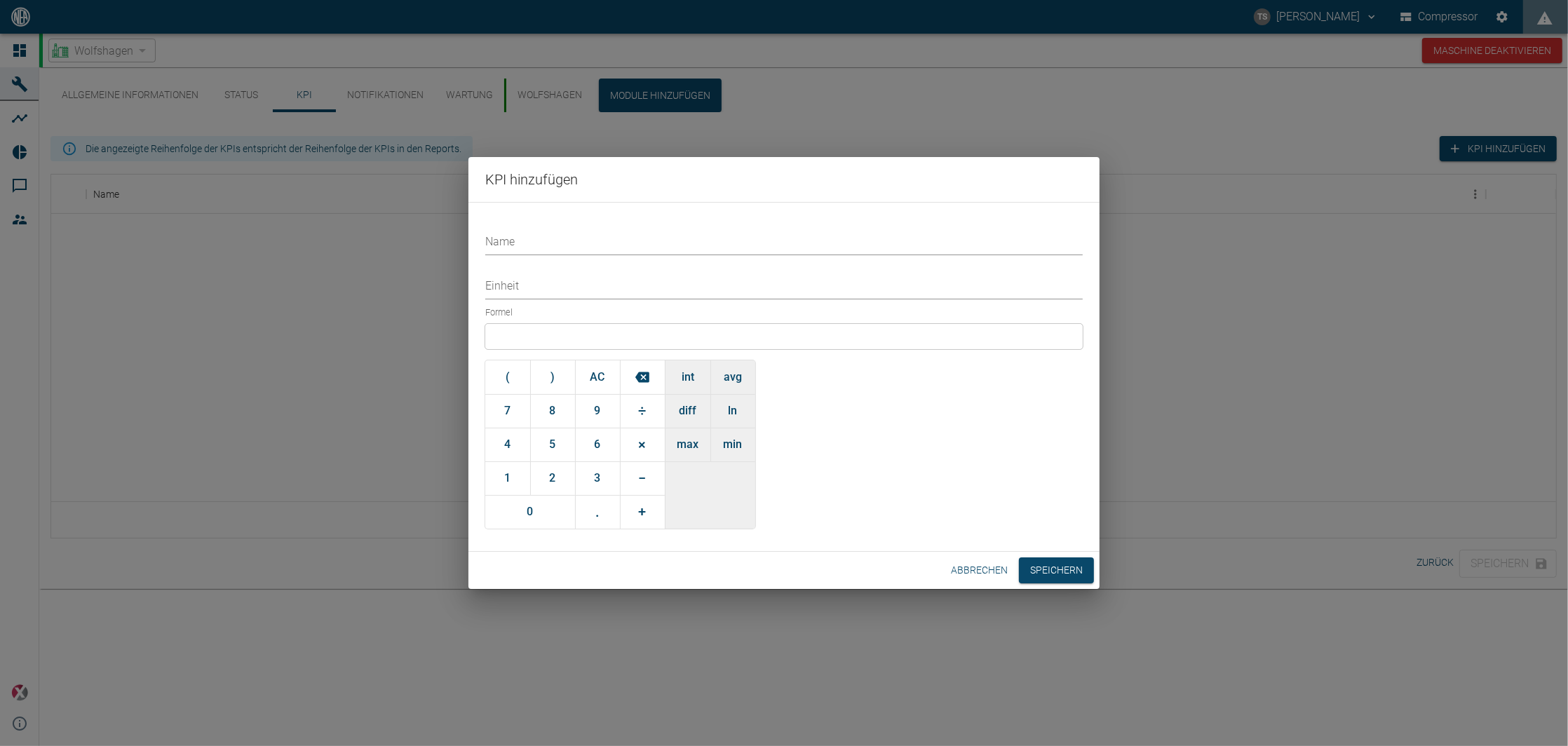
click at [532, 256] on div "Name Einheit Formel ( ) AC 7 8 9 ÷ 4 5 6 × 1 2 3 − 0 . + int avg diff ln [PERSO…" at bounding box center [784, 376] width 631 height 350
click at [536, 244] on input "Name" at bounding box center [784, 243] width 597 height 24
type input "Volumenstrom Rohbiogas Ø24h"
click at [525, 289] on input "Einheit" at bounding box center [784, 286] width 597 height 24
type input "kWh"
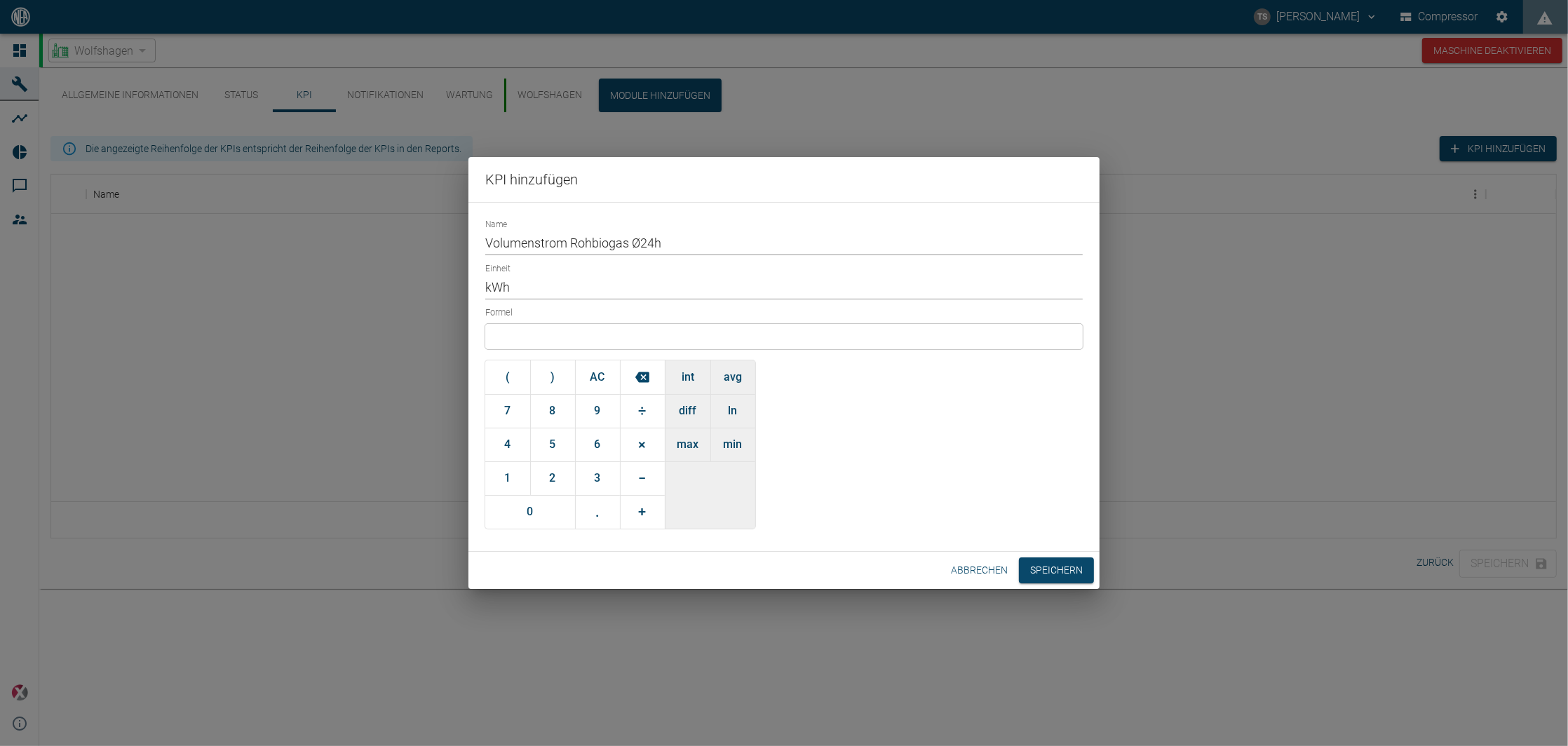
click at [522, 332] on div at bounding box center [784, 337] width 597 height 25
click at [735, 381] on button "avg" at bounding box center [732, 377] width 45 height 34
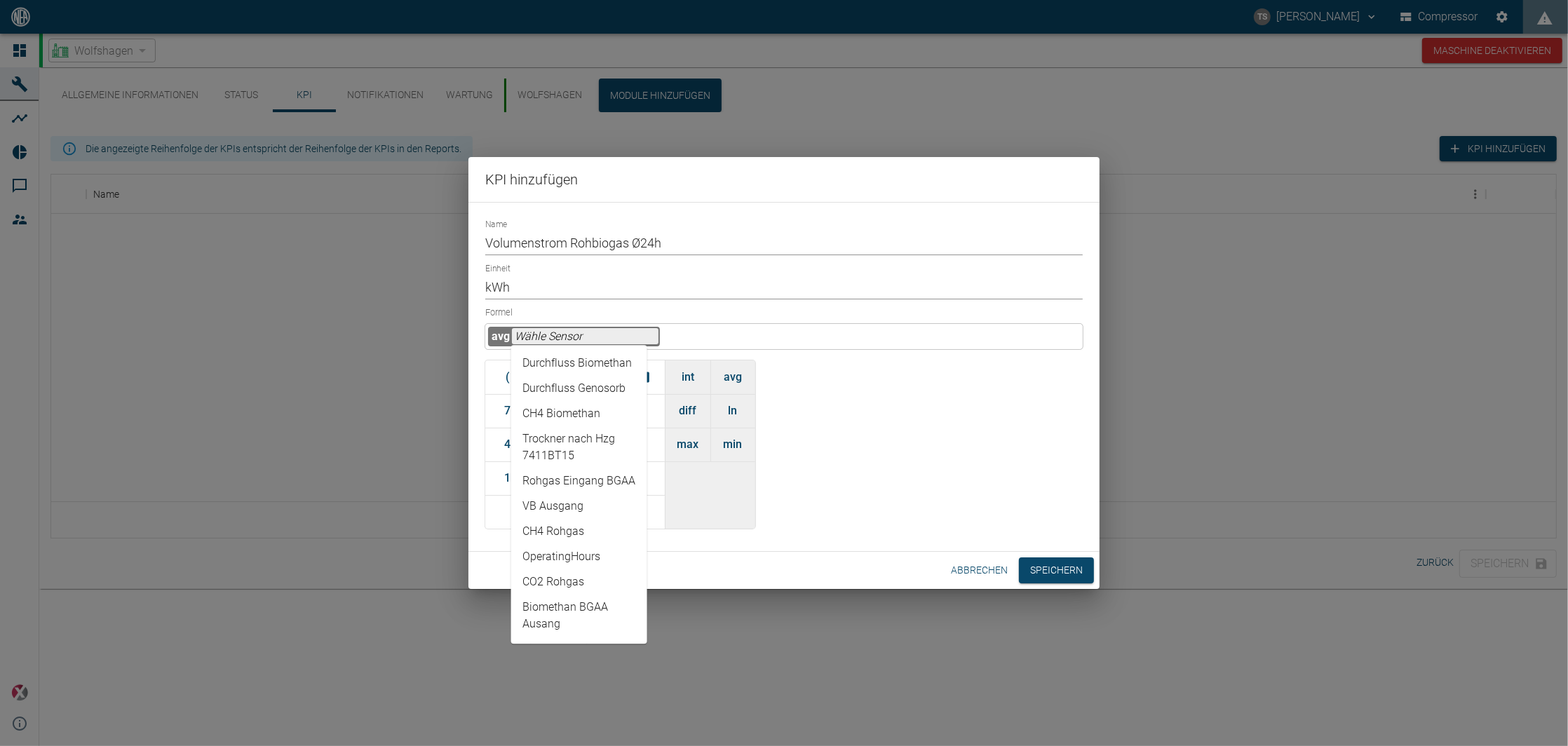
click at [608, 334] on input "text" at bounding box center [585, 336] width 146 height 16
click at [604, 411] on li "Durchfluss Rohgas" at bounding box center [579, 398] width 136 height 25
type input "Durchfluss Rohgas"
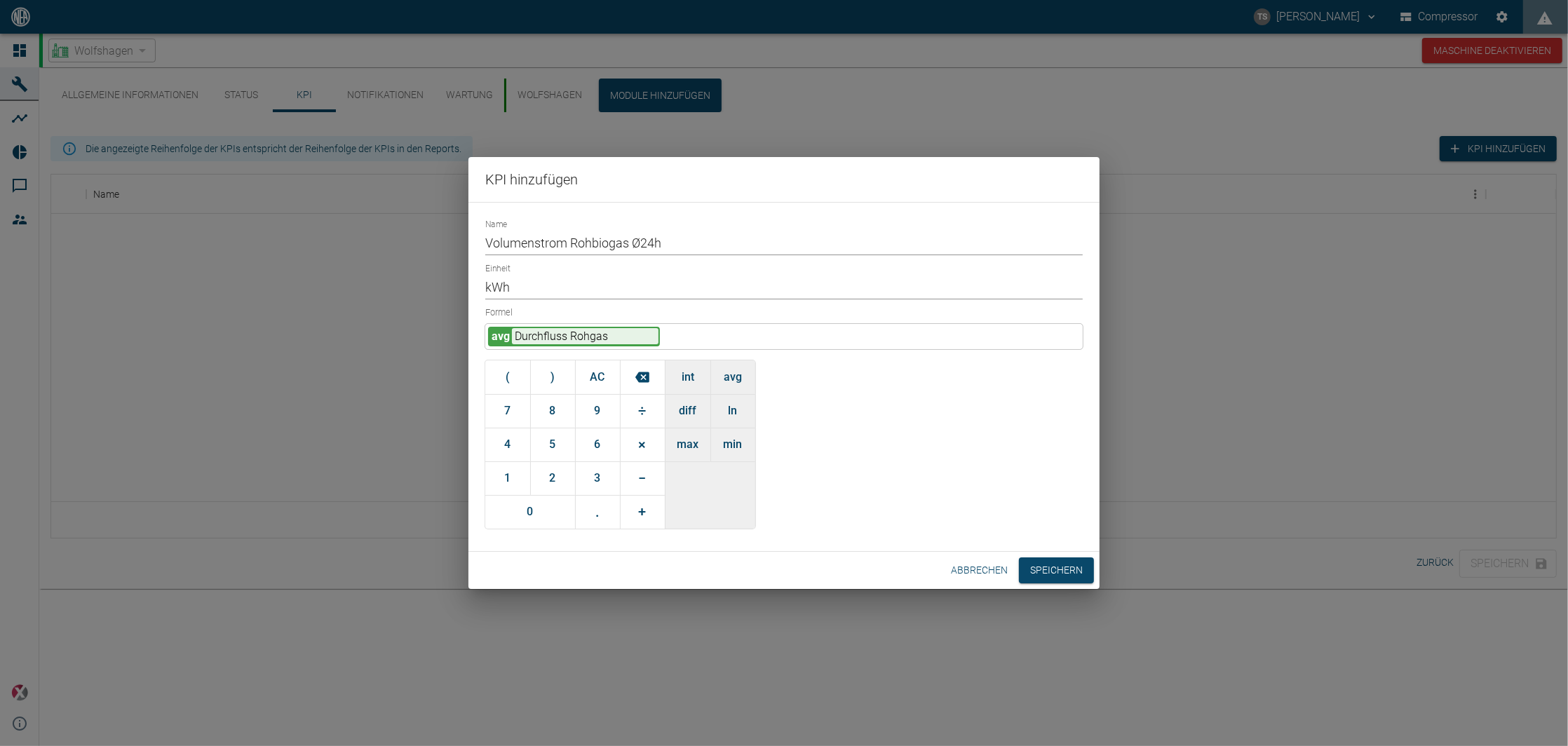
click at [821, 386] on div "Formel avg Durchfluss Rohgas ( ) AC 7 8 9 ÷ 4 5 6 × 1 2 3 − 0 . + int avg diff …" at bounding box center [784, 416] width 597 height 227
click at [1038, 567] on button "Speichern" at bounding box center [1056, 570] width 75 height 26
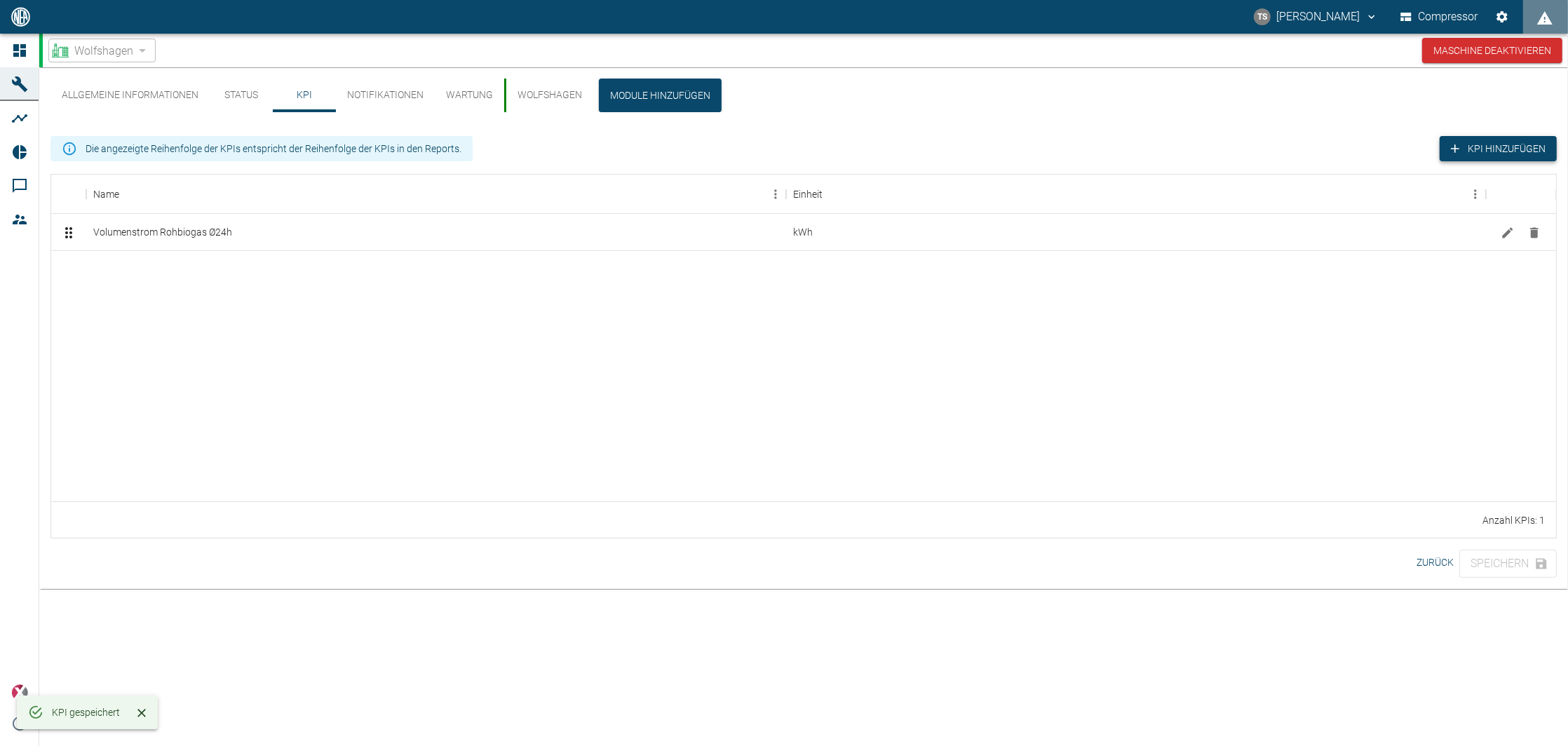
click at [1520, 141] on button "KPI hinzufügen" at bounding box center [1497, 149] width 117 height 26
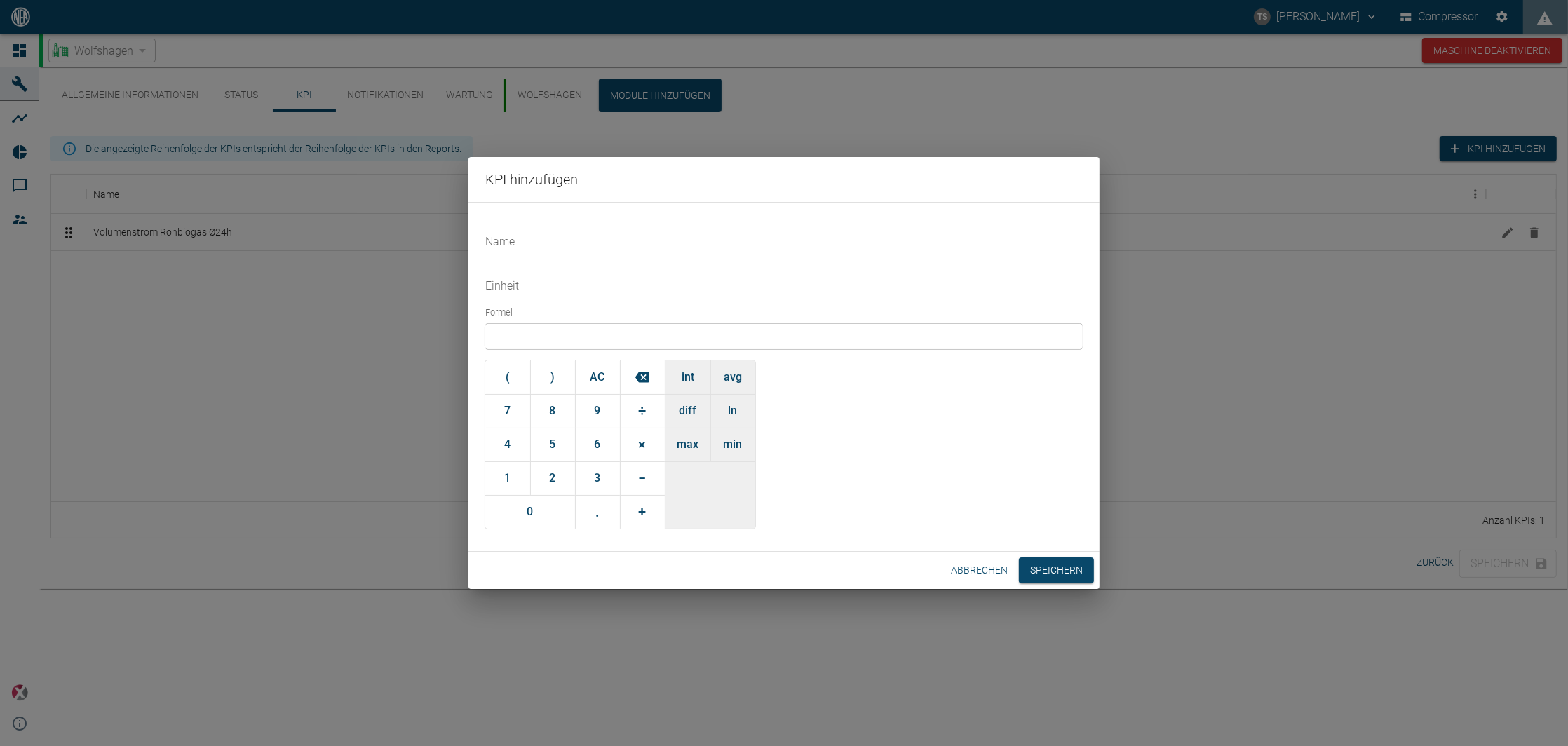
click at [579, 260] on div "Name Einheit Formel ( ) AC 7 8 9 ÷ 4 5 6 × 1 2 3 − 0 . + int avg diff ln max min" at bounding box center [784, 376] width 631 height 350
click at [579, 250] on input "Name" at bounding box center [784, 243] width 597 height 24
type input "Volumenstrom Biomethan Ø24h"
click at [554, 293] on input "Einheit" at bounding box center [784, 286] width 597 height 24
type input "kWh"
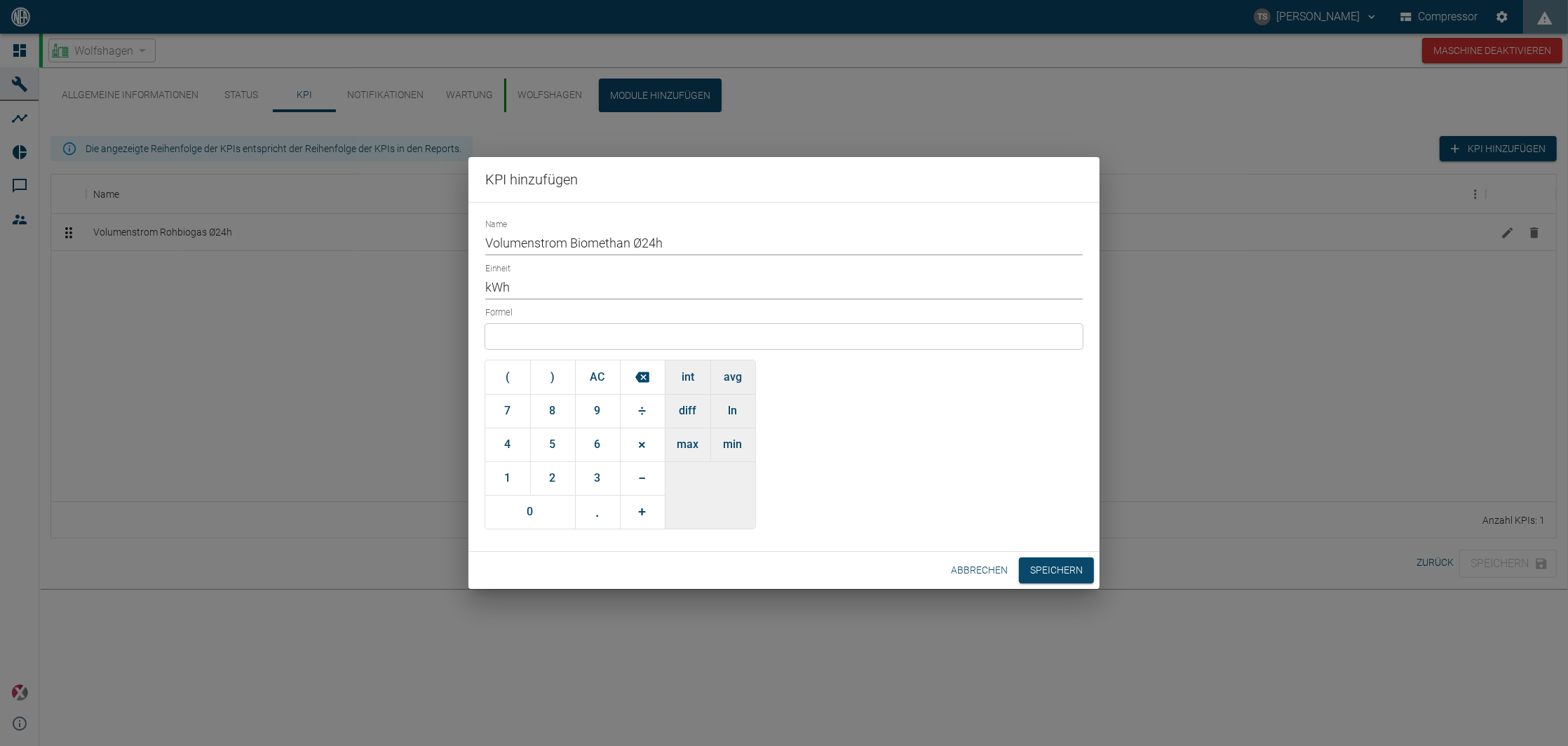
click at [556, 332] on div at bounding box center [784, 337] width 597 height 25
click at [737, 374] on button "avg" at bounding box center [732, 377] width 45 height 34
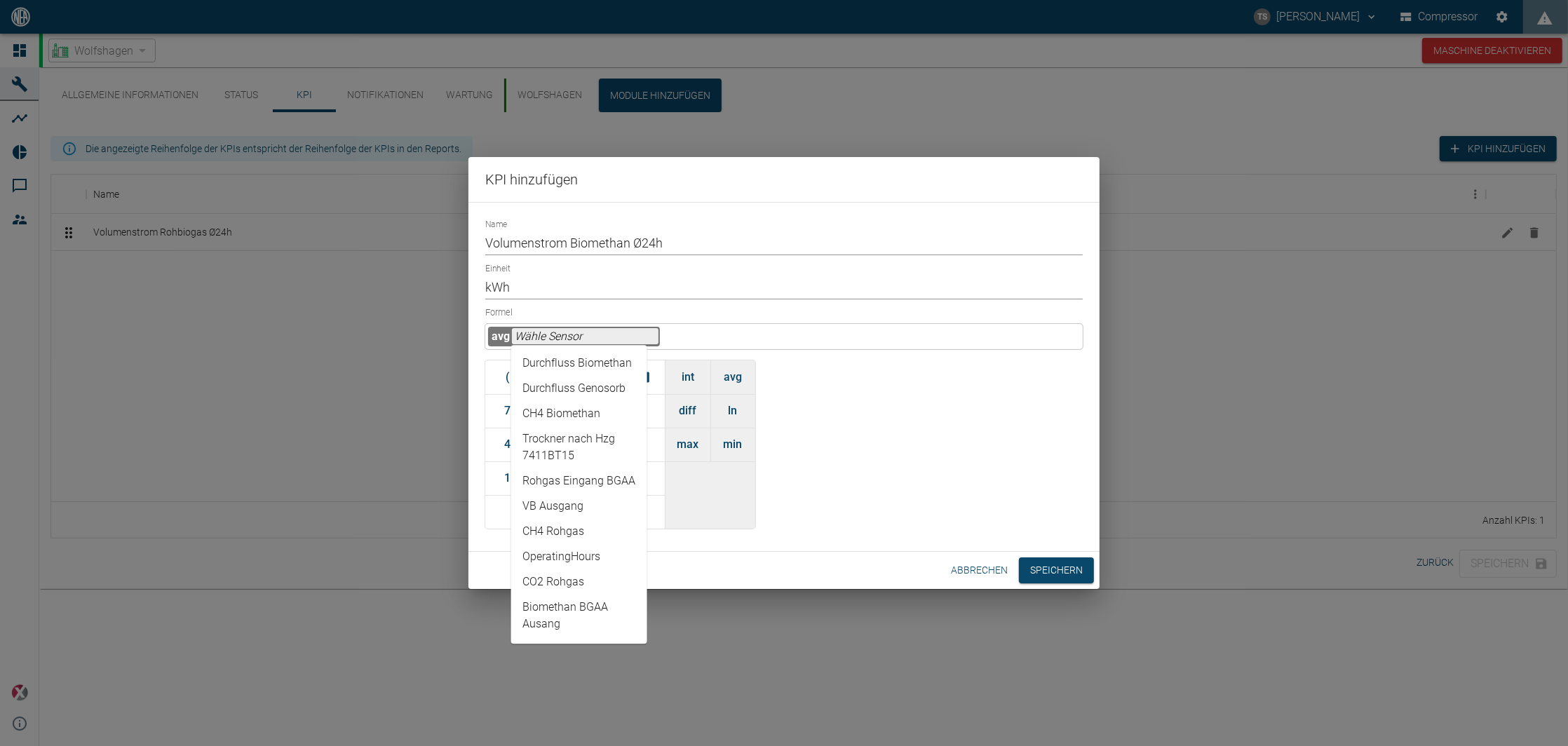
click at [592, 342] on input "text" at bounding box center [585, 336] width 146 height 16
click at [604, 367] on li "Durchfluss Biomethan" at bounding box center [579, 363] width 136 height 25
type input "Durchfluss Biomethan"
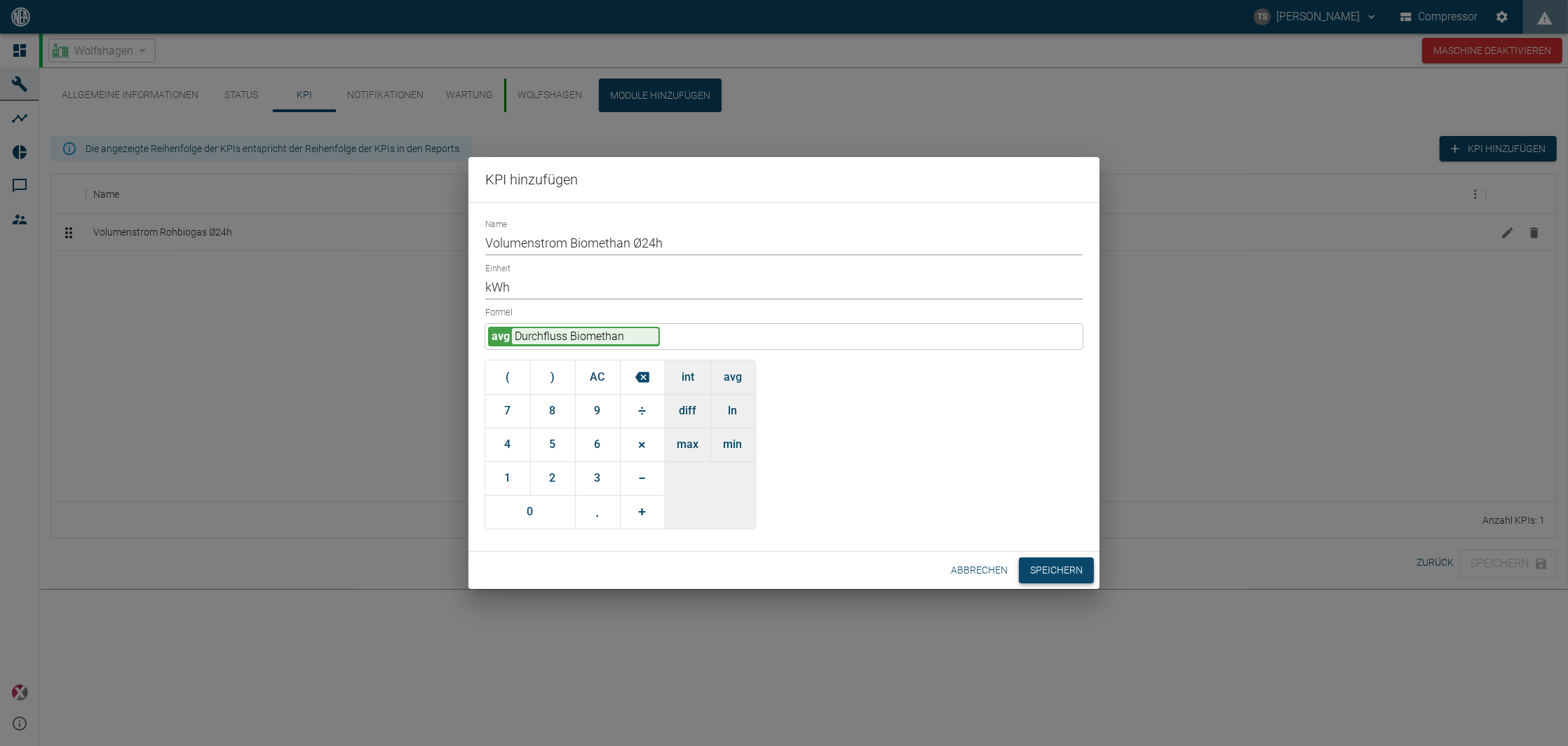
click at [1040, 567] on button "Speichern" at bounding box center [1056, 570] width 75 height 26
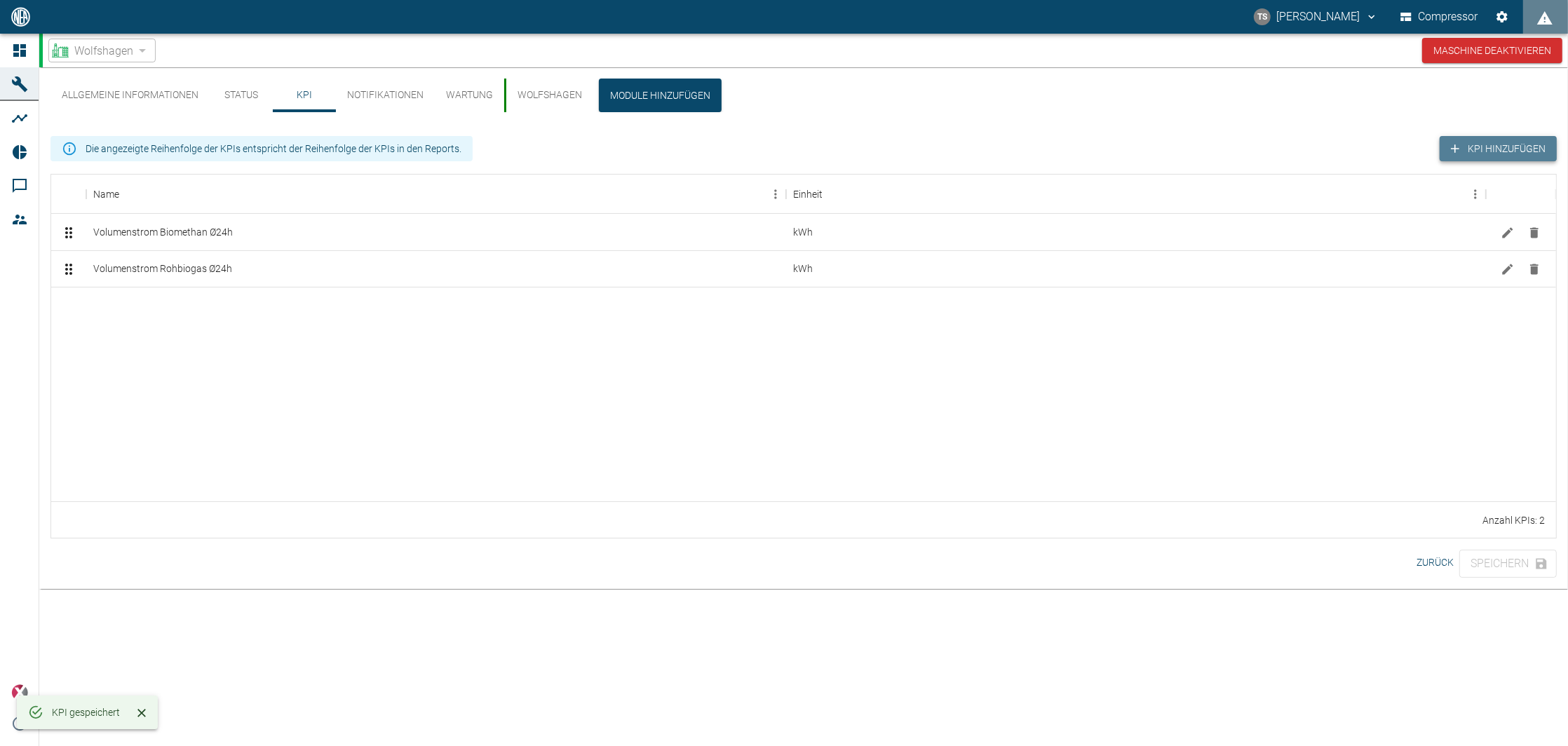
click at [1518, 144] on button "KPI hinzufügen" at bounding box center [1497, 149] width 117 height 26
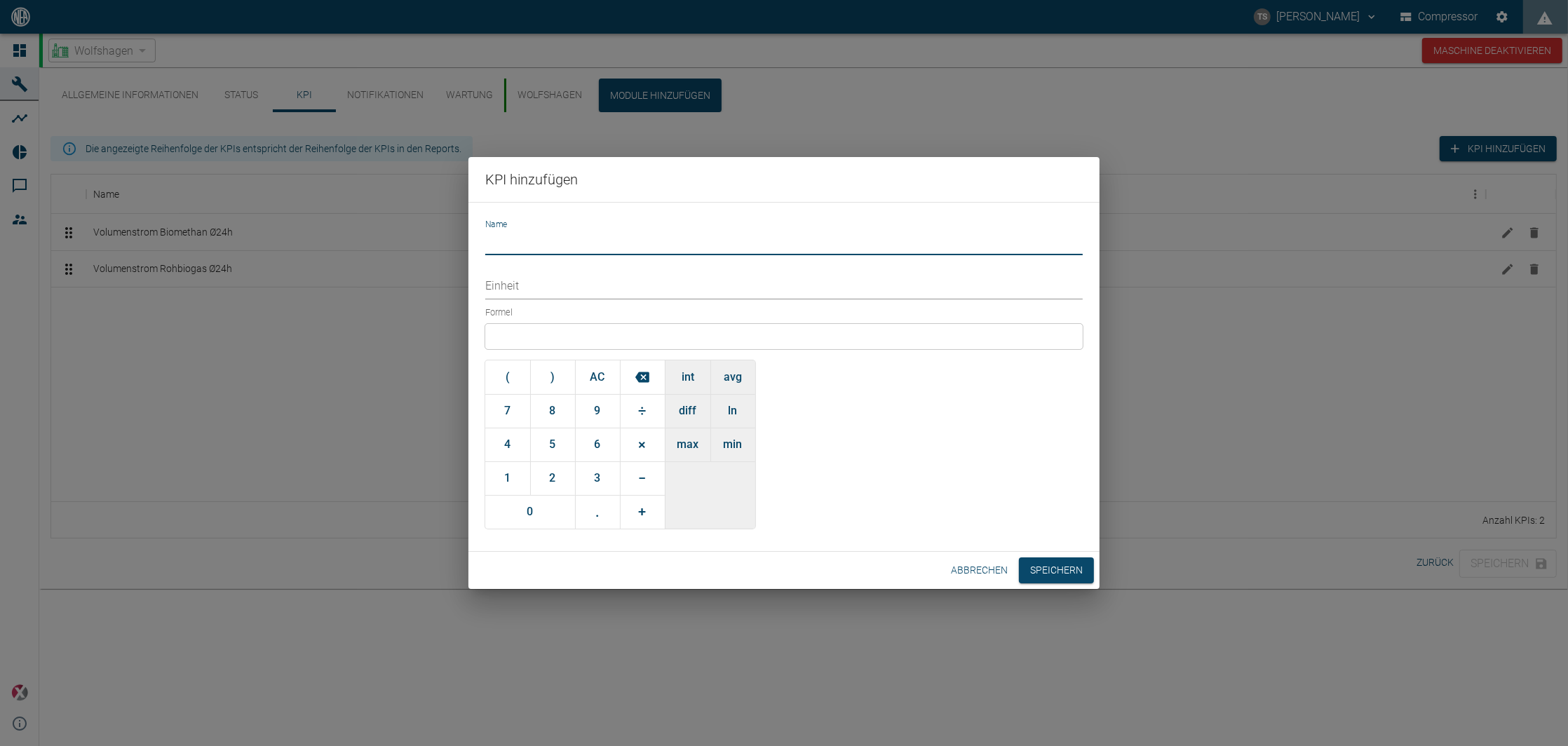
click at [519, 234] on input "Name" at bounding box center [784, 243] width 597 height 24
type input "Brennwert"
click at [558, 291] on input "Einheit" at bounding box center [784, 286] width 597 height 24
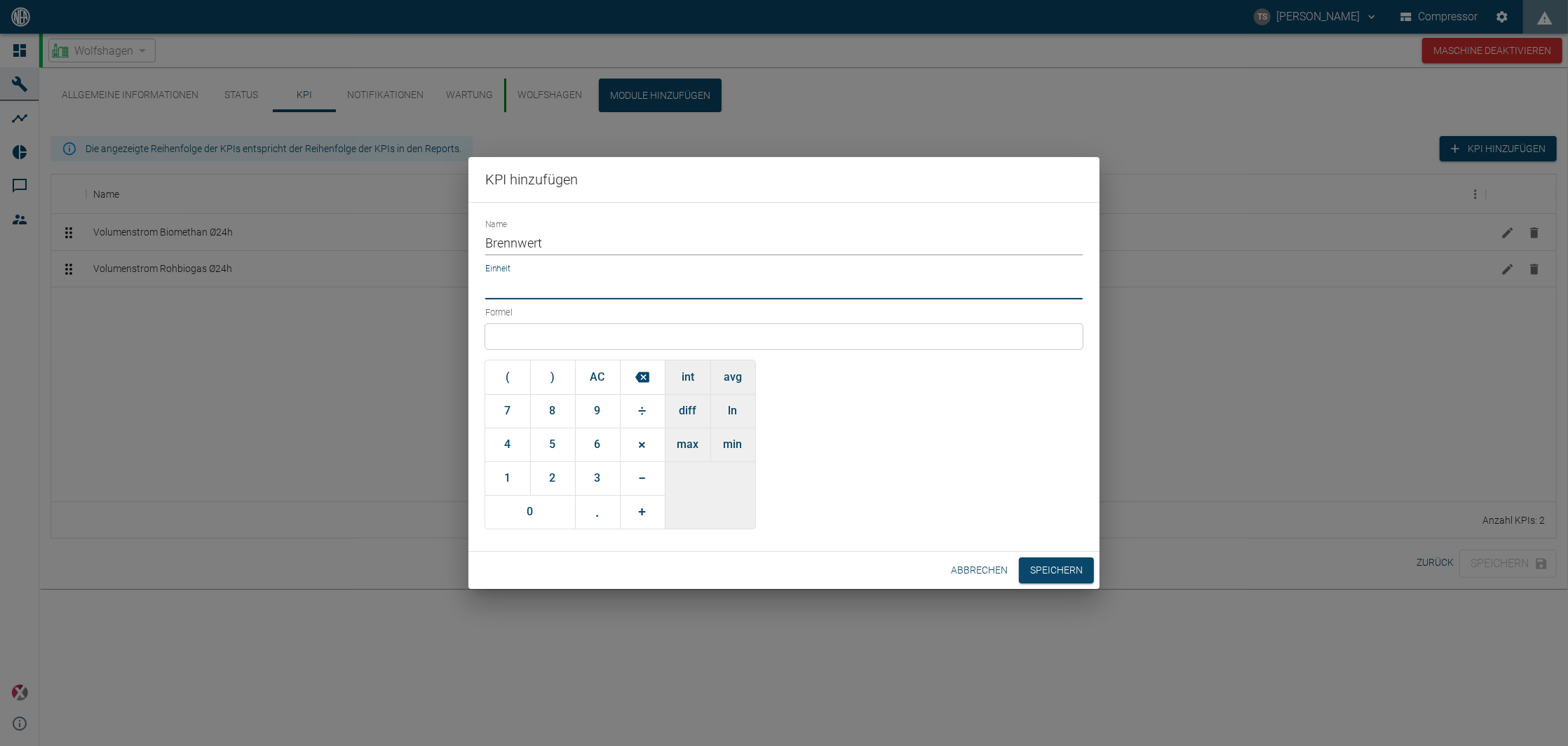
type input "kWh/Nm³"
click at [556, 333] on div at bounding box center [784, 337] width 597 height 25
click at [687, 329] on div at bounding box center [784, 337] width 597 height 25
click at [727, 381] on button "avg" at bounding box center [732, 377] width 45 height 34
click at [580, 339] on input "text" at bounding box center [585, 336] width 146 height 16
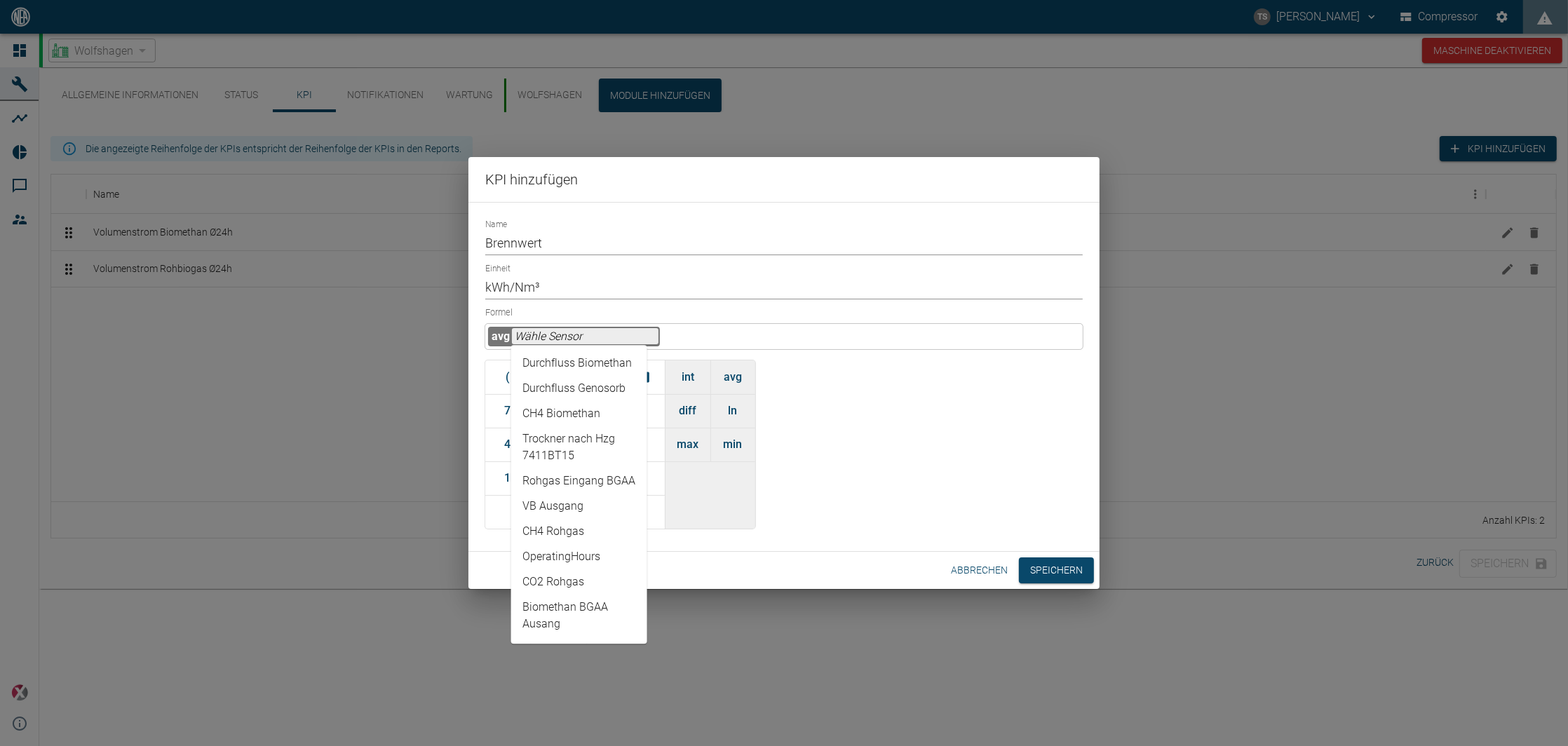
click at [590, 416] on li "CH4 Biomethan" at bounding box center [579, 414] width 136 height 25
type input "CH4 Biomethan"
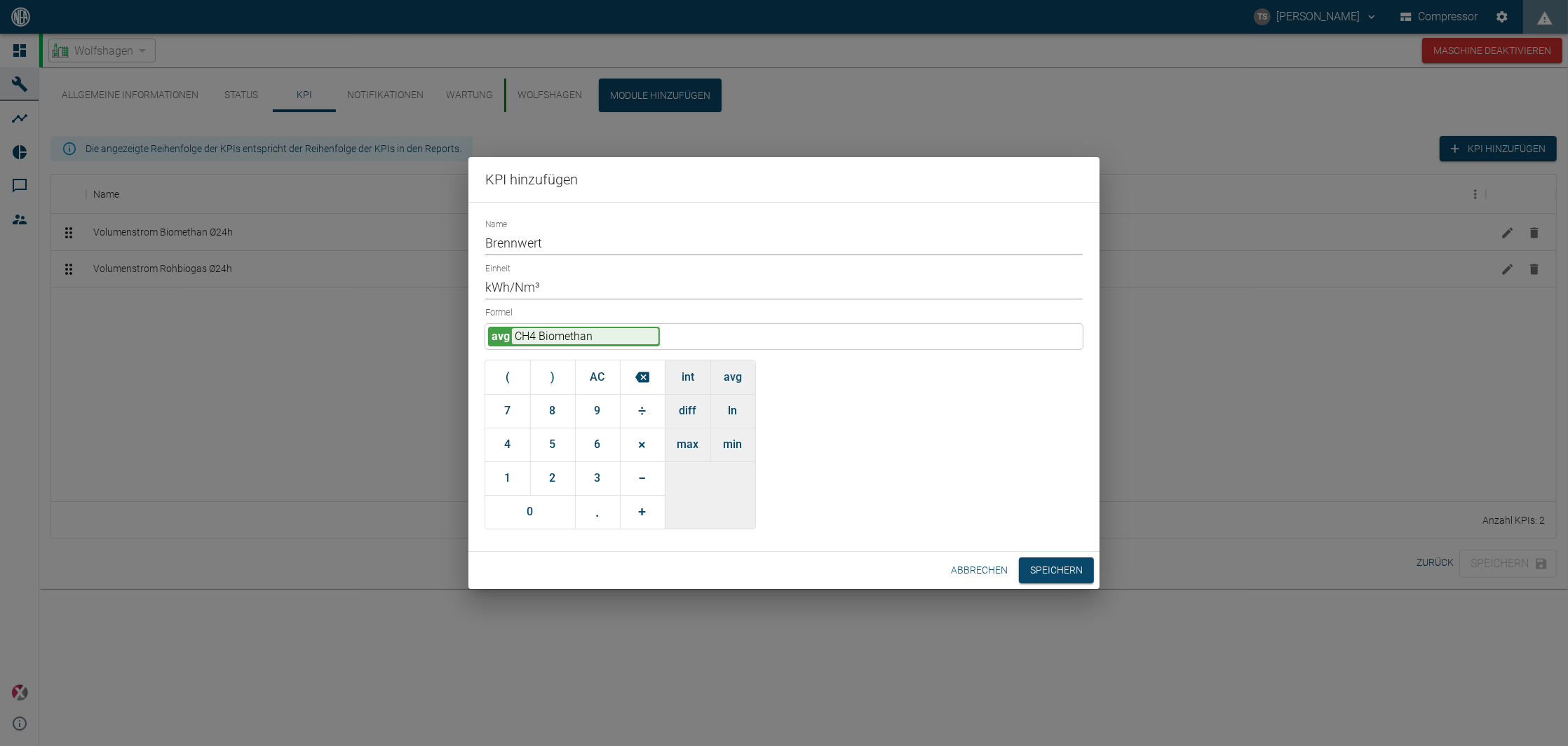
click at [665, 330] on div "avg CH4 Biomethan" at bounding box center [784, 337] width 597 height 25
click at [639, 411] on span "÷" at bounding box center [642, 411] width 8 height 24
click at [511, 472] on button "1" at bounding box center [507, 478] width 45 height 34
click at [531, 512] on button "0" at bounding box center [530, 512] width 90 height 34
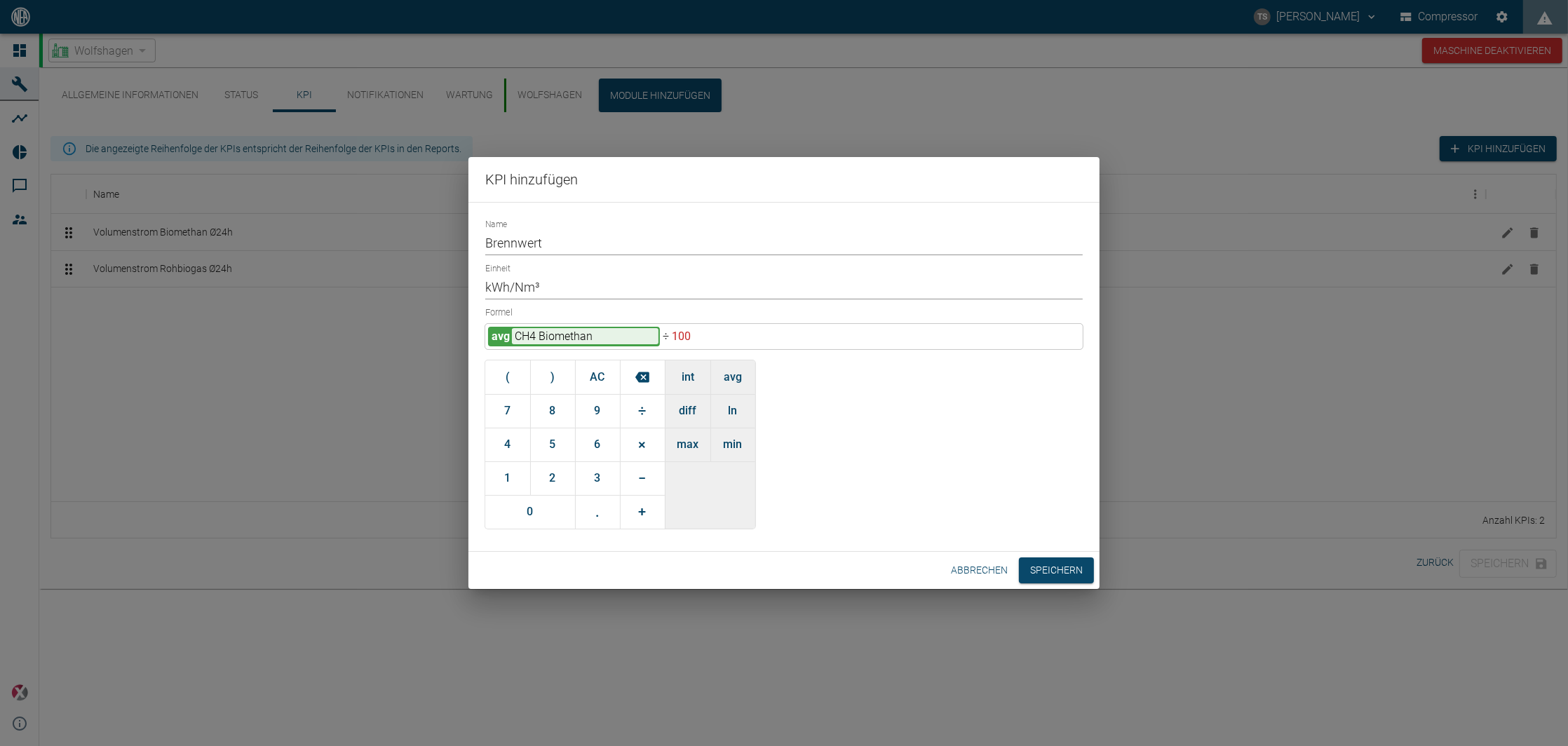
click at [647, 439] on button "×" at bounding box center [642, 444] width 45 height 34
click at [497, 478] on button "1" at bounding box center [507, 478] width 45 height 34
click at [606, 509] on button "." at bounding box center [597, 512] width 45 height 34
click at [554, 511] on button "0" at bounding box center [530, 512] width 90 height 34
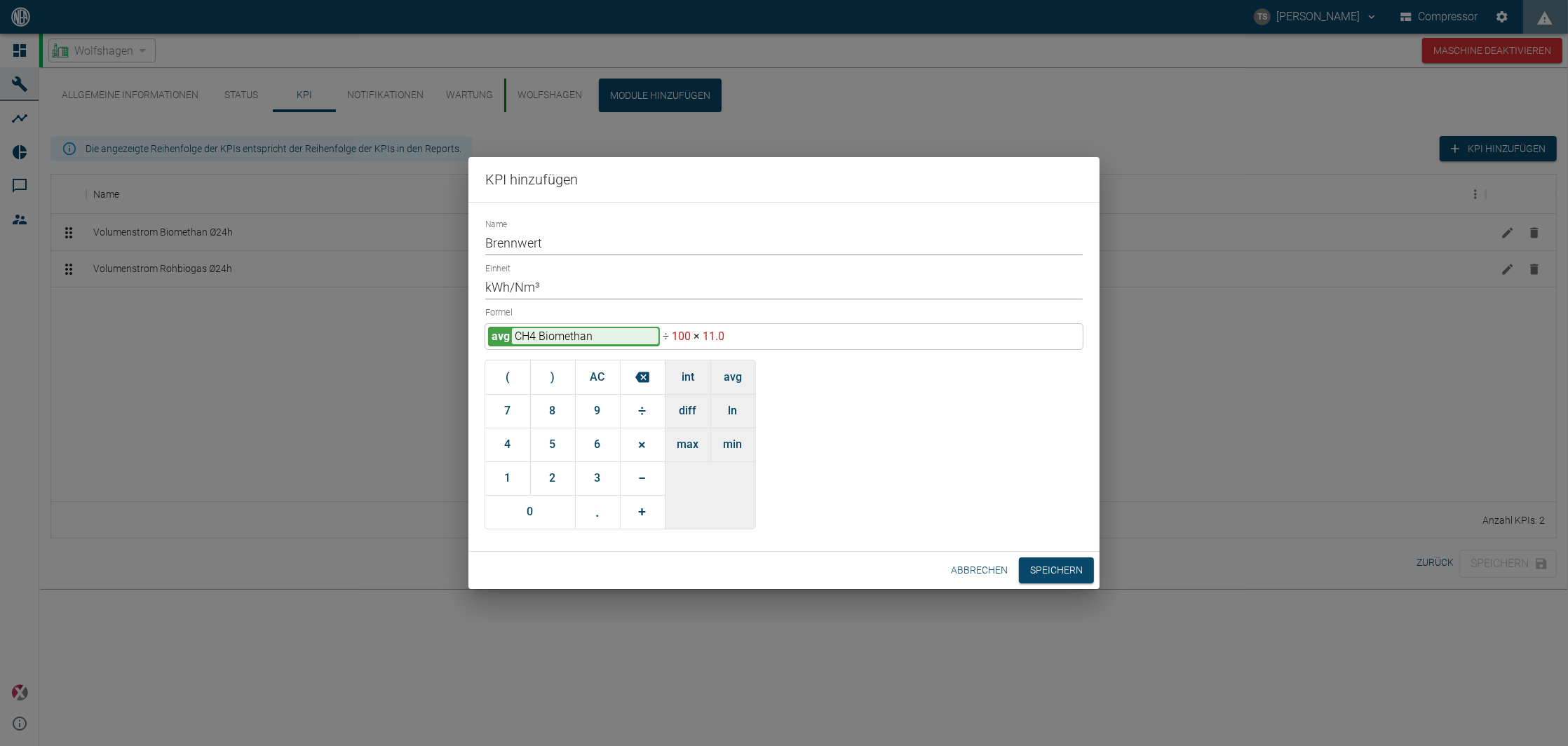
click at [605, 444] on button "6" at bounding box center [597, 444] width 45 height 34
click at [1060, 560] on button "Speichern" at bounding box center [1056, 570] width 75 height 26
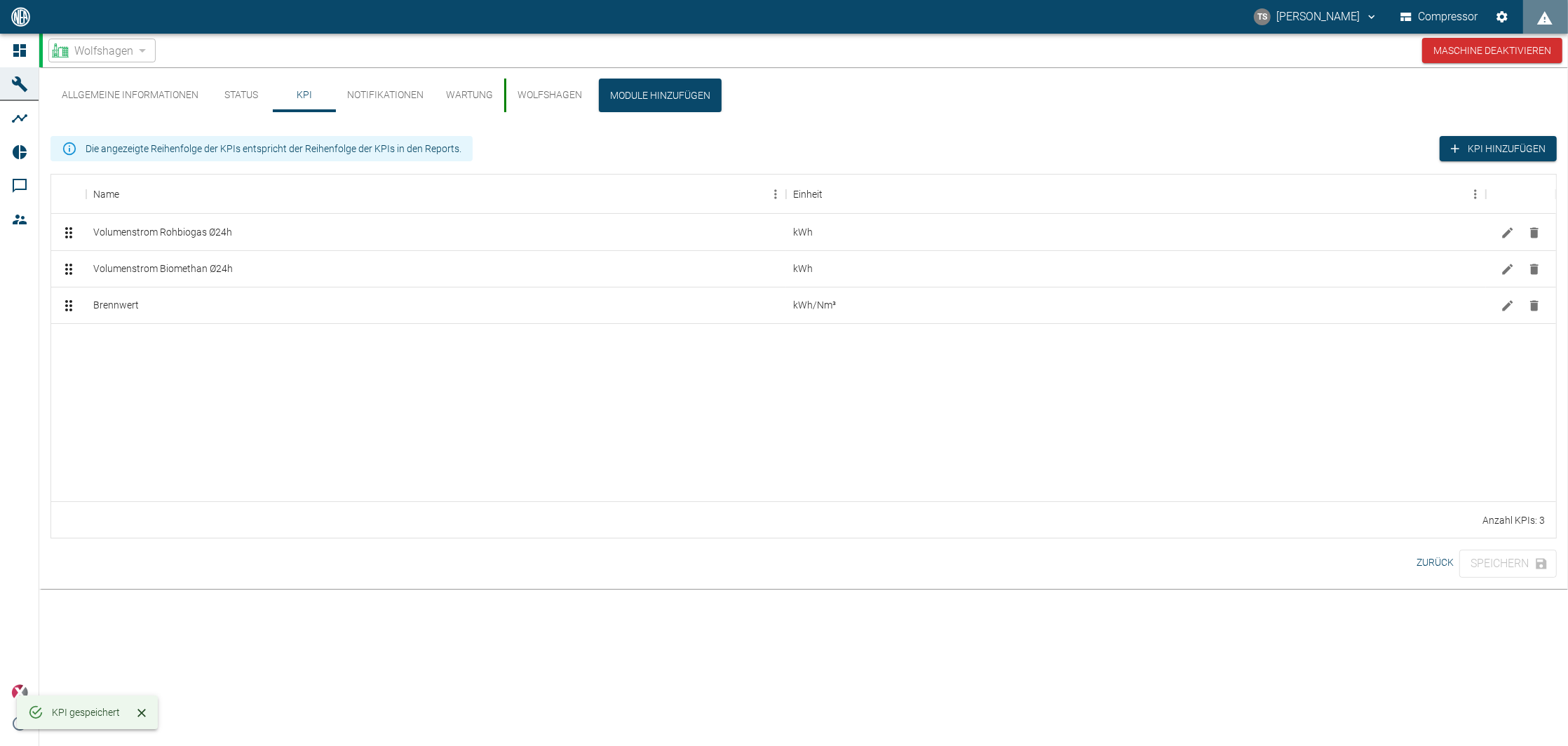
click at [121, 363] on div at bounding box center [804, 412] width 1505 height 178
click at [1498, 151] on button "KPI hinzufügen" at bounding box center [1497, 149] width 117 height 26
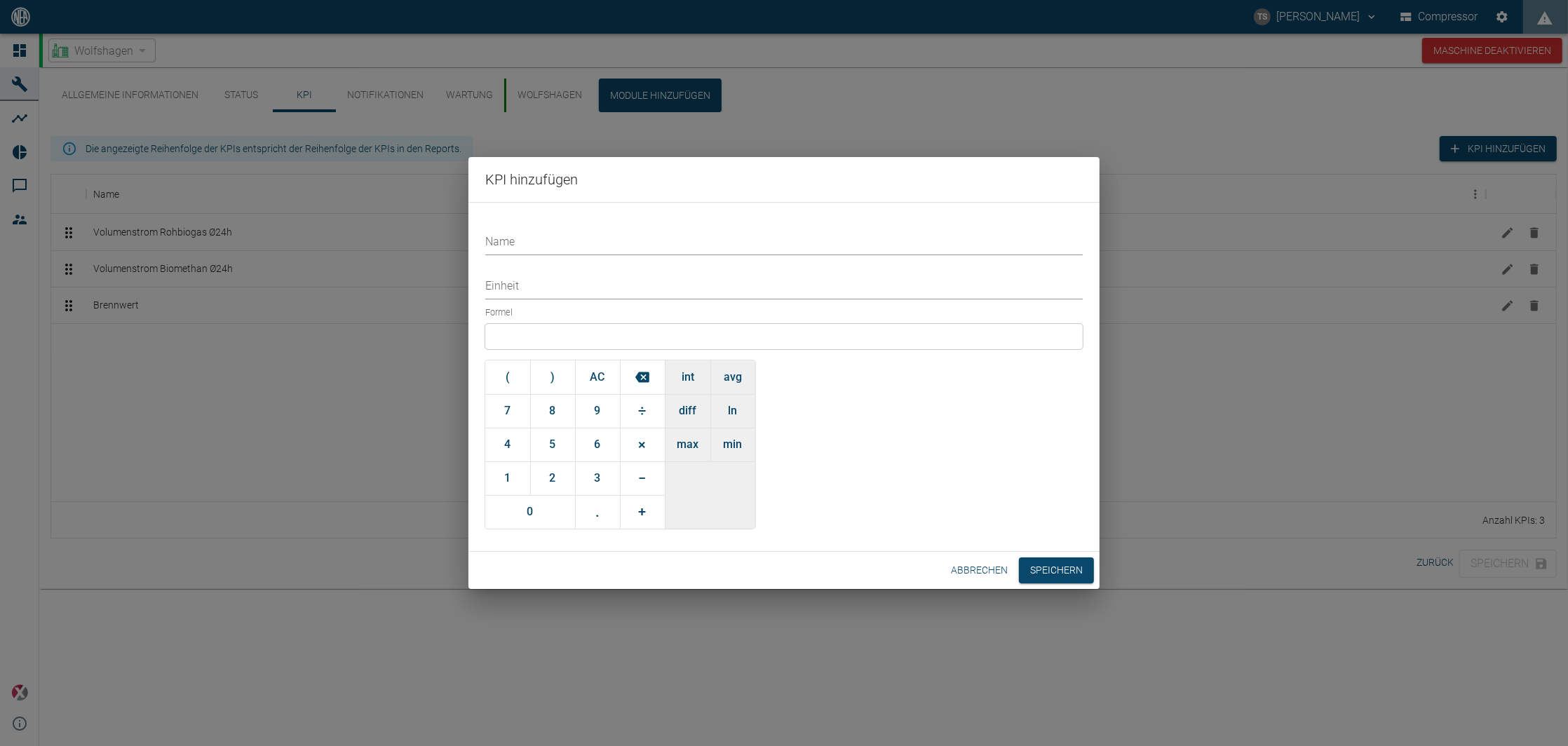
click at [542, 335] on div at bounding box center [784, 337] width 597 height 25
click at [688, 373] on button "int" at bounding box center [687, 377] width 45 height 34
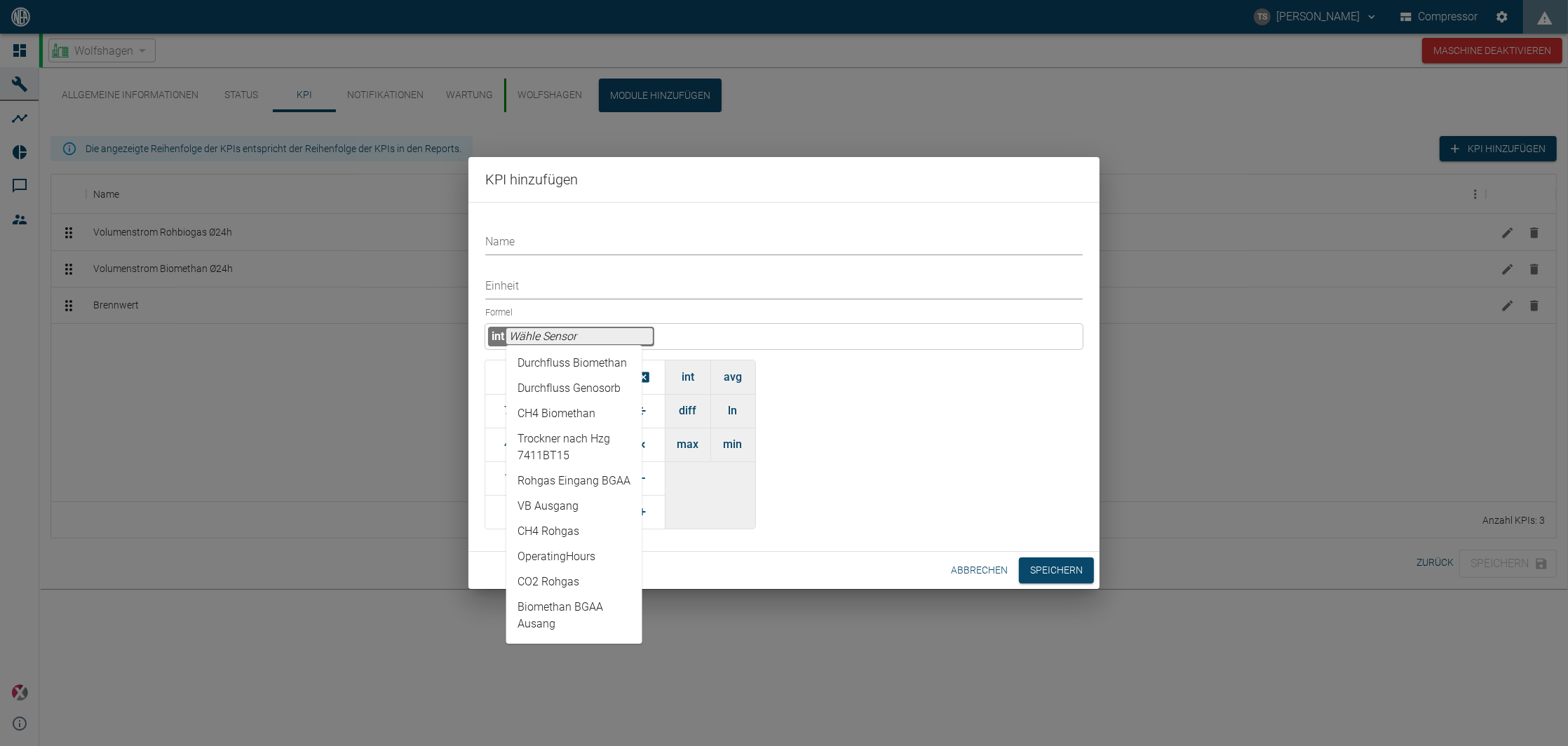
click at [579, 340] on input "text" at bounding box center [579, 336] width 146 height 16
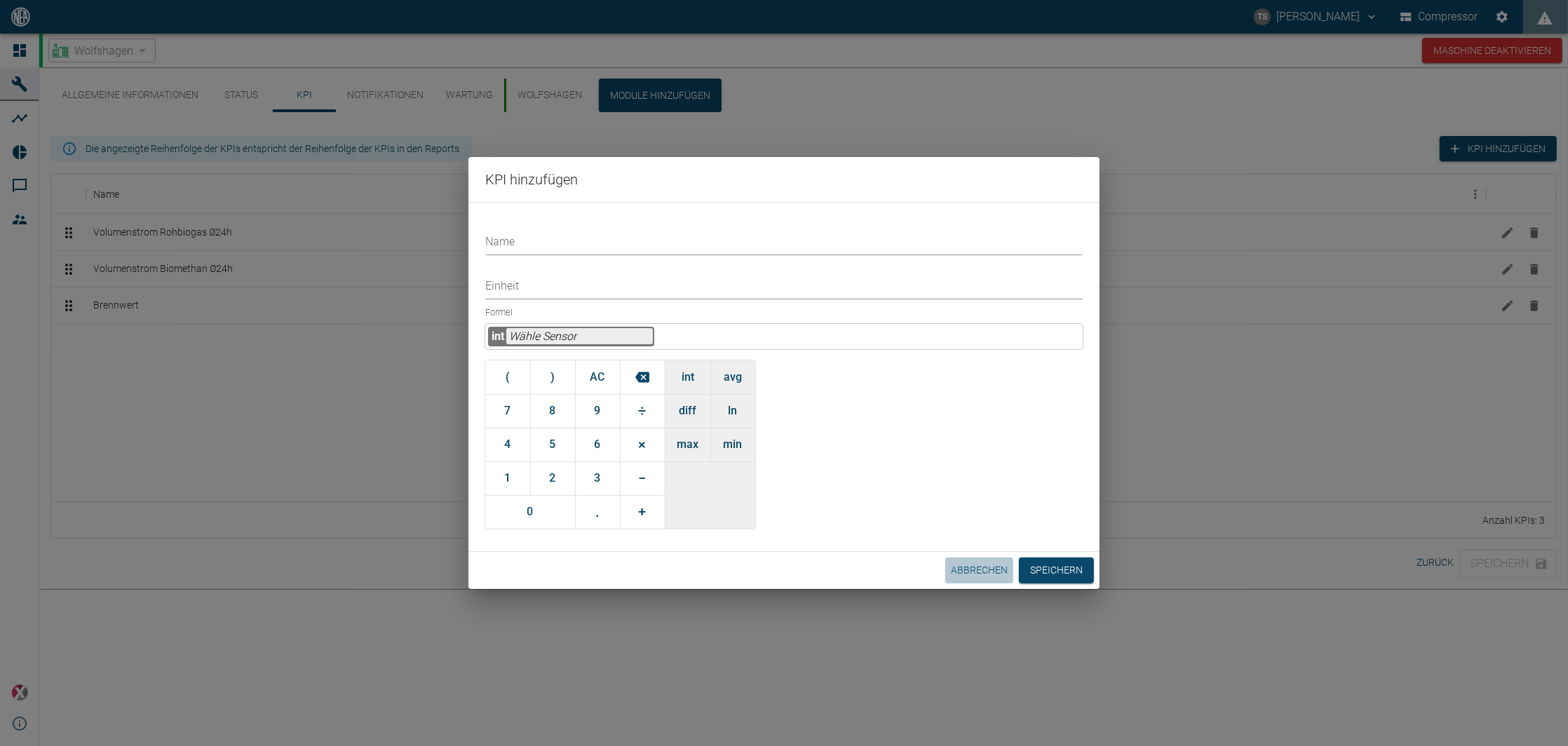
click at [994, 570] on button "Abbrechen" at bounding box center [978, 570] width 68 height 26
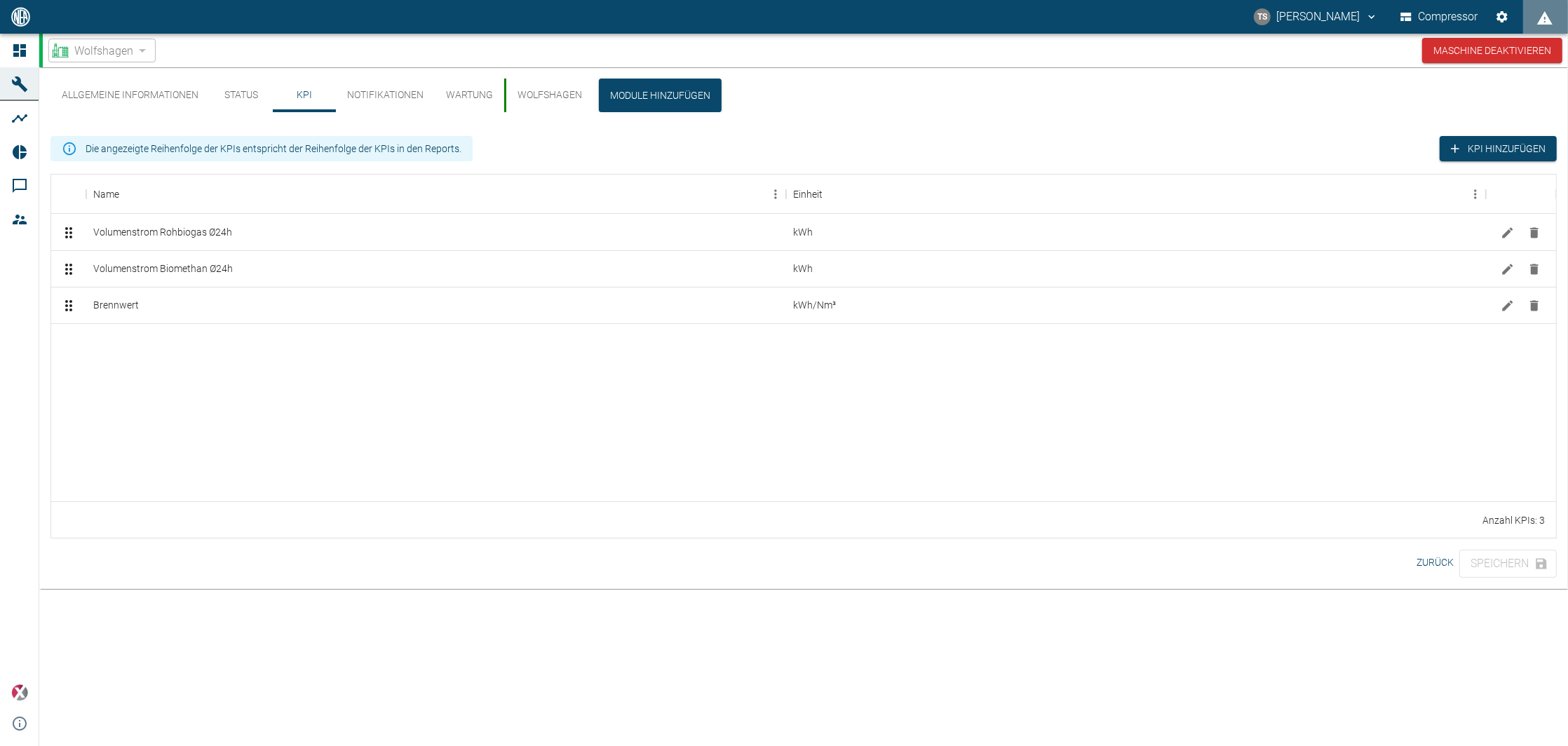
click at [419, 429] on div at bounding box center [804, 412] width 1505 height 178
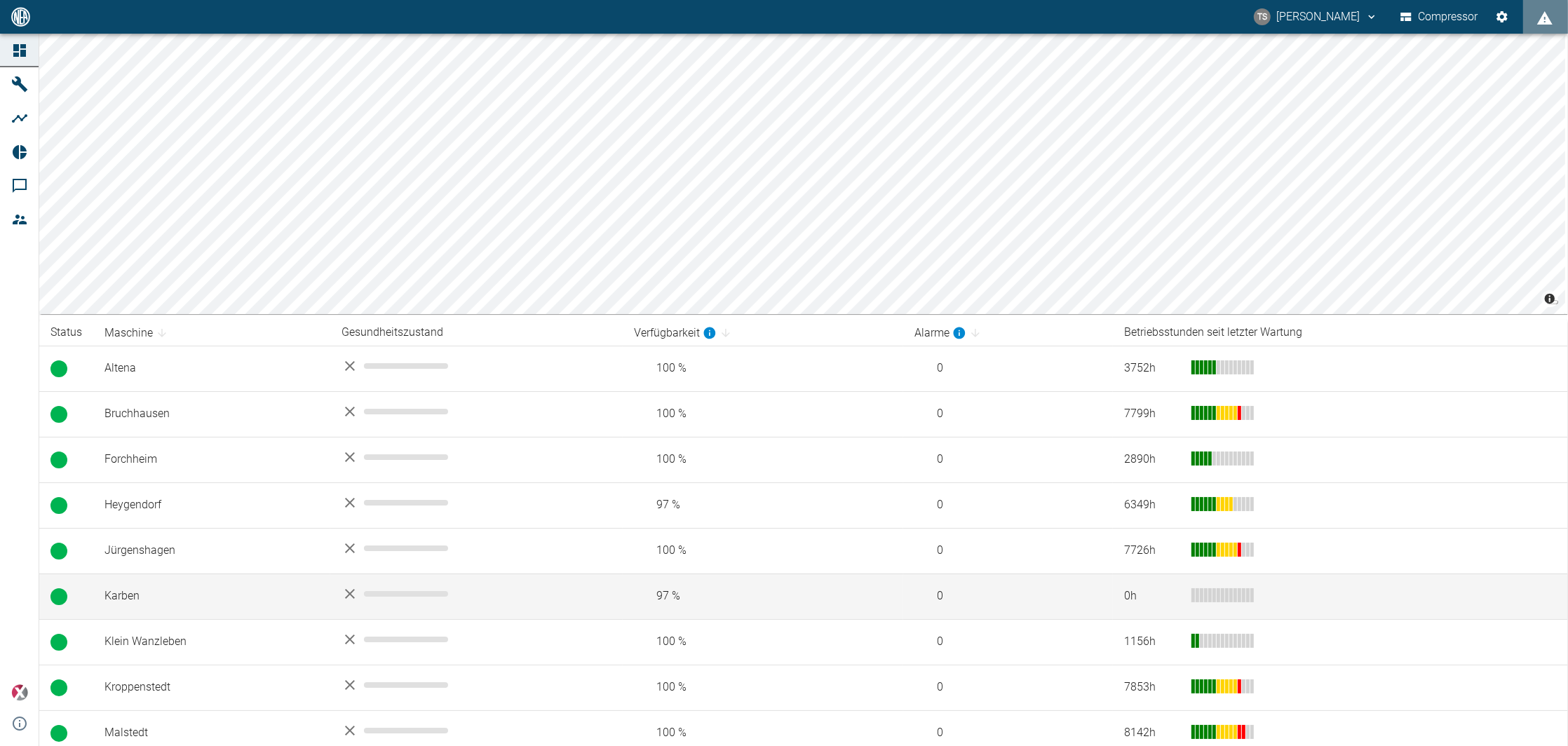
click at [161, 600] on td "Karben" at bounding box center [212, 596] width 237 height 45
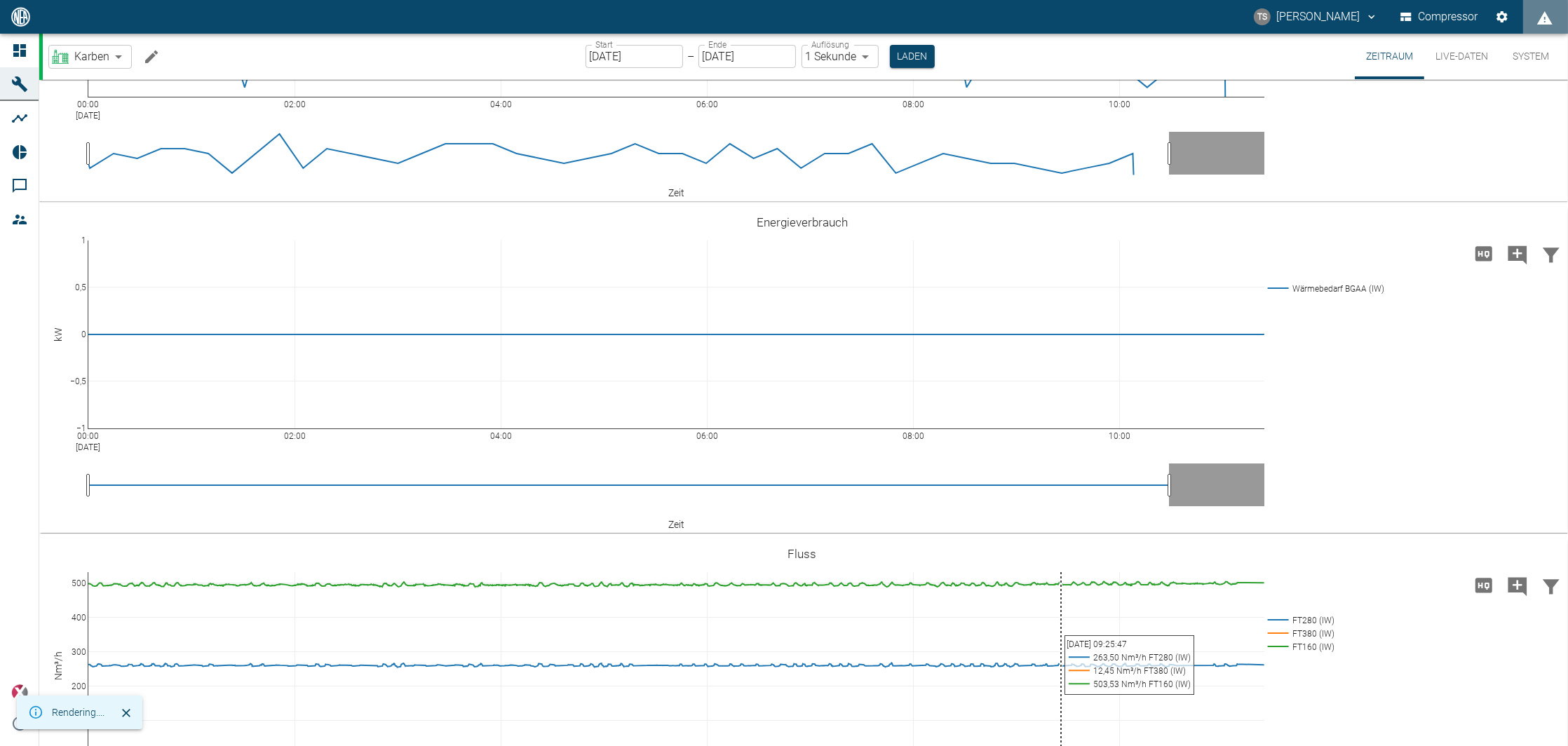
scroll to position [99, 0]
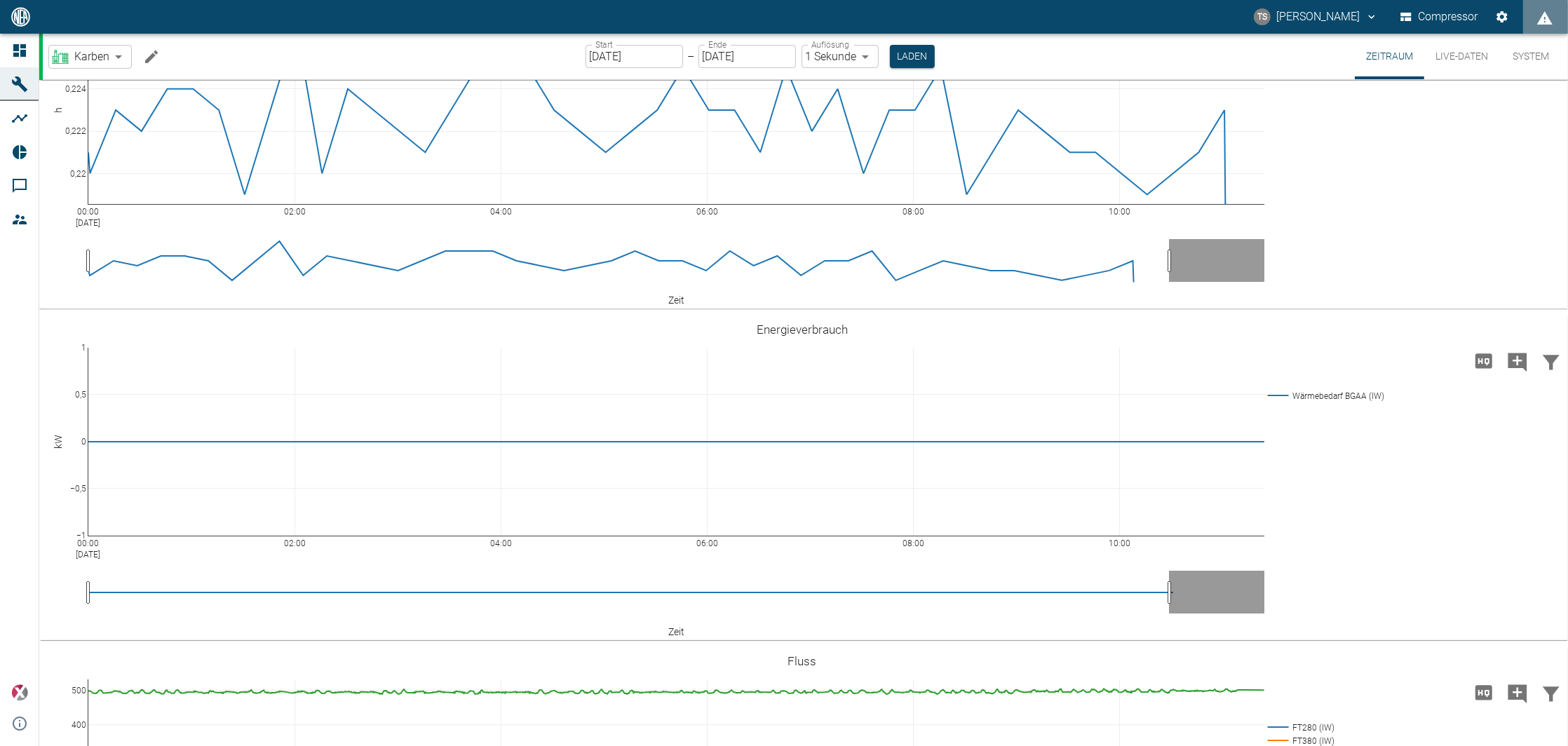
click at [102, 51] on body "TS [PERSON_NAME] Compressor Dashboard Maschinen Analysen Reports Kommentare Mit…" at bounding box center [784, 373] width 1568 height 746
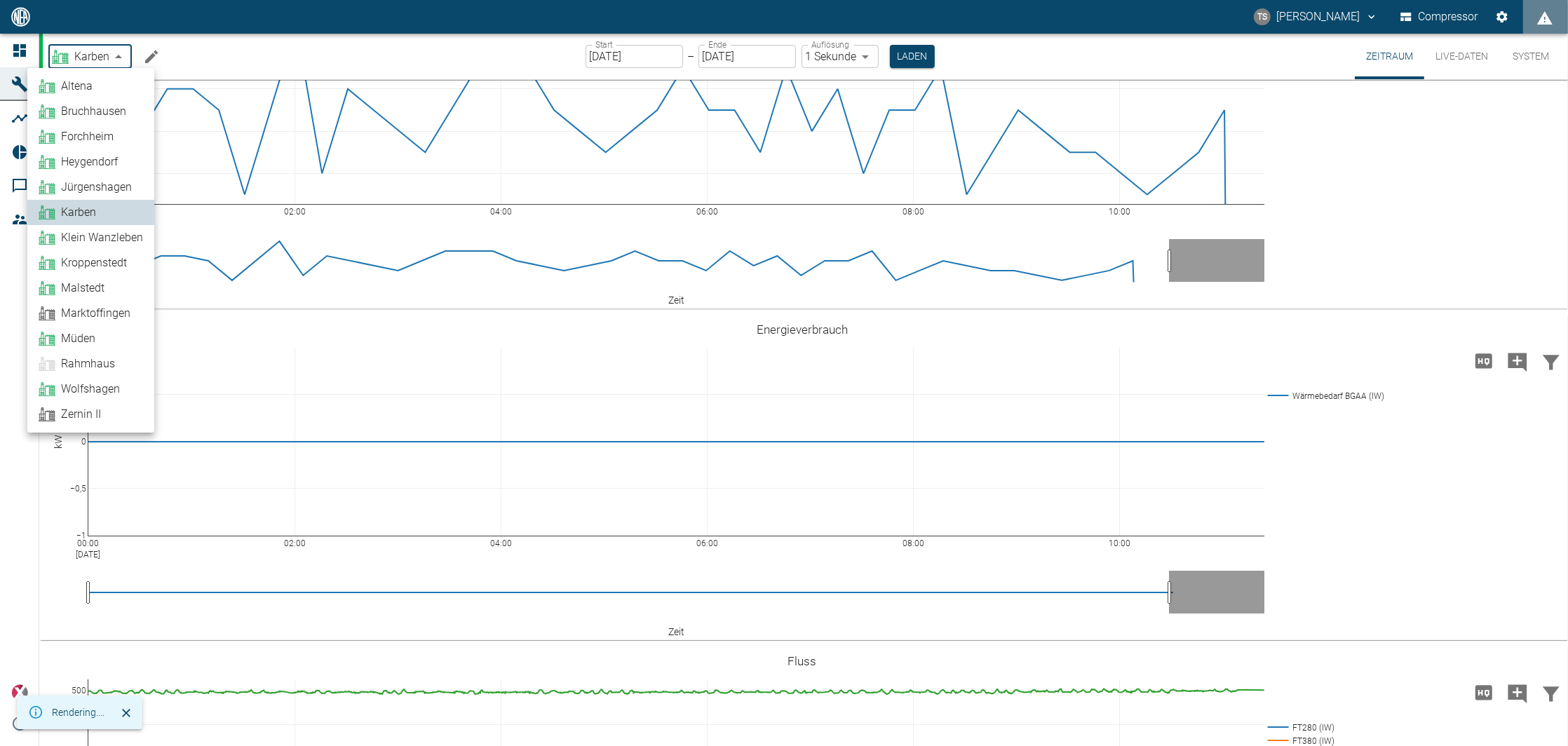
click at [86, 232] on span "Klein Wanzleben" at bounding box center [102, 238] width 82 height 17
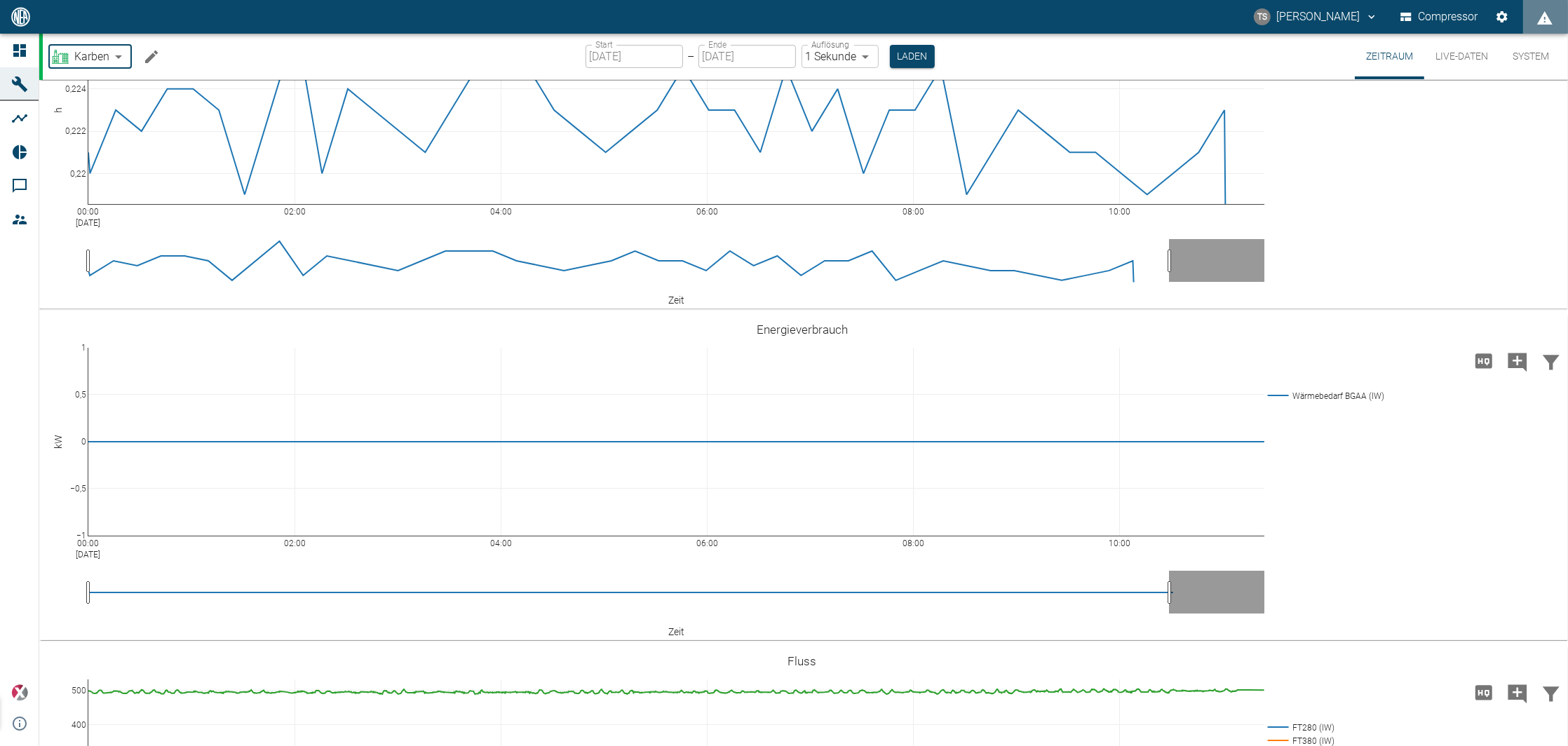
type input "75283987-fbfa-4fdd-89e0-3632cd169c05"
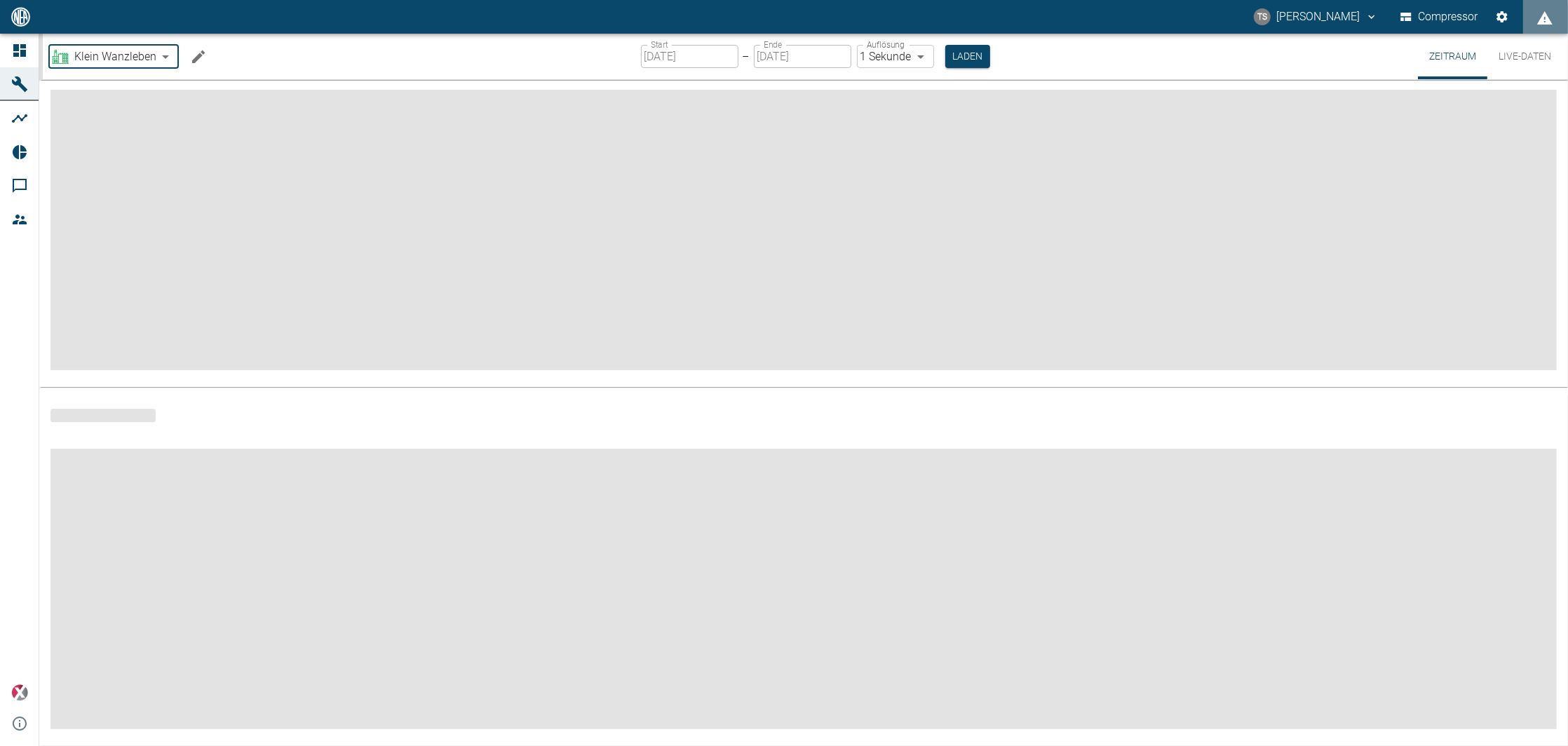
scroll to position [47, 0]
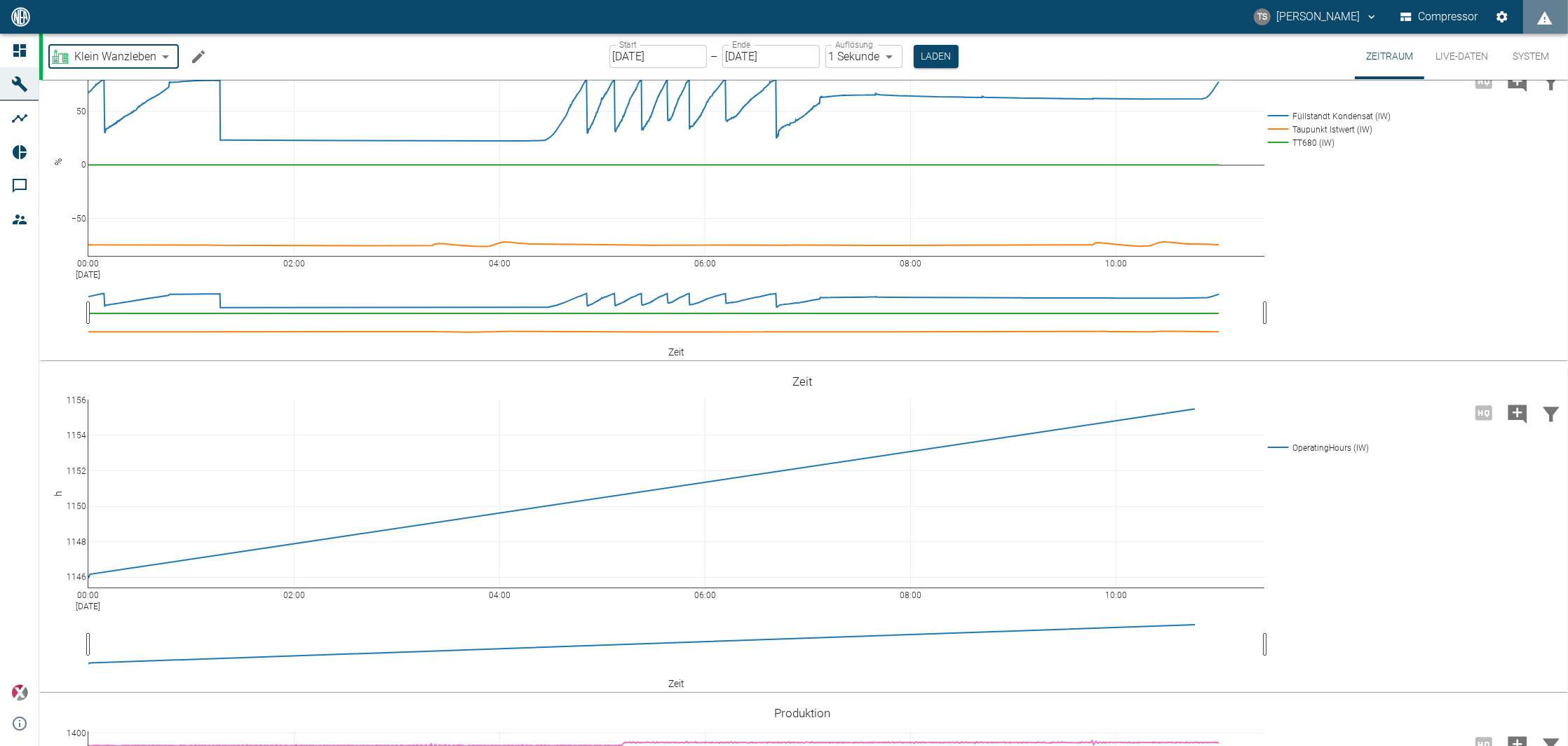
scroll to position [99, 0]
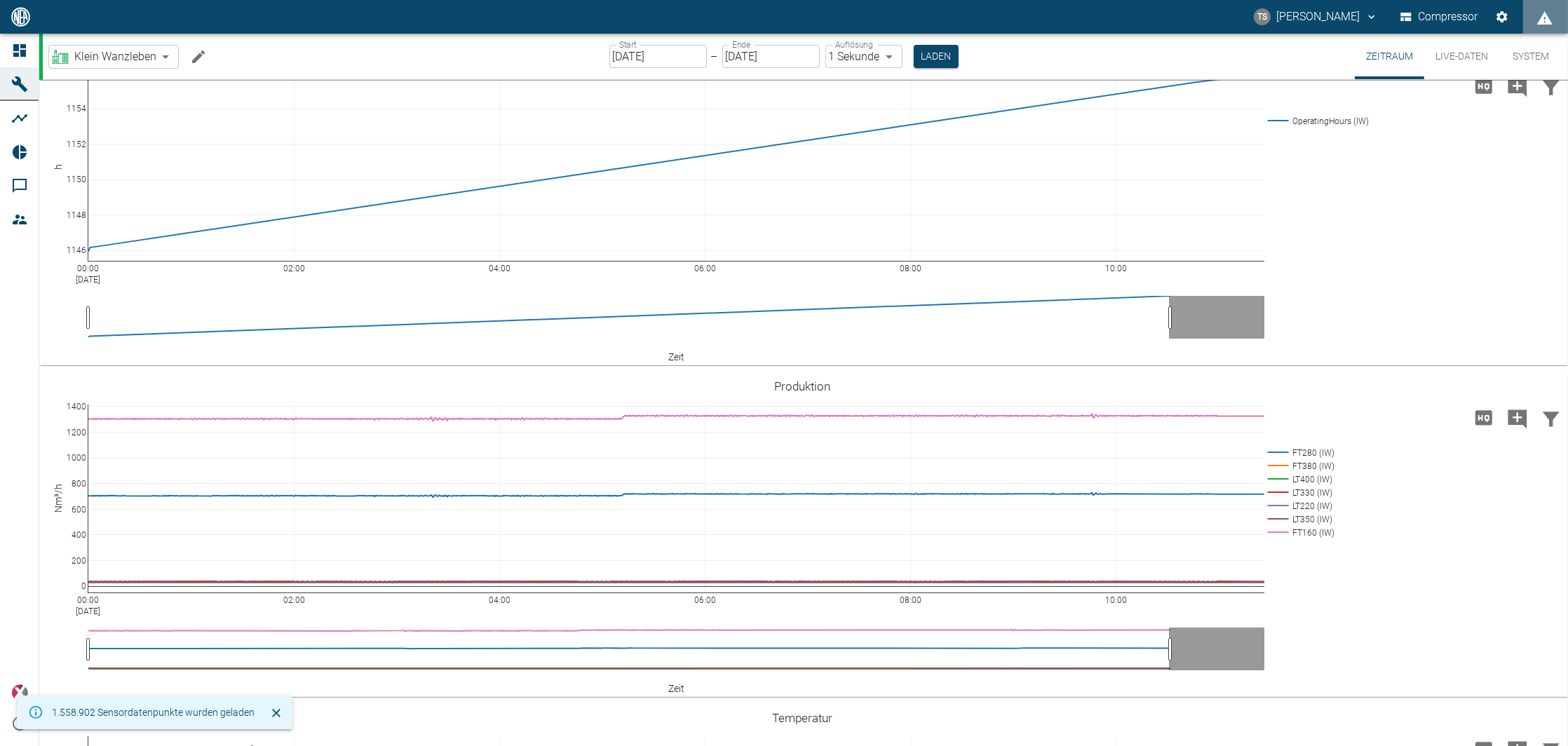
scroll to position [467, 0]
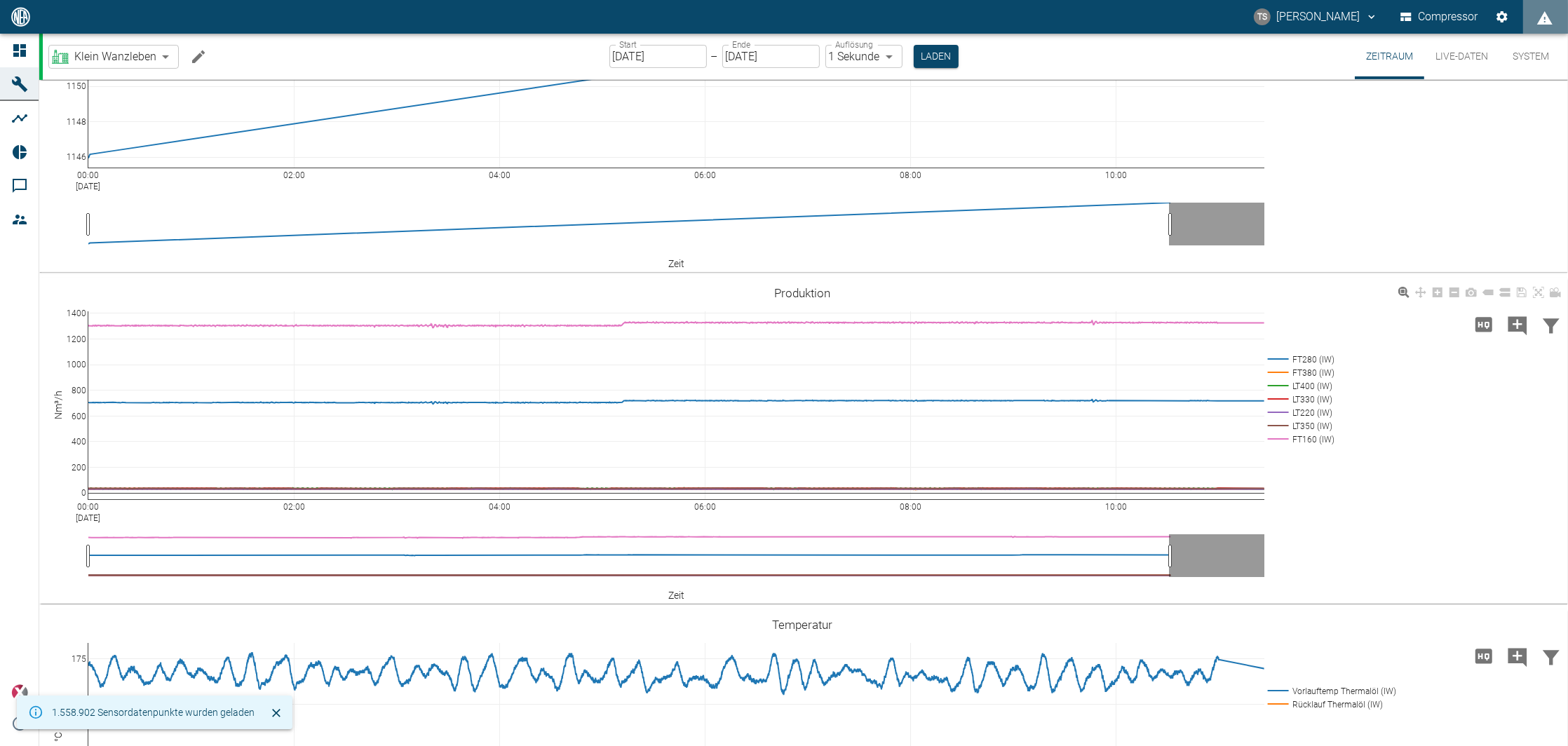
click at [1468, 376] on div "00:00 Aug 22, 2025 02:00 04:00 06:00 08:00 10:00 0 200 400 600 800 1000 1200 14…" at bounding box center [802, 441] width 1526 height 316
click at [1408, 478] on div "00:00 Aug 22, 2025 02:00 04:00 06:00 08:00 10:00 0 200 400 600 800 1000 1200 14…" at bounding box center [802, 441] width 1526 height 316
click at [146, 52] on body "TS Timo Streitbürger Compressor Dashboard Maschinen Analysen Reports Kommentare…" at bounding box center [784, 373] width 1568 height 746
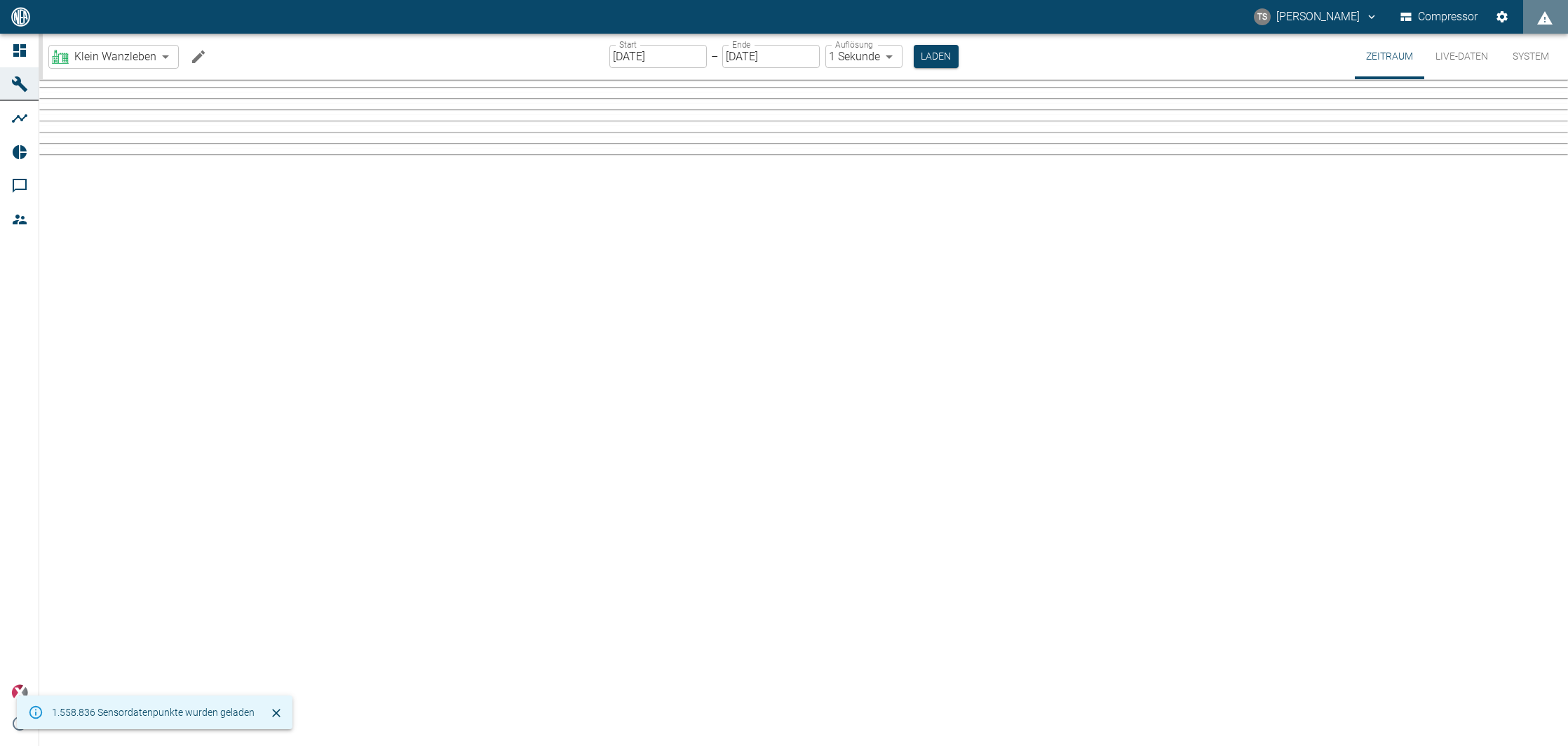
click at [149, 60] on body "TS [PERSON_NAME] Compressor Dashboard Maschinen Analysen Reports Kommentare Mit…" at bounding box center [784, 373] width 1568 height 746
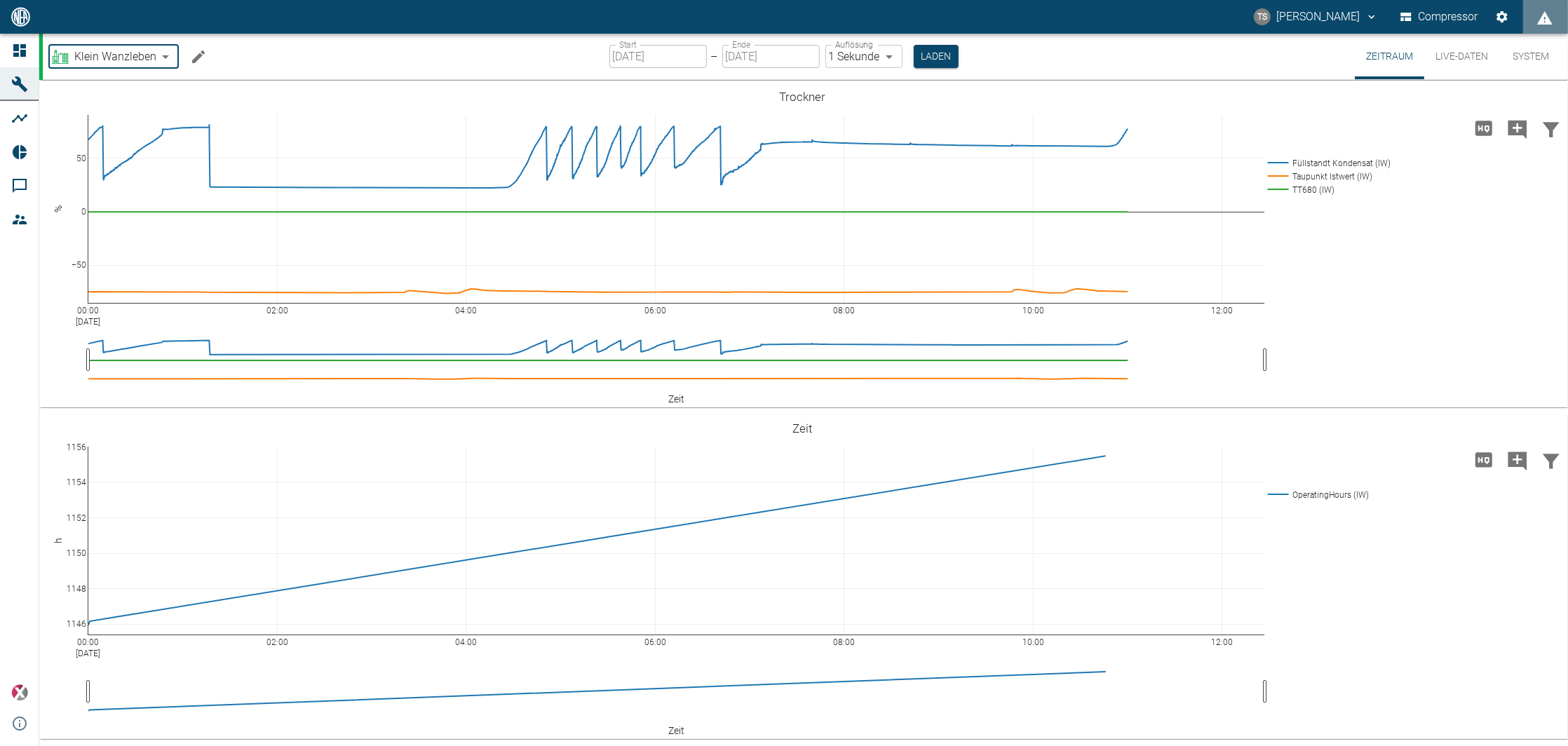
type input "c1942c7c-4e9b-4bf3-927d-c7876cb6528c"
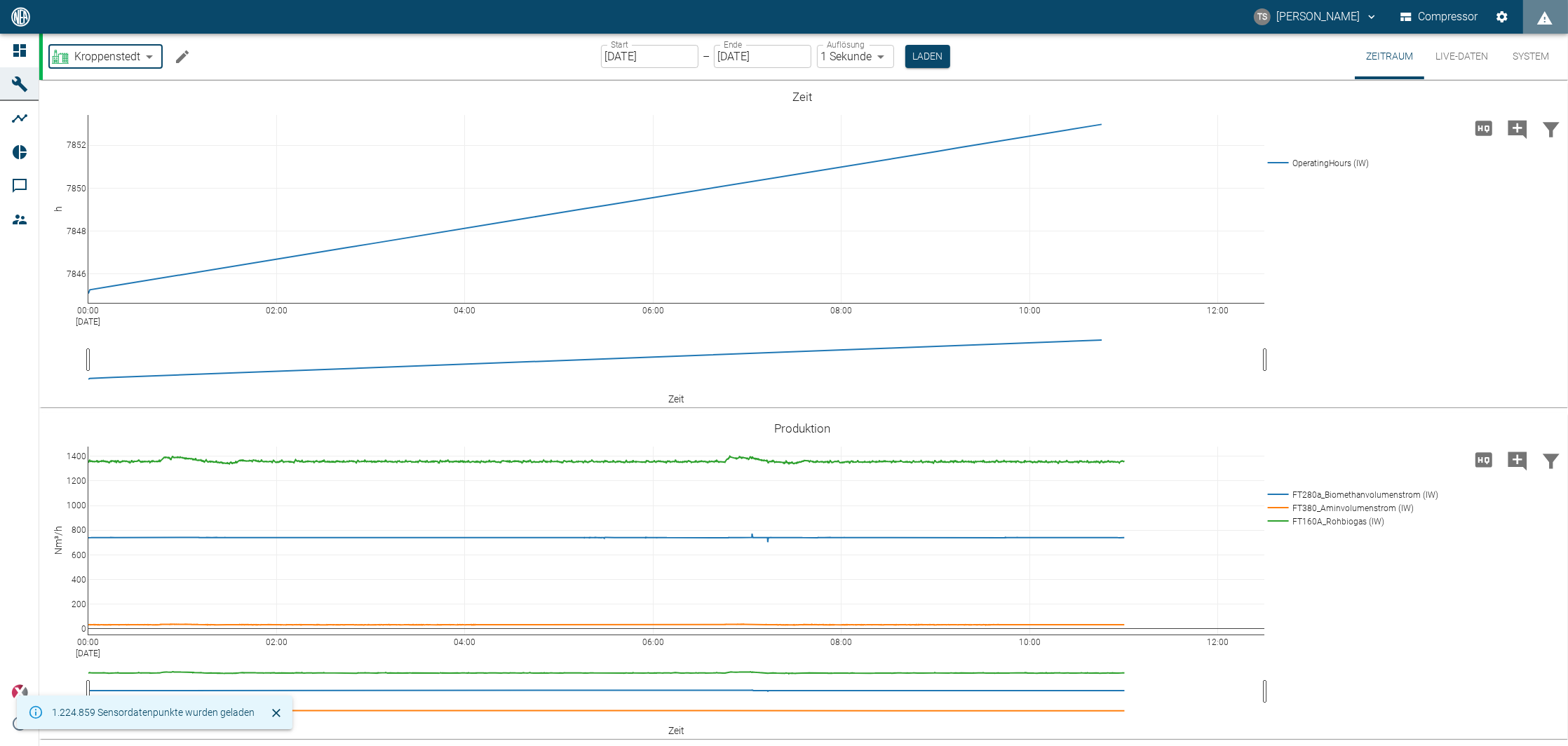
click at [1470, 48] on button "Live-Daten" at bounding box center [1461, 56] width 75 height 45
